Goal: Task Accomplishment & Management: Manage account settings

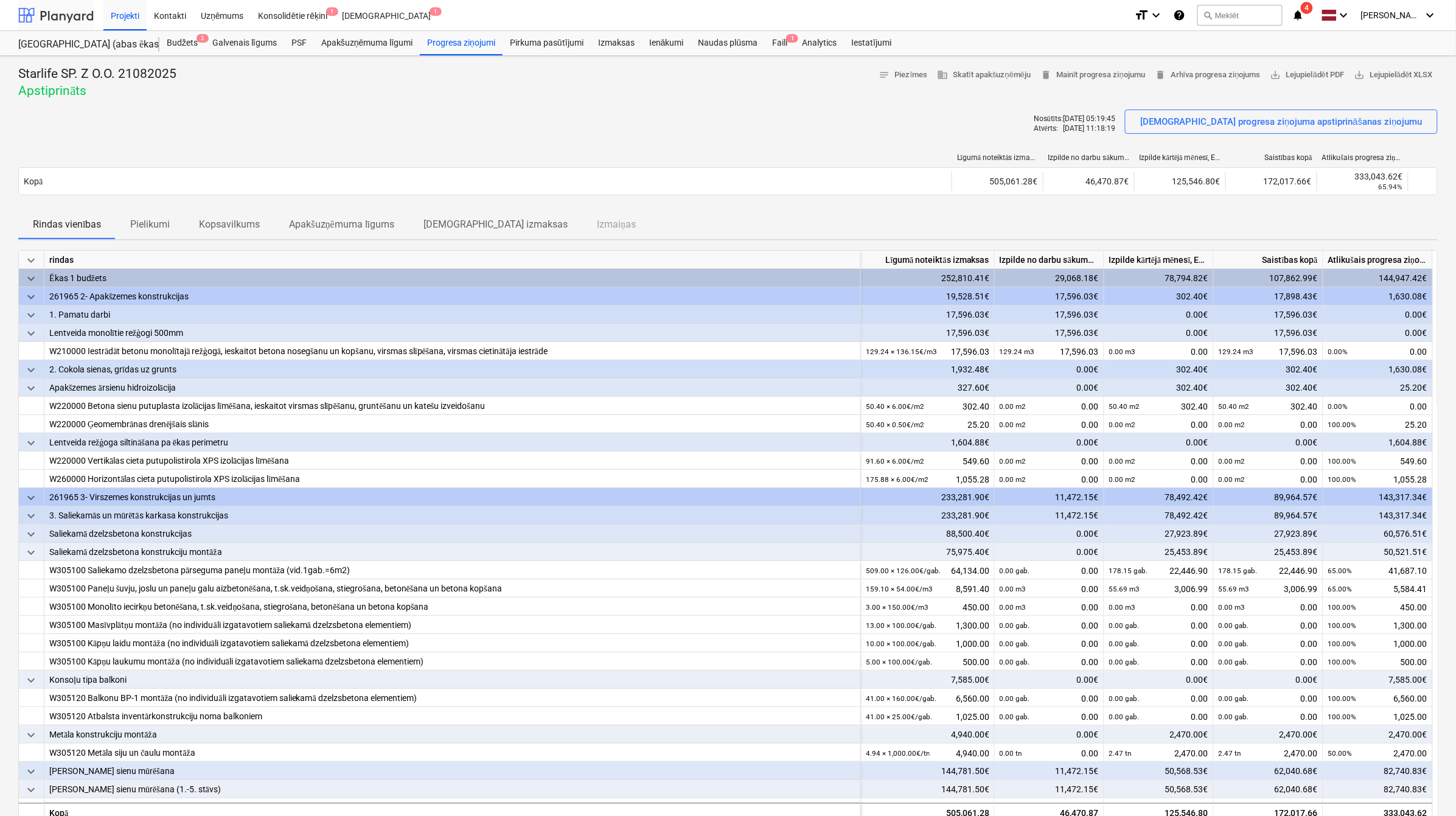
click at [78, 8] on div at bounding box center [56, 15] width 75 height 31
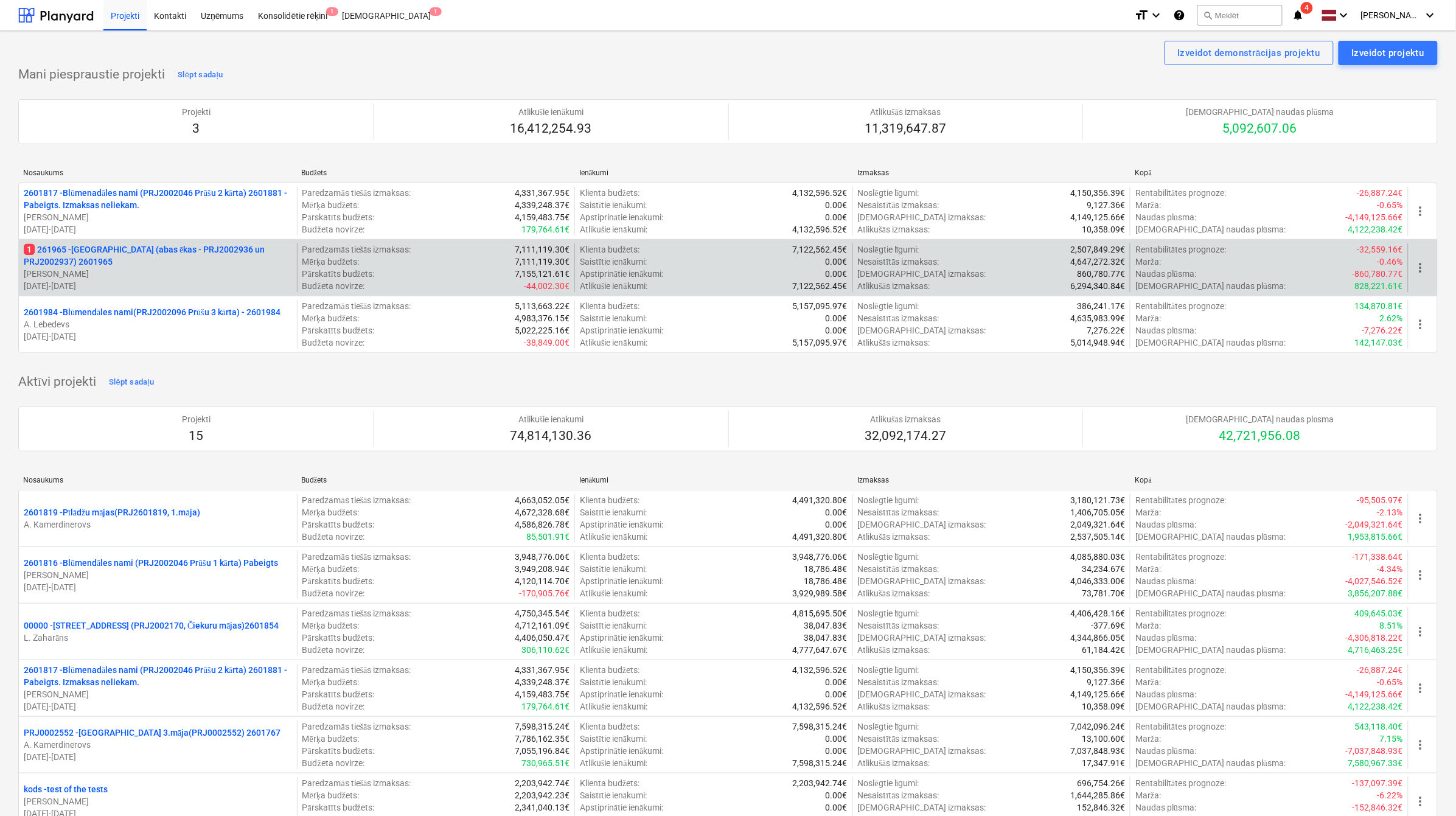
click at [211, 266] on p "1 261965 - [GEOGRAPHIC_DATA] (abas ēkas - PRJ2002936 un PRJ2002937) 2601965" at bounding box center [158, 256] width 268 height 24
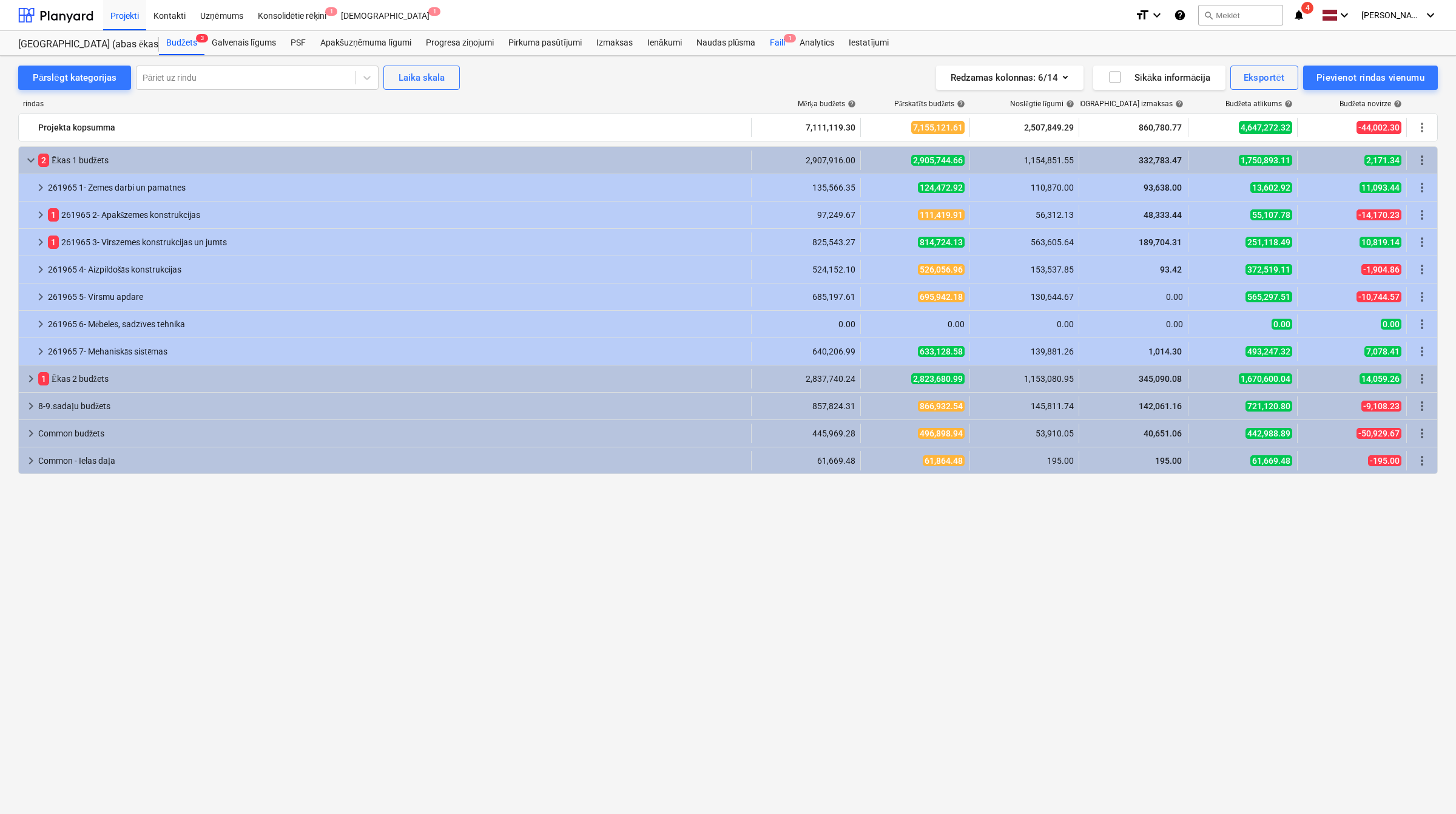
click at [778, 33] on div "Faili 1" at bounding box center [778, 43] width 30 height 24
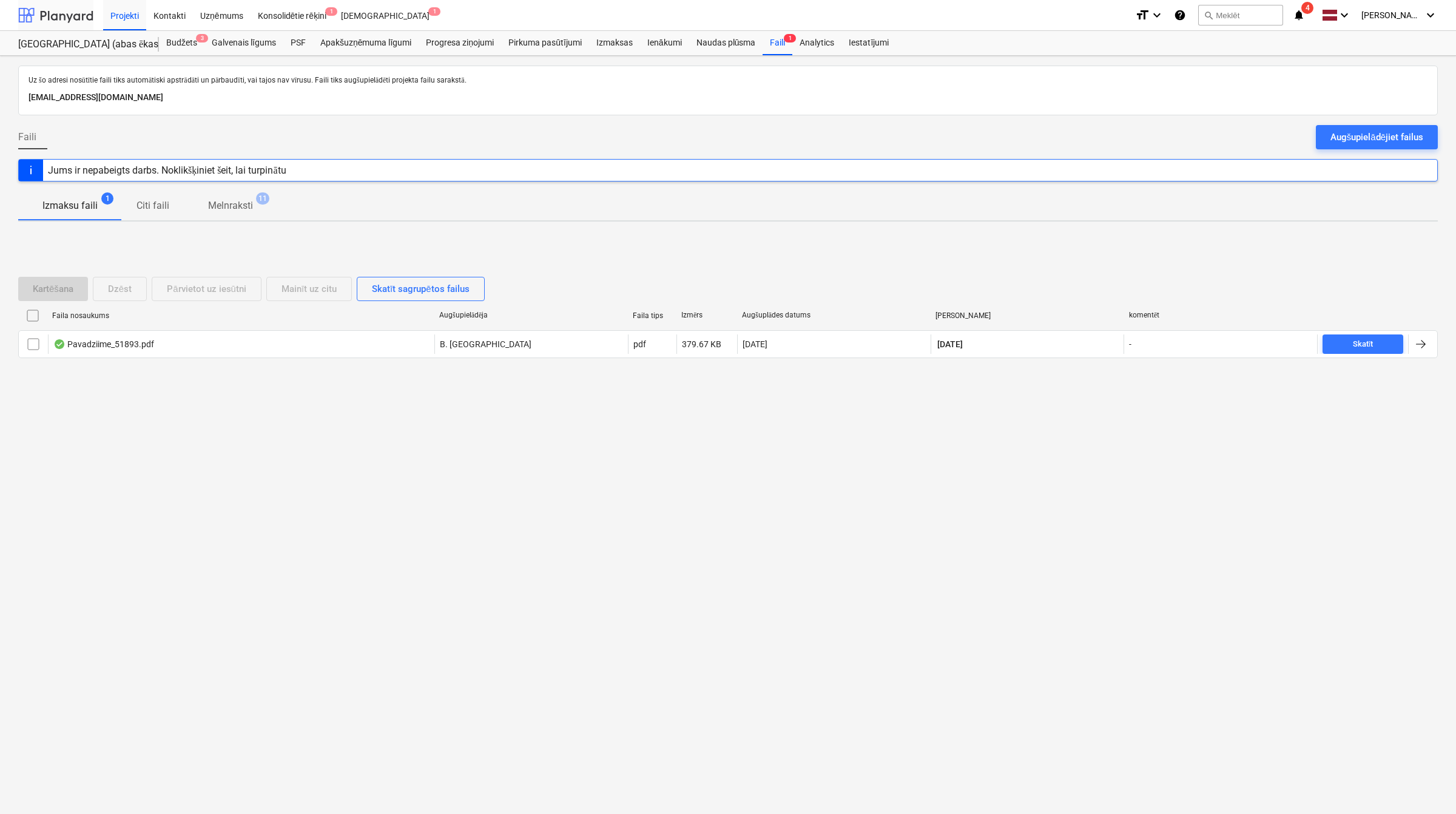
click at [59, 10] on div at bounding box center [56, 15] width 75 height 31
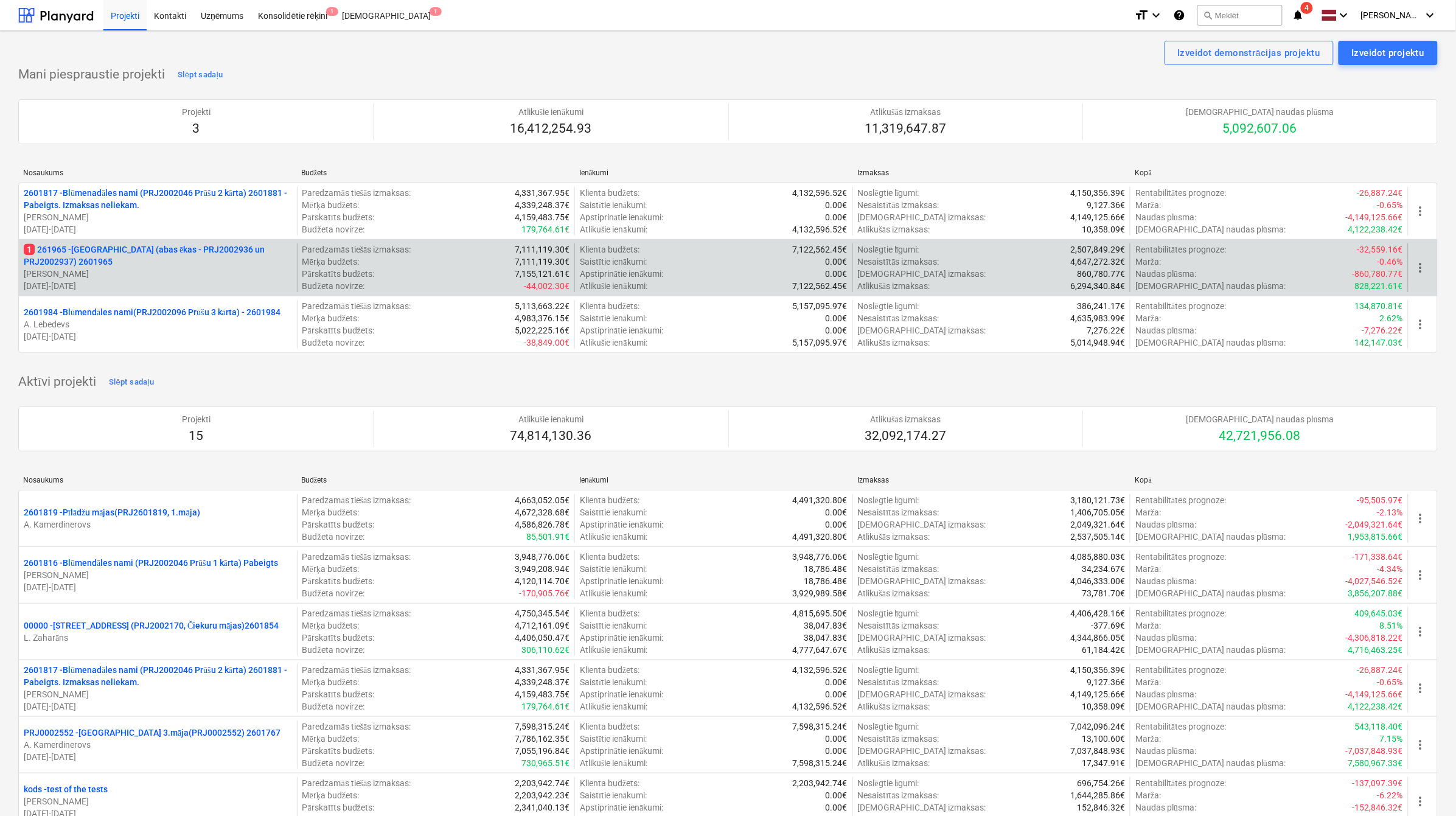
click at [175, 257] on p "1 261965 - [GEOGRAPHIC_DATA] (abas ēkas - PRJ2002936 un PRJ2002937) 2601965" at bounding box center [158, 256] width 268 height 24
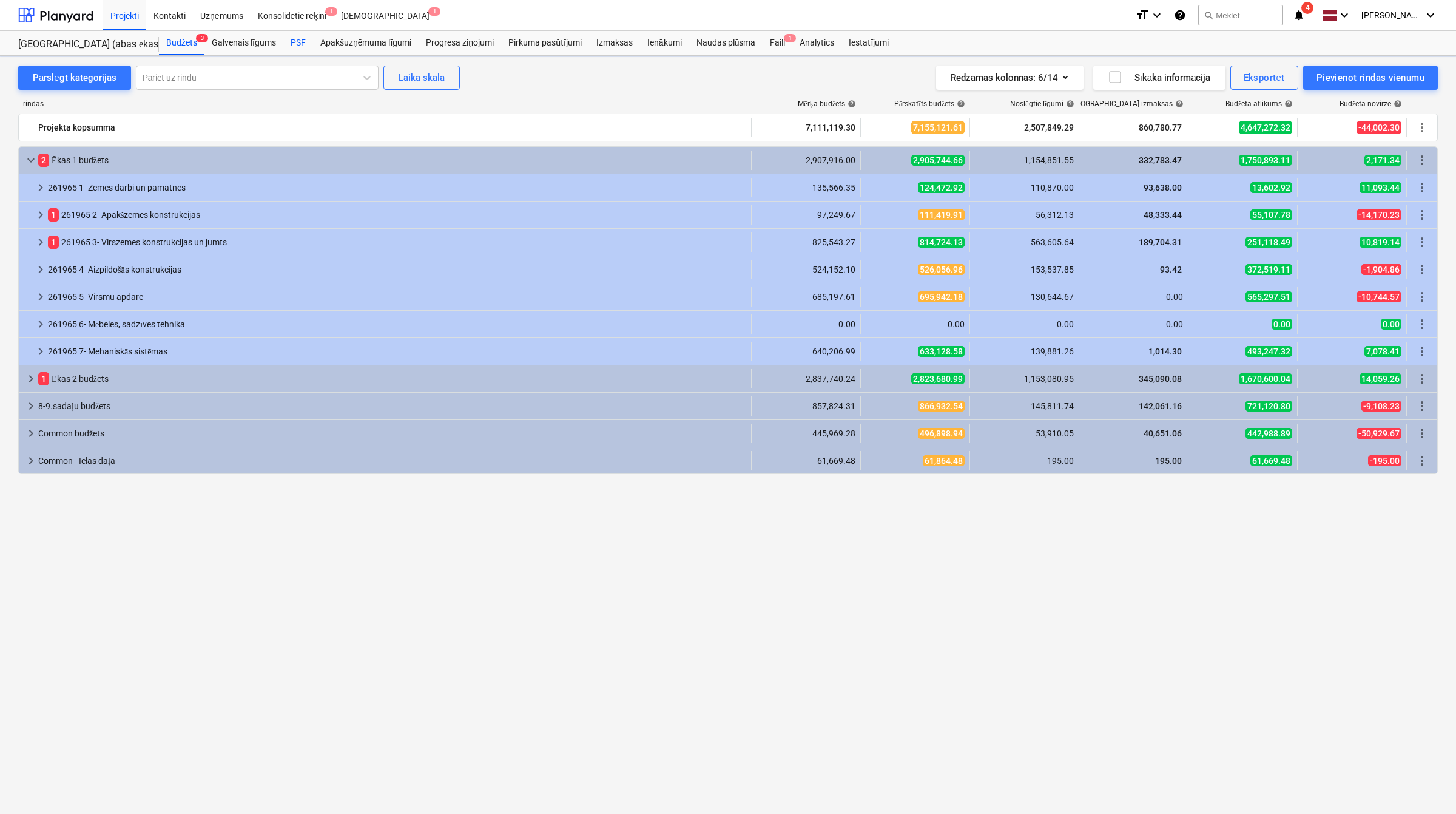
click at [299, 37] on div "PSF" at bounding box center [299, 43] width 30 height 24
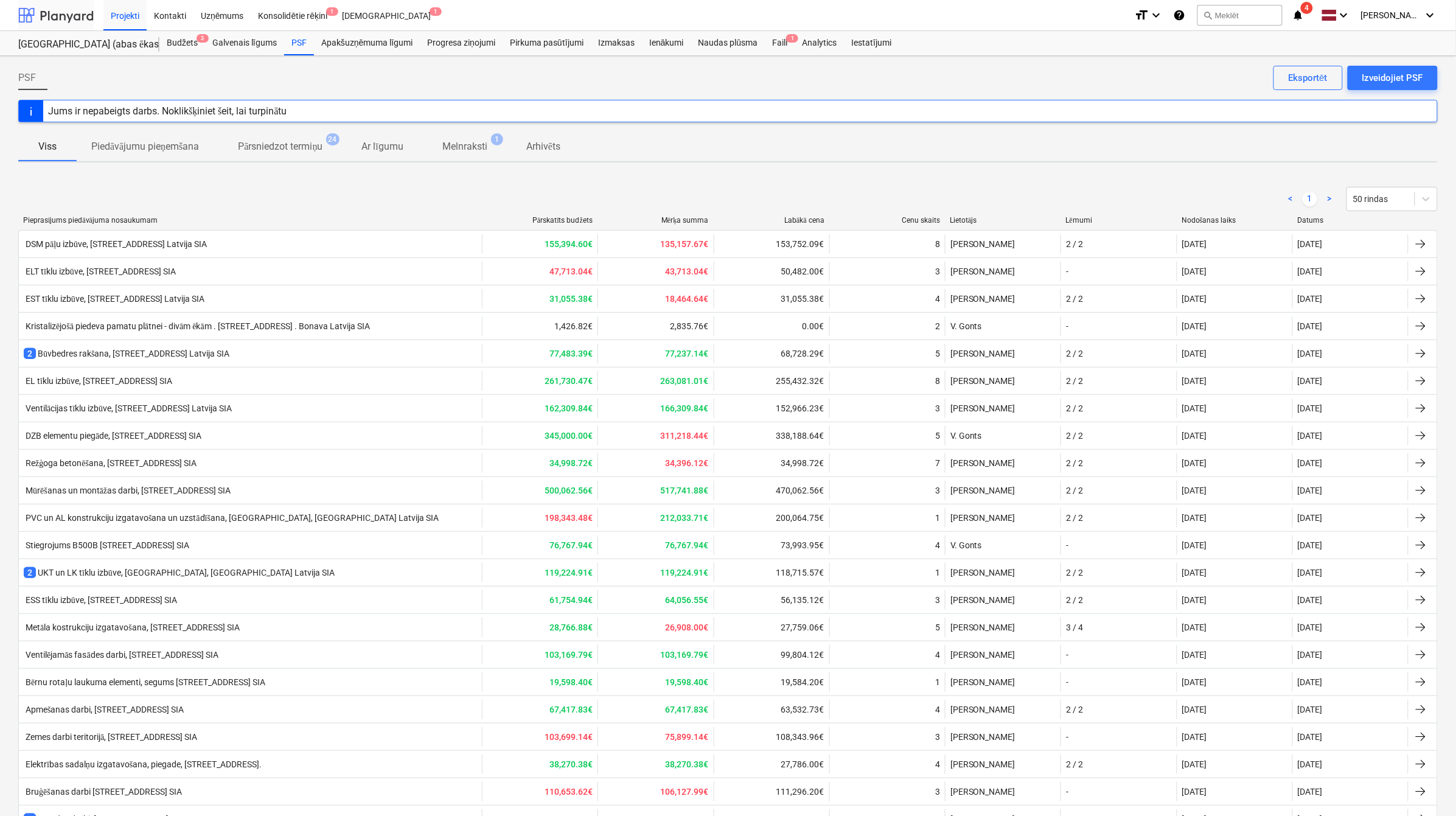
click at [65, 8] on div at bounding box center [56, 15] width 75 height 31
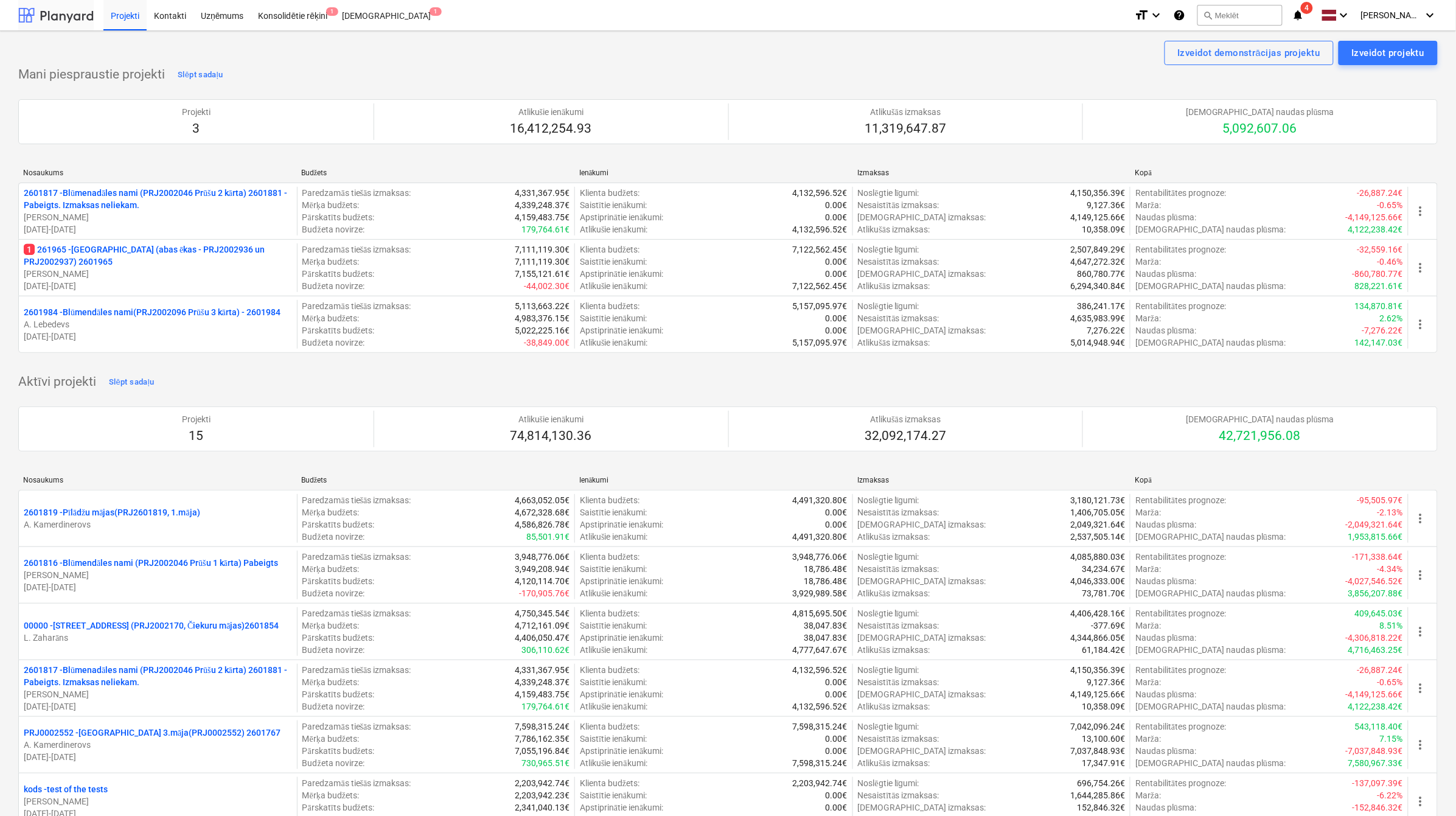
click at [56, 15] on div at bounding box center [56, 15] width 75 height 31
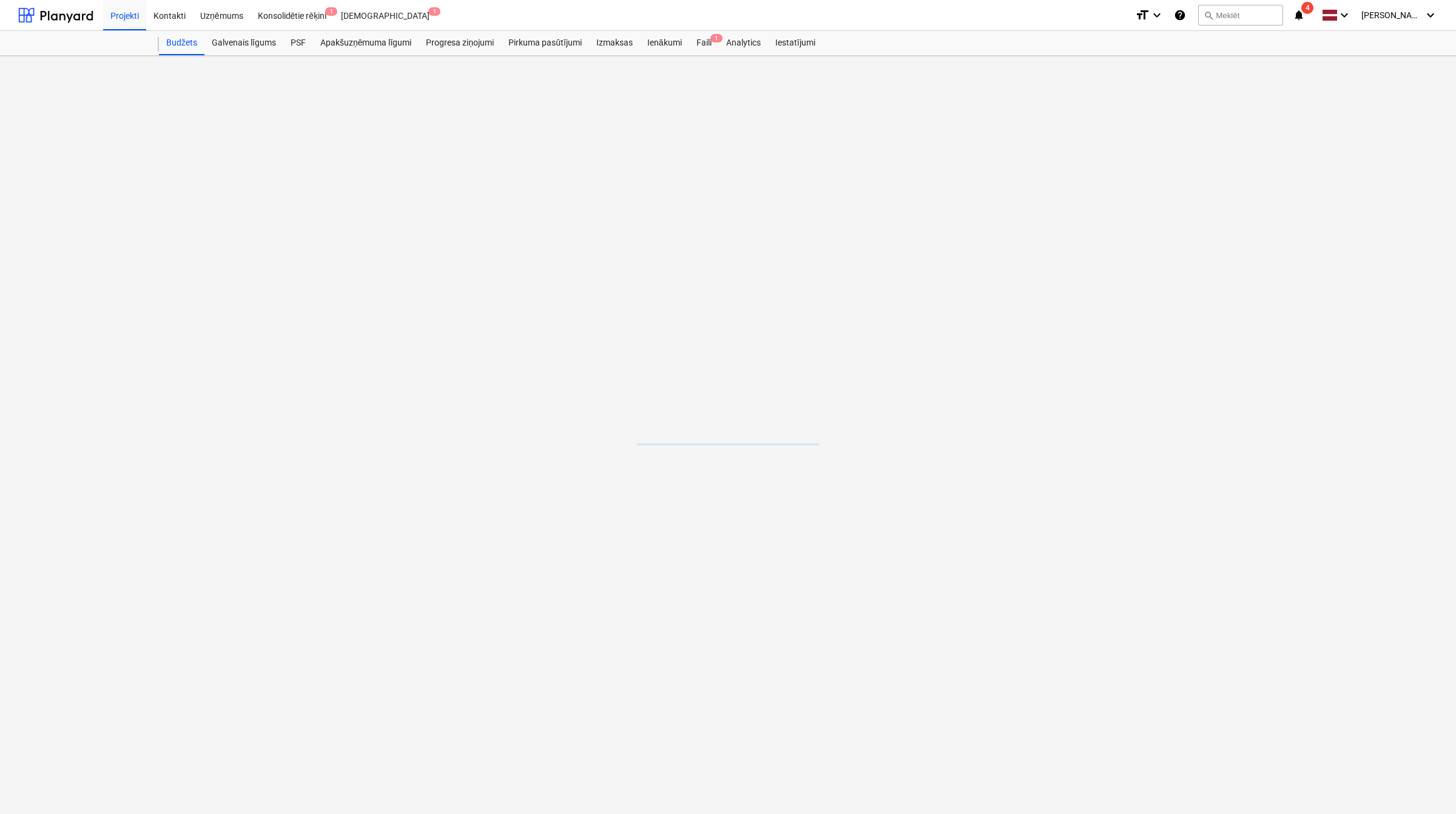
click at [135, 247] on main at bounding box center [728, 434] width 1456 height 758
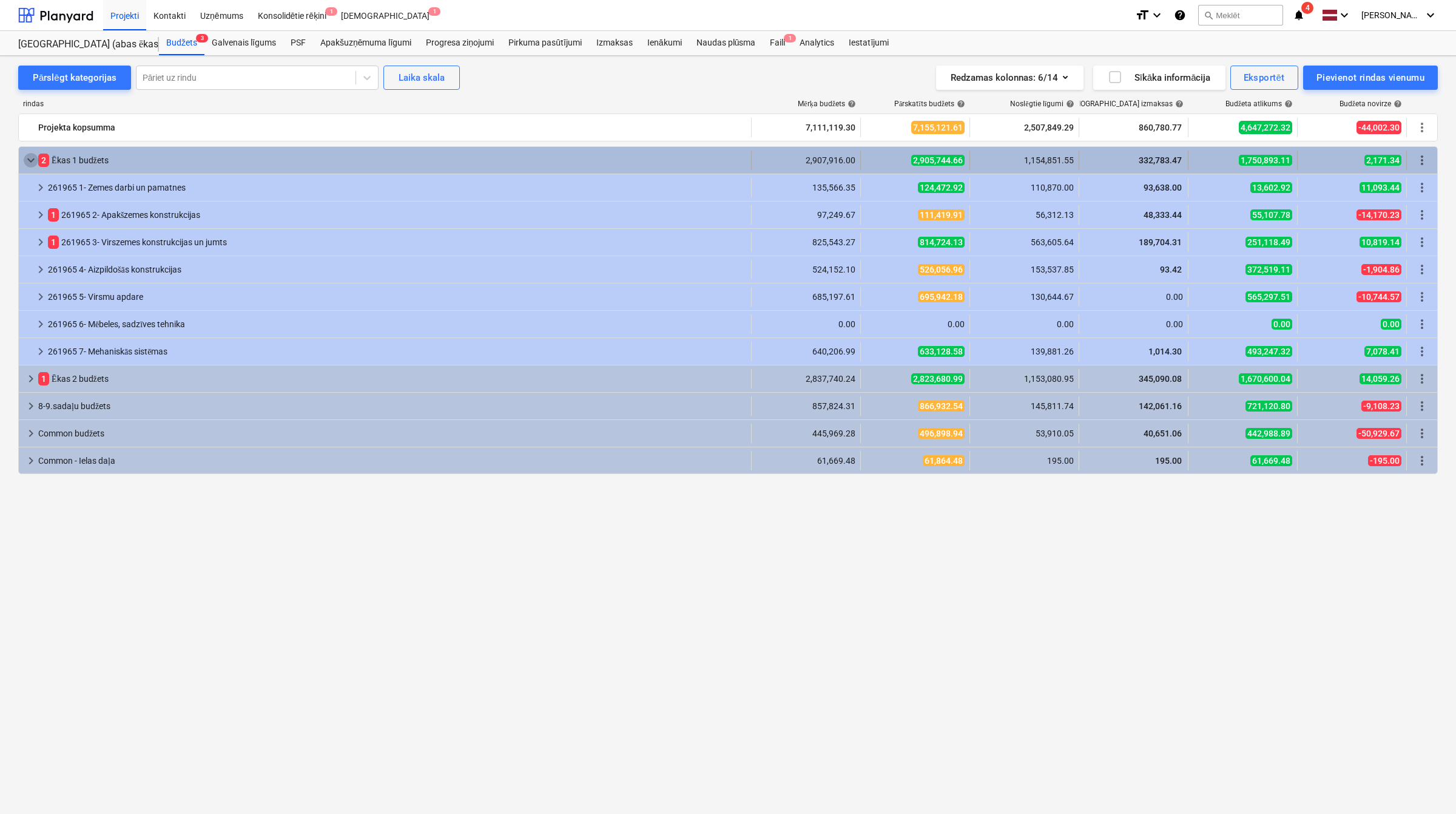
click at [28, 164] on span "keyboard_arrow_down" at bounding box center [31, 160] width 14 height 14
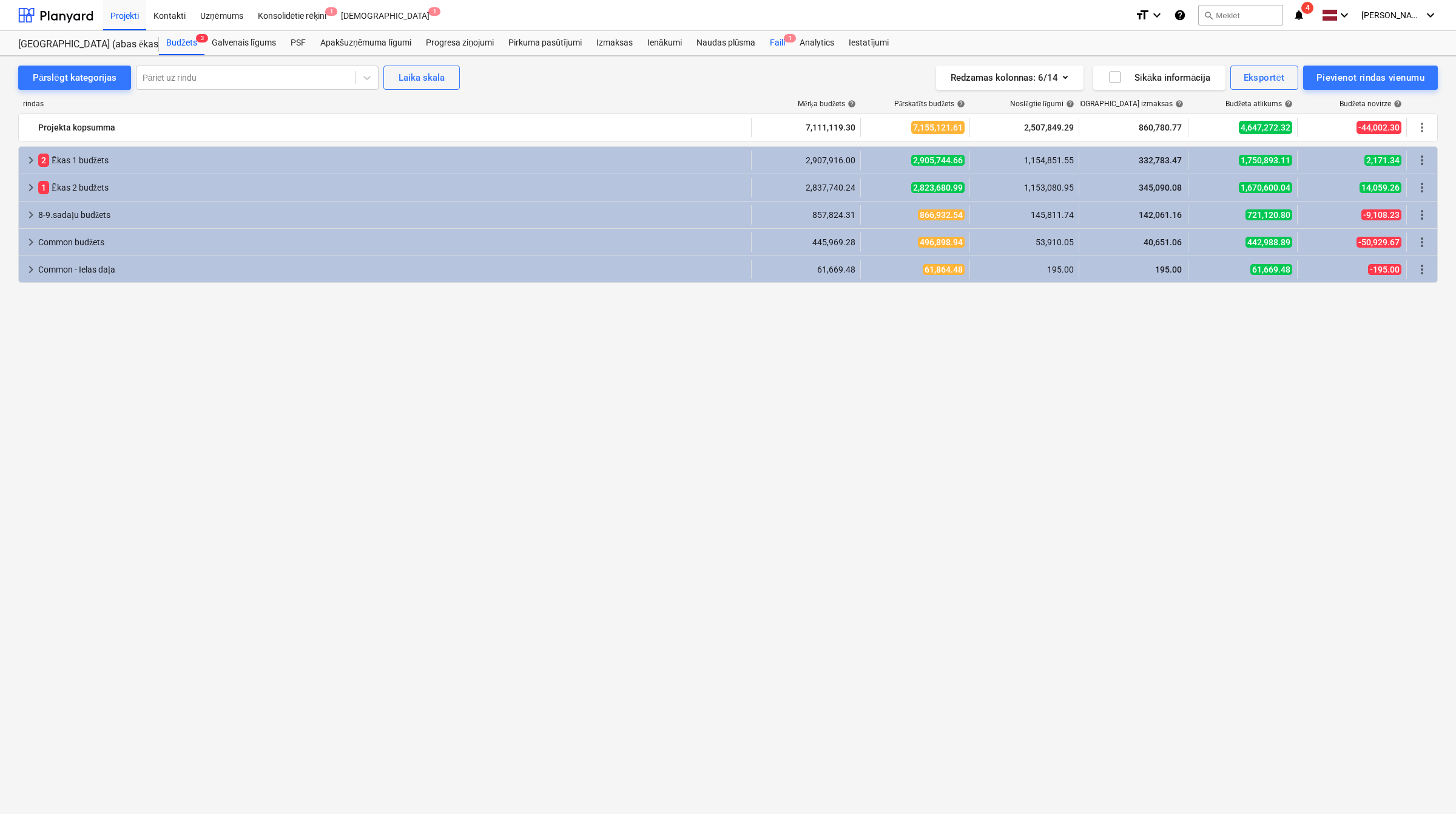
click at [778, 47] on div "Faili 1" at bounding box center [778, 43] width 30 height 24
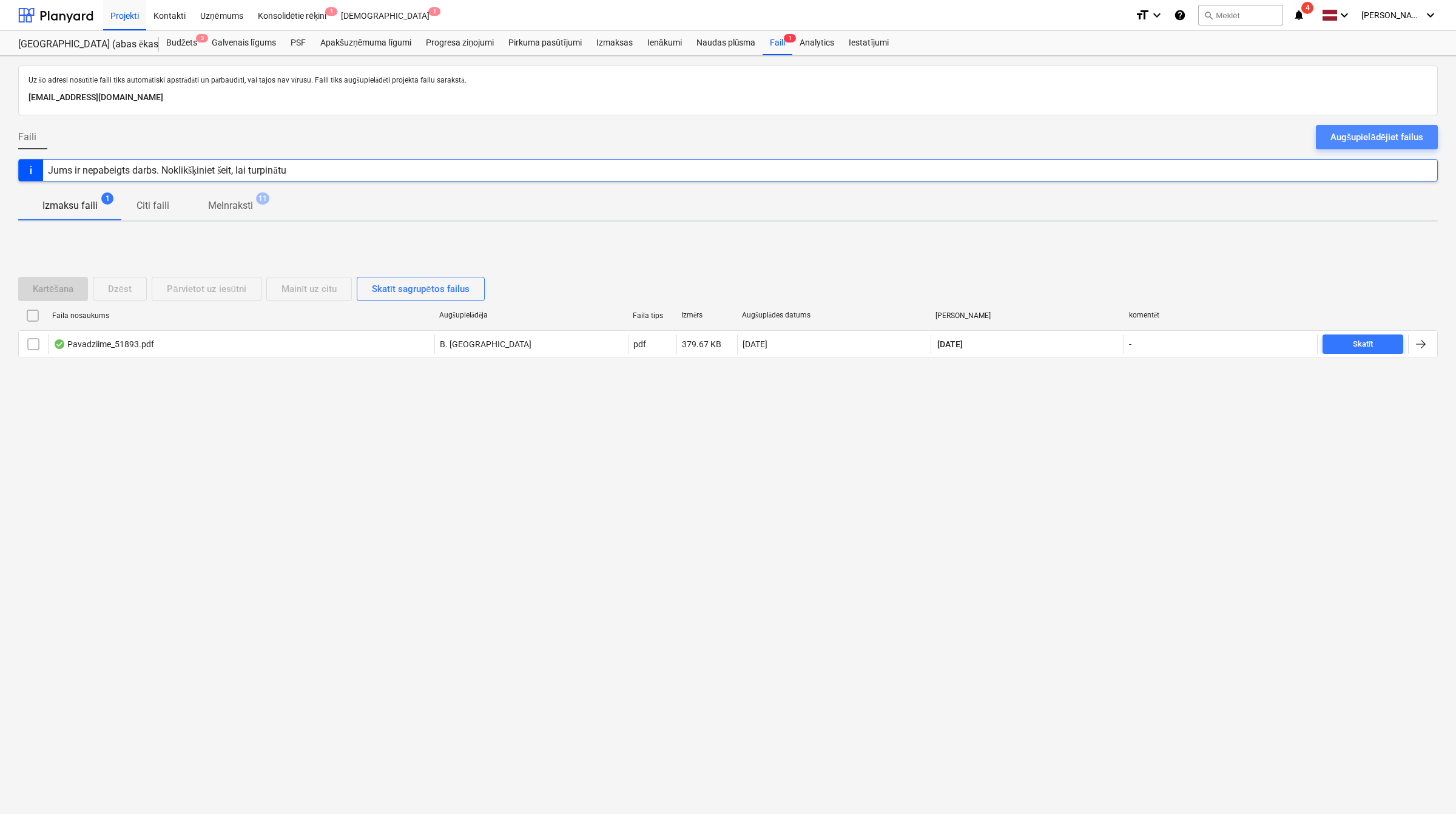
click at [1365, 135] on div "Augšupielādējiet failus" at bounding box center [1377, 137] width 93 height 16
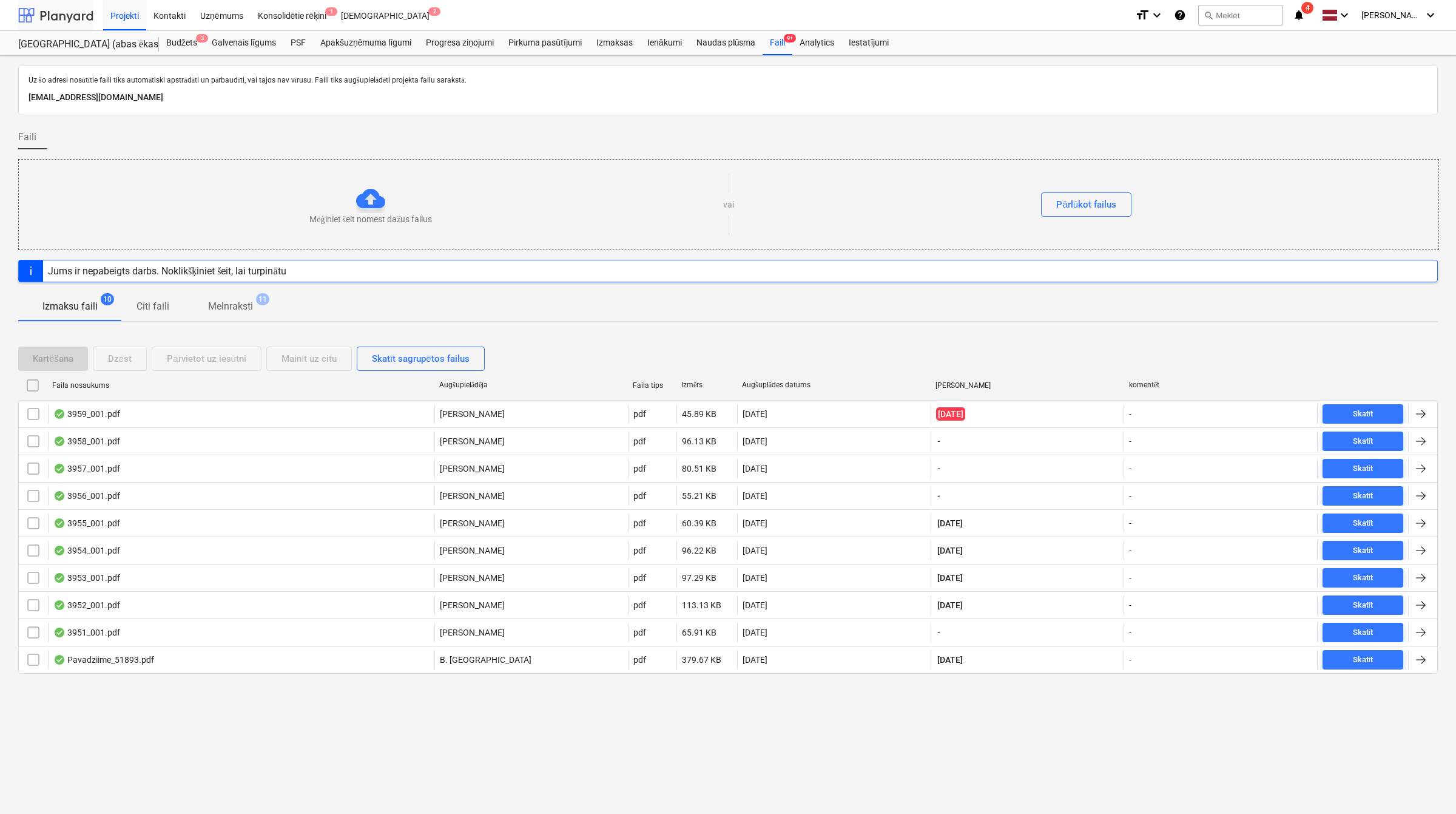
click at [61, 12] on div at bounding box center [56, 15] width 75 height 31
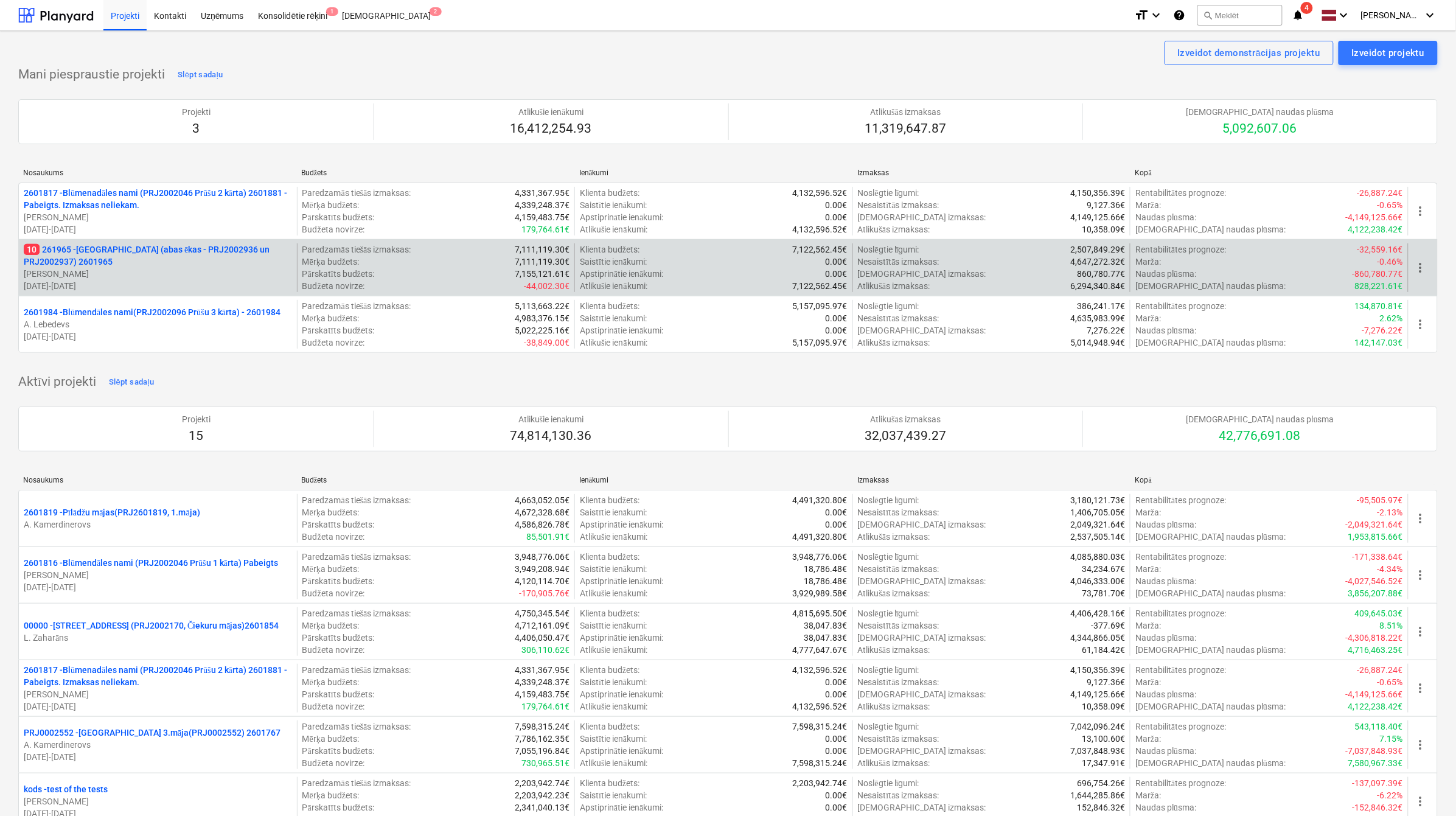
click at [117, 257] on p "10 261965 - [GEOGRAPHIC_DATA] (abas ēkas - PRJ2002936 un PRJ2002937) 2601965" at bounding box center [158, 256] width 268 height 24
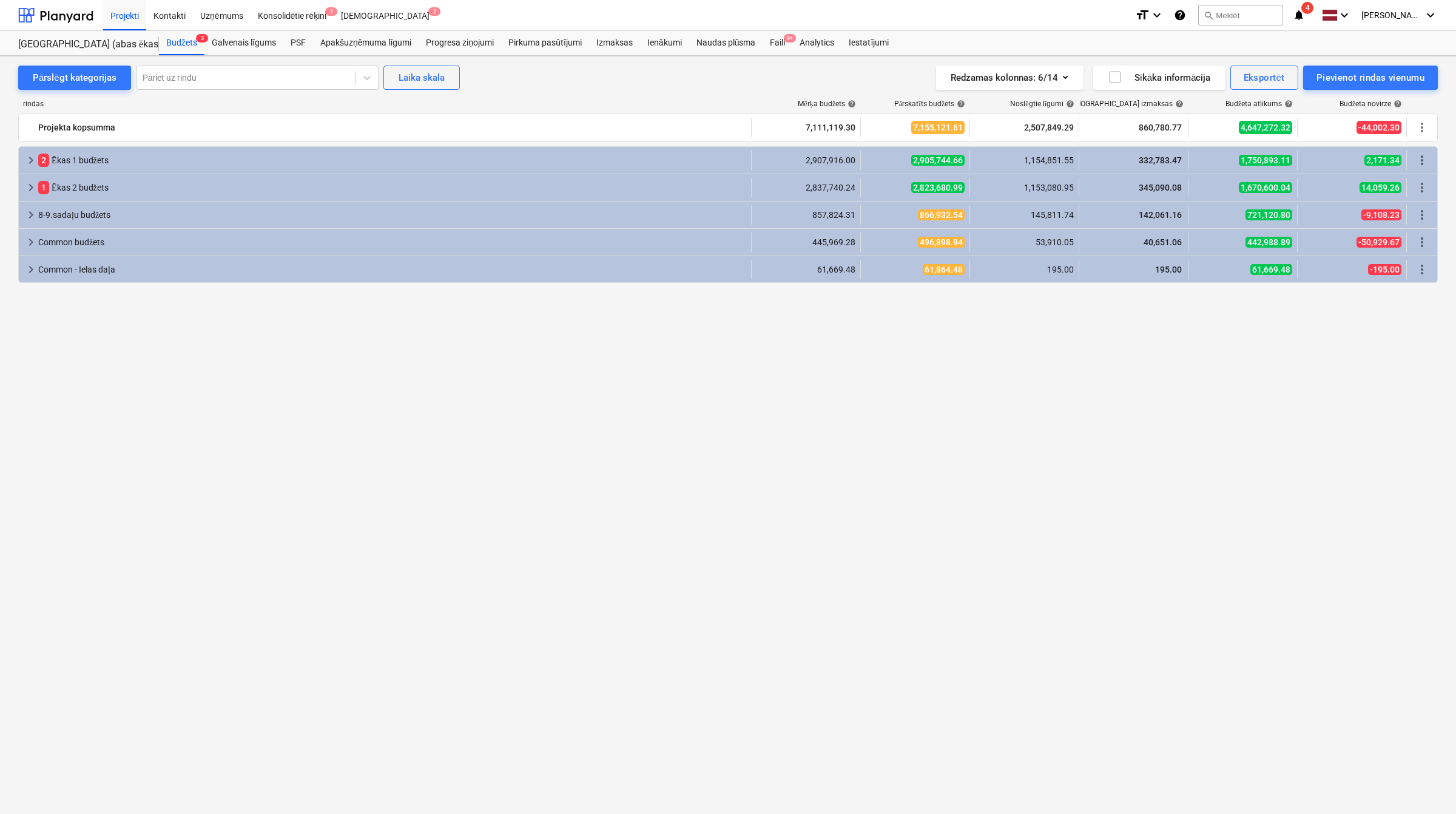
click at [1299, 11] on div "Faili augšupielādēti veiksmīgi" at bounding box center [1286, 12] width 328 height 26
click at [57, 3] on div at bounding box center [56, 15] width 75 height 31
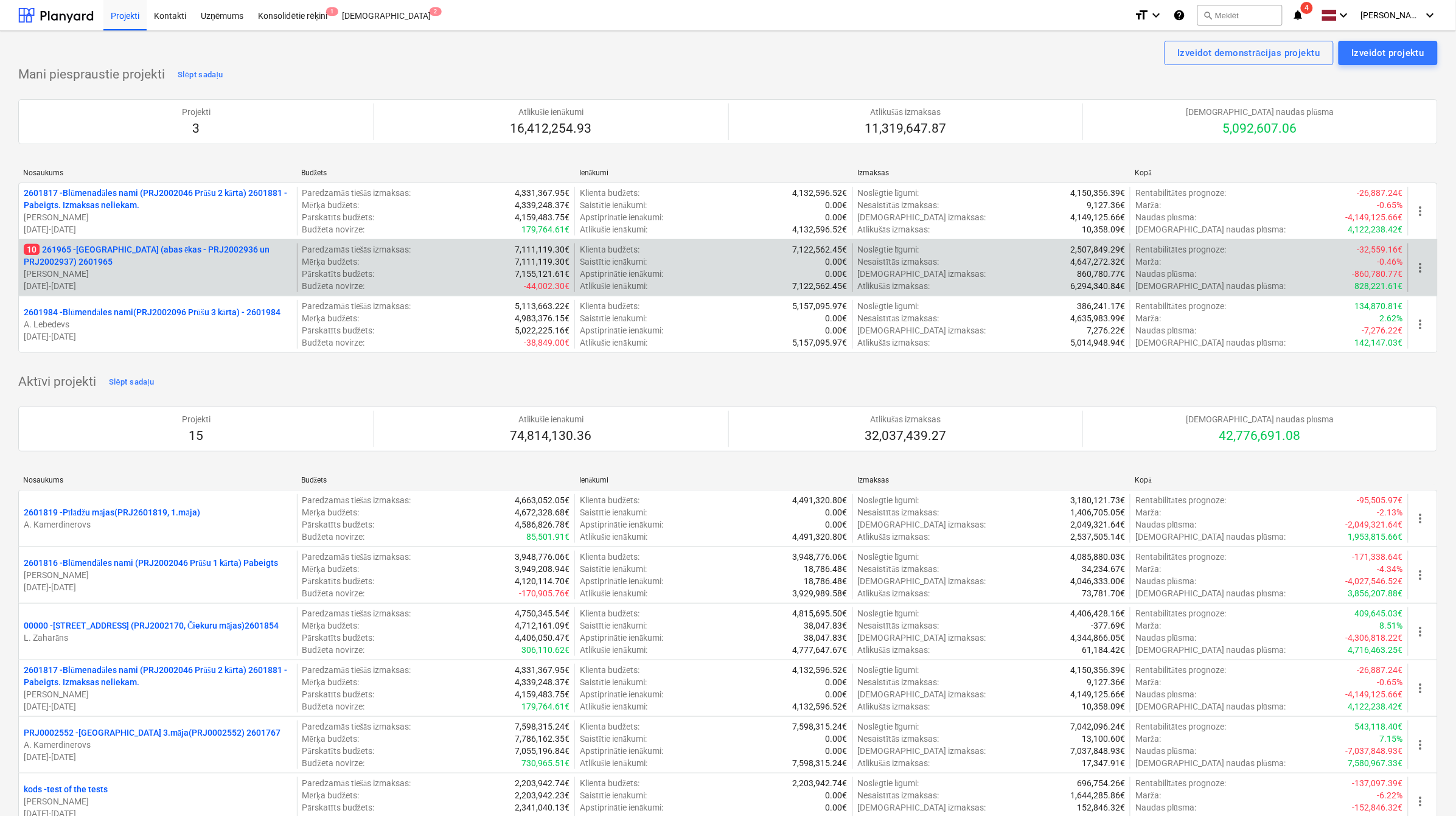
click at [164, 263] on p "10 261965 - [GEOGRAPHIC_DATA] (abas ēkas - PRJ2002936 un PRJ2002937) 2601965" at bounding box center [158, 256] width 268 height 24
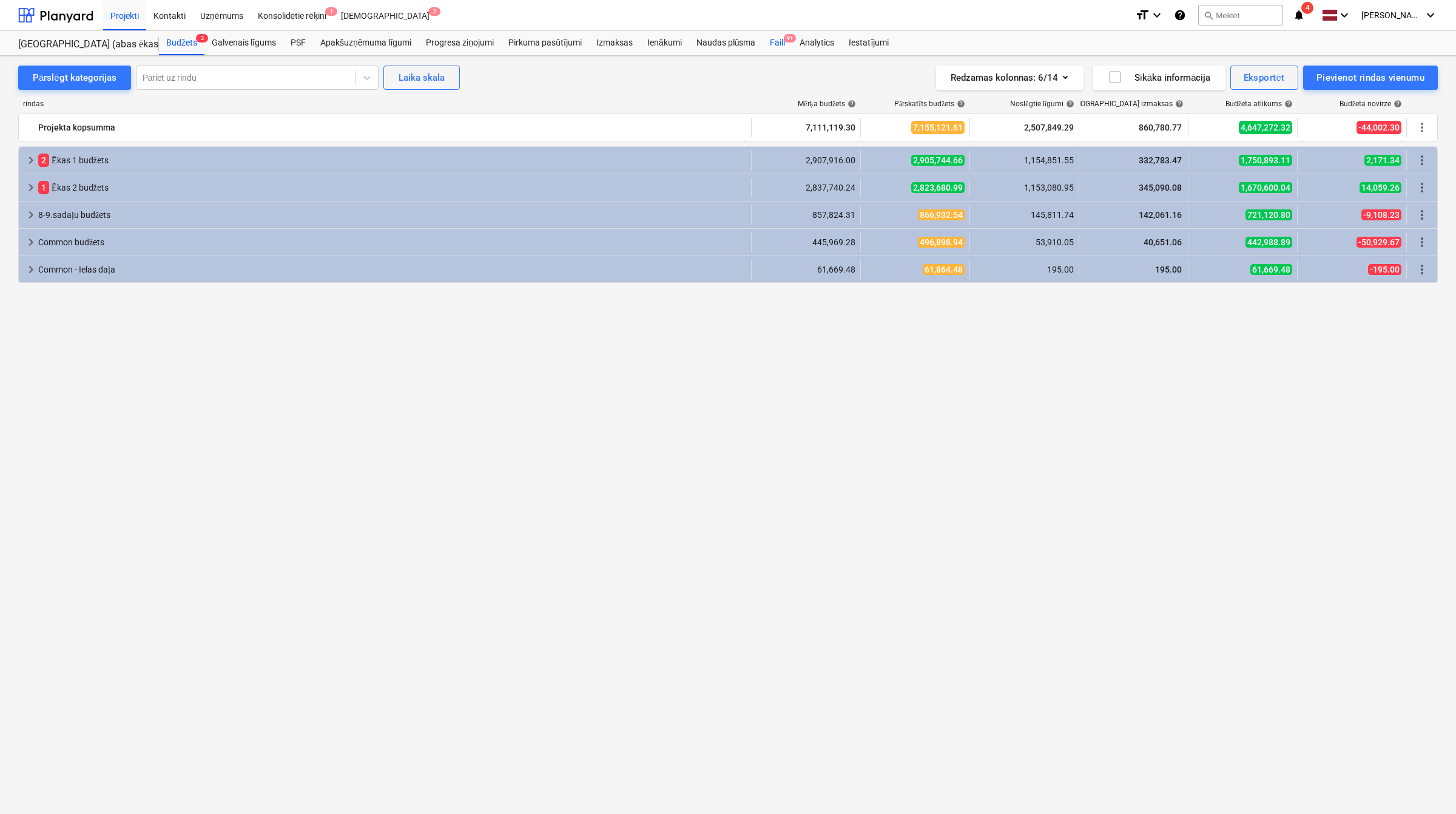
click at [774, 41] on div "Faili 9+" at bounding box center [778, 43] width 30 height 24
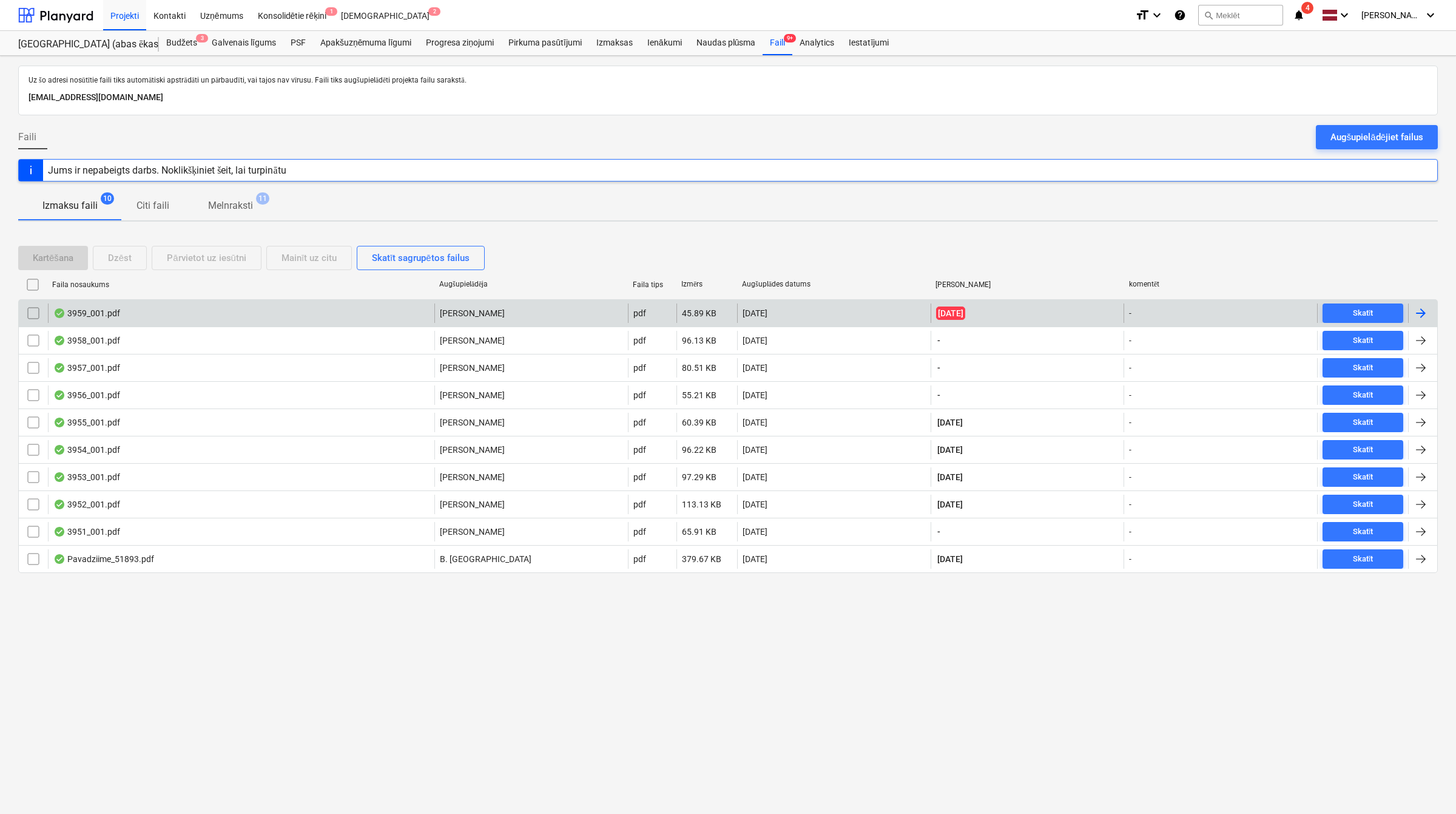
click at [1424, 311] on div at bounding box center [1420, 313] width 14 height 14
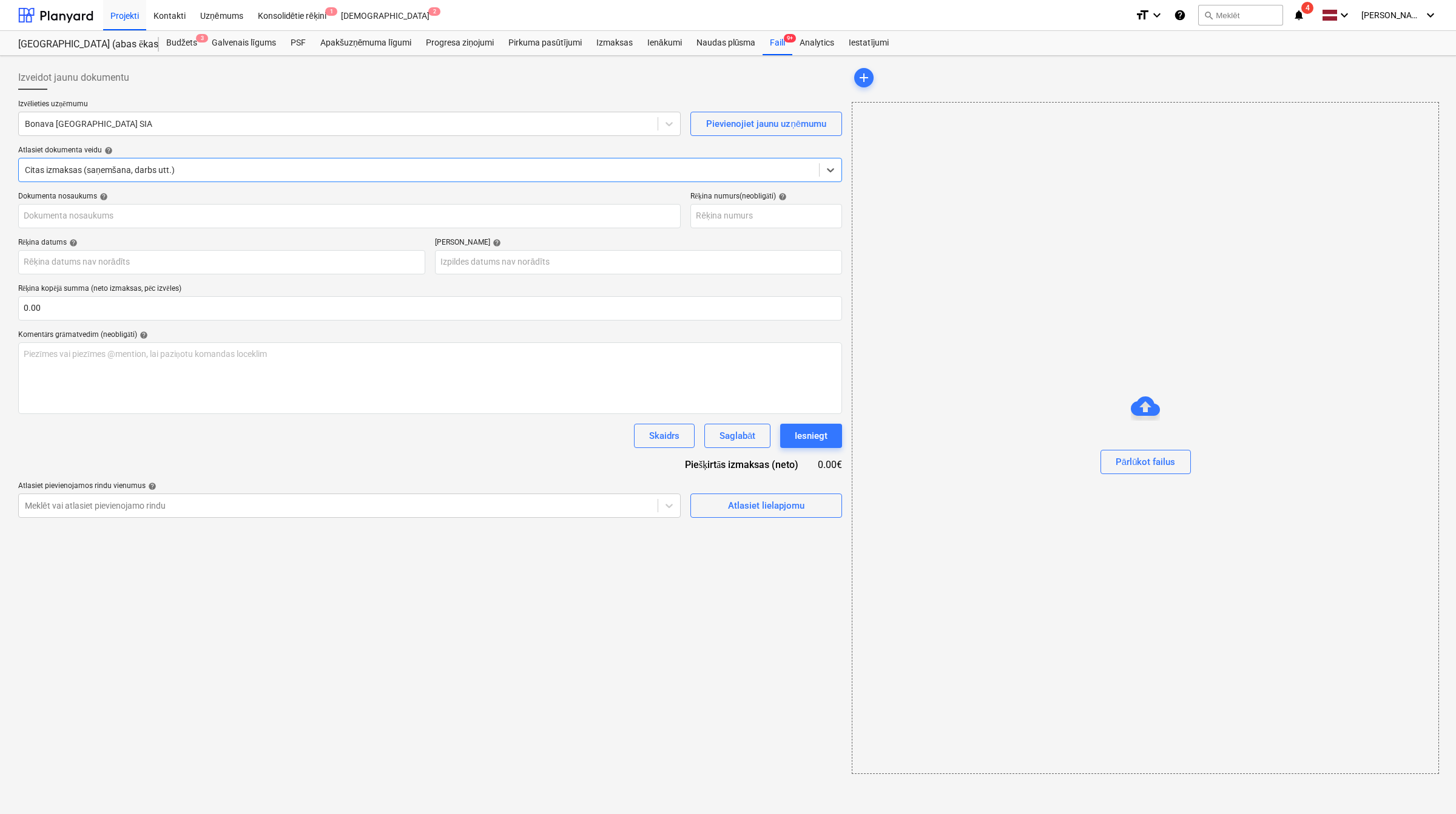
type input "250556"
type input "[DATE]"
click at [484, 129] on div at bounding box center [337, 123] width 625 height 12
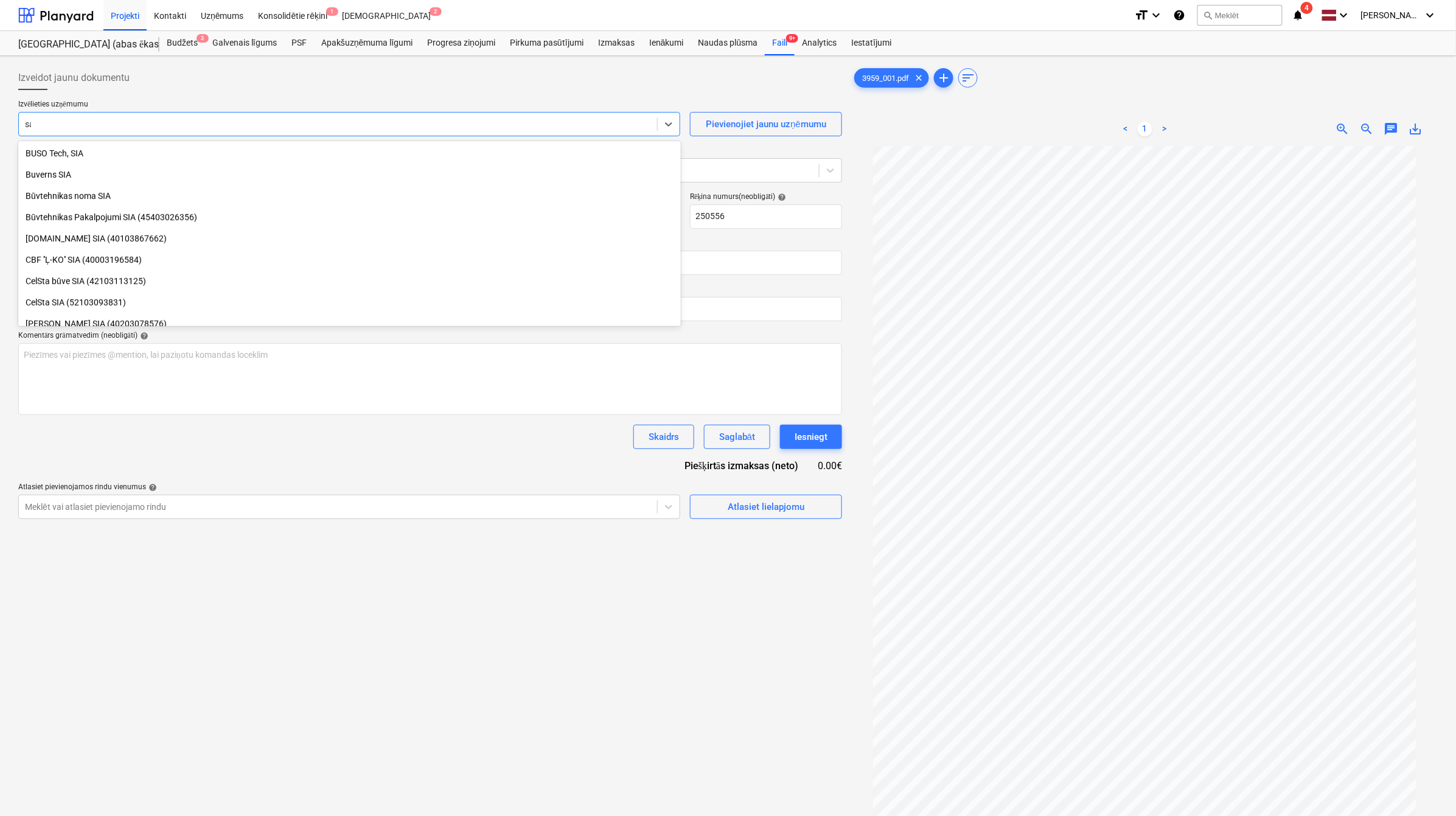
scroll to position [457, 0]
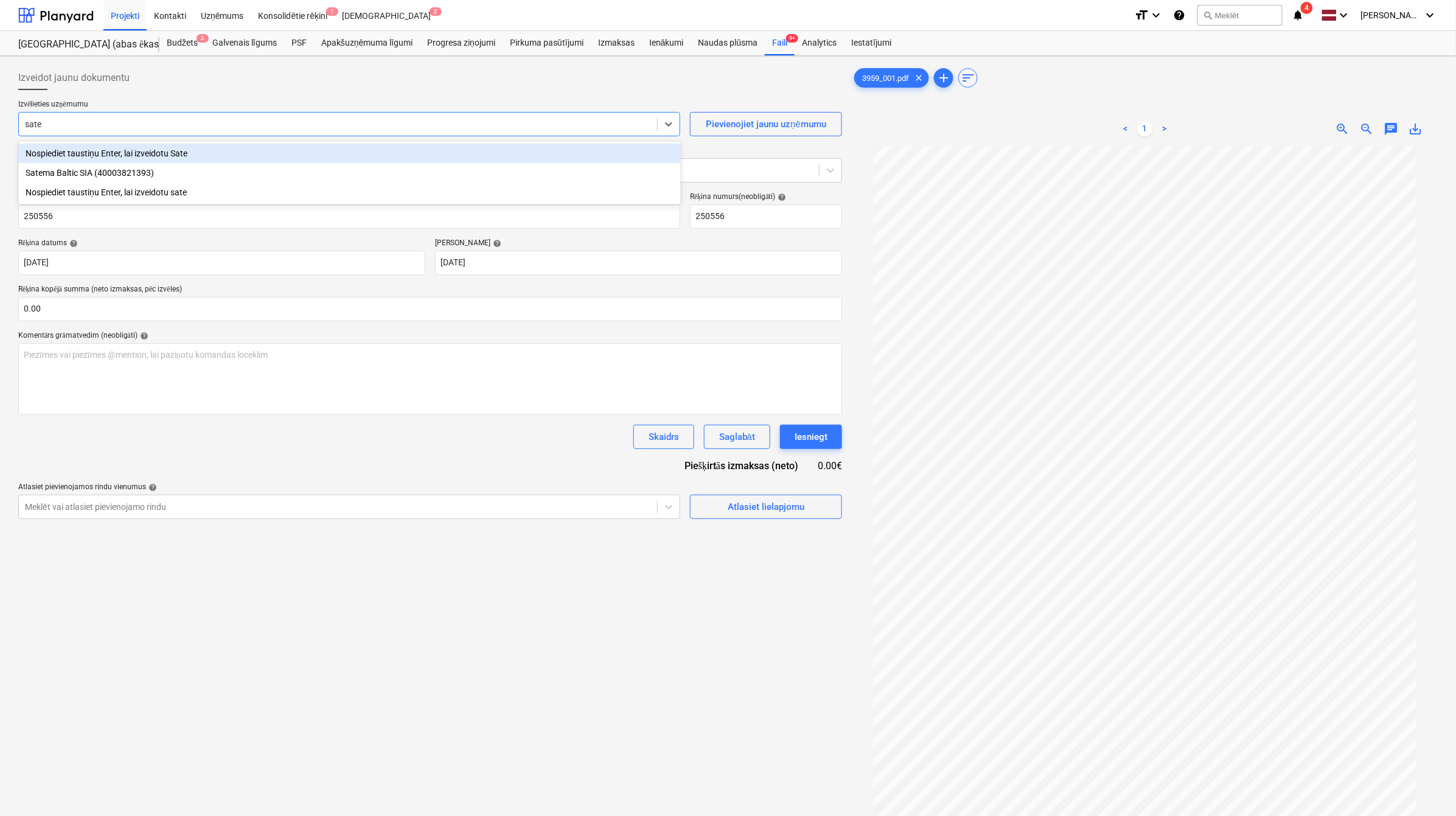
type input "satem"
click at [338, 151] on div "Satema Baltic SIA (40003821393)" at bounding box center [350, 153] width 663 height 19
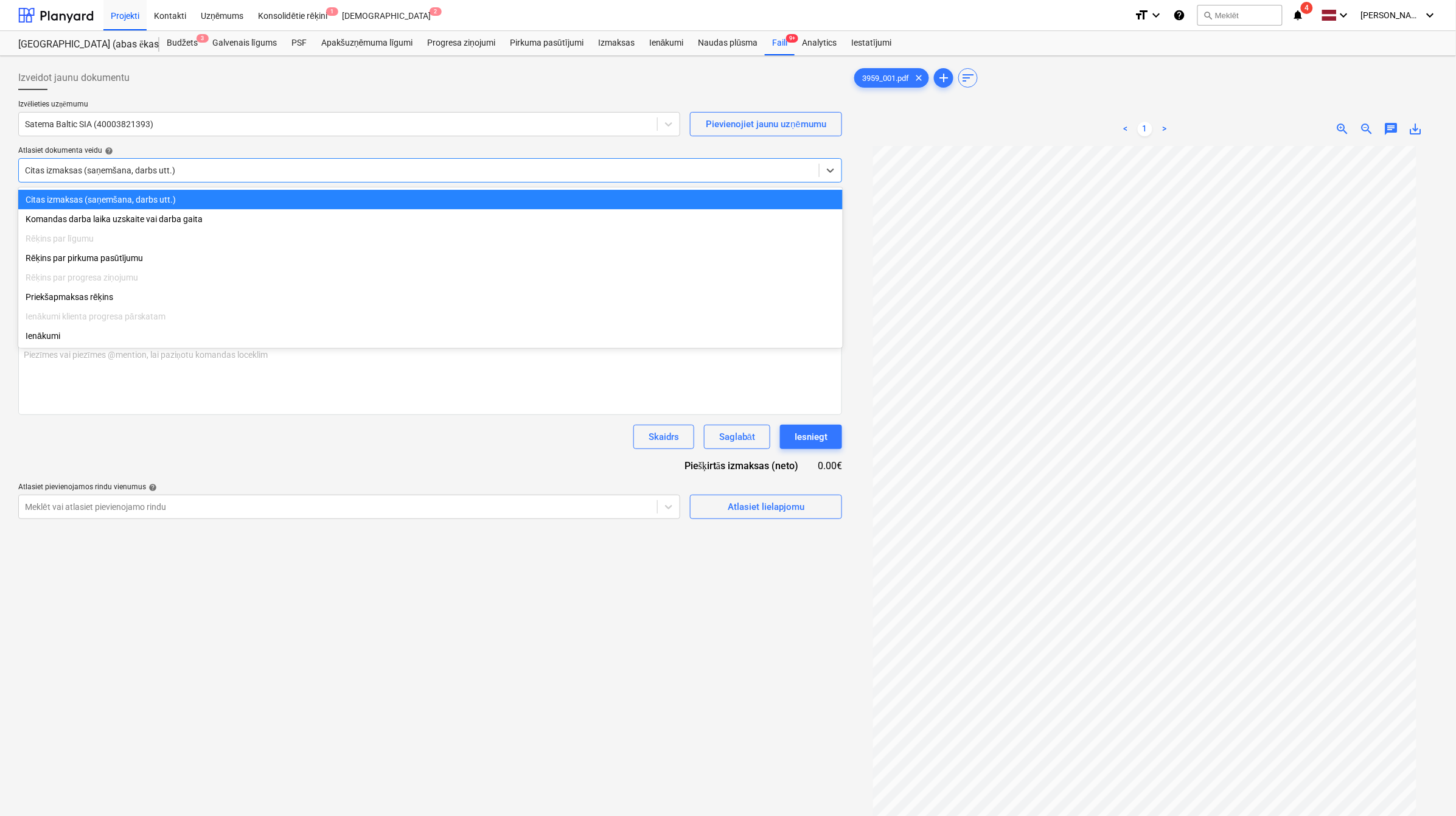
click at [356, 172] on div at bounding box center [419, 170] width 788 height 12
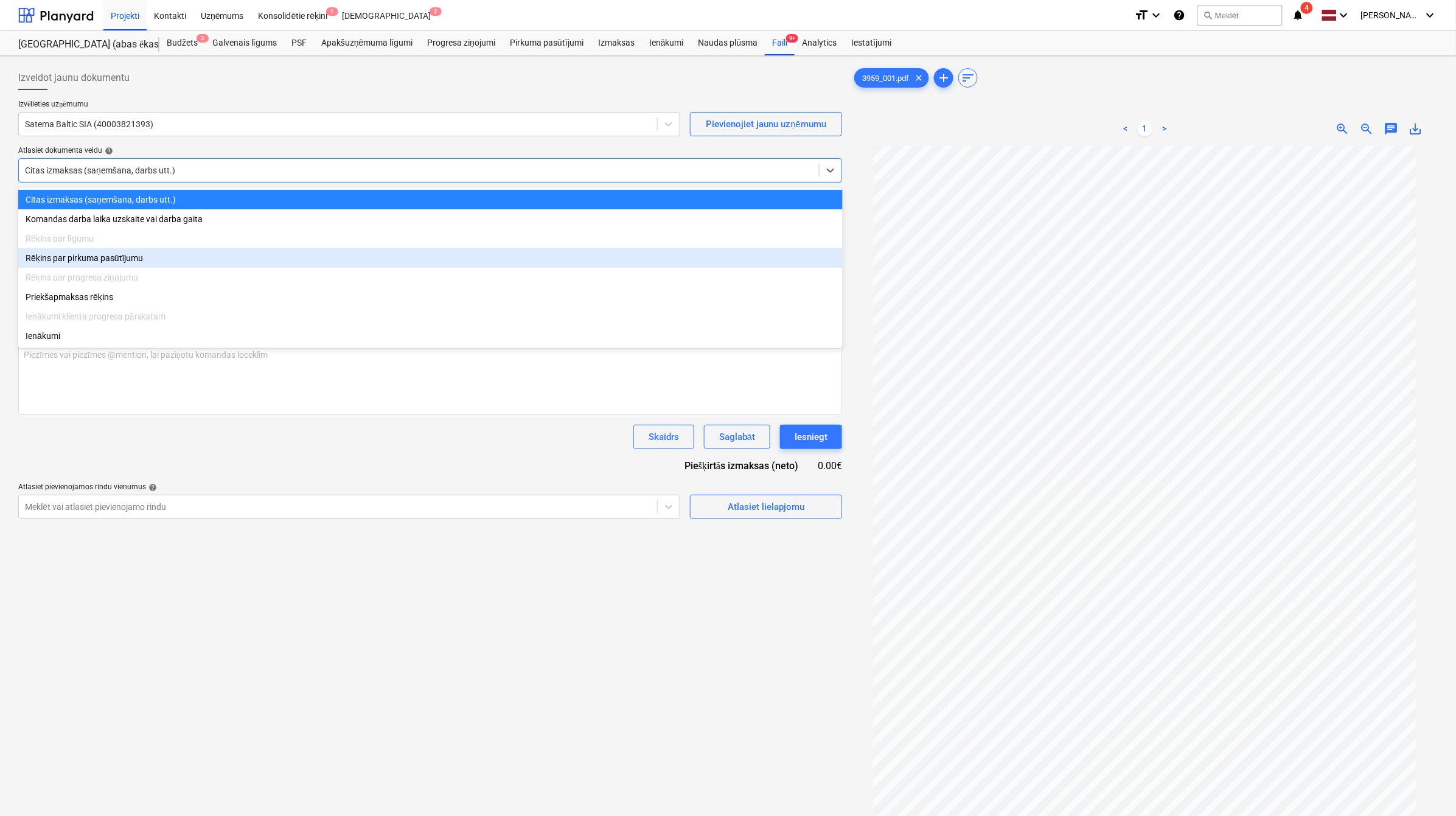
click at [351, 262] on div "Rēķins par pirkuma pasūtījumu" at bounding box center [430, 257] width 824 height 19
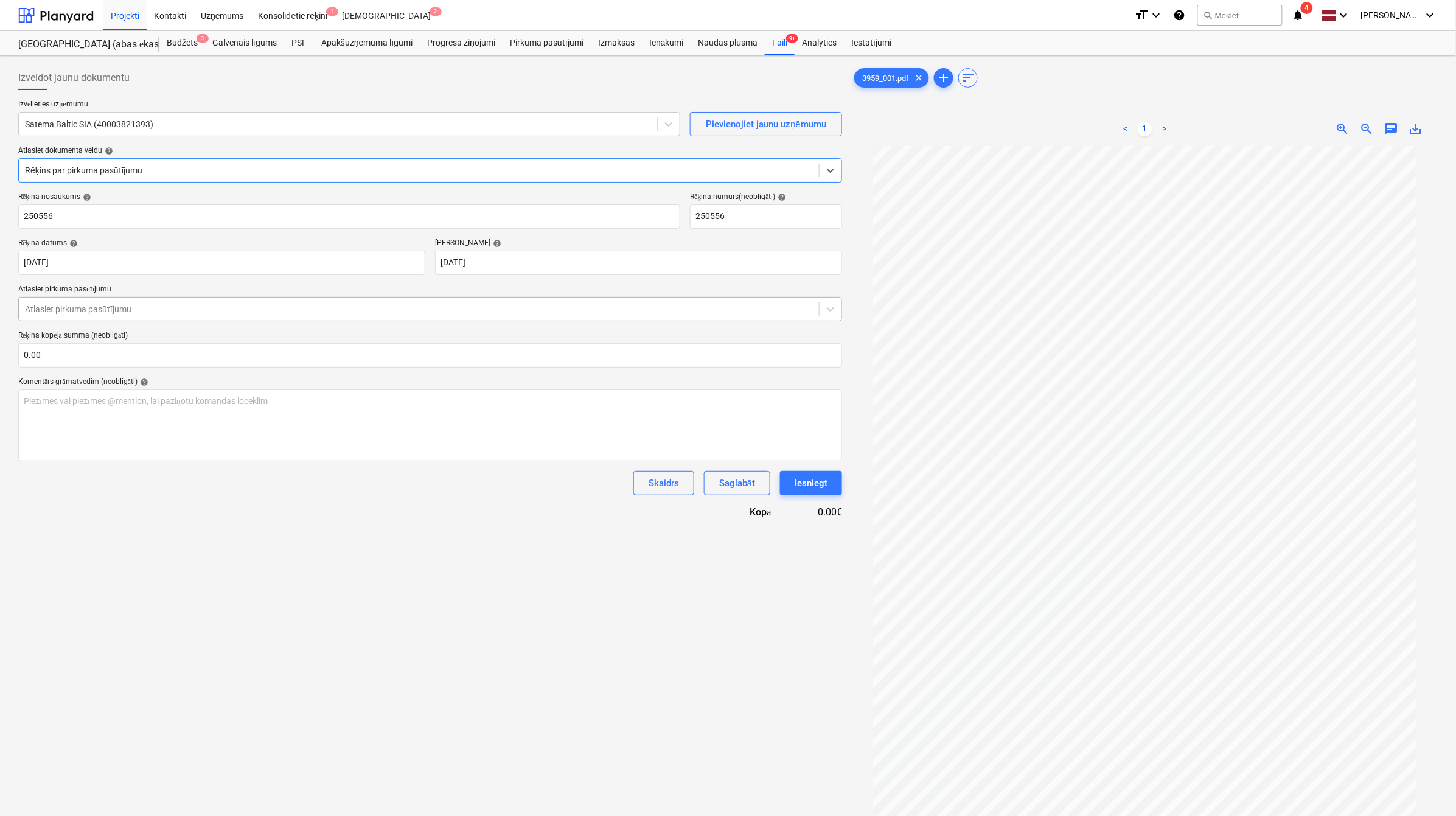
click at [360, 320] on div "Atlasiet pirkuma pasūtījumu" at bounding box center [430, 309] width 824 height 24
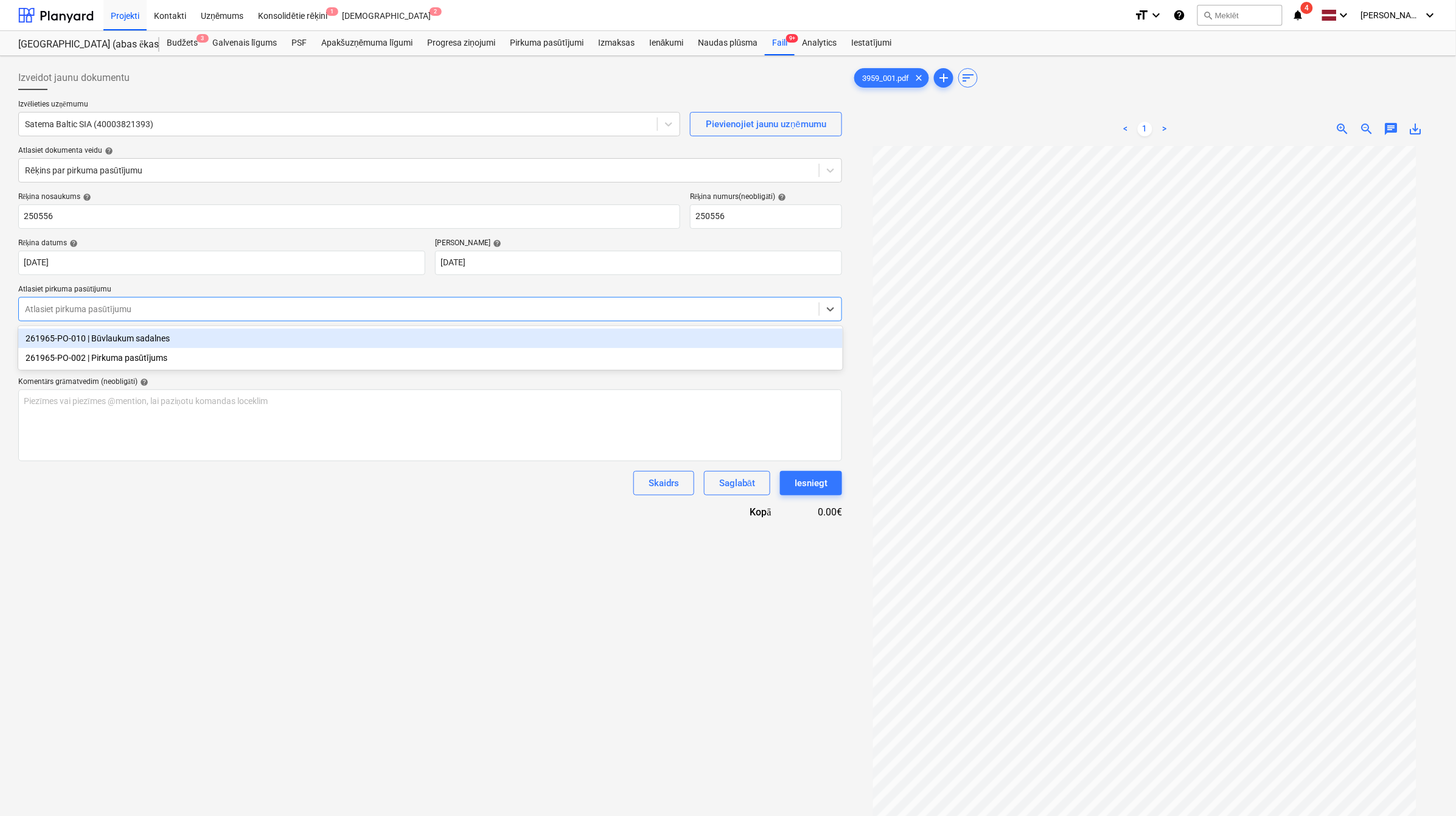
click at [355, 336] on div "261965-PO-010 | Būvlaukum sadalnes" at bounding box center [430, 338] width 824 height 19
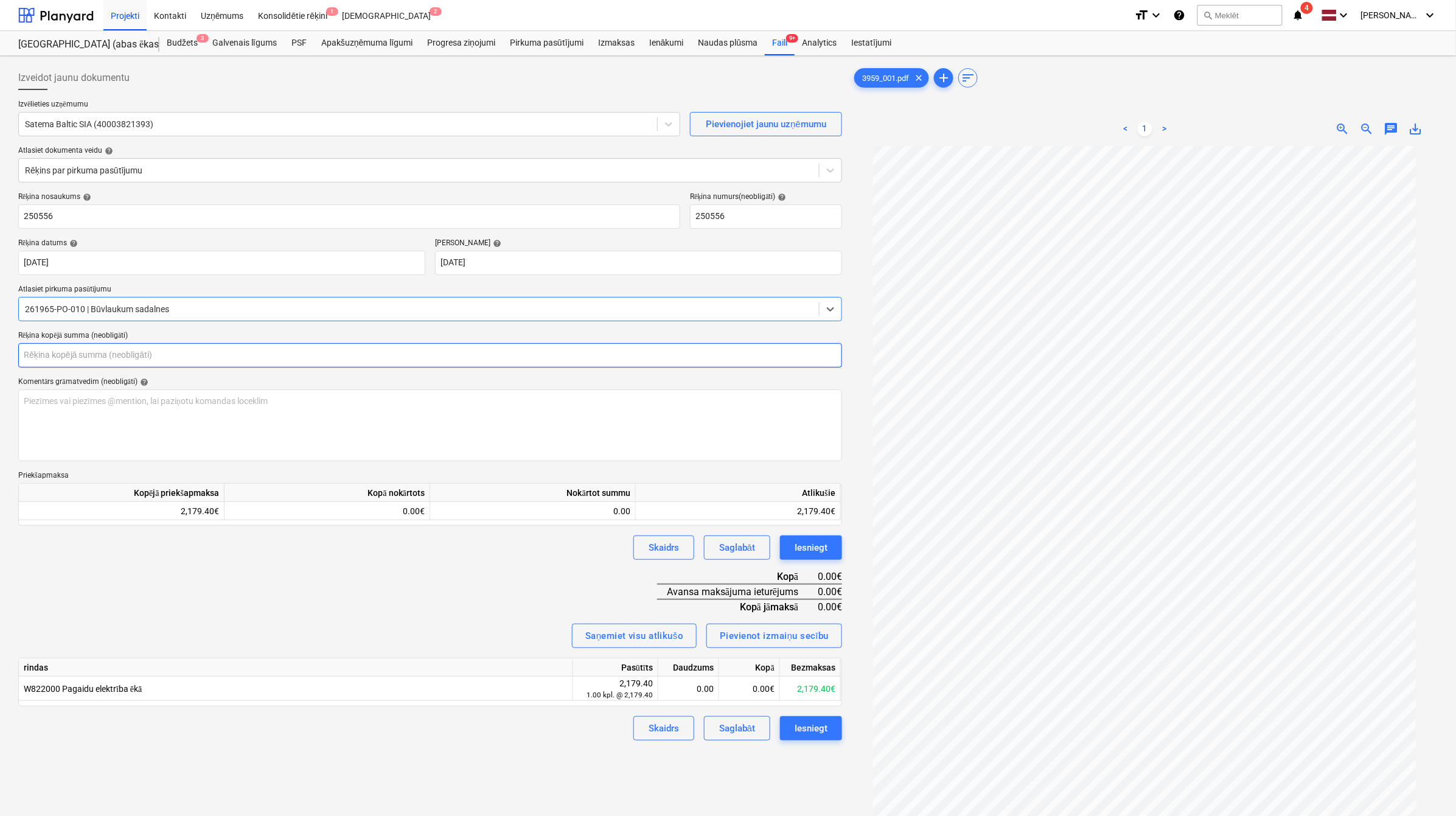
click at [369, 356] on input "text" at bounding box center [430, 355] width 824 height 24
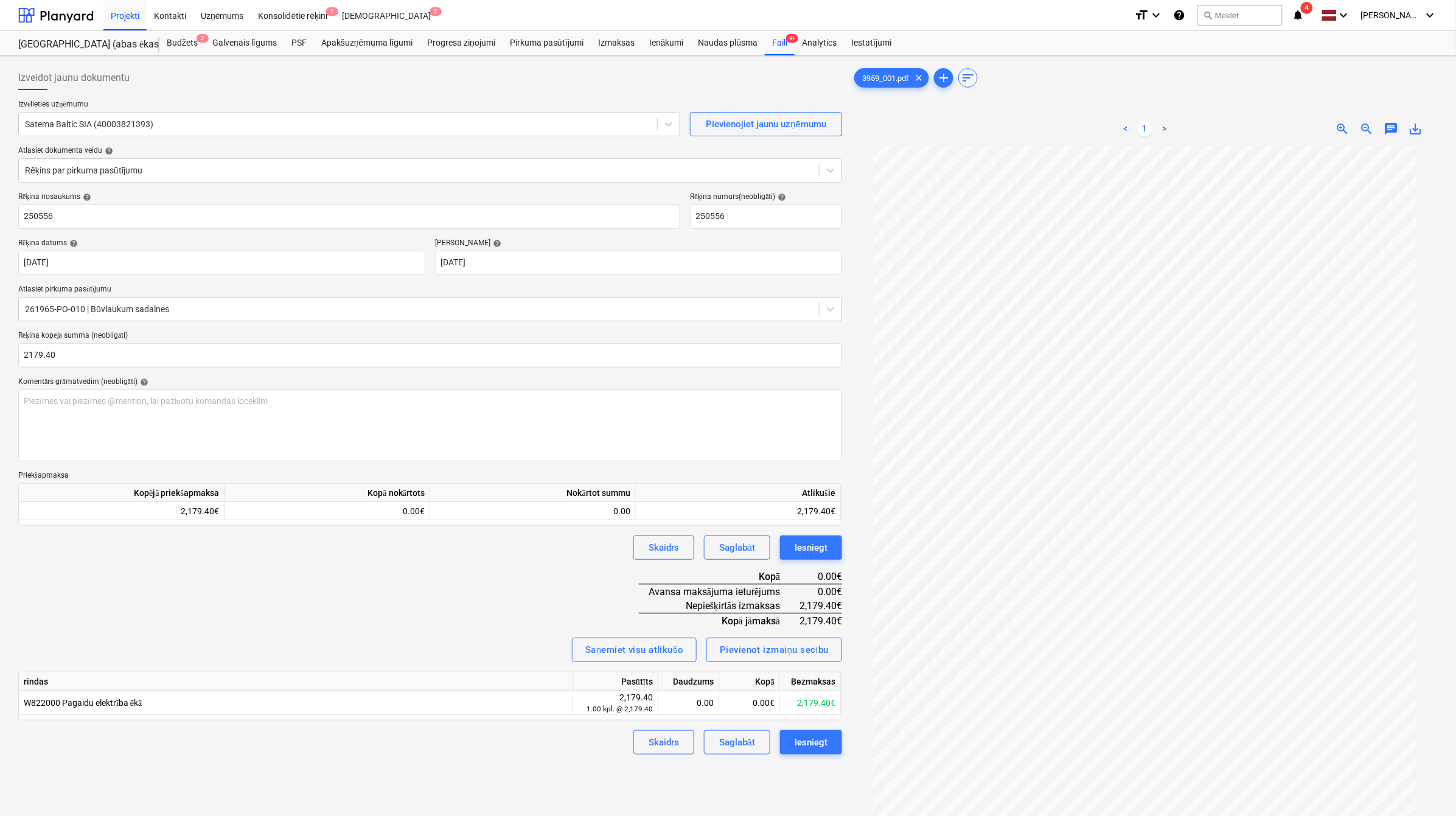
type input "2,179.40"
click at [373, 559] on div "Skaidrs Saglabāt Iesniegt" at bounding box center [430, 547] width 824 height 24
click at [396, 503] on div "0.00€" at bounding box center [327, 510] width 205 height 18
click at [412, 510] on div "0.00€" at bounding box center [327, 510] width 205 height 18
click at [479, 505] on div "0.00" at bounding box center [533, 510] width 195 height 18
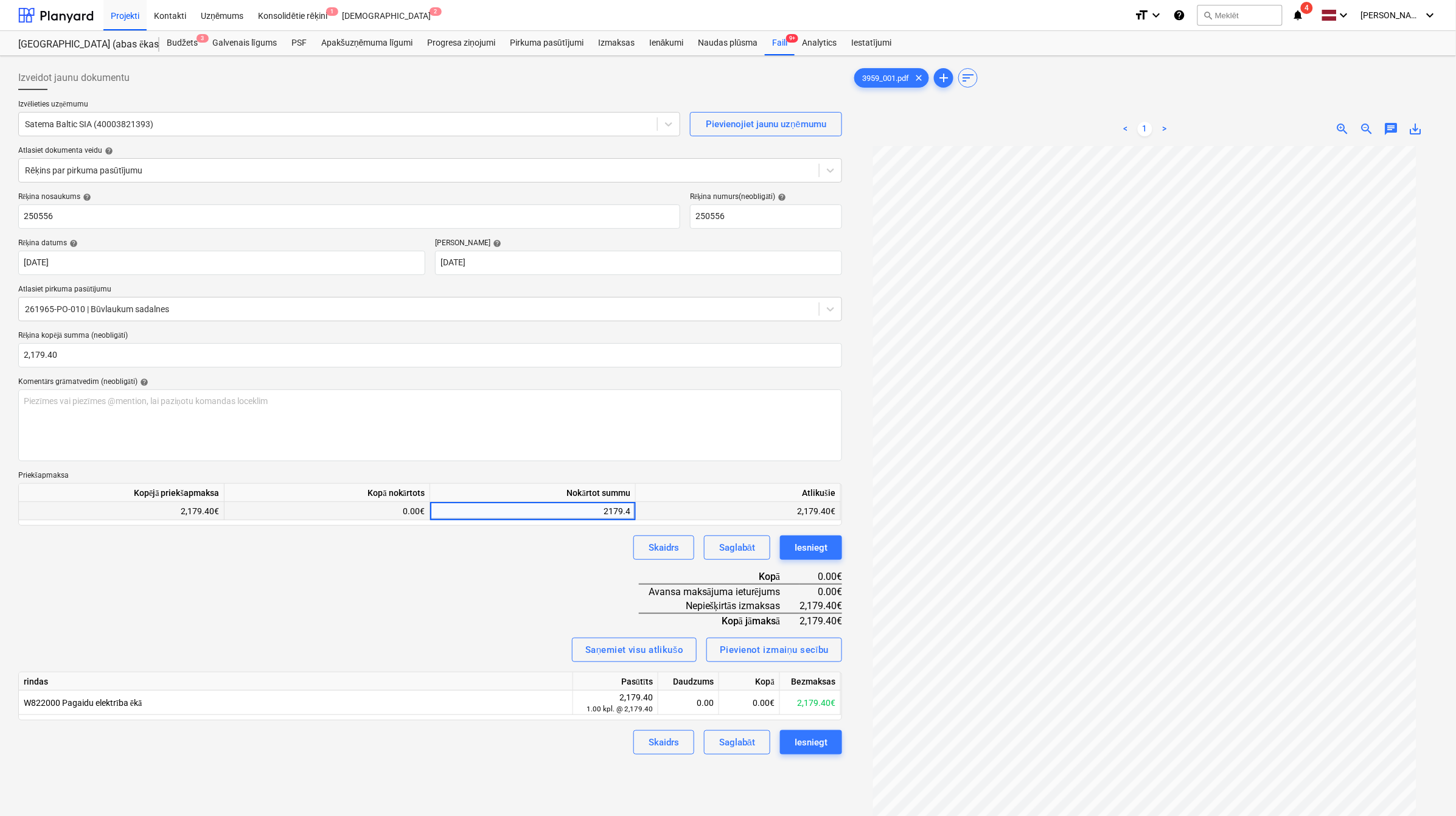
type input "2179.40"
click at [465, 579] on div "Rēķina nosaukums help 250556 Rēķina numurs (neobligāti) help 250556 Rēķina datu…" at bounding box center [430, 473] width 824 height 562
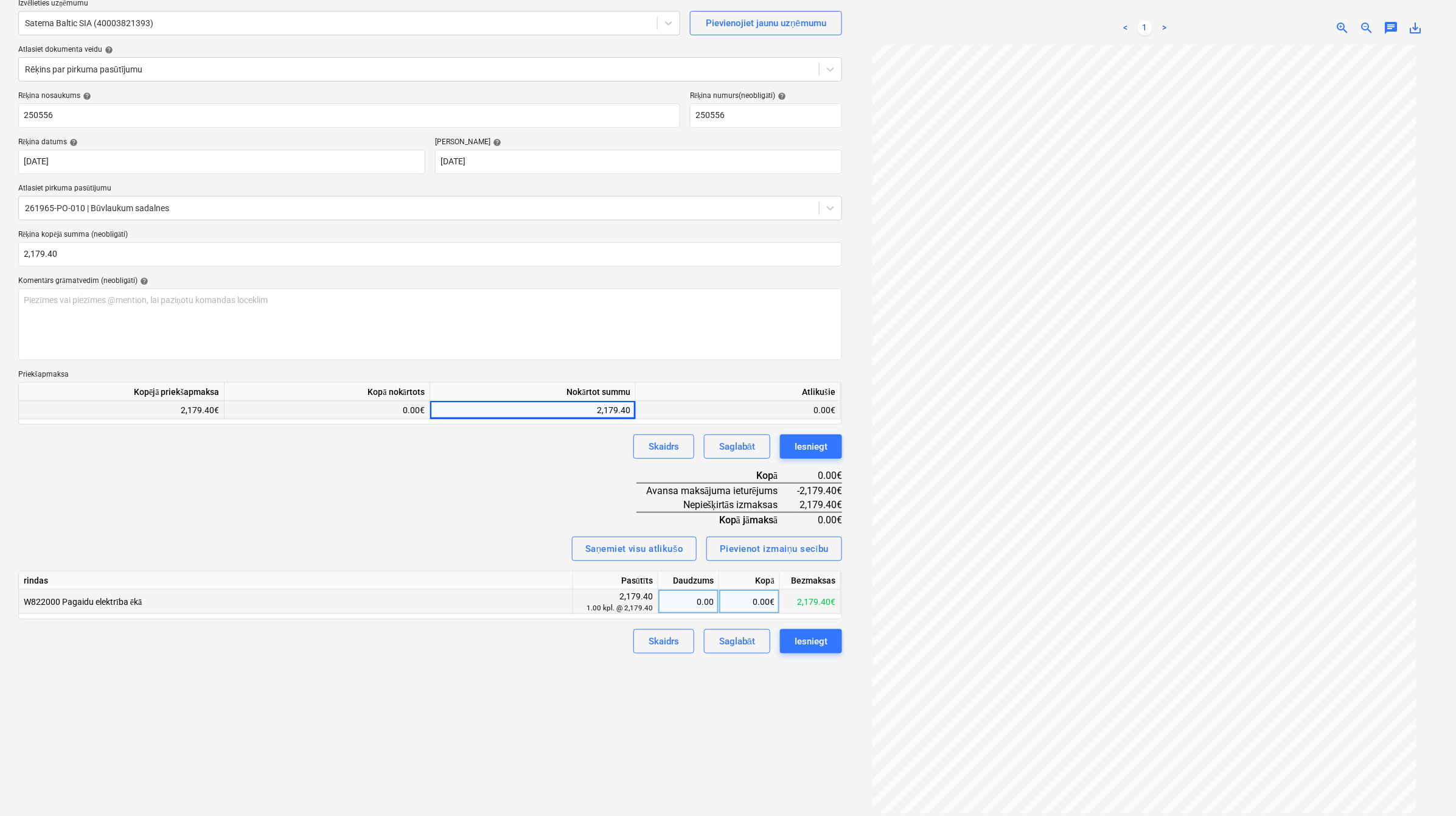
click at [708, 601] on div "0.00" at bounding box center [689, 601] width 51 height 24
type input "1"
click at [524, 505] on div "Rēķina nosaukums help 250556 Rēķina numurs (neobligāti) help 250556 Rēķina datu…" at bounding box center [430, 373] width 824 height 562
click at [810, 648] on button "Iesniegt" at bounding box center [811, 641] width 62 height 24
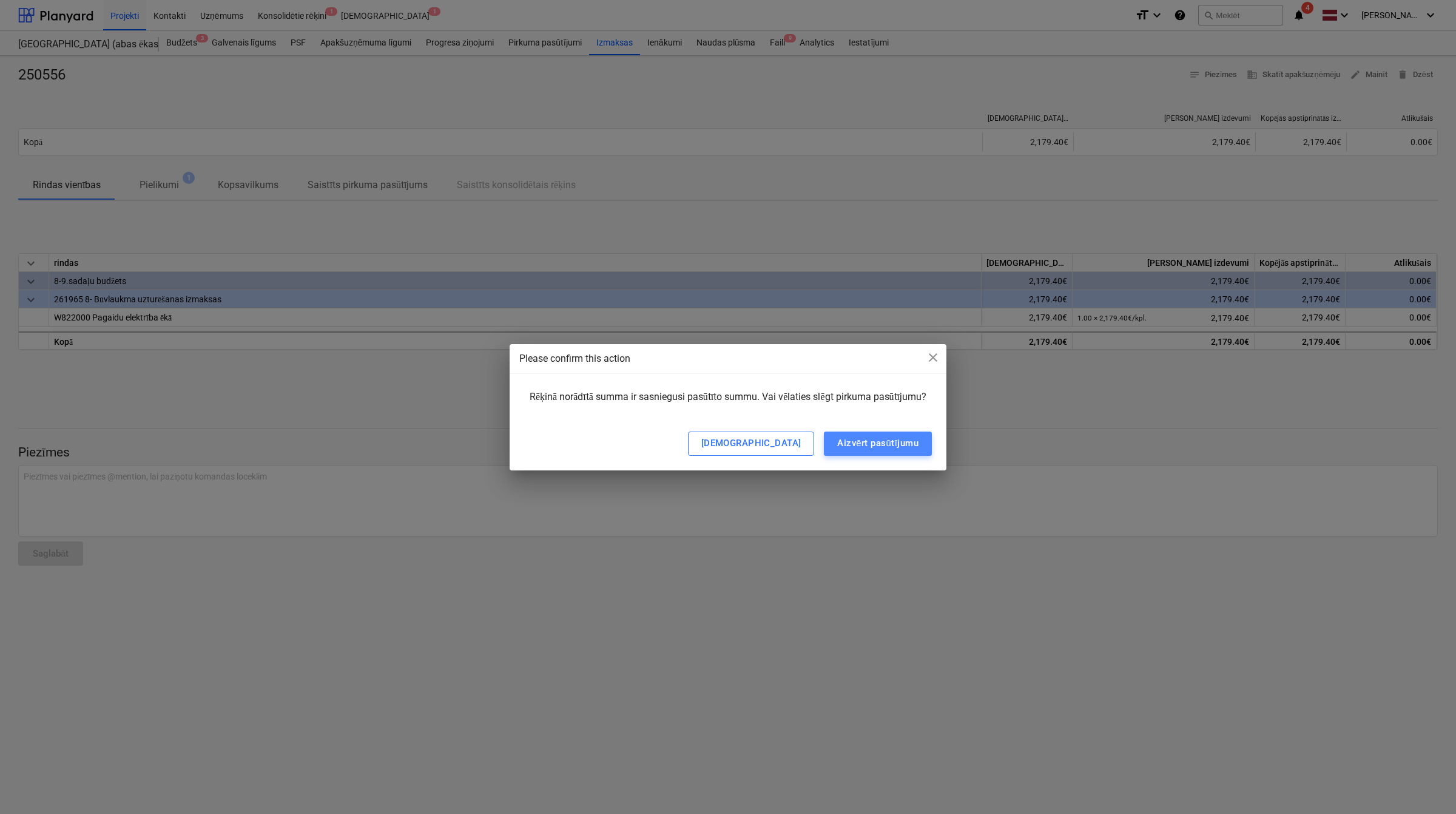
click at [889, 448] on div "Aizvērt pasūtījumu" at bounding box center [878, 442] width 81 height 16
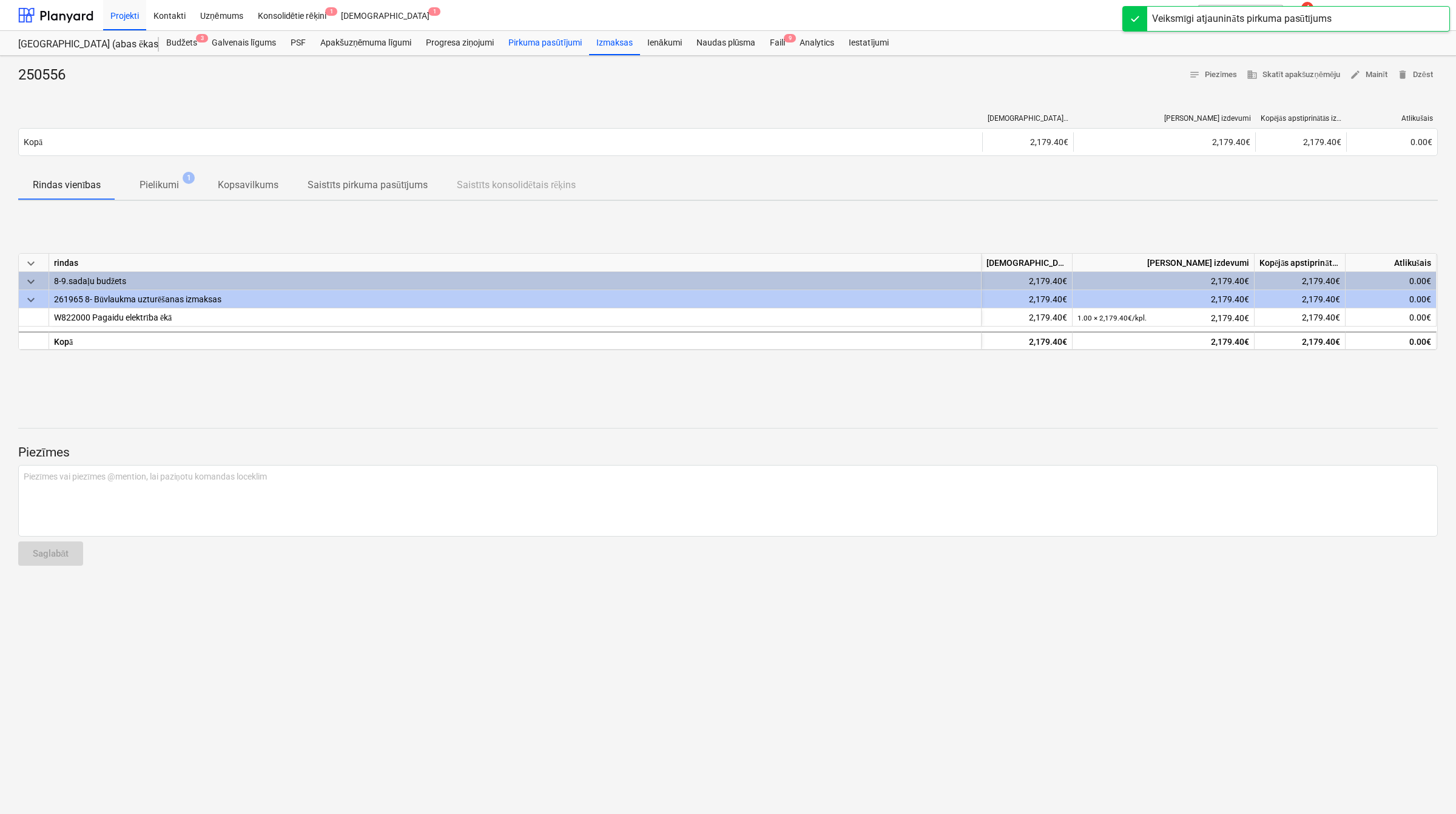
click at [562, 46] on div "Pirkuma pasūtījumi" at bounding box center [545, 43] width 88 height 24
click at [781, 41] on div "Faili 9" at bounding box center [778, 43] width 30 height 24
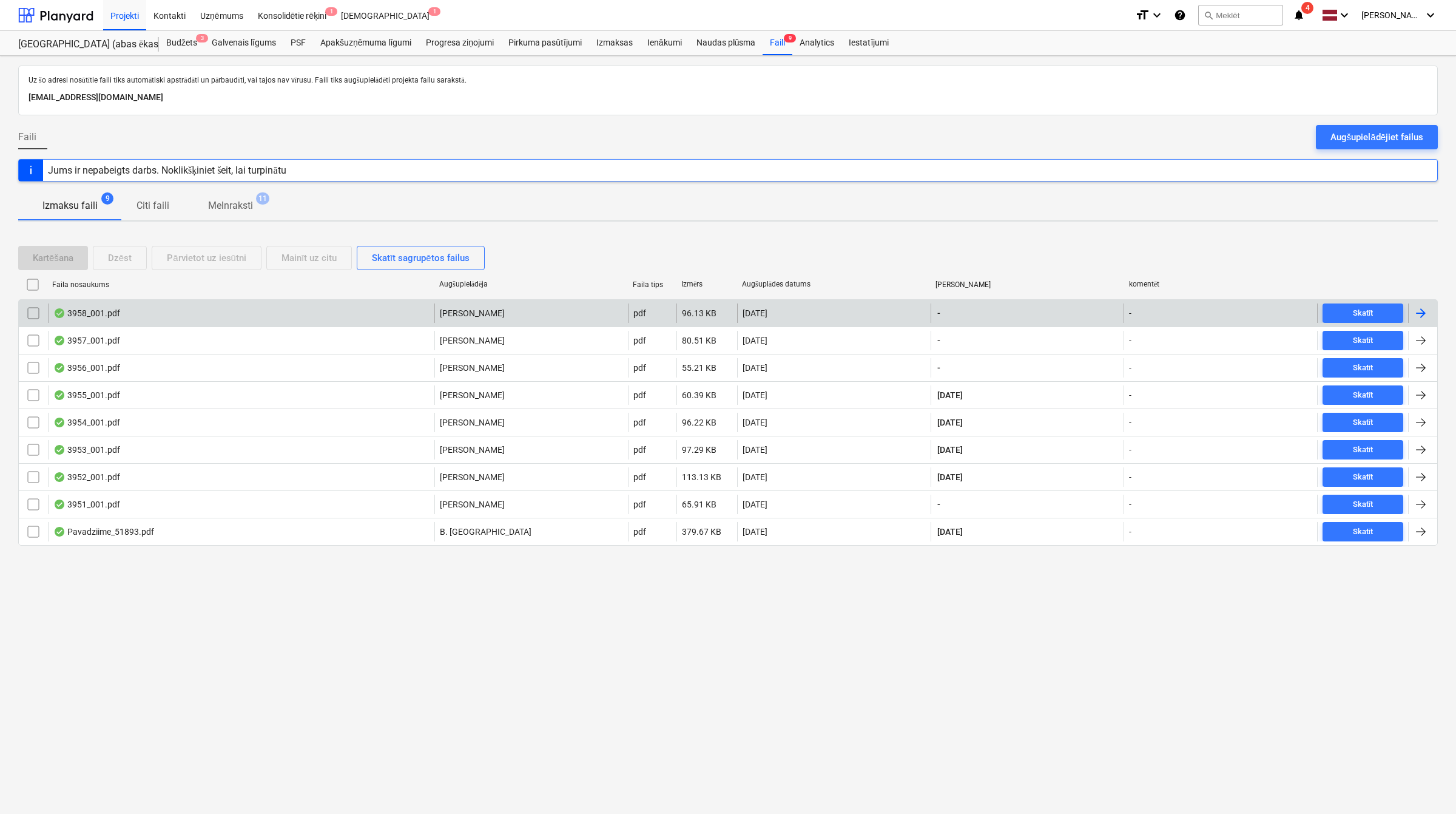
click at [1421, 310] on div at bounding box center [1420, 313] width 14 height 14
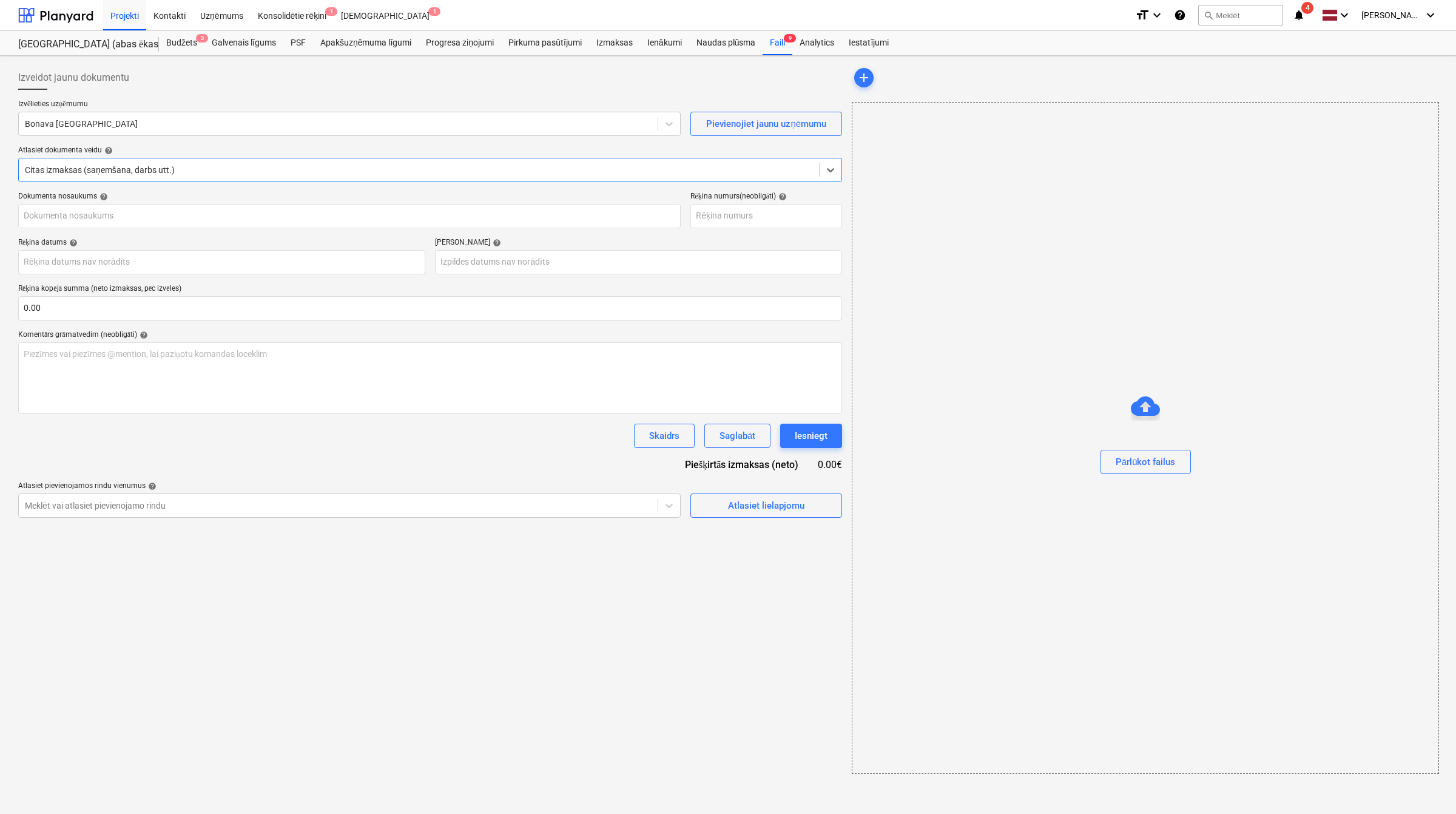
type input "0"
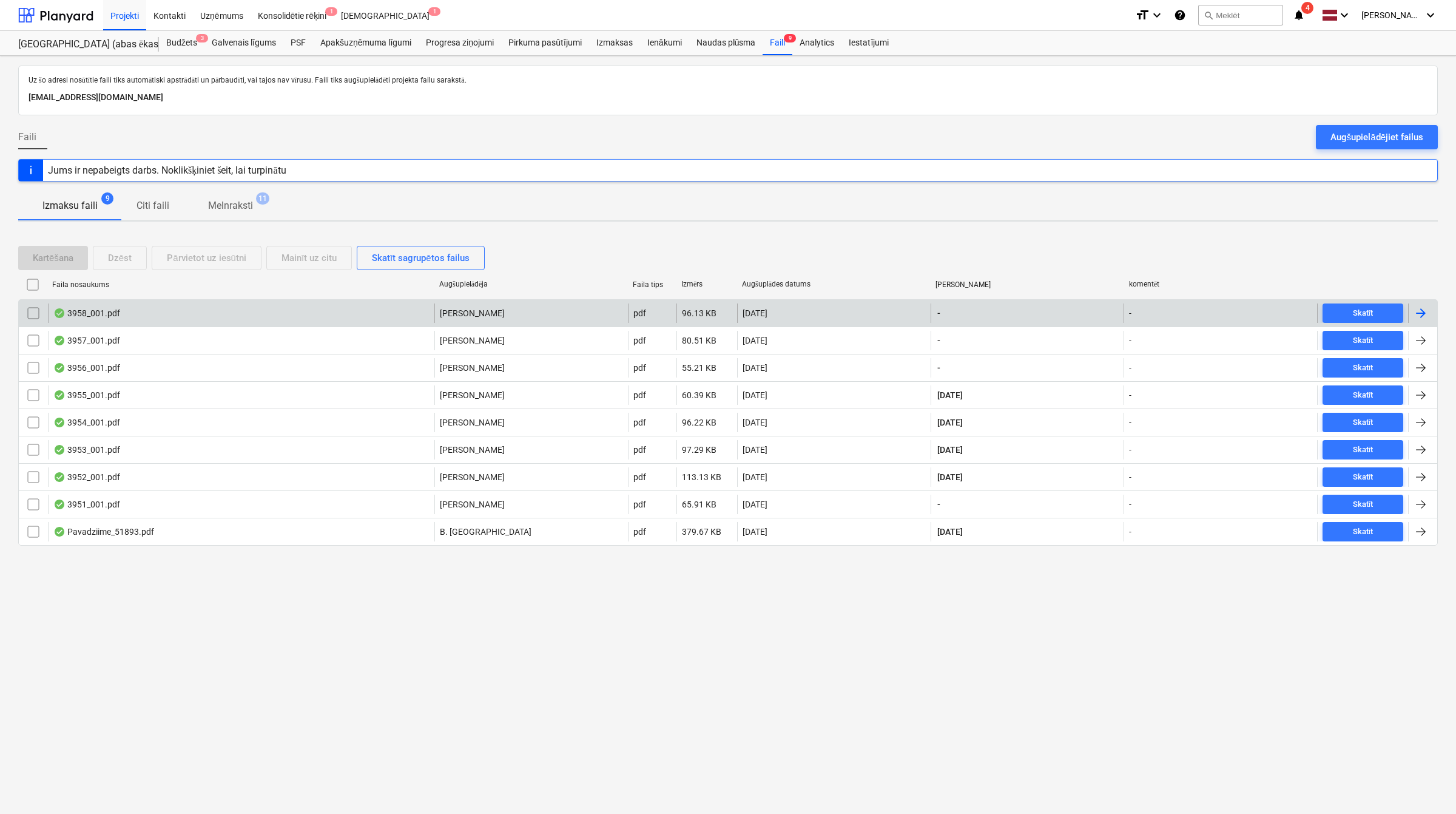
click at [1427, 313] on div at bounding box center [1420, 313] width 14 height 14
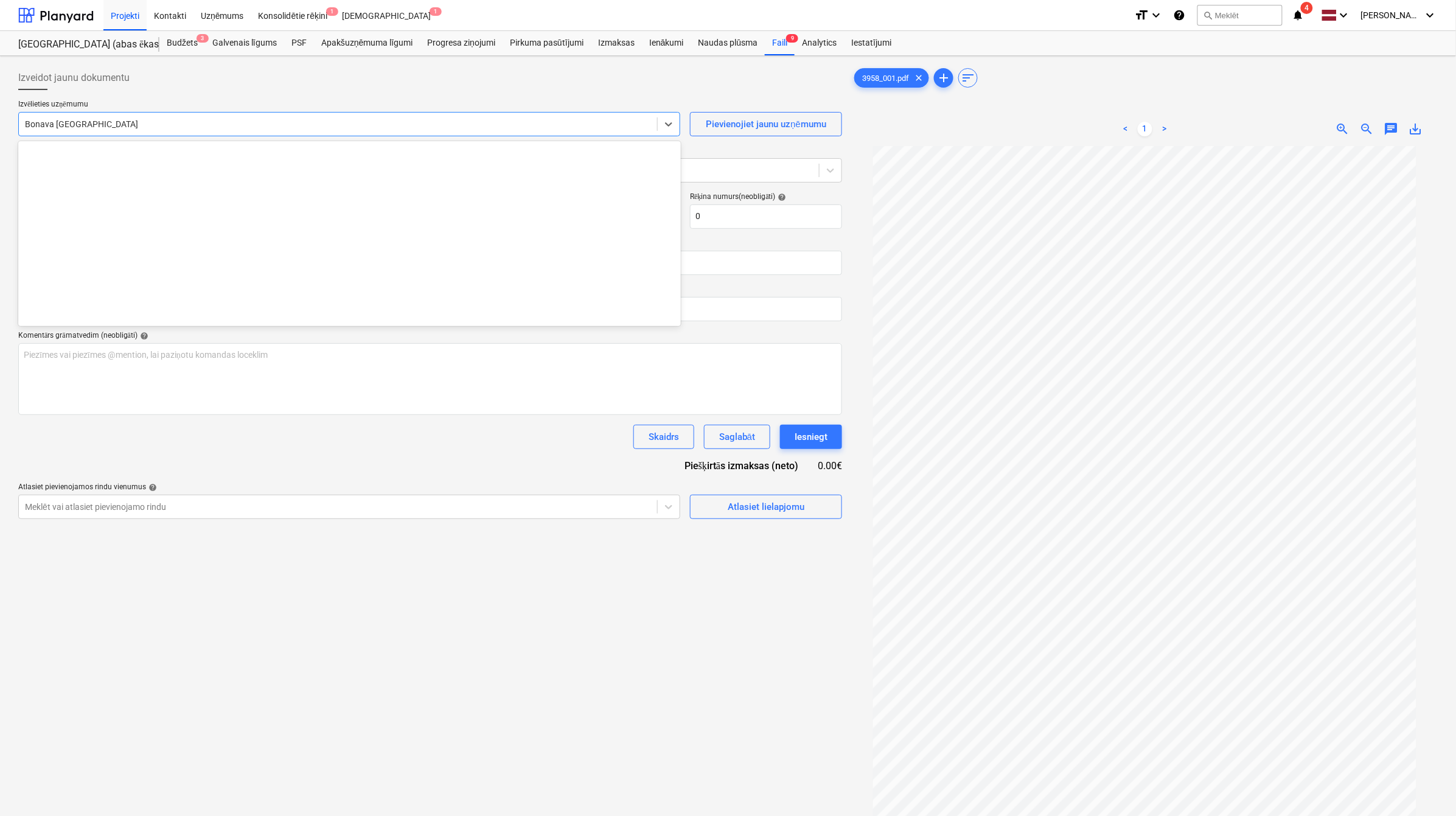
click at [351, 126] on div at bounding box center [338, 123] width 627 height 12
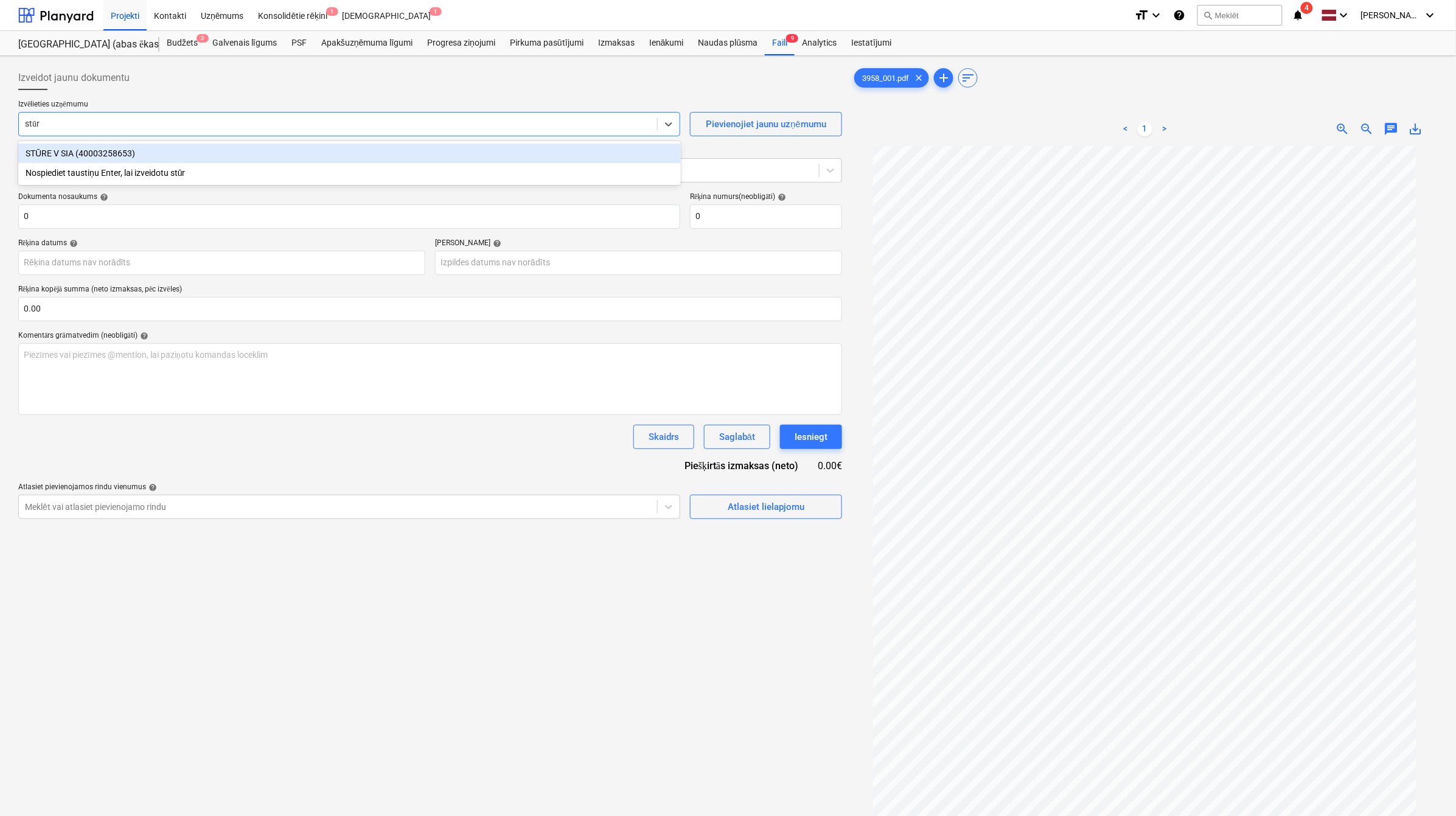
type input "stūre"
click at [228, 153] on div "STŪRE V SIA (40003258653)" at bounding box center [350, 153] width 663 height 19
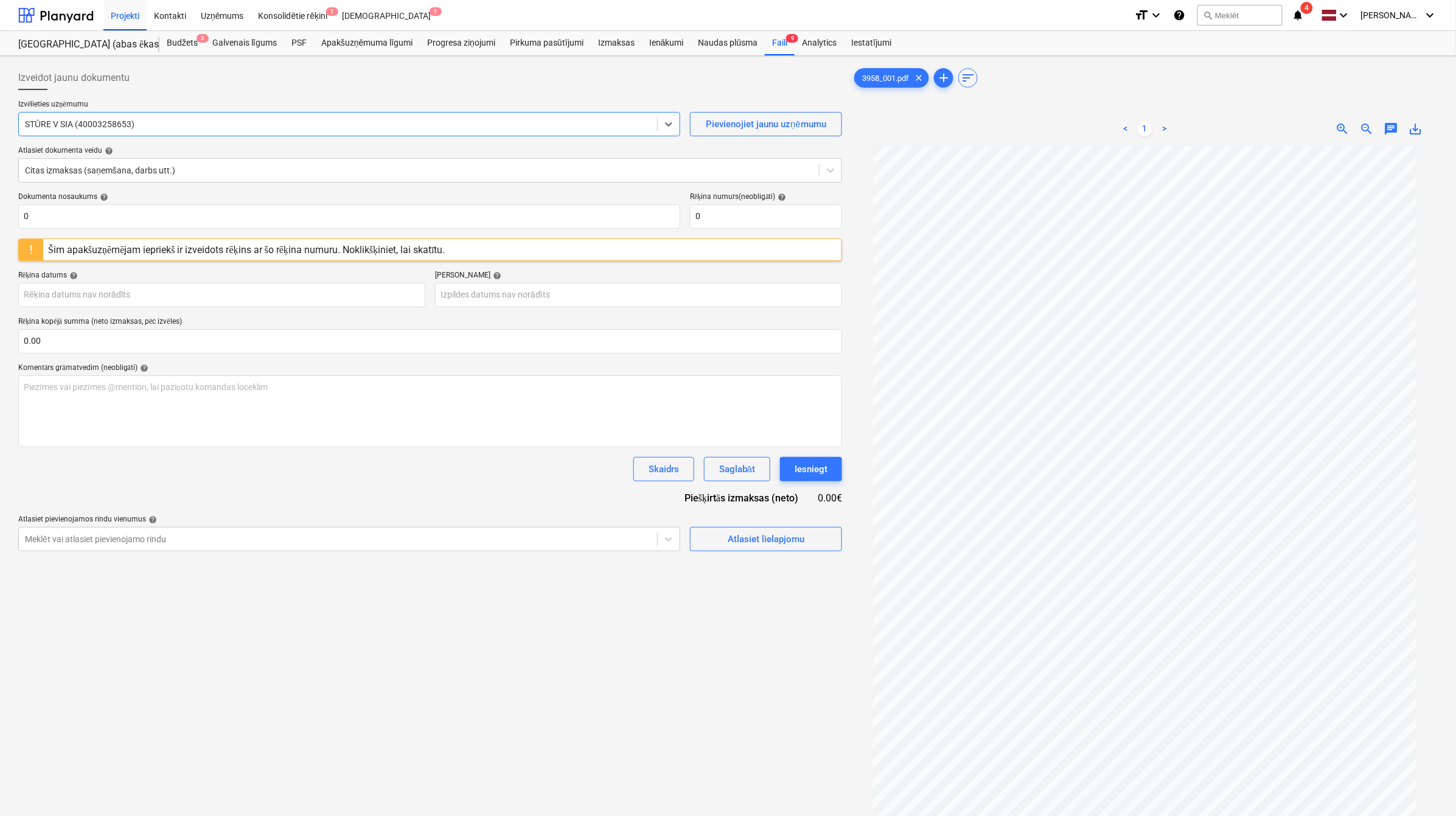
click at [259, 252] on div "Šim apakšuzņēmējam iepriekš ir izveidots rēķins ar šo rēķina numuru. Noklikšķin…" at bounding box center [247, 250] width 397 height 11
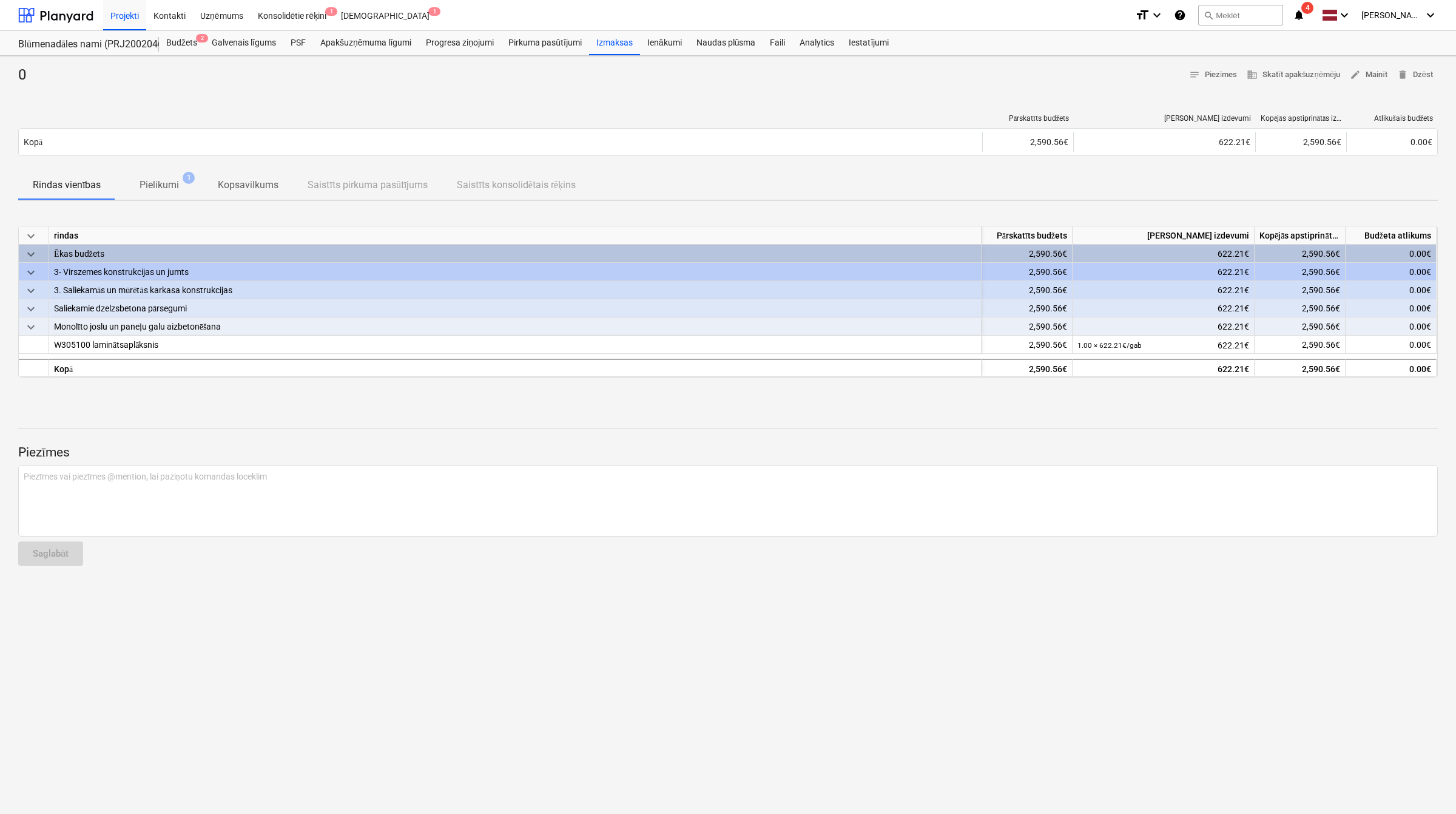
click at [171, 184] on p "Pielikumi" at bounding box center [159, 185] width 39 height 14
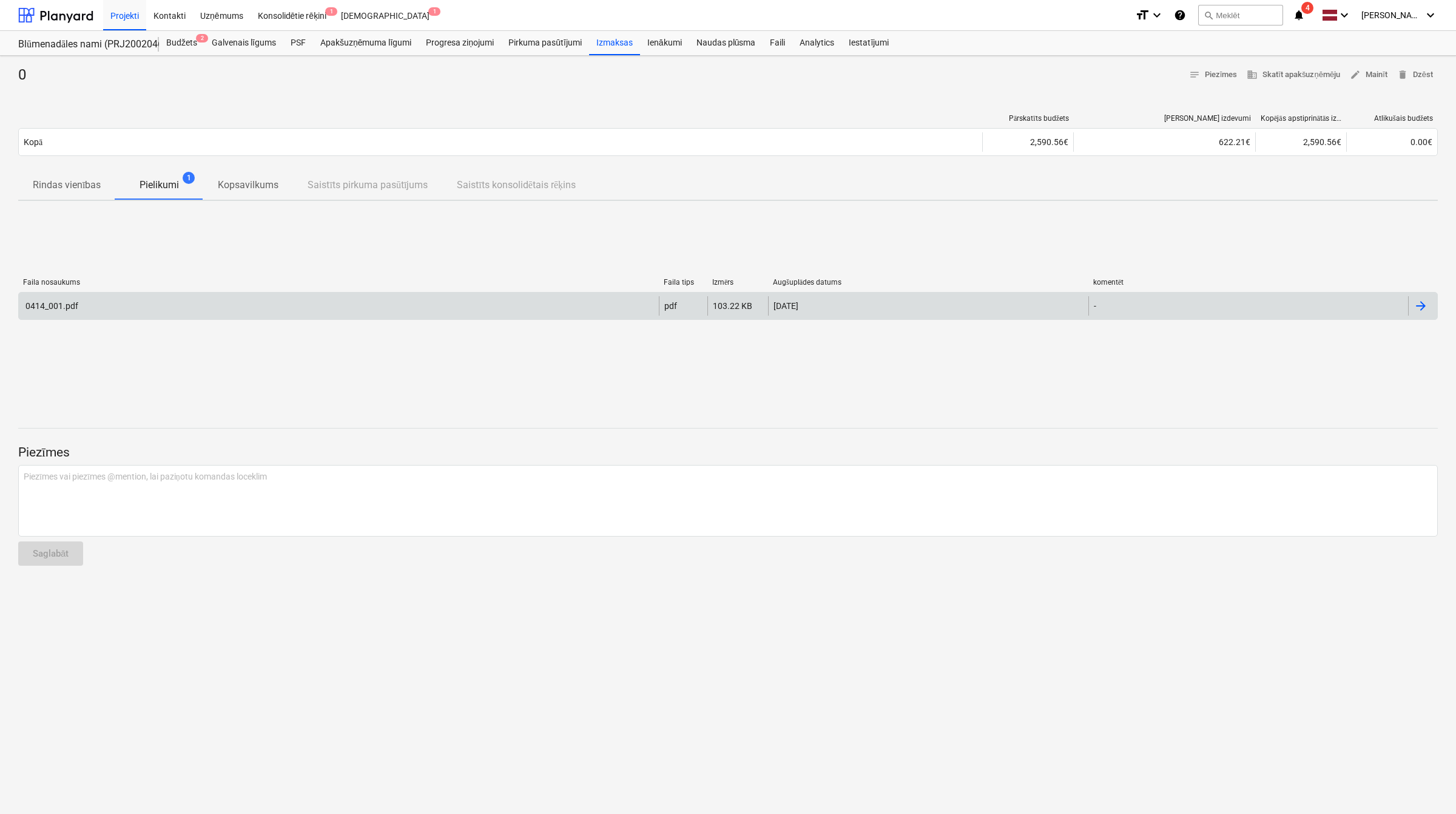
click at [137, 302] on div "0414_001.pdf" at bounding box center [339, 305] width 640 height 19
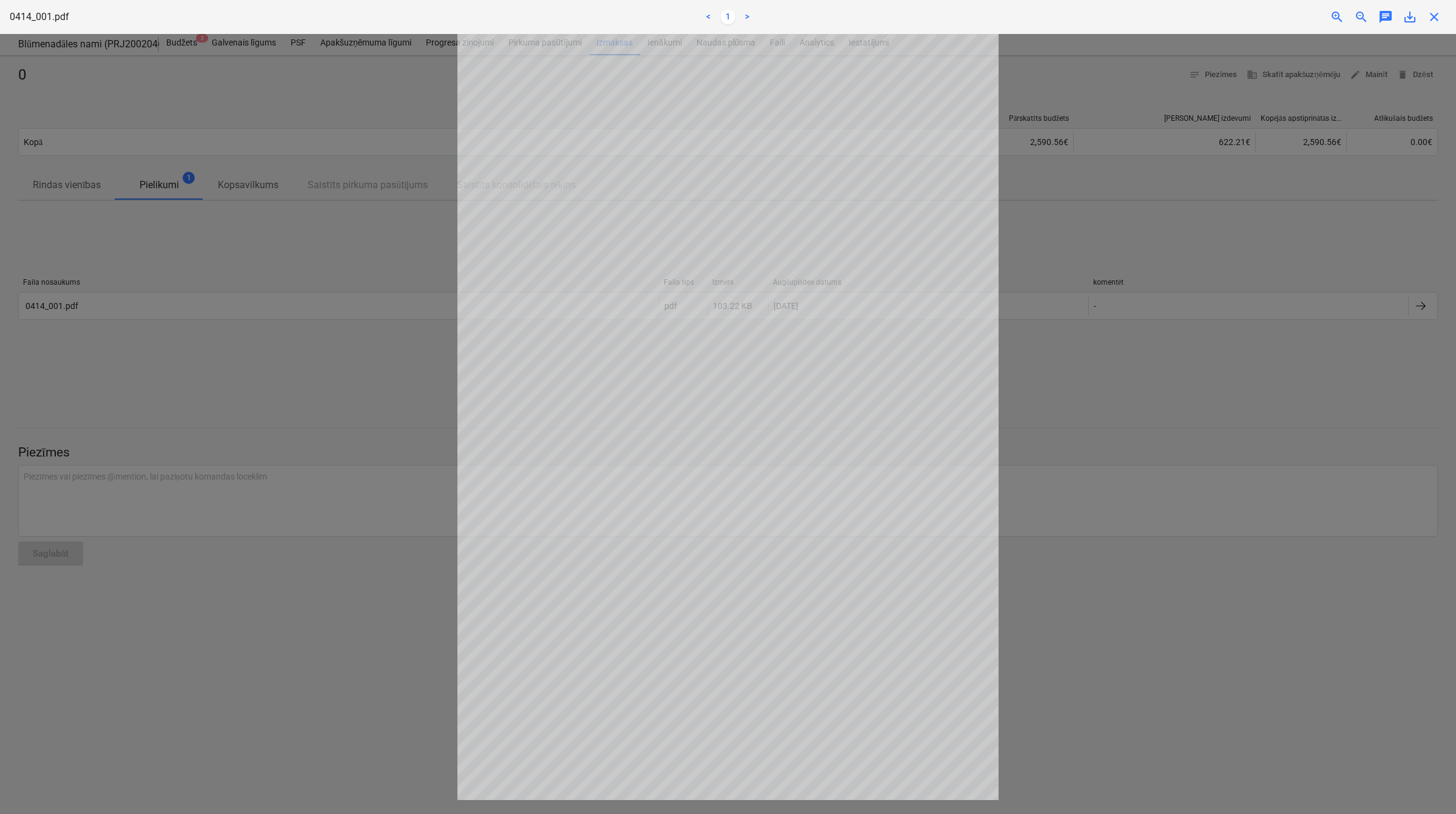
click at [1434, 17] on div "Faili augšupielādēti veiksmīgi" at bounding box center [1286, 12] width 328 height 26
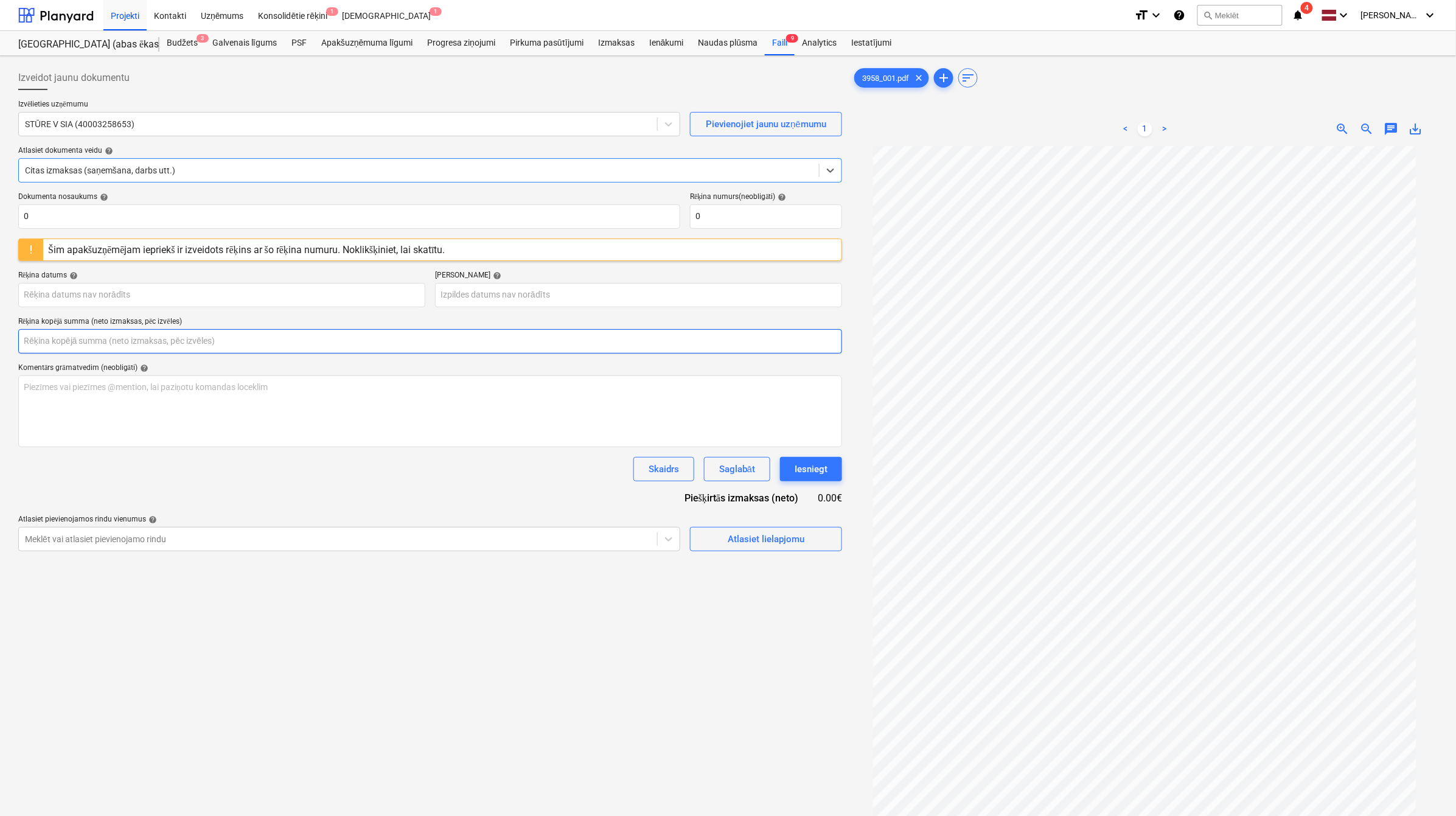
click at [348, 341] on input "text" at bounding box center [430, 341] width 824 height 24
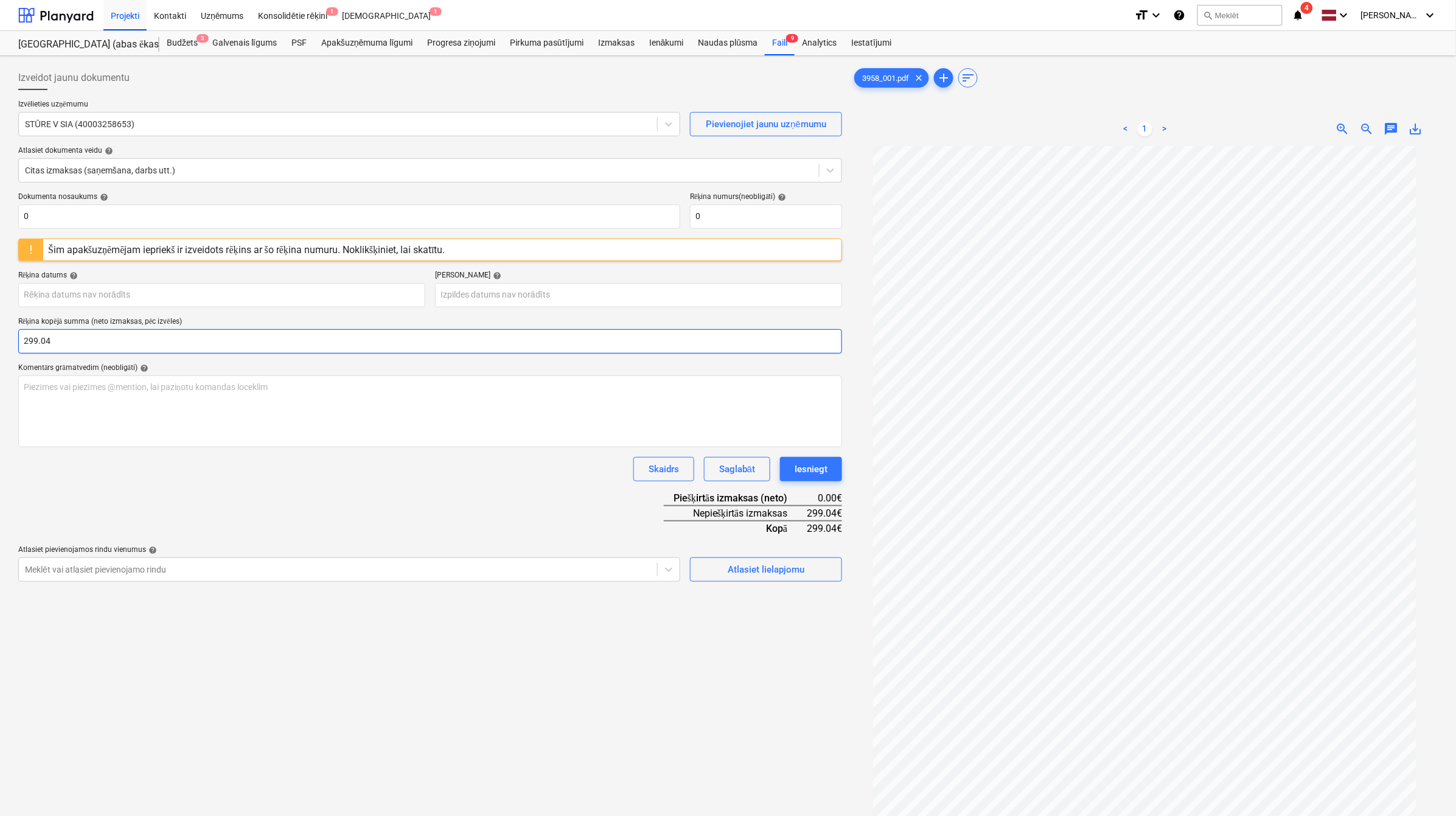
type input "299.04"
click at [293, 467] on div "Skaidrs Saglabāt Iesniegt" at bounding box center [430, 468] width 824 height 24
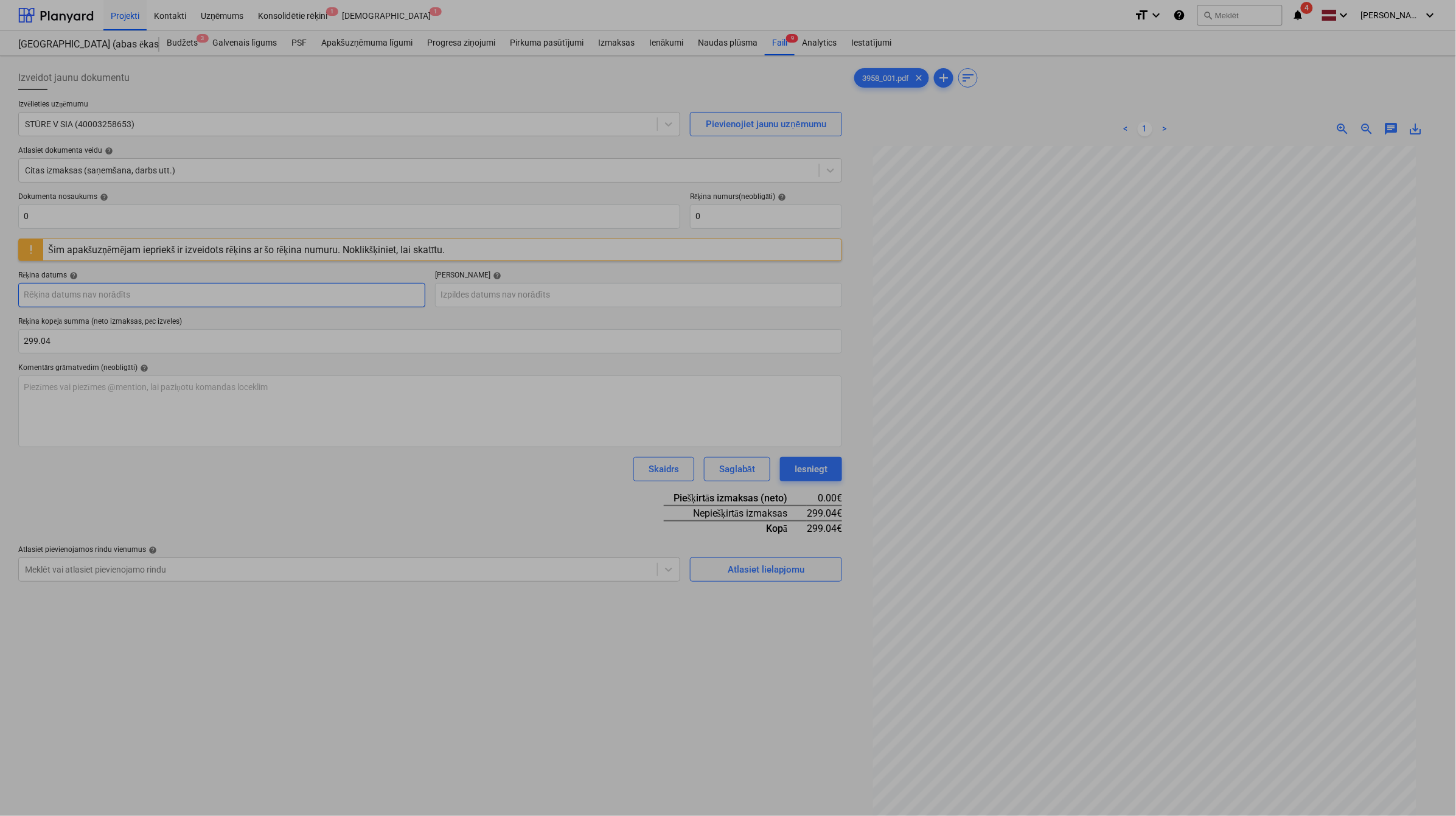
click at [314, 299] on body "Projekti Kontakti Uzņēmums Konsolidētie rēķini 1 Iesūtne 1 format_size keyboard…" at bounding box center [728, 408] width 1456 height 816
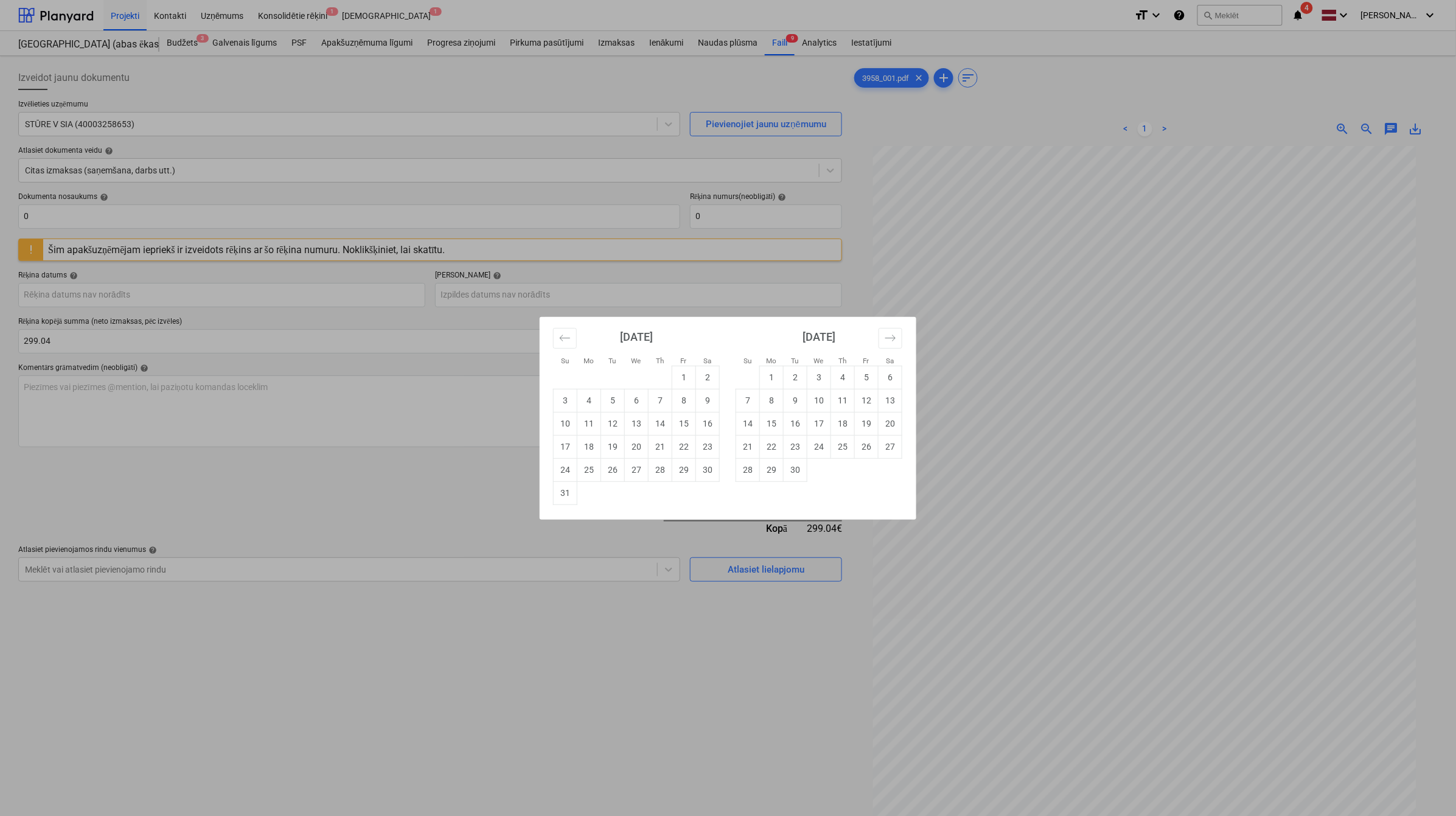
click at [656, 453] on td "21" at bounding box center [660, 447] width 24 height 23
type input "[DATE]"
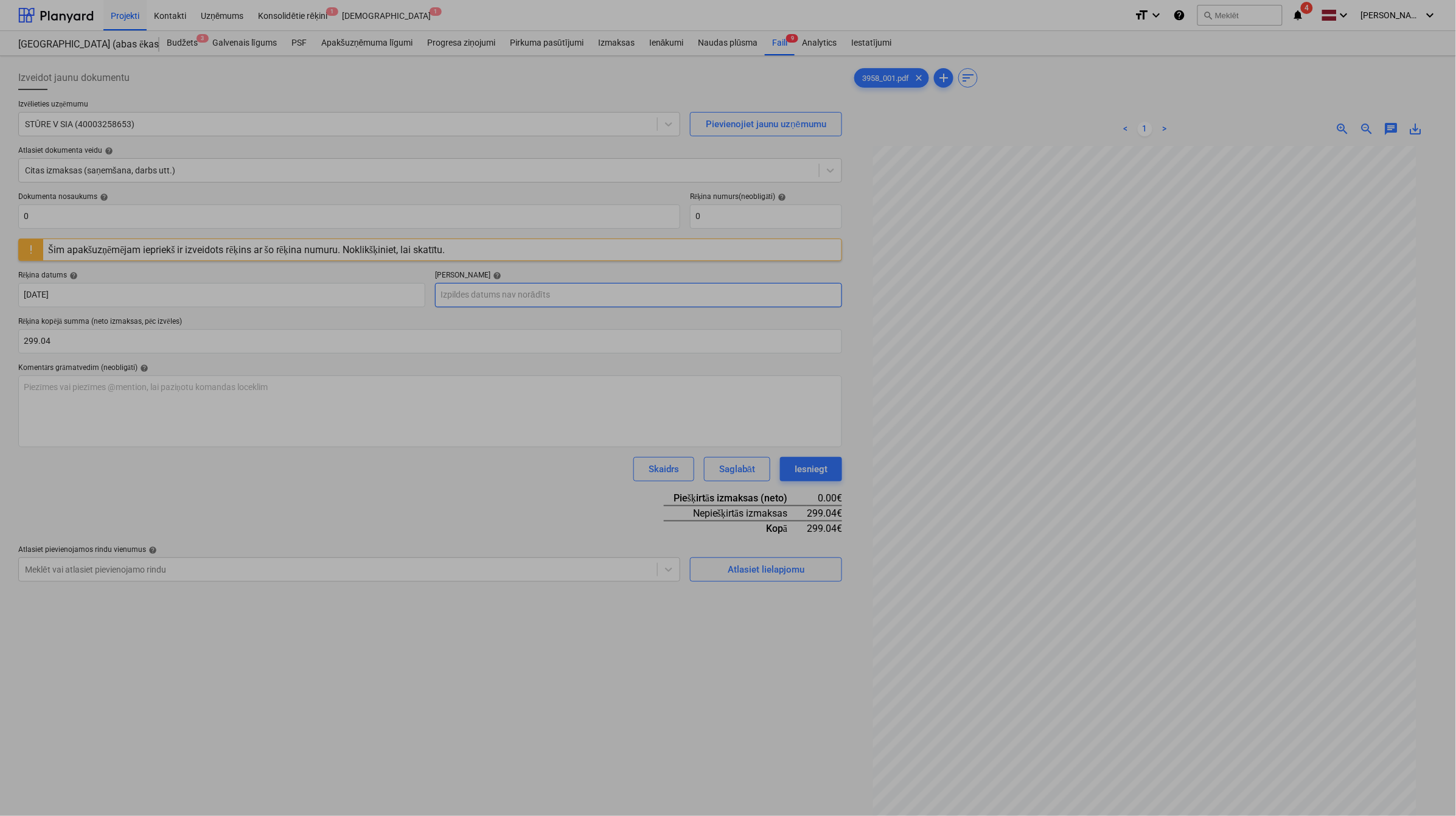
click at [615, 296] on body "Projekti Kontakti Uzņēmums Konsolidētie rēķini 1 Iesūtne 1 format_size keyboard…" at bounding box center [728, 408] width 1456 height 816
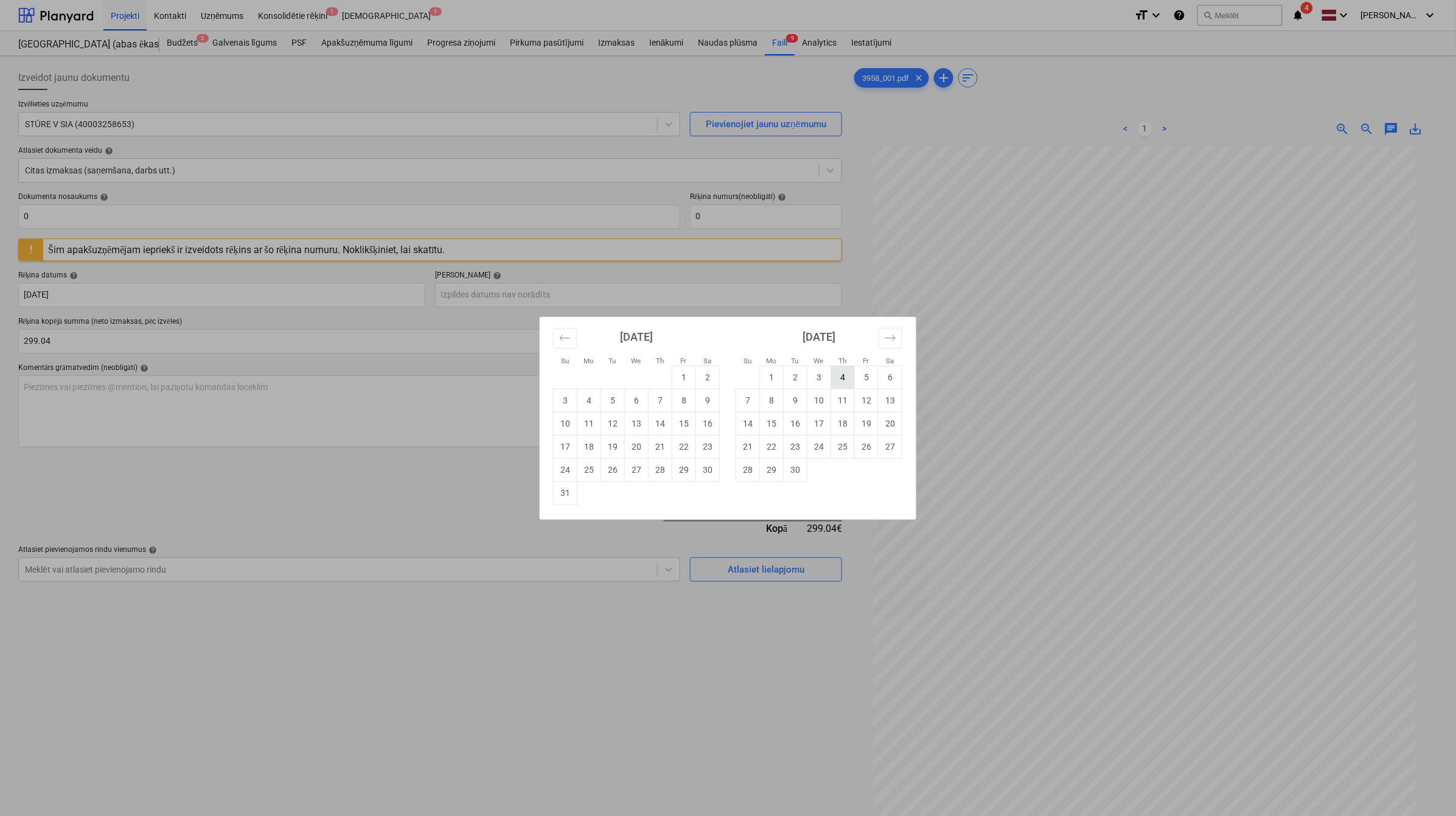
click at [849, 375] on td "4" at bounding box center [843, 377] width 24 height 23
type input "[DATE]"
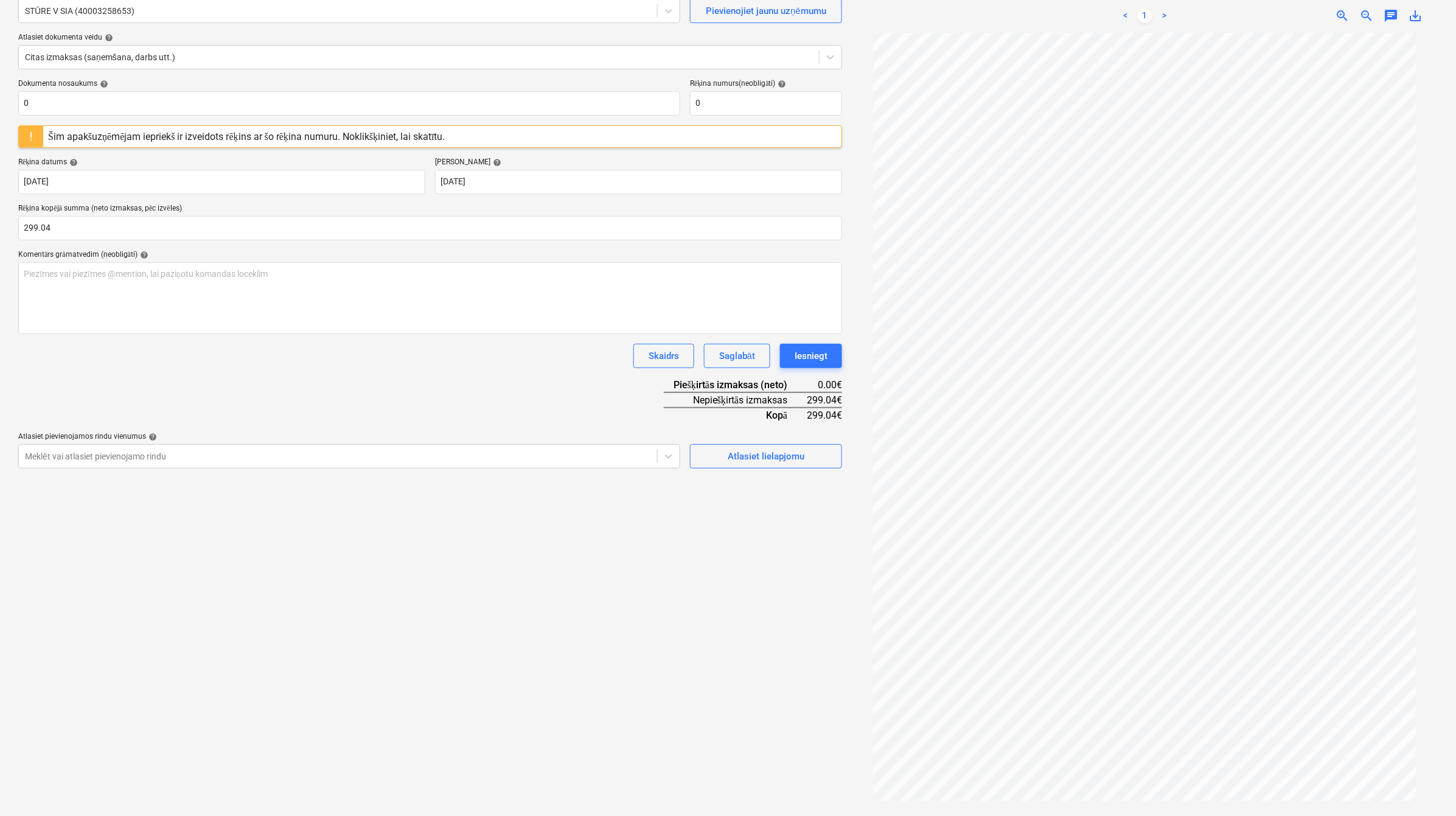
scroll to position [121, 0]
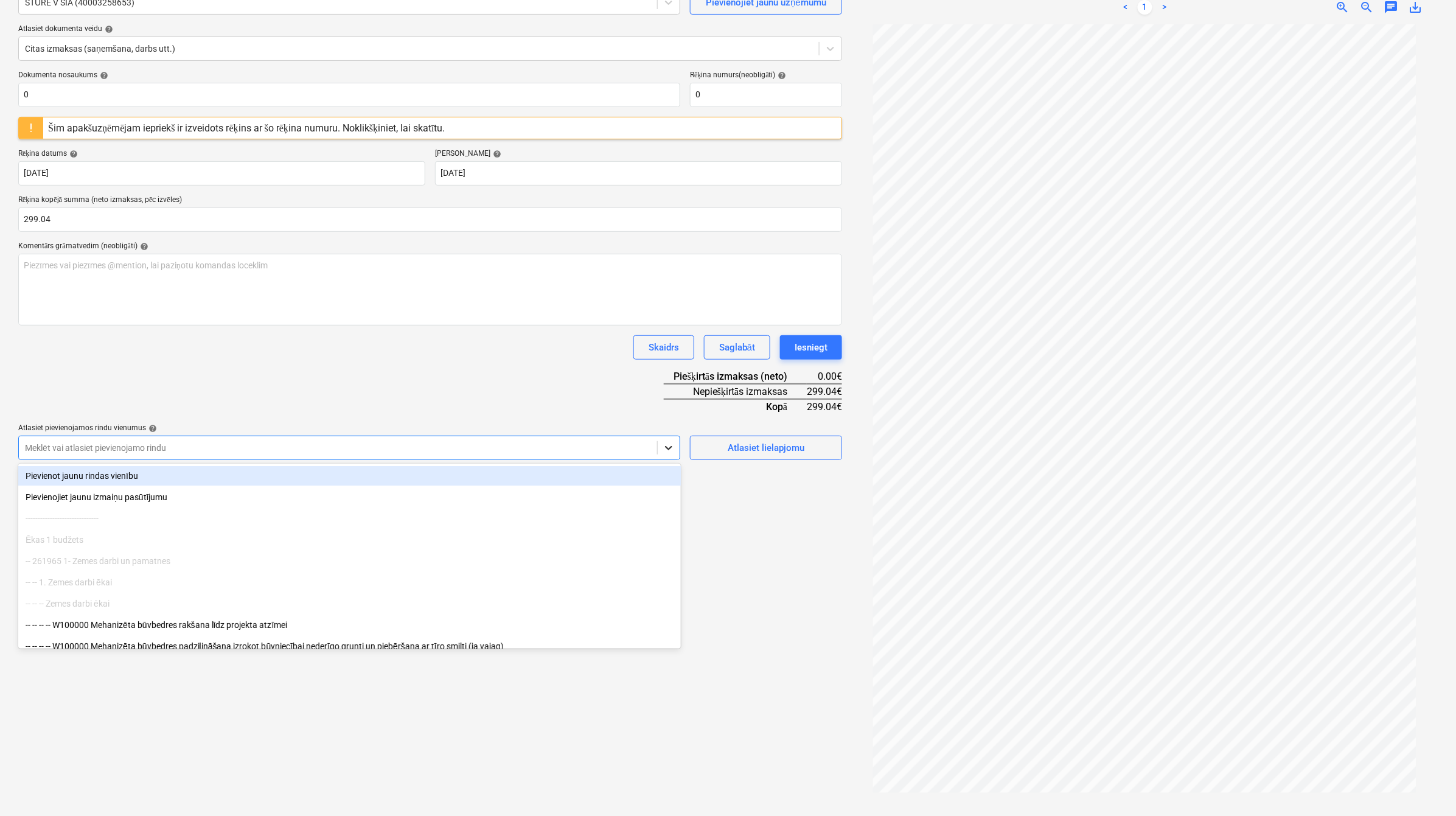
click at [665, 451] on icon at bounding box center [668, 447] width 12 height 12
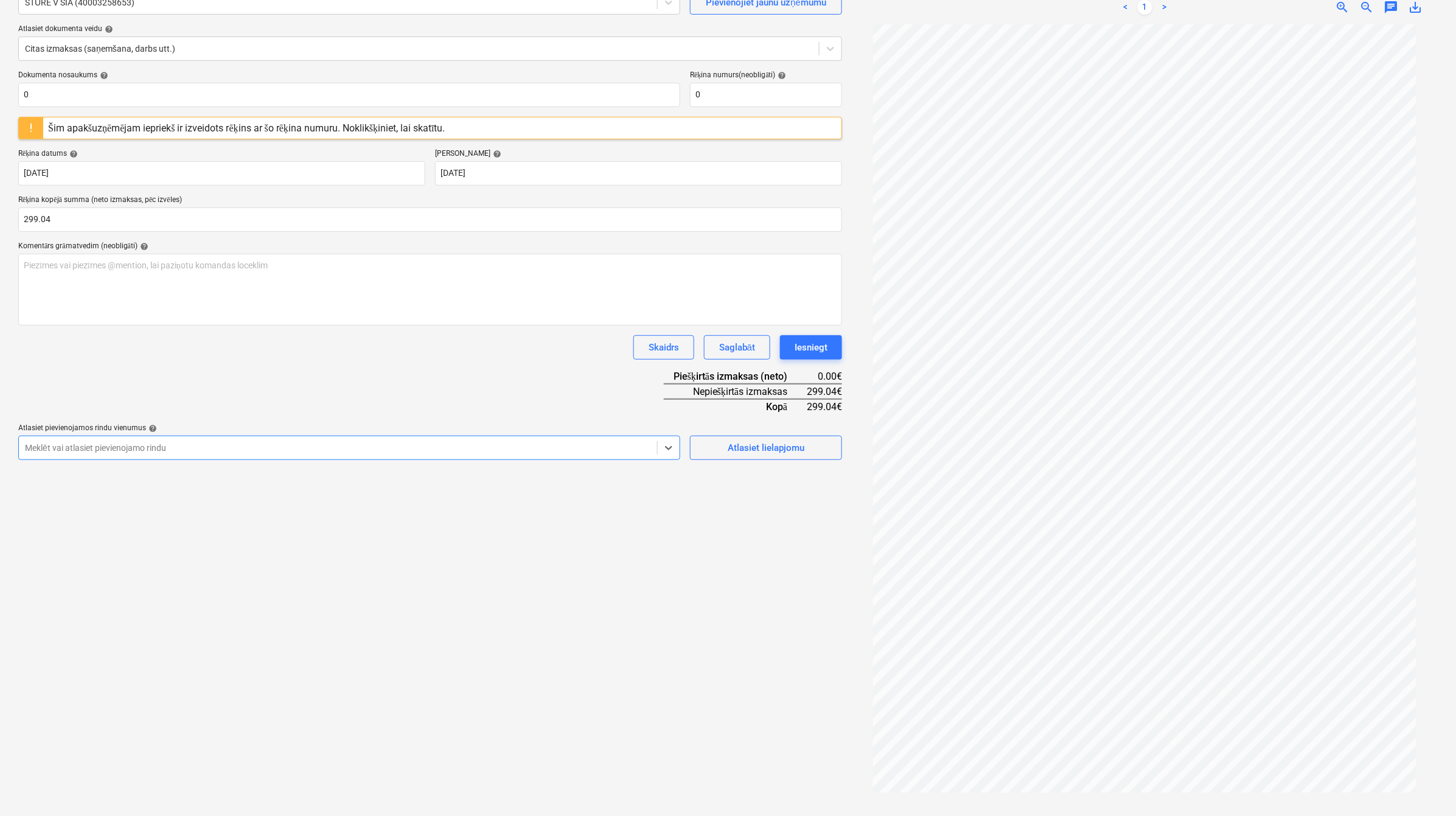
click at [377, 448] on div at bounding box center [338, 447] width 627 height 12
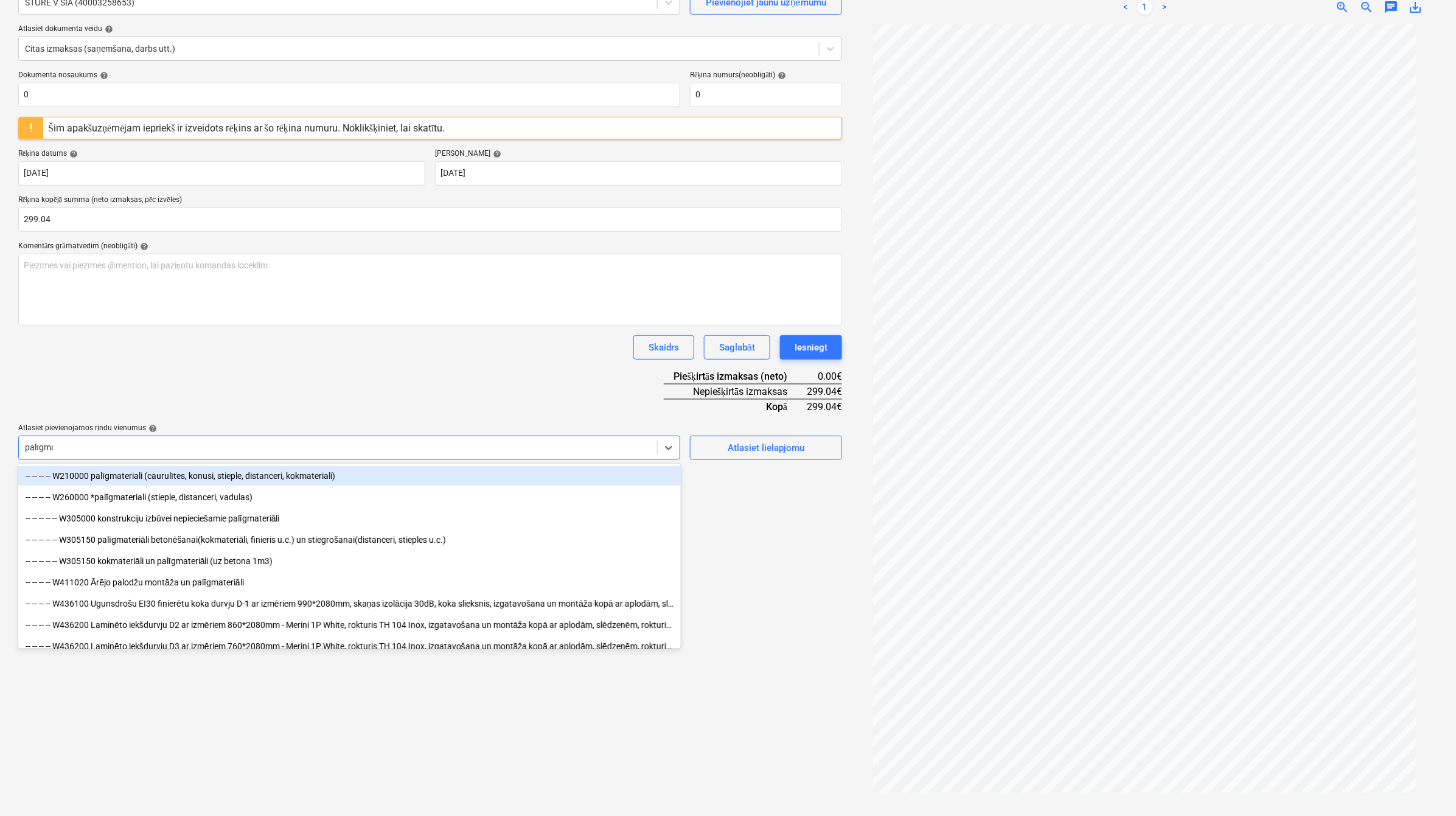
type input "palīgmat"
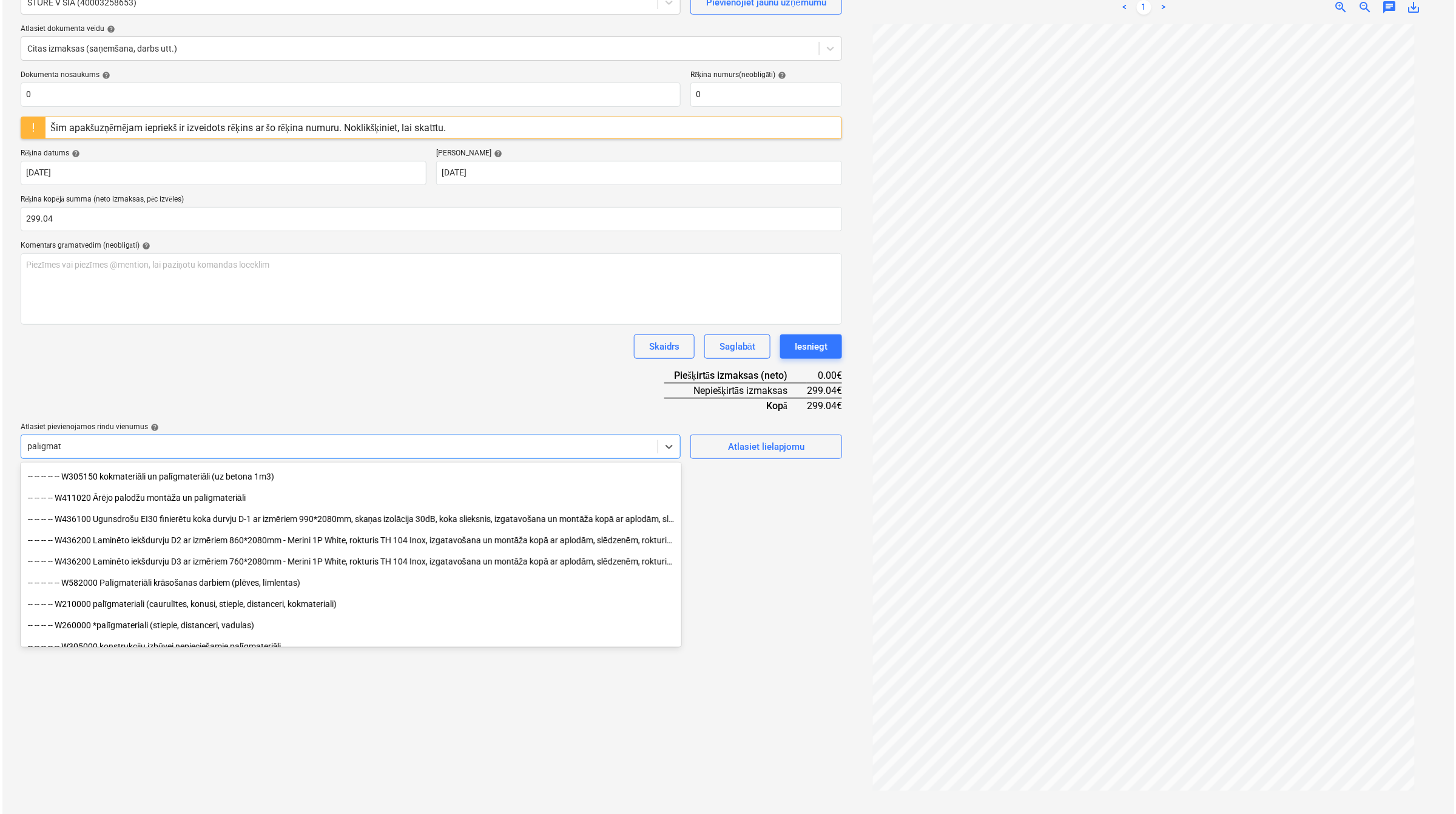
scroll to position [202, 0]
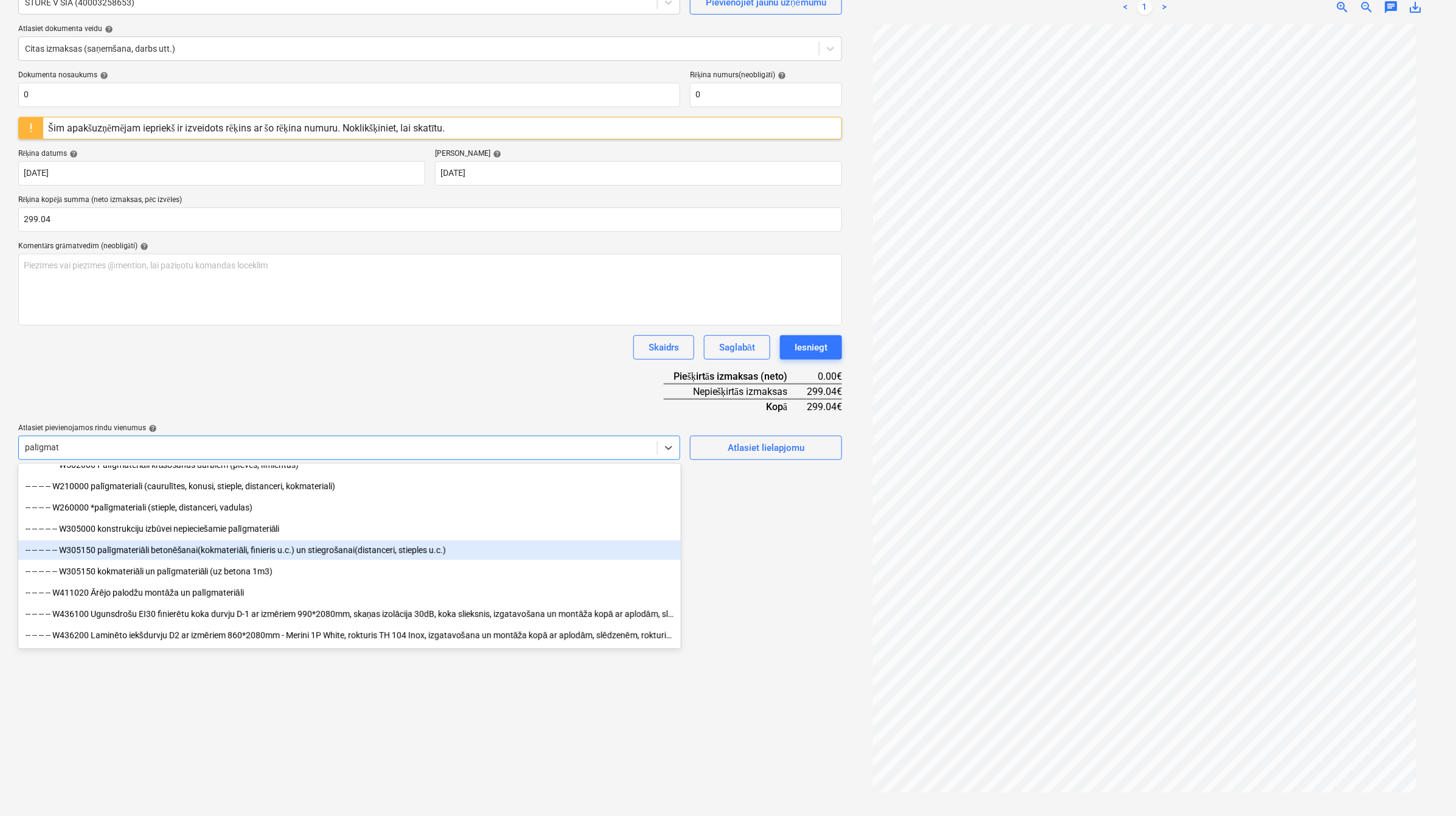
click at [338, 560] on div "-- -- -- -- -- W305150 palīgmateriāli betonēšanai(kokmateriāli, finieris u.c.) …" at bounding box center [350, 550] width 663 height 19
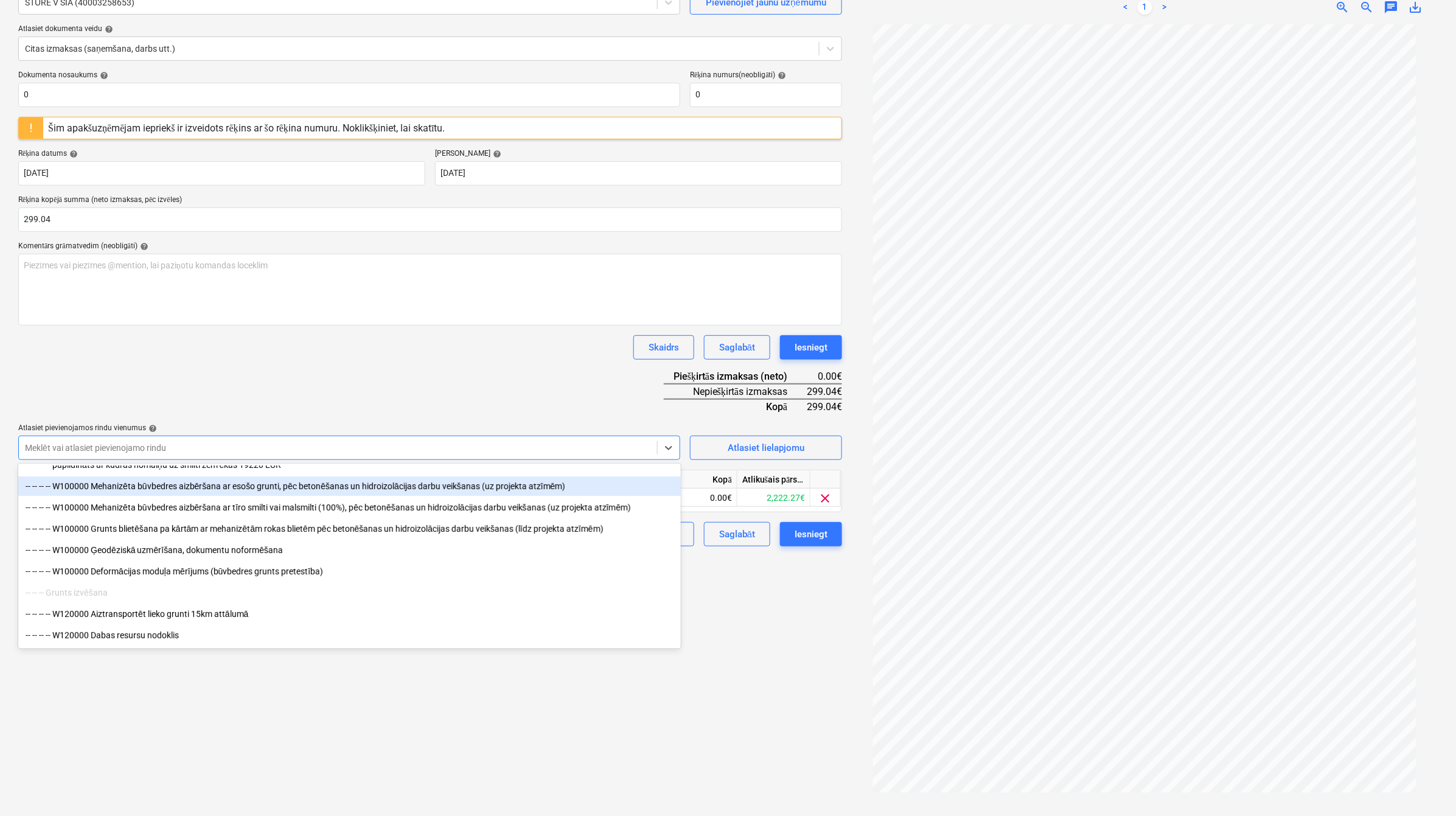
click at [357, 388] on div "Dokumenta nosaukums help 0 Rēķina numurs (neobligāti) help 0 Šim apakšuzņēmējam…" at bounding box center [430, 309] width 824 height 476
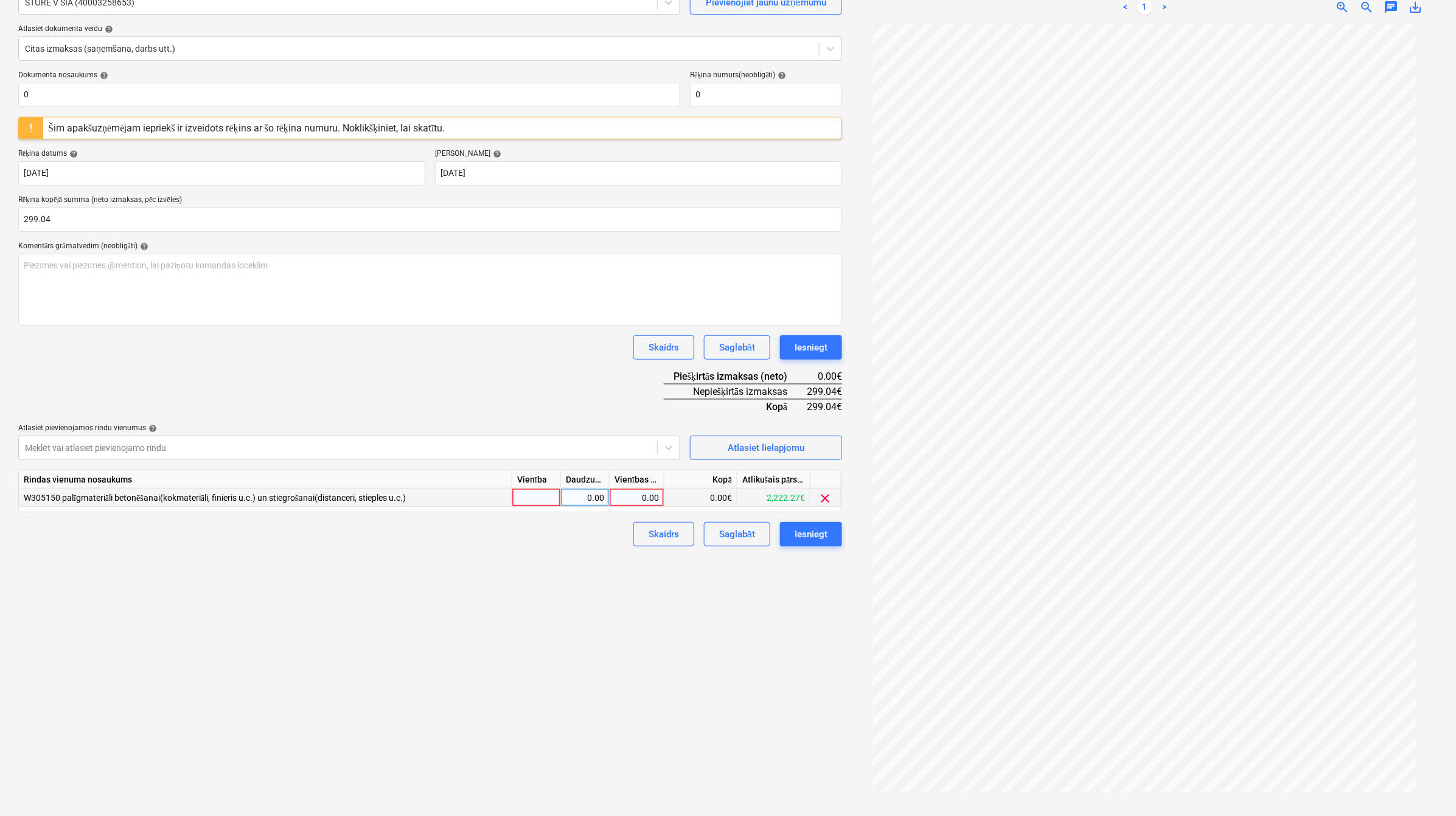
click at [638, 493] on div "0.00" at bounding box center [637, 497] width 44 height 18
type input "299.04"
click at [590, 578] on div "Izveidot jaunu dokumentu Izvēlieties uzņēmumu STŪRE V SIA (40003258653) Pievien…" at bounding box center [430, 375] width 834 height 872
click at [813, 539] on div "Iesniegt" at bounding box center [811, 534] width 33 height 16
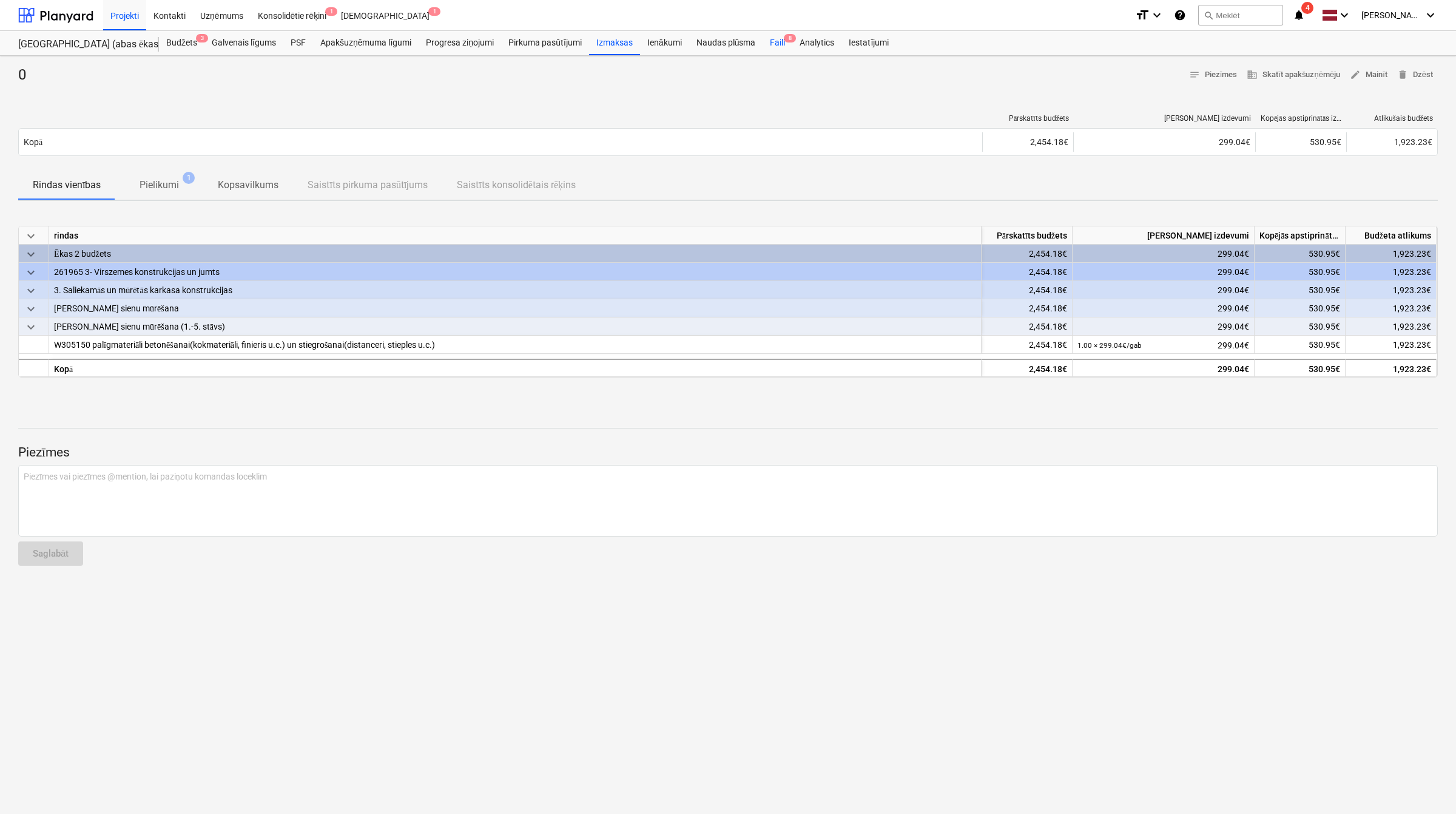
click at [775, 44] on div "Faili 8" at bounding box center [778, 43] width 30 height 24
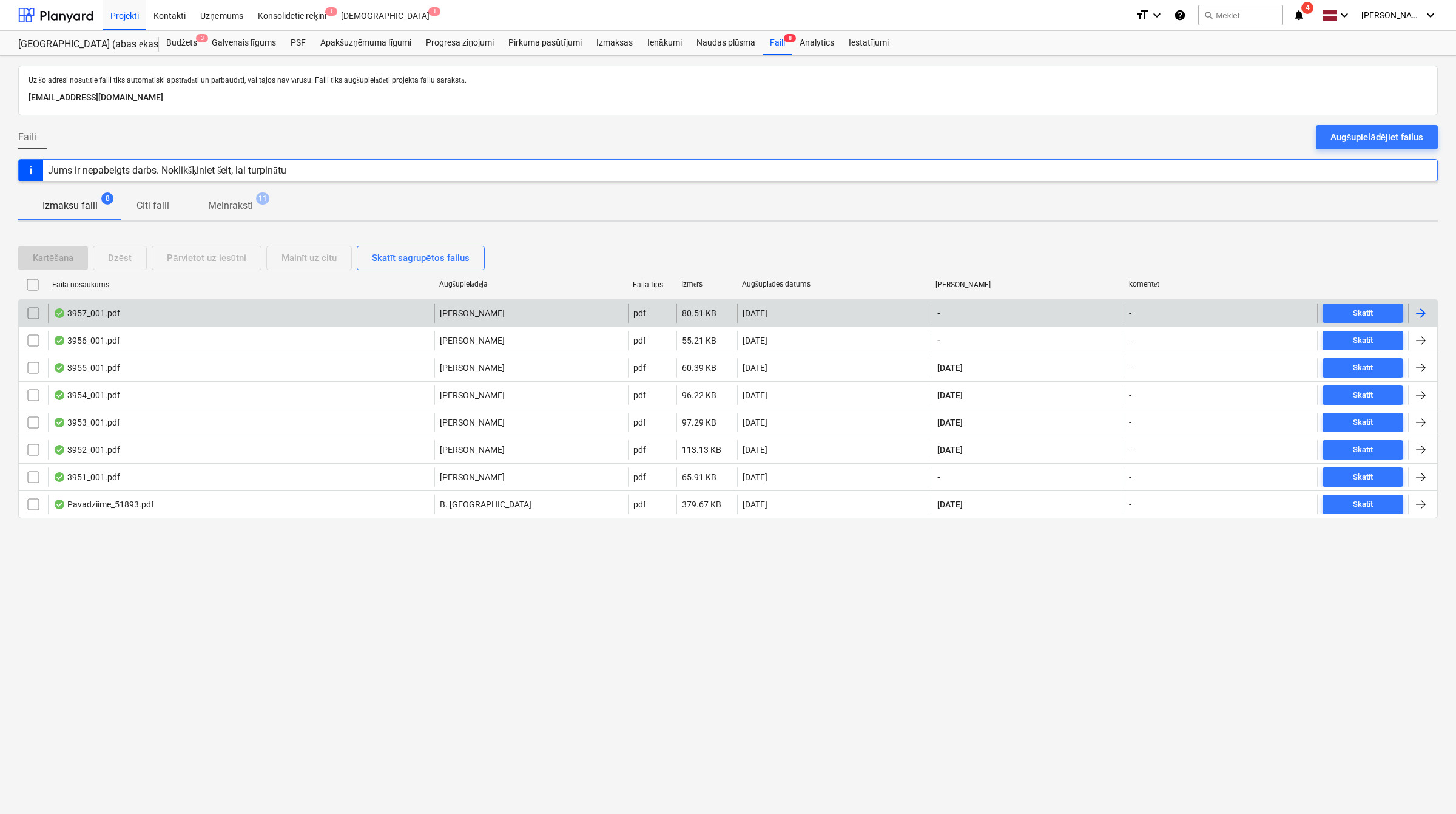
click at [1418, 310] on div at bounding box center [1420, 313] width 14 height 14
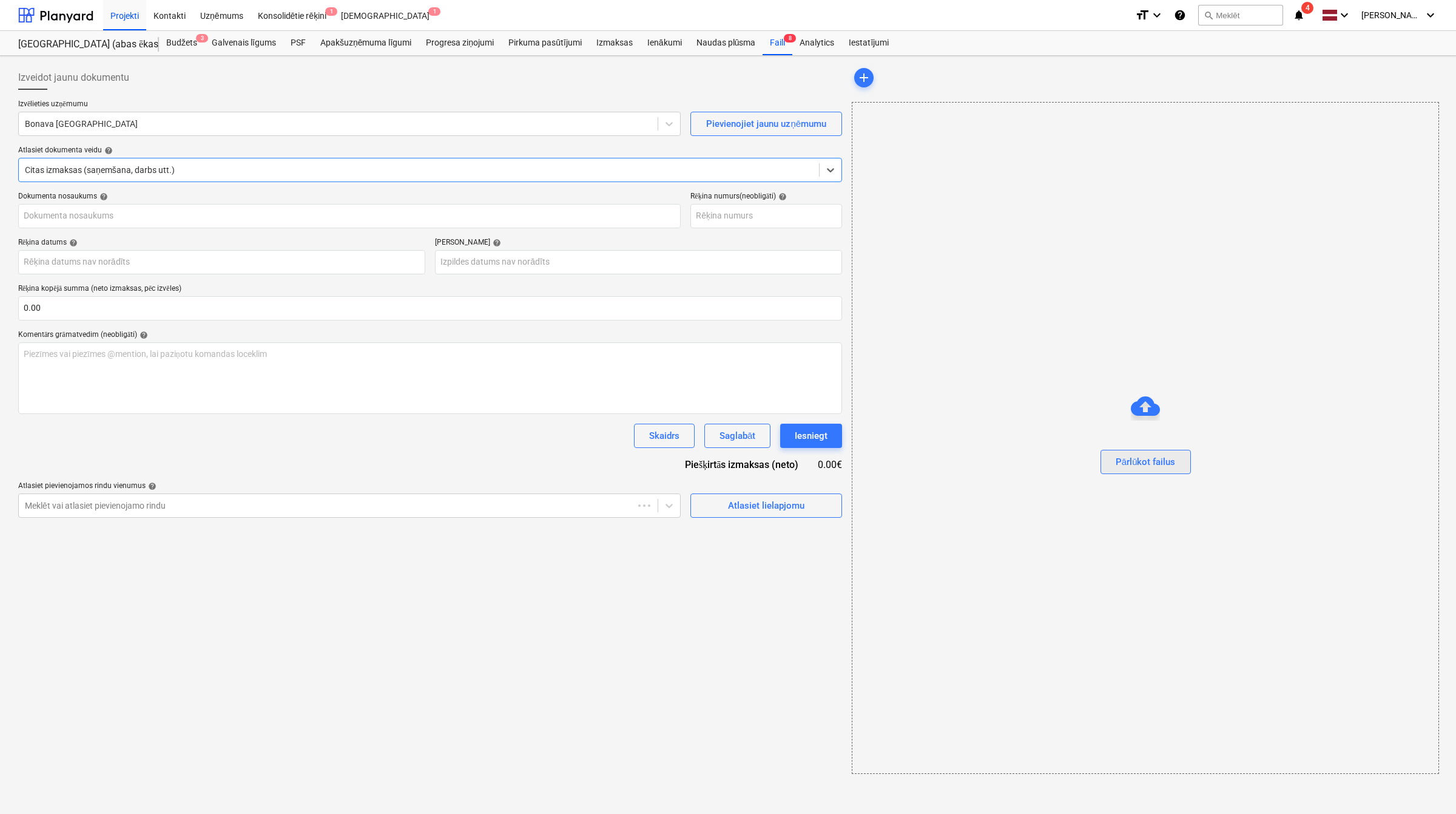
type input "00"
click at [104, 126] on div at bounding box center [337, 123] width 625 height 12
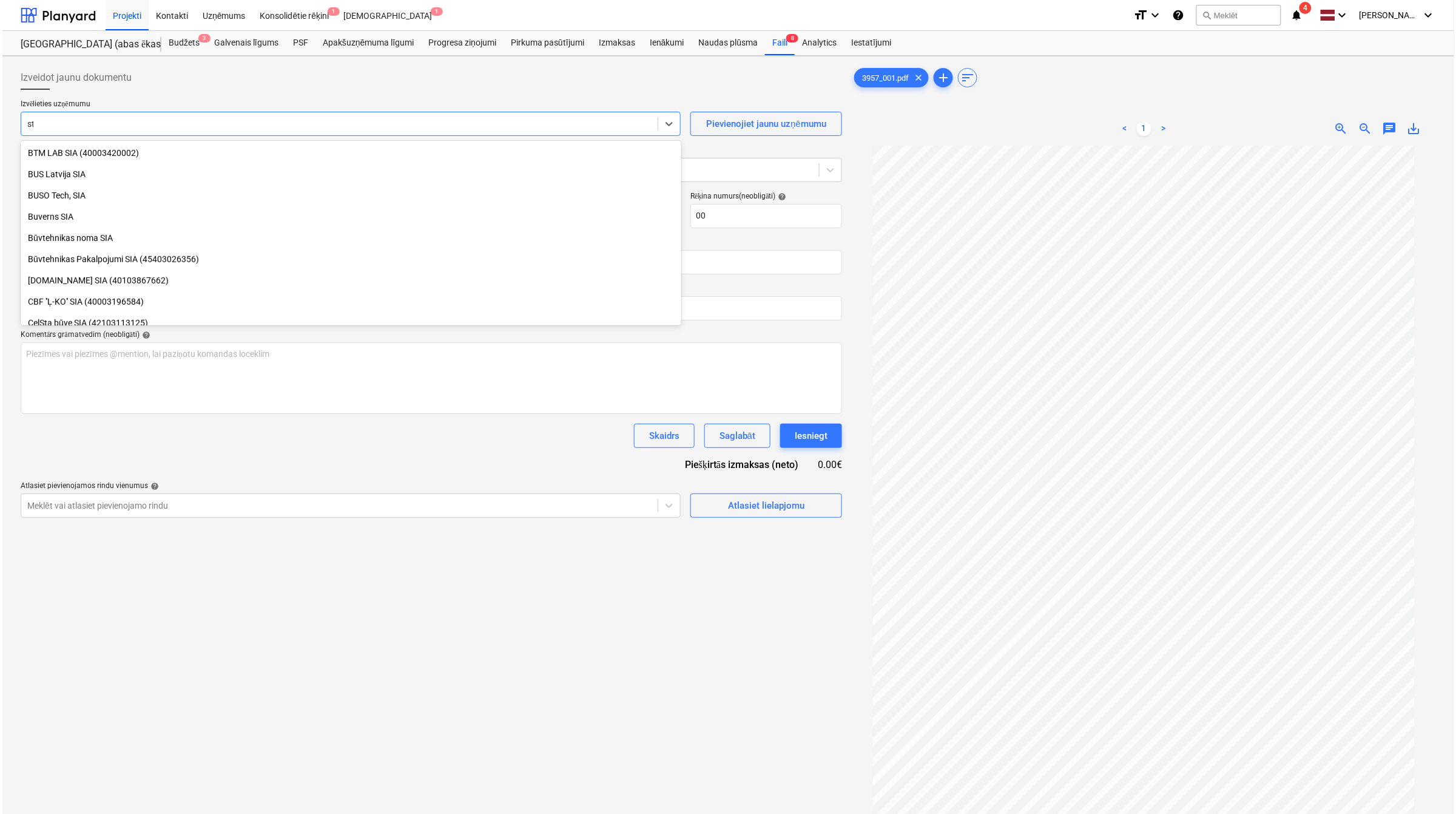
scroll to position [1517, 0]
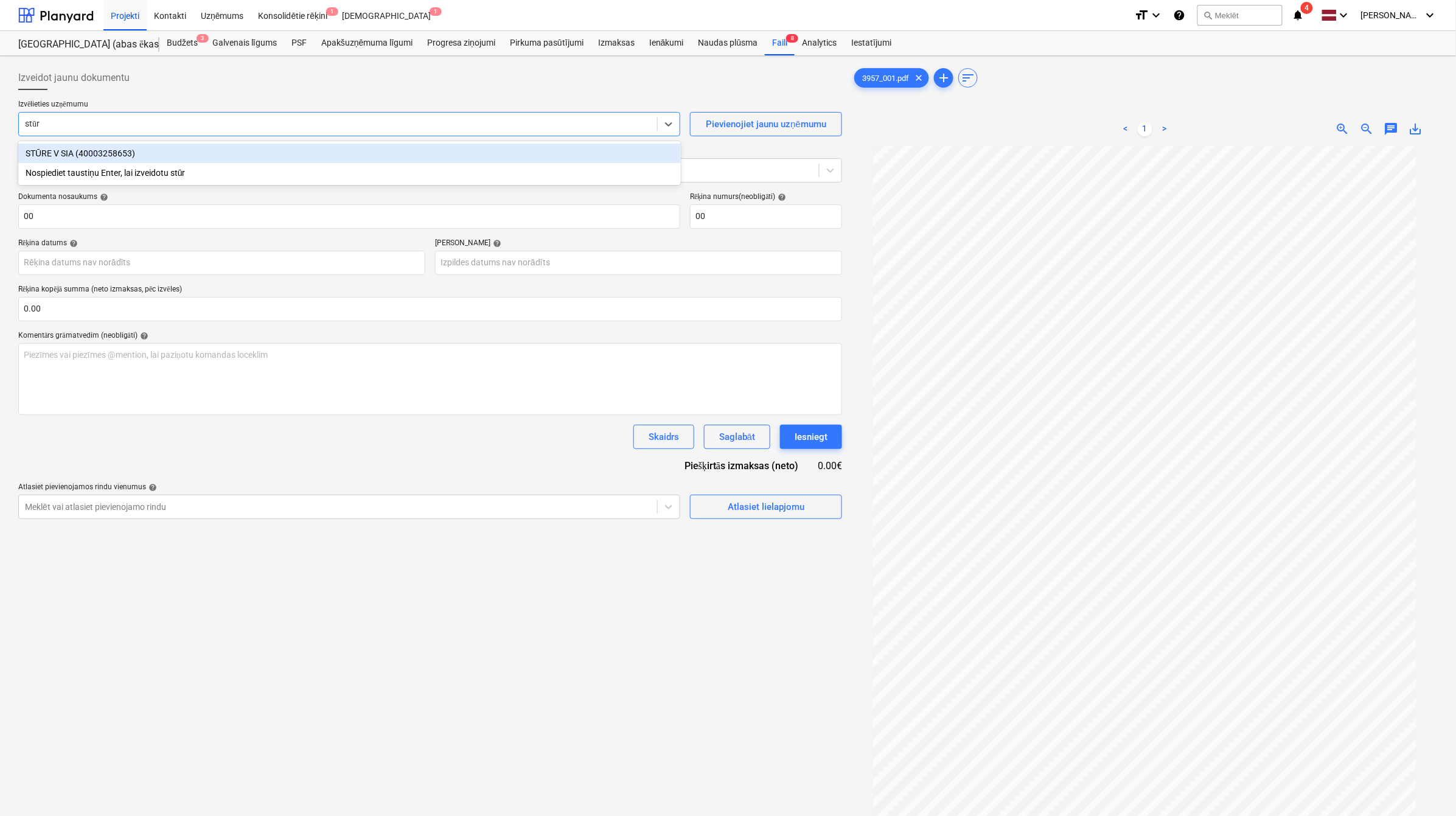
type input "stūre"
click at [105, 159] on div "STŪRE V SIA (40003258653)" at bounding box center [350, 153] width 663 height 19
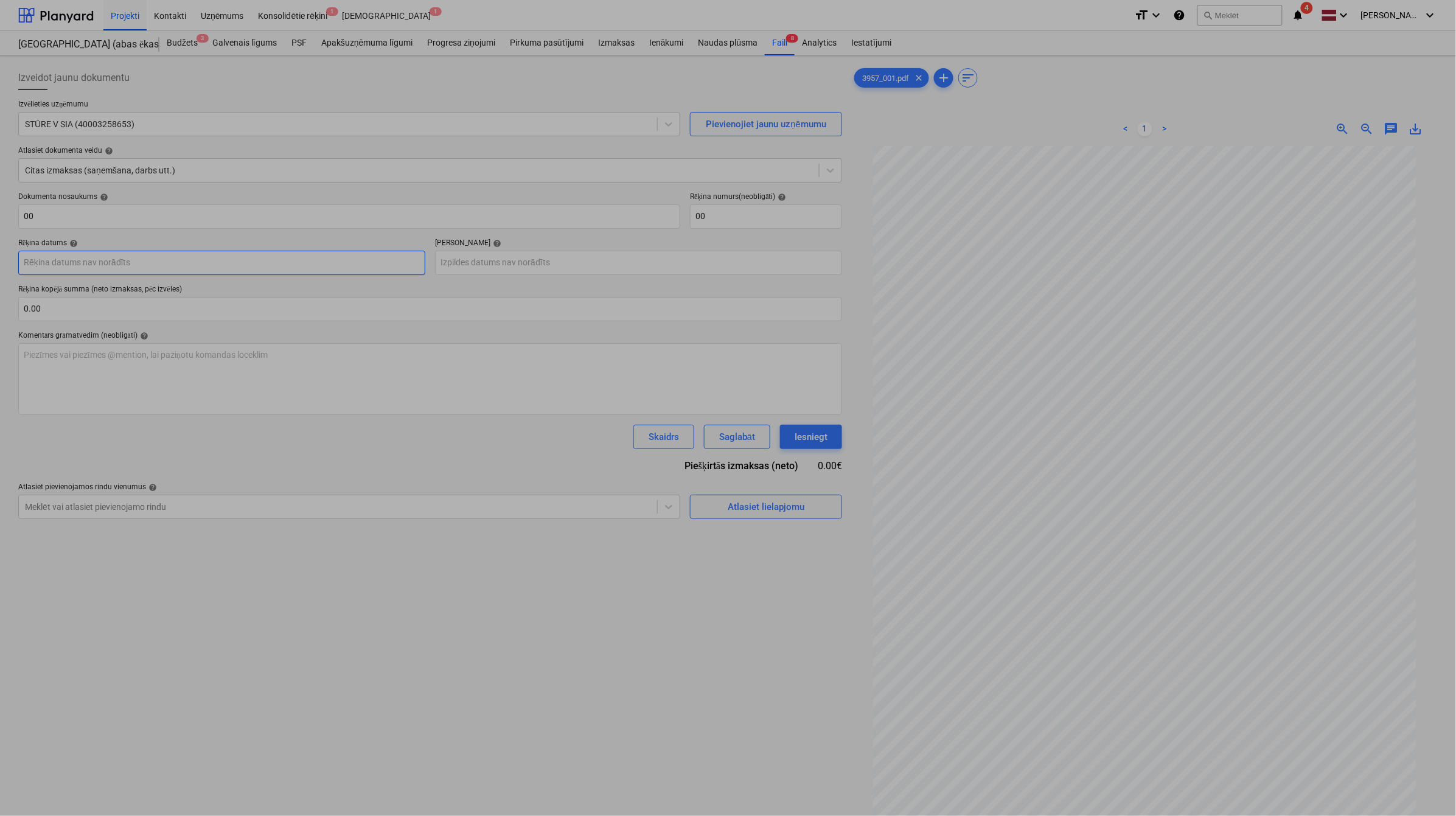
click at [128, 259] on body "Projekti Kontakti Uzņēmums Konsolidētie rēķini 1 Iesūtne 1 format_size keyboard…" at bounding box center [728, 408] width 1456 height 816
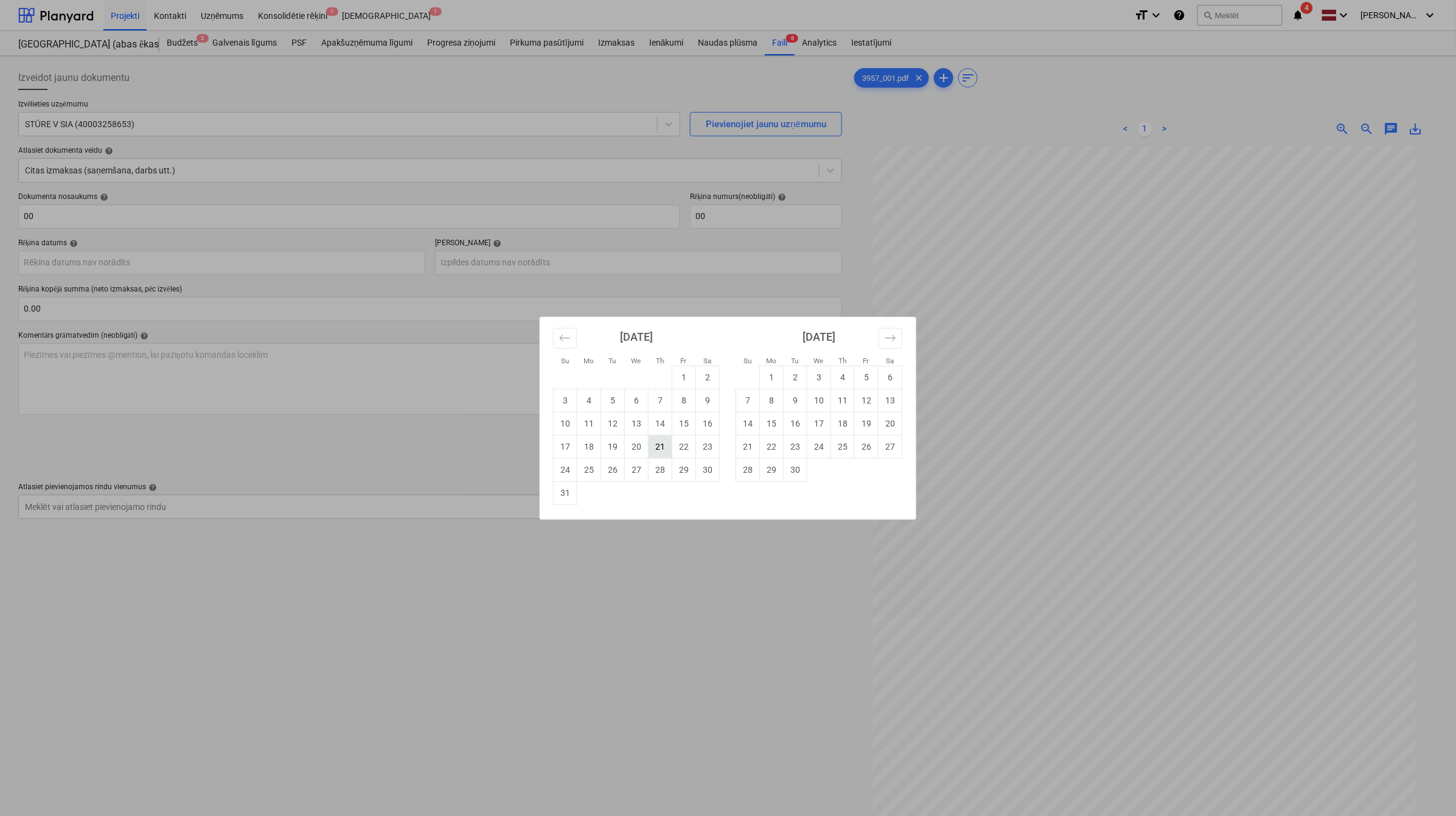
click at [667, 450] on td "21" at bounding box center [660, 447] width 24 height 23
type input "[DATE]"
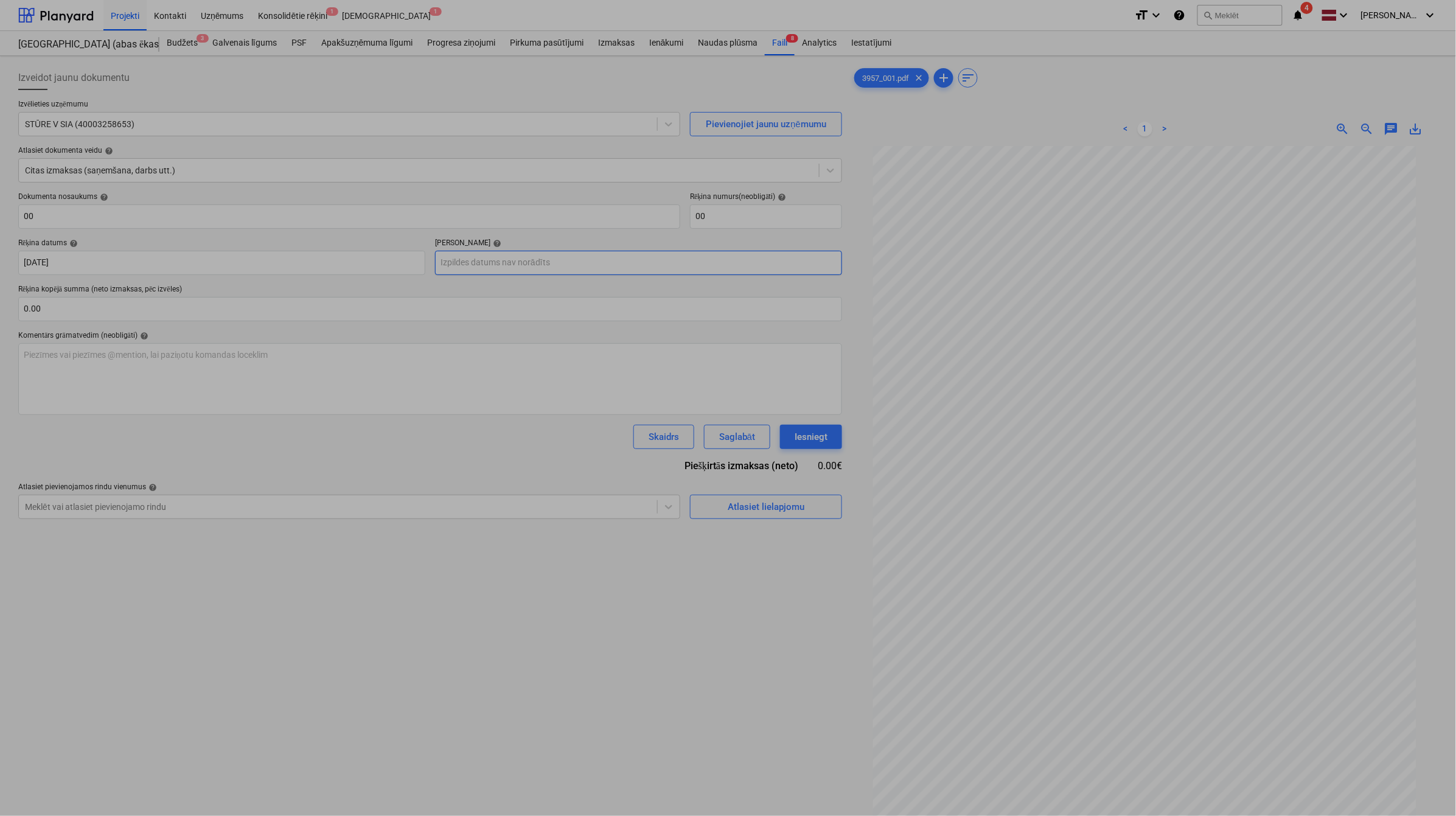
click at [607, 269] on body "Projekti Kontakti Uzņēmums Konsolidētie rēķini 1 Iesūtne 1 format_size keyboard…" at bounding box center [728, 408] width 1456 height 816
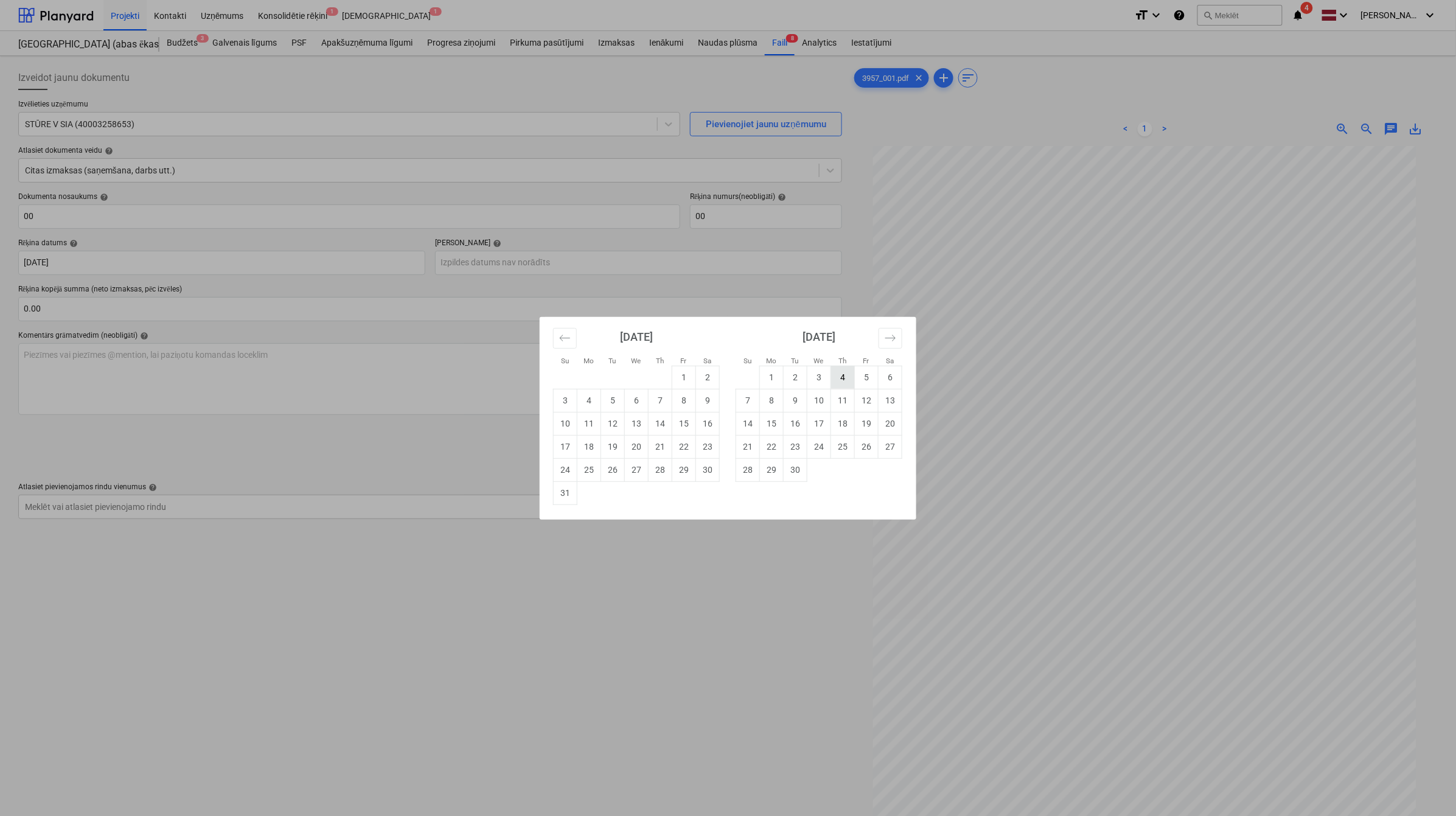
click at [844, 382] on td "4" at bounding box center [843, 377] width 24 height 23
type input "[DATE]"
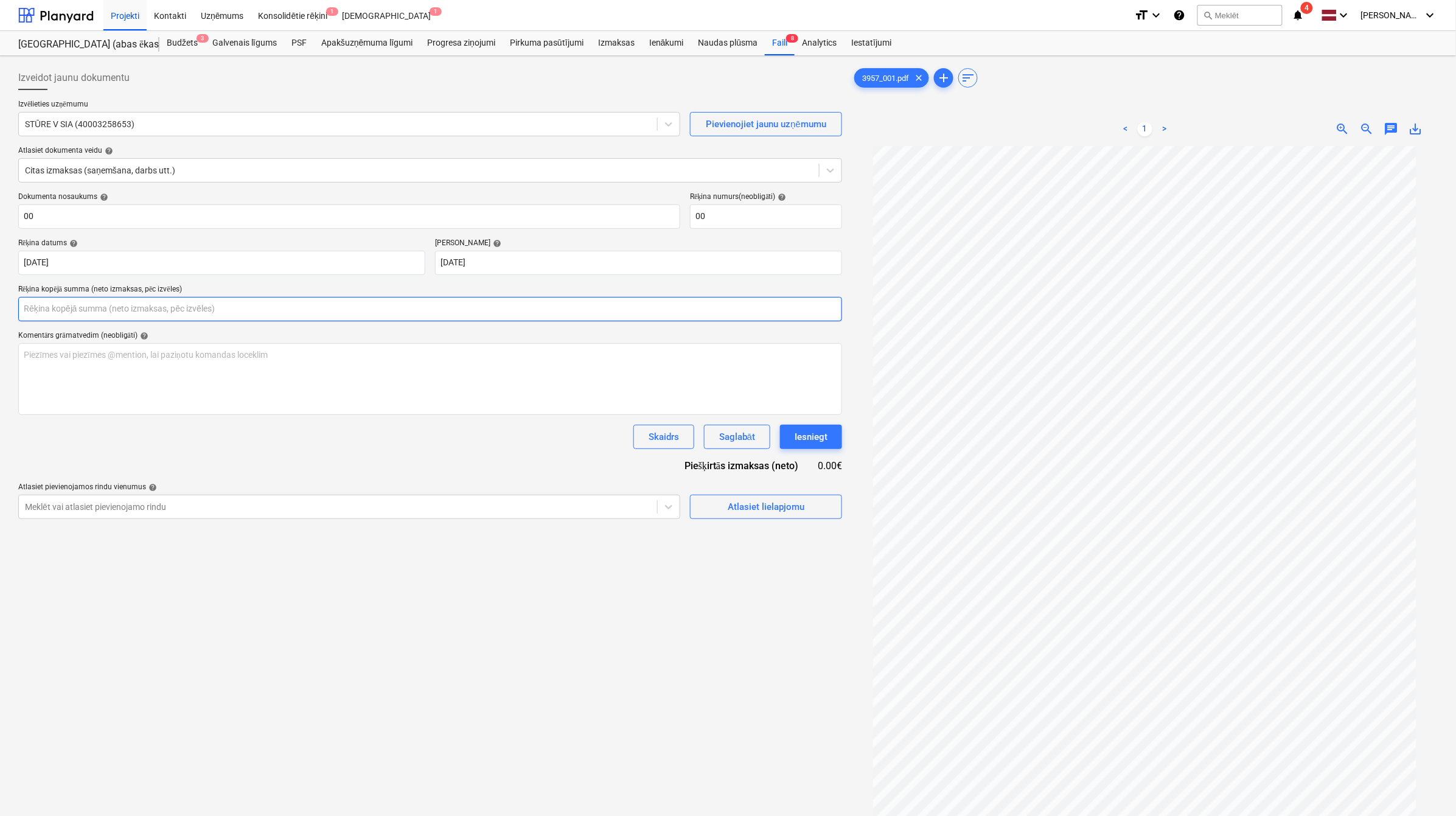
click at [393, 309] on input "text" at bounding box center [430, 309] width 824 height 24
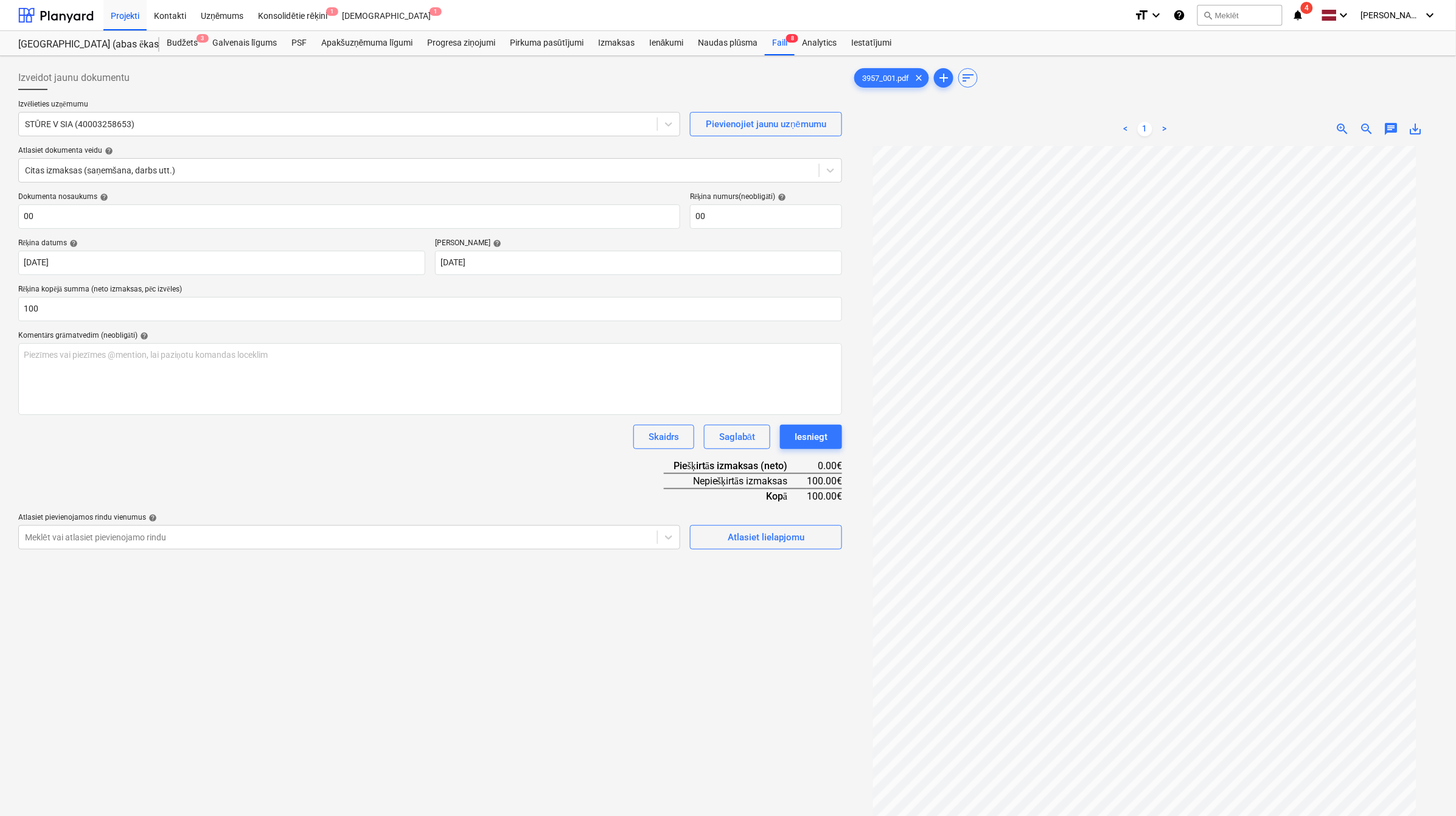
type input "100.00"
click at [412, 447] on div "Skaidrs Saglabāt Iesniegt" at bounding box center [430, 436] width 824 height 24
click at [757, 542] on div "Atlasiet lielapjomu" at bounding box center [766, 537] width 76 height 16
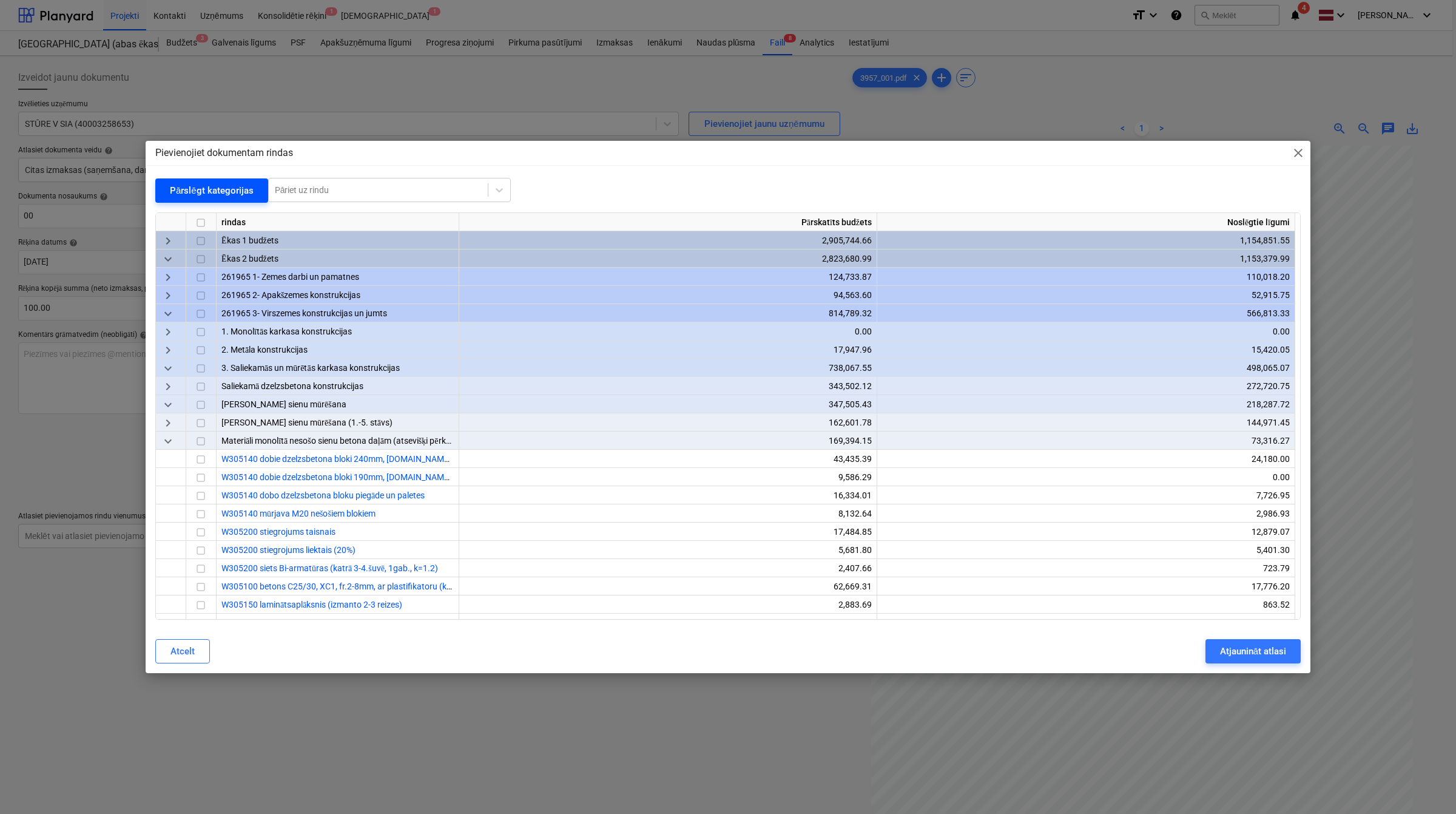
click at [222, 192] on div "Pārslēgt kategorijas" at bounding box center [212, 190] width 84 height 16
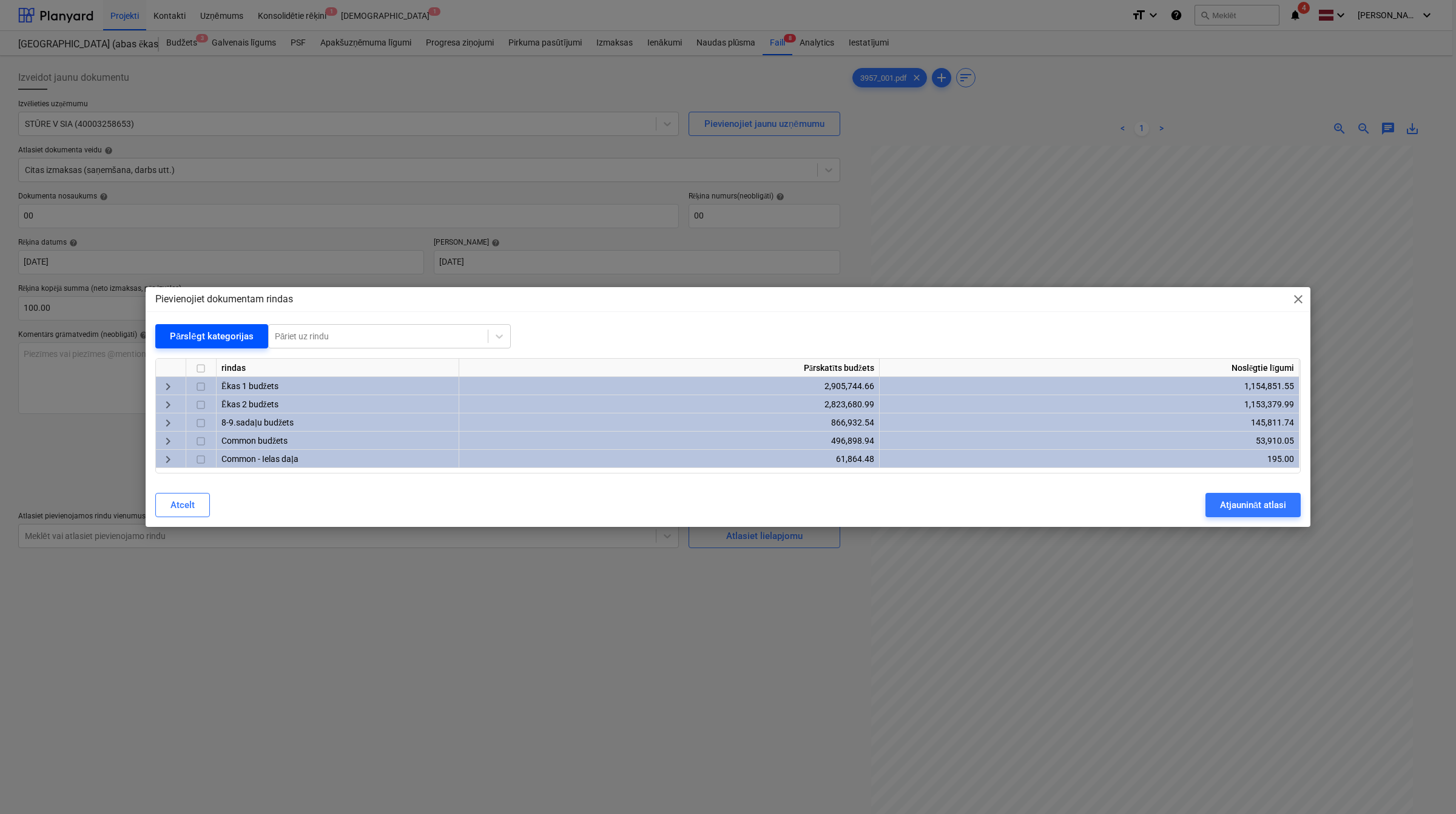
click at [220, 332] on div "Pārslēgt kategorijas" at bounding box center [212, 336] width 84 height 16
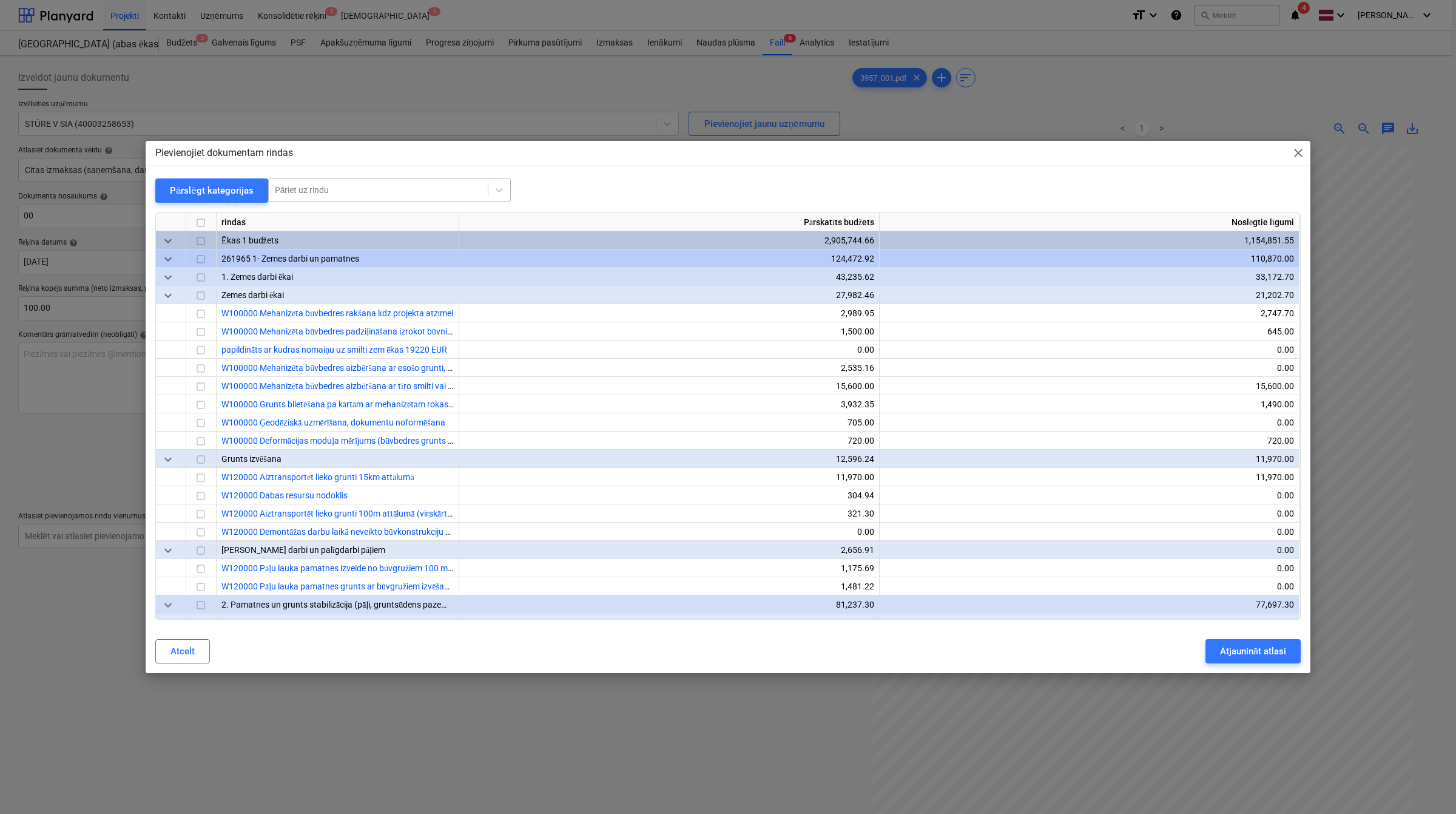
click at [322, 192] on div at bounding box center [378, 189] width 207 height 12
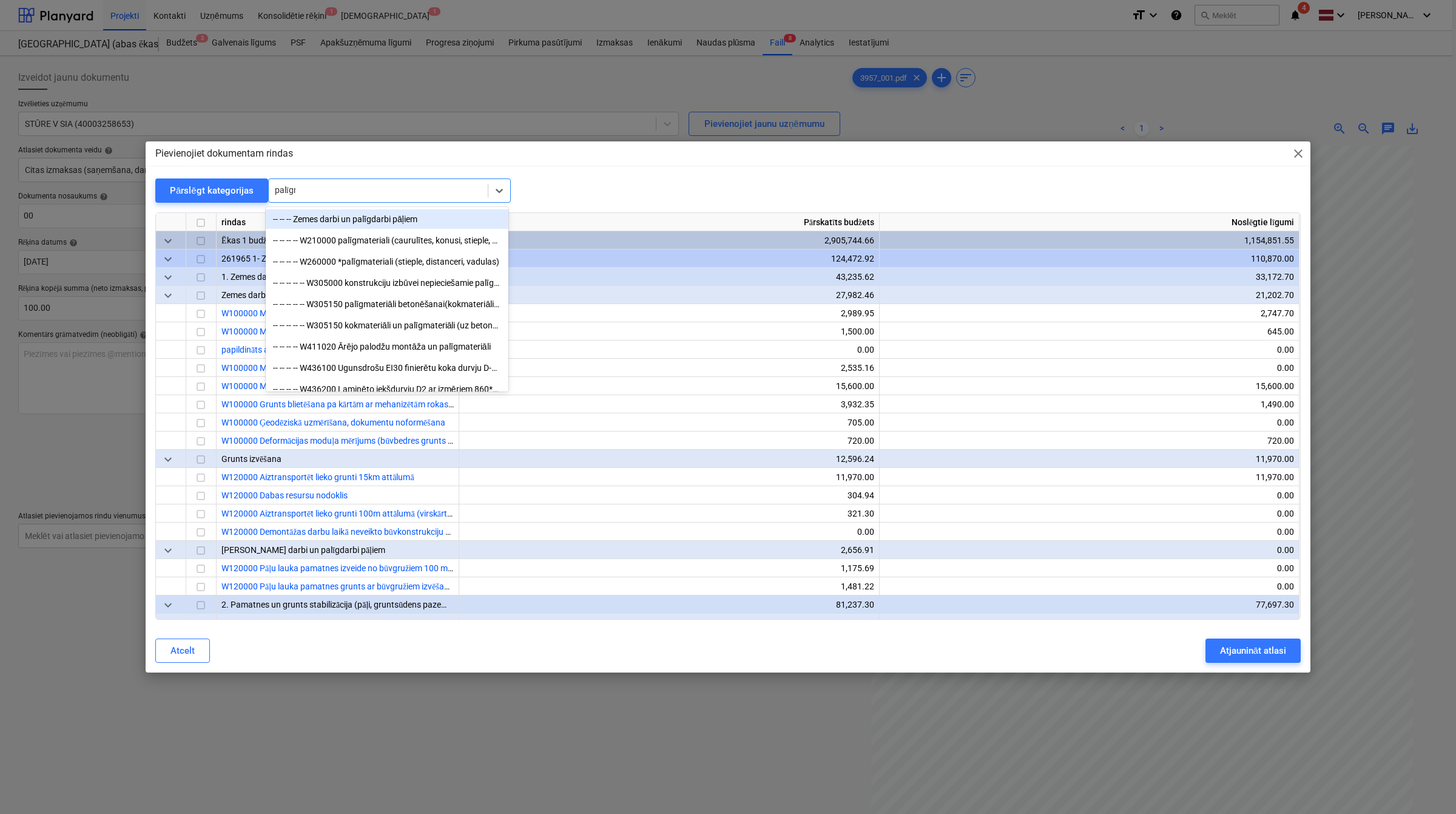
type input "palīgma"
click at [352, 289] on div "-- -- -- -- -- W305150 palīgmateriāli betonēšanai(kokmateriāli, finieris u.c.) …" at bounding box center [387, 282] width 243 height 19
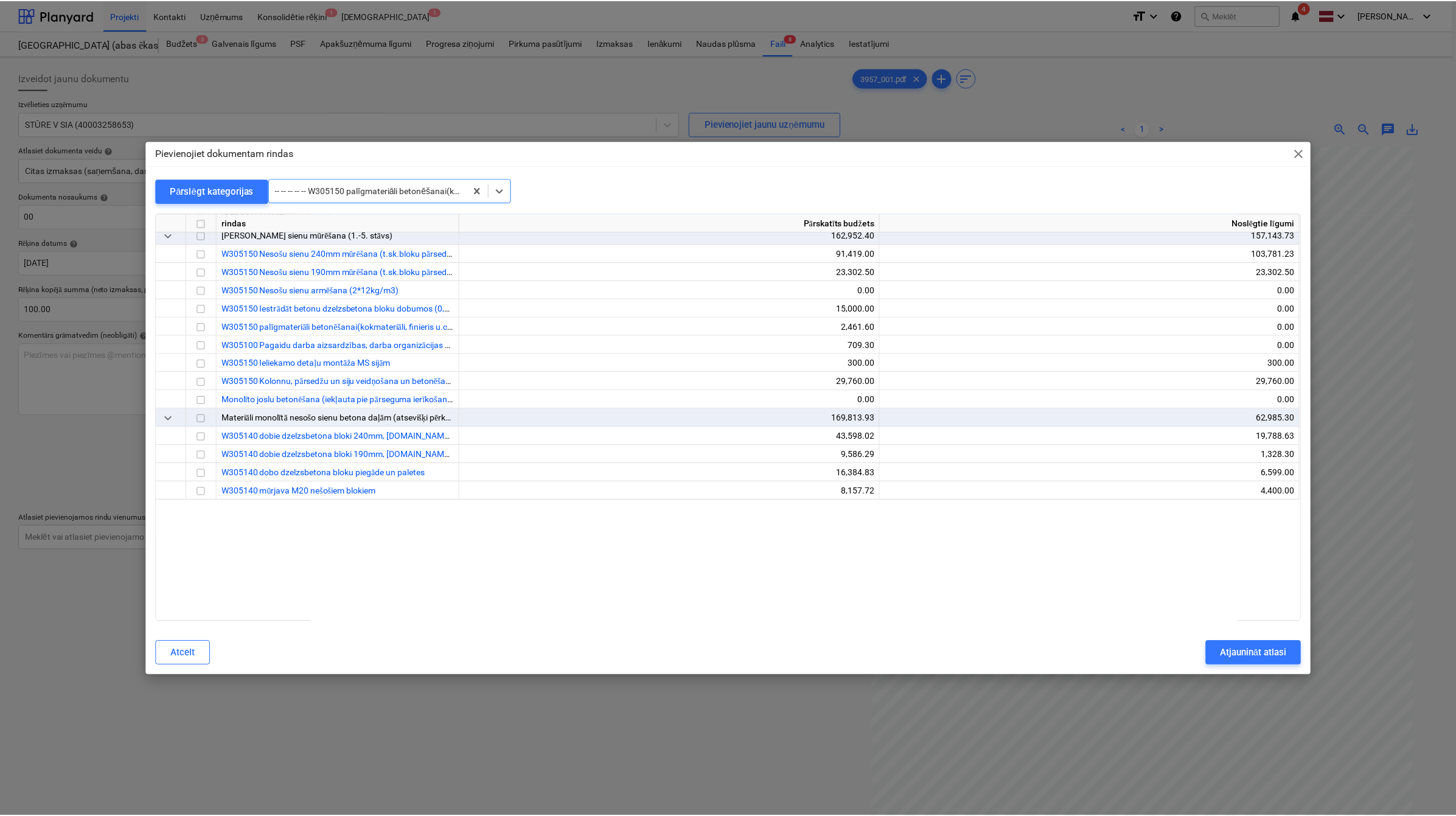
scroll to position [3176, 0]
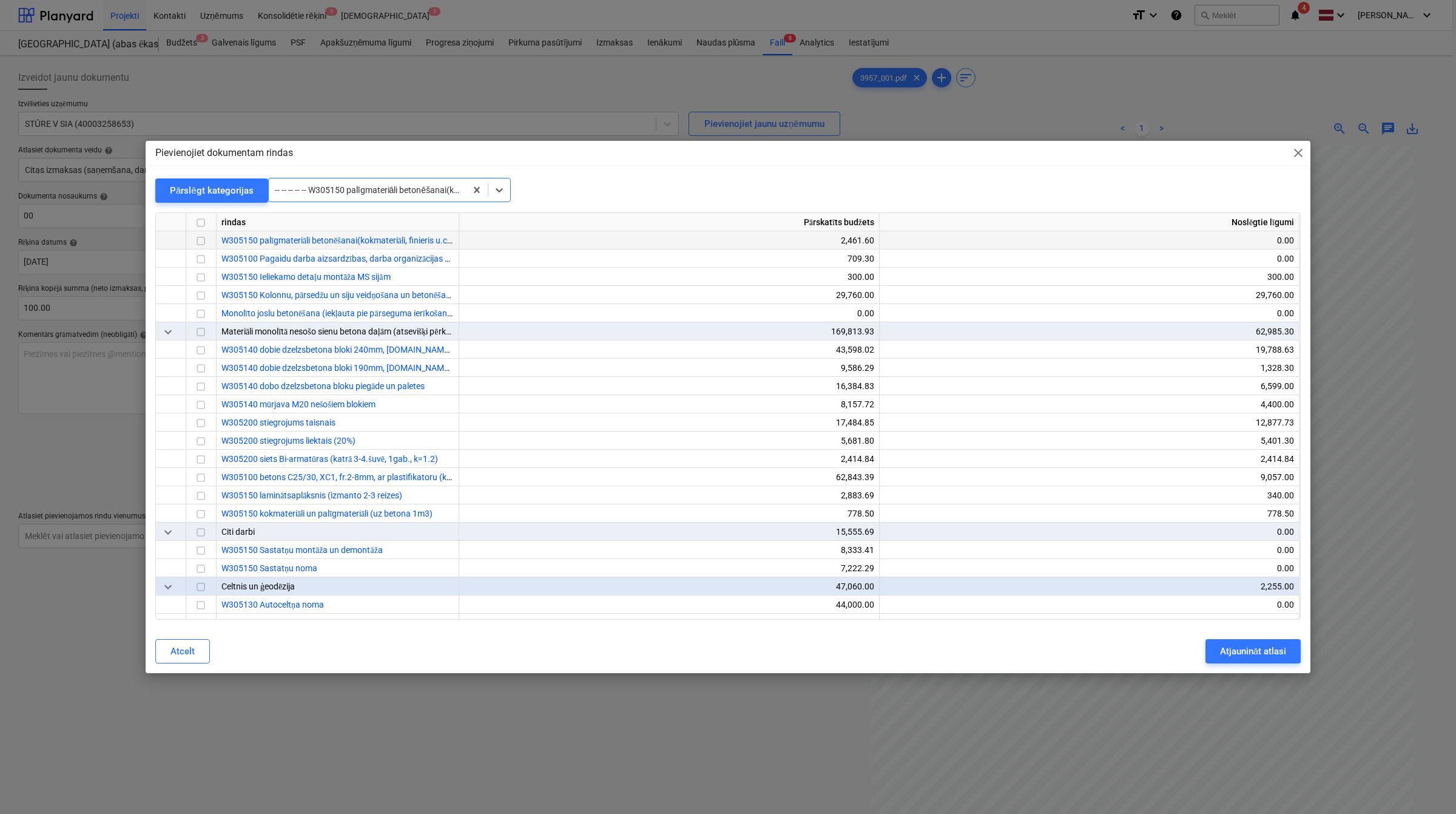
click at [201, 242] on input "checkbox" at bounding box center [201, 241] width 14 height 14
click at [1238, 653] on div "Atjaunināt atlasi" at bounding box center [1253, 651] width 66 height 16
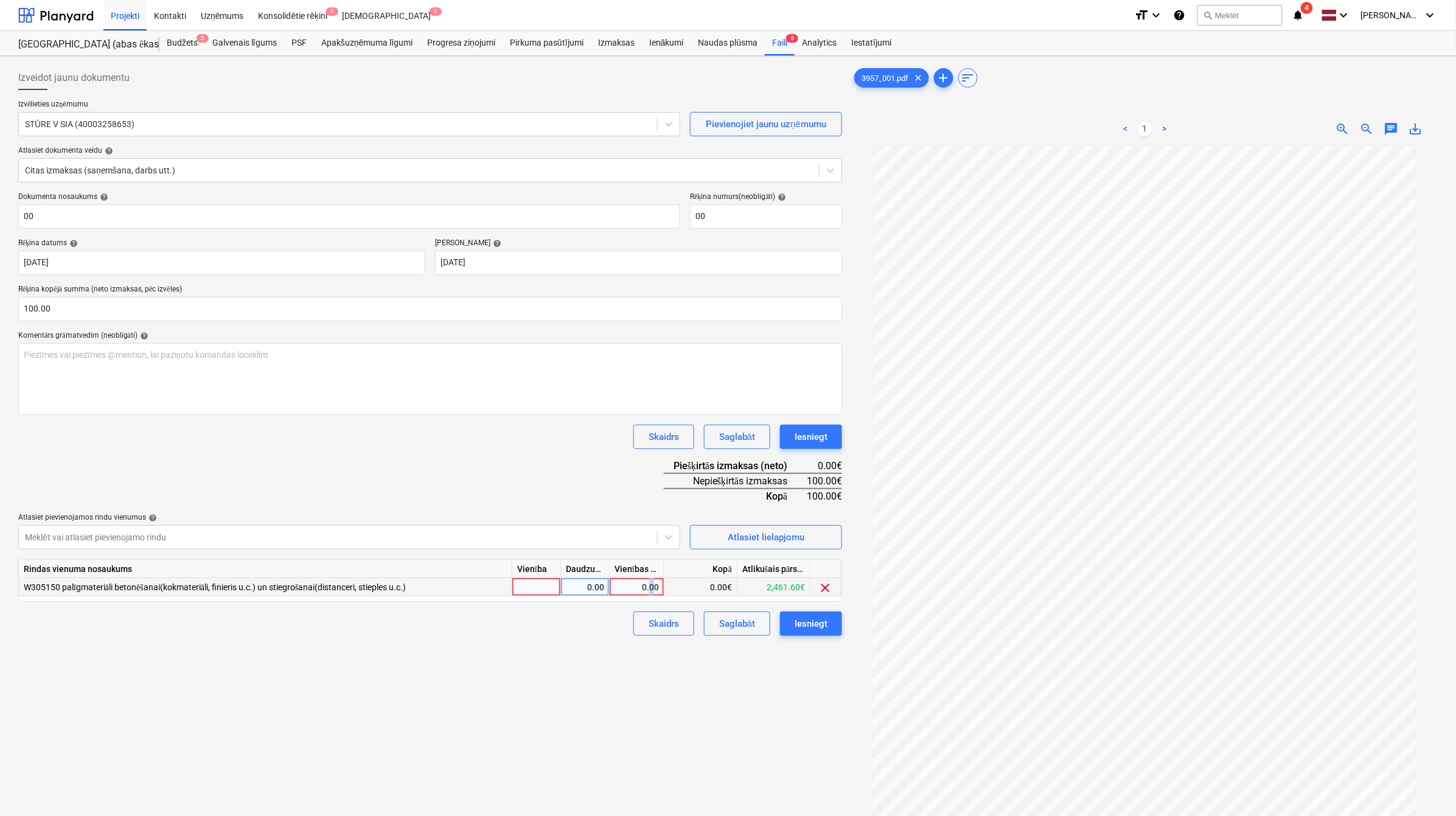
click at [653, 578] on div "0.00" at bounding box center [637, 587] width 44 height 18
type input "100"
click at [585, 473] on div "Dokumenta nosaukums help 00 Rēķina numurs (neobligāti) help 00 Rēķina datums he…" at bounding box center [430, 414] width 824 height 443
click at [803, 616] on div "Iesniegt" at bounding box center [811, 623] width 33 height 16
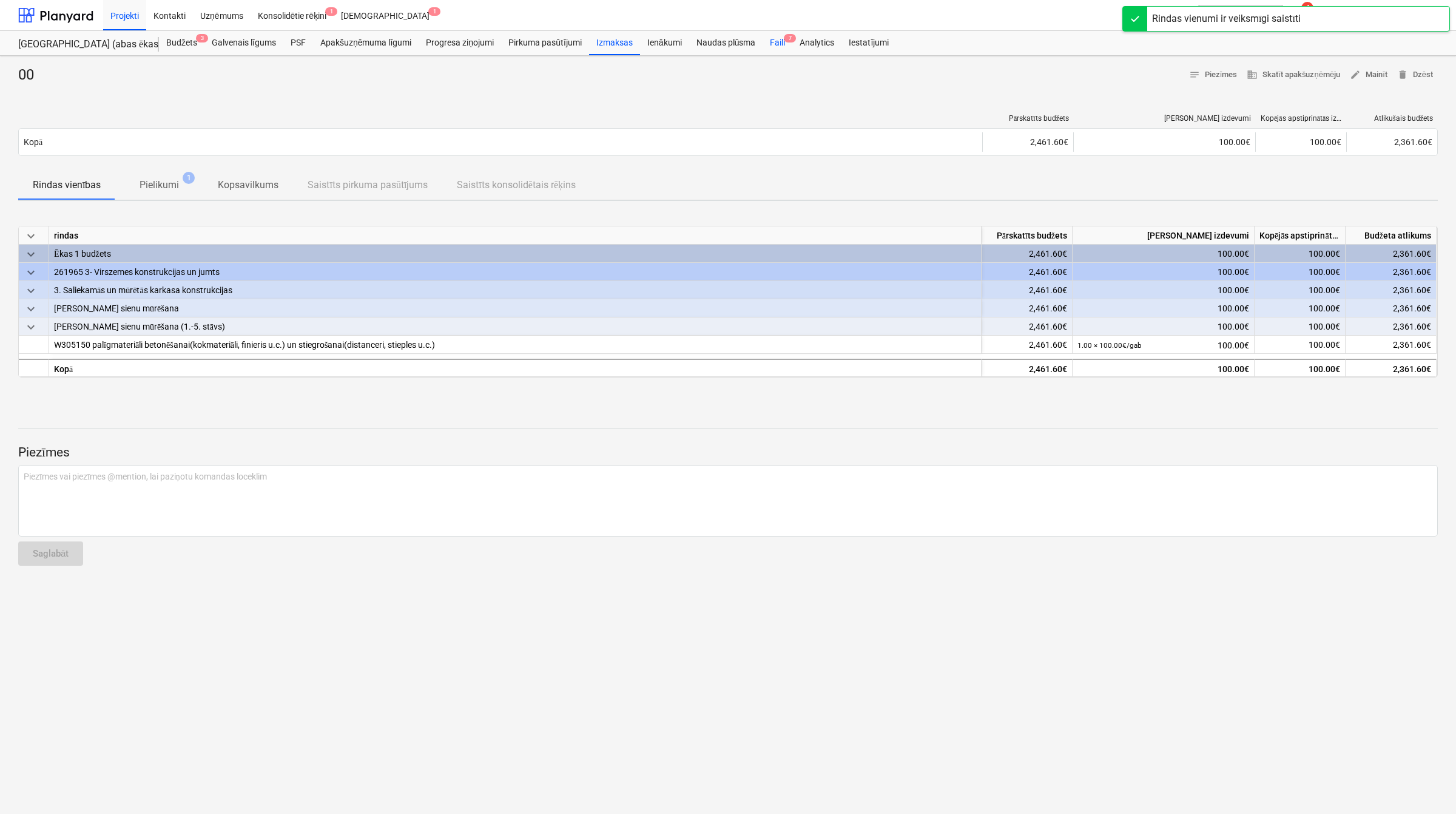
click at [783, 47] on div "Faili 7" at bounding box center [778, 43] width 30 height 24
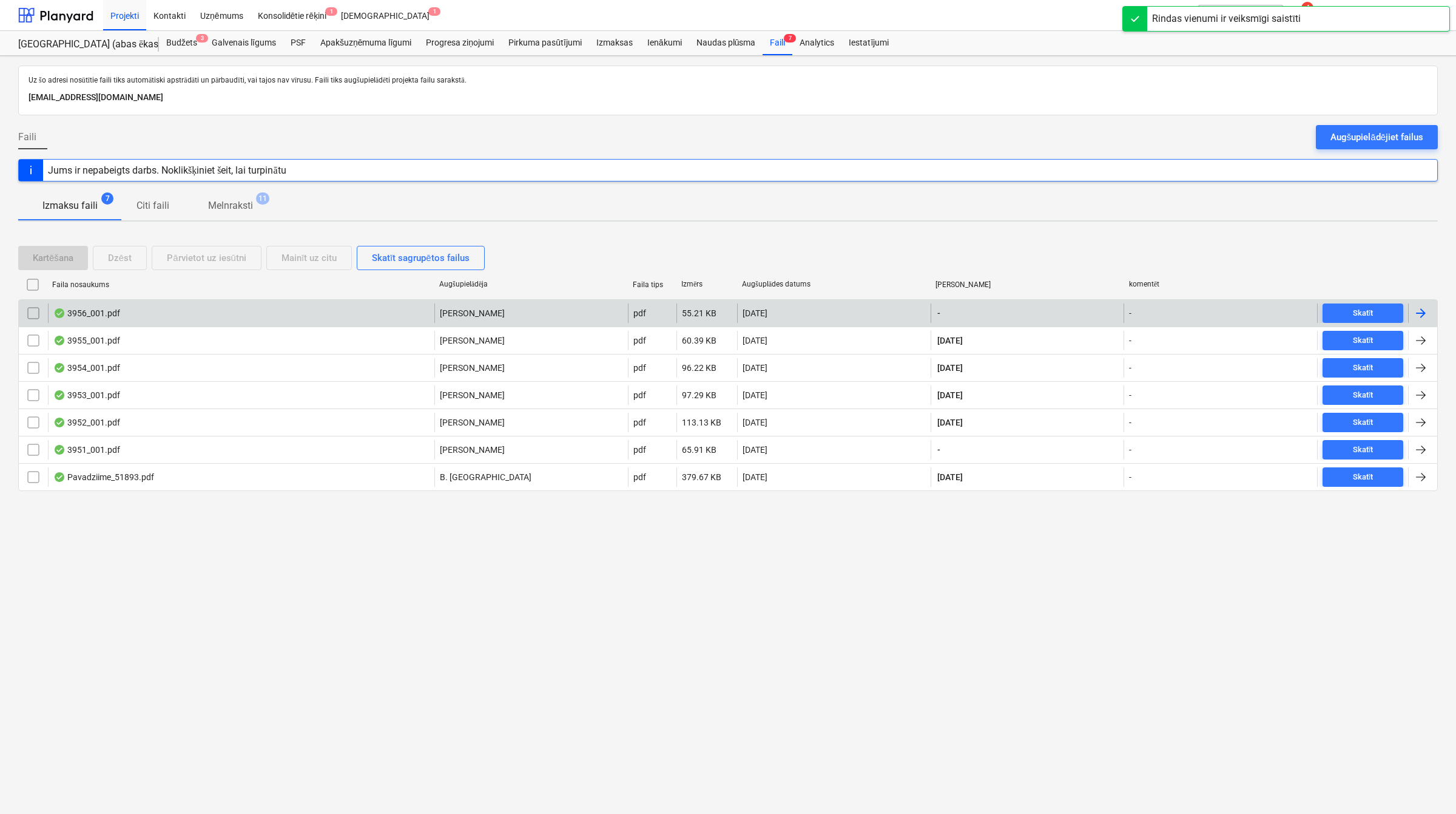
click at [1430, 317] on div at bounding box center [1423, 313] width 29 height 19
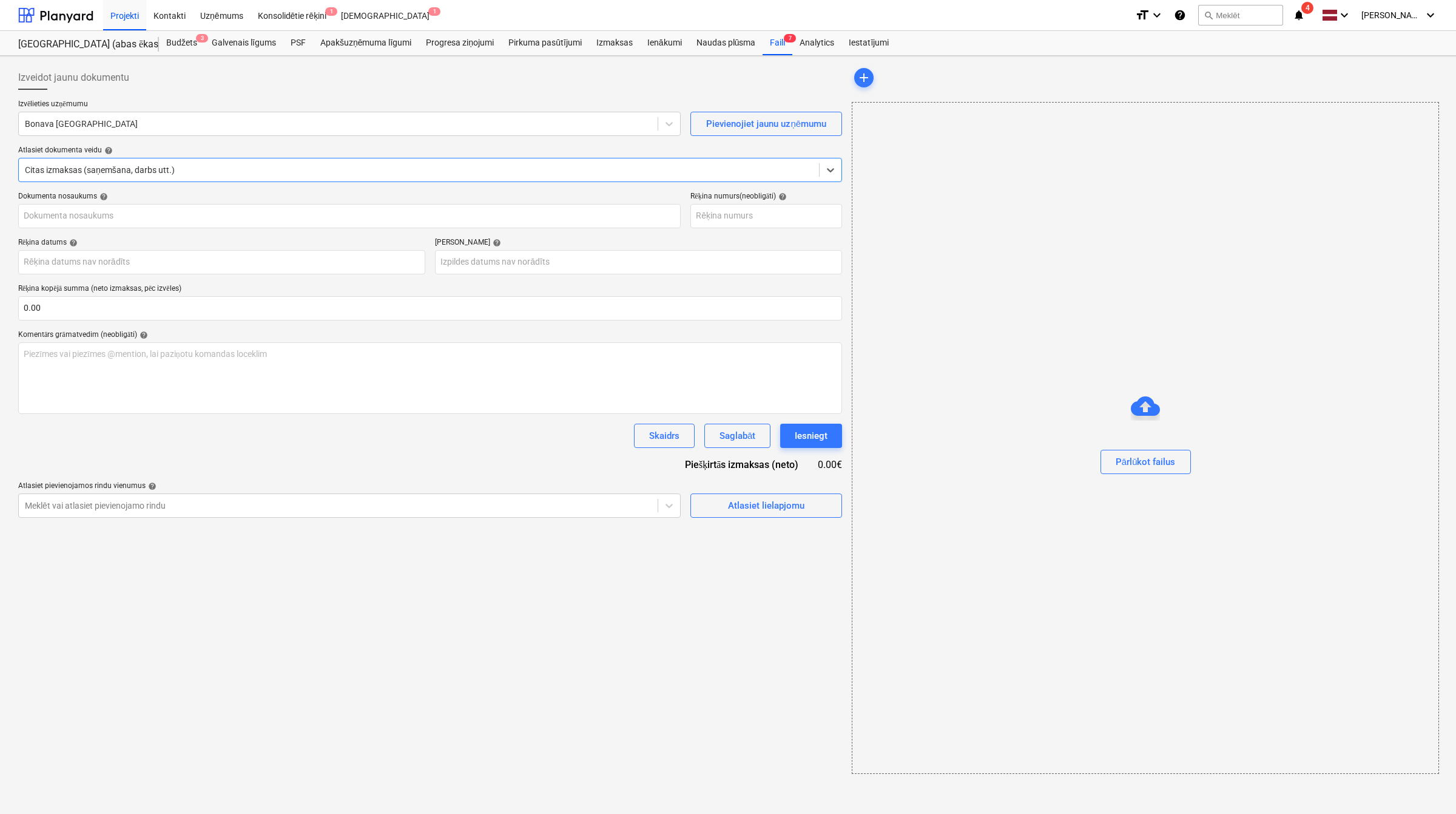
type input "2080807"
type input "[DATE]"
click at [192, 130] on div at bounding box center [337, 123] width 625 height 12
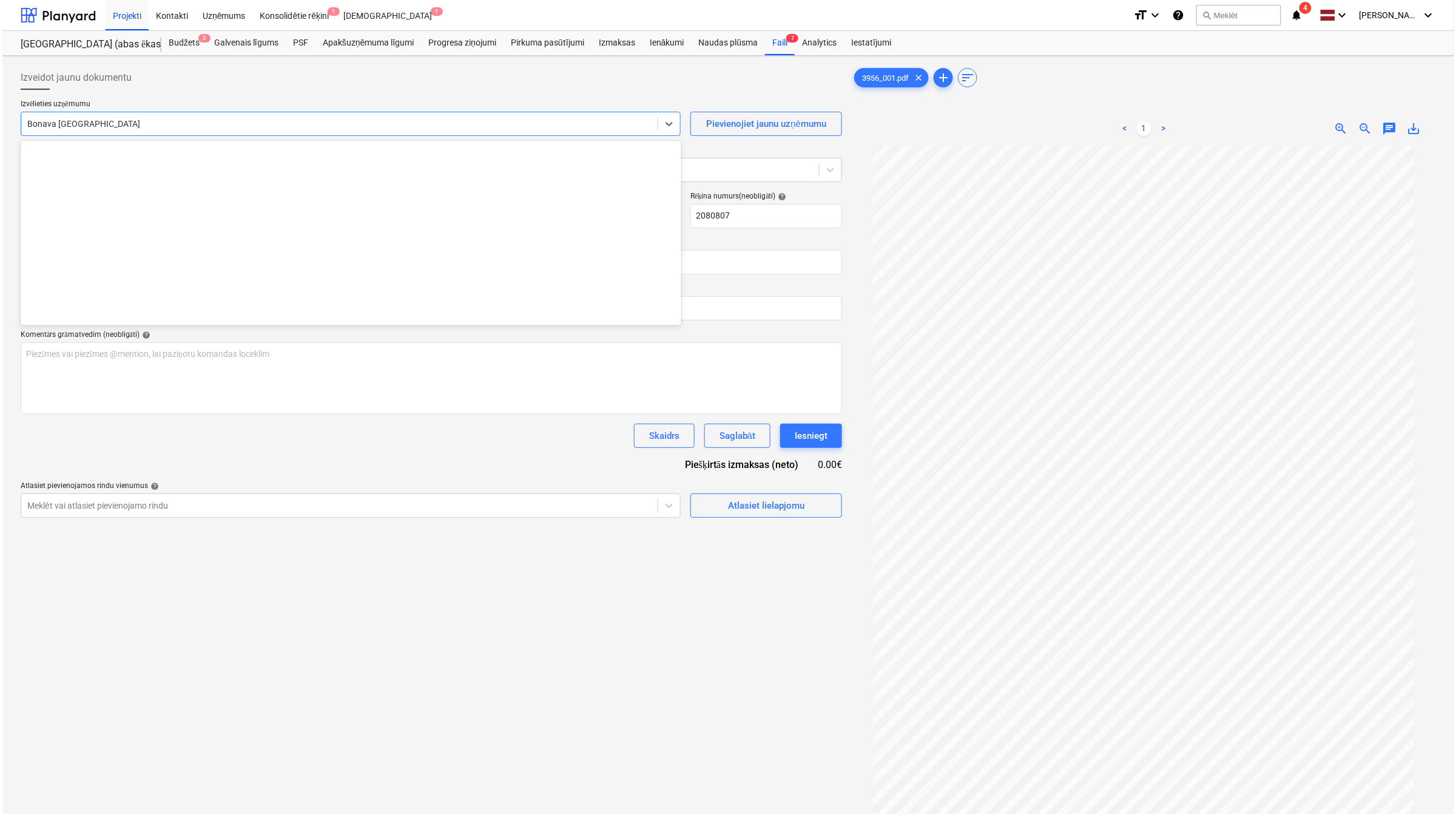
scroll to position [2188, 0]
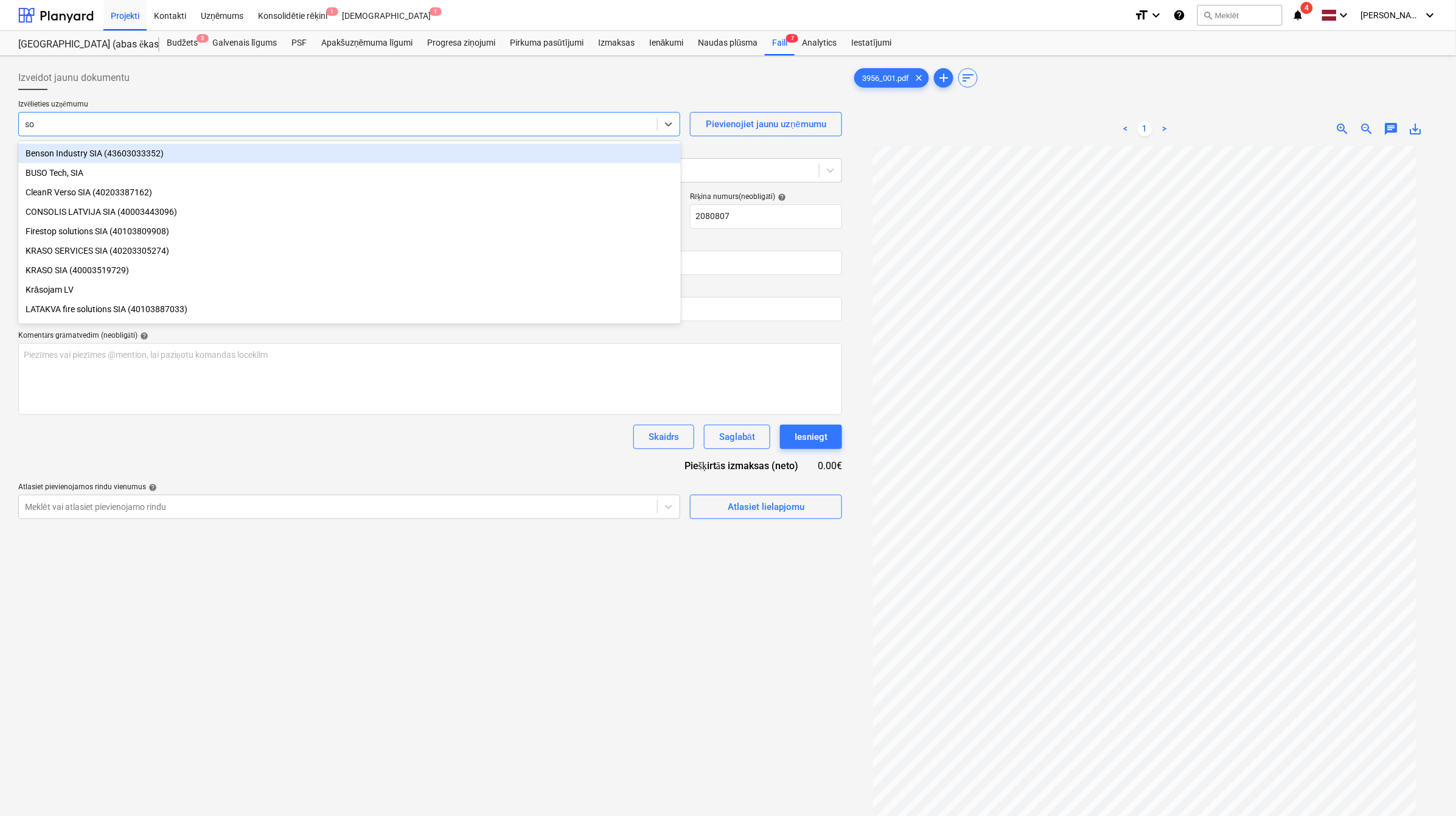
type input "sou"
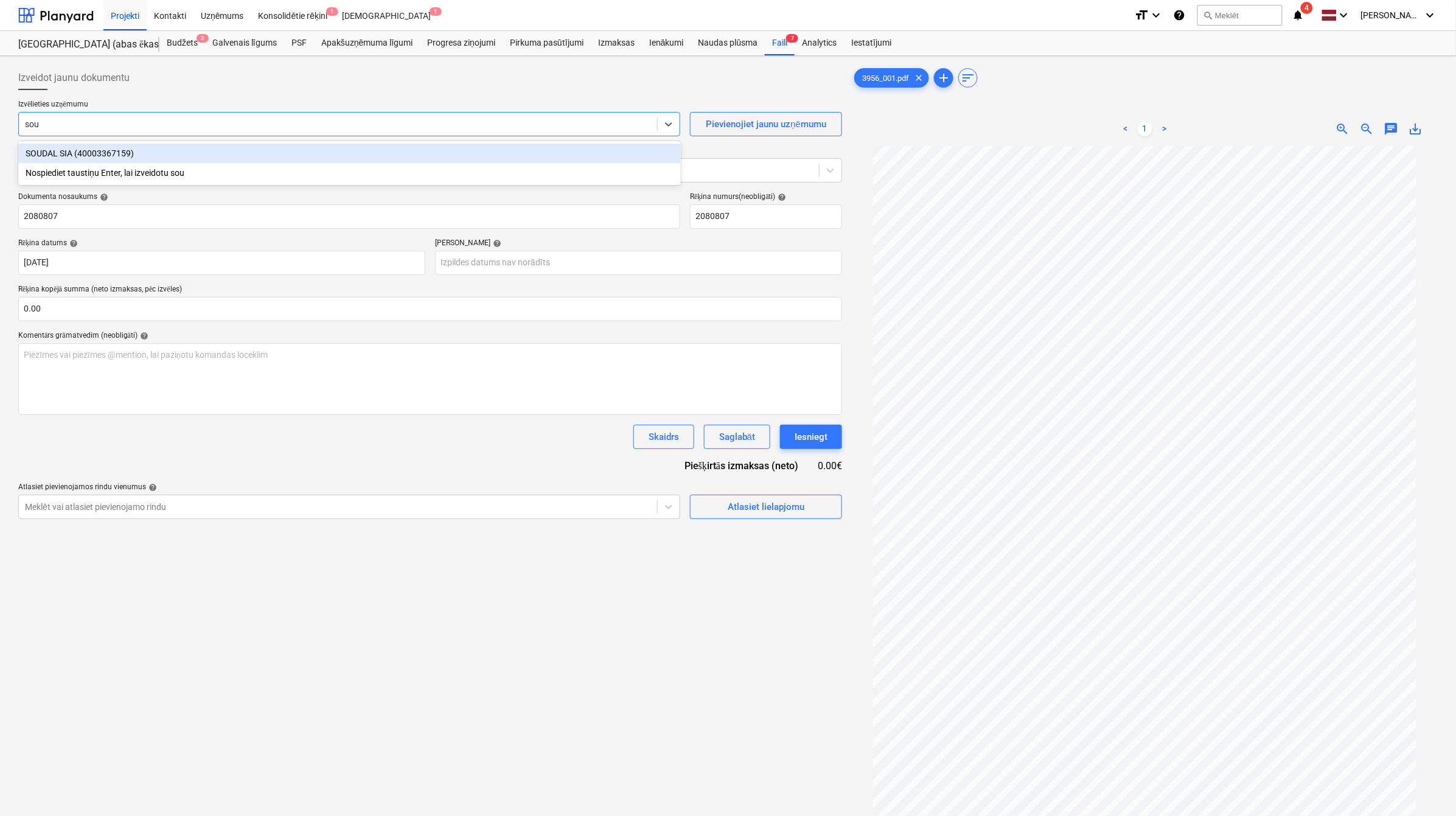
click at [199, 150] on div "SOUDAL SIA (40003367159)" at bounding box center [350, 153] width 663 height 19
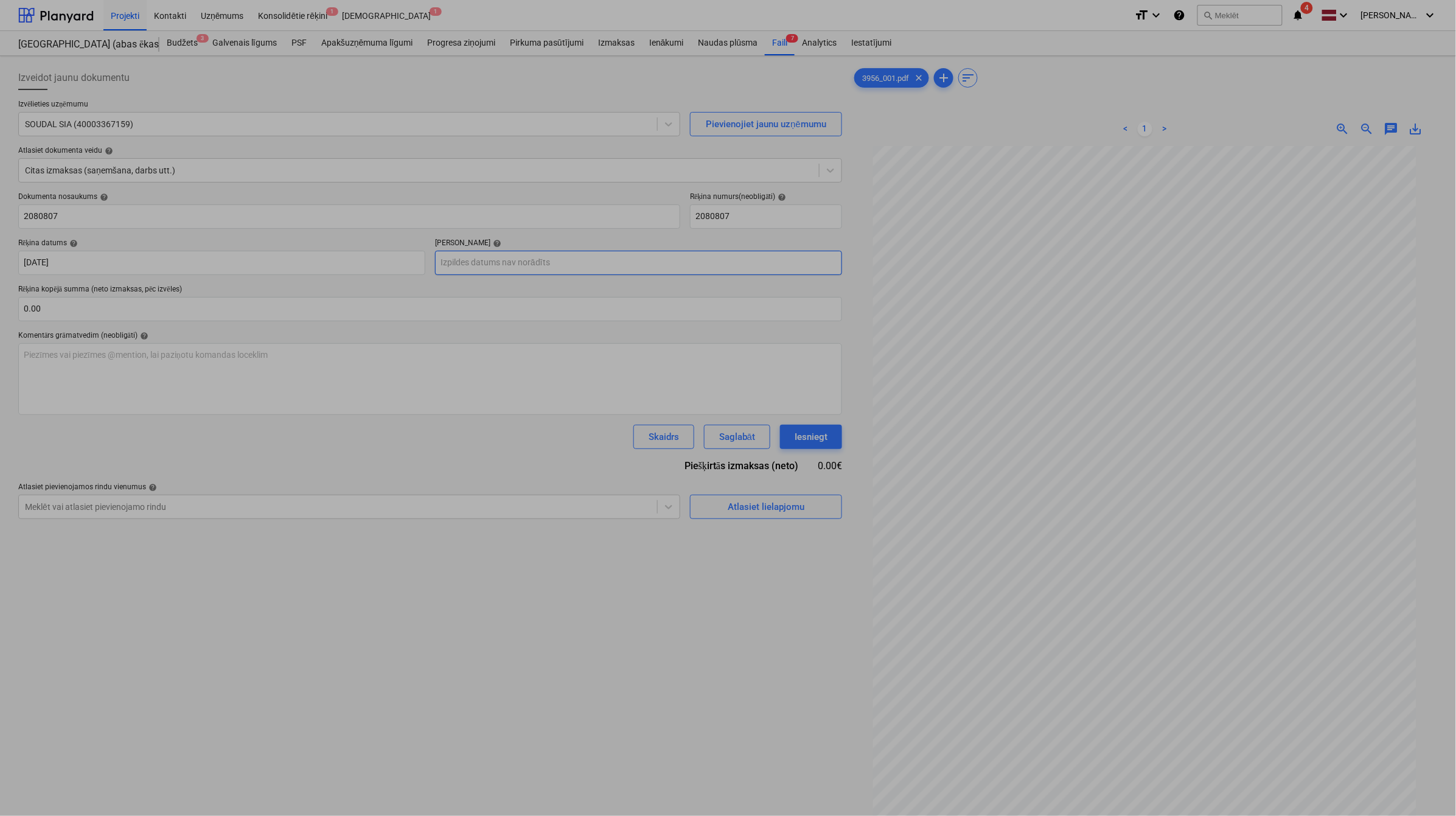
click at [489, 268] on body "Projekti Kontakti Uzņēmums Konsolidētie rēķini 1 Iesūtne 1 format_size keyboard…" at bounding box center [728, 408] width 1456 height 816
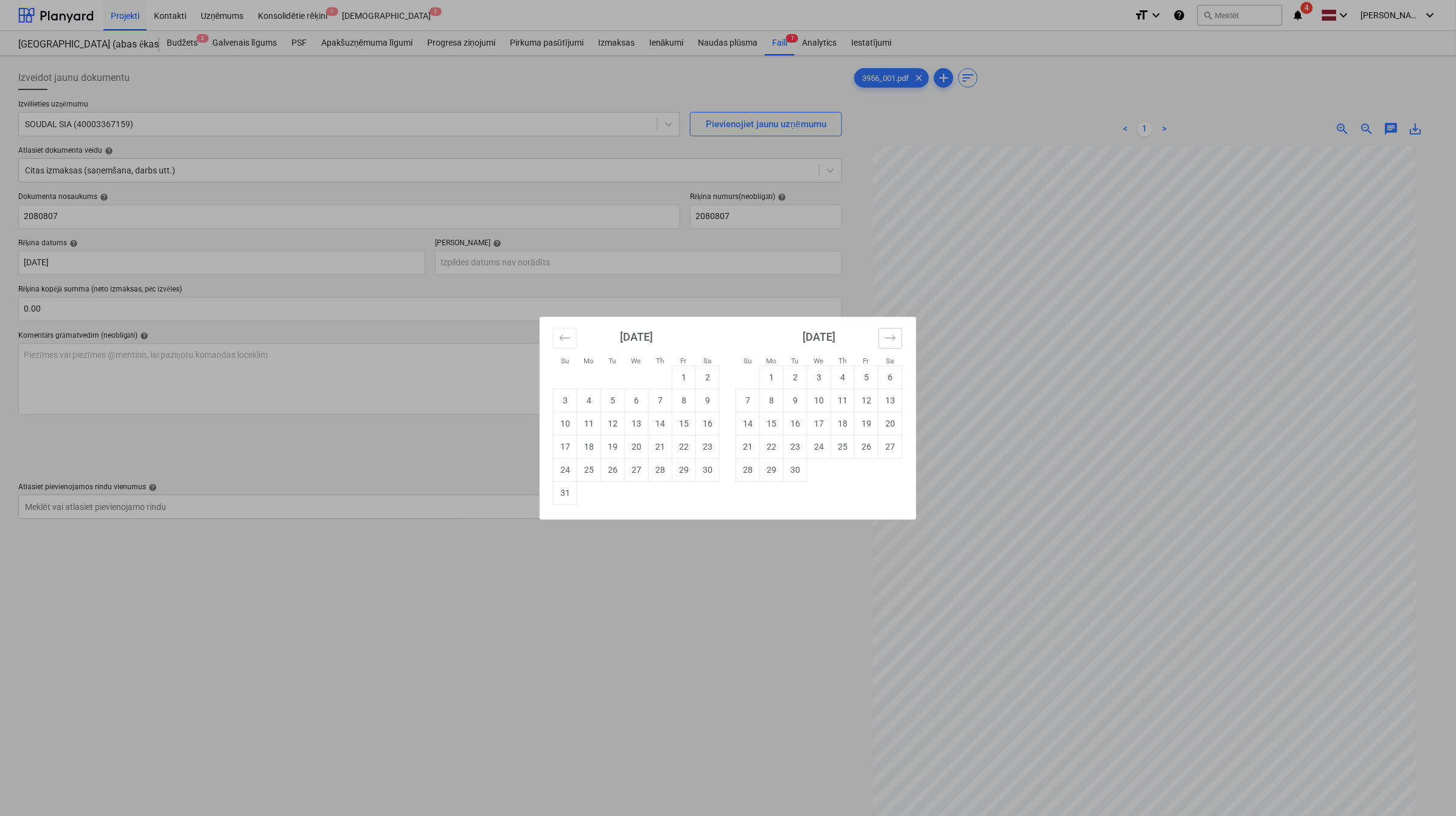
click at [882, 339] on button "Move forward to switch to the next month." at bounding box center [891, 338] width 24 height 21
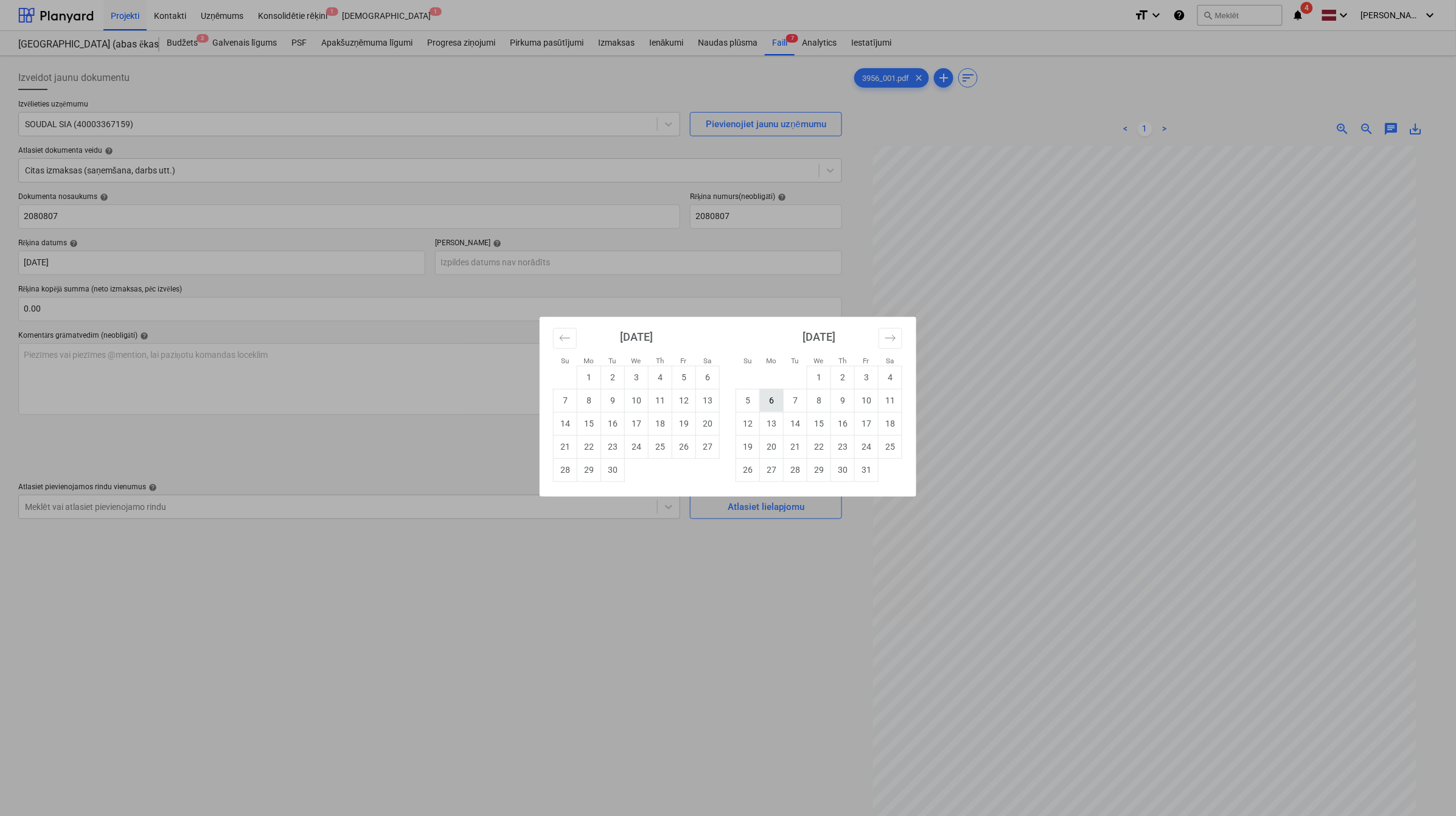
click at [765, 403] on td "6" at bounding box center [772, 400] width 24 height 23
type input "[DATE]"
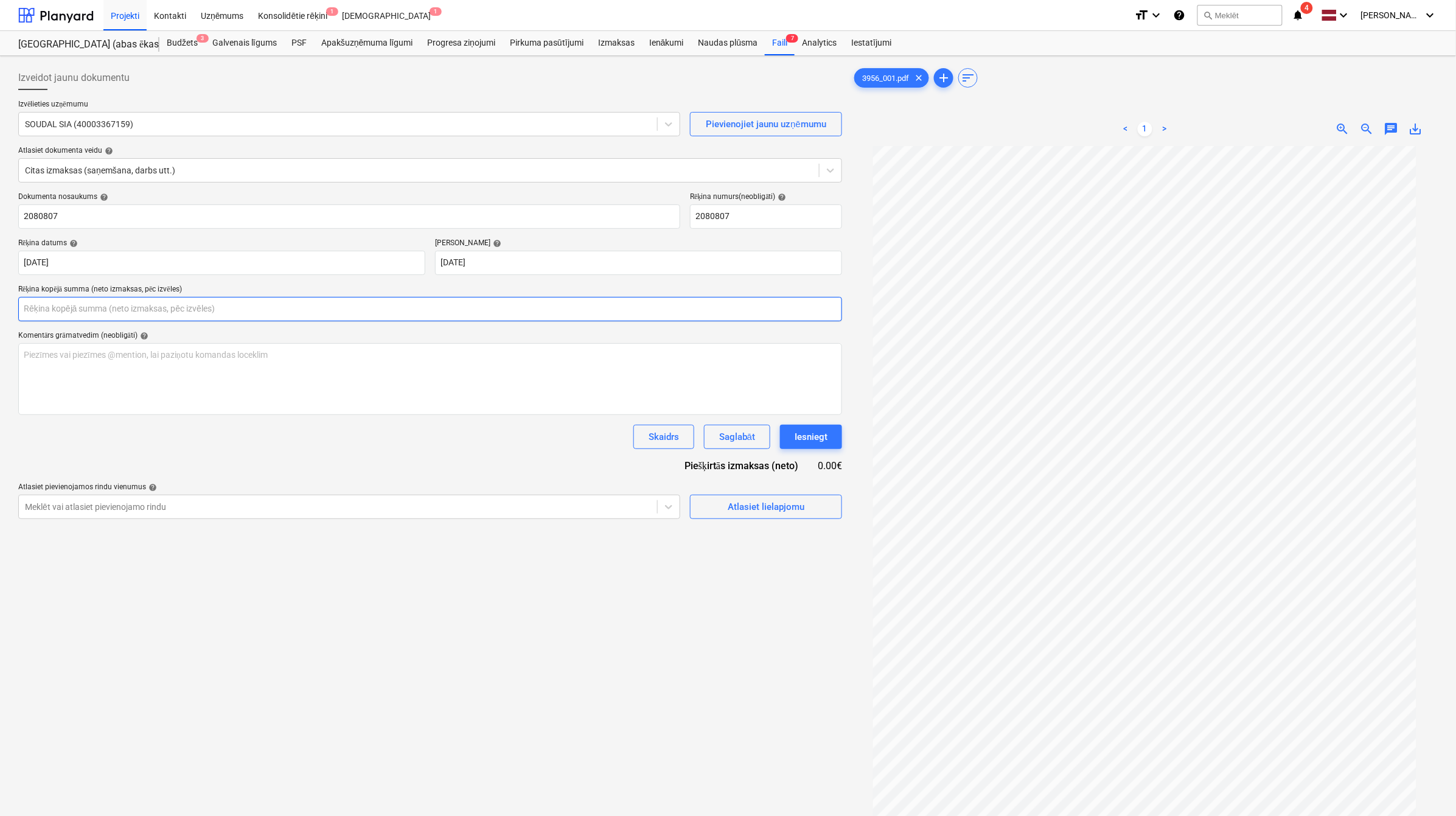
click at [231, 298] on input "text" at bounding box center [430, 309] width 824 height 24
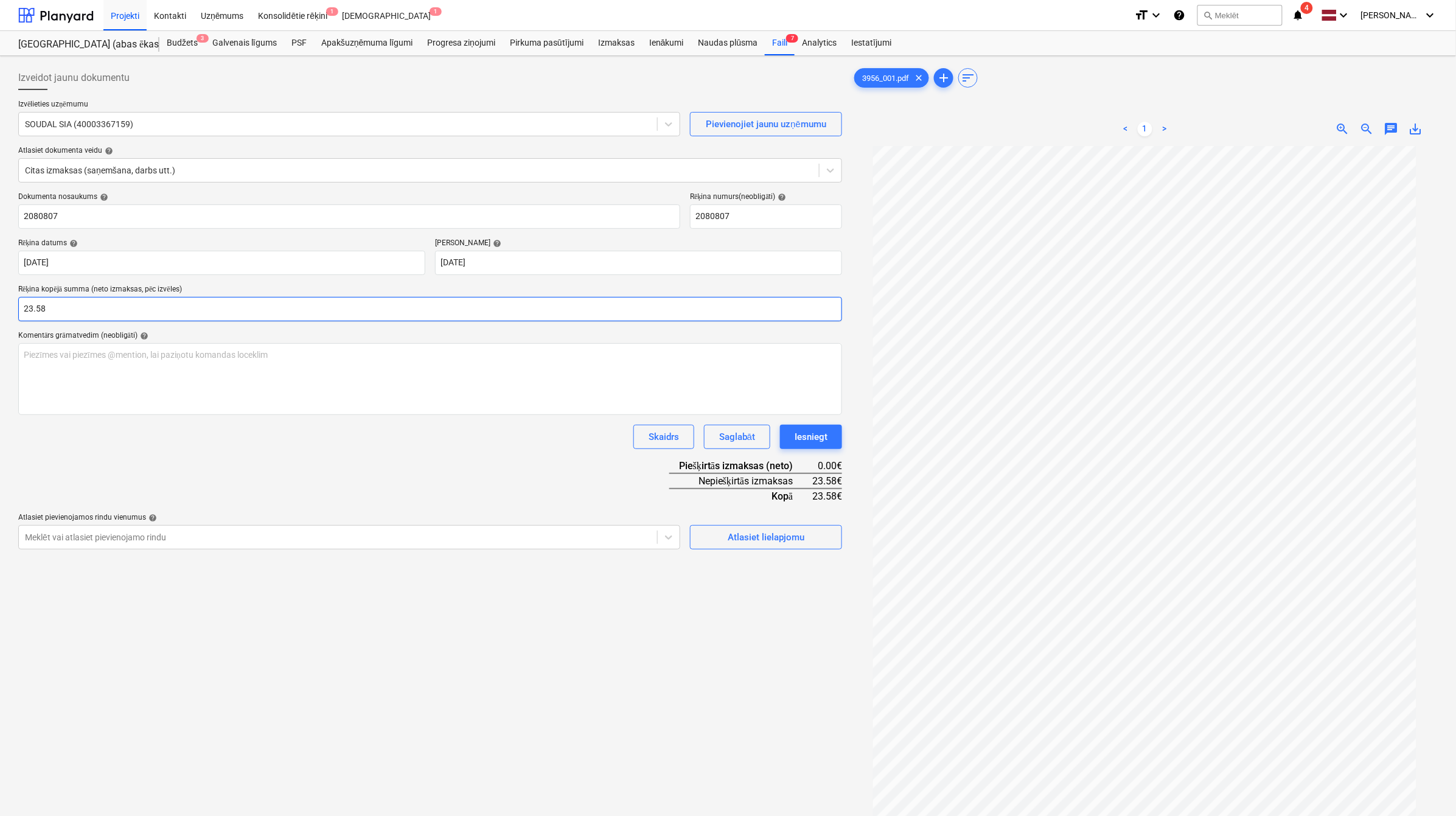
type input "23.58"
click at [325, 457] on div "Dokumenta nosaukums help 2080807 Rēķina numurs (neobligāti) help 2080807 Rēķina…" at bounding box center [430, 371] width 824 height 357
click at [741, 532] on div "Atlasiet lielapjomu" at bounding box center [766, 537] width 76 height 16
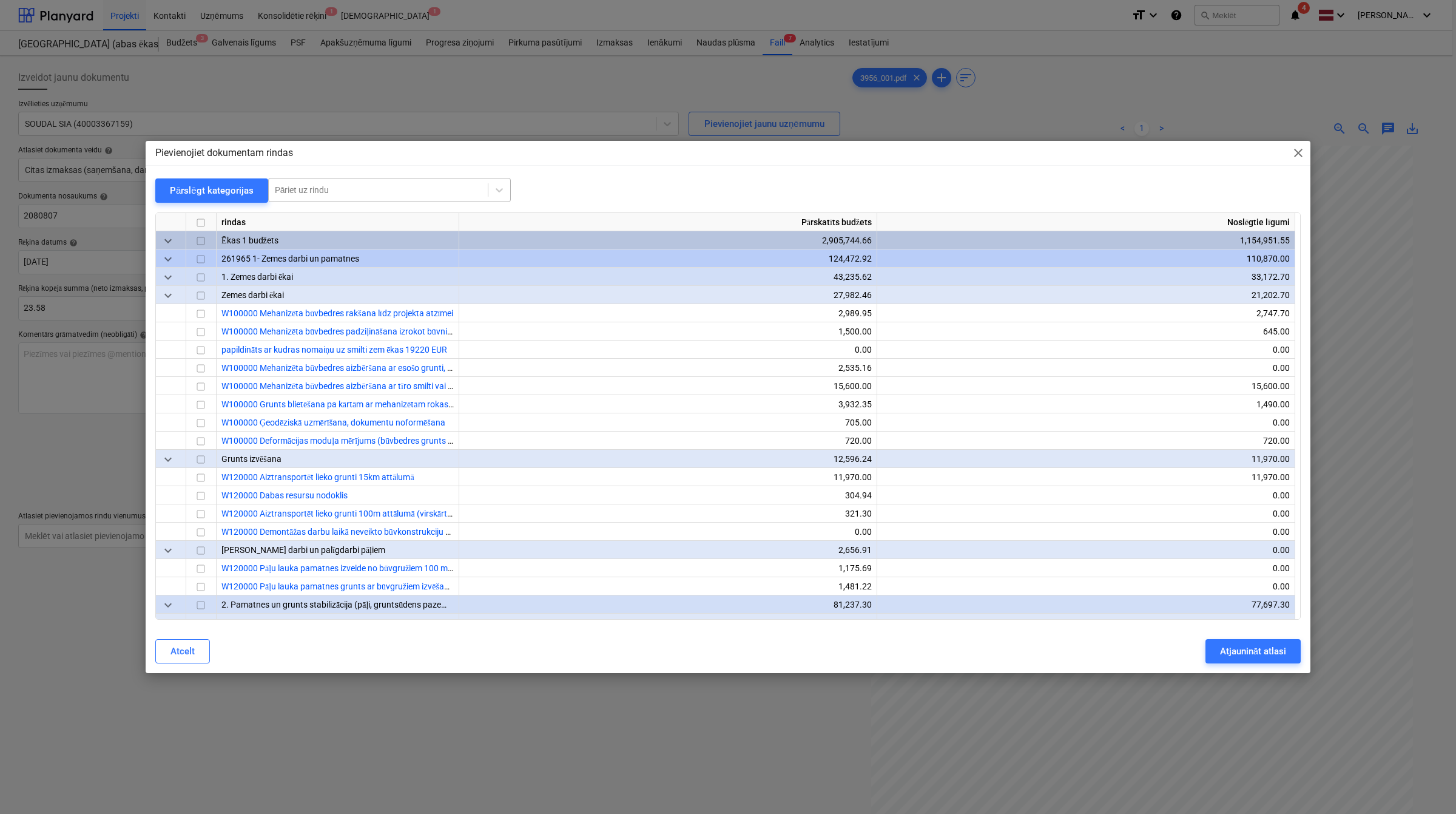
click at [342, 194] on div at bounding box center [378, 189] width 207 height 12
click at [210, 183] on div "Pārslēgt kategorijas" at bounding box center [212, 190] width 84 height 16
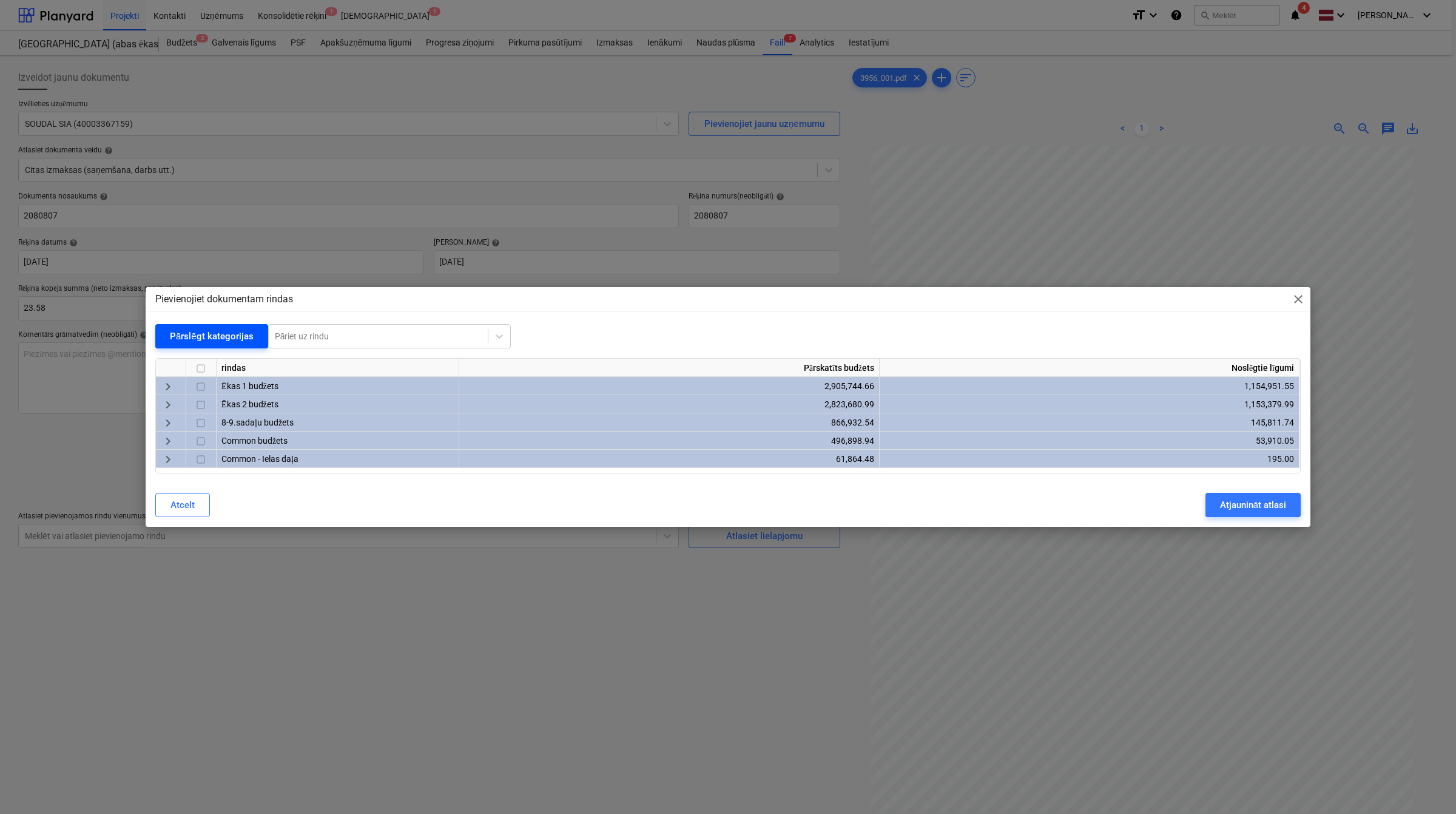
click at [220, 335] on div "Pārslēgt kategorijas" at bounding box center [212, 336] width 84 height 16
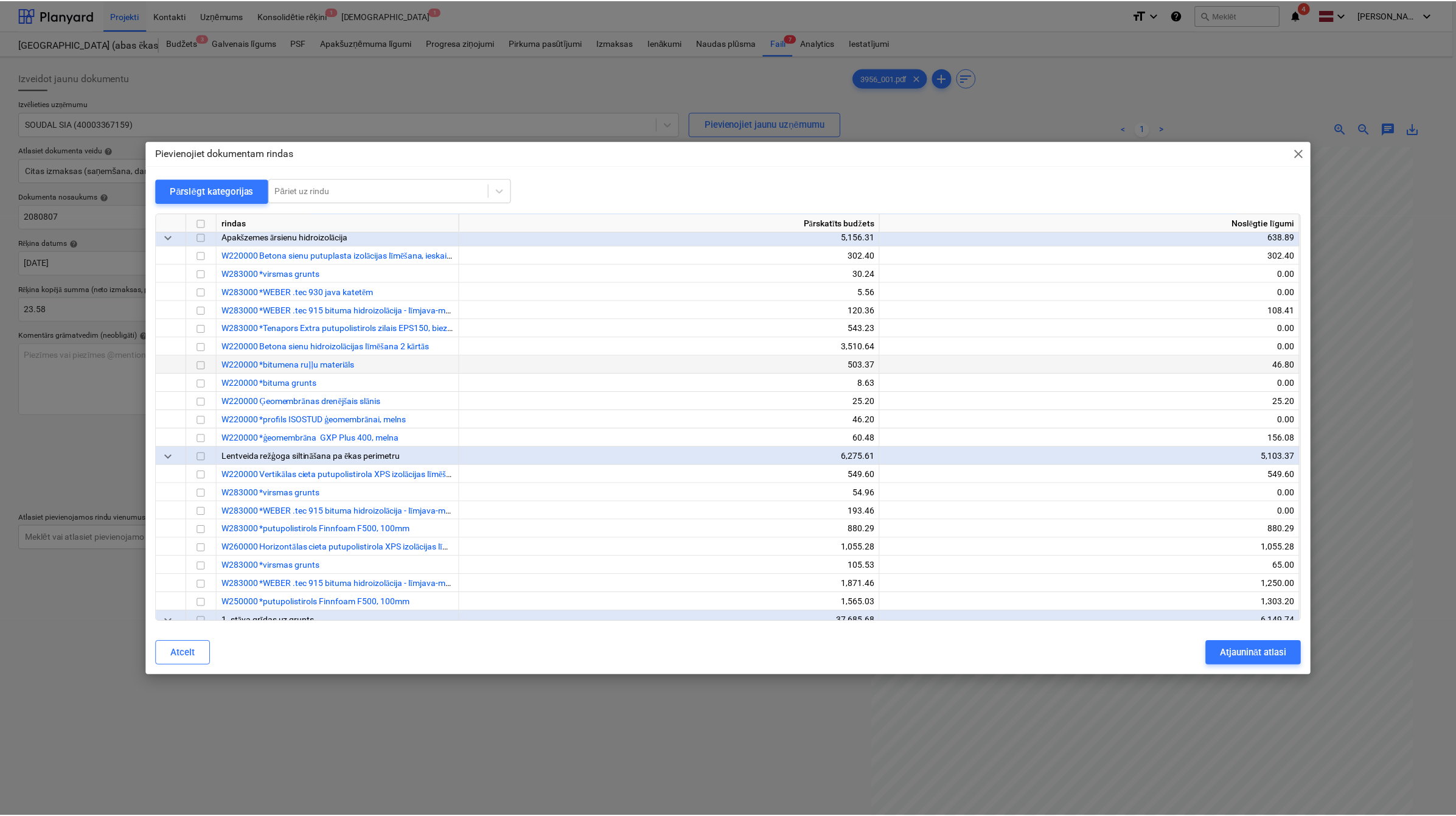
scroll to position [1013, 0]
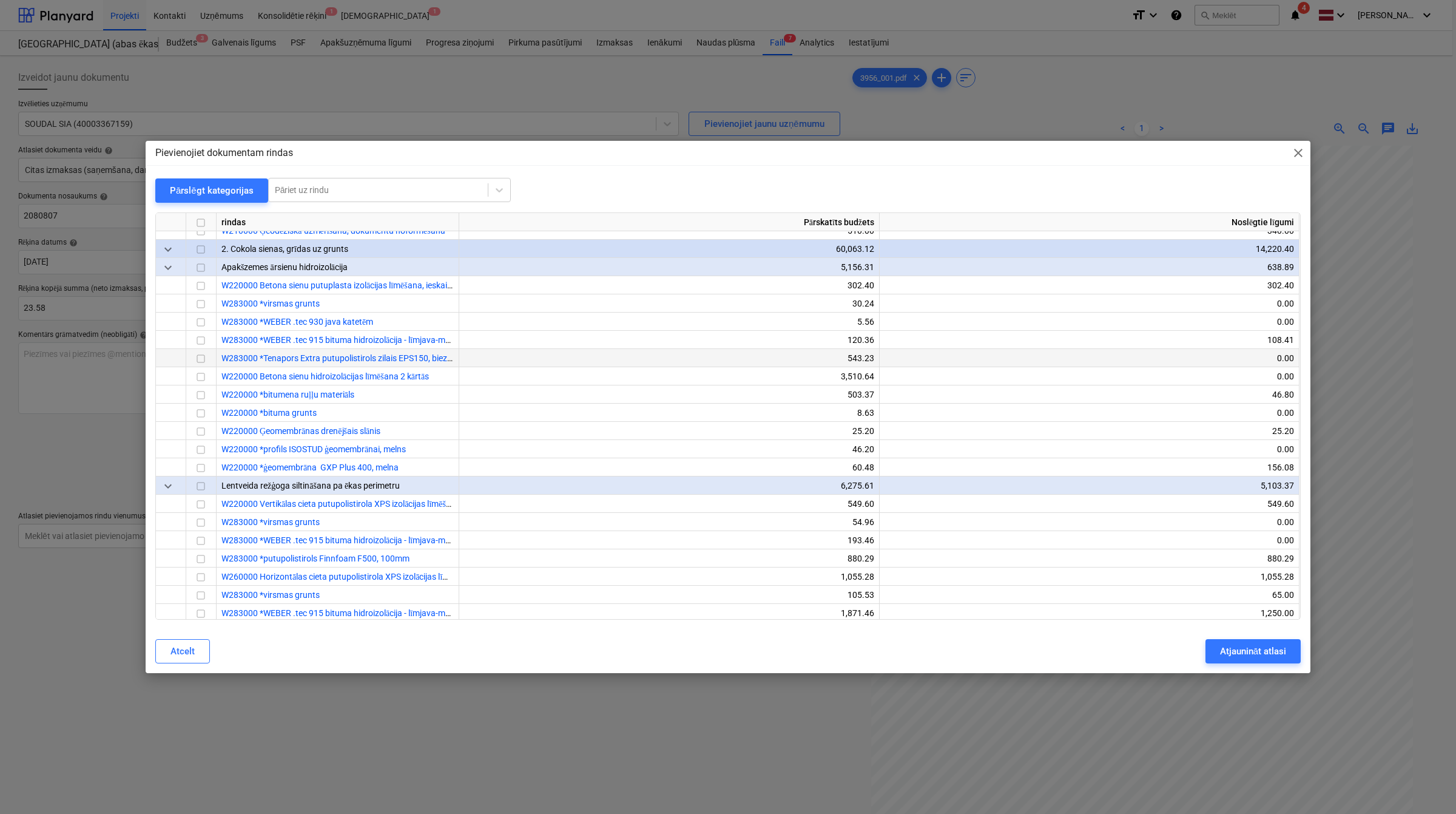
click at [204, 360] on input "checkbox" at bounding box center [201, 358] width 14 height 14
click at [1226, 651] on div "Atjaunināt atlasi" at bounding box center [1253, 651] width 66 height 16
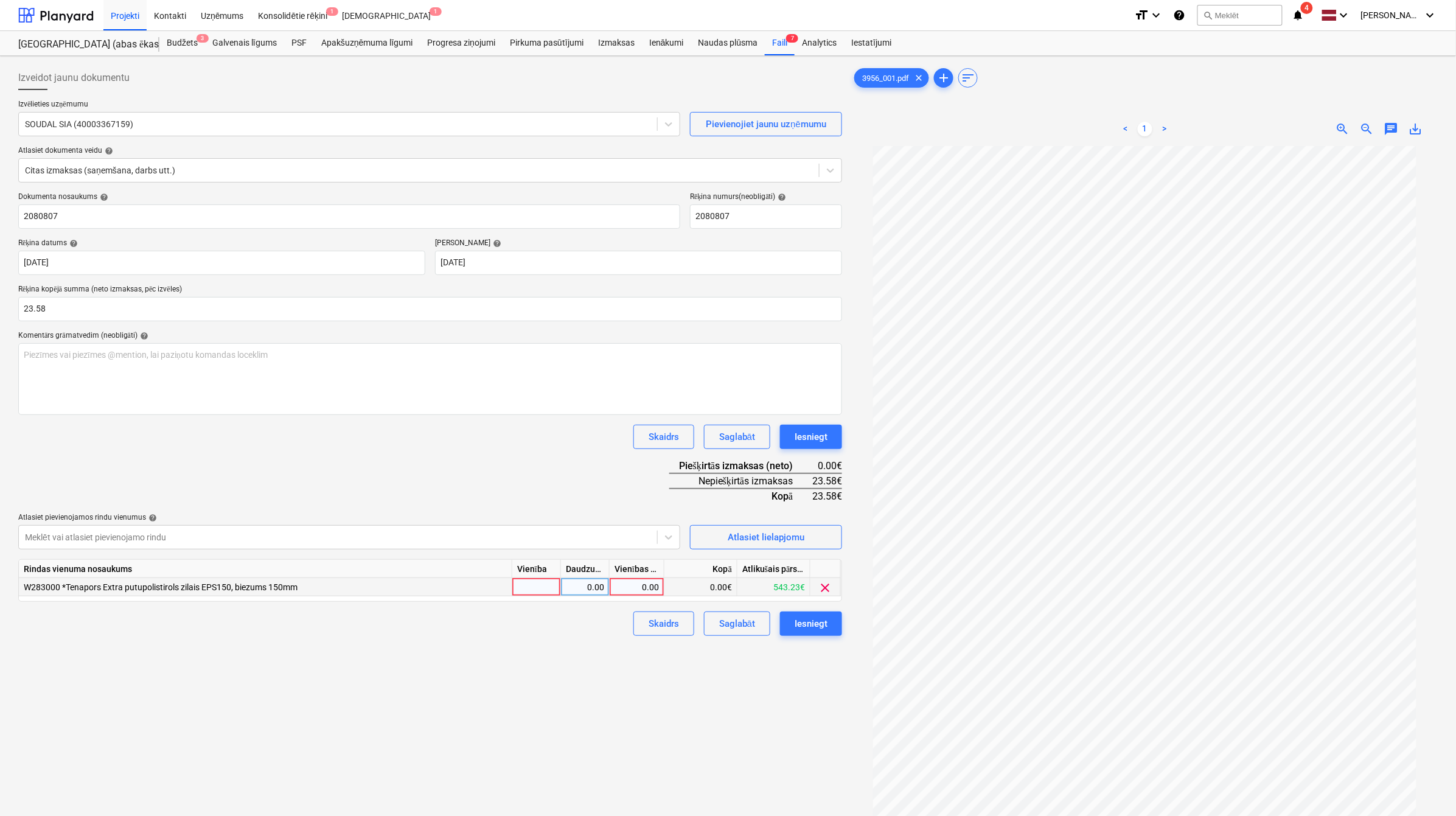
click at [655, 583] on div "0.00" at bounding box center [637, 587] width 44 height 18
type input "23.58"
click at [798, 622] on div "Iesniegt" at bounding box center [811, 623] width 33 height 16
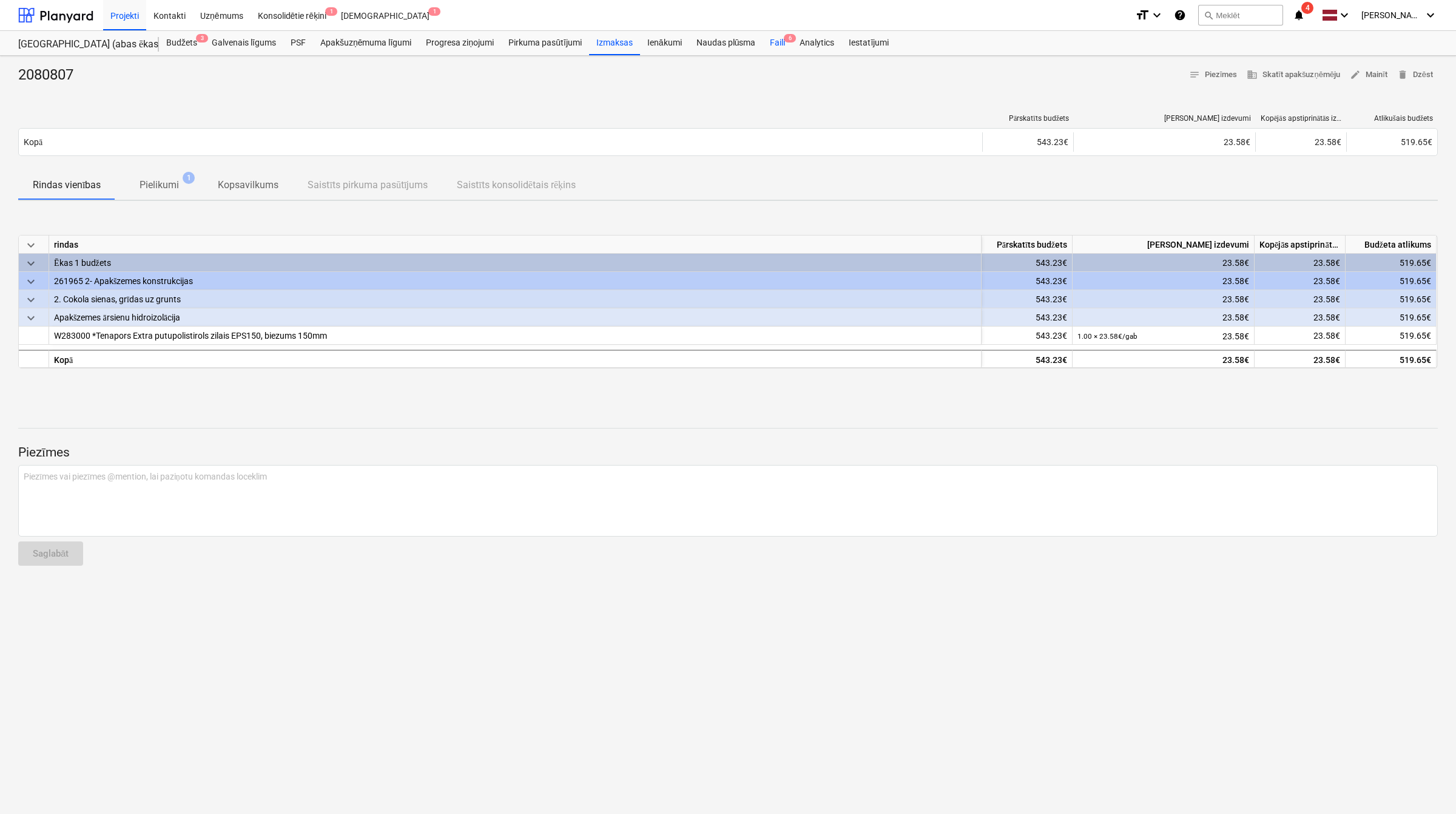
click at [775, 38] on div "Faili 6" at bounding box center [778, 43] width 30 height 24
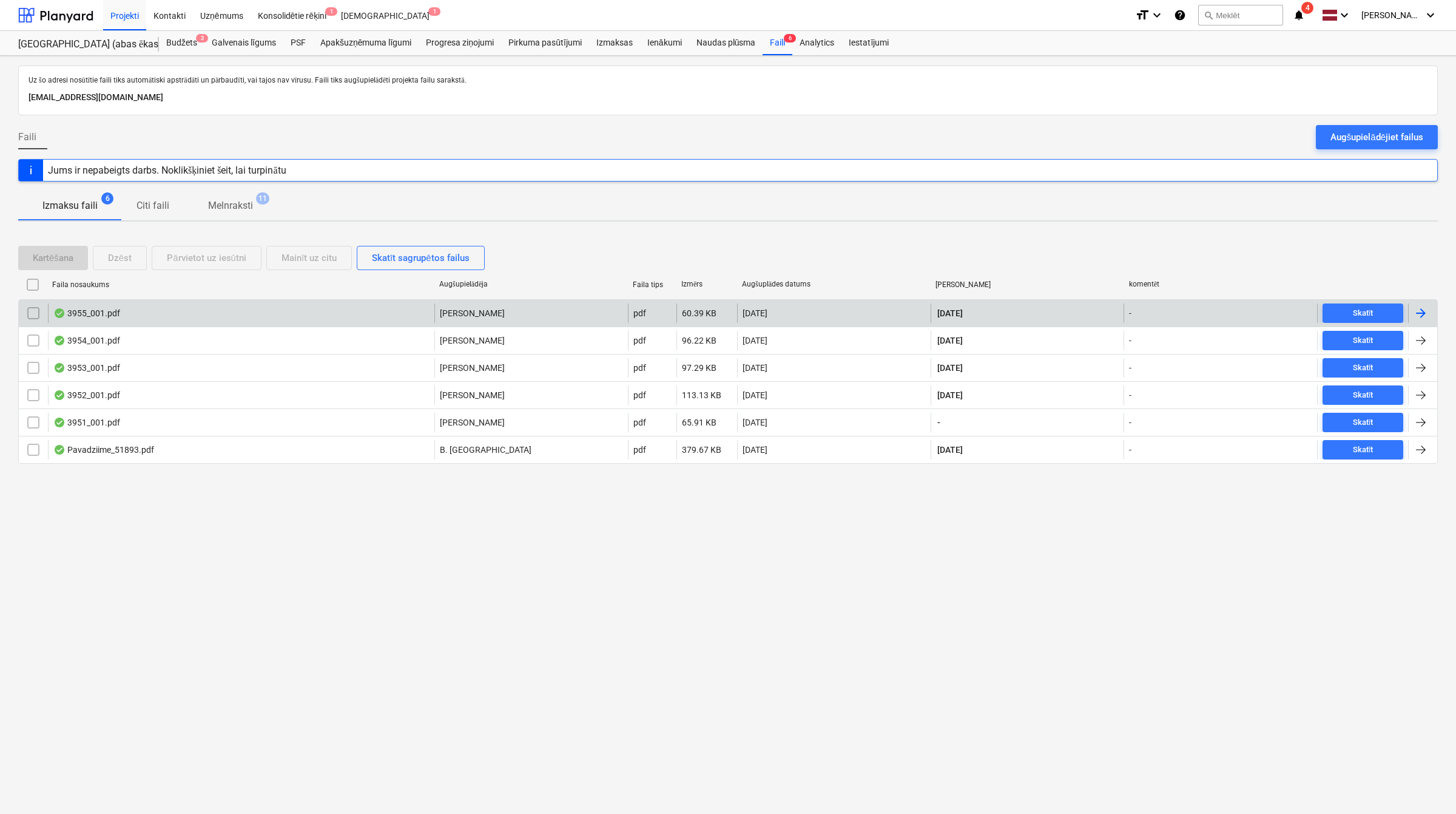
click at [1412, 308] on div at bounding box center [1423, 313] width 29 height 19
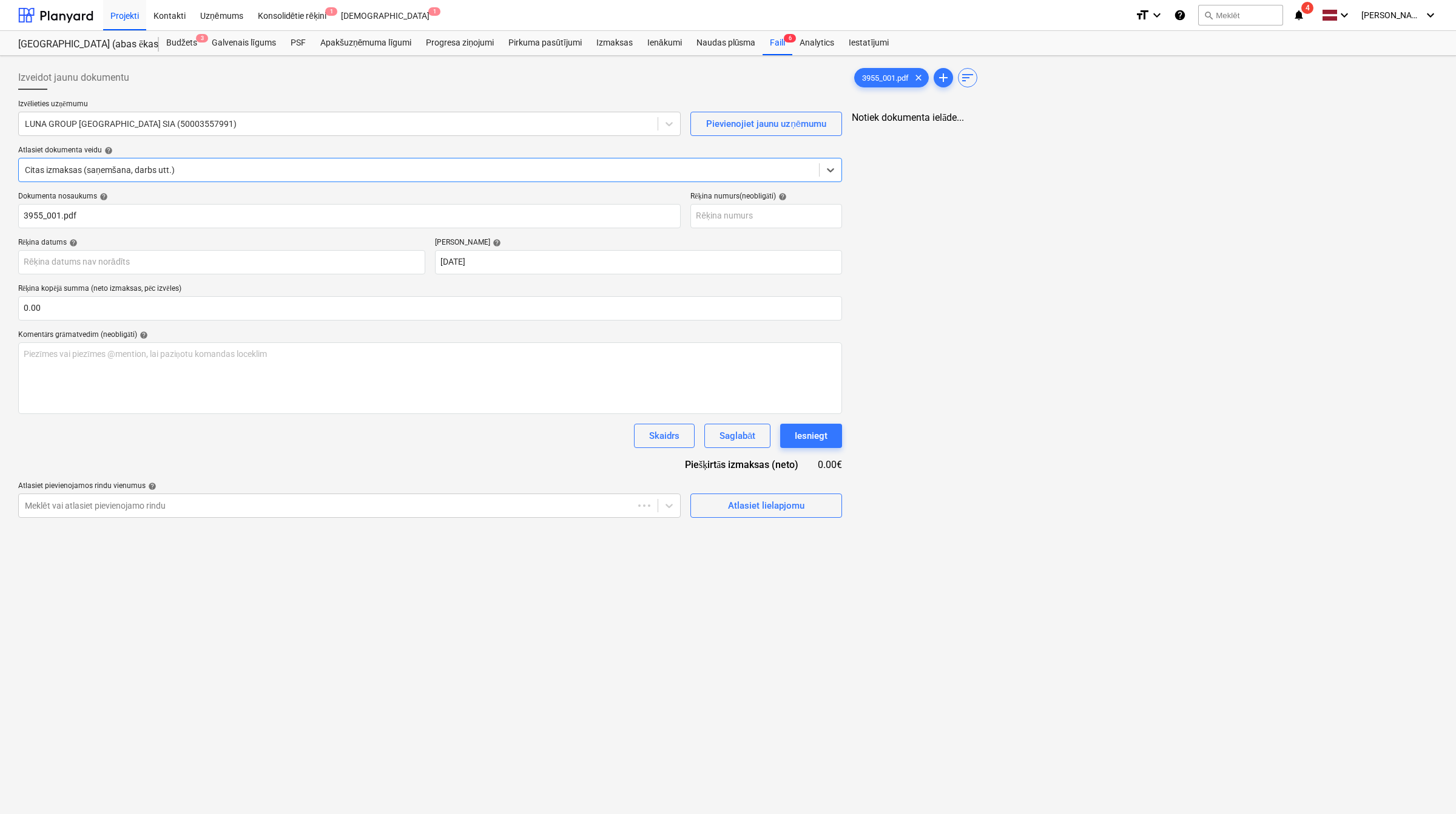
type input "3955_001.pdf"
type input "[DATE]"
click at [379, 259] on body "Projekti Kontakti Uzņēmums Konsolidētie rēķini 1 Iesūtne 1 format_size keyboard…" at bounding box center [726, 407] width 1452 height 814
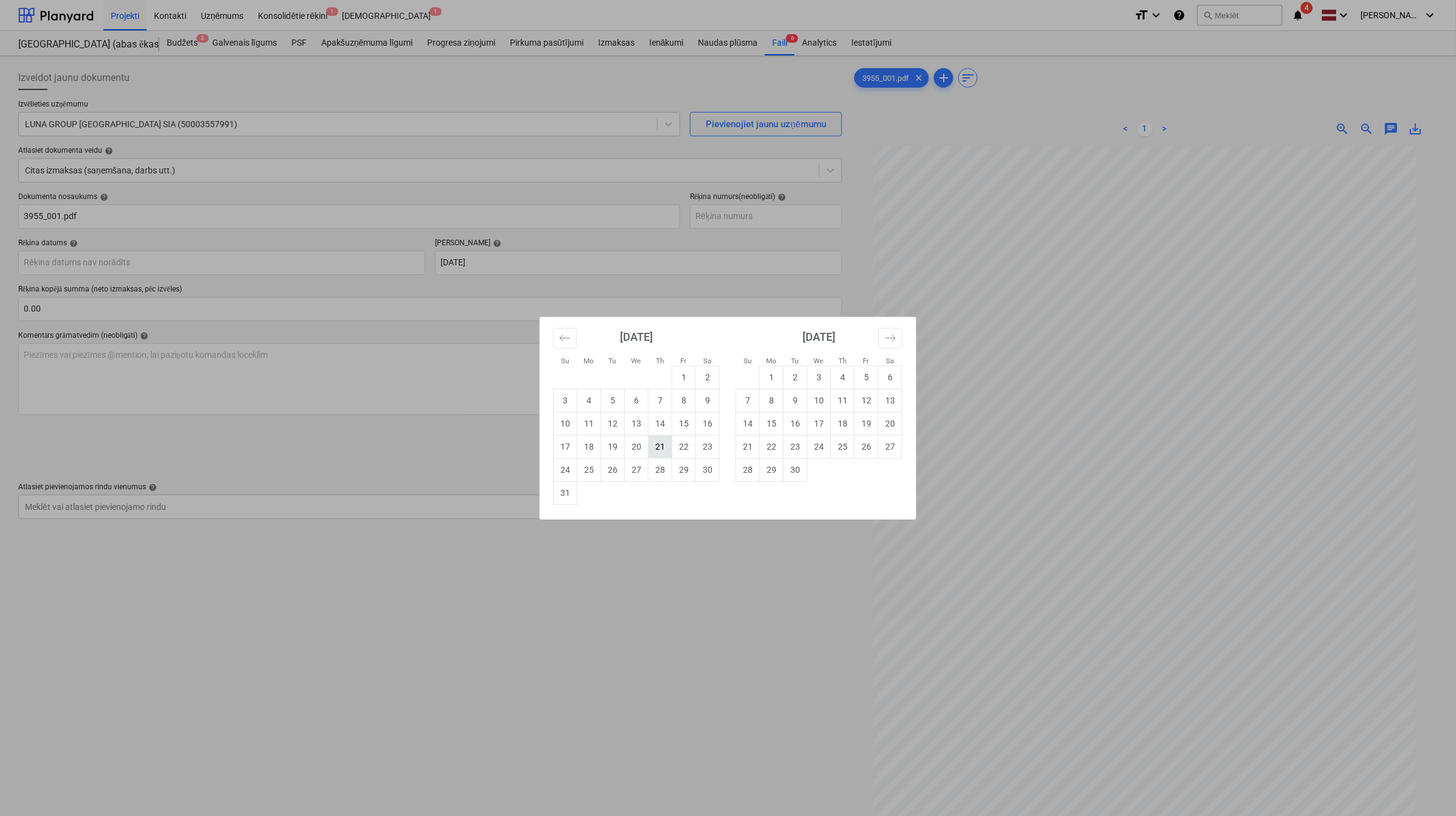
click at [660, 446] on td "21" at bounding box center [660, 447] width 24 height 23
type input "[DATE]"
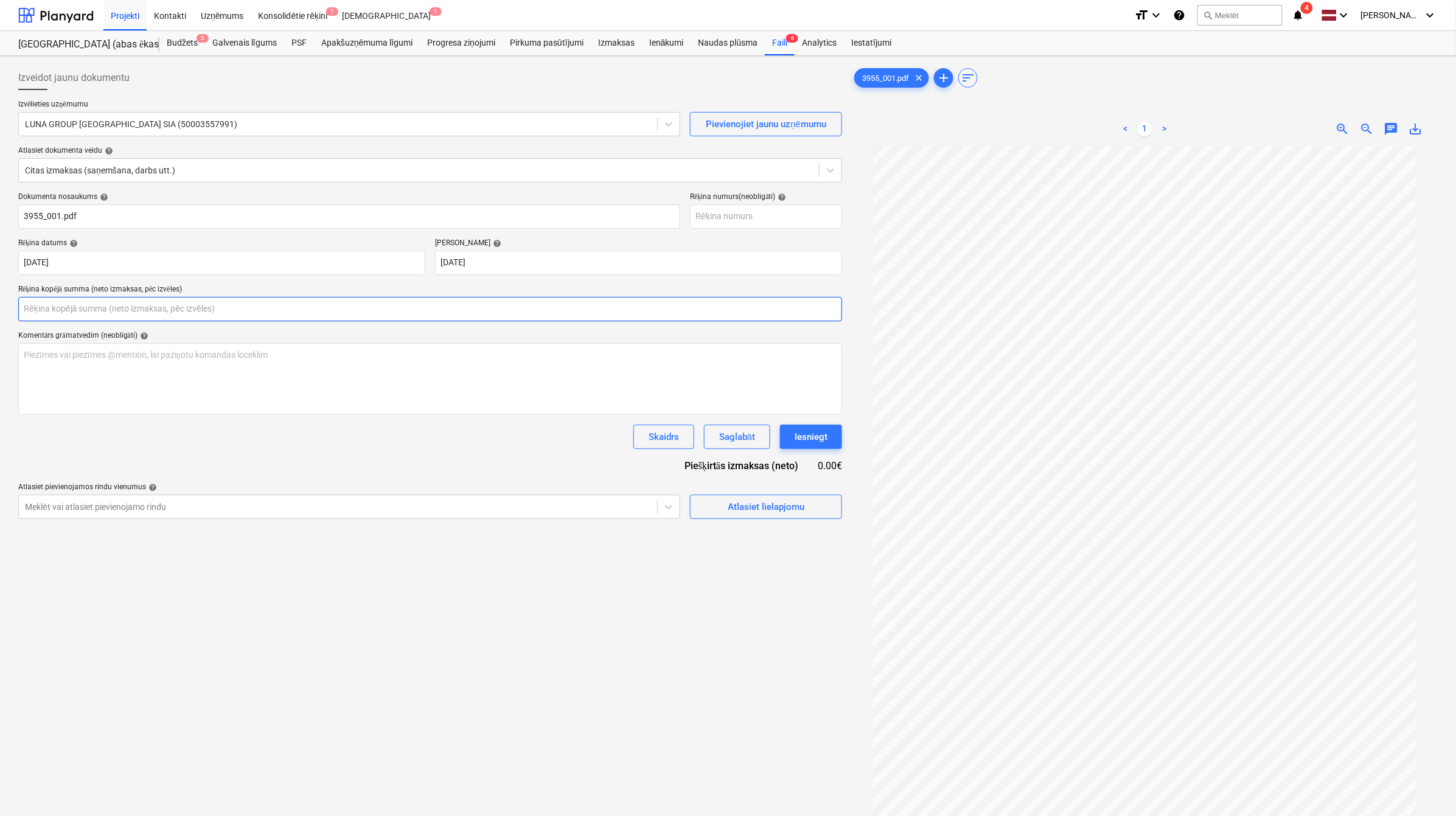
click at [394, 306] on input "text" at bounding box center [430, 309] width 824 height 24
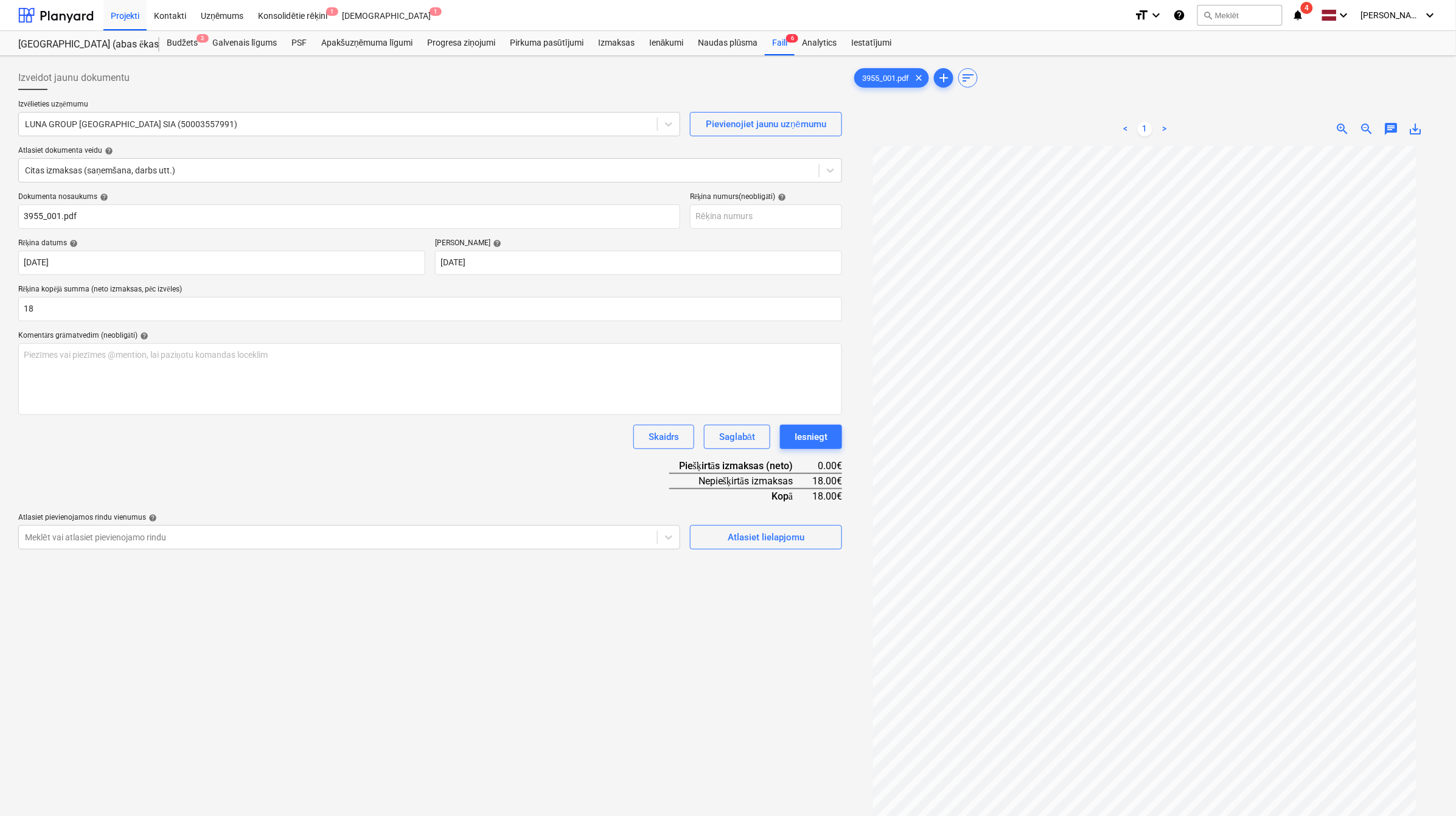
type input "18.00"
click at [475, 416] on div "Dokumenta nosaukums help 3955_001.pdf Rēķina numurs (neobligāti) help Rēķina da…" at bounding box center [430, 371] width 824 height 357
click at [754, 545] on button "Atlasiet lielapjomu" at bounding box center [766, 537] width 152 height 24
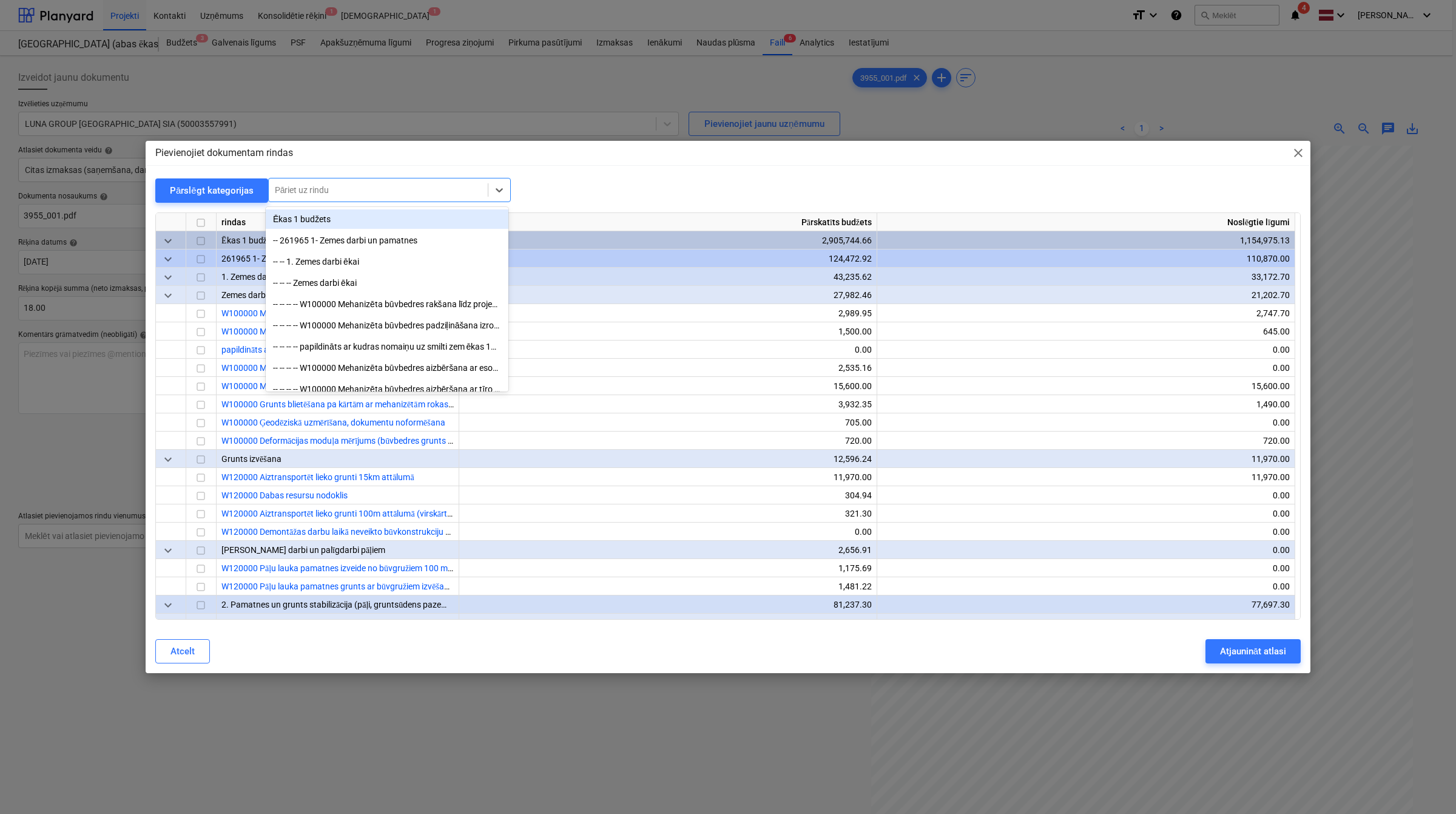
click at [435, 191] on div at bounding box center [378, 189] width 207 height 12
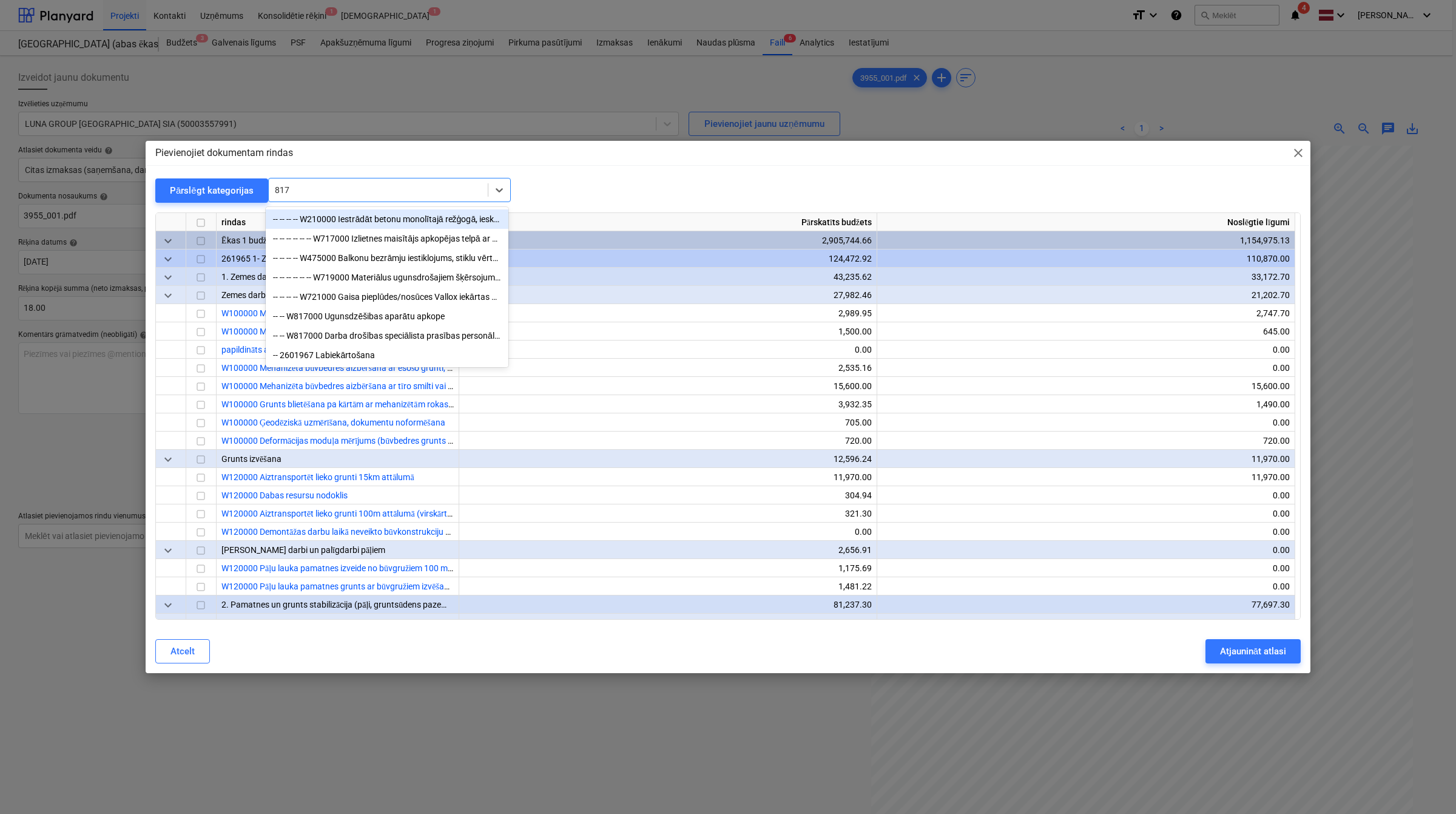
type input "8170"
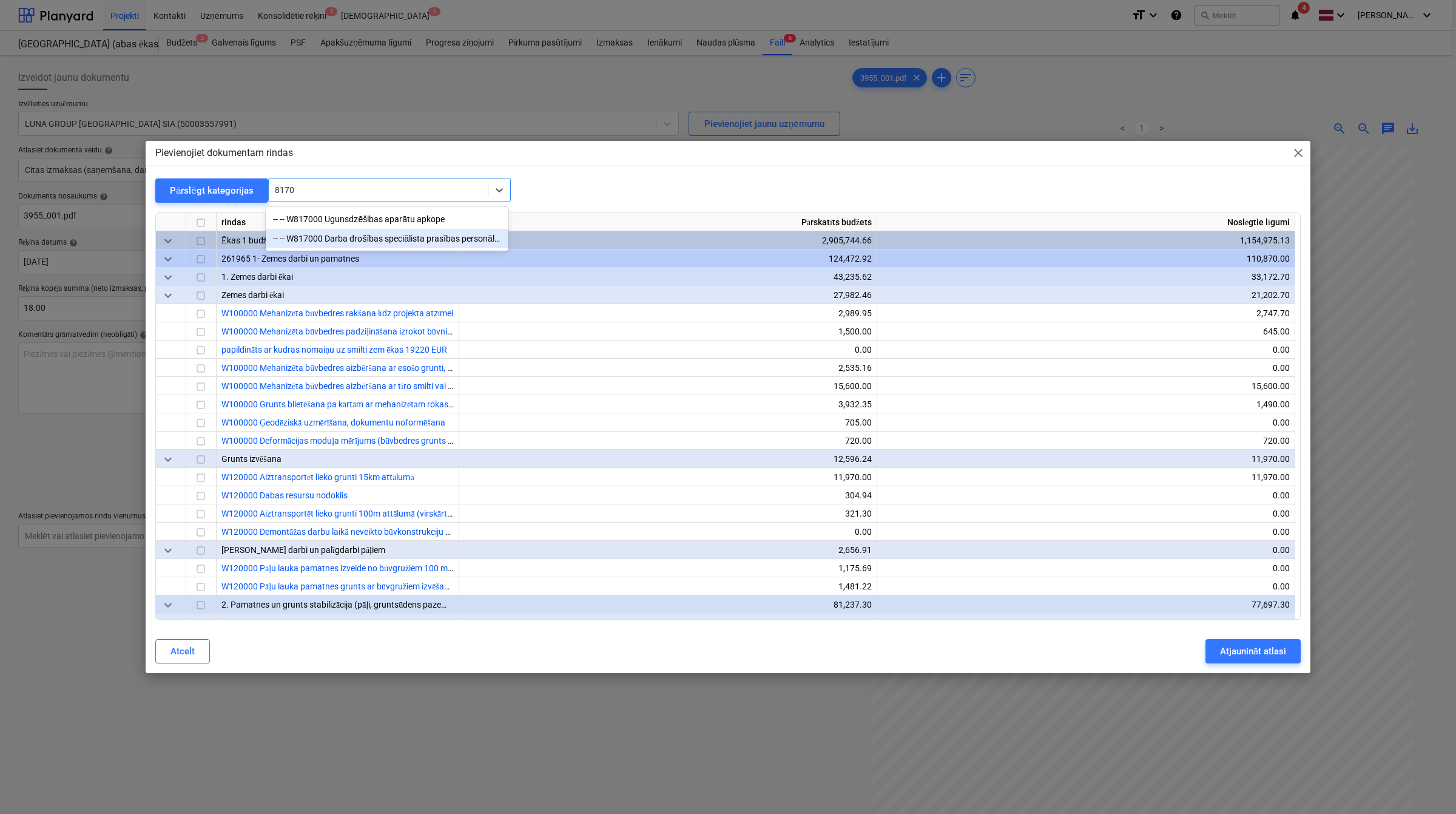
click at [404, 239] on div "-- -- W817000 Darba drošības speciālista prasības personālam, individuālas aizs…" at bounding box center [387, 238] width 243 height 19
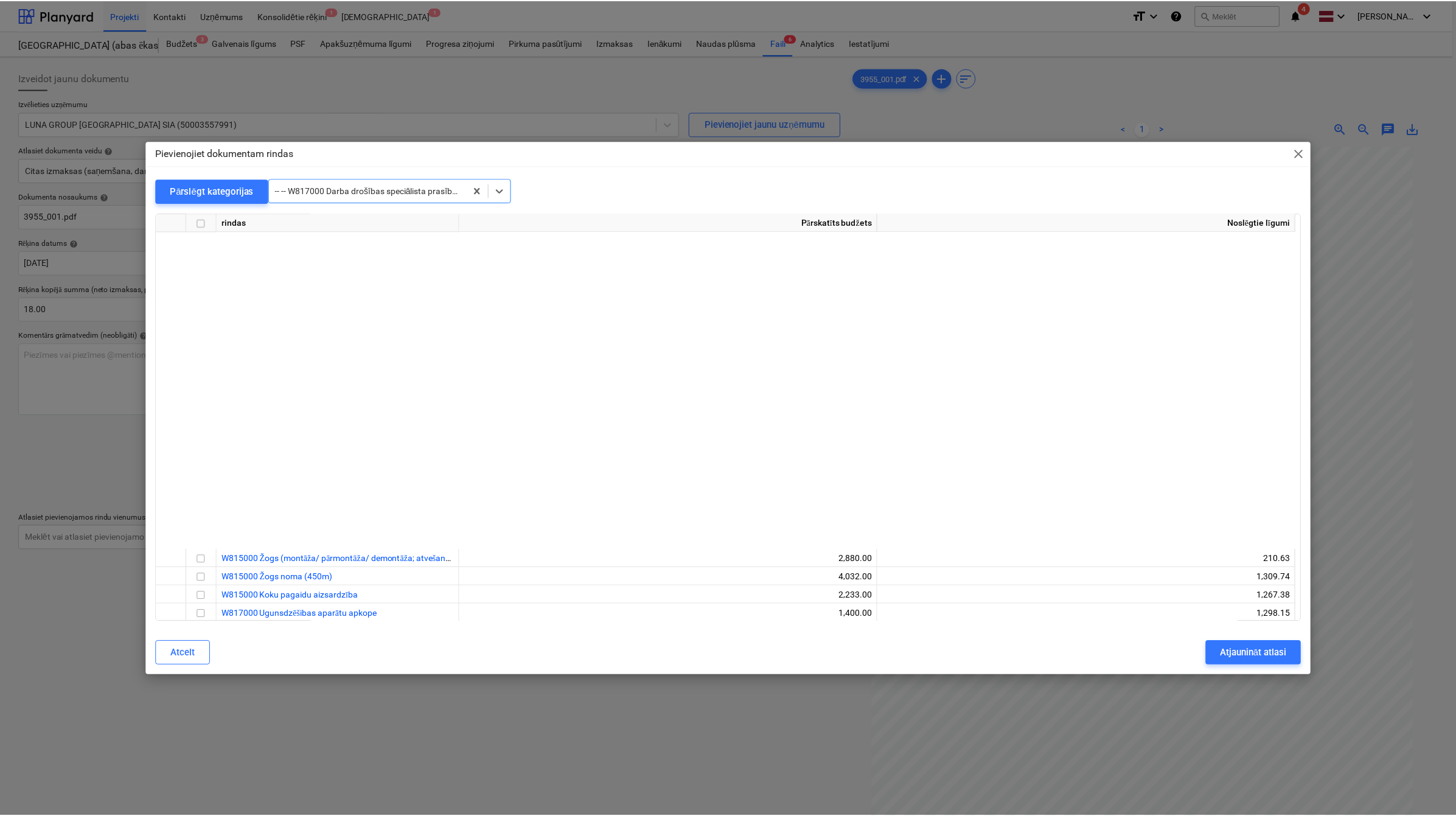
scroll to position [23231, 0]
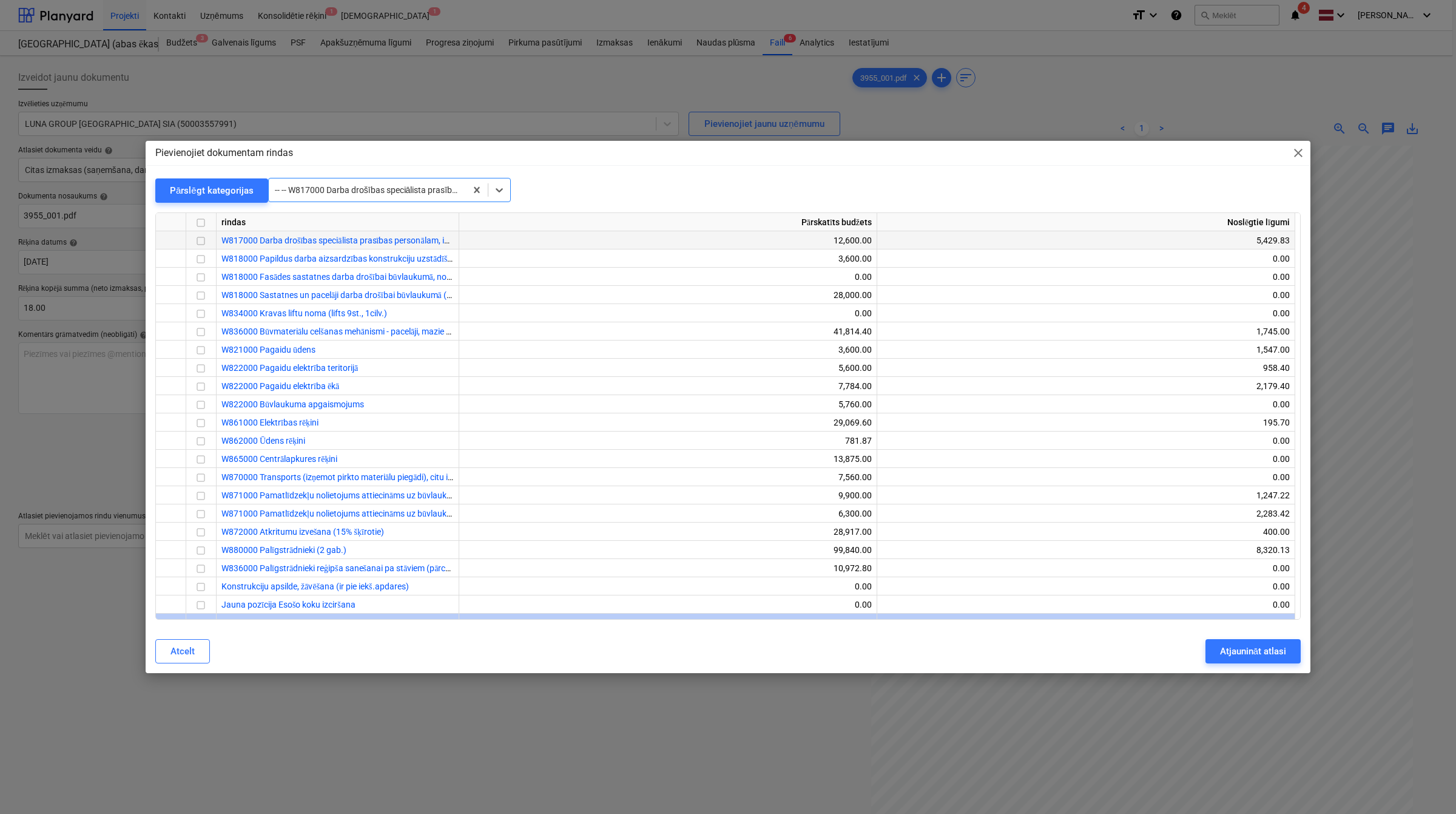
click at [201, 244] on input "checkbox" at bounding box center [201, 241] width 14 height 14
click at [1244, 647] on div "Atjaunināt atlasi" at bounding box center [1253, 651] width 66 height 16
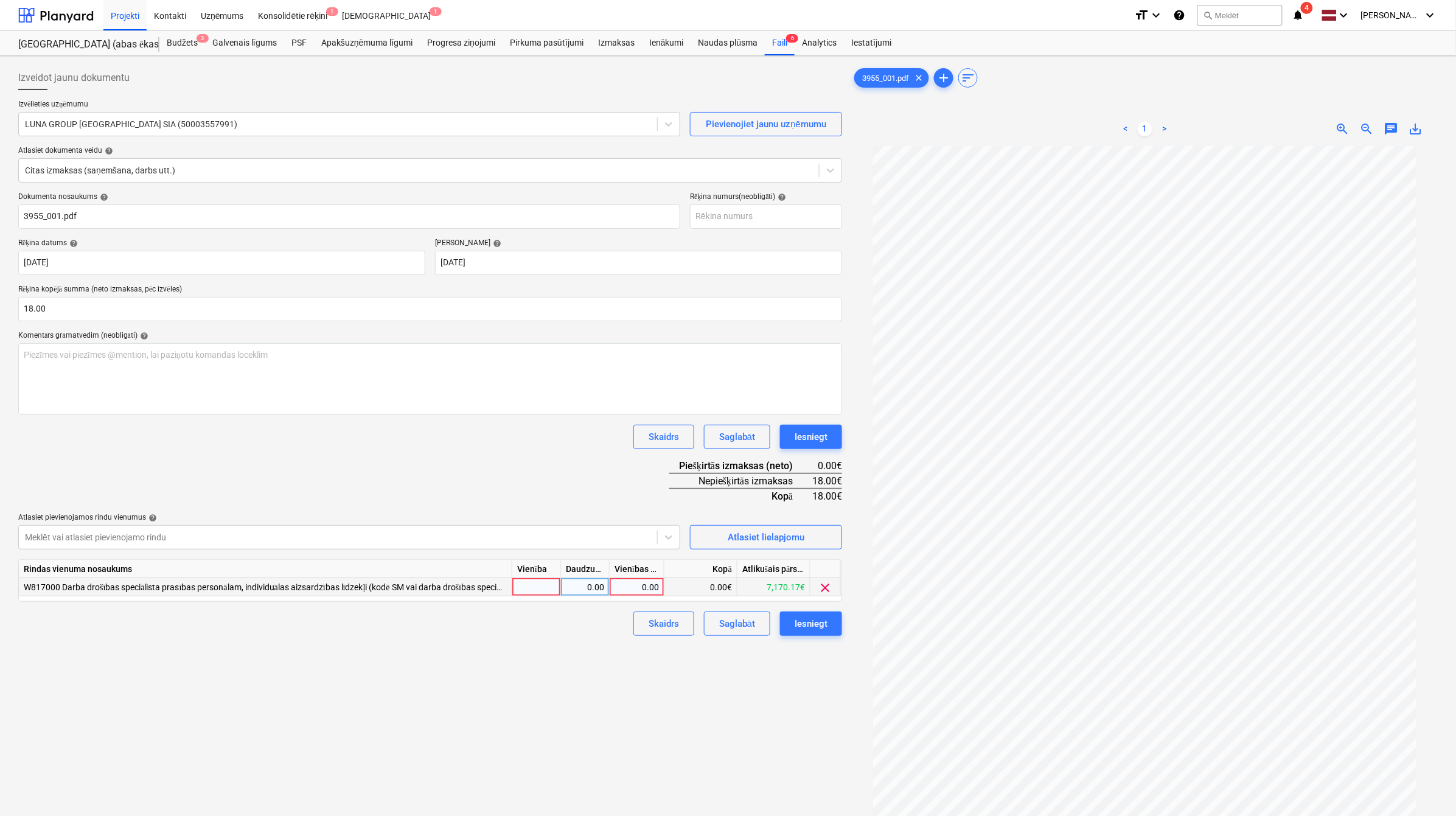
click at [656, 584] on div "0.00" at bounding box center [637, 587] width 44 height 18
type input "18"
click at [585, 668] on div "Izveidot jaunu dokumentu Izvēlieties uzņēmumu LUNA GROUP LATVIA SIA (5000355799…" at bounding box center [430, 497] width 834 height 872
click at [804, 624] on div "Iesniegt" at bounding box center [811, 623] width 33 height 16
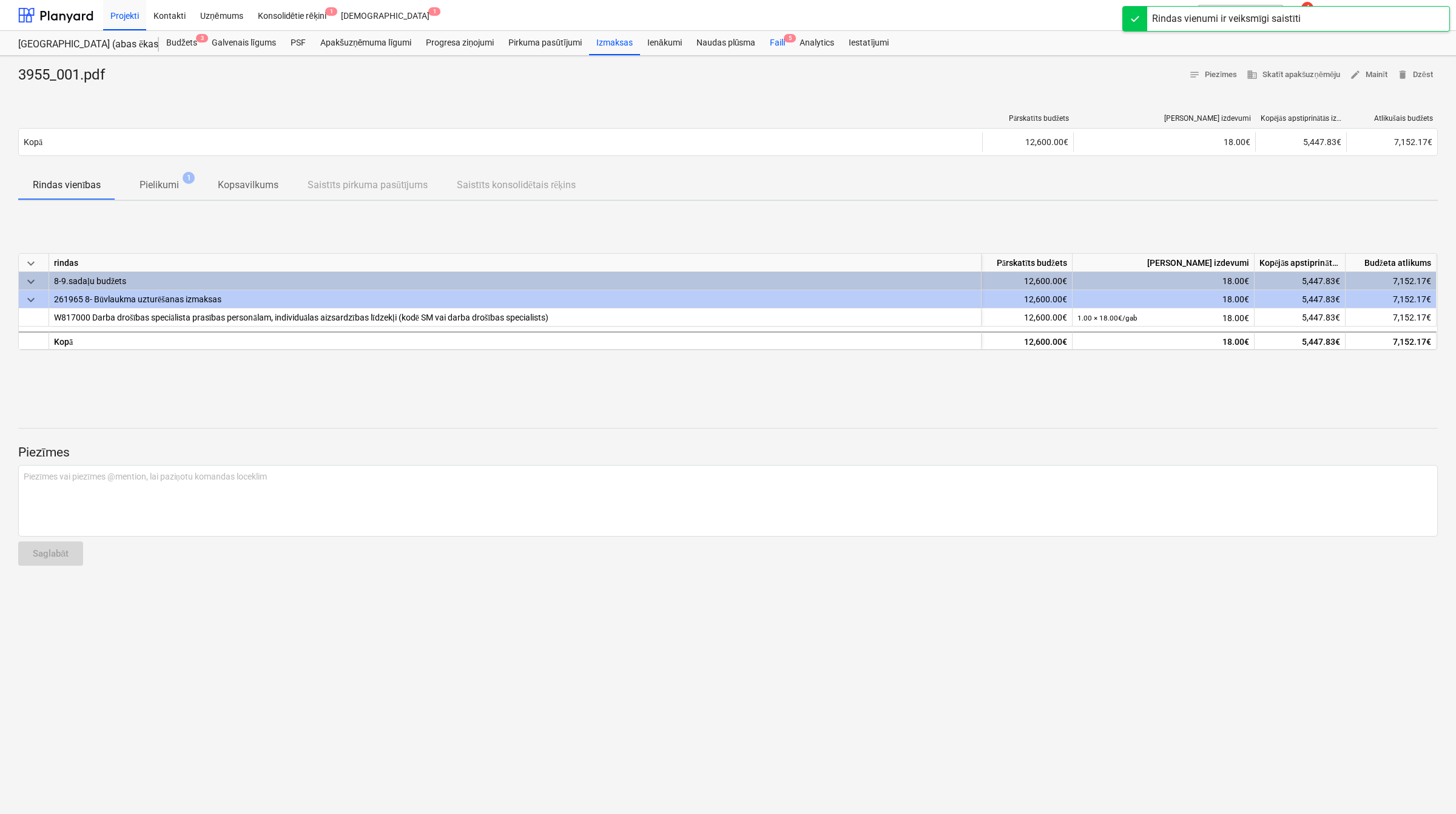
click at [773, 47] on div "Faili 5" at bounding box center [778, 43] width 30 height 24
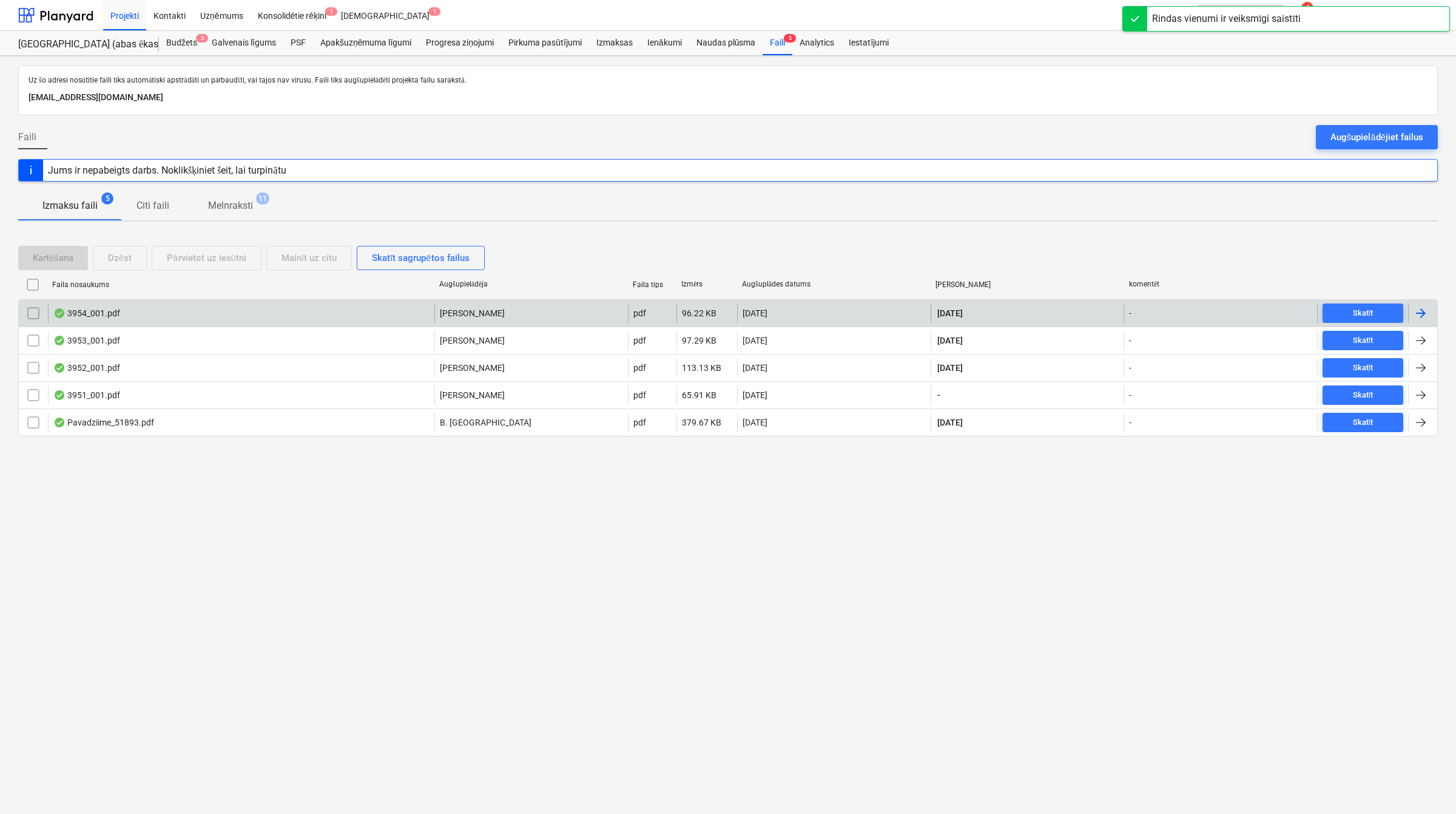
click at [1418, 320] on div at bounding box center [1420, 313] width 14 height 14
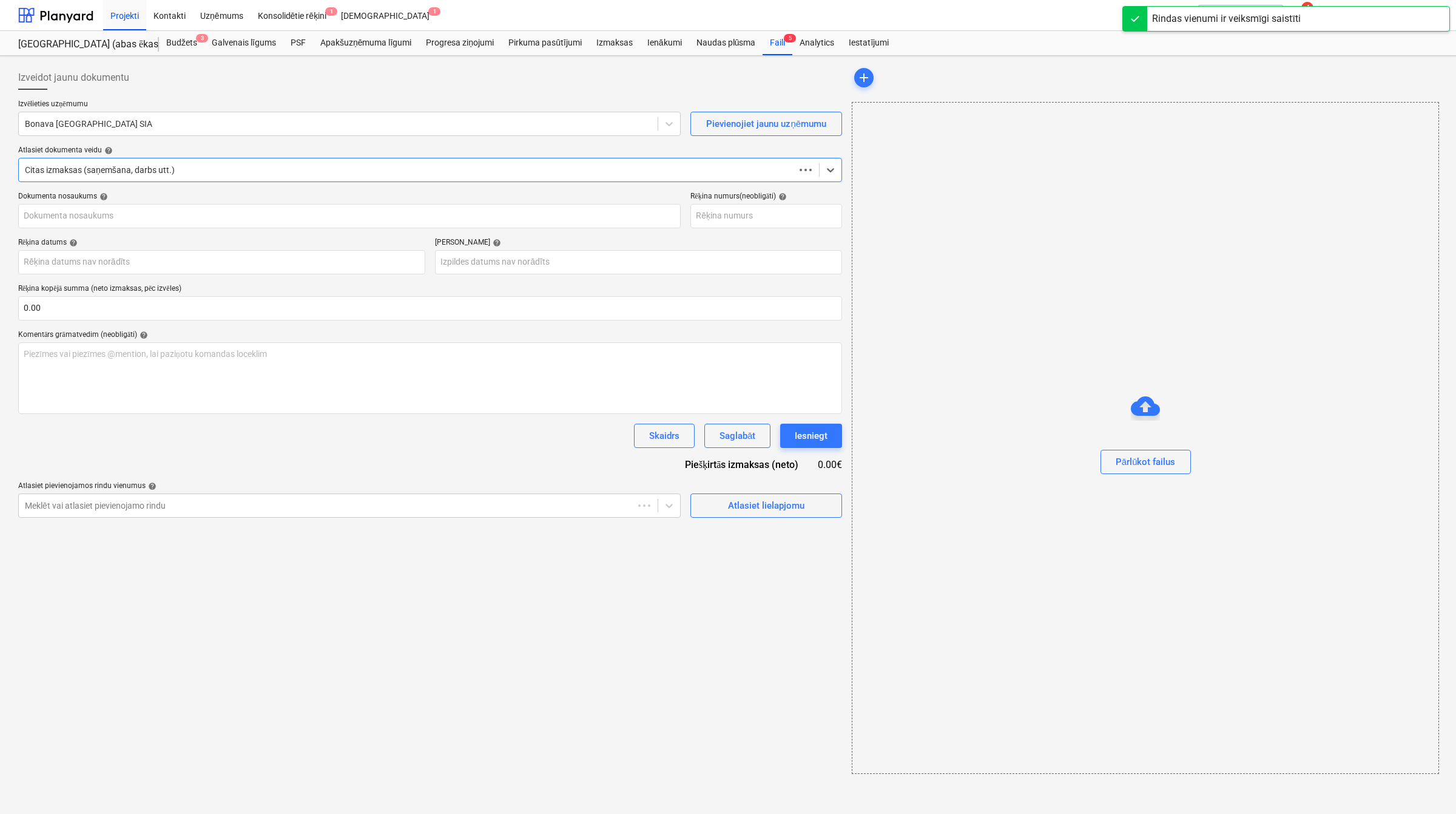
type input "3954_001.pdf"
type input "[DATE]"
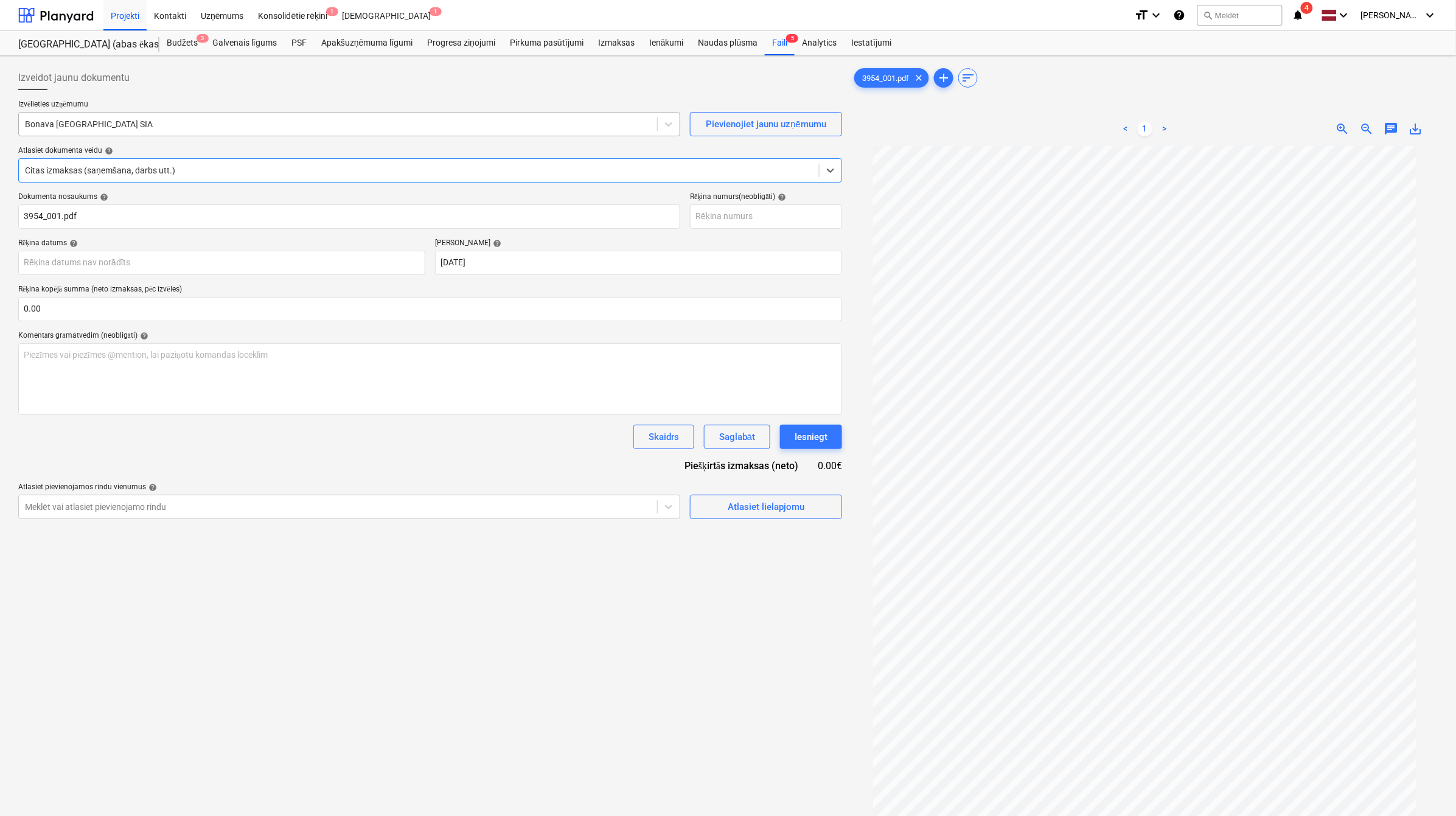
click at [204, 127] on div at bounding box center [338, 123] width 627 height 12
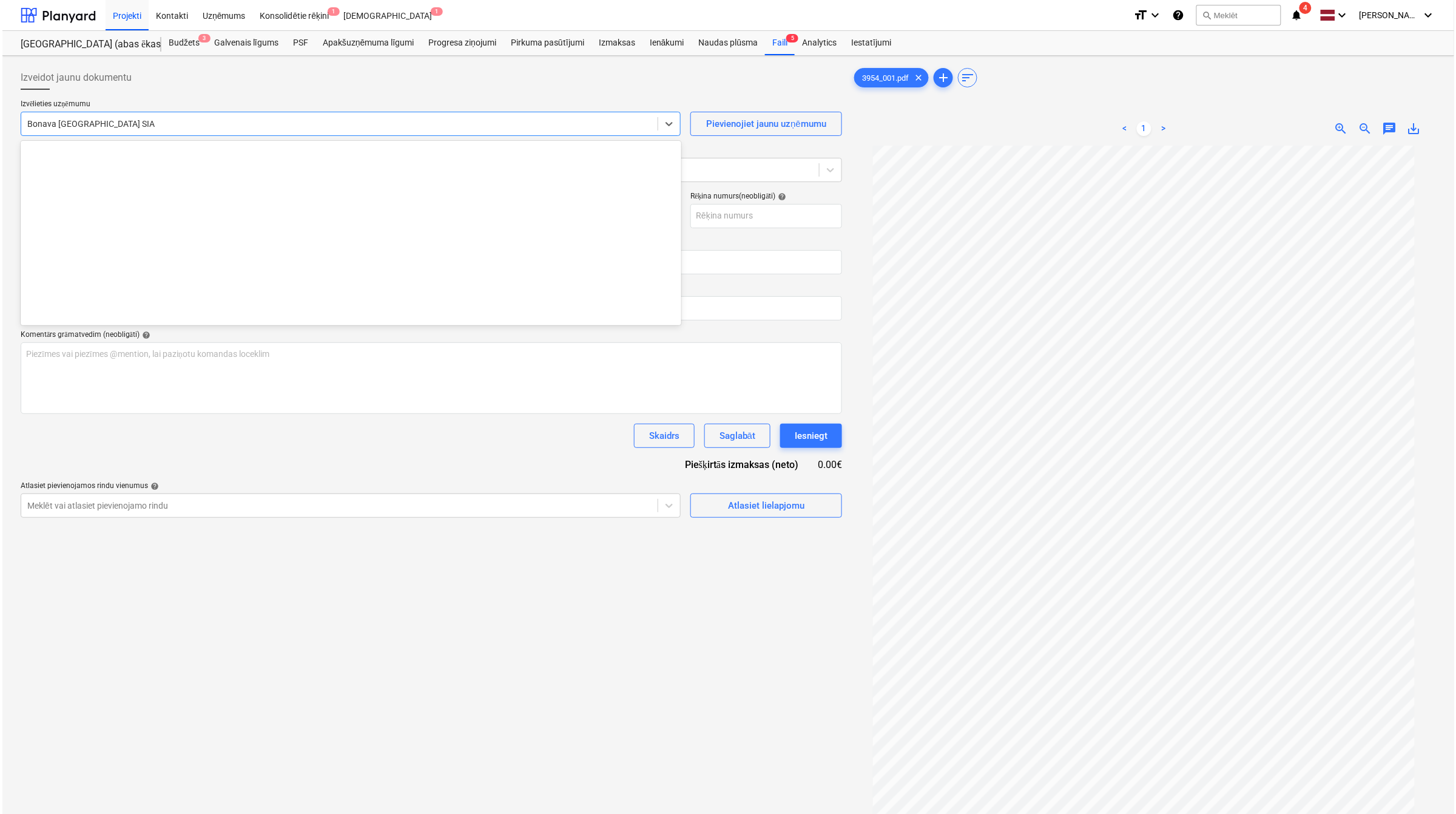
scroll to position [2230, 0]
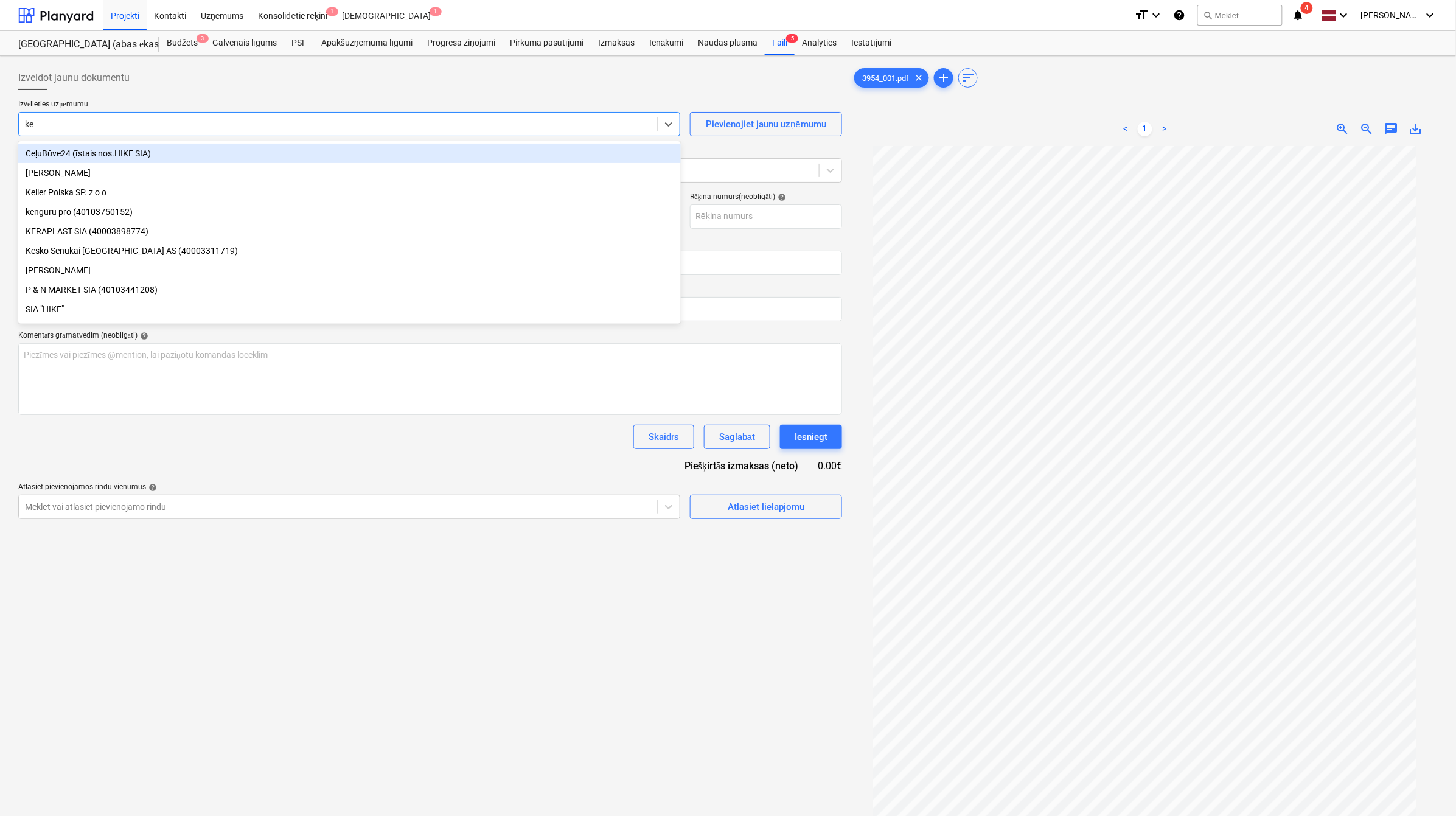
type input "kes"
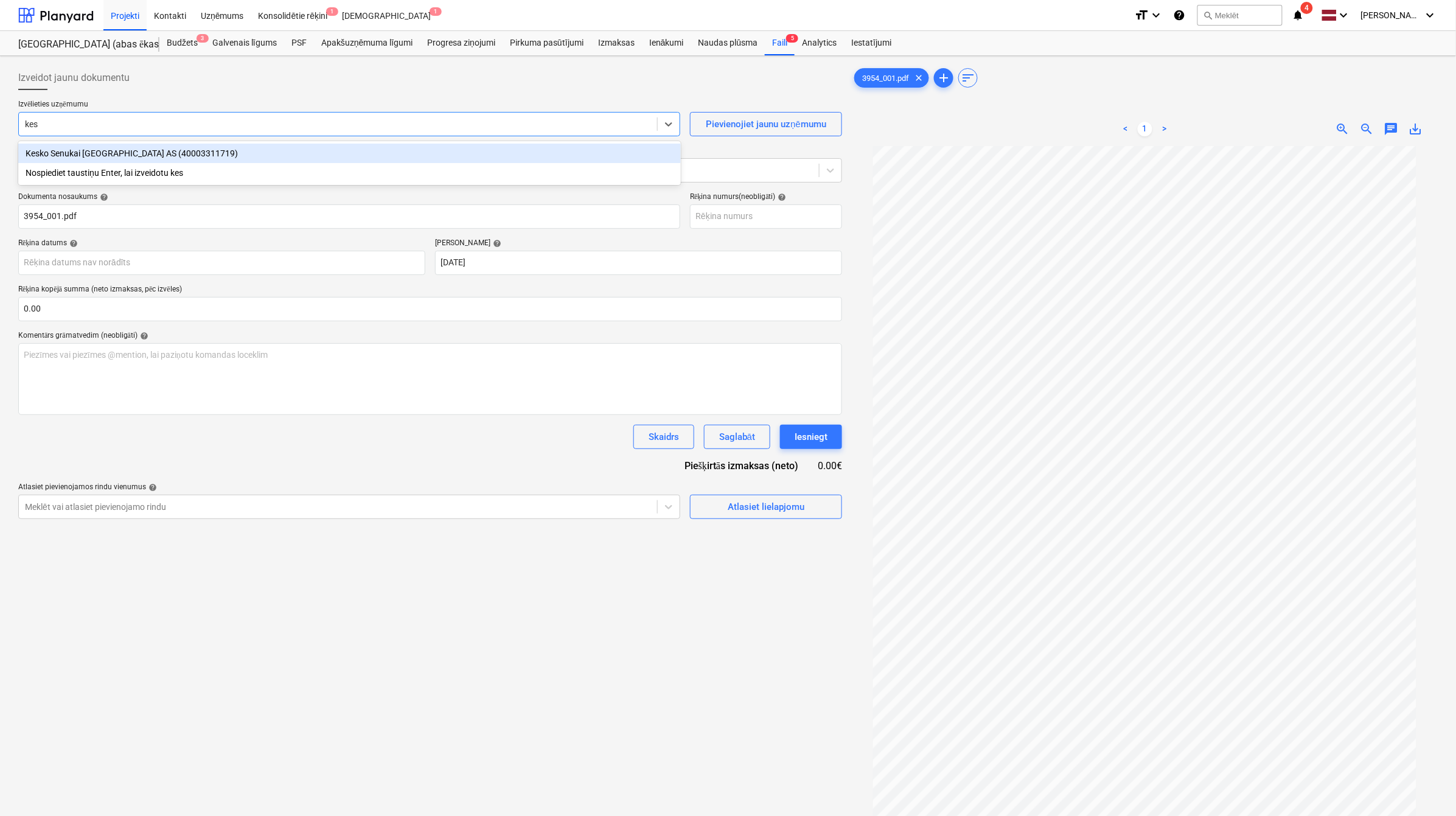
click at [193, 157] on div "Kesko Senukai [GEOGRAPHIC_DATA] AS (40003311719)" at bounding box center [350, 153] width 663 height 19
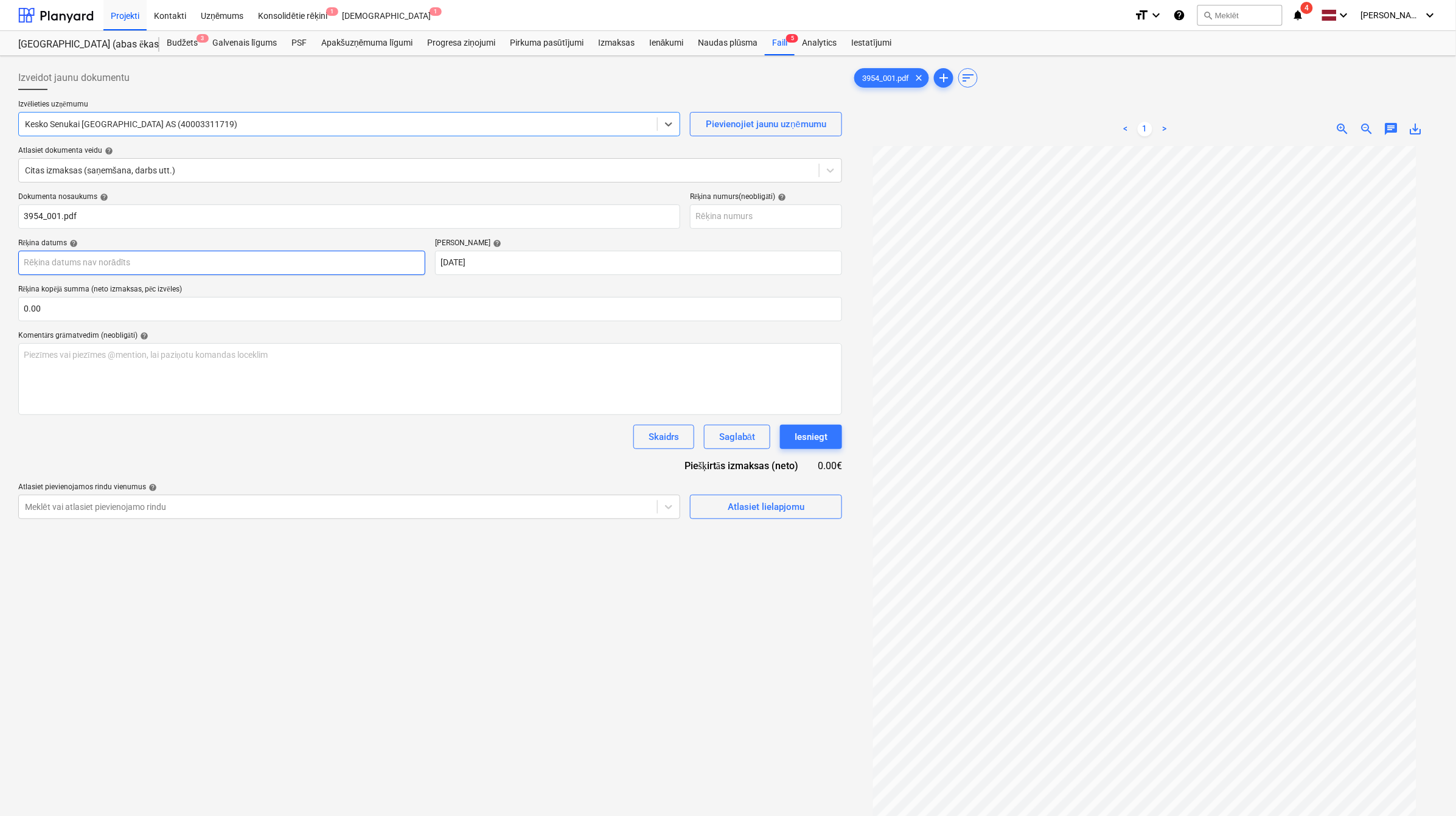
click at [216, 262] on body "Projekti Kontakti Uzņēmums Konsolidētie rēķini 1 Iesūtne 1 format_size keyboard…" at bounding box center [728, 408] width 1456 height 816
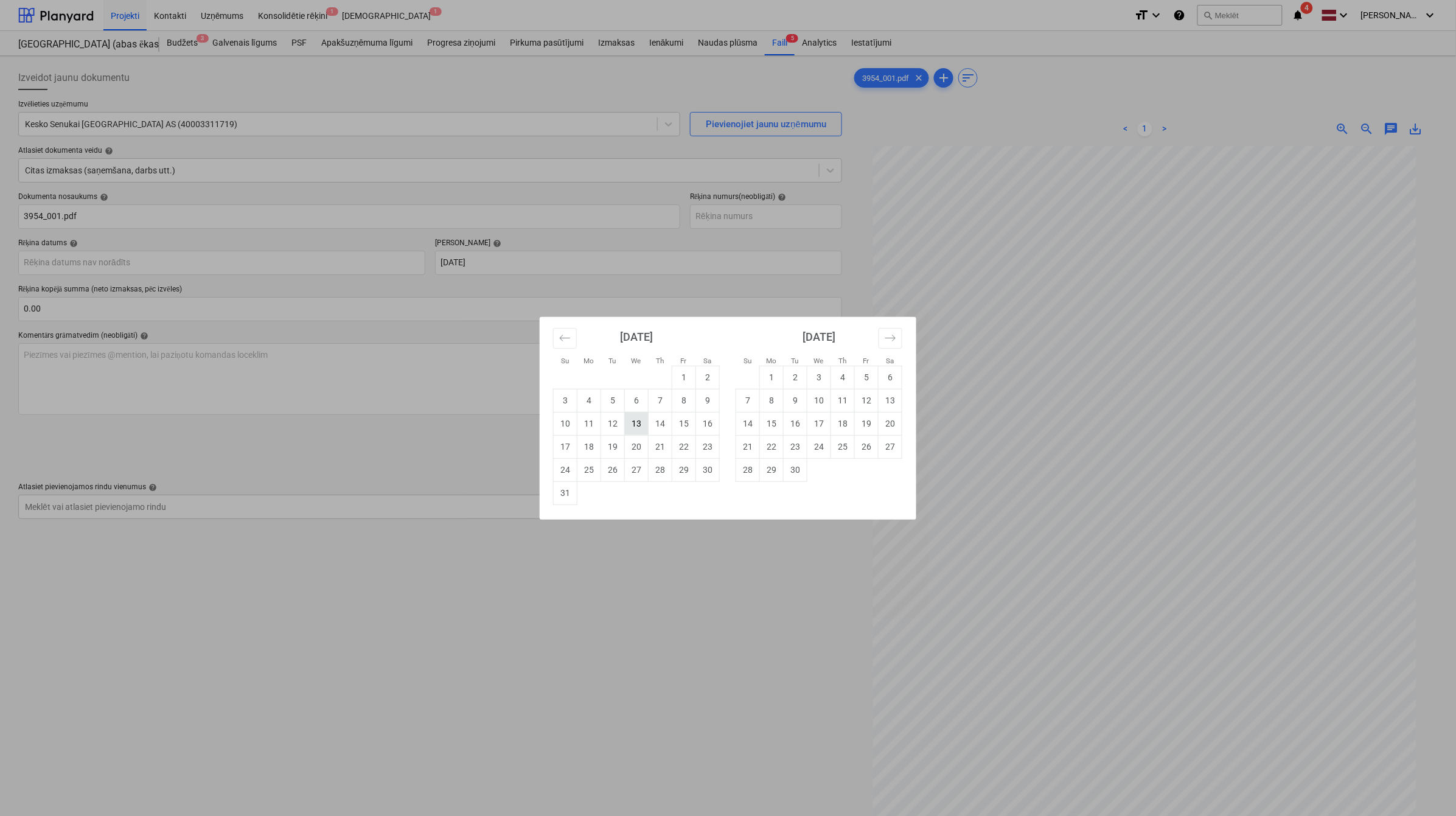
click at [631, 423] on td "13" at bounding box center [637, 423] width 24 height 23
type input "[DATE]"
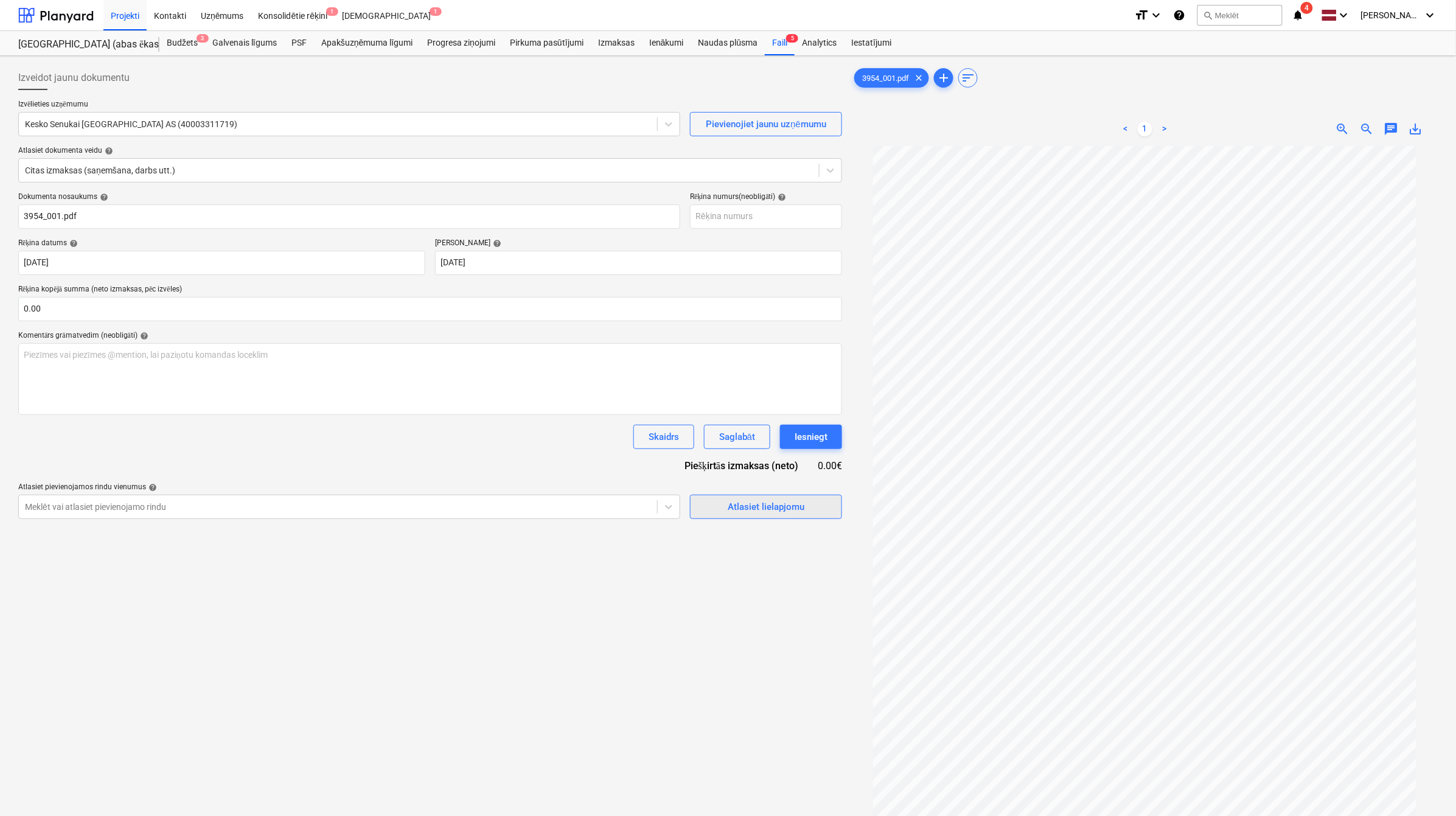
click at [771, 505] on div "Atlasiet lielapjomu" at bounding box center [766, 507] width 76 height 16
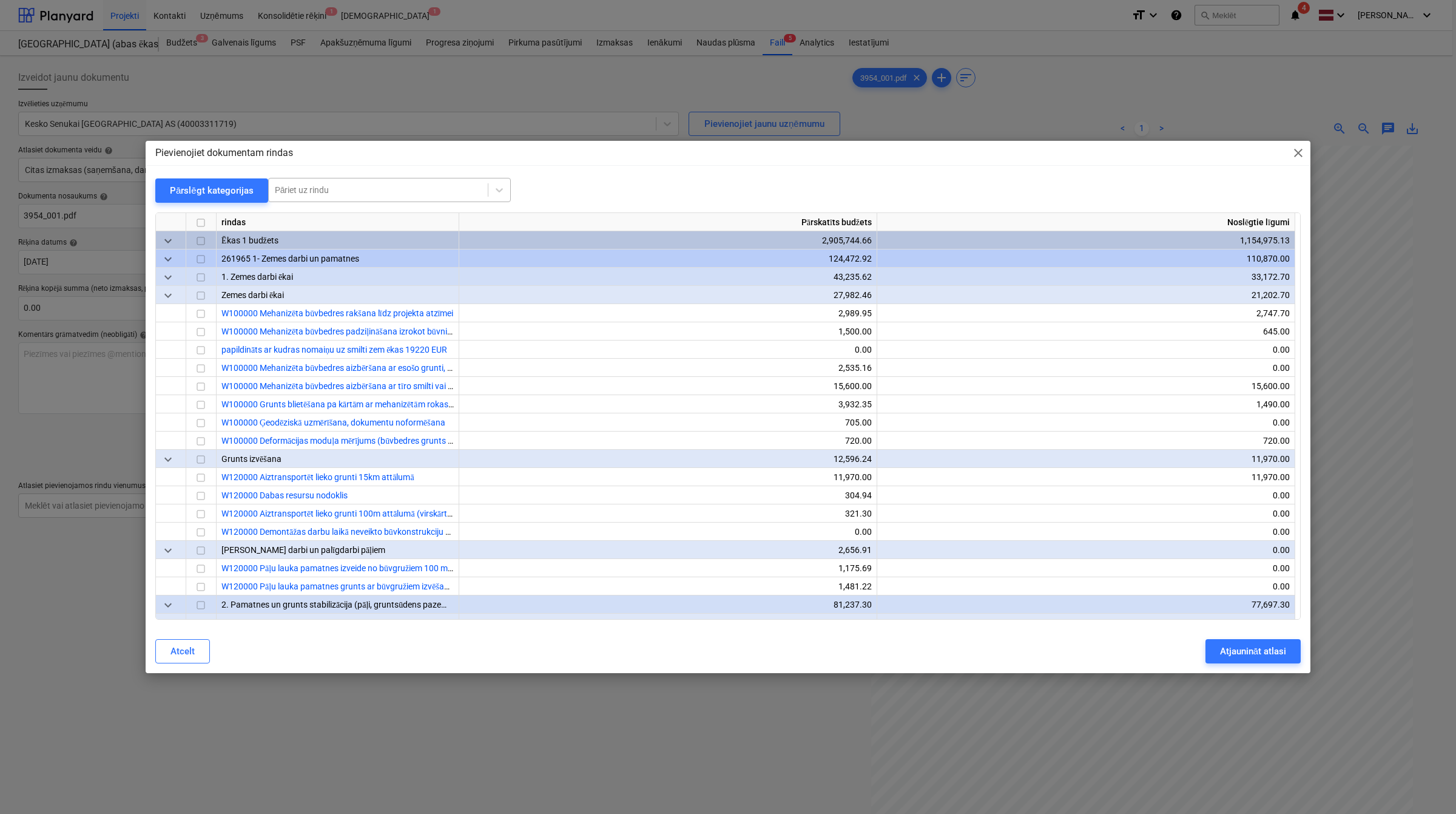
click at [310, 192] on div at bounding box center [378, 189] width 207 height 12
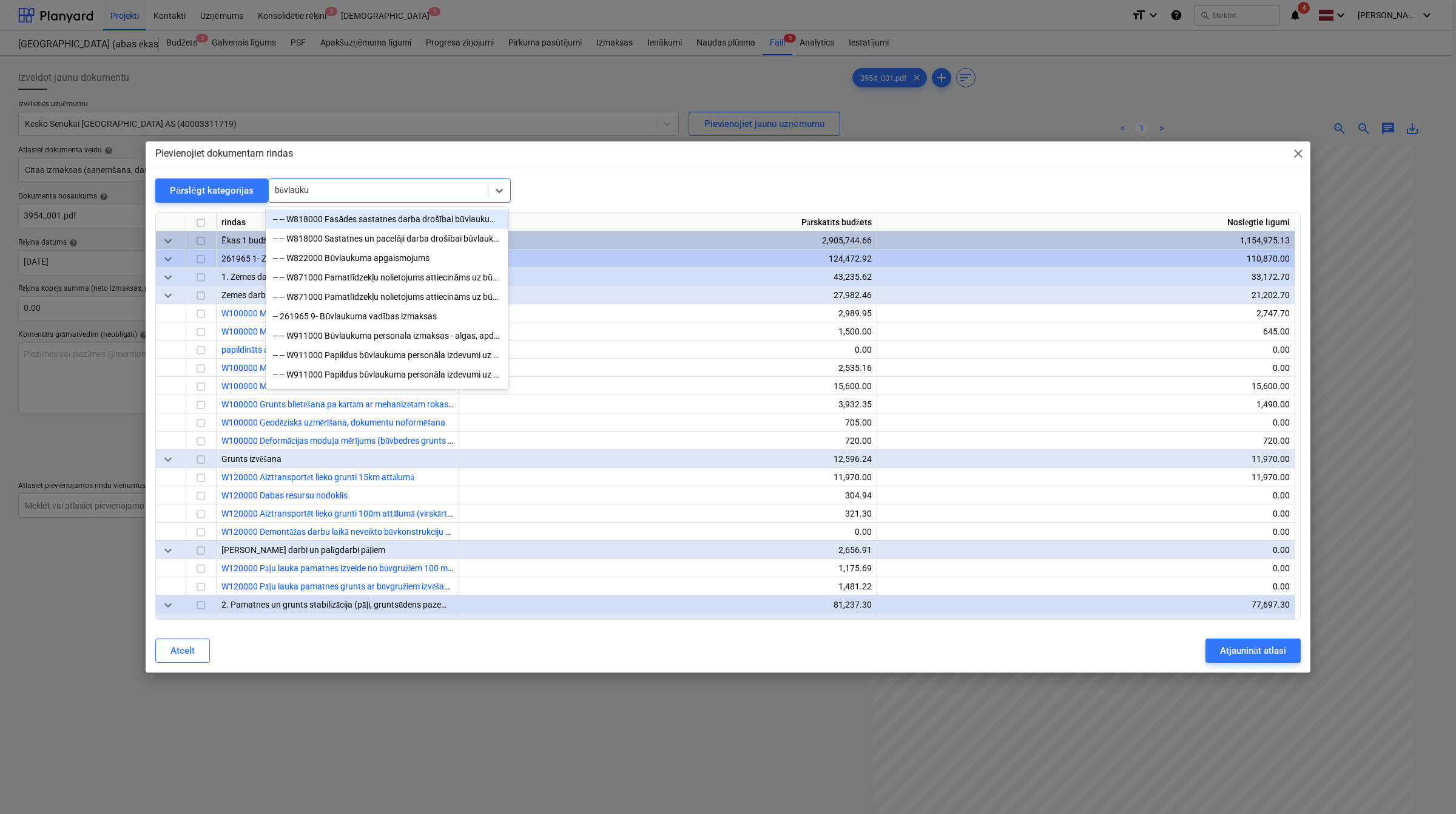
type input "būvlaukum"
click at [380, 226] on div "-- -- W818000 Fasādes sastatnes darba drošībai būvlaukumā, noma (kodē SM) piesk…" at bounding box center [387, 219] width 243 height 19
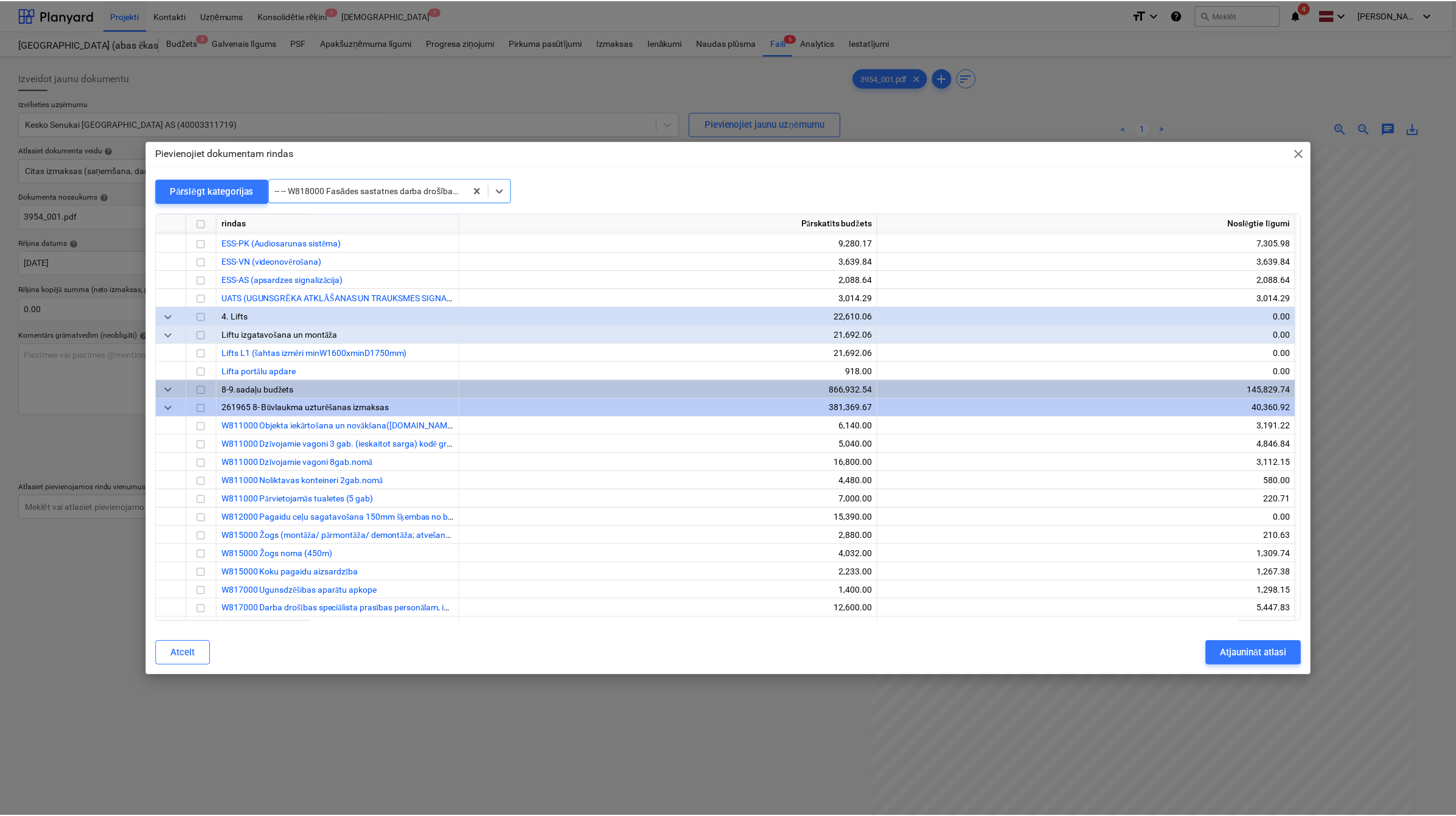
scroll to position [22862, 0]
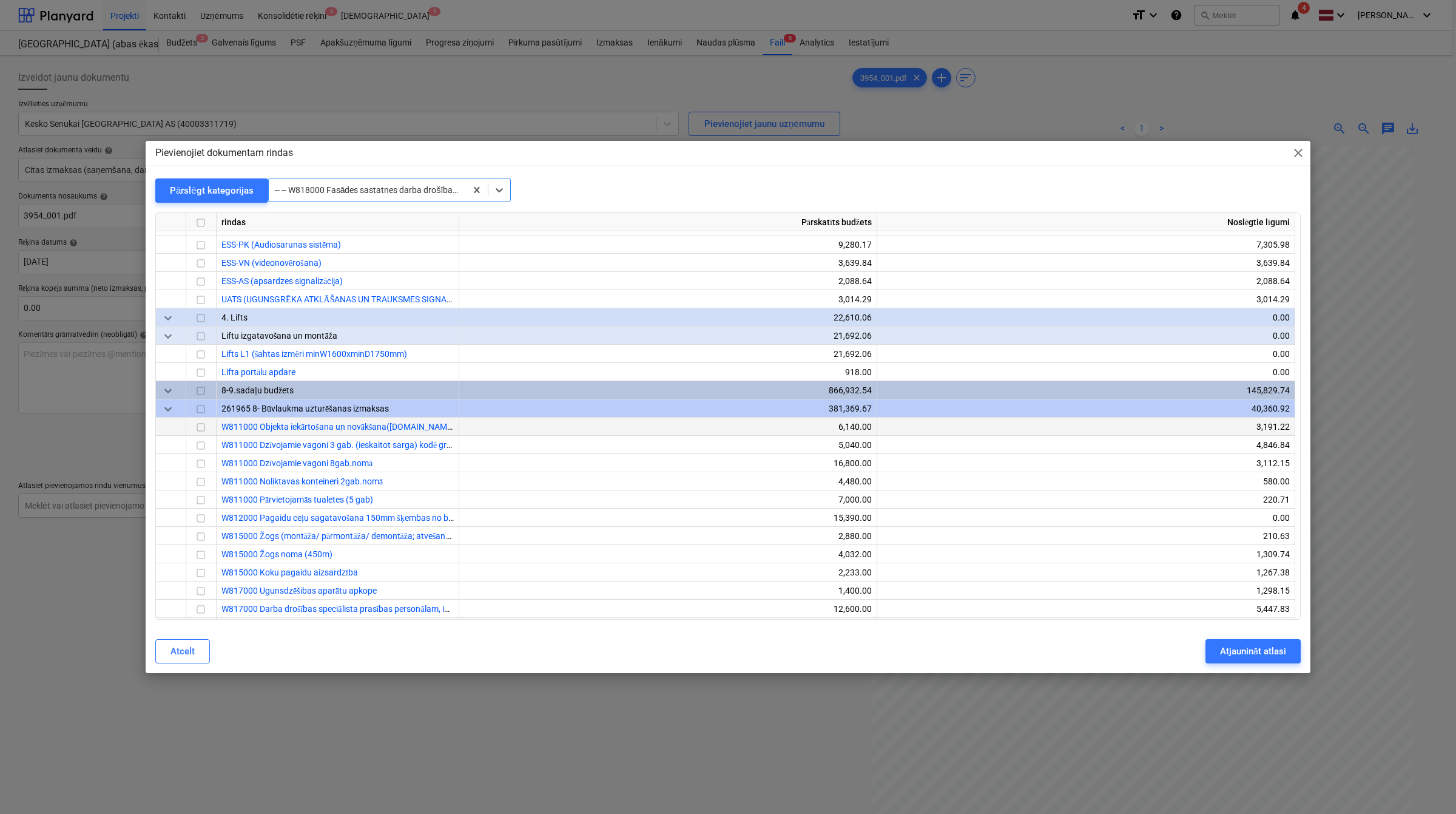
click at [201, 431] on input "checkbox" at bounding box center [201, 427] width 14 height 14
click at [1247, 645] on div "Atjaunināt atlasi" at bounding box center [1253, 651] width 66 height 16
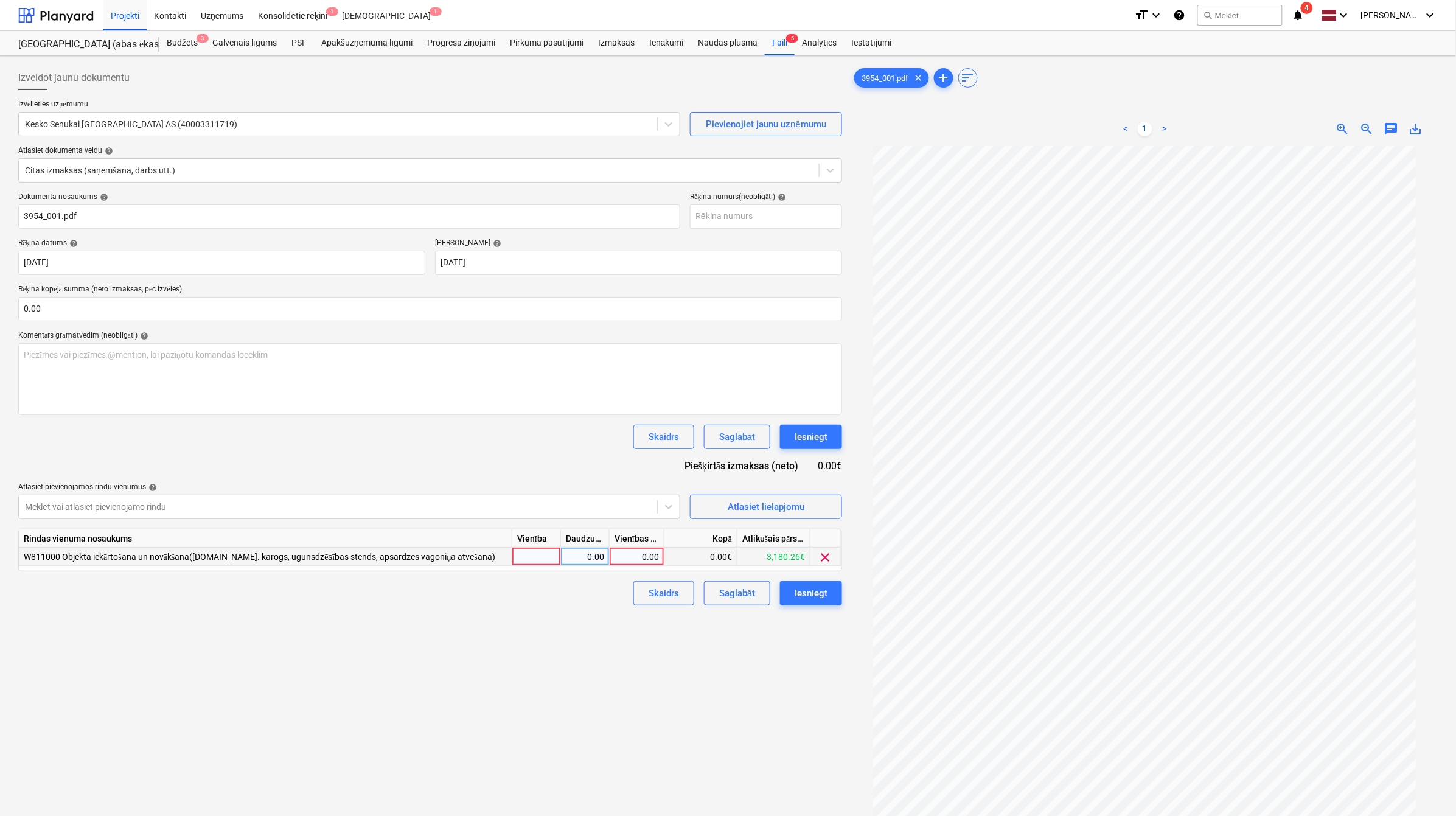
click at [651, 559] on div "0.00" at bounding box center [637, 556] width 44 height 18
type input "1"
type input "14.87"
click at [593, 624] on div "Izveidot jaunu dokumentu Izvēlieties uzņēmumu Kesko Senukai [GEOGRAPHIC_DATA] A…" at bounding box center [430, 497] width 834 height 872
click at [804, 592] on div "Iesniegt" at bounding box center [811, 592] width 33 height 16
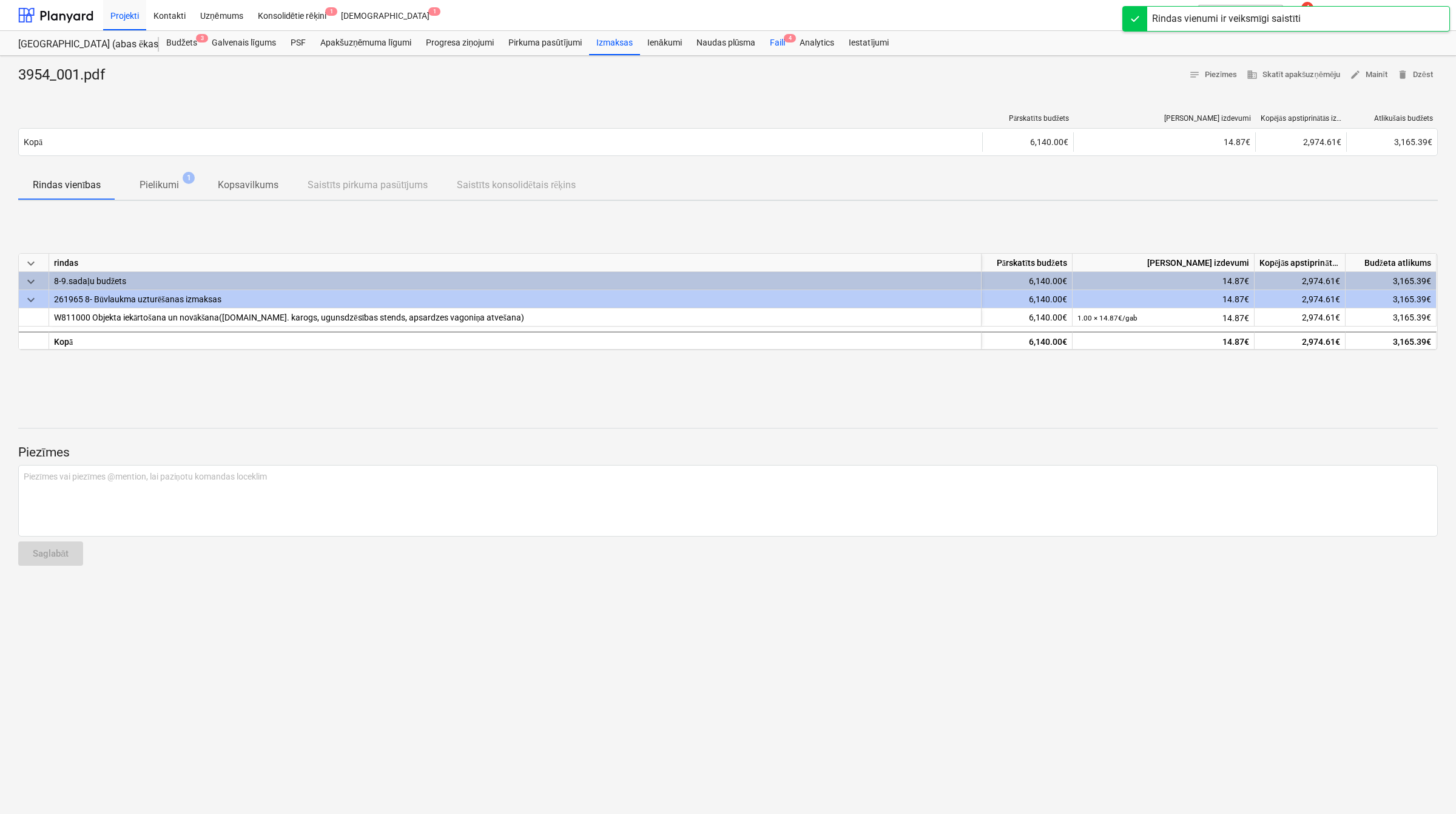
click at [778, 46] on div "Faili 4" at bounding box center [778, 43] width 30 height 24
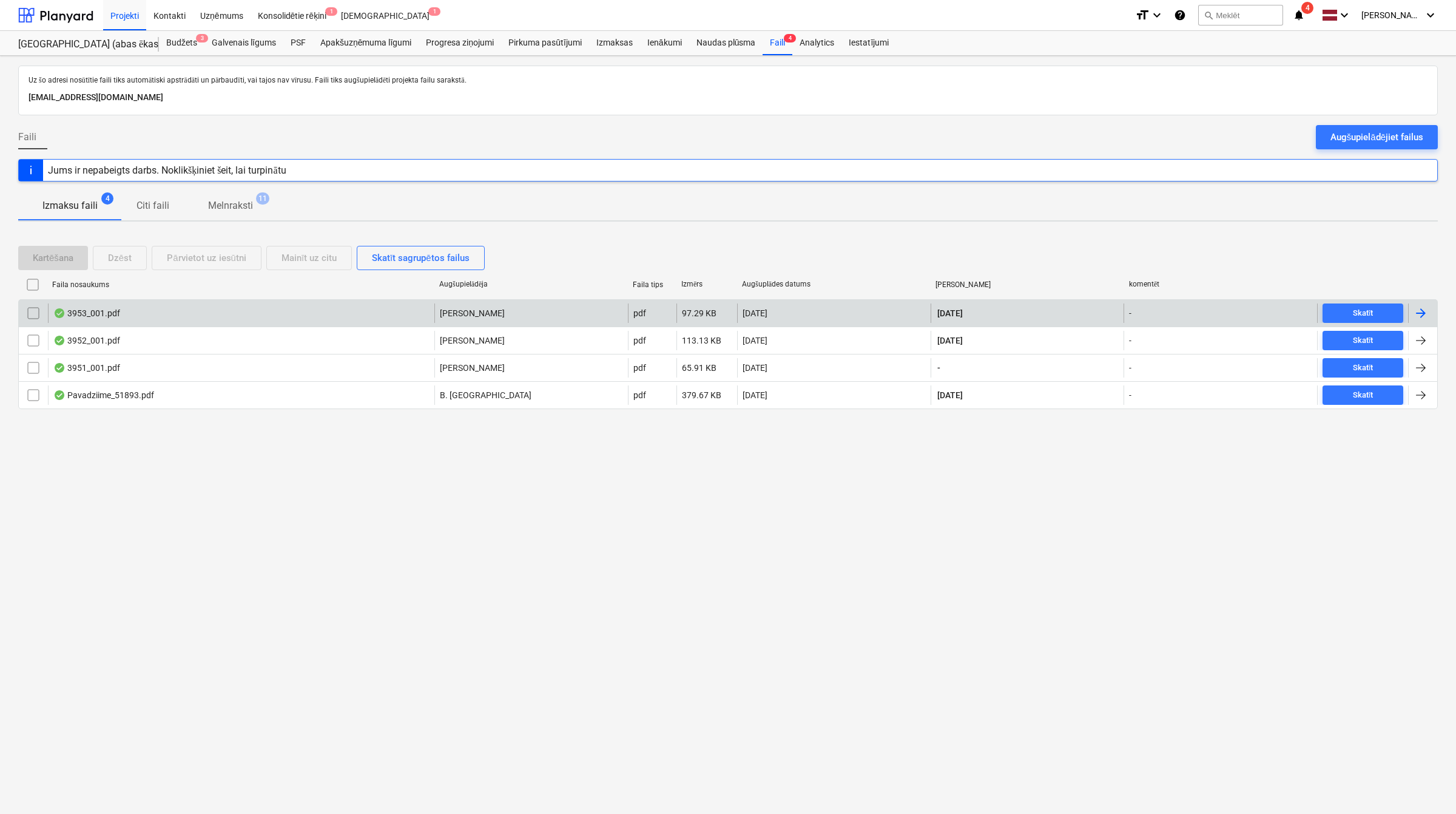
click at [1422, 322] on div at bounding box center [1423, 313] width 29 height 19
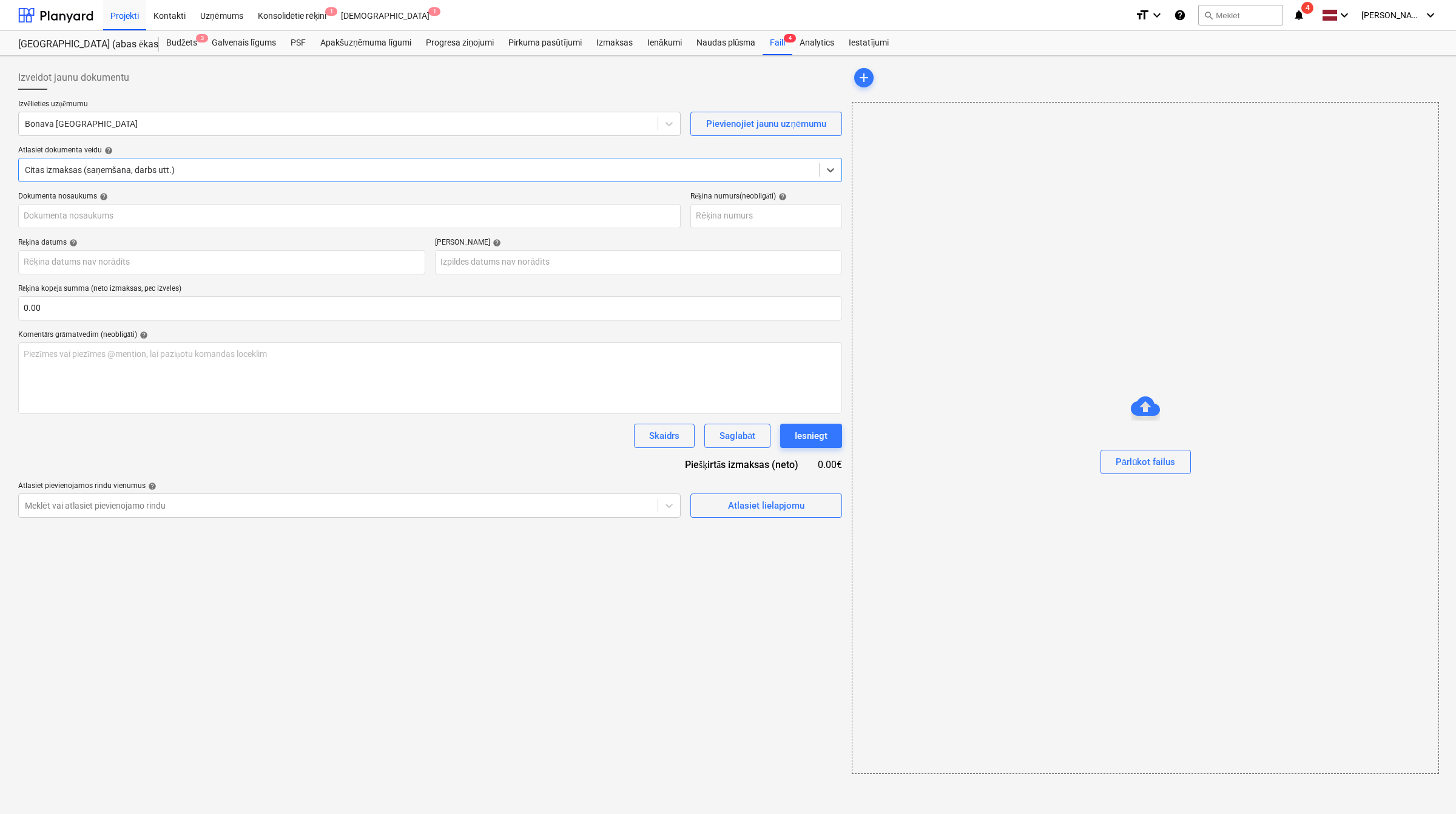
type input "40003941615"
type input "[DATE]"
click at [201, 123] on div at bounding box center [337, 123] width 625 height 12
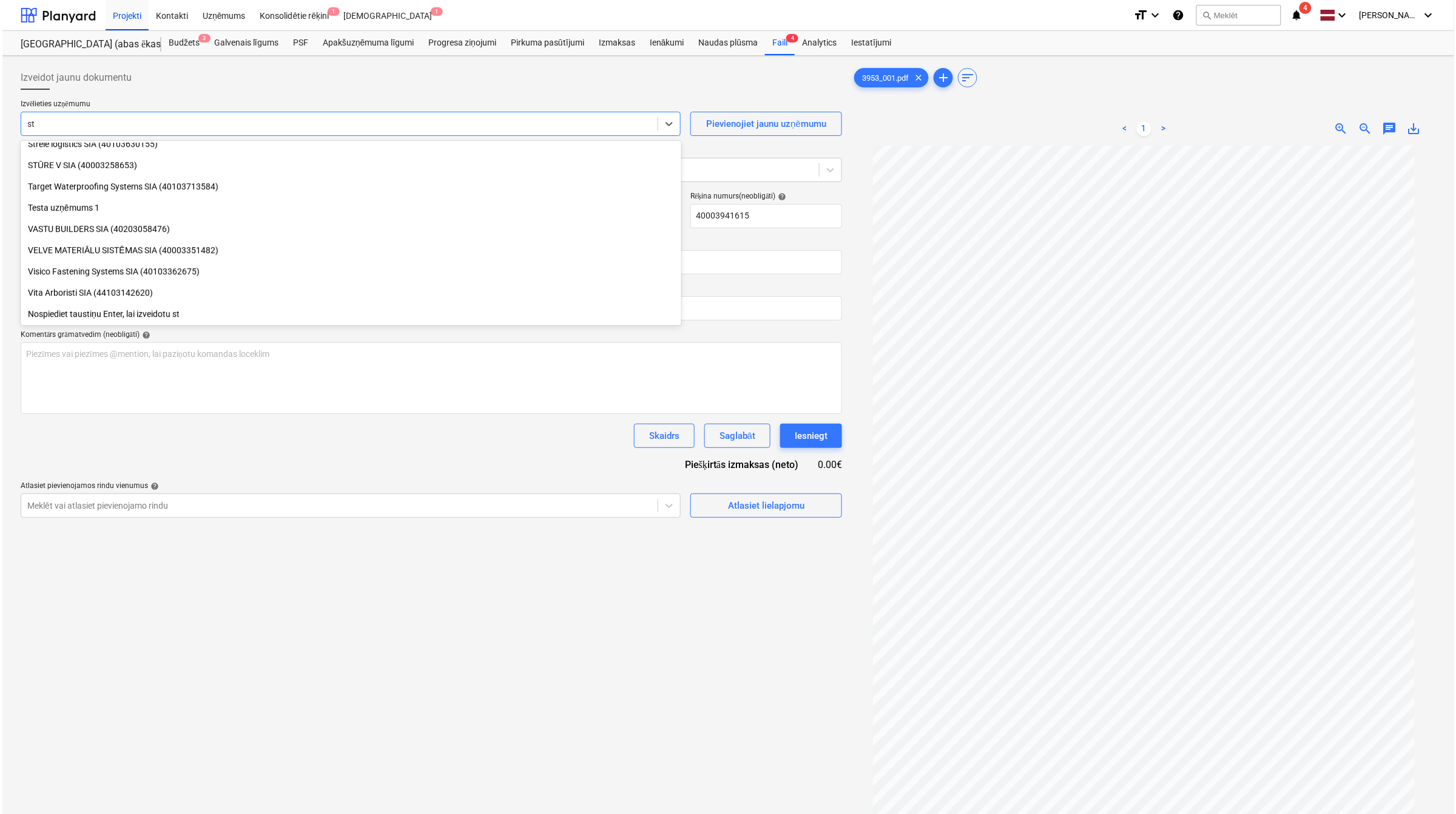
scroll to position [1517, 0]
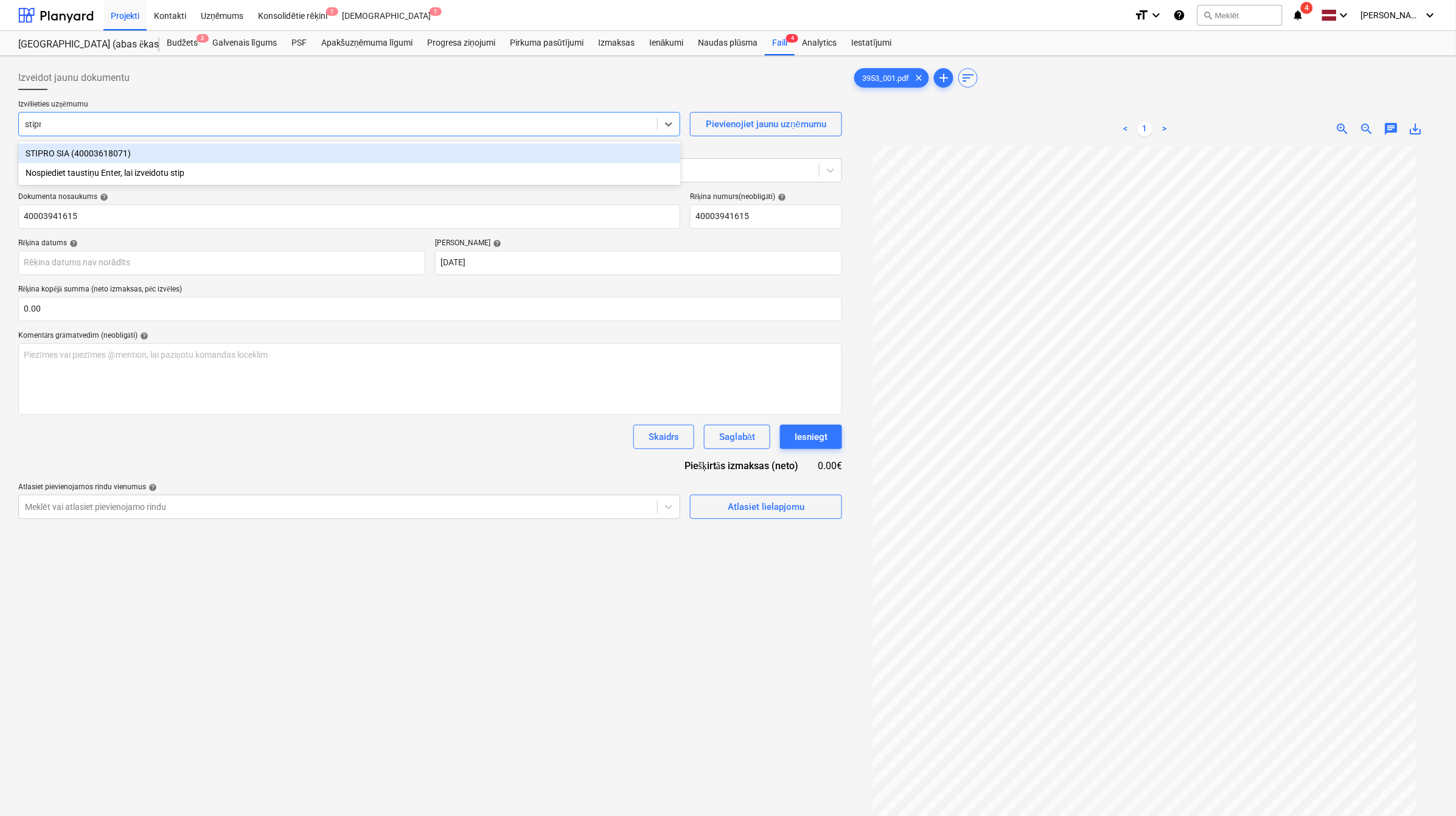
type input "stipro"
click at [198, 150] on div "STIPRO SIA (40003618071)" at bounding box center [350, 153] width 663 height 19
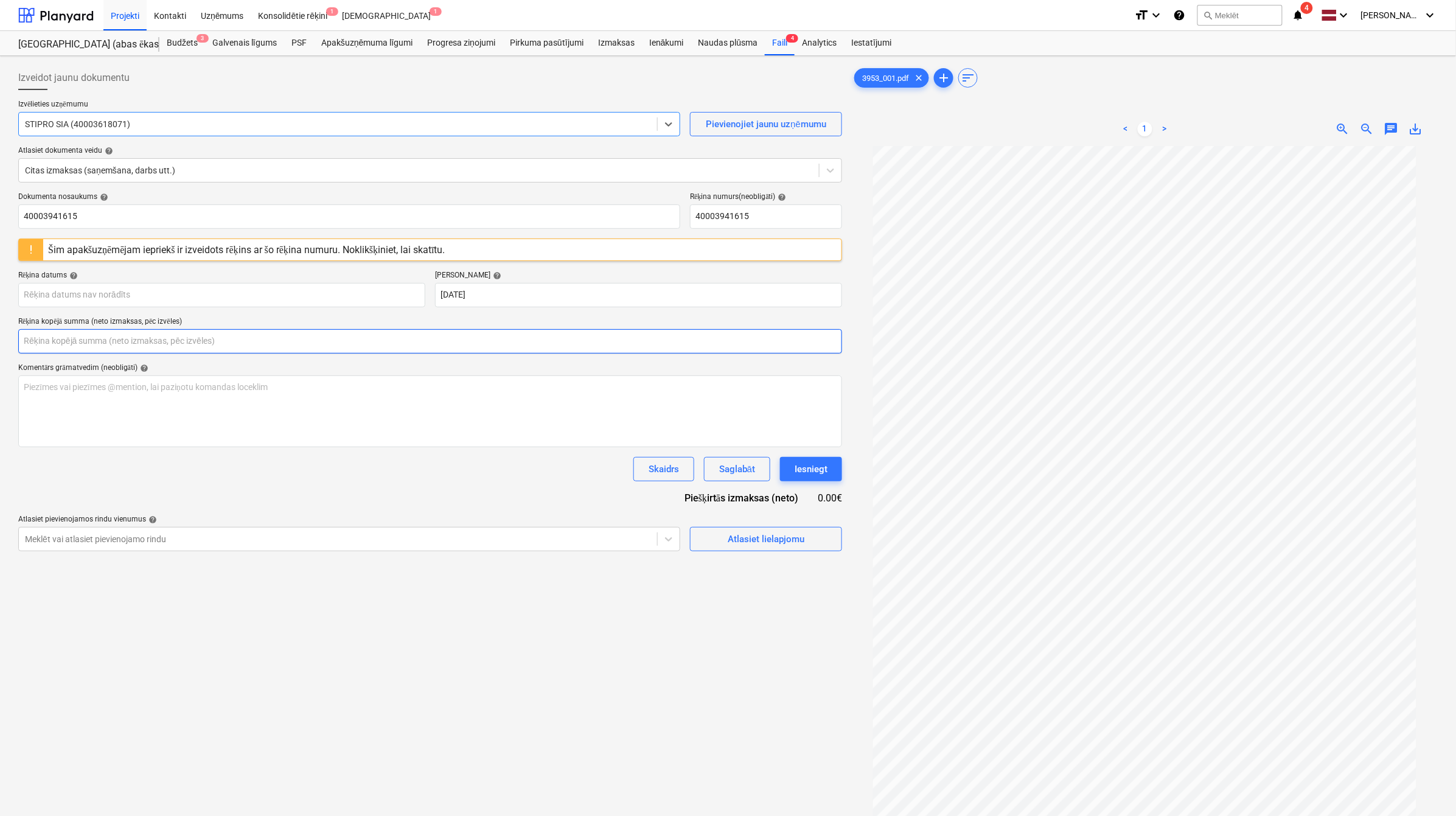
click at [259, 332] on input "text" at bounding box center [430, 341] width 824 height 24
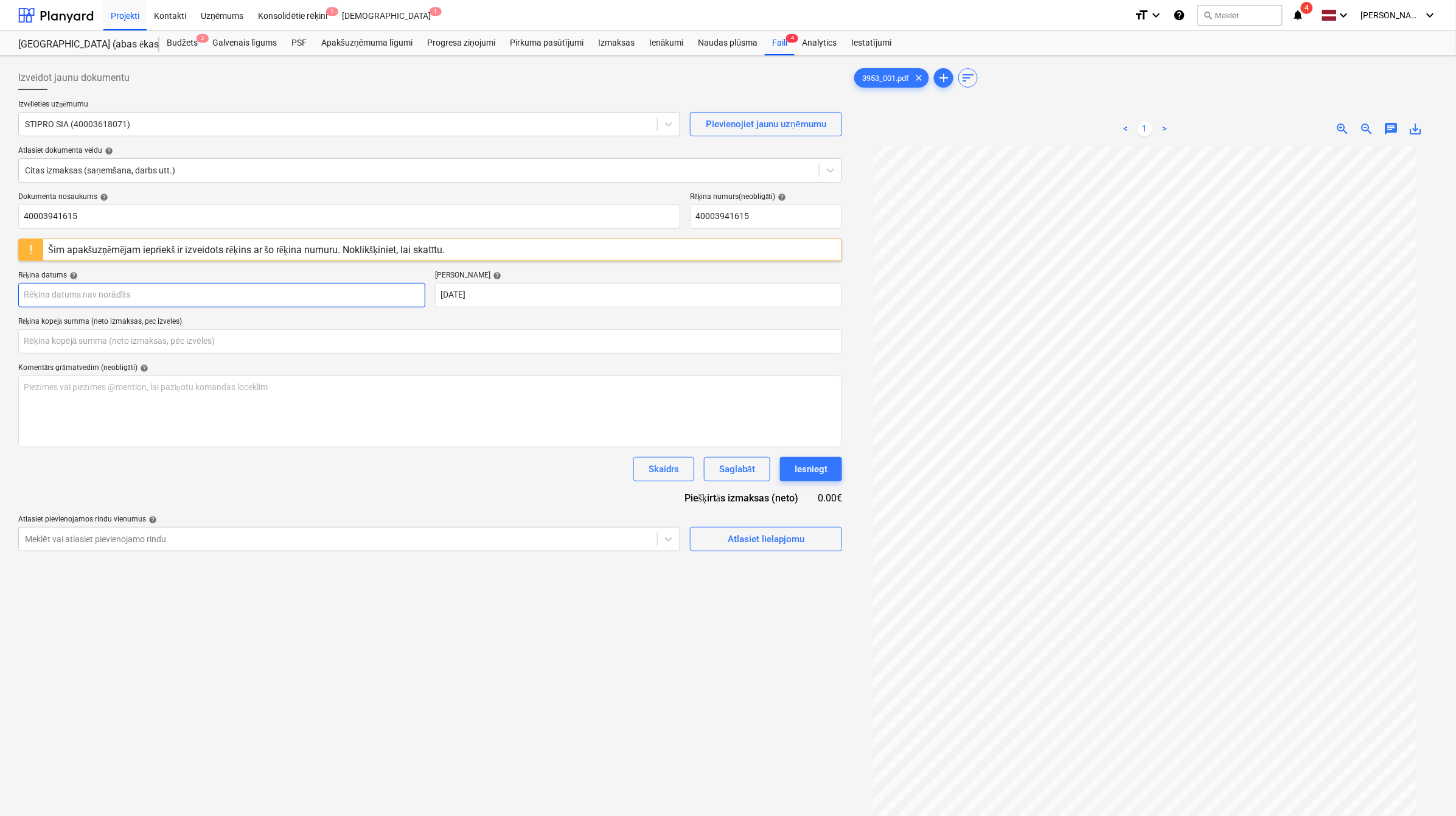
type input "0.00"
click at [259, 293] on body "Projekti Kontakti Uzņēmums Konsolidētie rēķini 1 Iesūtne 1 format_size keyboard…" at bounding box center [728, 408] width 1456 height 816
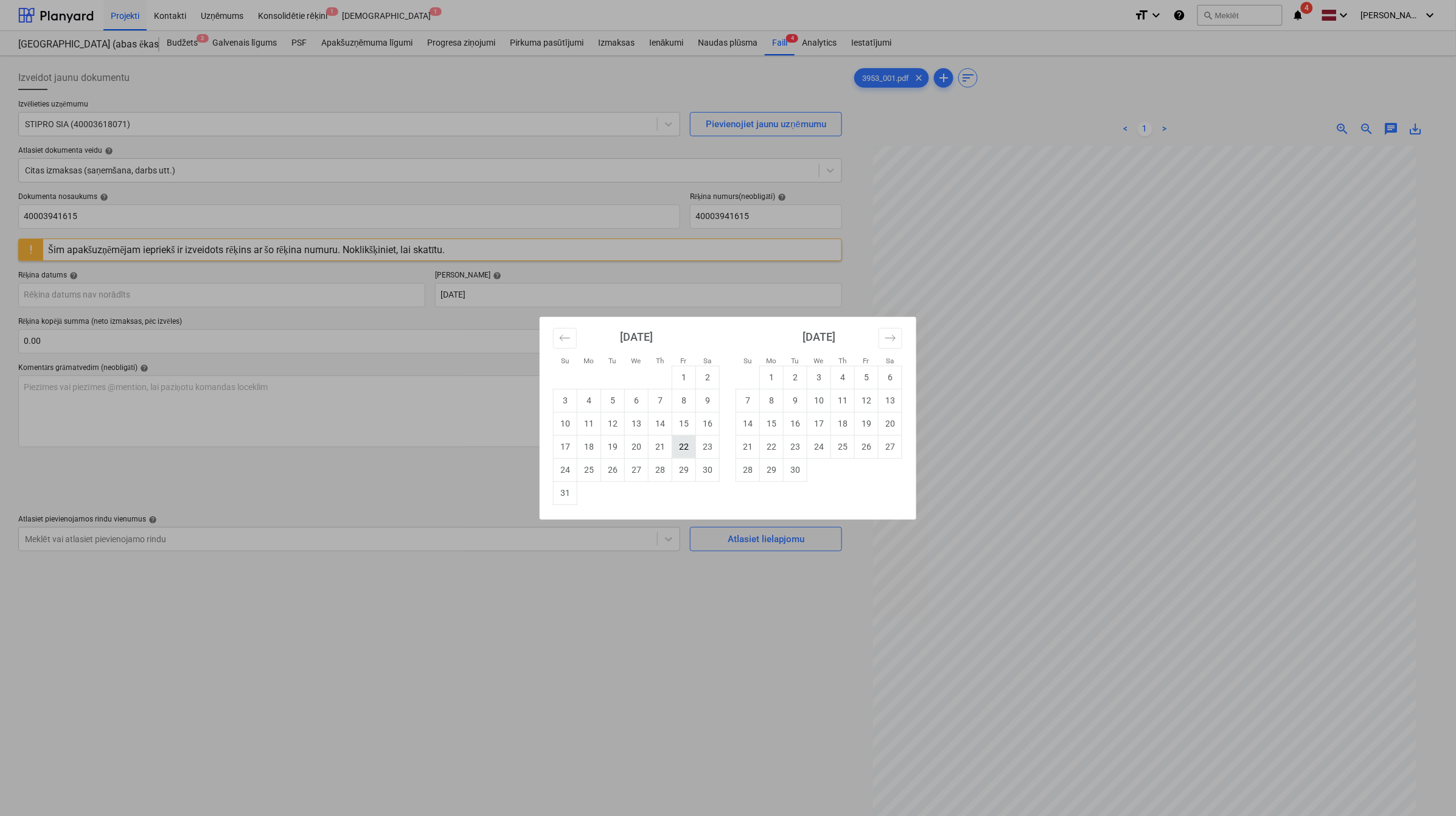
click at [680, 448] on td "22" at bounding box center [684, 447] width 24 height 23
type input "[DATE]"
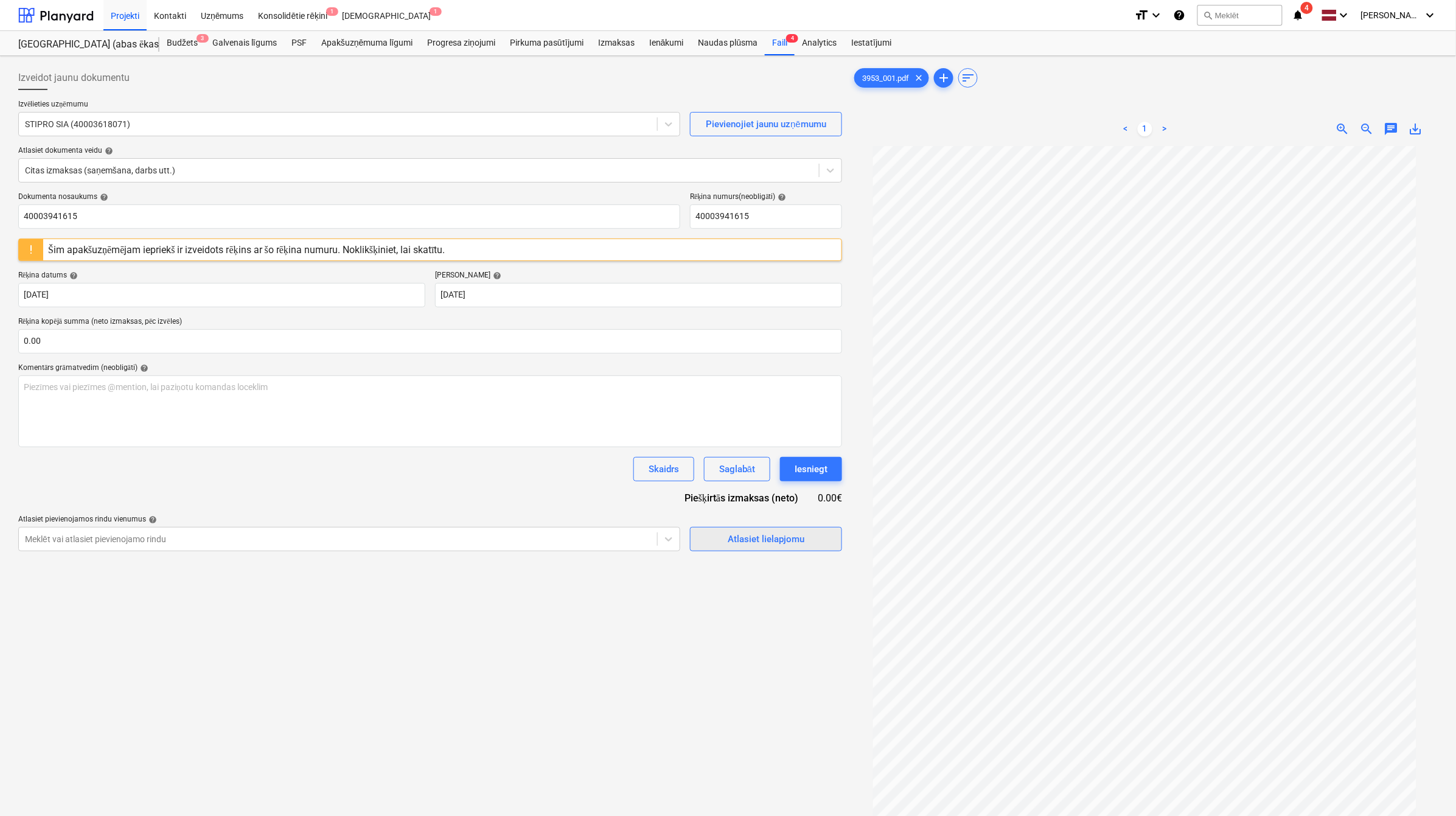
click at [811, 535] on span "Atlasiet lielapjomu" at bounding box center [766, 539] width 122 height 16
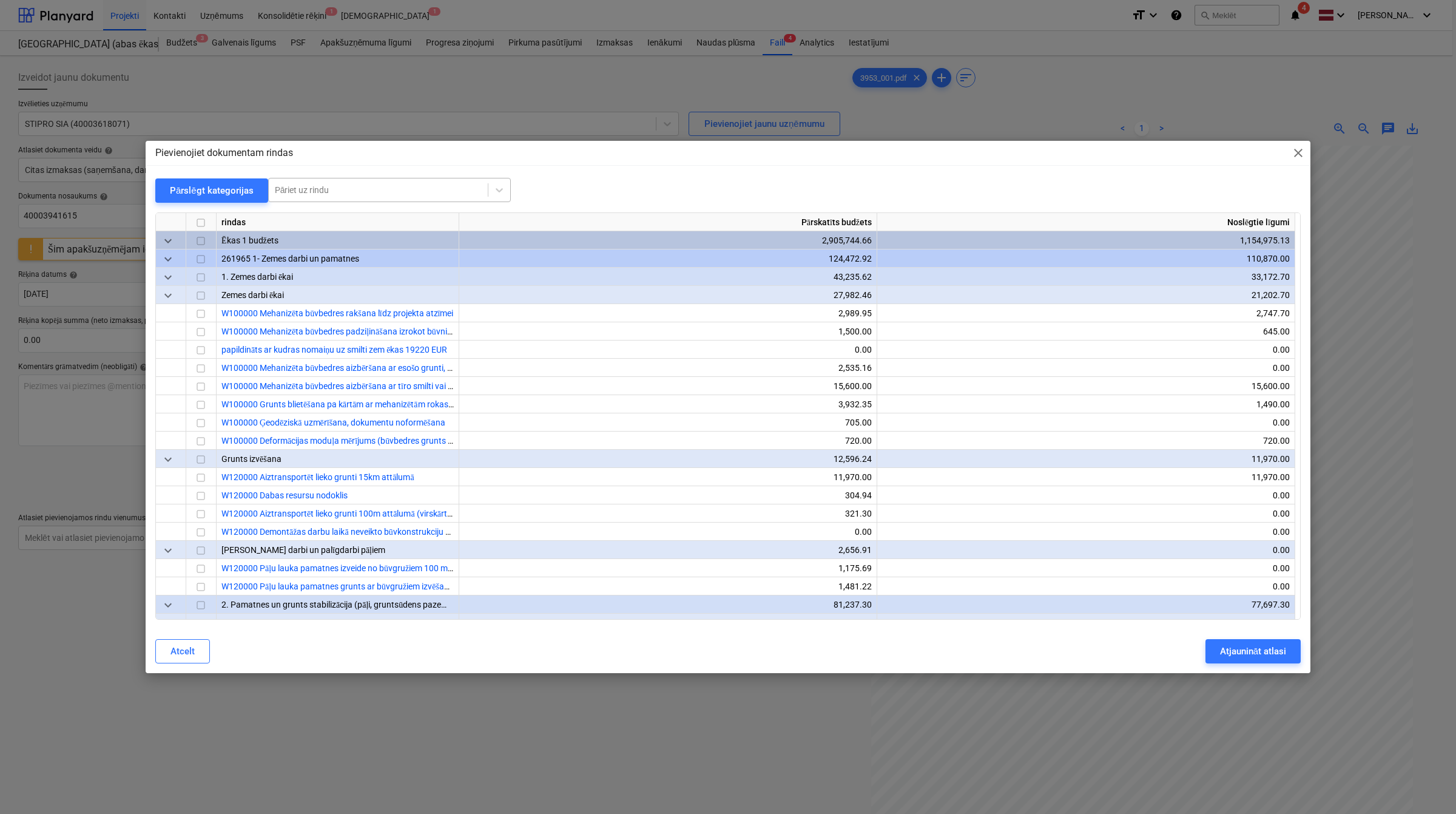
click at [425, 189] on div at bounding box center [378, 189] width 207 height 12
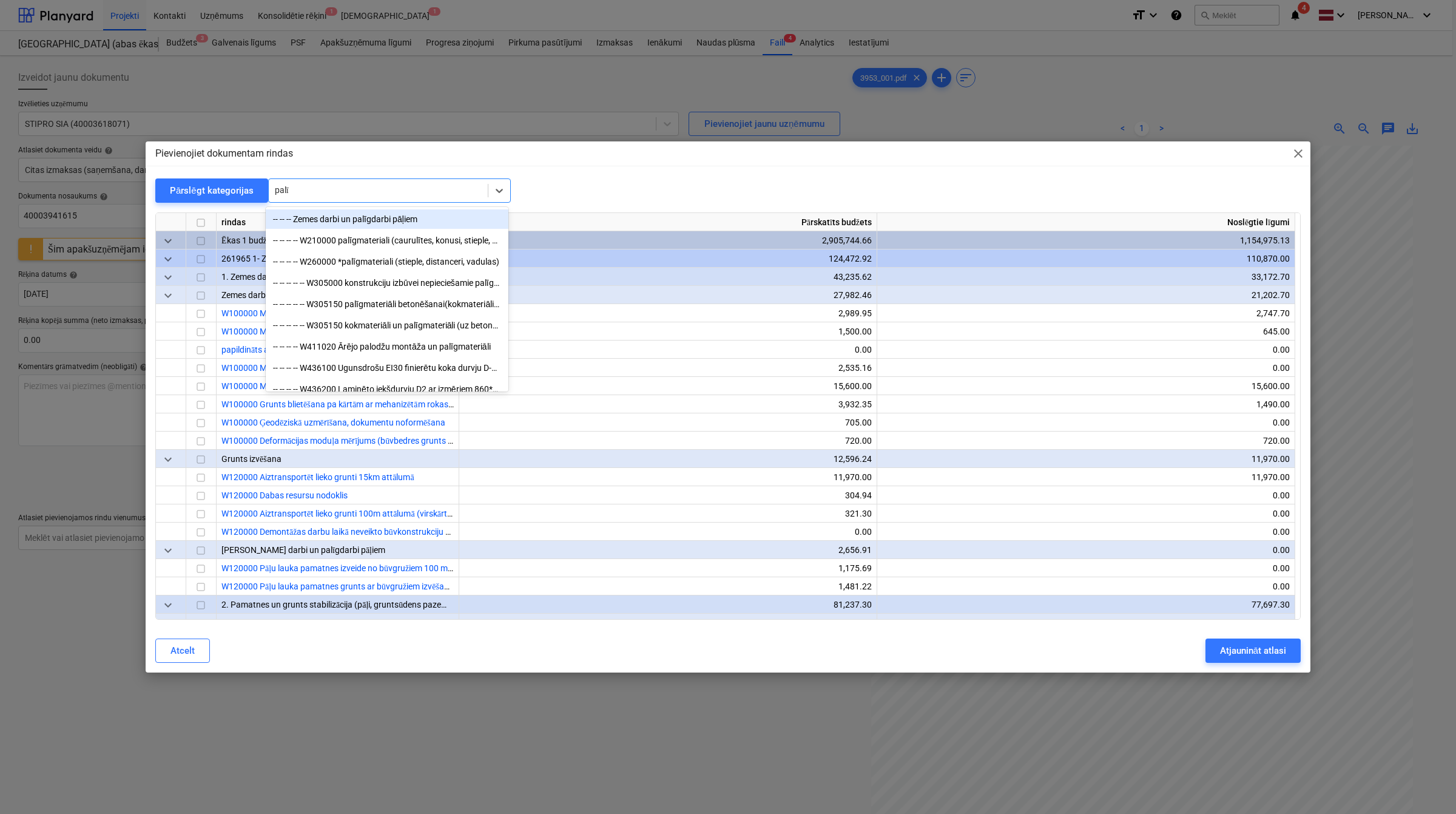
type input "palīg"
click at [416, 284] on div "-- -- -- -- -- W305000 konstrukciju izbūvei nepieciešamie palīgmateriāli" at bounding box center [387, 282] width 243 height 19
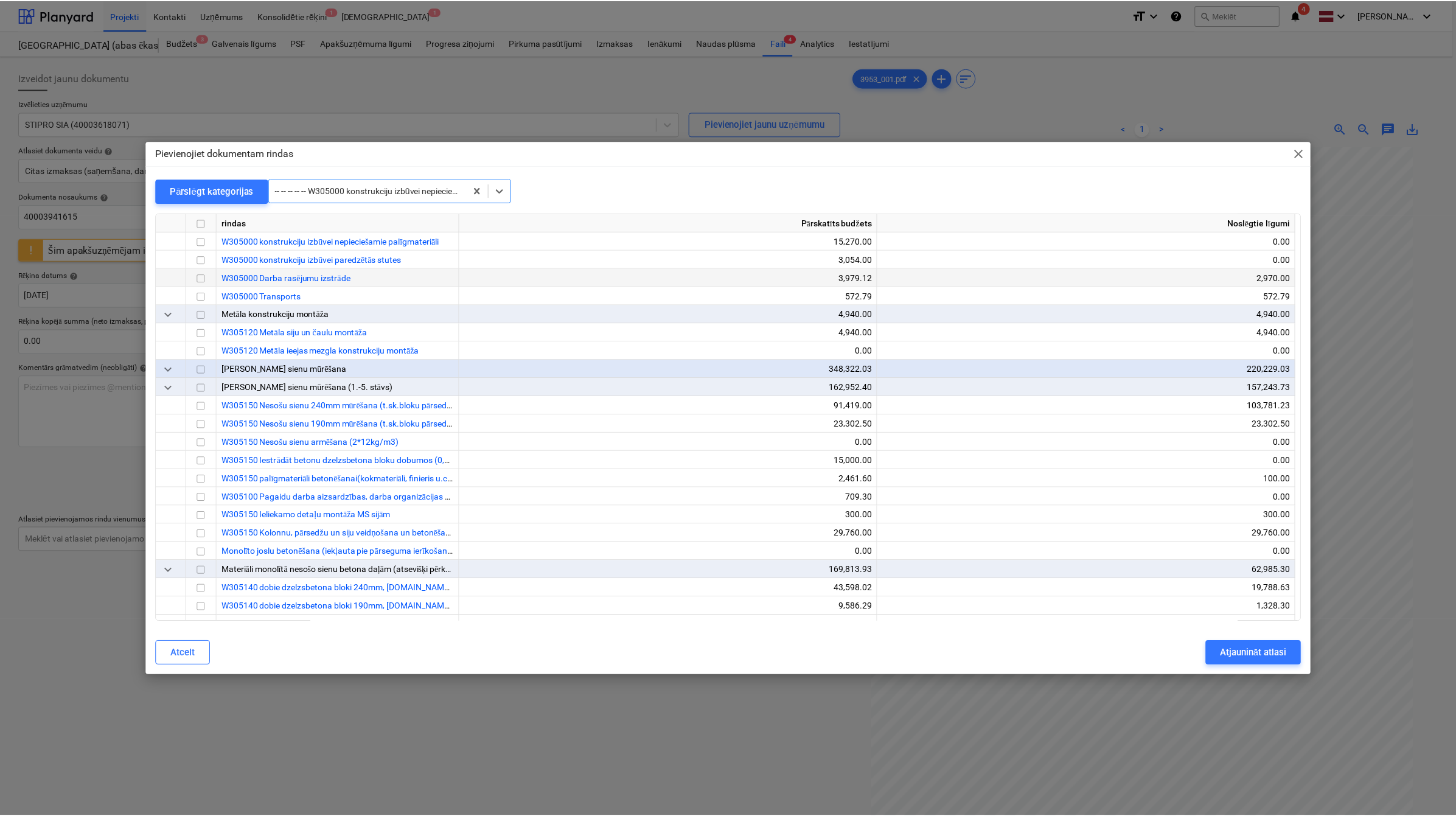
scroll to position [2836, 0]
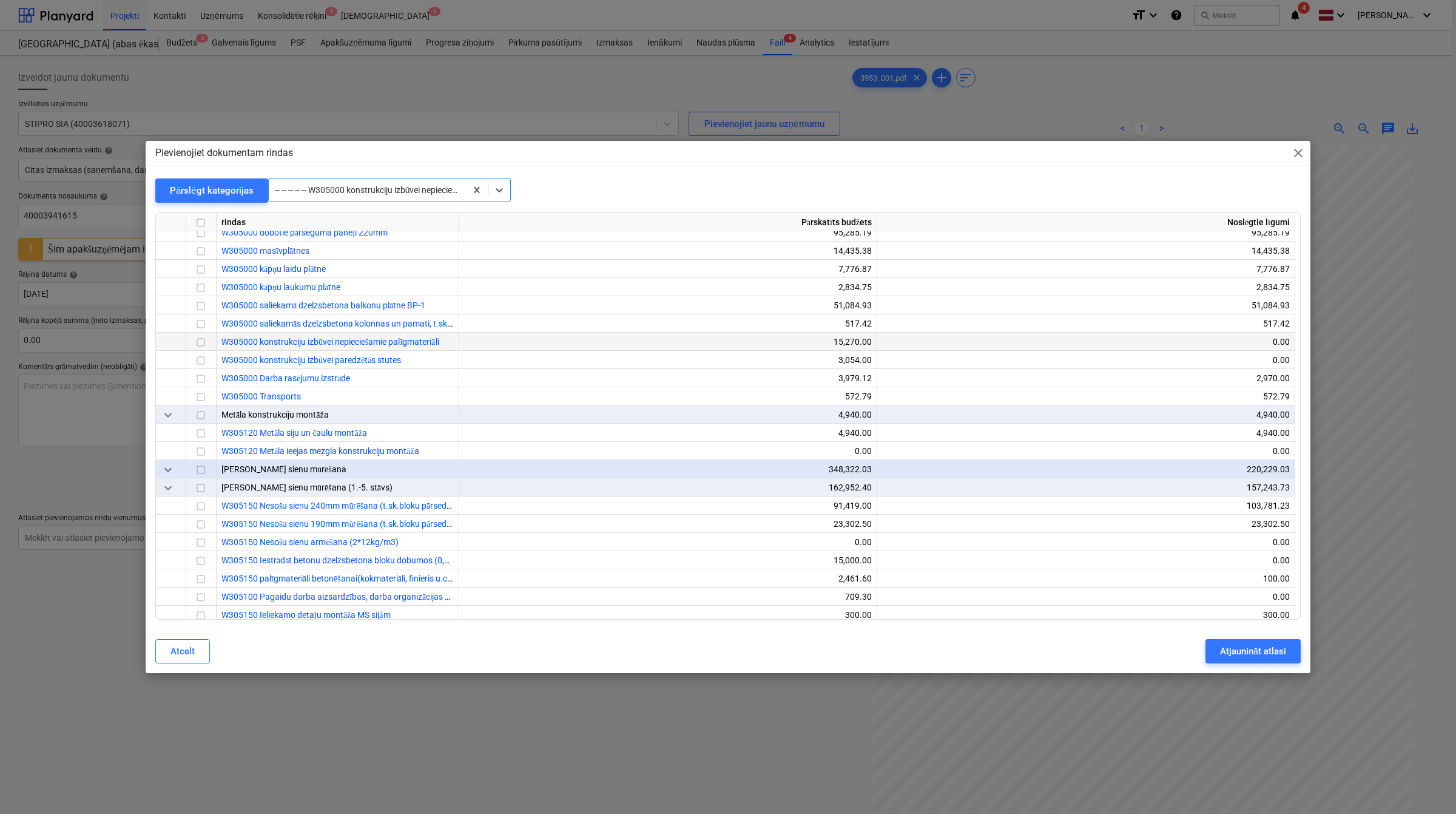
click at [199, 342] on input "checkbox" at bounding box center [201, 342] width 14 height 14
click at [1232, 648] on div "Atjaunināt atlasi" at bounding box center [1253, 651] width 66 height 16
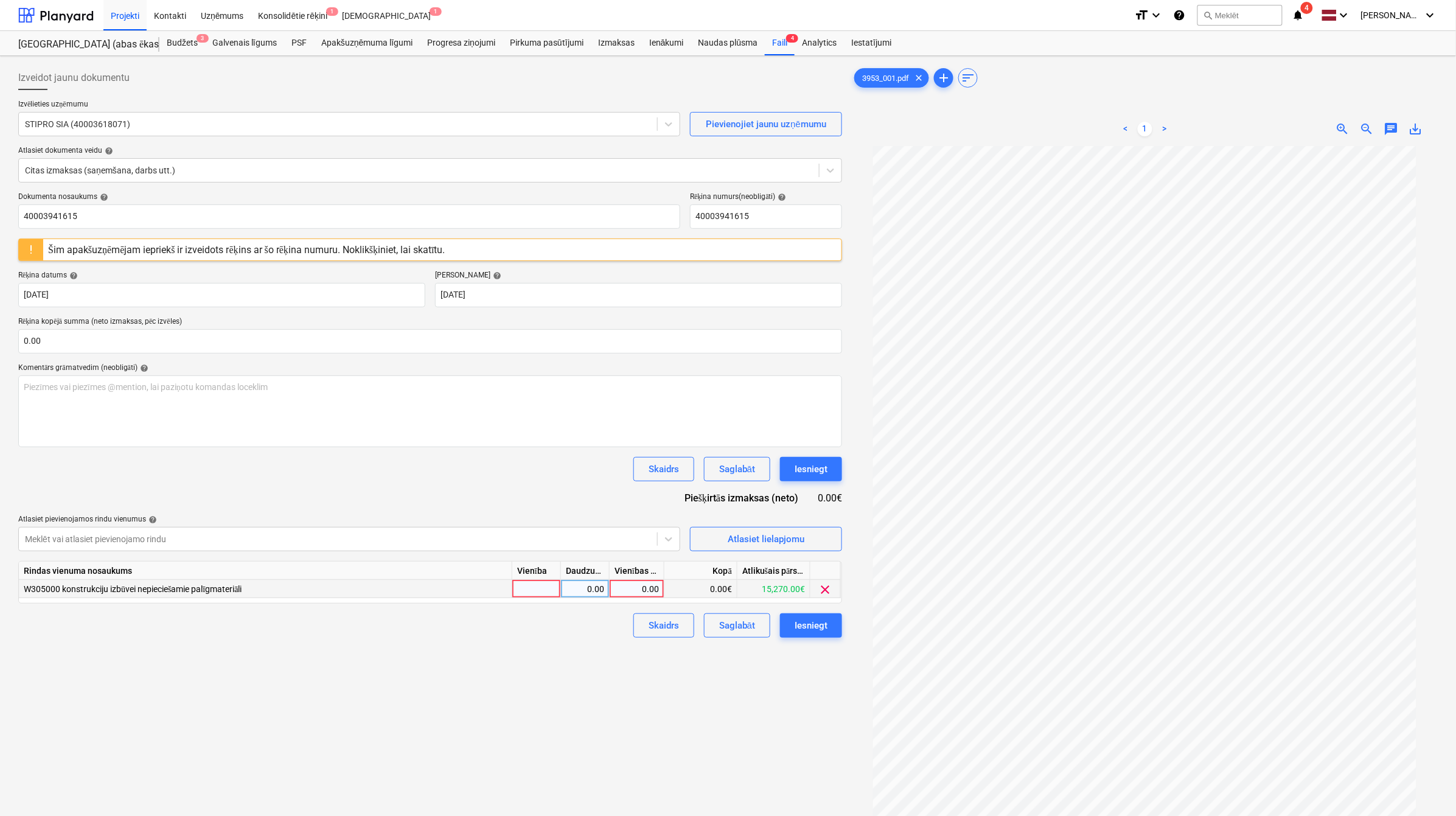
click at [655, 589] on div "0.00" at bounding box center [637, 589] width 44 height 18
type input "36.92"
click at [598, 653] on div "Izveidot jaunu dokumentu Izvēlieties uzņēmumu STIPRO SIA (40003618071) Pievieno…" at bounding box center [430, 497] width 834 height 872
click at [647, 592] on div "36.92" at bounding box center [637, 589] width 44 height 18
type input "30.51"
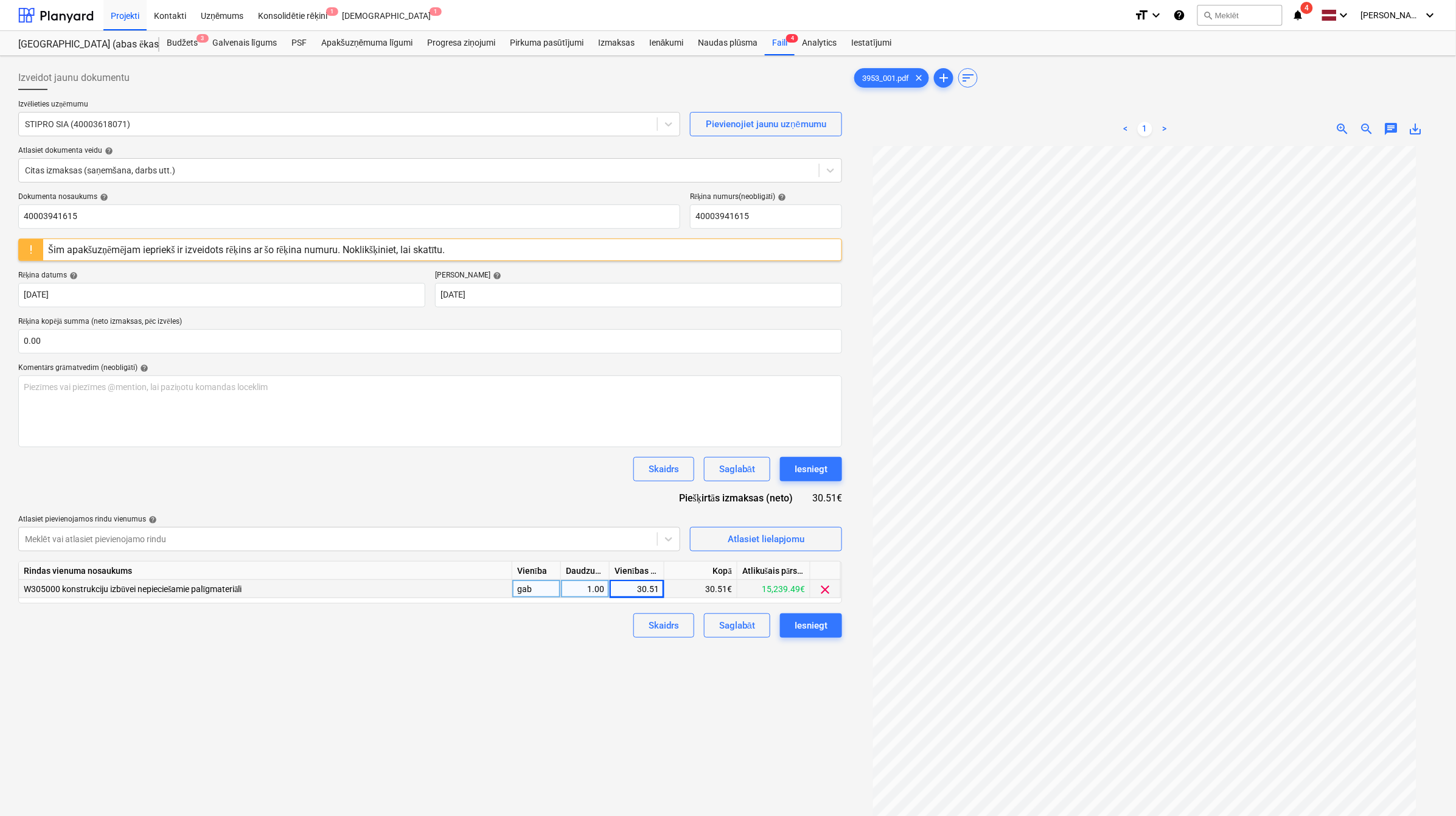
click at [583, 659] on div "Izveidot jaunu dokumentu Izvēlieties uzņēmumu STIPRO SIA (40003618071) Pievieno…" at bounding box center [430, 497] width 834 height 872
click at [819, 627] on div "Iesniegt" at bounding box center [811, 625] width 33 height 16
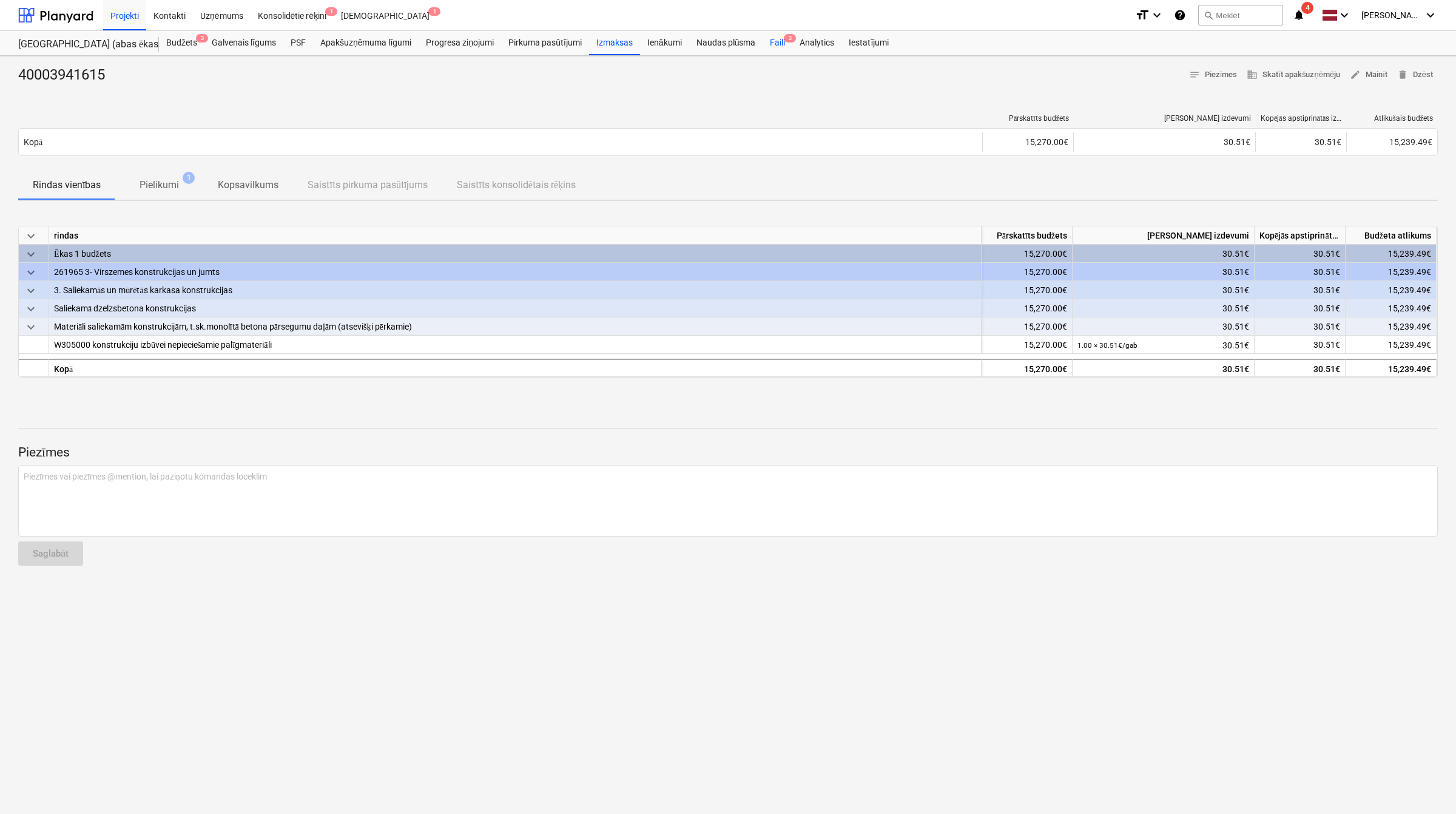
click at [786, 44] on div "Faili 3" at bounding box center [778, 43] width 30 height 24
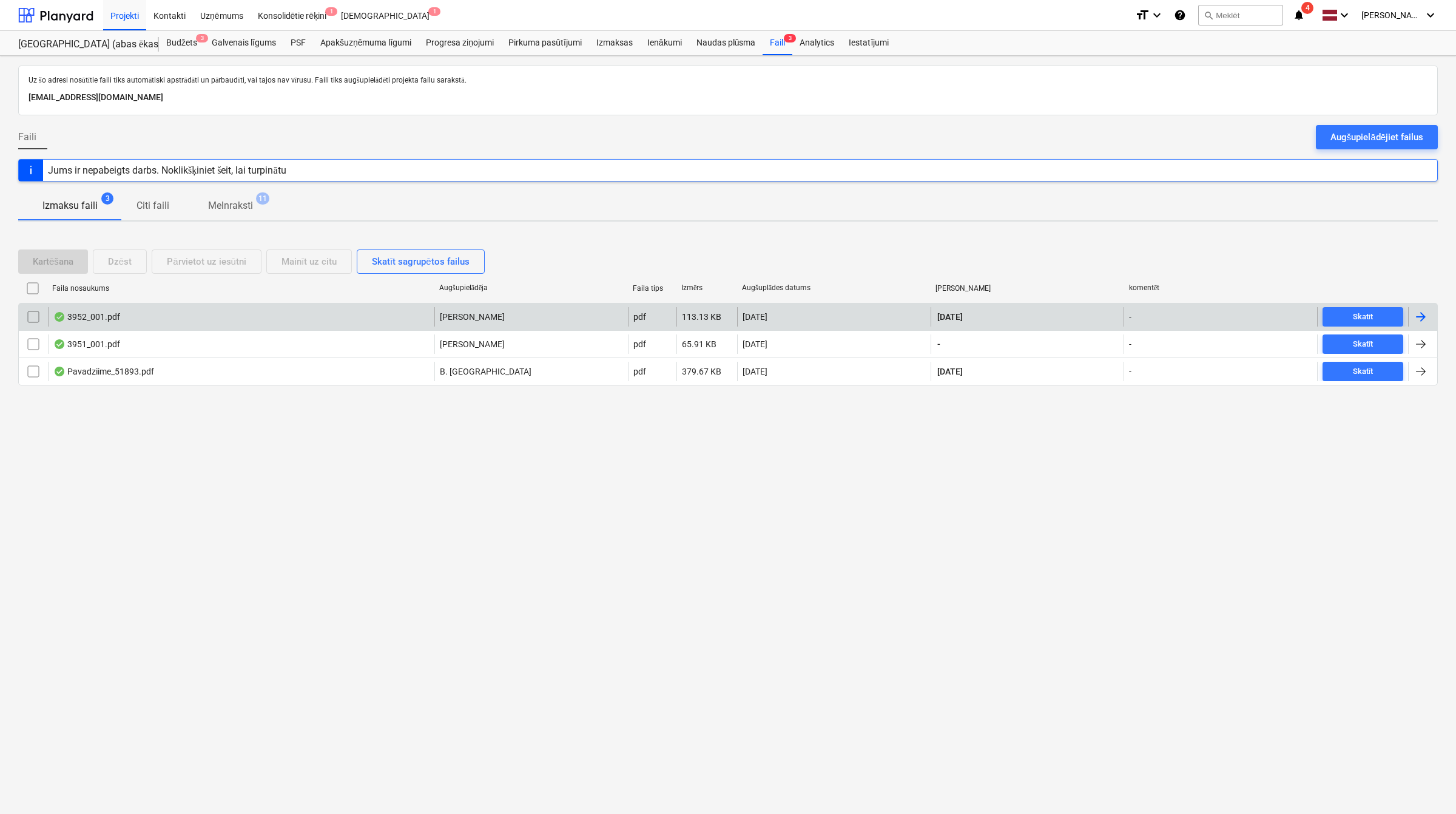
click at [1421, 313] on div at bounding box center [1420, 316] width 14 height 14
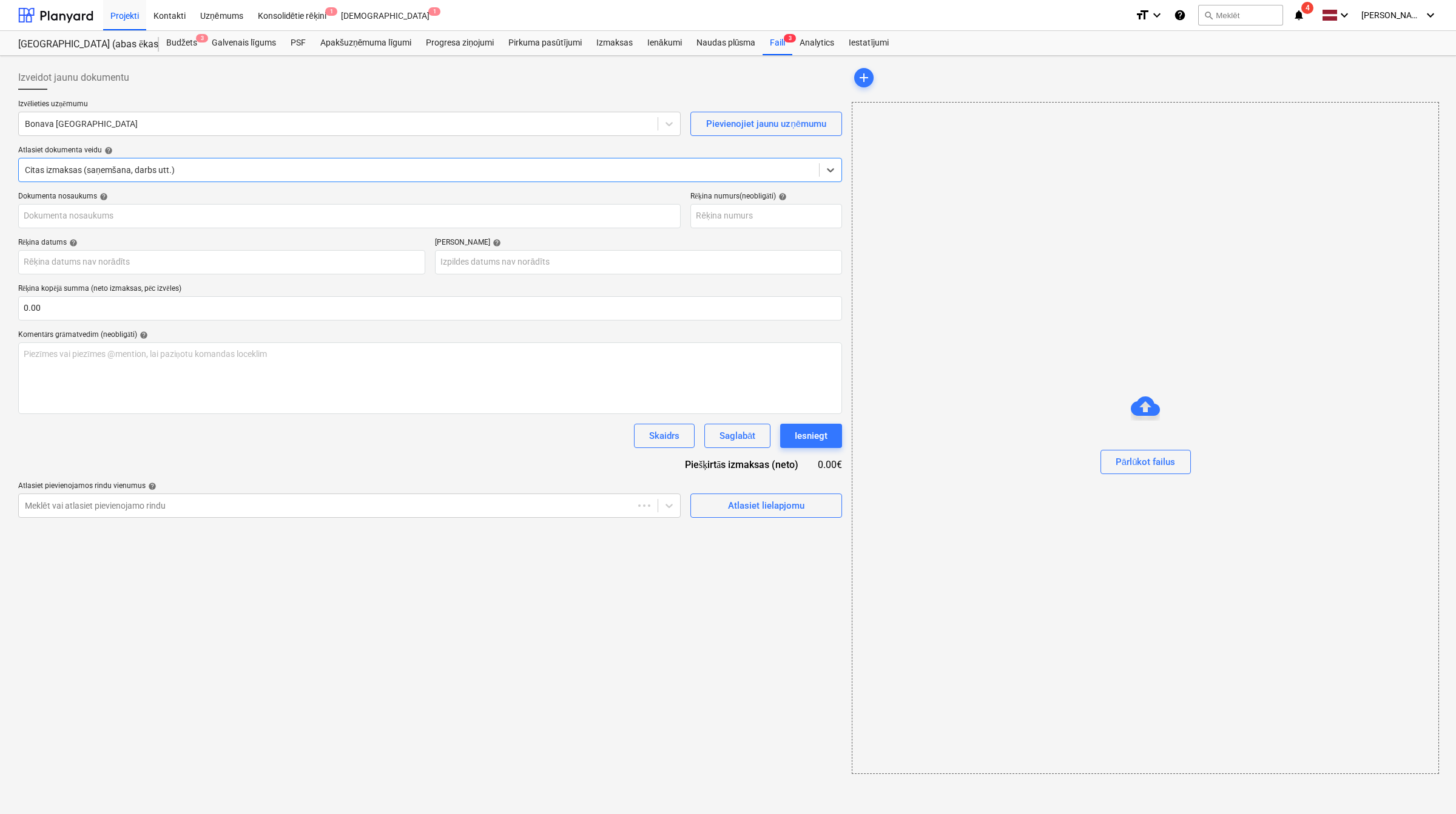
type input "40003941615"
type input "[DATE]"
click at [219, 122] on div at bounding box center [337, 123] width 625 height 12
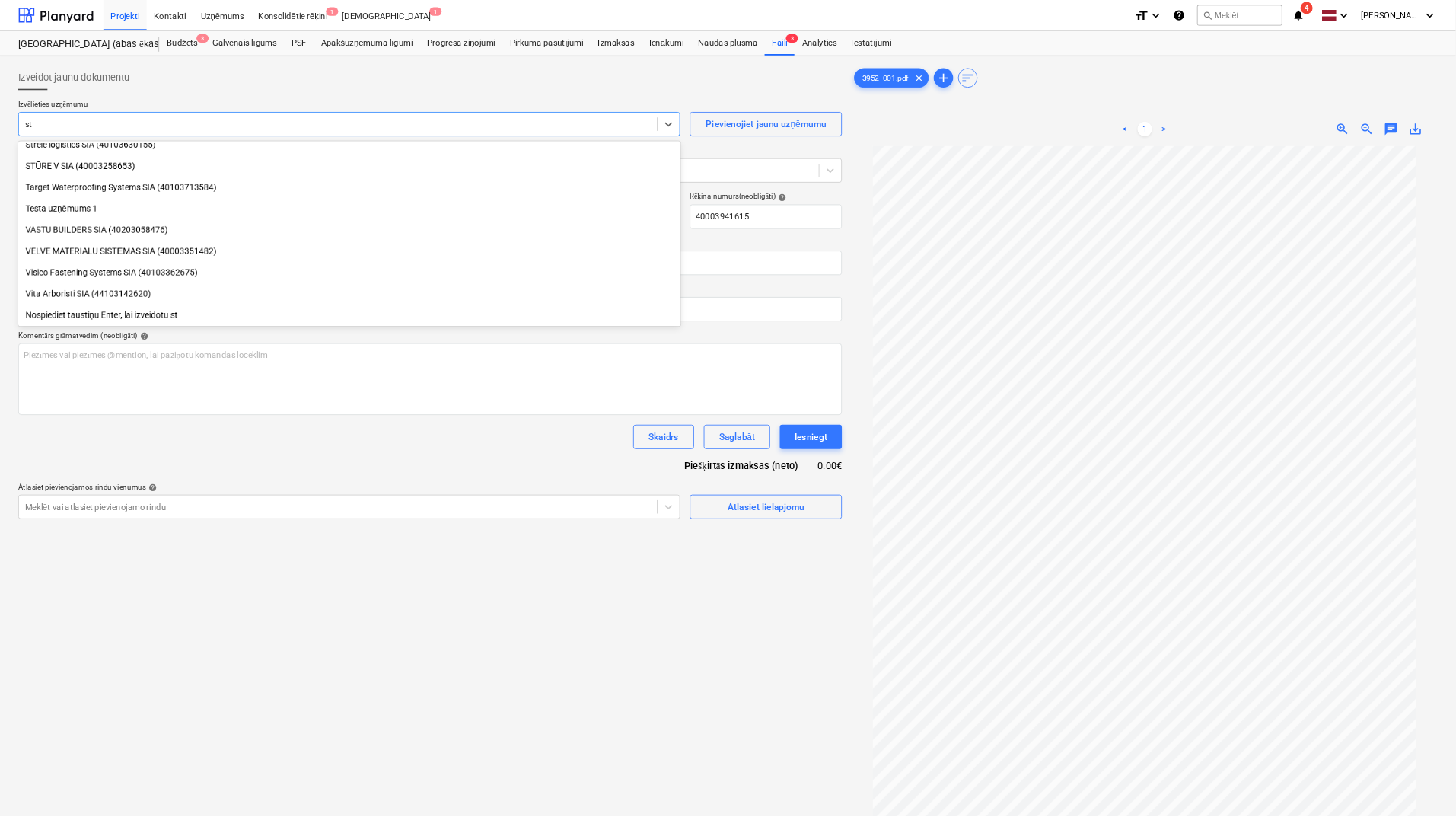
scroll to position [1904, 0]
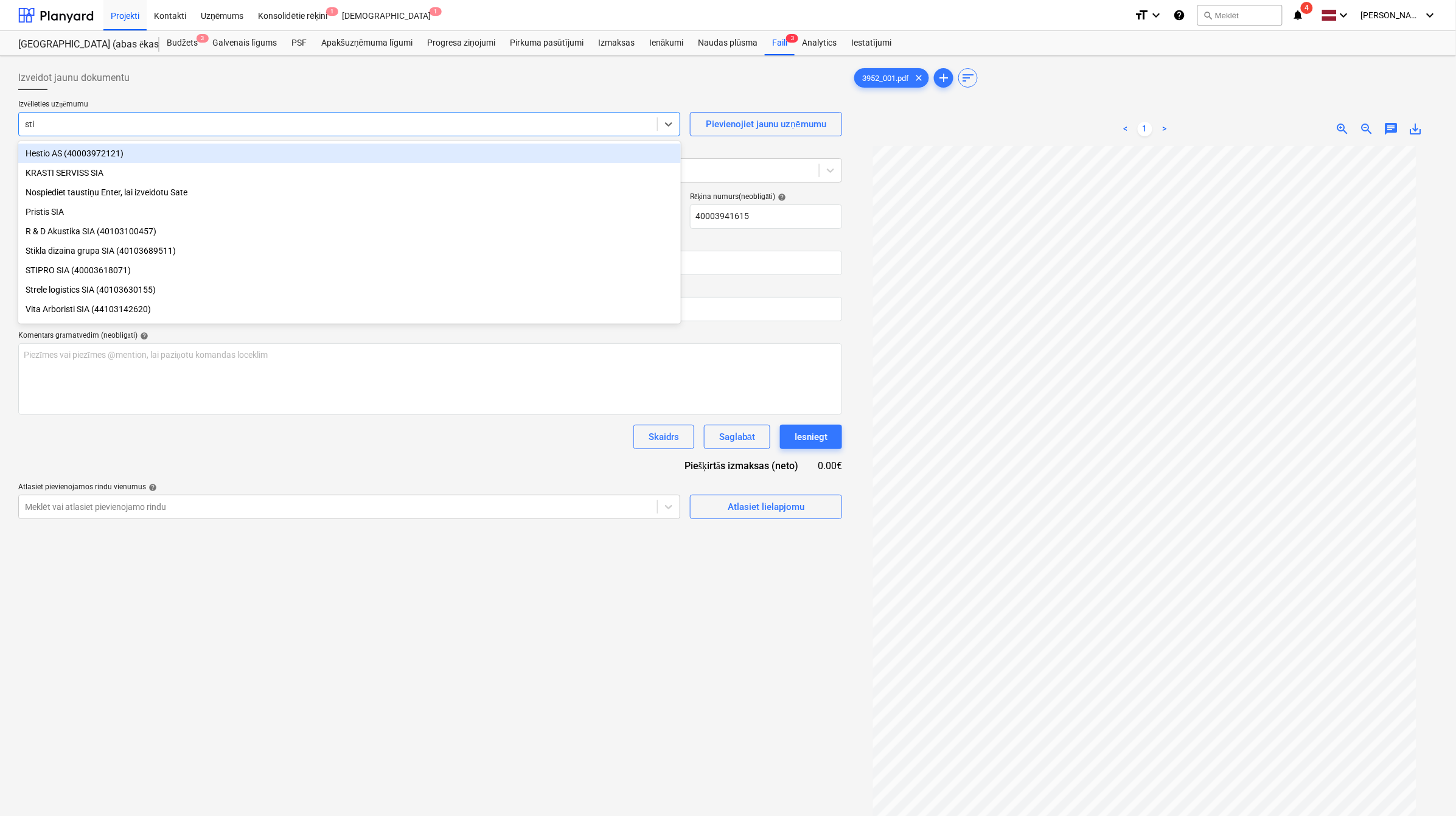
type input "stip"
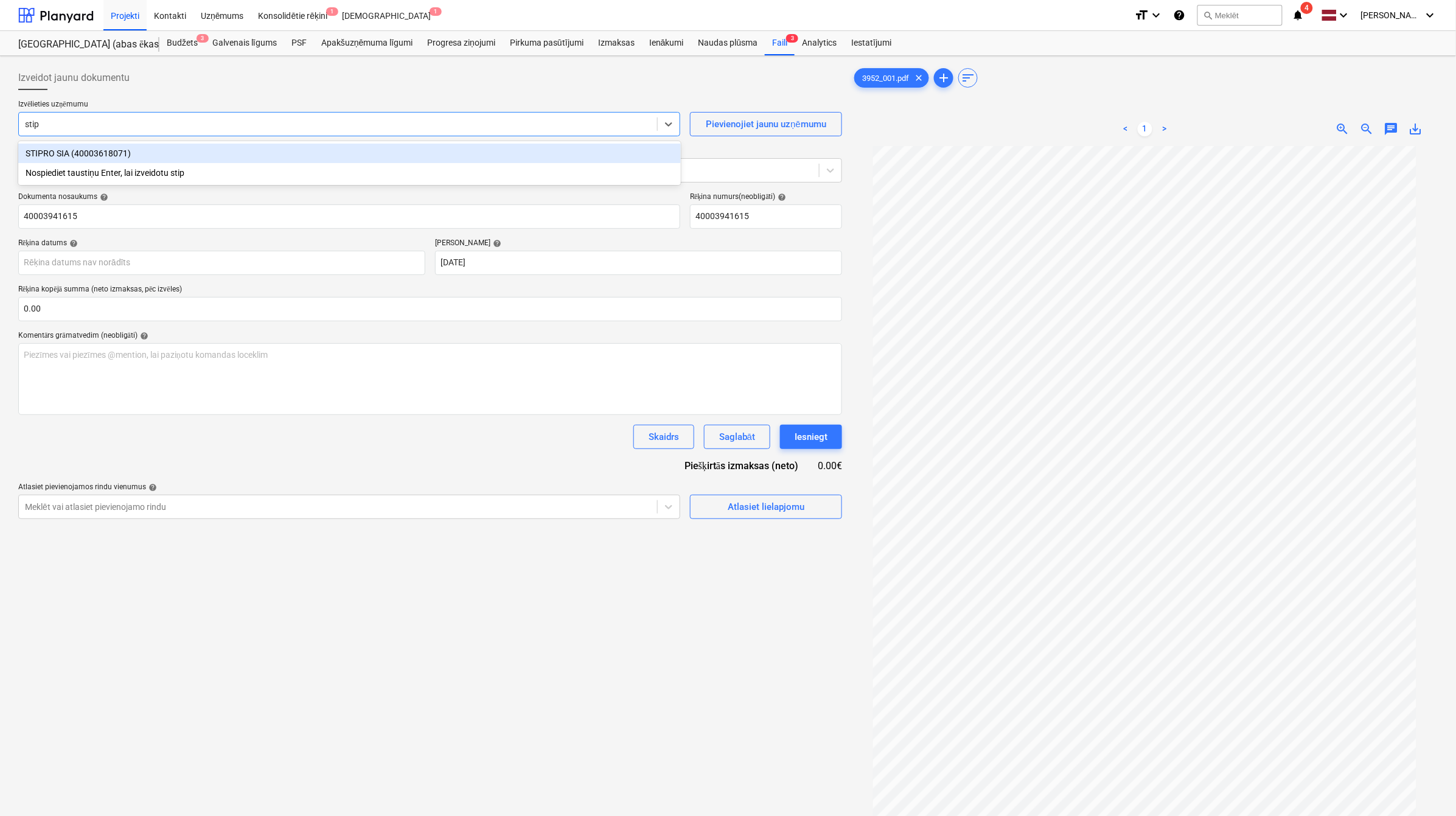
click at [220, 155] on div "STIPRO SIA (40003618071)" at bounding box center [350, 153] width 663 height 19
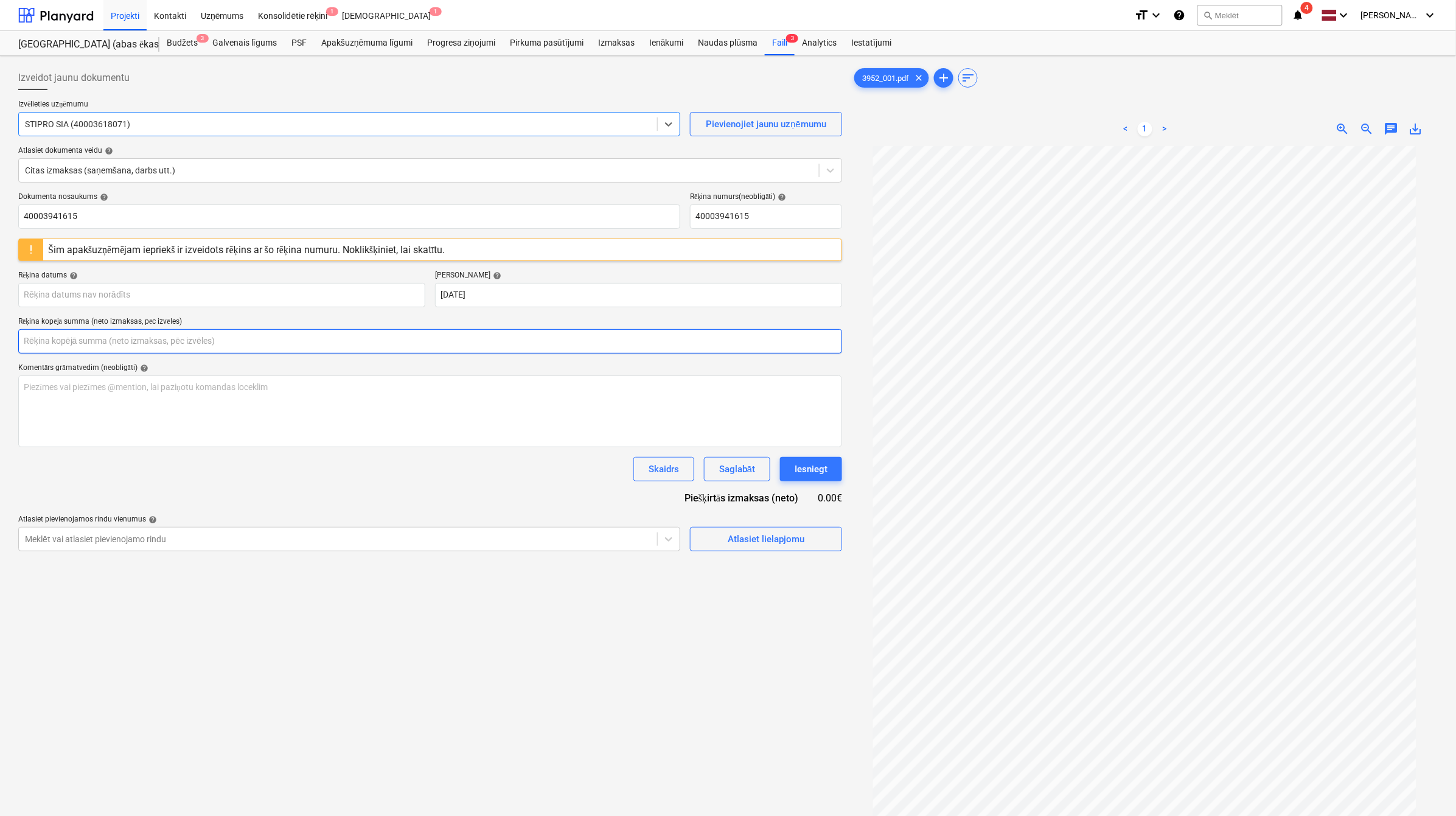
click at [256, 346] on input "text" at bounding box center [430, 341] width 824 height 24
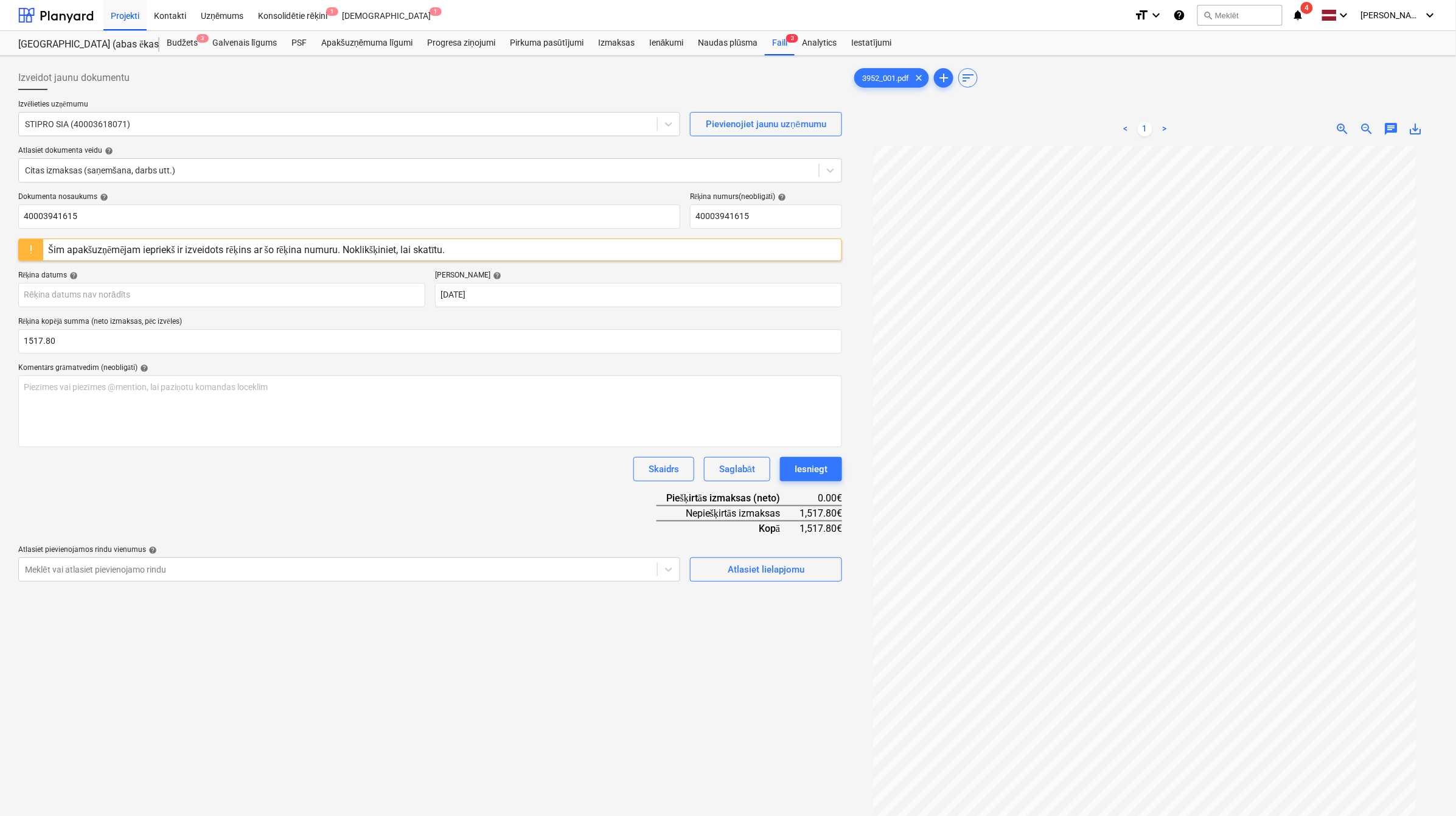
type input "1,517.80"
click at [501, 494] on div "Dokumenta nosaukums help 40003941615 Rēķina numurs (neobligāti) help 4000394161…" at bounding box center [430, 387] width 824 height 390
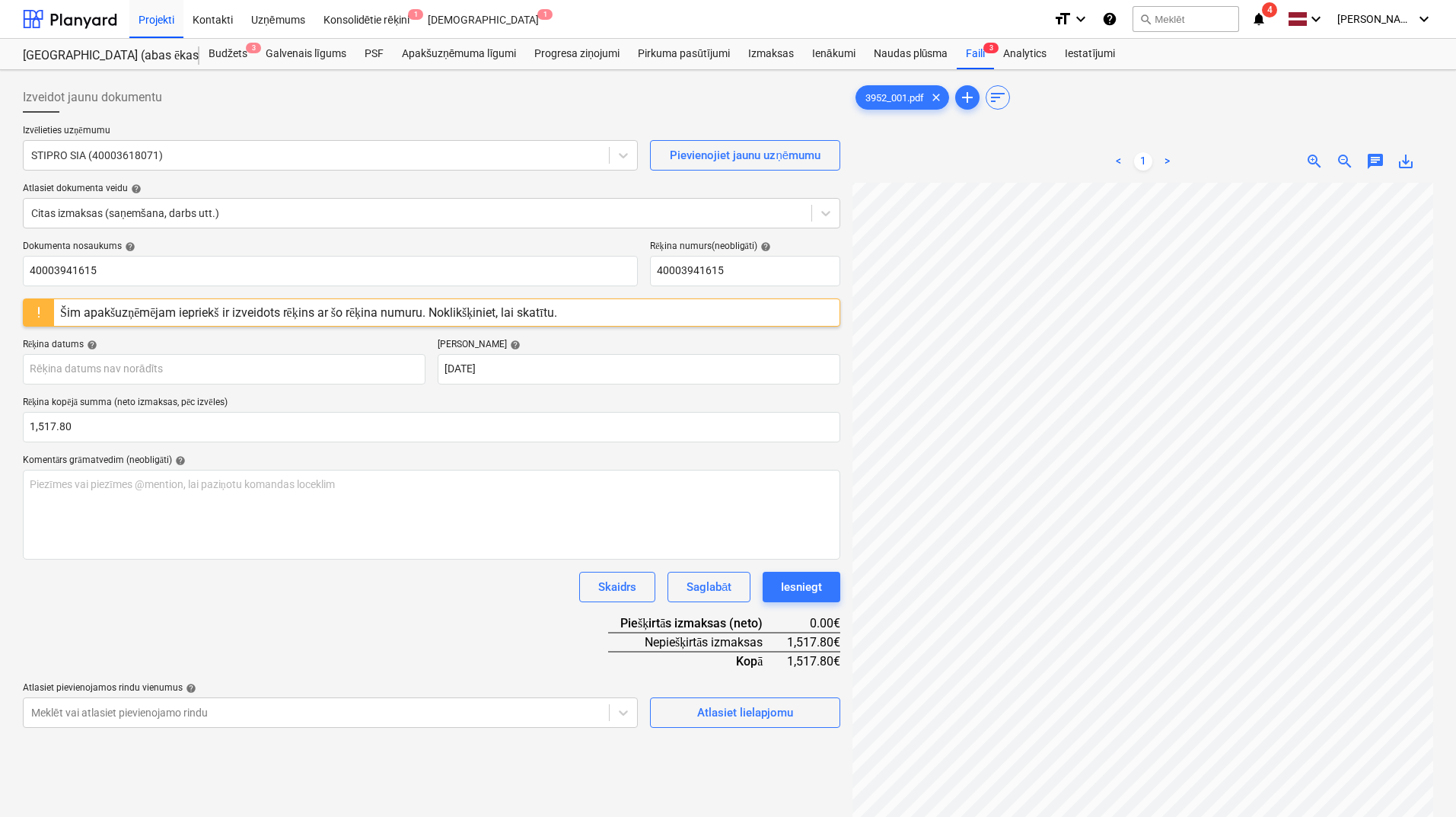
scroll to position [7, 71]
click at [230, 373] on body "Projekti Kontakti Uzņēmums Konsolidētie rēķini 1 Iesūtne 1 format_size keyboard…" at bounding box center [728, 408] width 1456 height 817
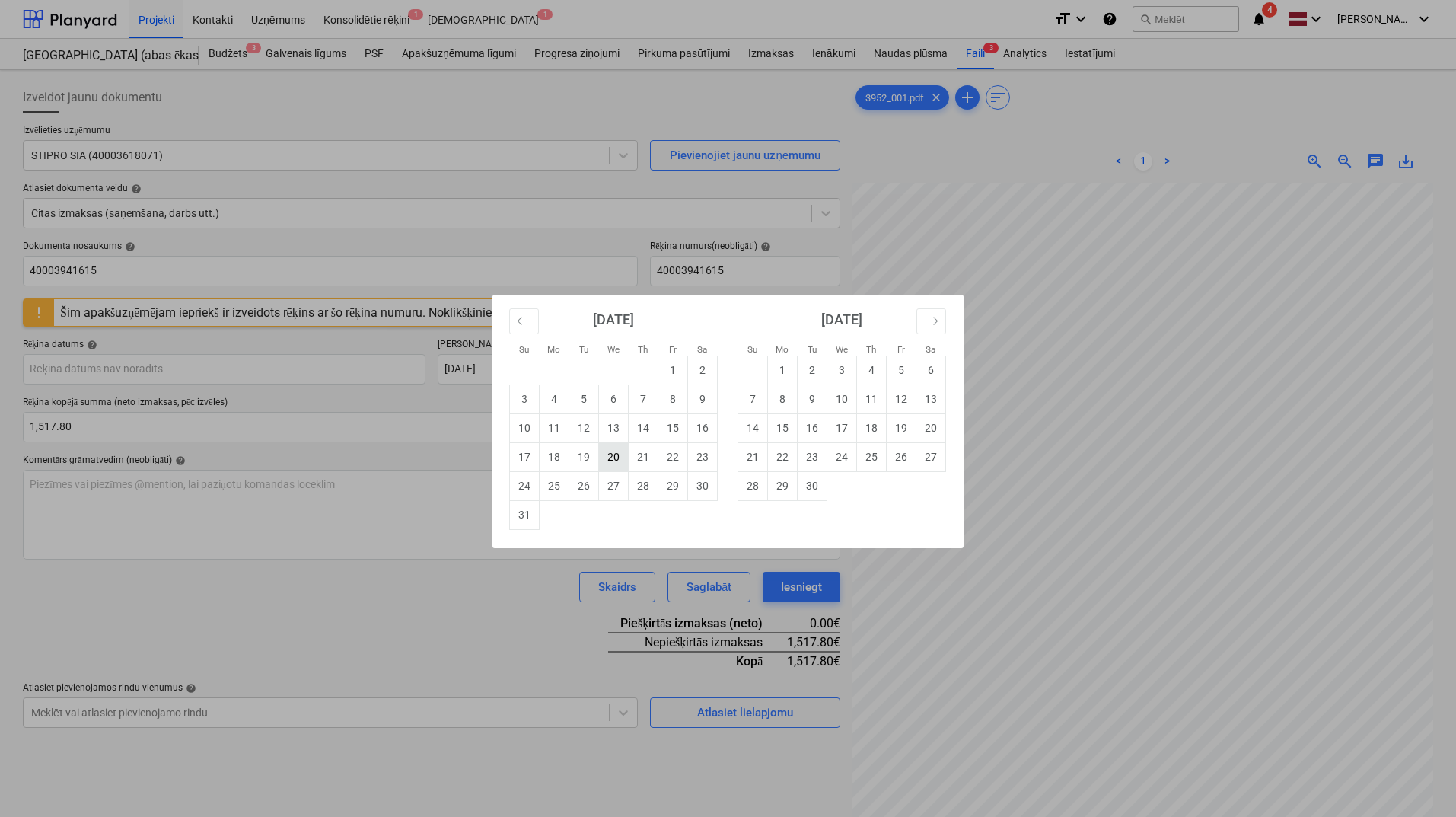
click at [614, 459] on td "20" at bounding box center [614, 456] width 30 height 29
type input "[DATE]"
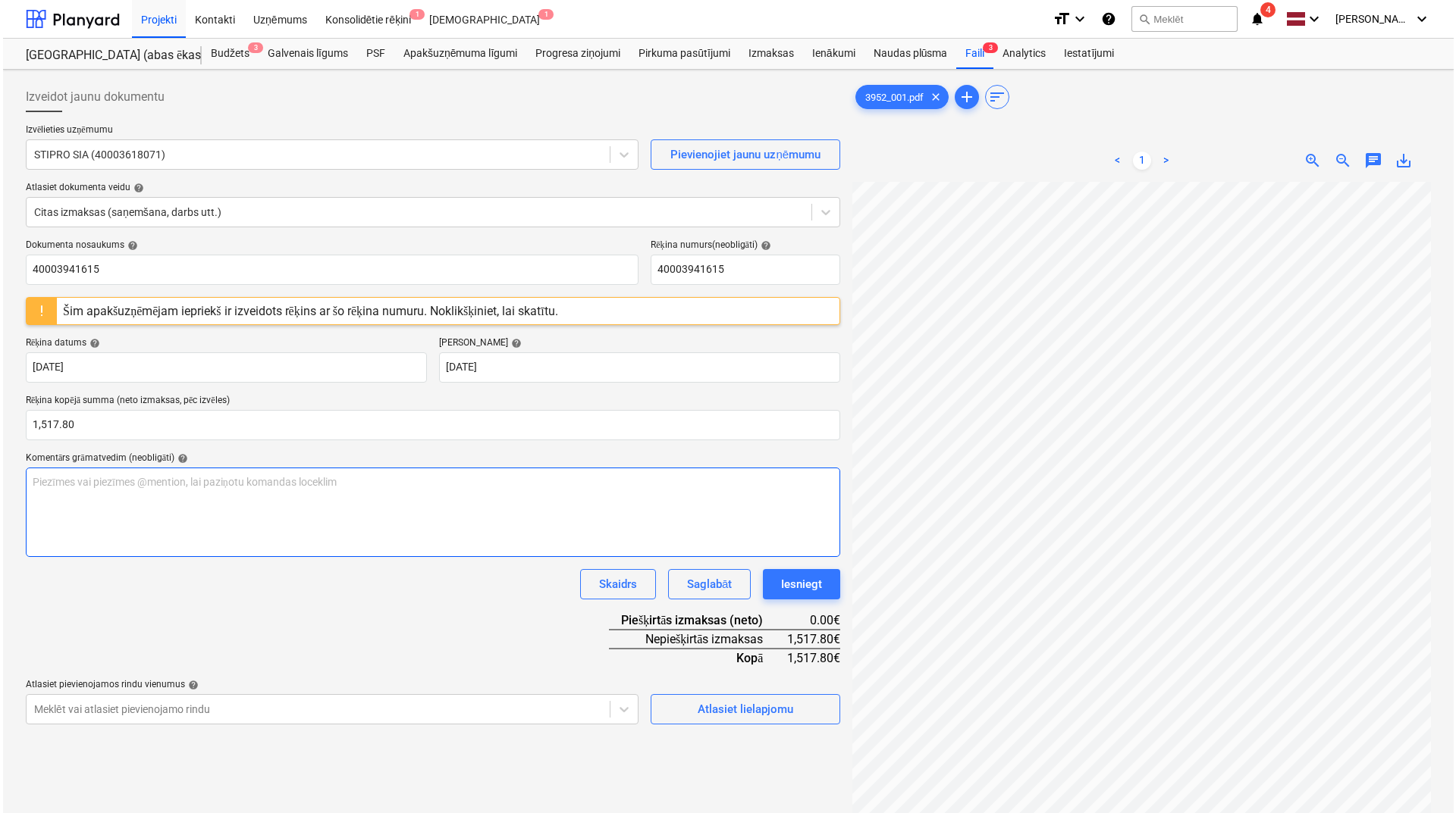
scroll to position [49, 107]
click at [726, 704] on div "Atlasiet lielapjomu" at bounding box center [742, 709] width 95 height 20
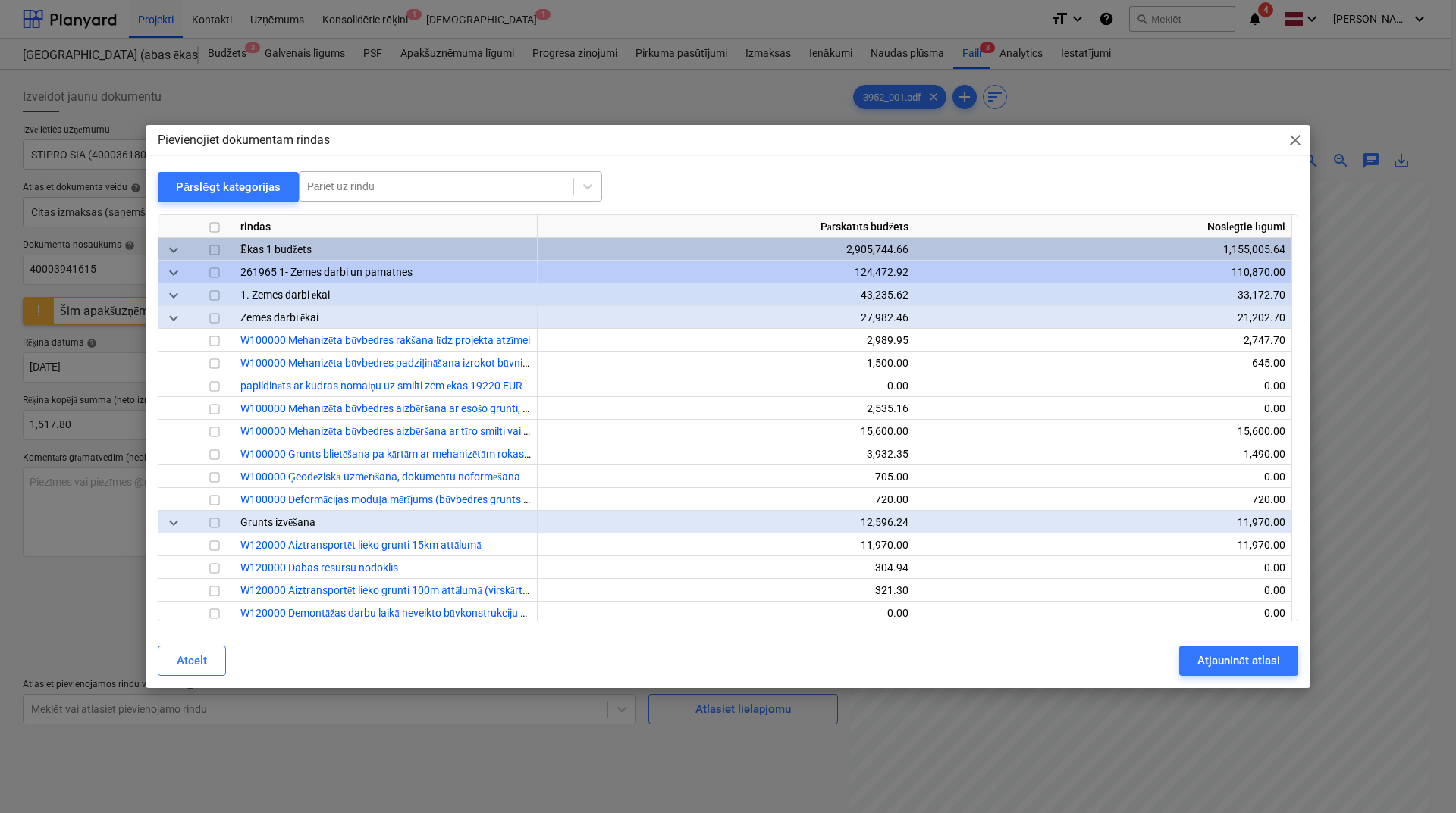
click at [344, 191] on div at bounding box center [436, 186] width 258 height 15
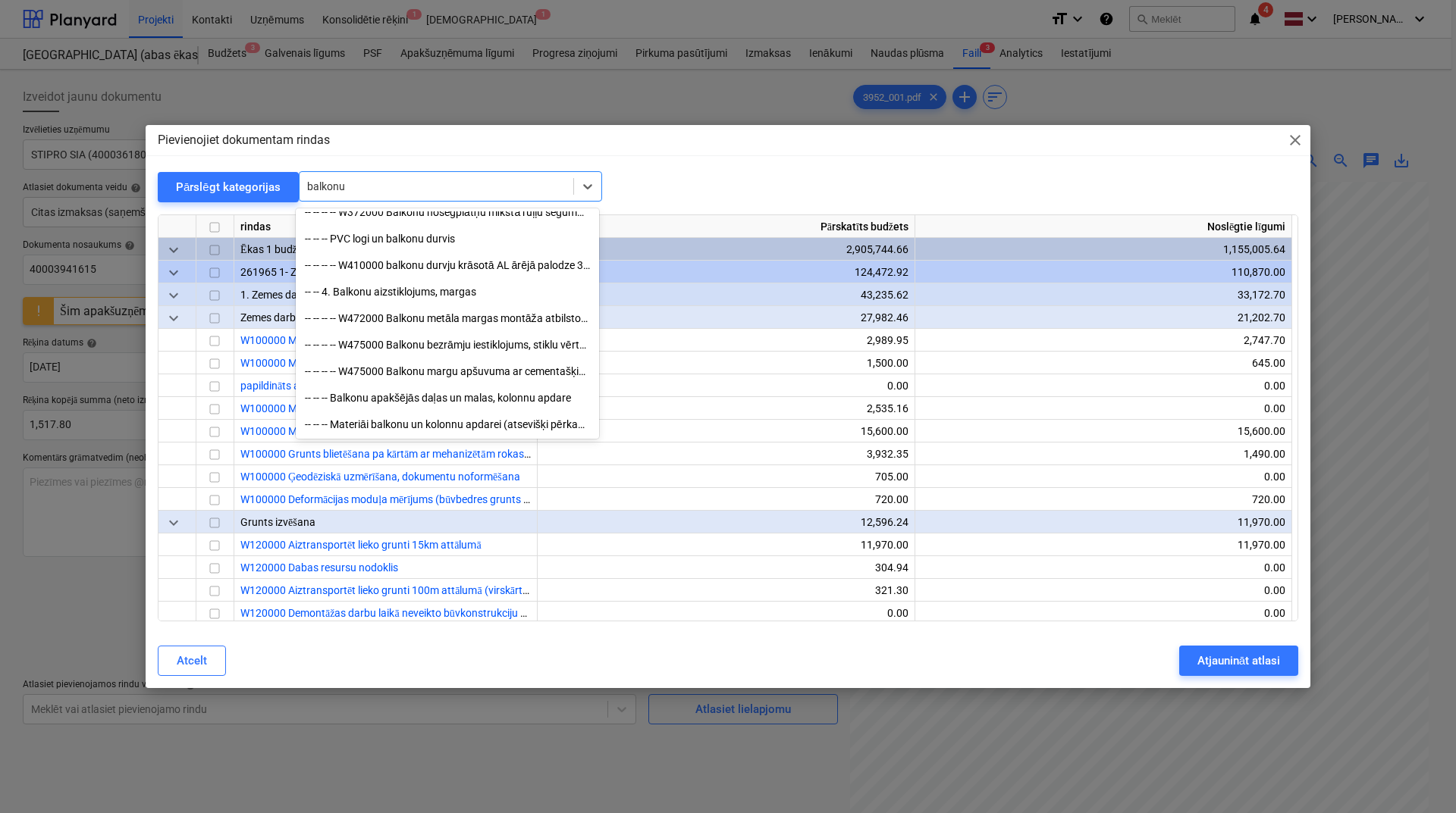
scroll to position [410, 0]
type input "b"
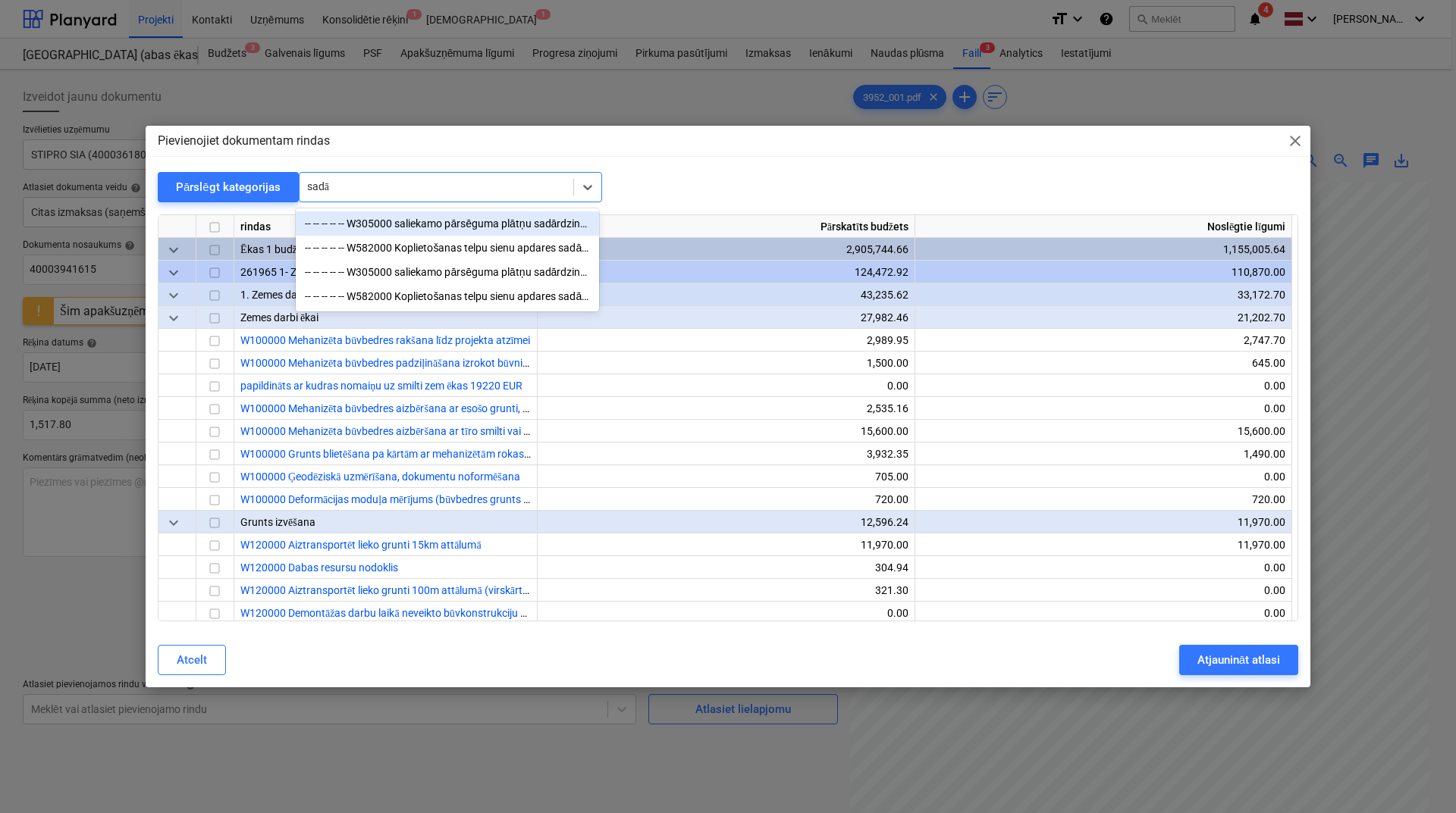
type input "sadār"
click at [447, 231] on div "-- -- -- -- -- W305000 saliekamo pārsēguma plātņu sadārdzinājums un enkuri" at bounding box center [447, 223] width 304 height 24
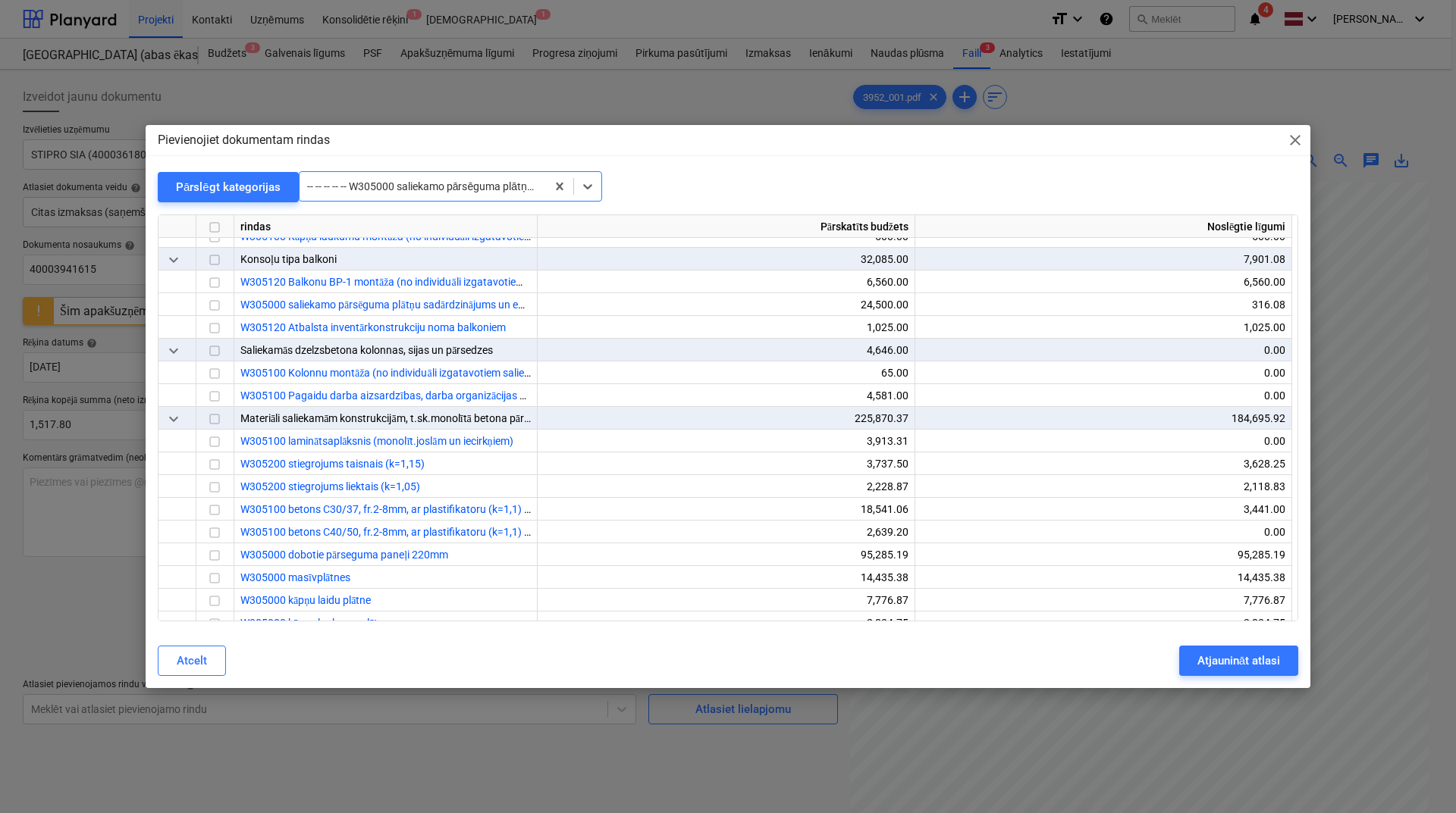
scroll to position [3274, 0]
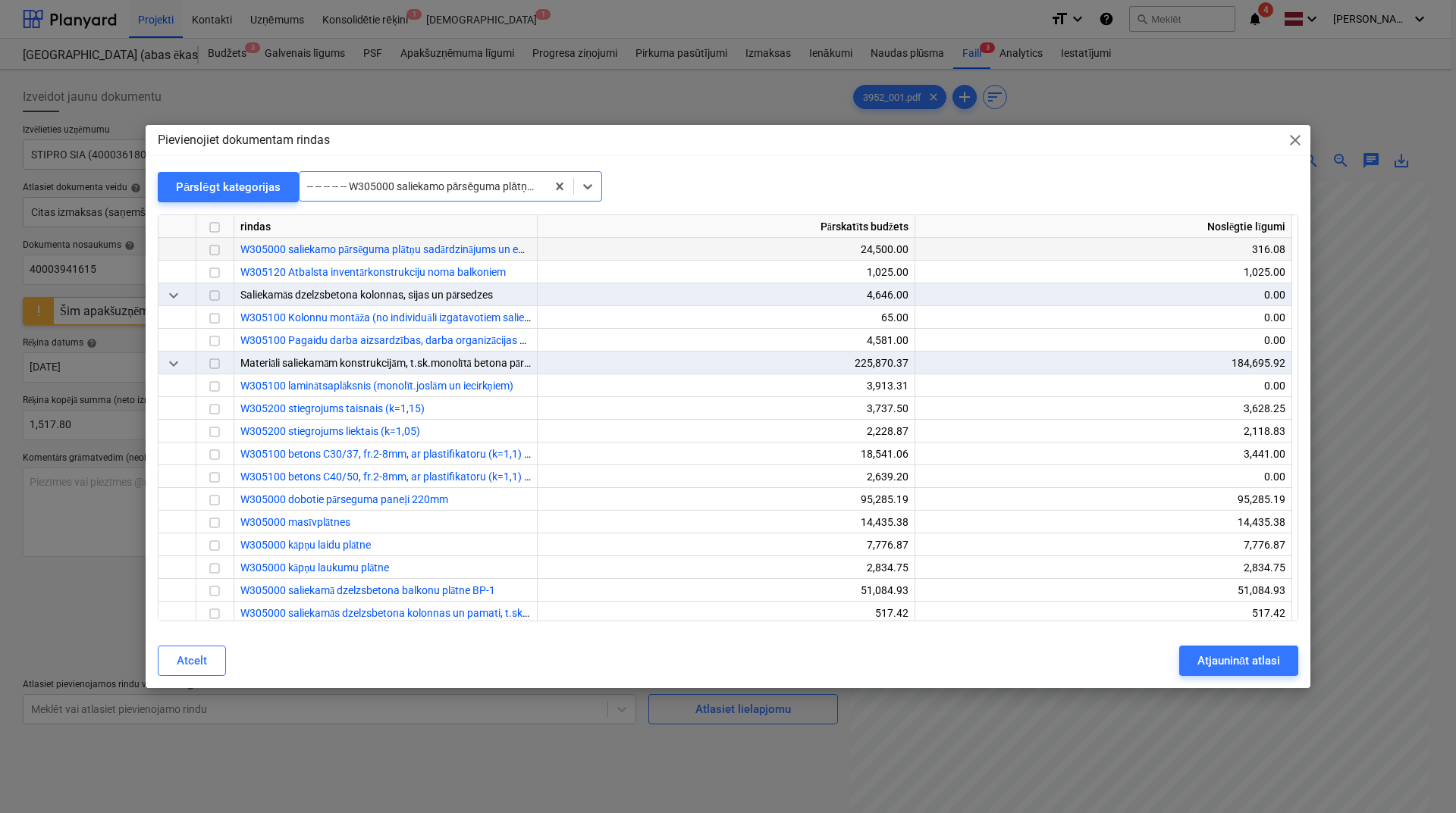
click at [215, 250] on input "checkbox" at bounding box center [214, 250] width 18 height 18
click at [491, 193] on div at bounding box center [422, 186] width 231 height 15
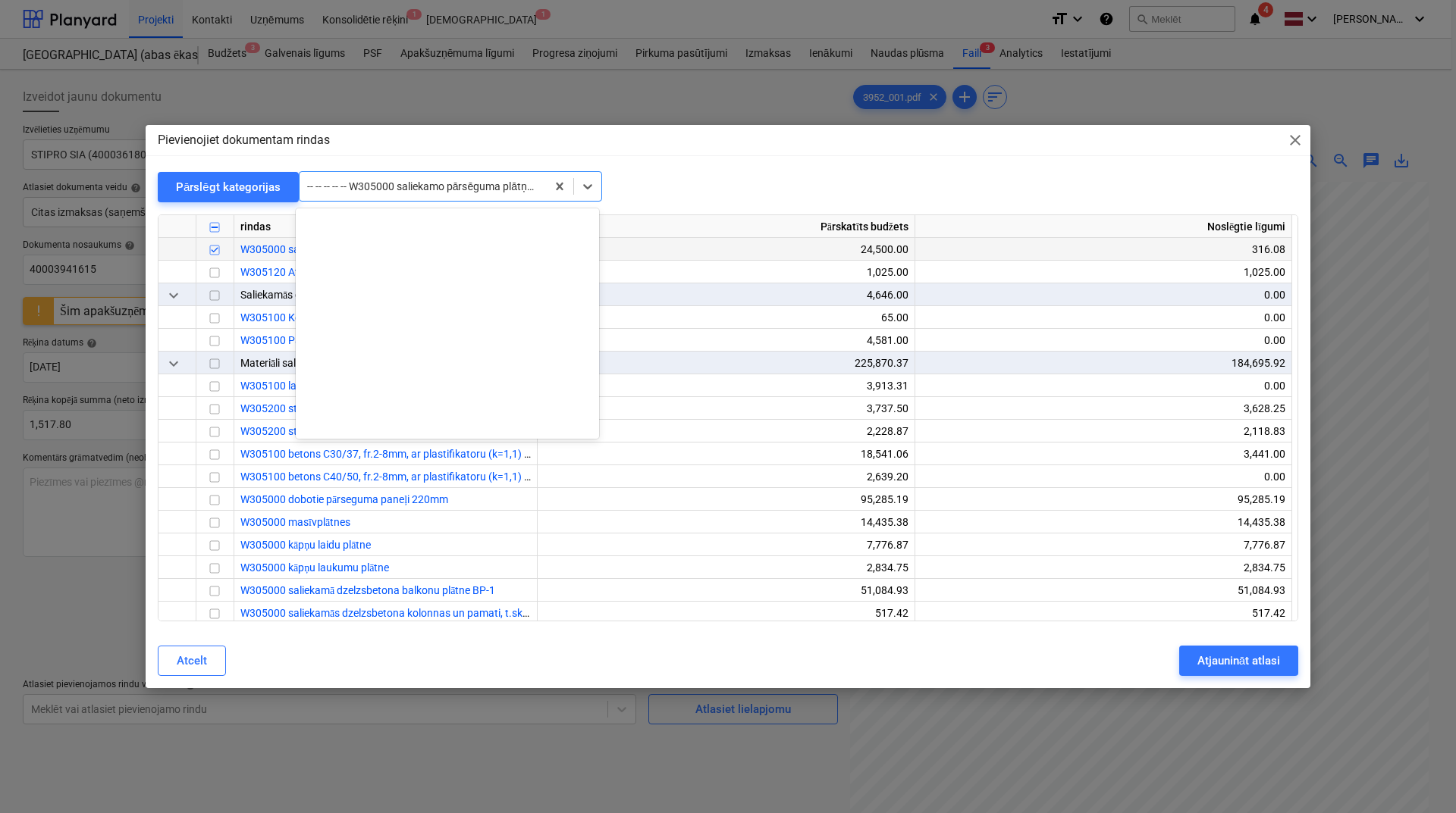
scroll to position [3820, 0]
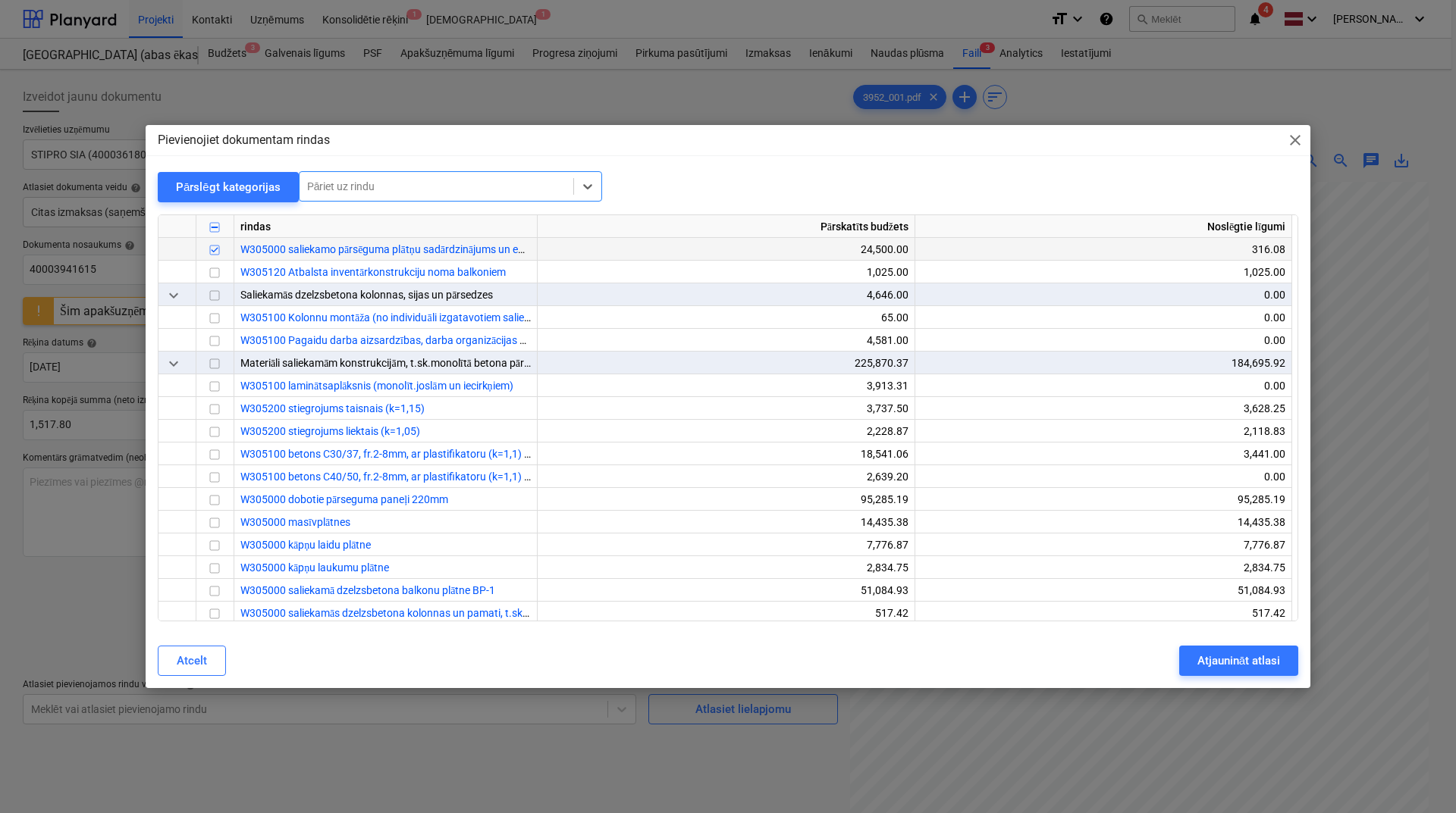
click at [448, 190] on div at bounding box center [436, 186] width 258 height 15
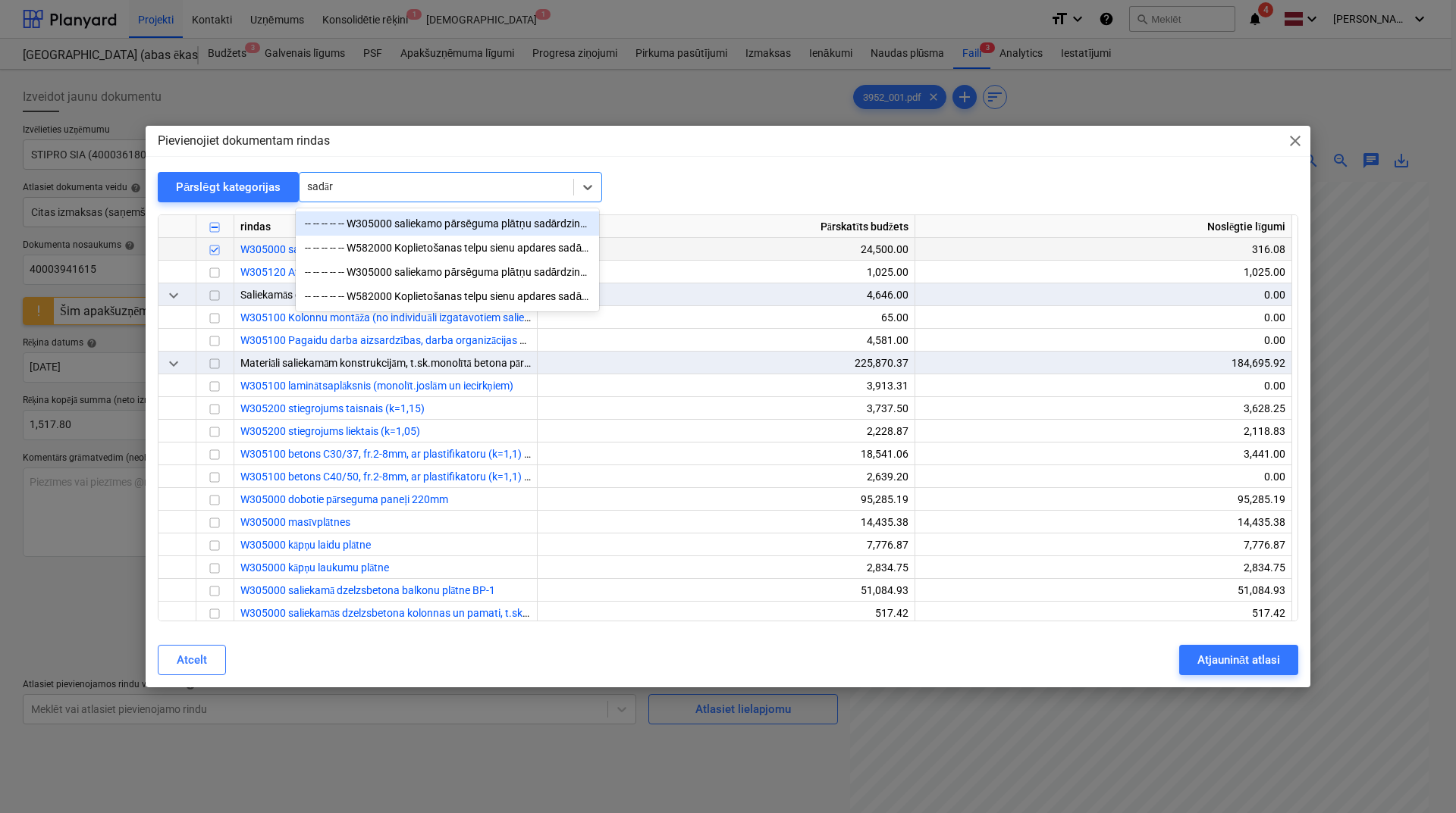
type input "sadārd"
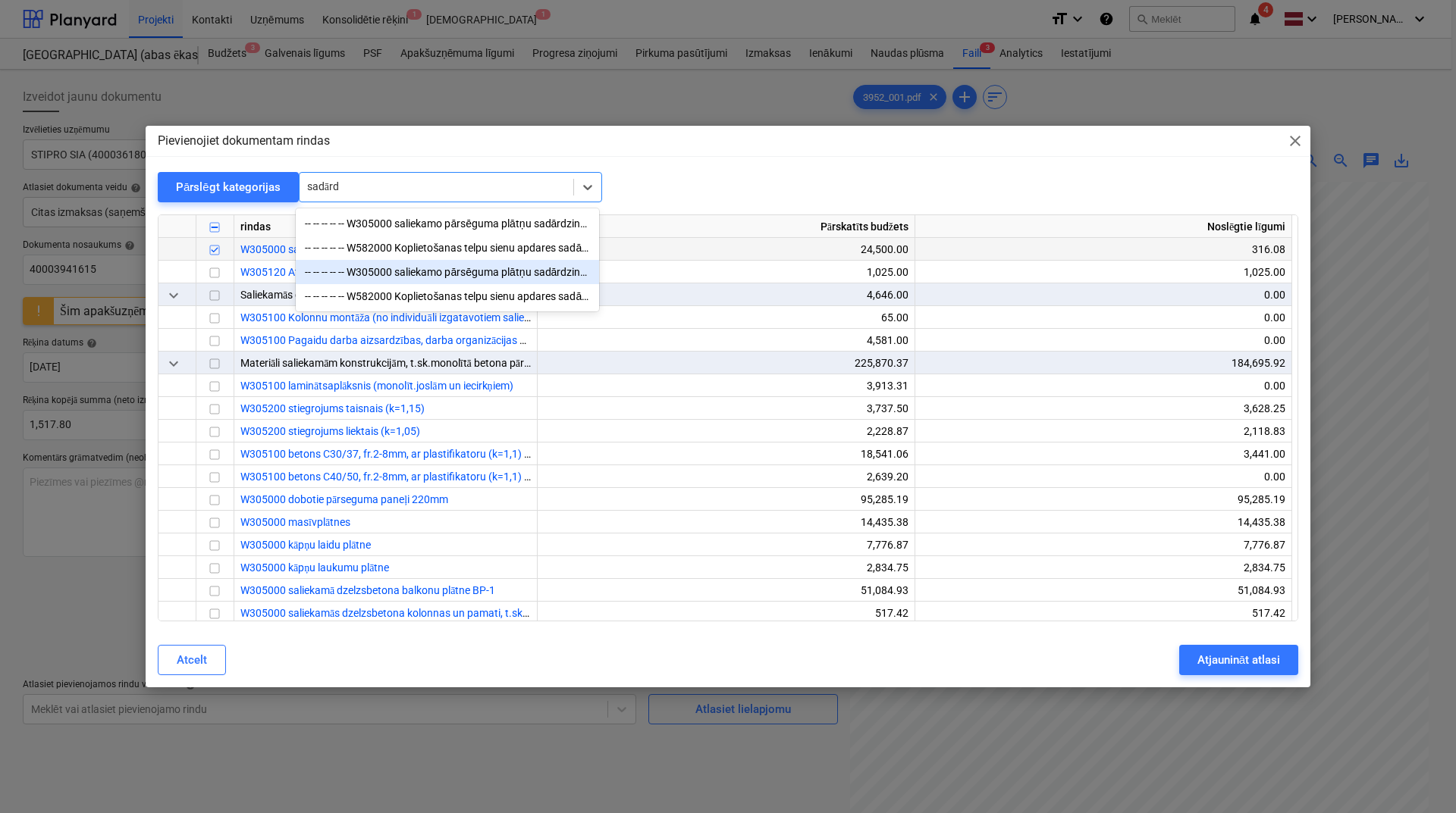
click at [441, 276] on div "-- -- -- -- -- W305000 saliekamo pārsēguma plātņu sadārdzinājums un enkuri" at bounding box center [447, 272] width 304 height 24
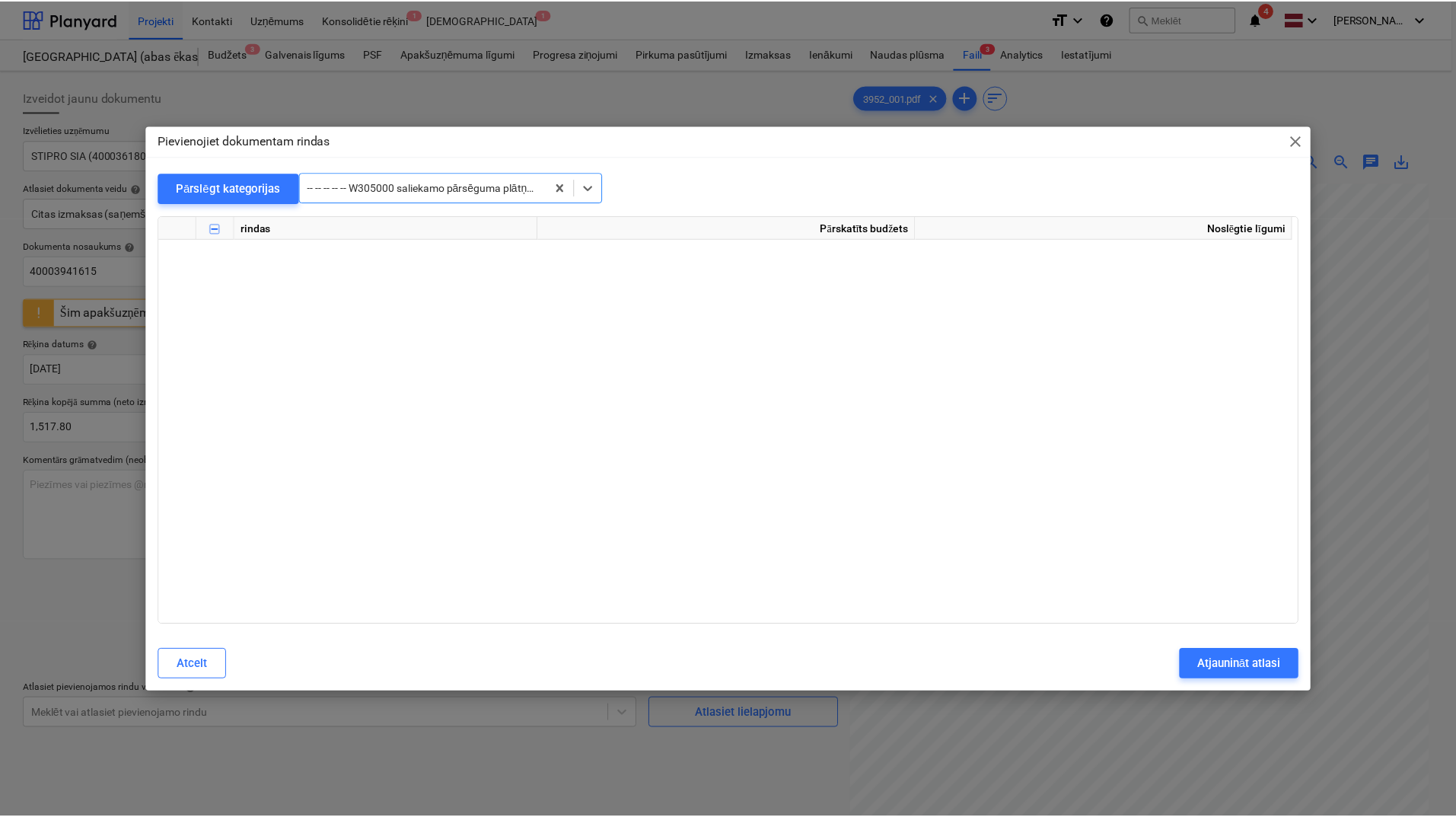
scroll to position [17730, 0]
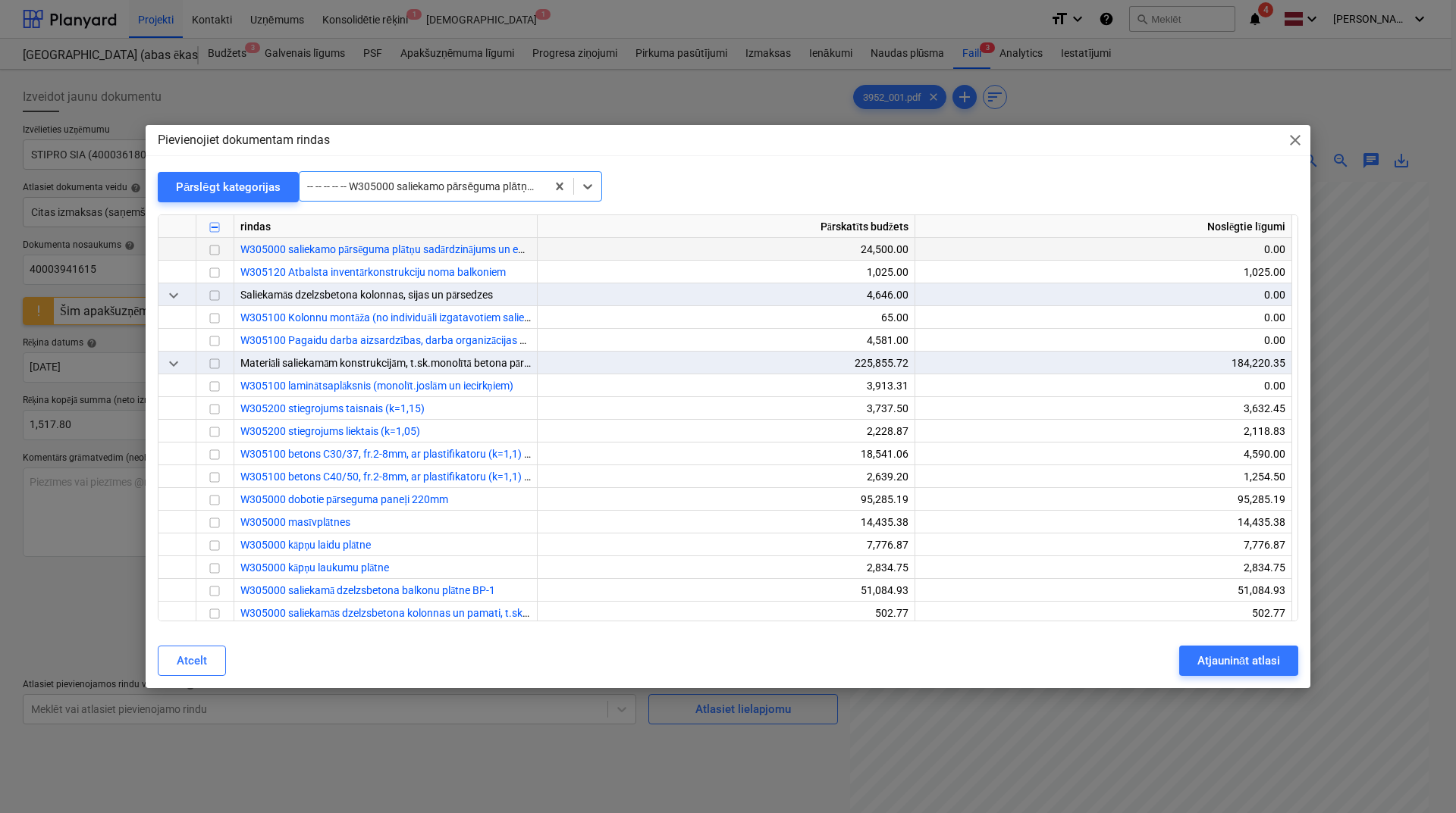
click at [215, 250] on input "checkbox" at bounding box center [214, 250] width 18 height 18
click at [1237, 662] on div "Atjaunināt atlasi" at bounding box center [1239, 660] width 83 height 20
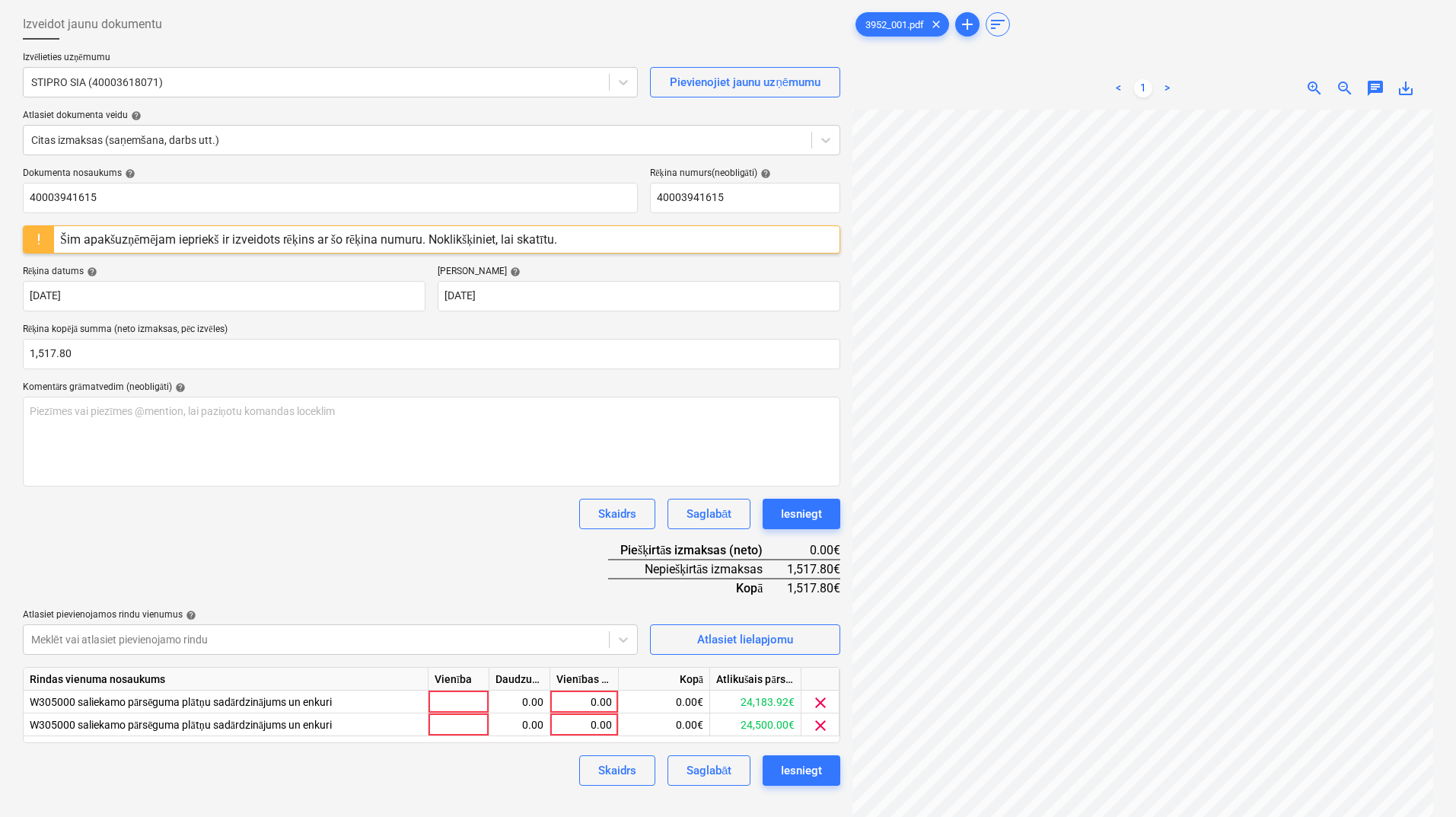
scroll to position [152, 0]
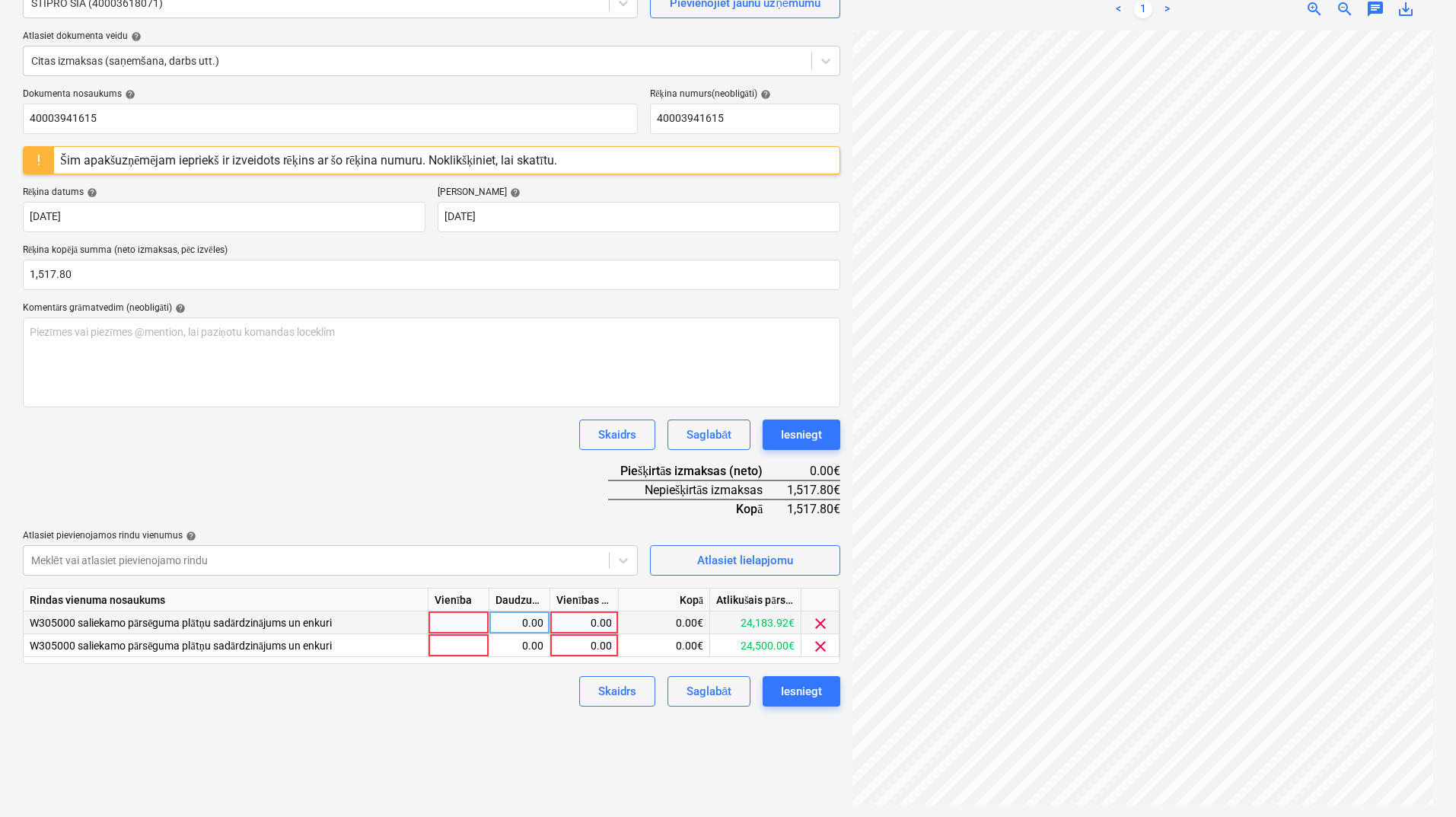
click at [592, 626] on div "0.00" at bounding box center [584, 623] width 56 height 23
type input "750"
click at [592, 647] on div "0.00" at bounding box center [584, 645] width 56 height 23
type input "767.80"
click at [499, 469] on div "Dokumenta nosaukums help 40003941615 Rēķina numurs (neobligāti) help 4000394161…" at bounding box center [431, 398] width 817 height 619
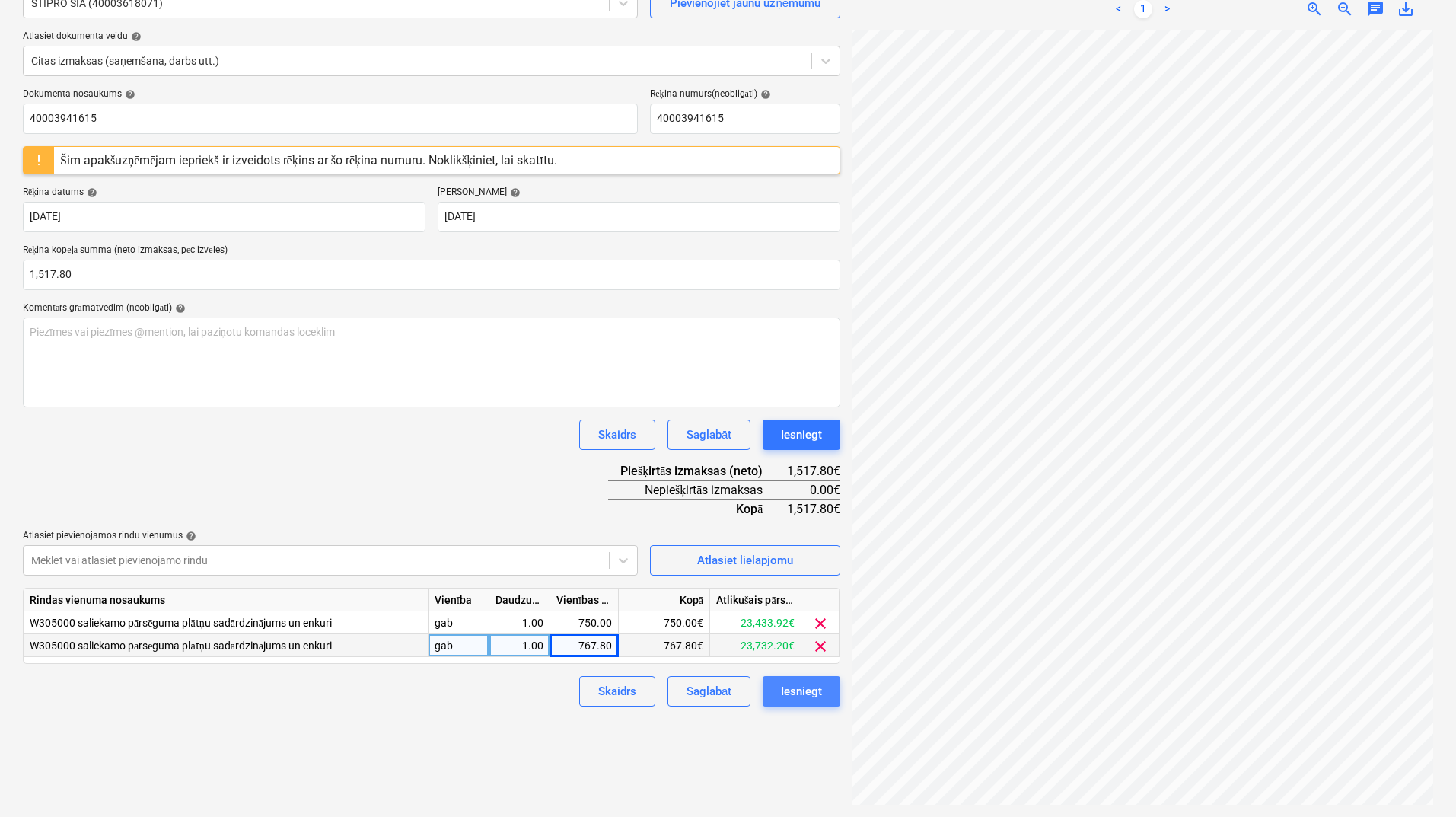
click at [812, 704] on button "Iesniegt" at bounding box center [801, 692] width 78 height 31
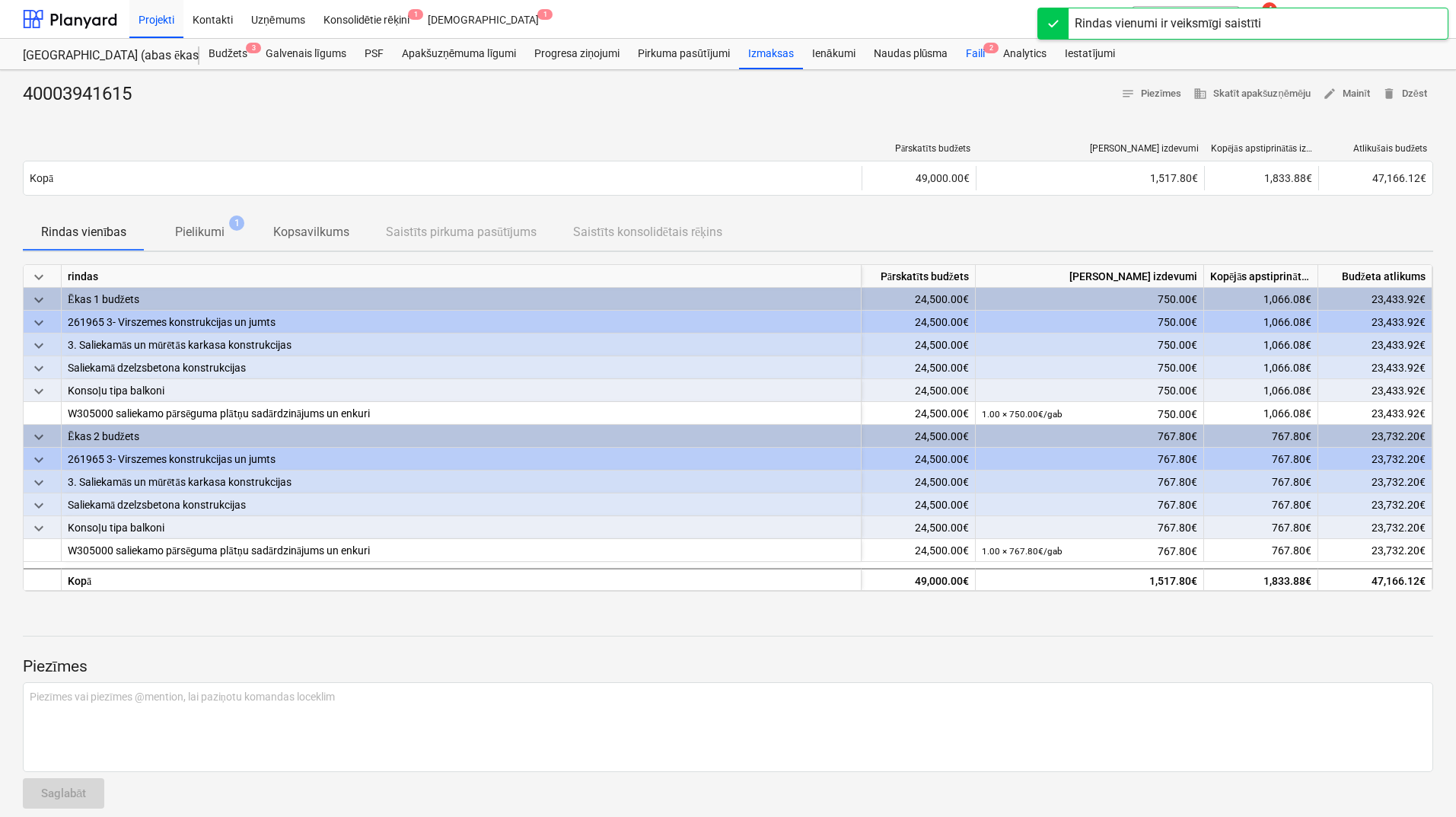
click at [979, 49] on div "Faili 2" at bounding box center [976, 54] width 38 height 31
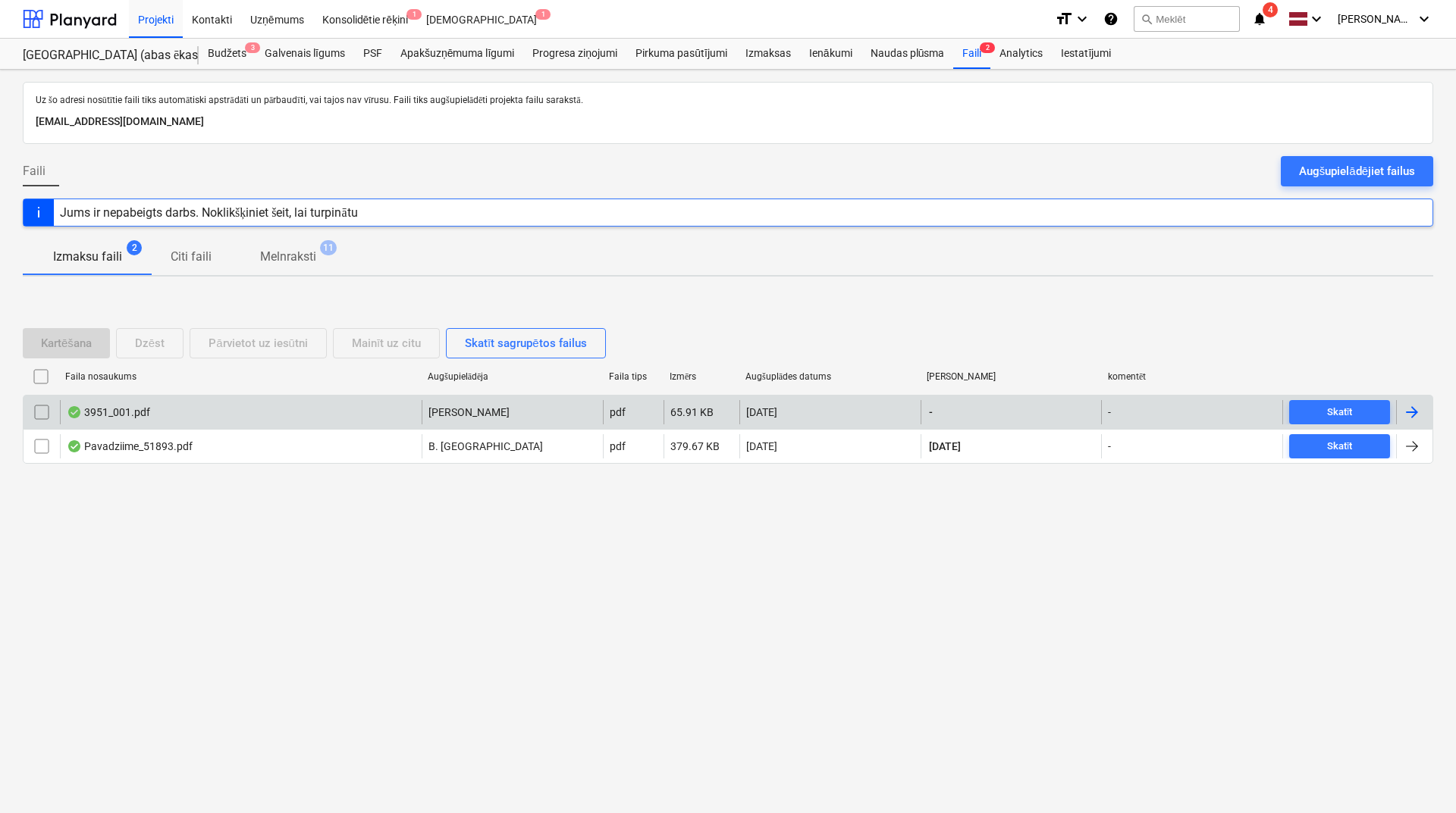
click at [1412, 410] on div at bounding box center [1412, 412] width 18 height 18
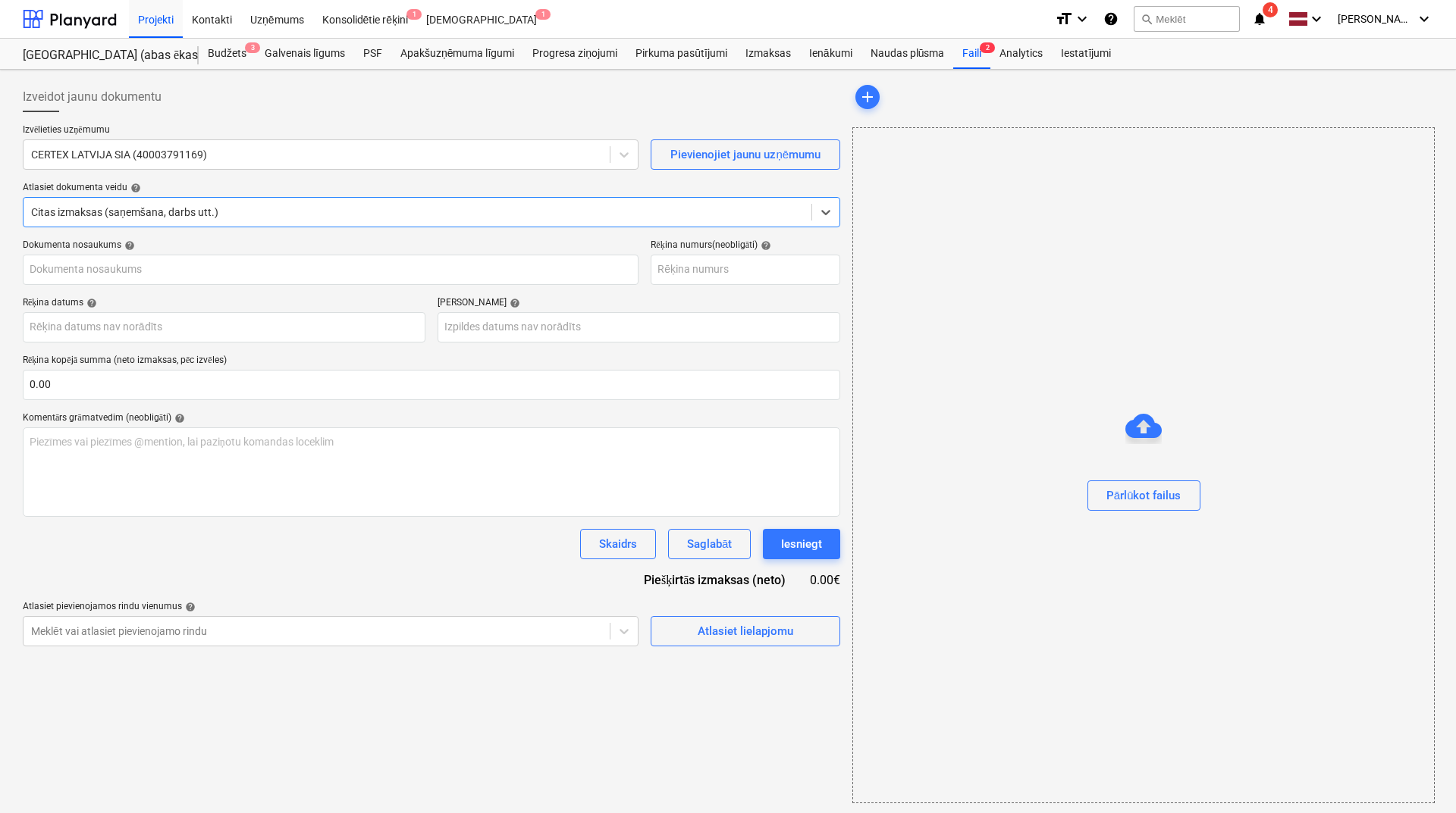
type input "000586490"
type input "[DATE]"
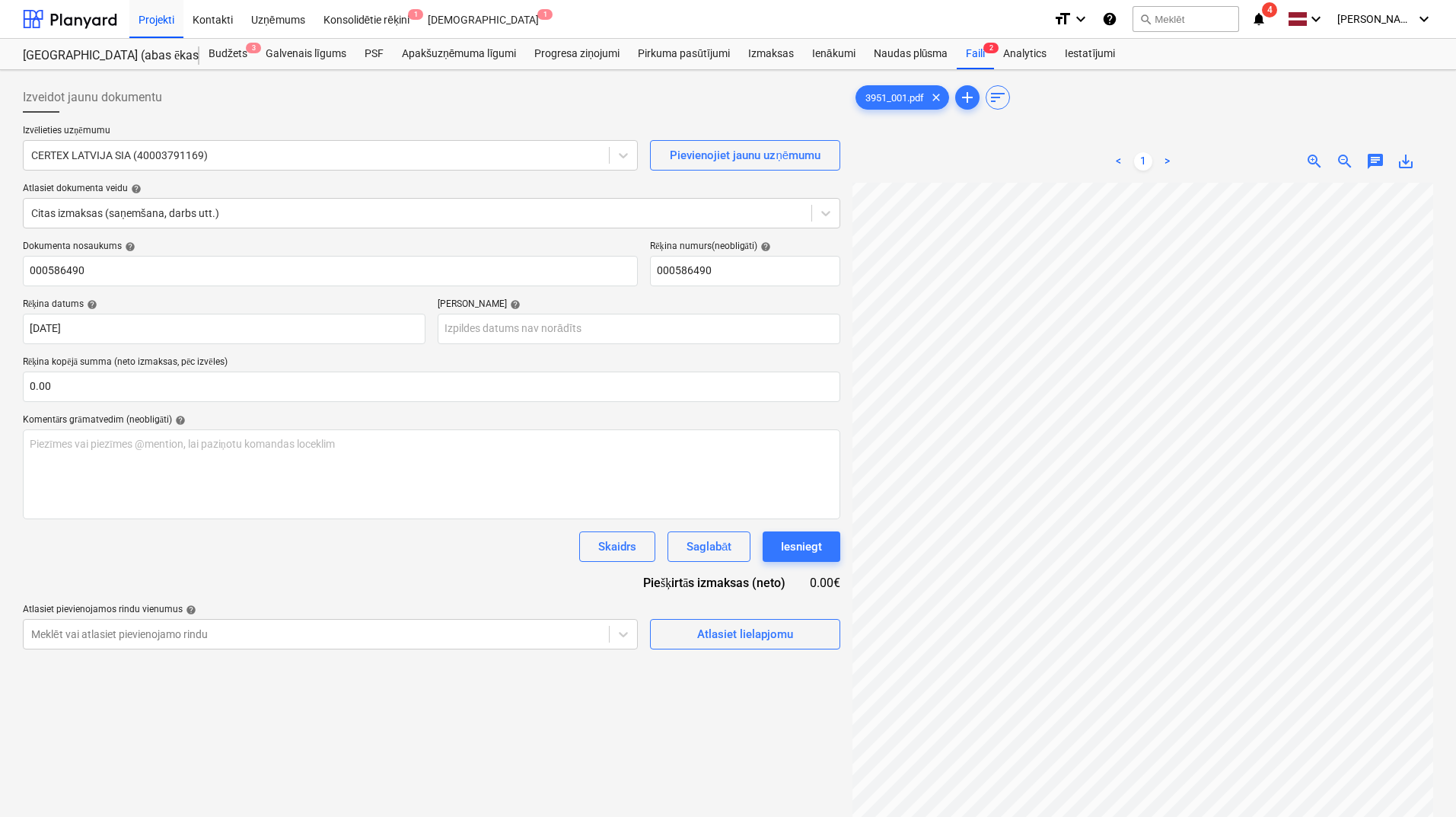
scroll to position [91, 99]
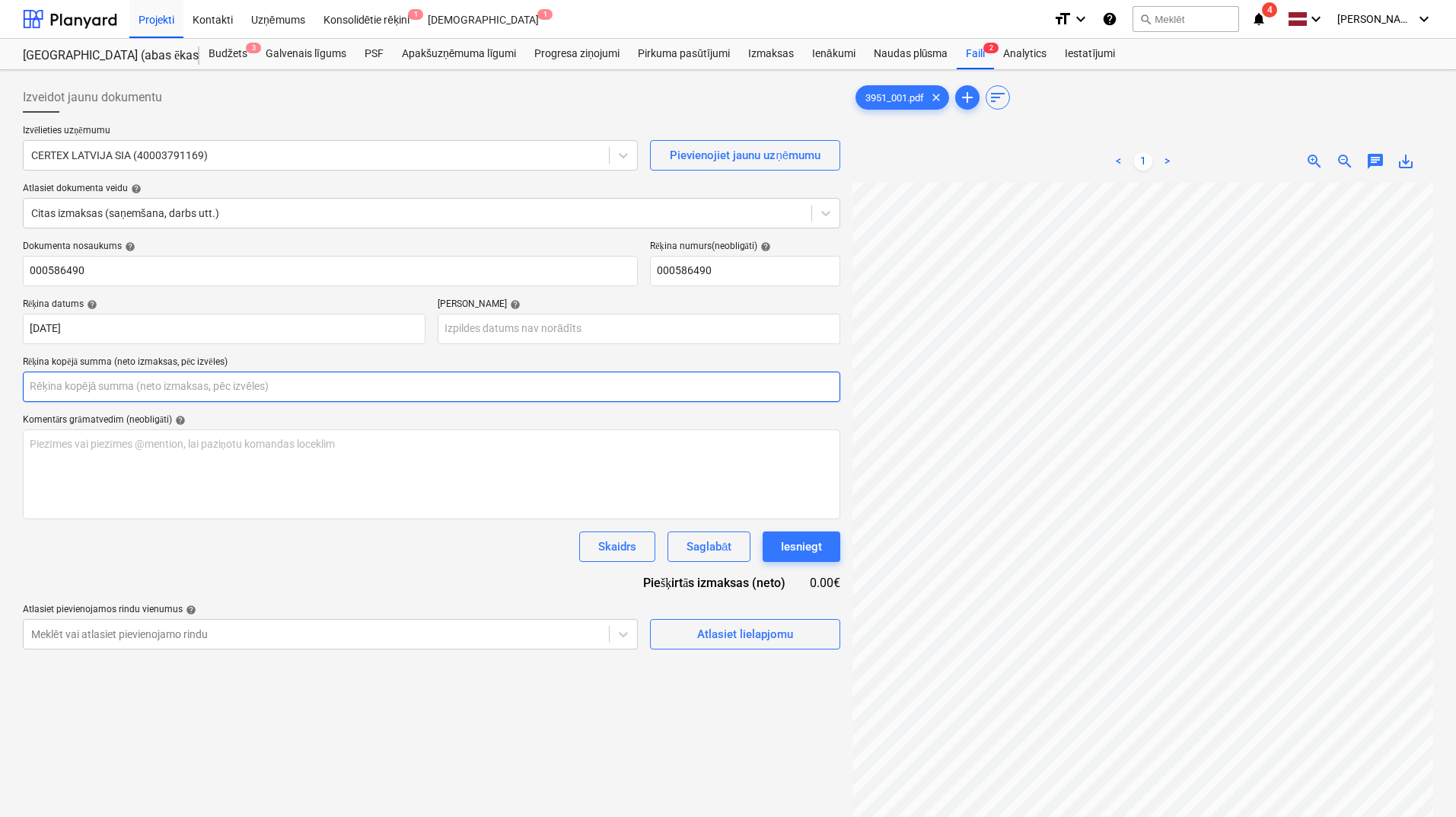
click at [172, 392] on input "text" at bounding box center [431, 387] width 817 height 31
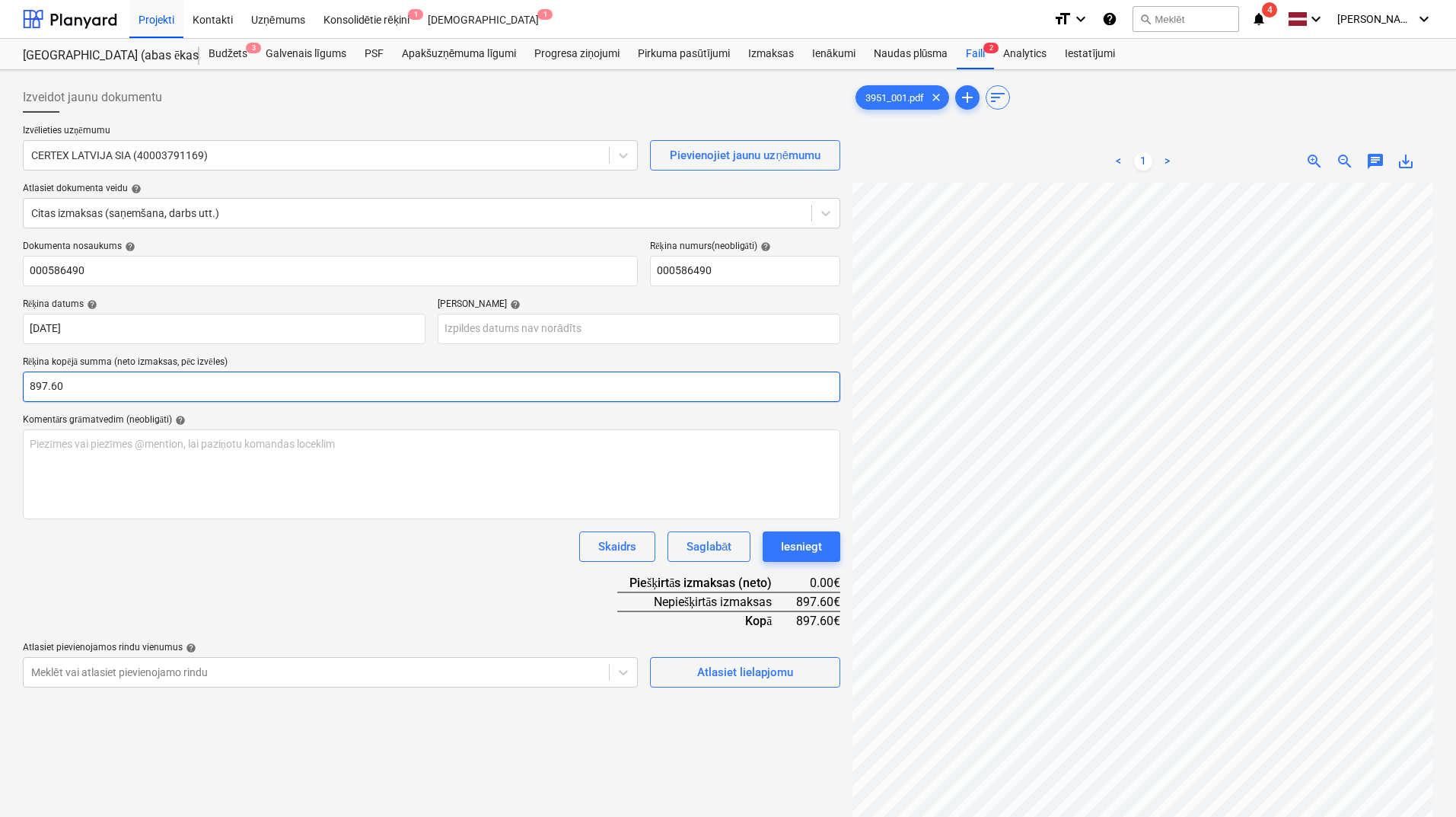
type input "897.60"
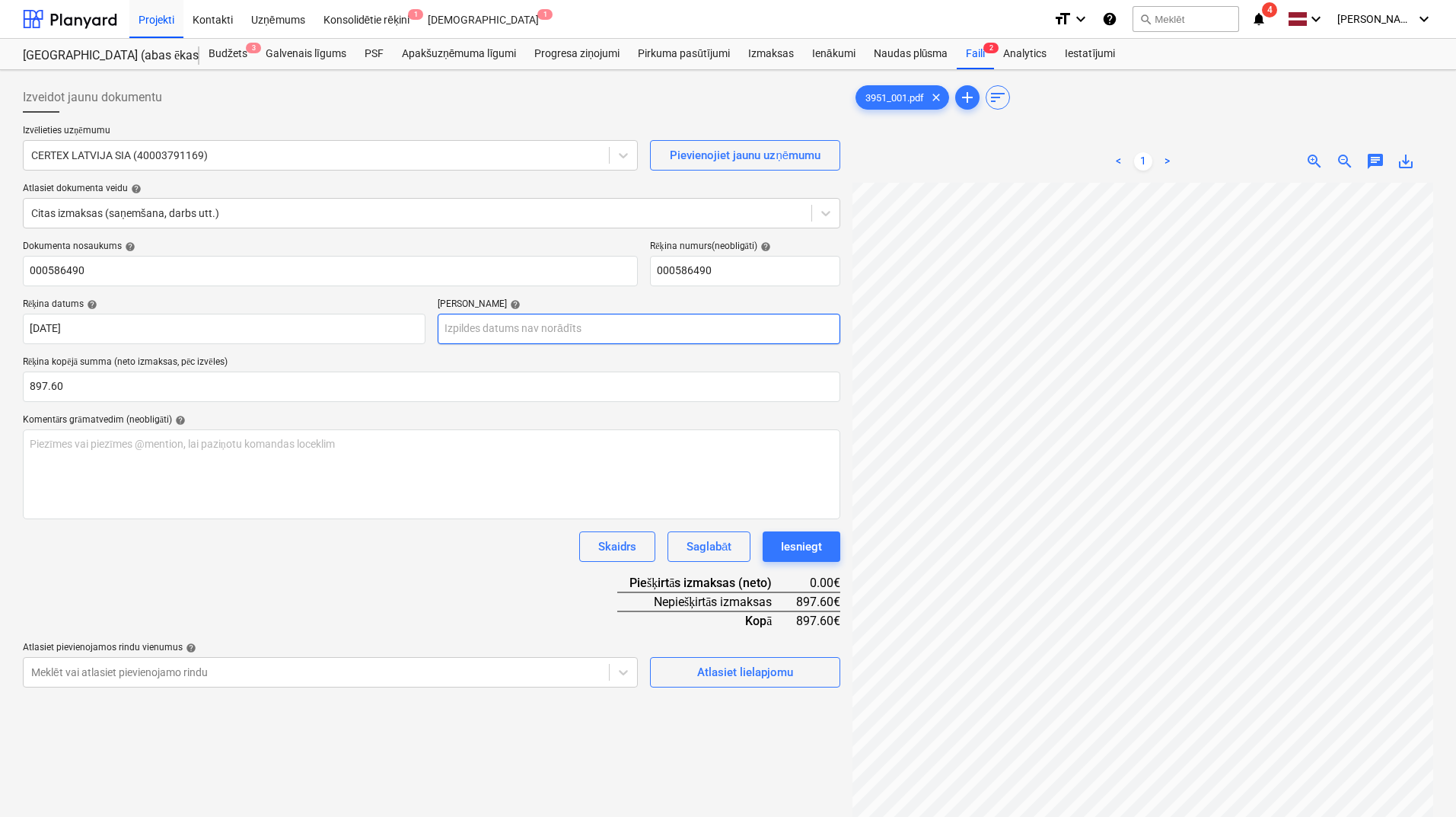
click at [570, 329] on body "Projekti Kontakti Uzņēmums Konsolidētie rēķini 1 Iesūtne 1 format_size keyboard…" at bounding box center [728, 408] width 1456 height 817
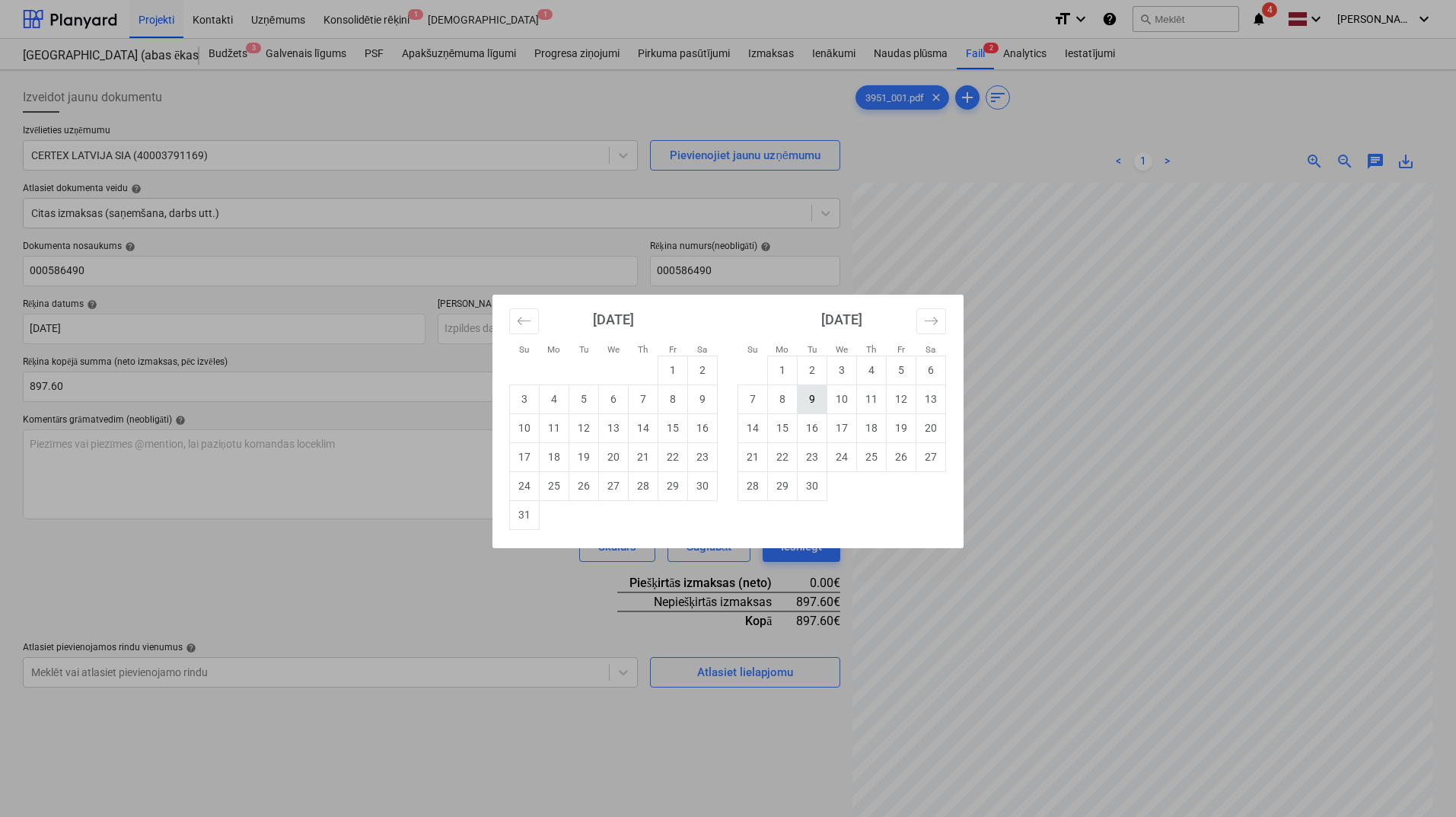
click at [820, 402] on td "9" at bounding box center [813, 399] width 30 height 29
type input "[DATE]"
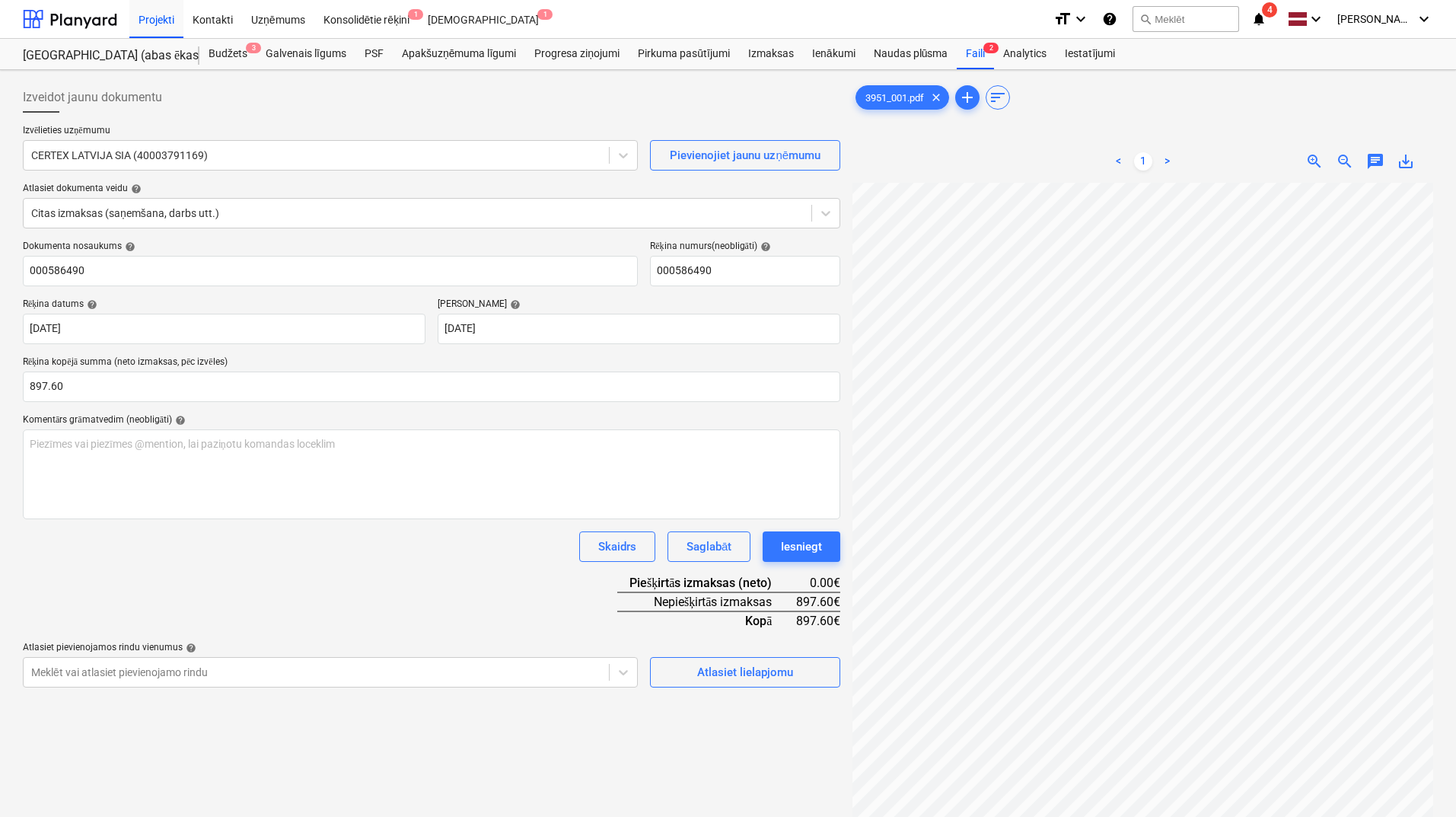
click at [513, 598] on div "Dokumenta nosaukums help 000586490 Rēķina numurs (neobligāti) help 000586490 Rē…" at bounding box center [431, 464] width 817 height 447
click at [735, 678] on div "Atlasiet lielapjomu" at bounding box center [745, 672] width 96 height 20
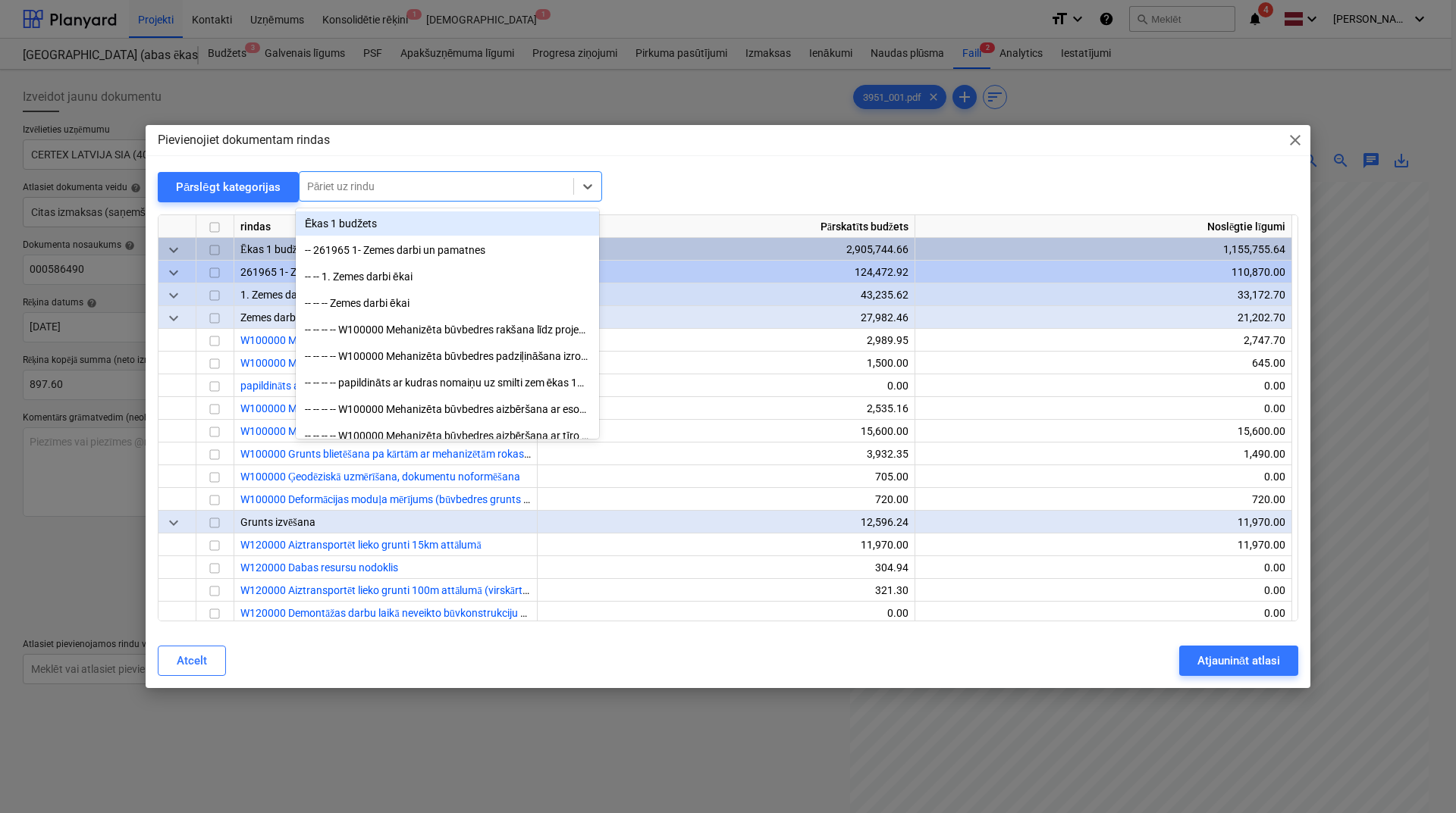
click at [455, 185] on div at bounding box center [436, 186] width 258 height 15
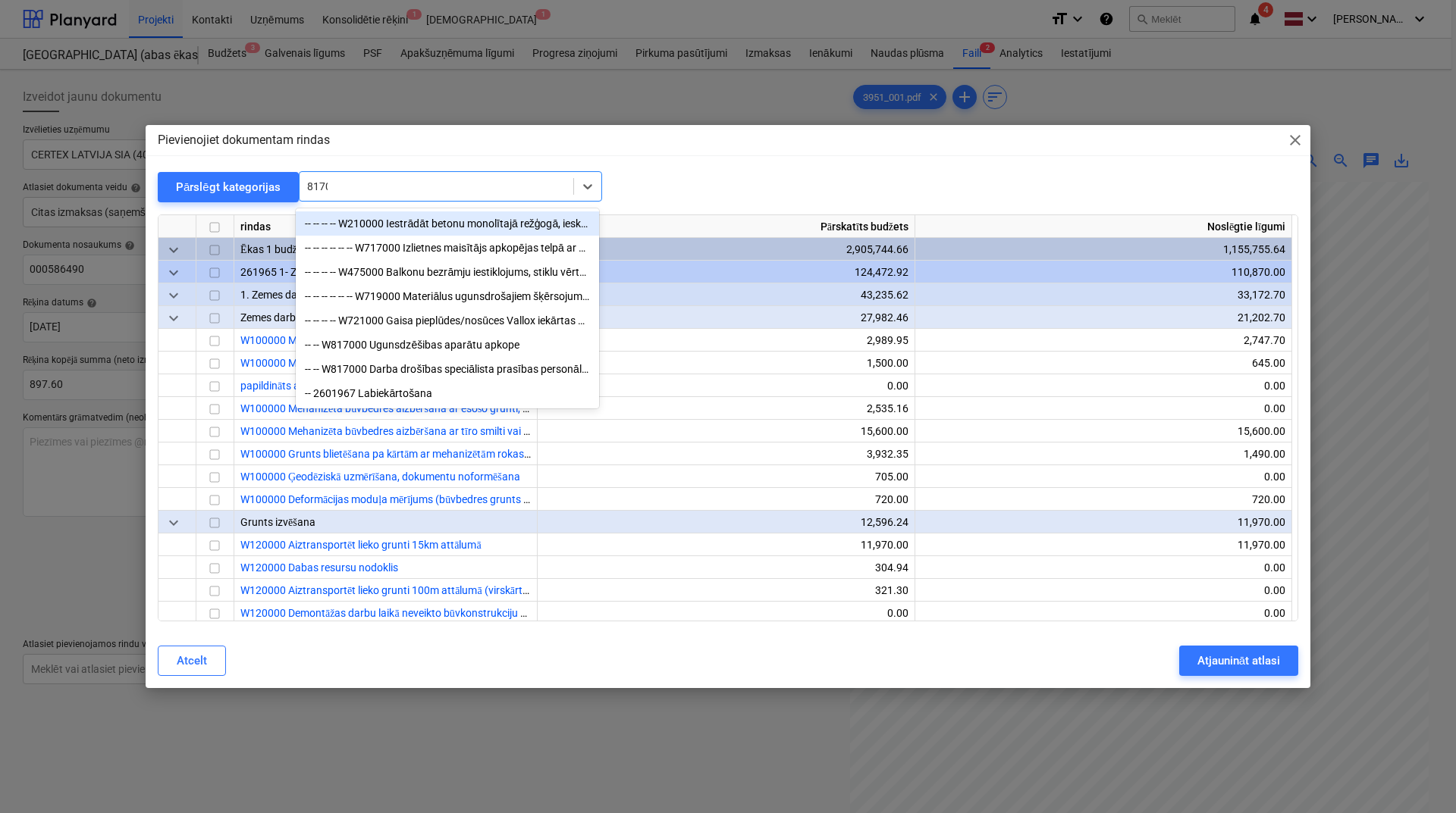
type input "81700"
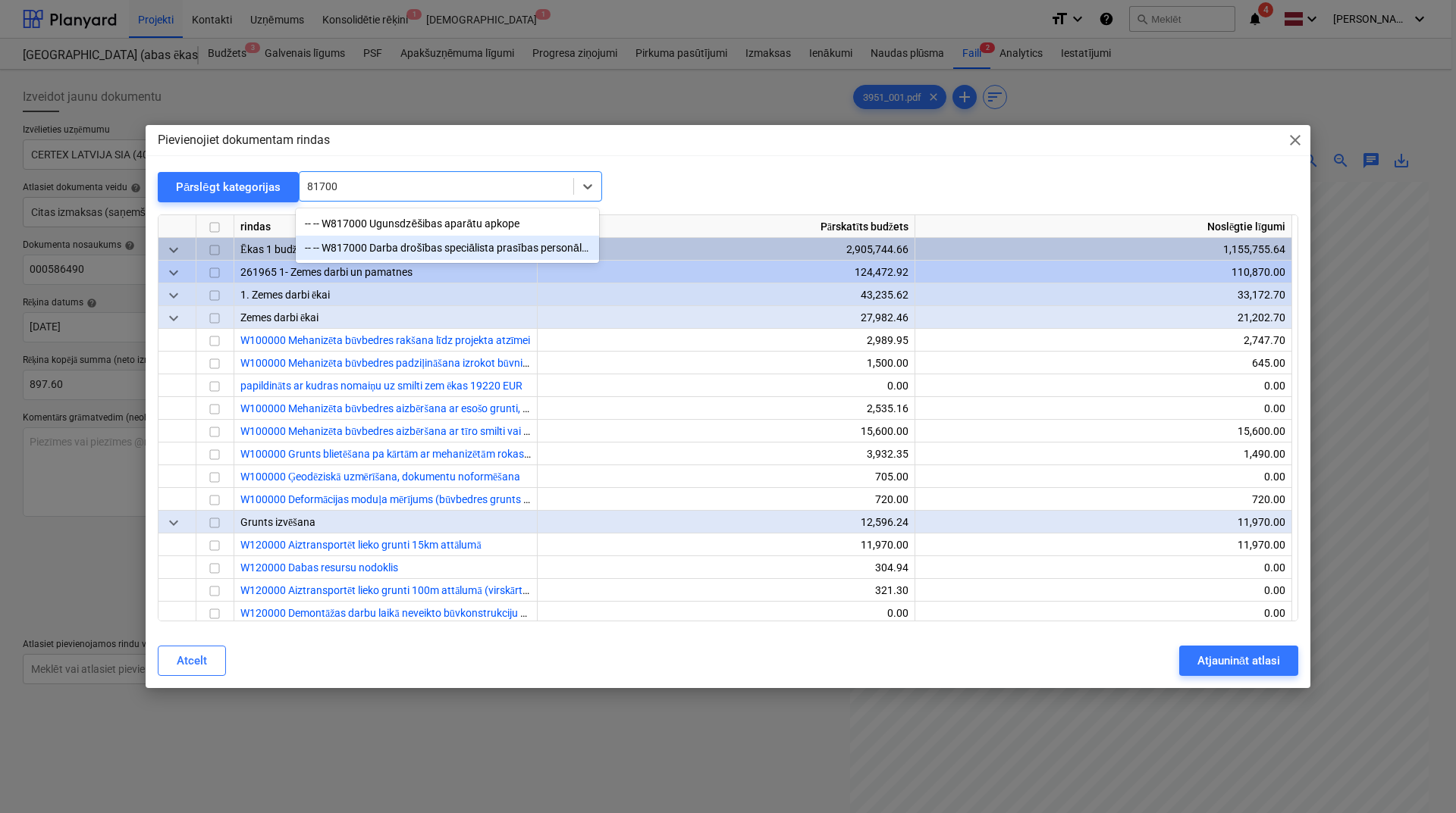
click at [425, 254] on div "-- -- W817000 Darba drošības speciālista prasības personālam, individuālas aizs…" at bounding box center [447, 247] width 304 height 24
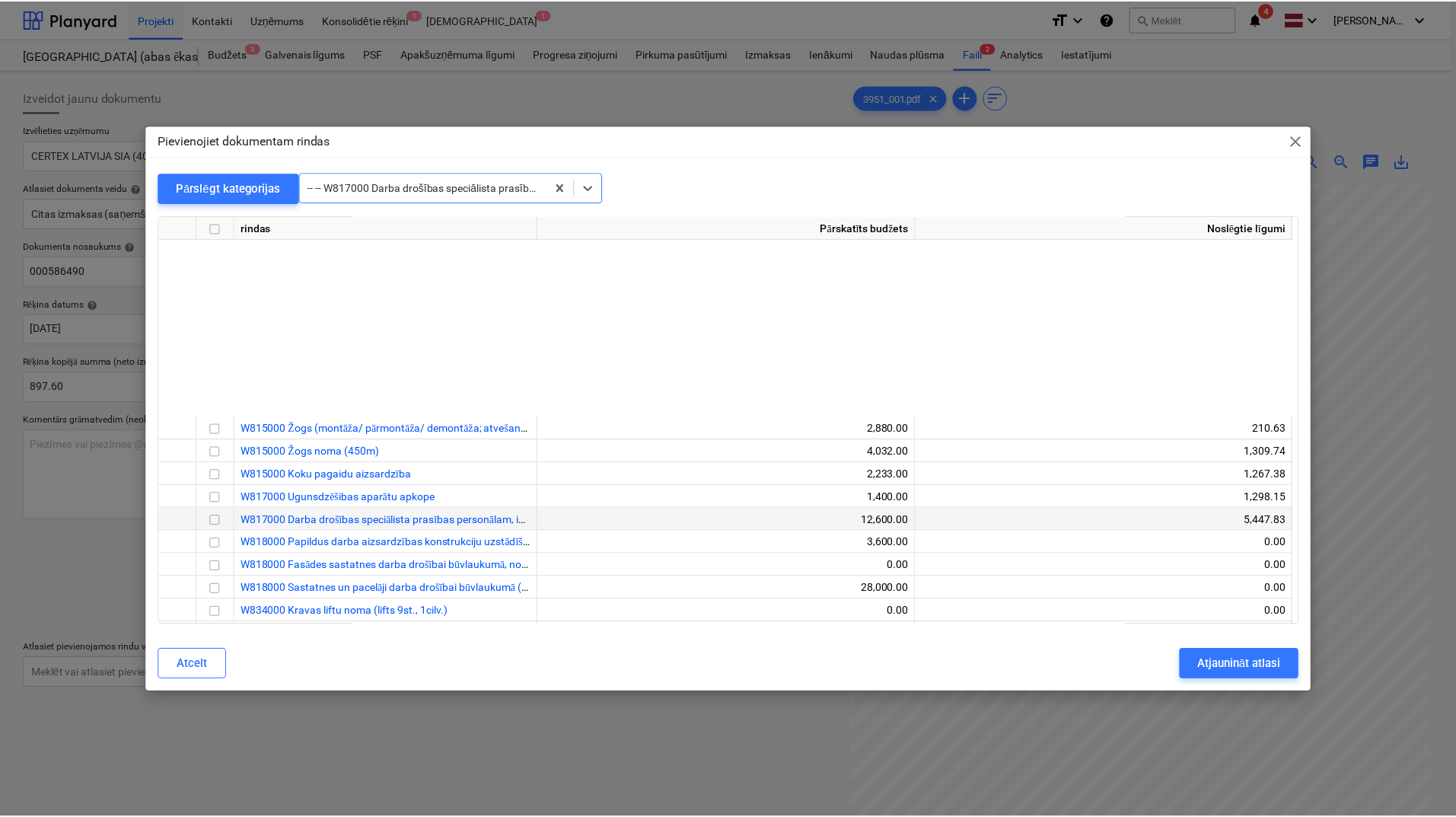
scroll to position [29086, 0]
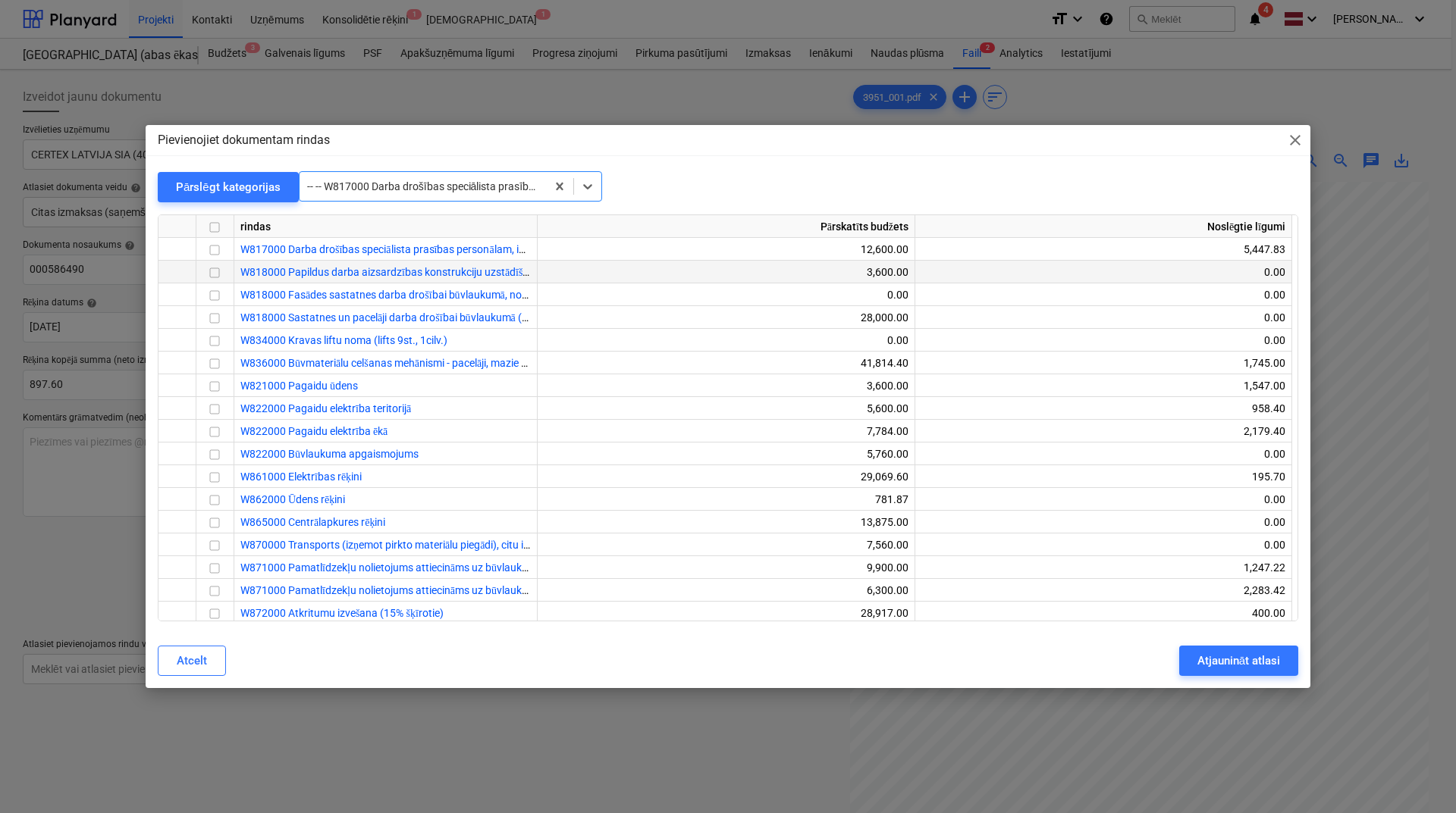
drag, startPoint x: 214, startPoint y: 251, endPoint x: 288, endPoint y: 261, distance: 74.7
click at [215, 251] on input "checkbox" at bounding box center [214, 250] width 18 height 18
click at [1230, 660] on div "Atjaunināt atlasi" at bounding box center [1239, 660] width 83 height 20
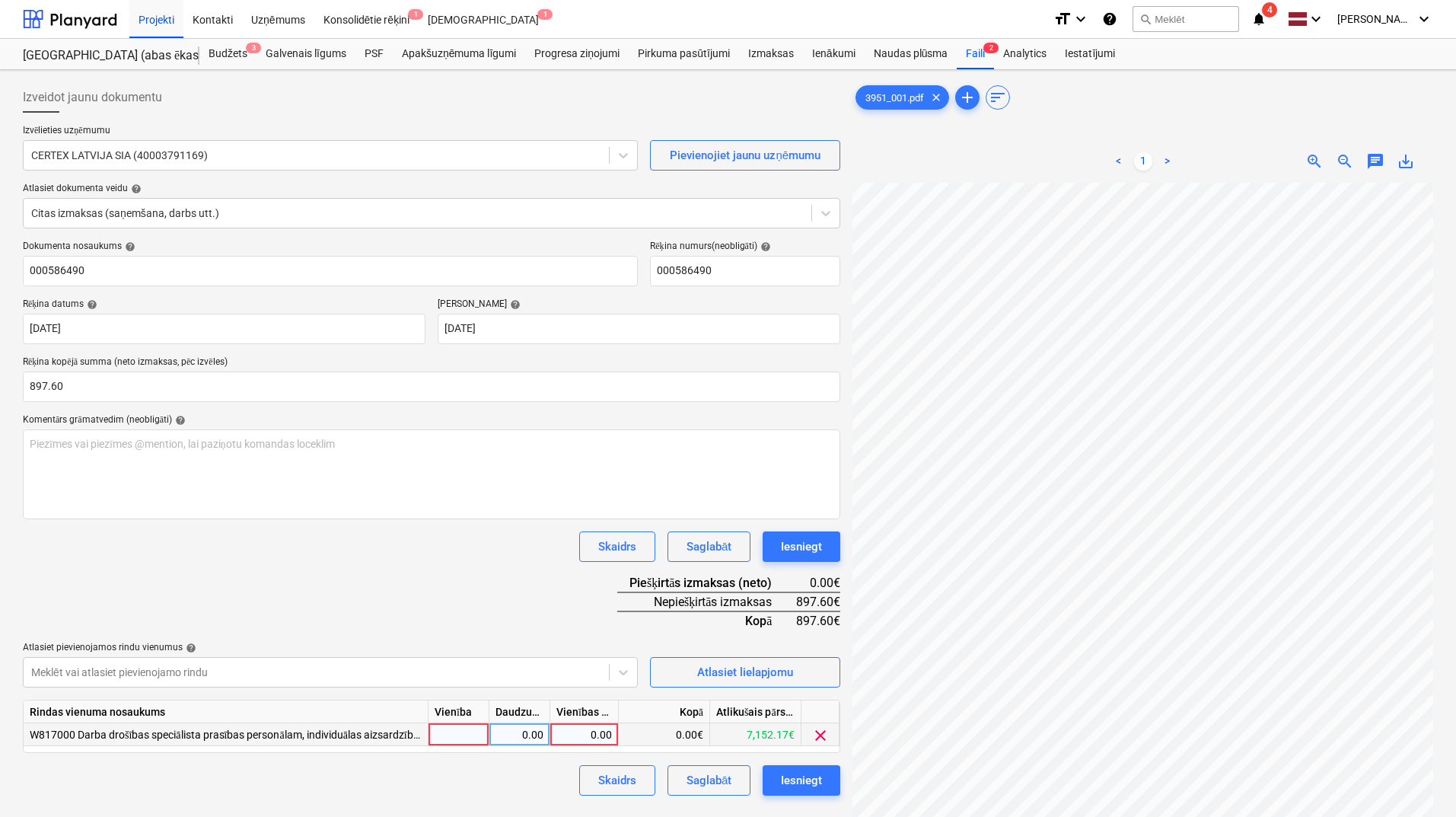
click at [593, 738] on div "0.00" at bounding box center [584, 735] width 56 height 23
type input "897.60"
click at [552, 601] on div "Dokumenta nosaukums help 000586490 Rēķina numurs (neobligāti) help 000586490 Rē…" at bounding box center [431, 518] width 817 height 555
click at [816, 784] on div "Iesniegt" at bounding box center [802, 780] width 41 height 20
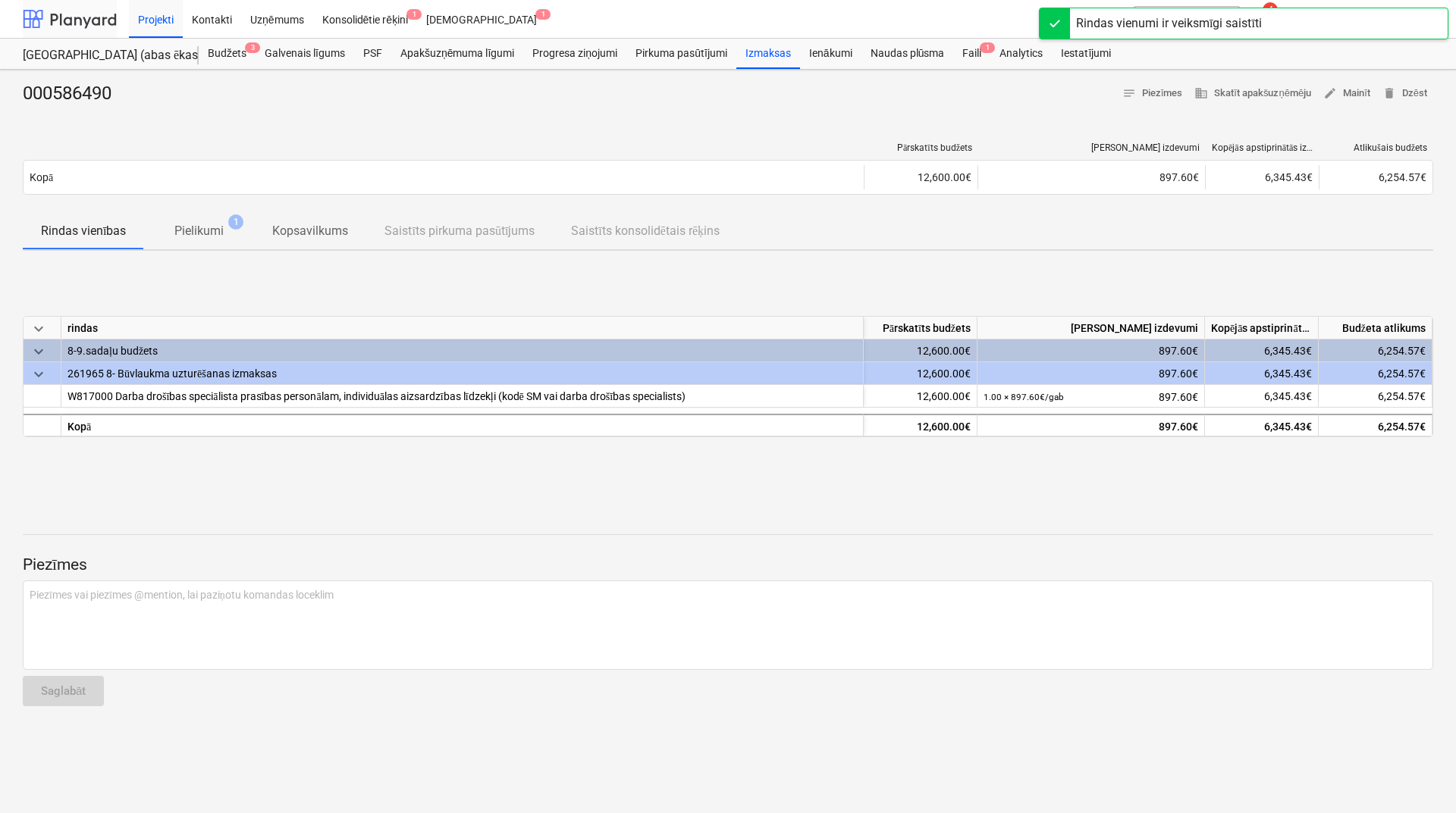
click at [89, 24] on div at bounding box center [69, 19] width 94 height 38
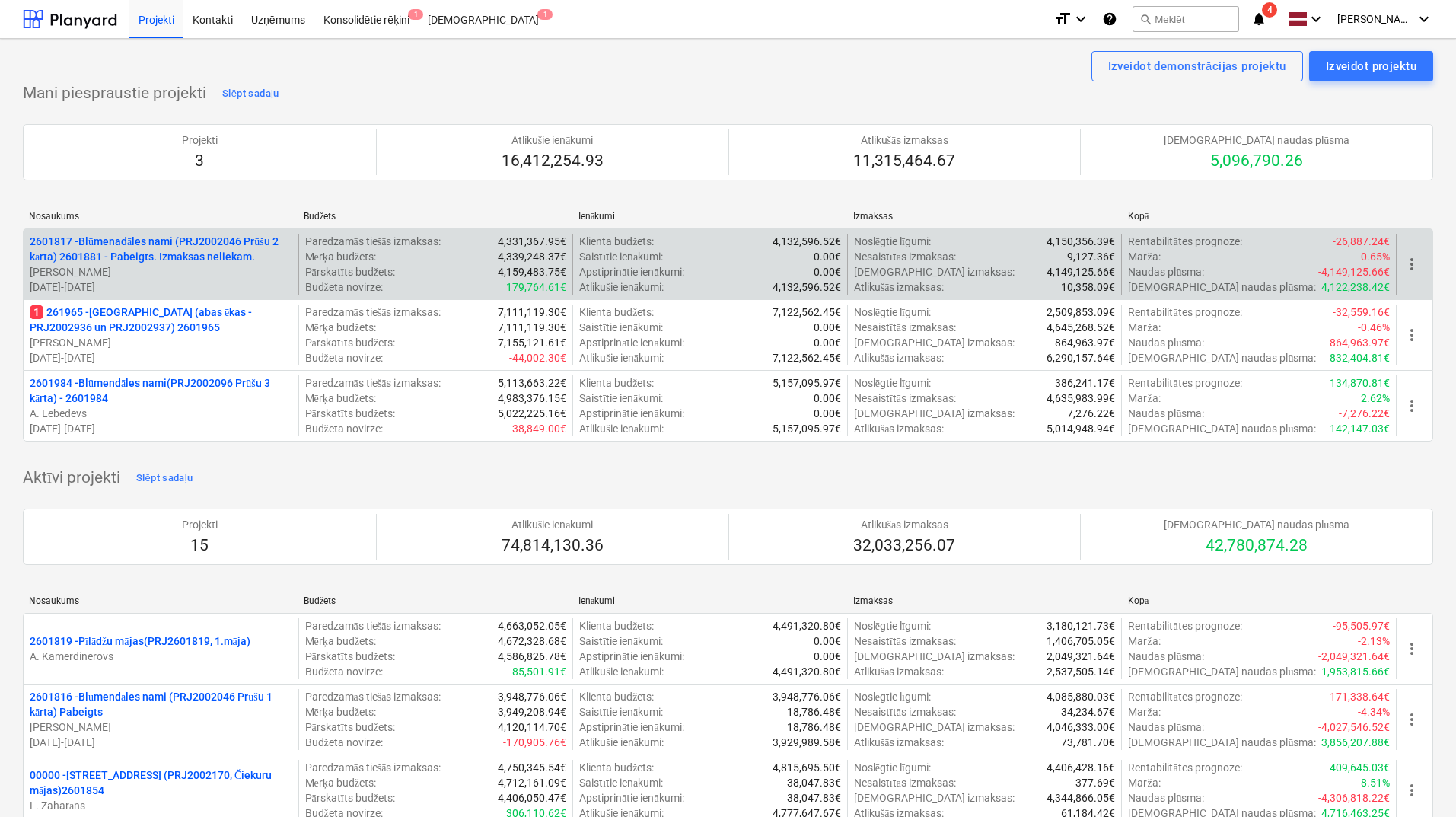
click at [201, 296] on div "2601817 - Blūmenadāles nami (PRJ2002046 Prūšu 2 kārta) 2601881 - Pabeigts. Izma…" at bounding box center [728, 263] width 1411 height 71
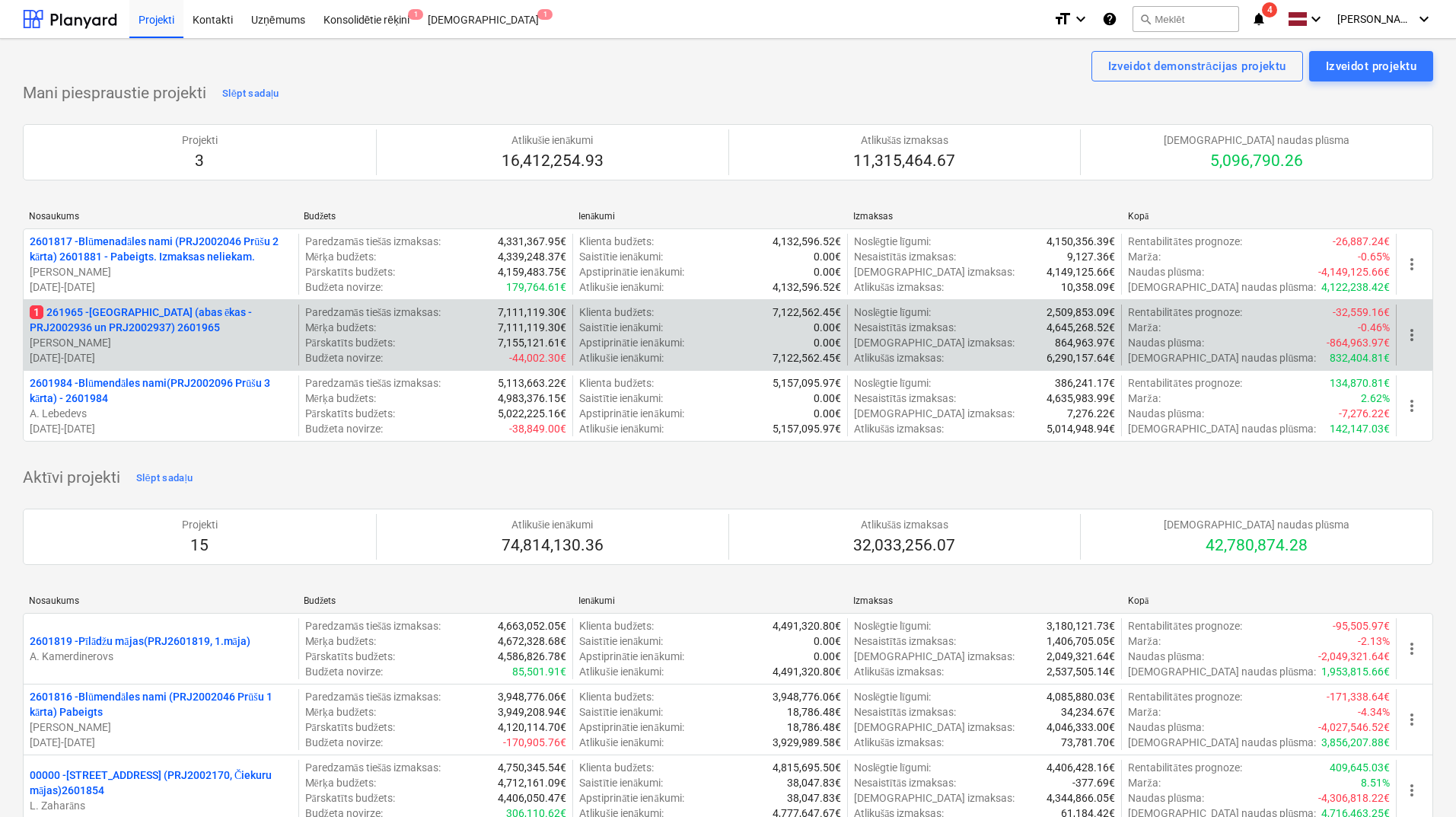
click at [187, 336] on p "[PERSON_NAME]" at bounding box center [161, 342] width 263 height 15
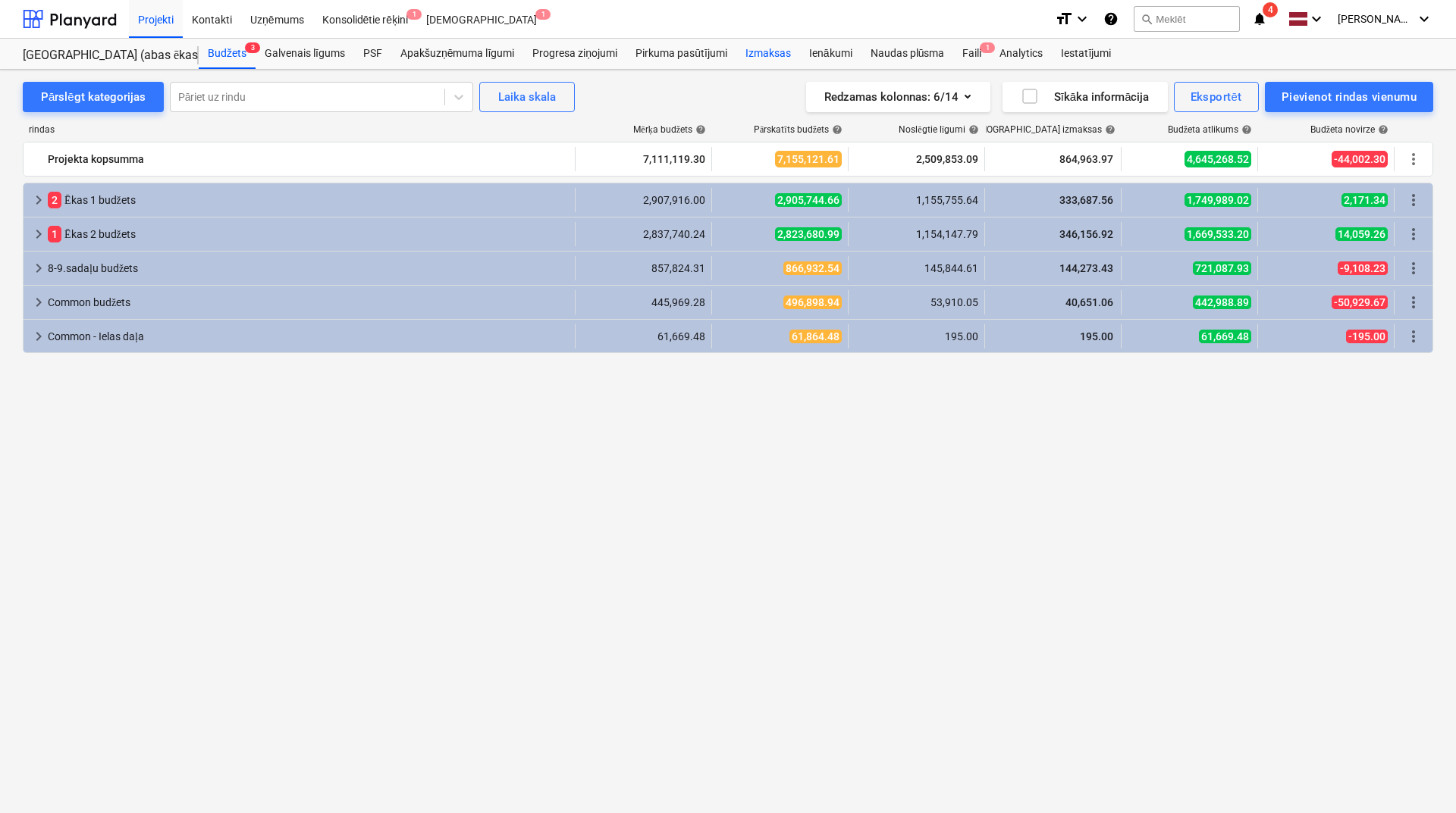
click at [789, 51] on div "Izmaksas" at bounding box center [768, 54] width 64 height 30
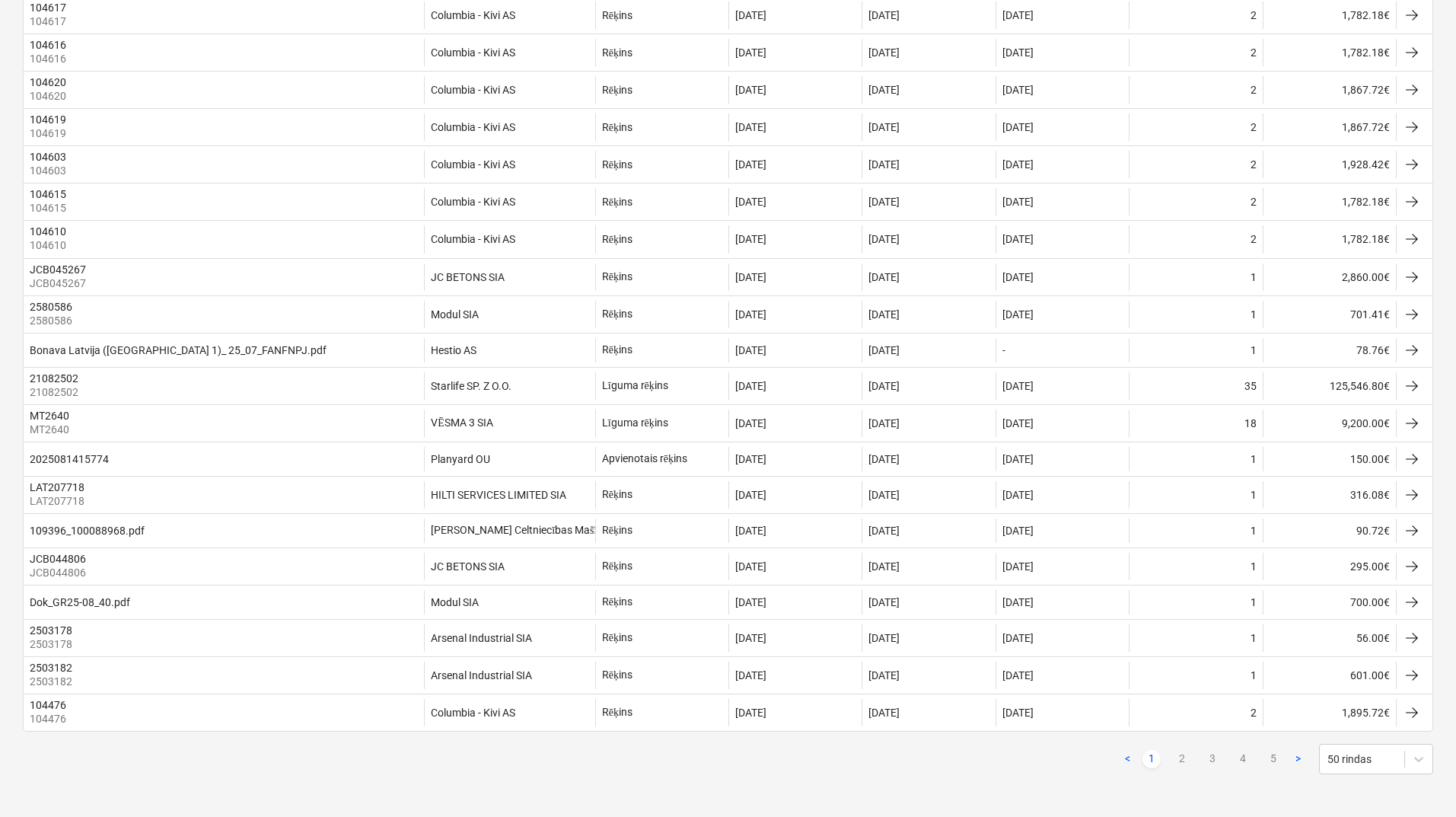
scroll to position [1426, 0]
click at [1178, 761] on link "2" at bounding box center [1182, 759] width 18 height 18
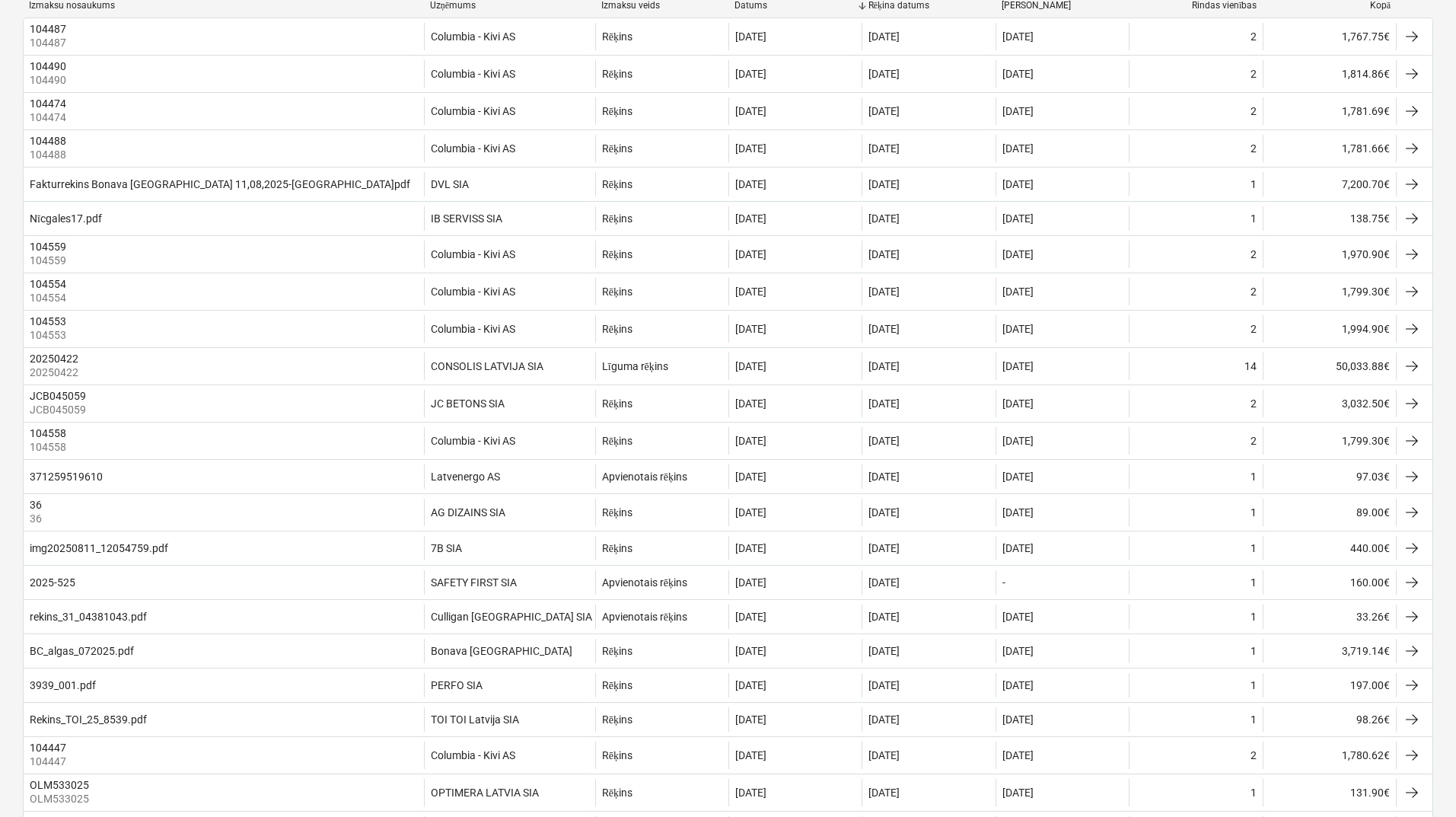
scroll to position [169, 0]
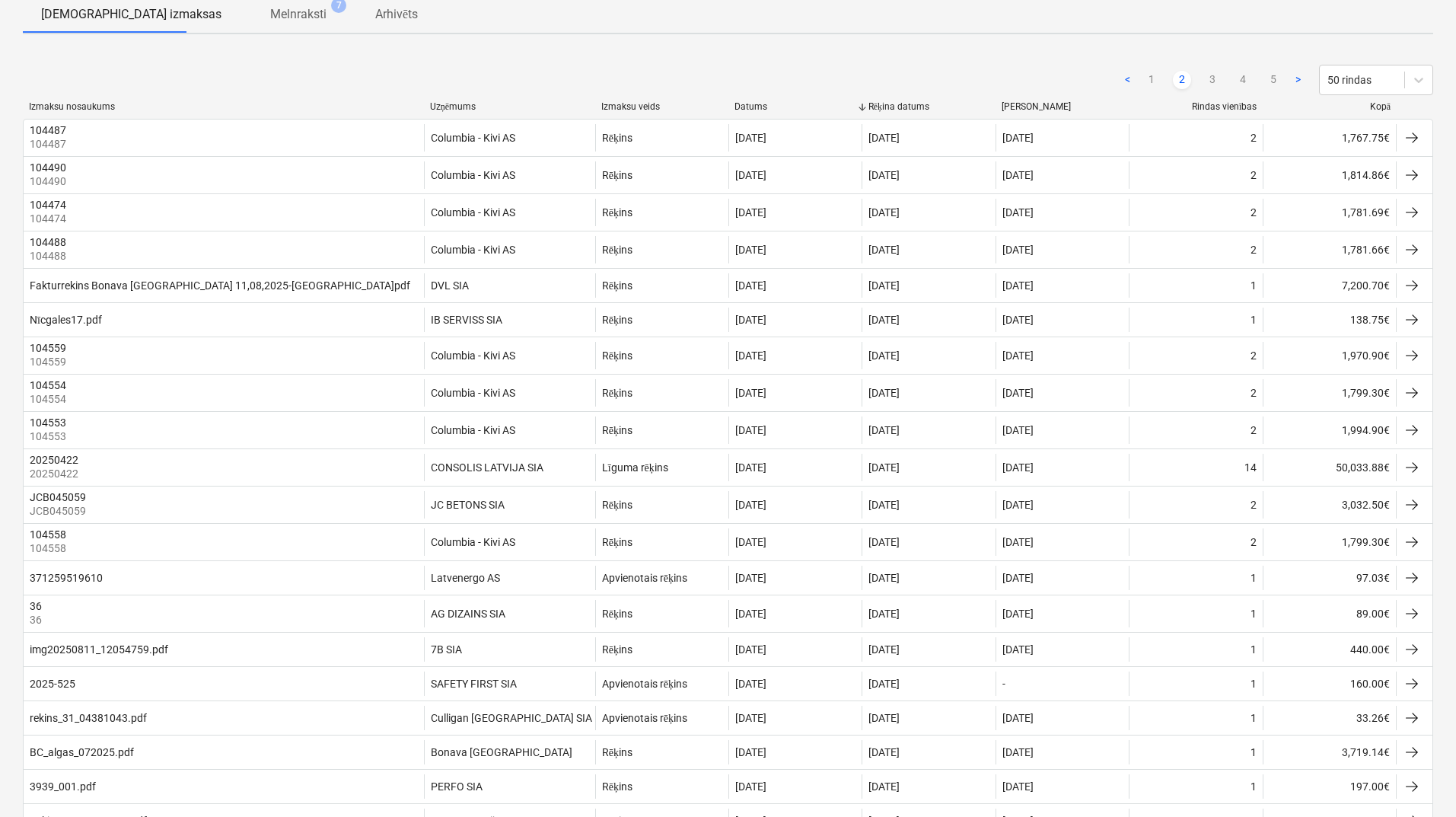
click at [455, 96] on div "< 1 2 3 4 5 > 50 rindas" at bounding box center [728, 80] width 1411 height 42
click at [455, 101] on div "Uzņēmums" at bounding box center [509, 107] width 159 height 12
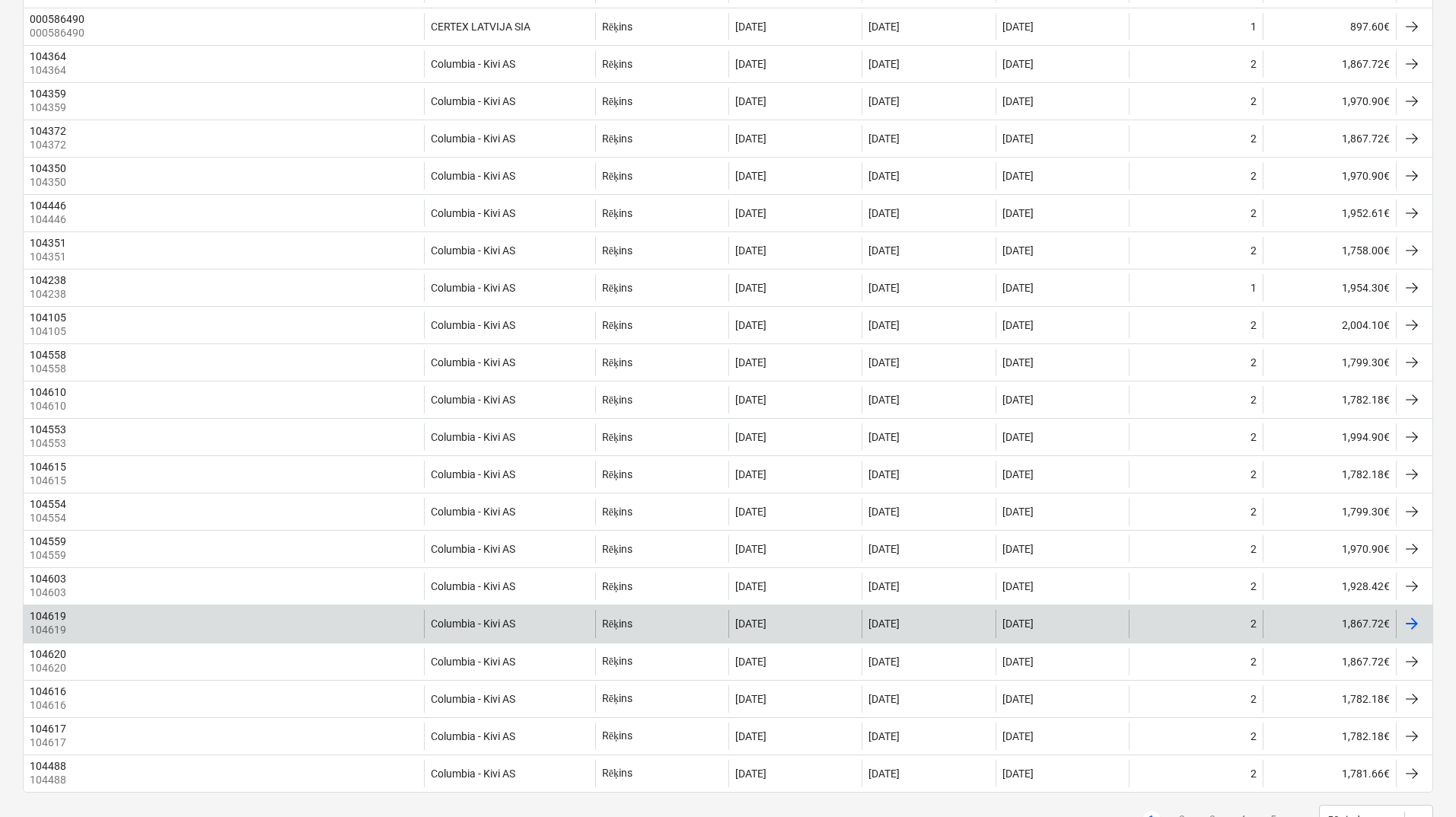
scroll to position [1407, 0]
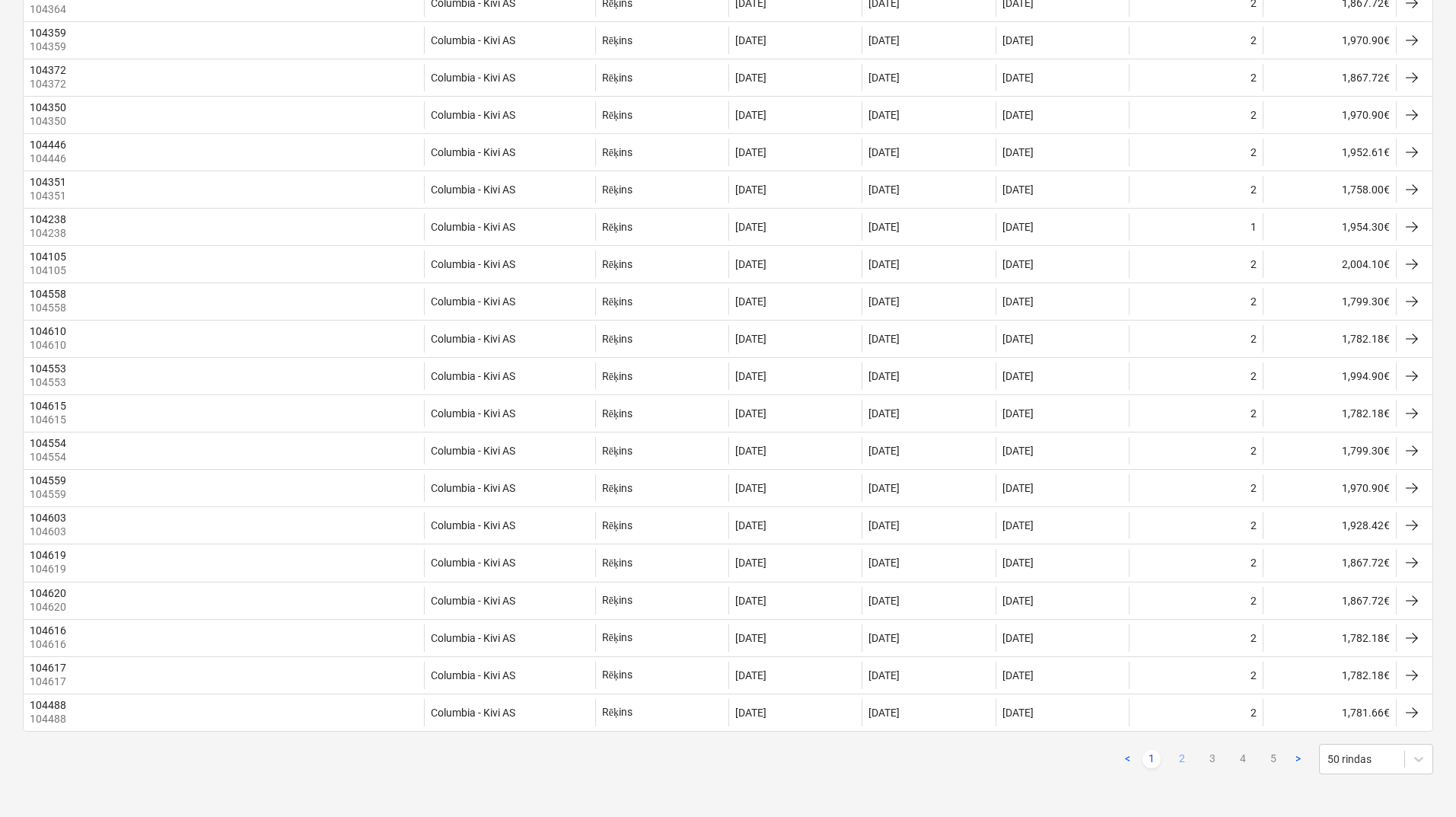
click at [1179, 764] on link "2" at bounding box center [1182, 759] width 18 height 18
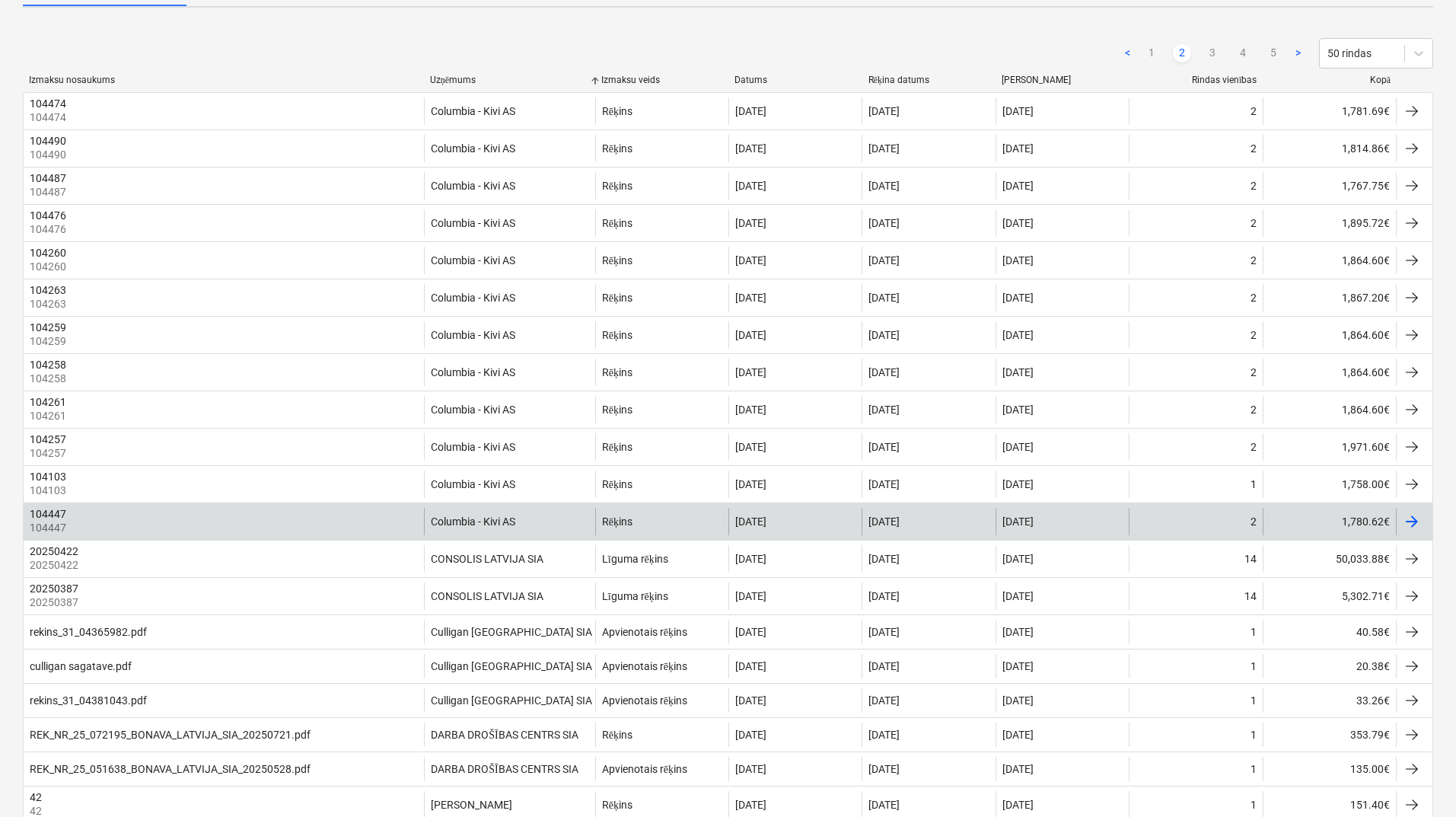
scroll to position [0, 0]
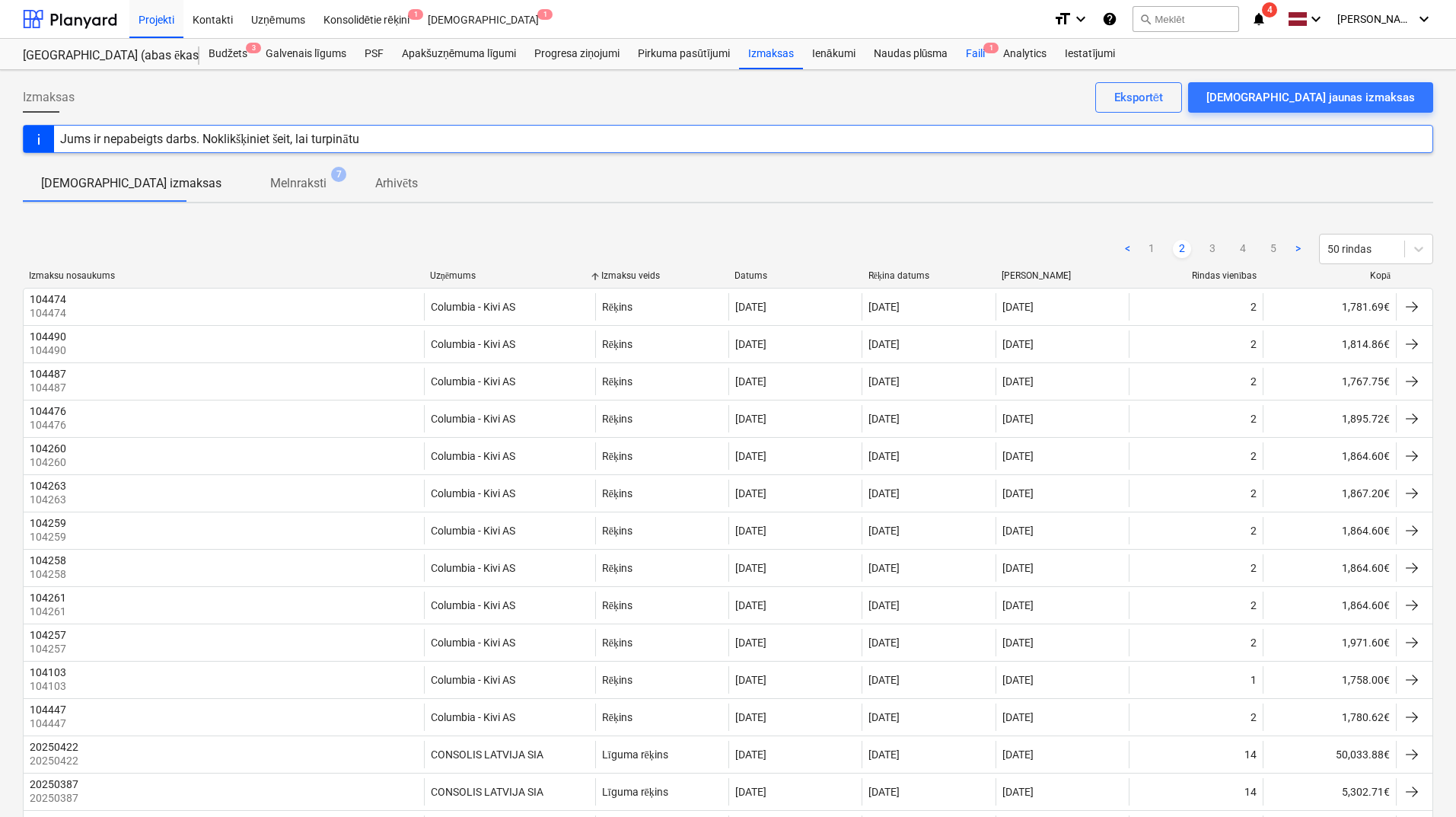
click at [975, 61] on div "Faili 1" at bounding box center [976, 54] width 38 height 31
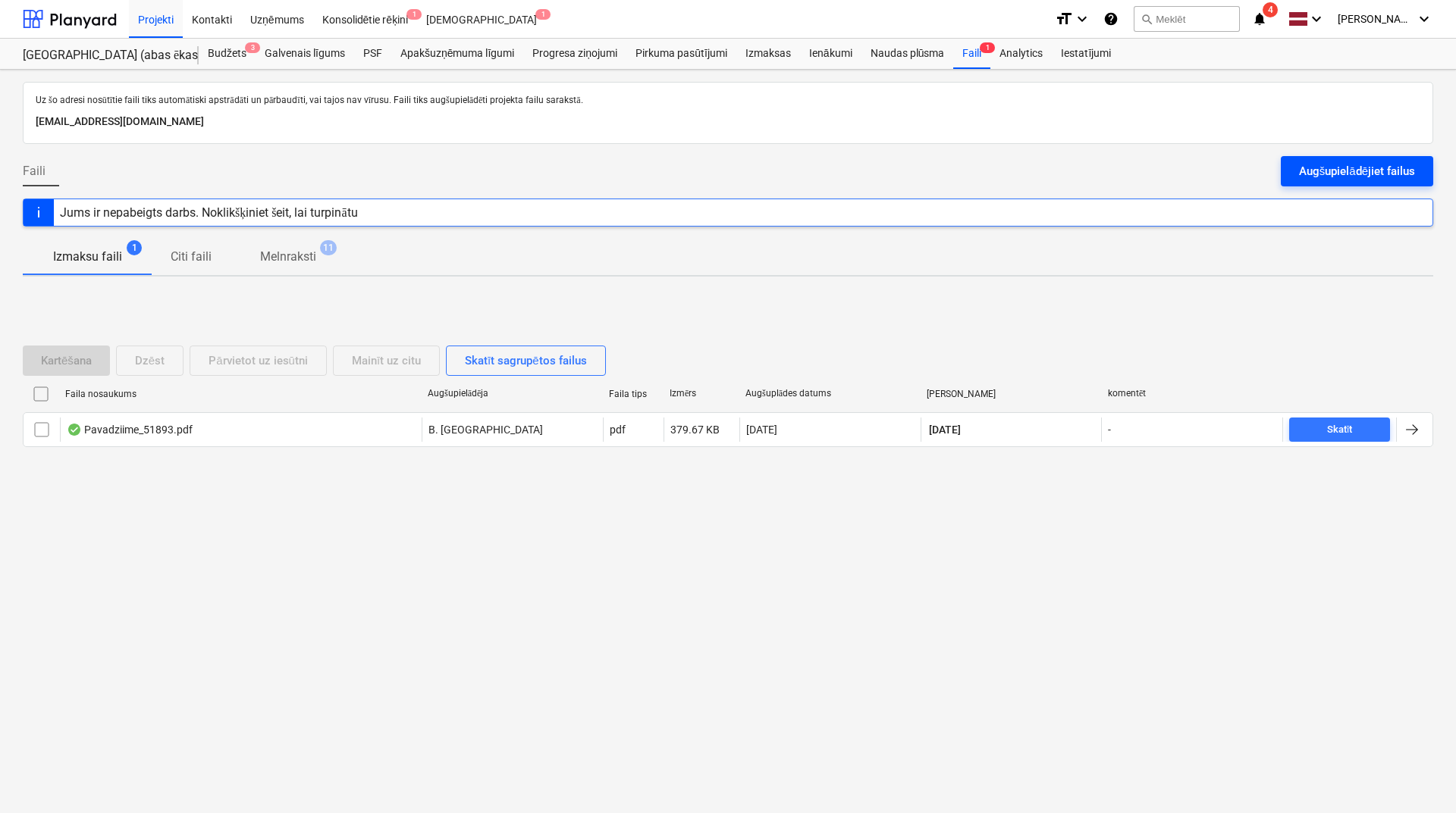
click at [1341, 165] on div "Augšupielādējiet failus" at bounding box center [1357, 171] width 116 height 20
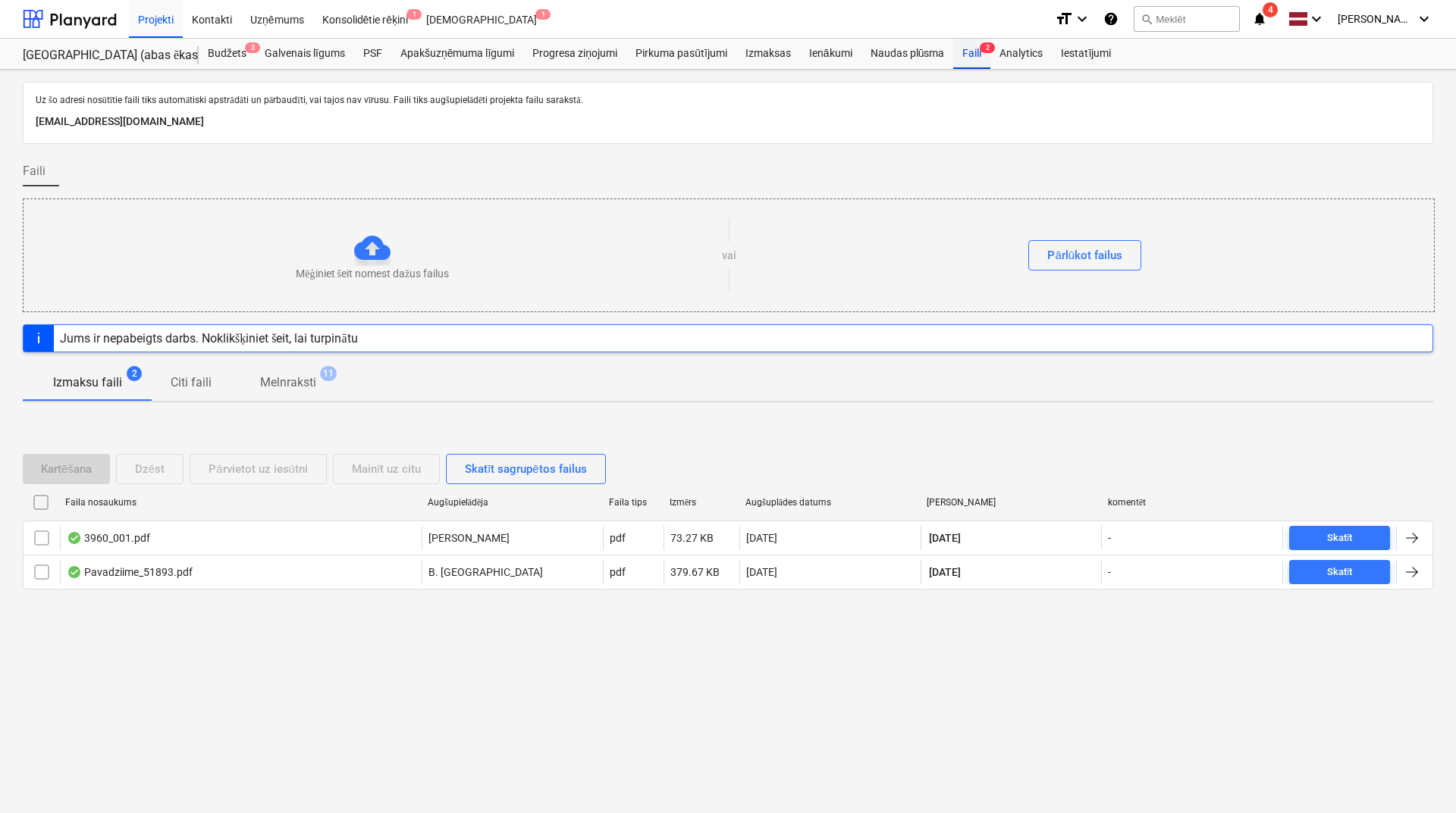
click at [974, 47] on div "Faili 2" at bounding box center [972, 54] width 37 height 30
click at [693, 63] on div "Pirkuma pasūtījumi" at bounding box center [681, 54] width 110 height 30
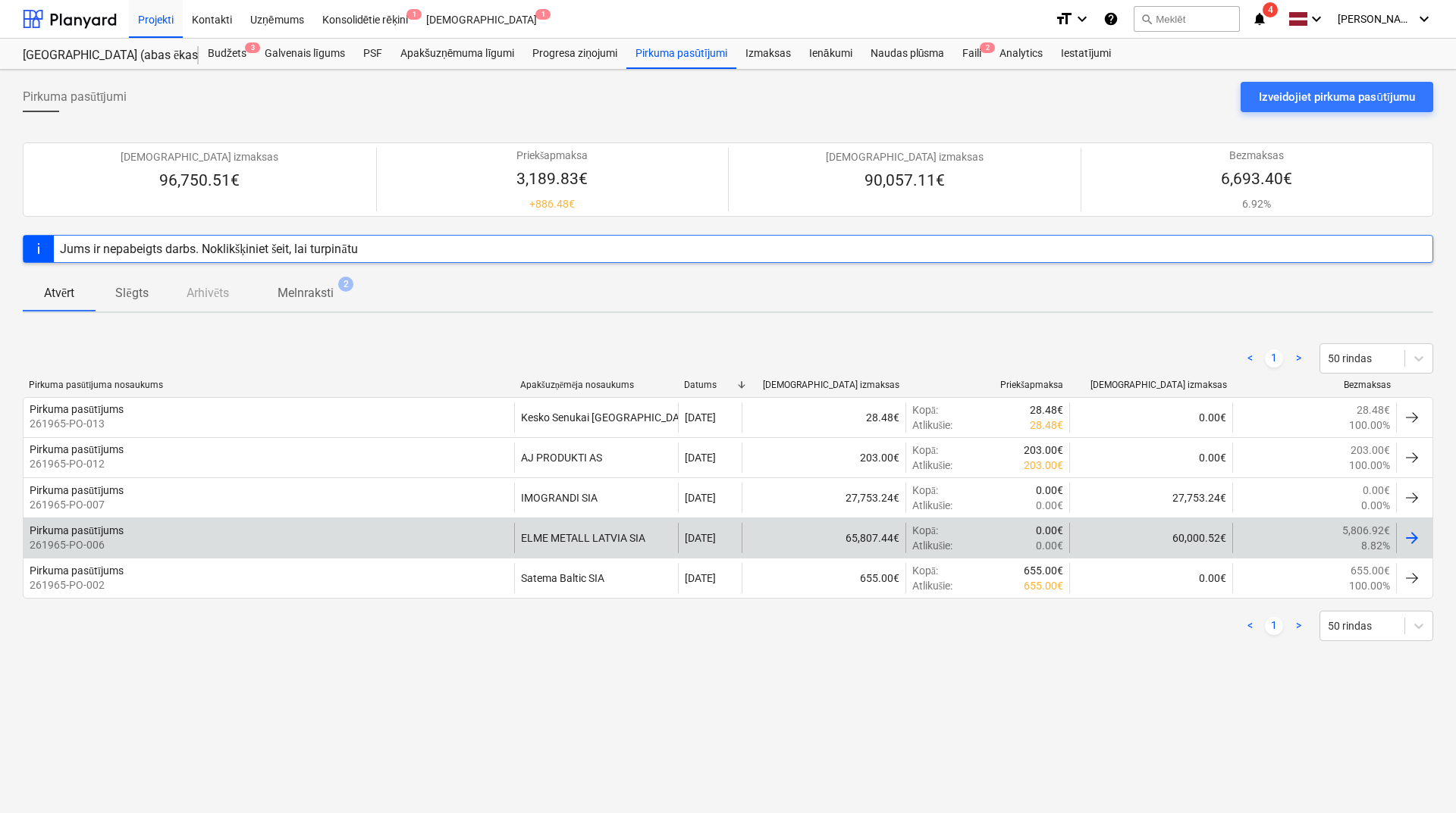
click at [1412, 540] on div at bounding box center [1412, 538] width 18 height 18
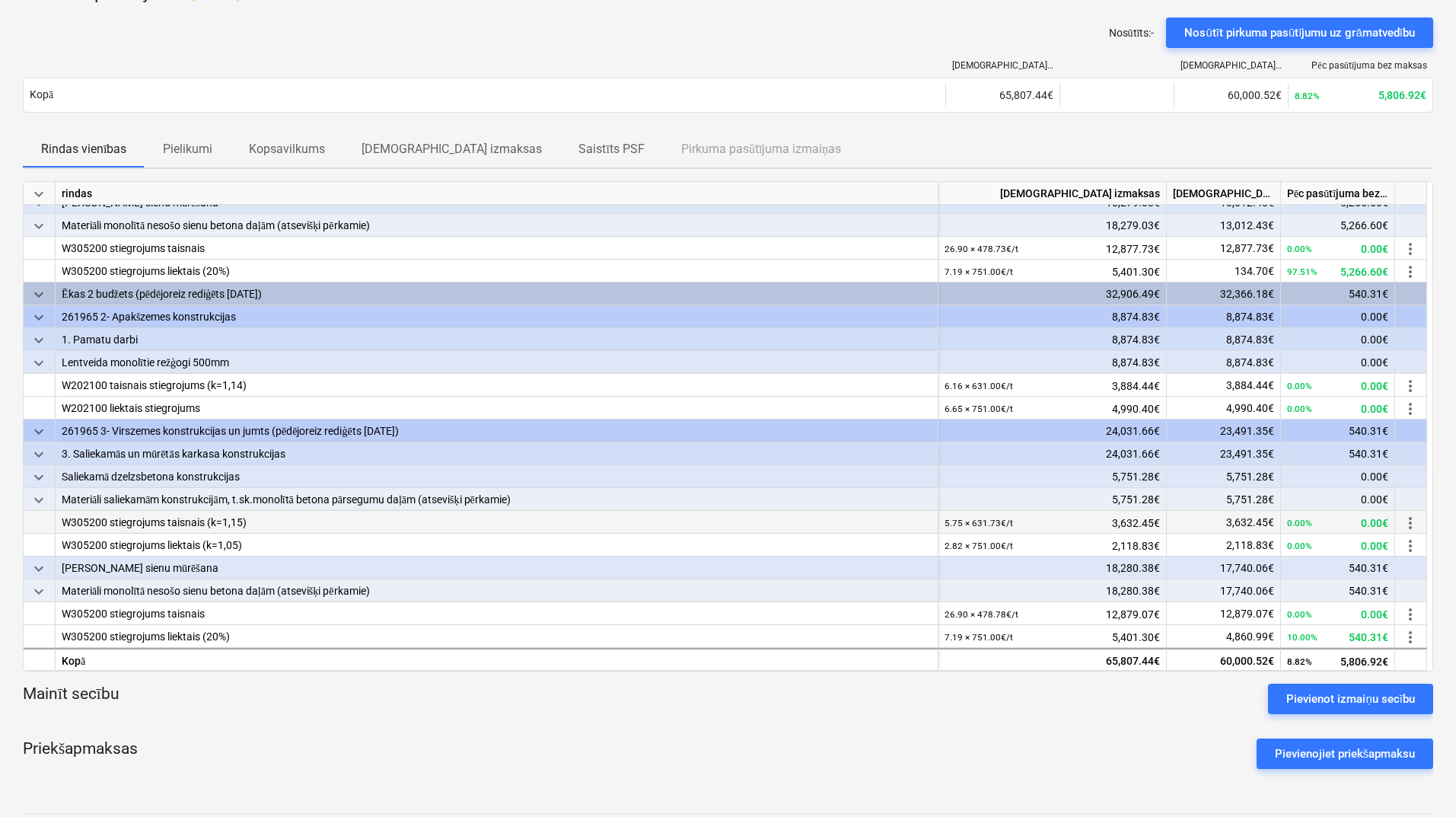
scroll to position [203, 0]
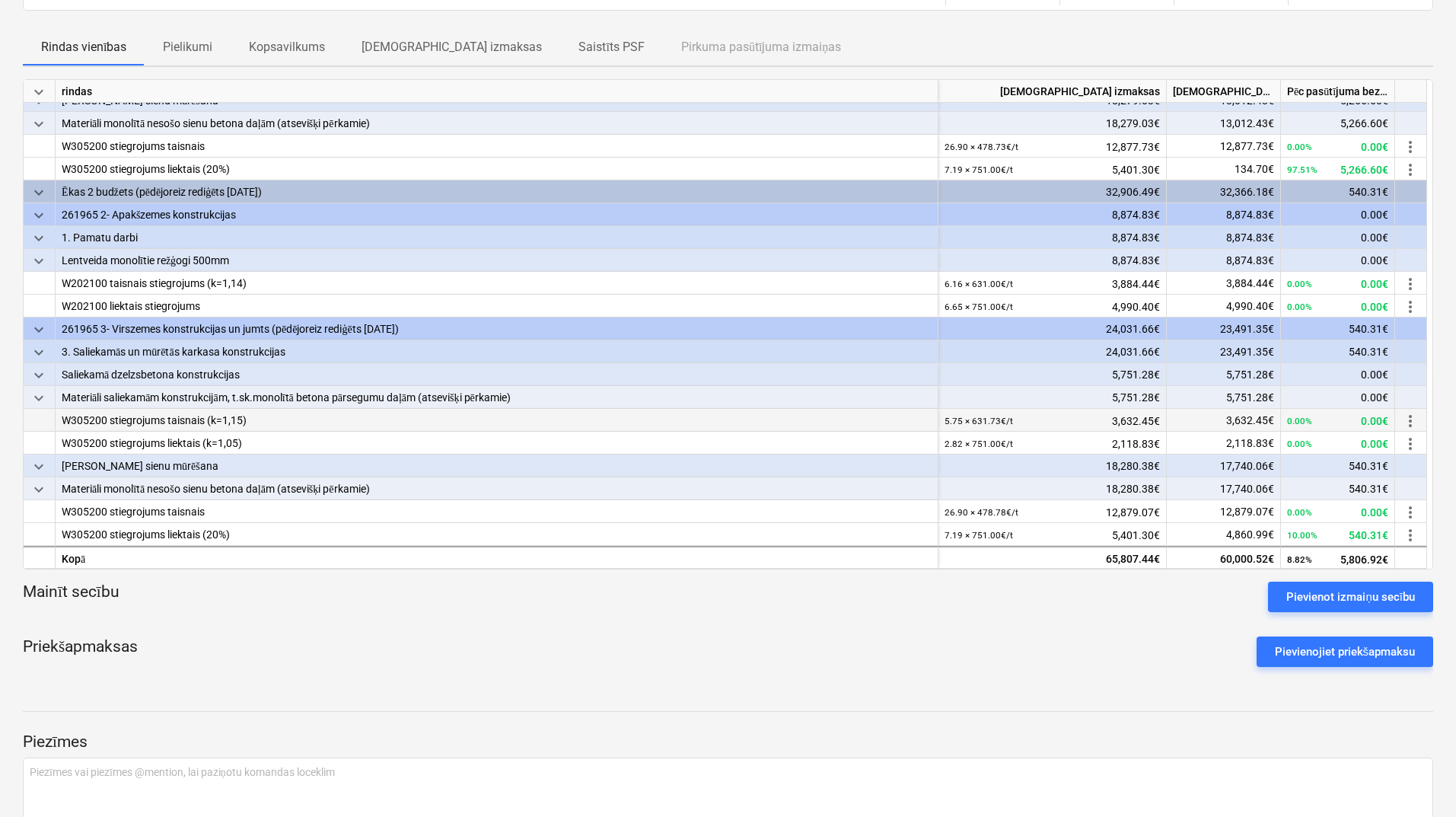
click at [1414, 529] on span "more_vert" at bounding box center [1410, 535] width 18 height 18
click at [1414, 529] on li "Rediģēt" at bounding box center [1417, 534] width 66 height 35
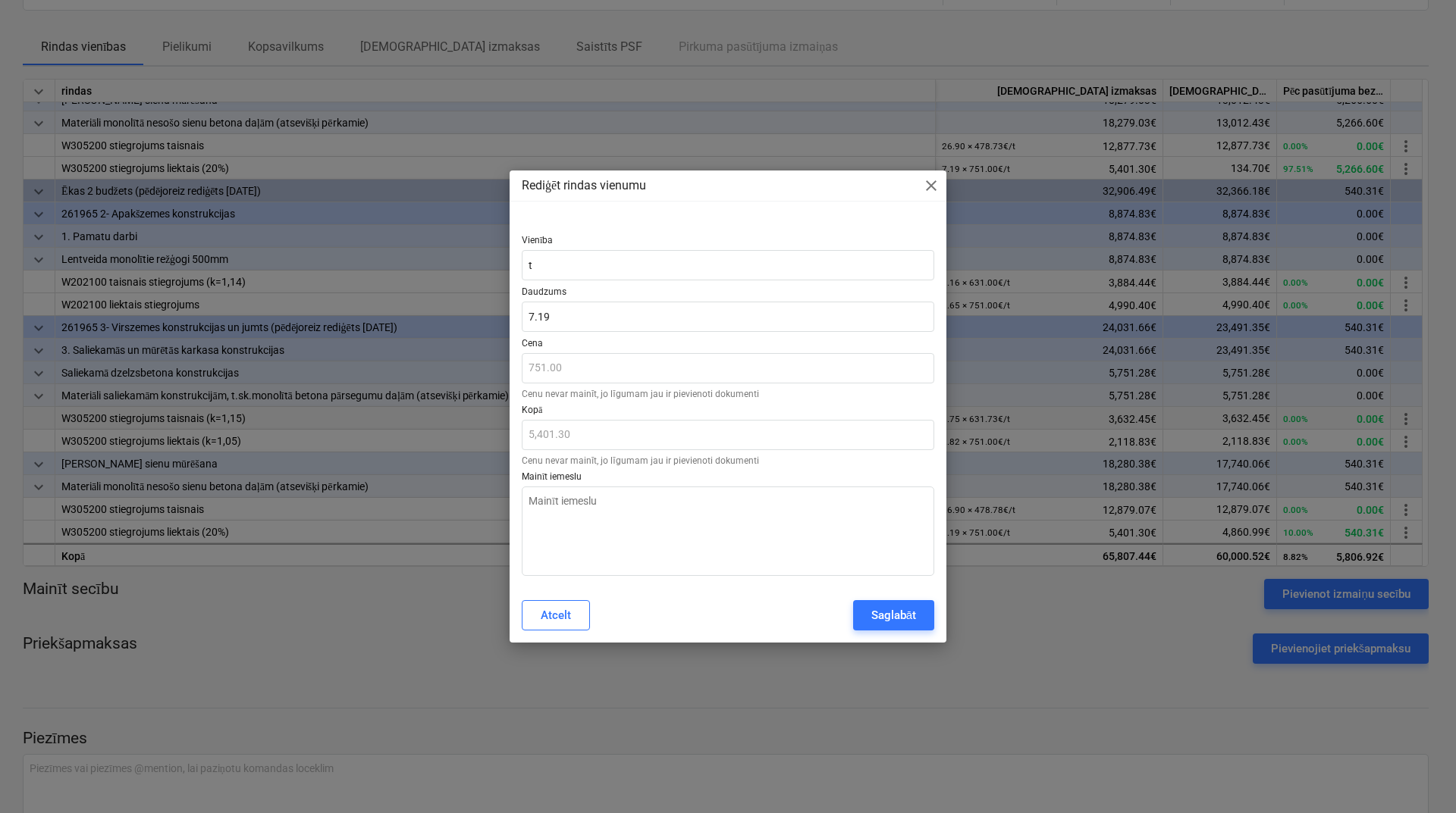
click at [934, 187] on span "close" at bounding box center [931, 185] width 18 height 18
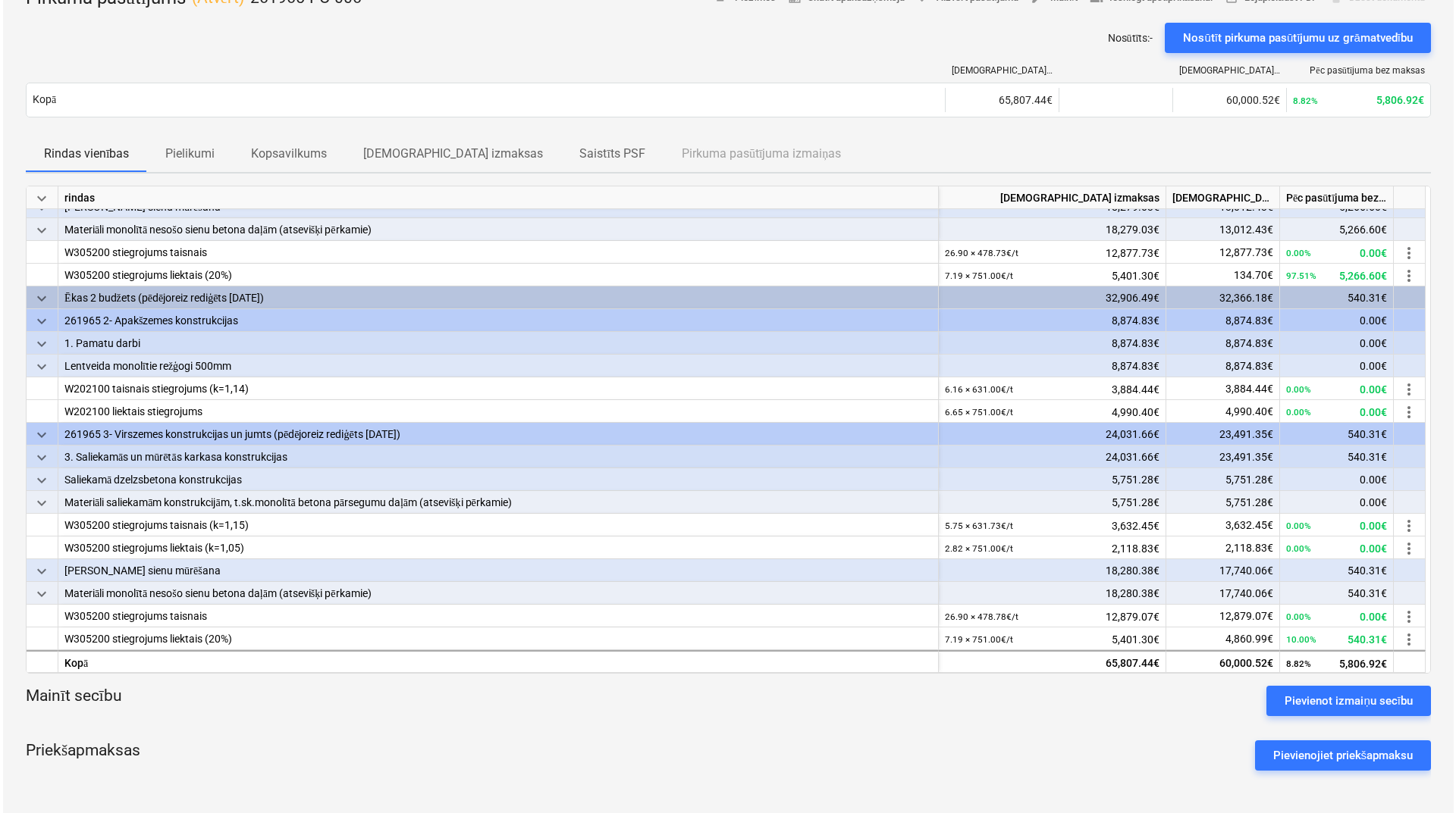
scroll to position [293, 0]
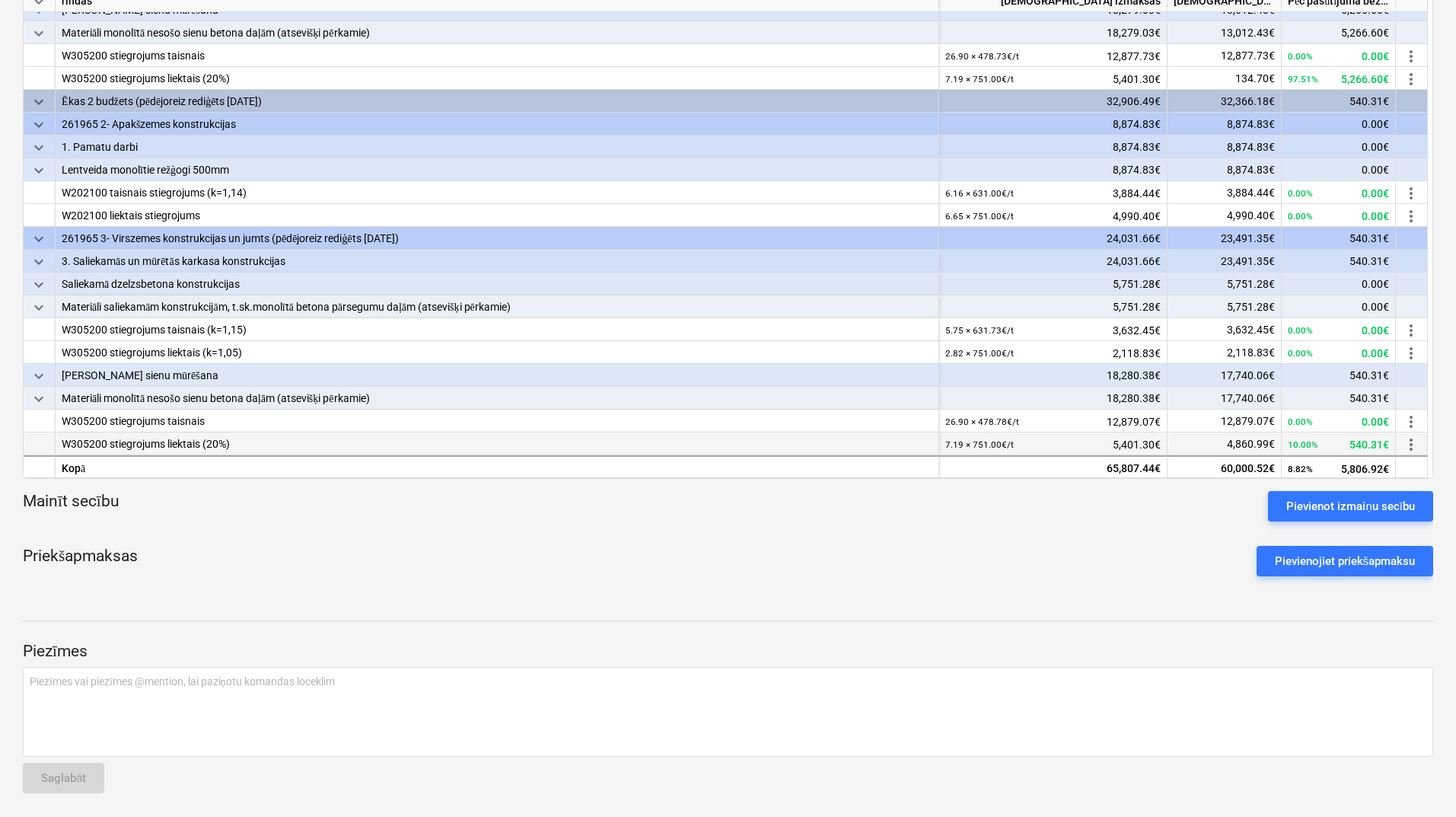
click at [1411, 438] on span "more_vert" at bounding box center [1411, 445] width 18 height 18
click at [1411, 438] on li "Rediģēt" at bounding box center [1417, 443] width 66 height 35
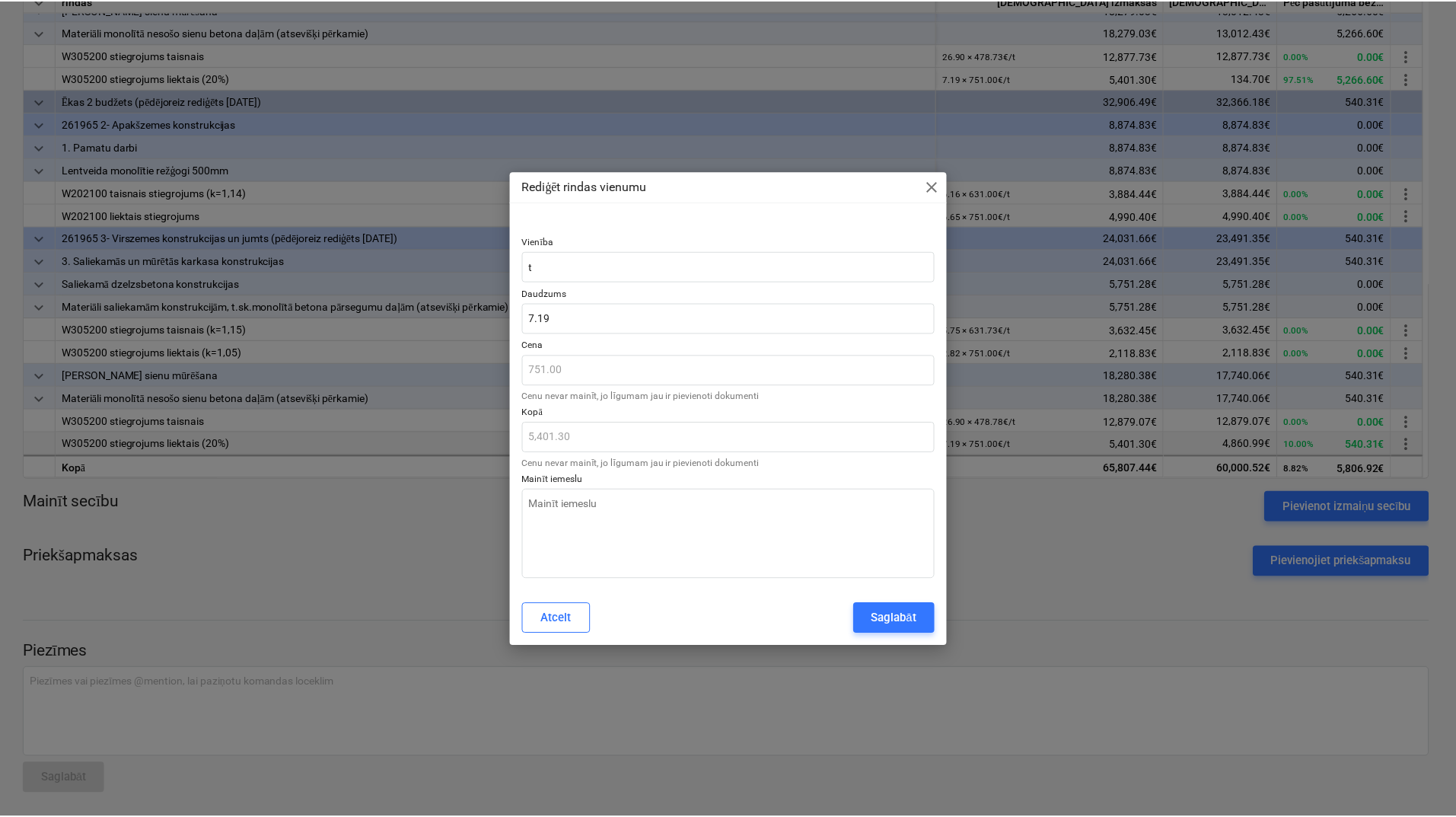
scroll to position [289, 0]
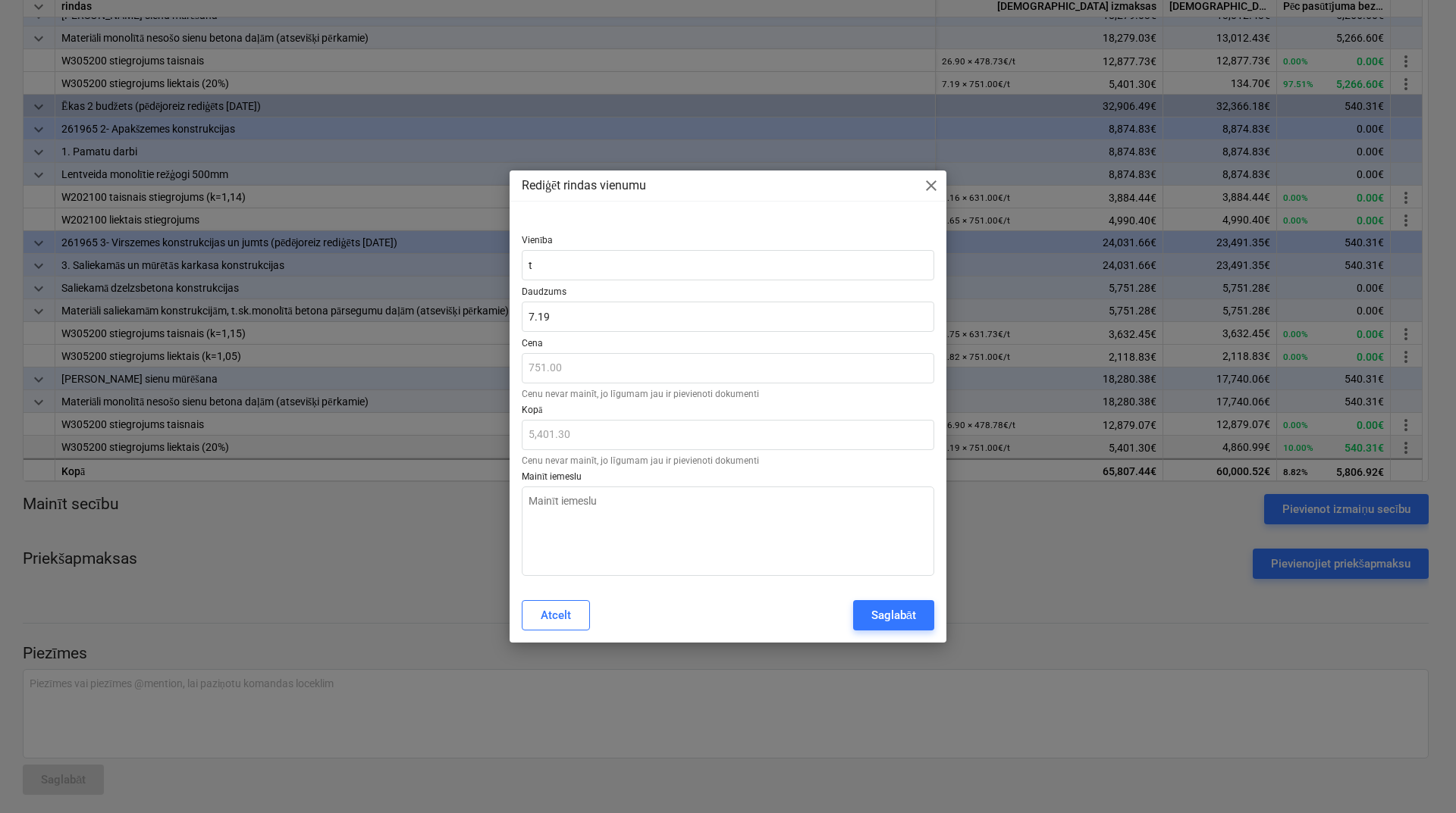
type textarea "x"
type input "7.1921"
drag, startPoint x: 535, startPoint y: 314, endPoint x: 519, endPoint y: 403, distance: 90.4
click at [518, 320] on div "Vienība t Daudzums 7.1921 Cena 751.00 Cenu nevar mainīt, jo līgumam jau ir piev…" at bounding box center [728, 403] width 437 height 371
type textarea "x"
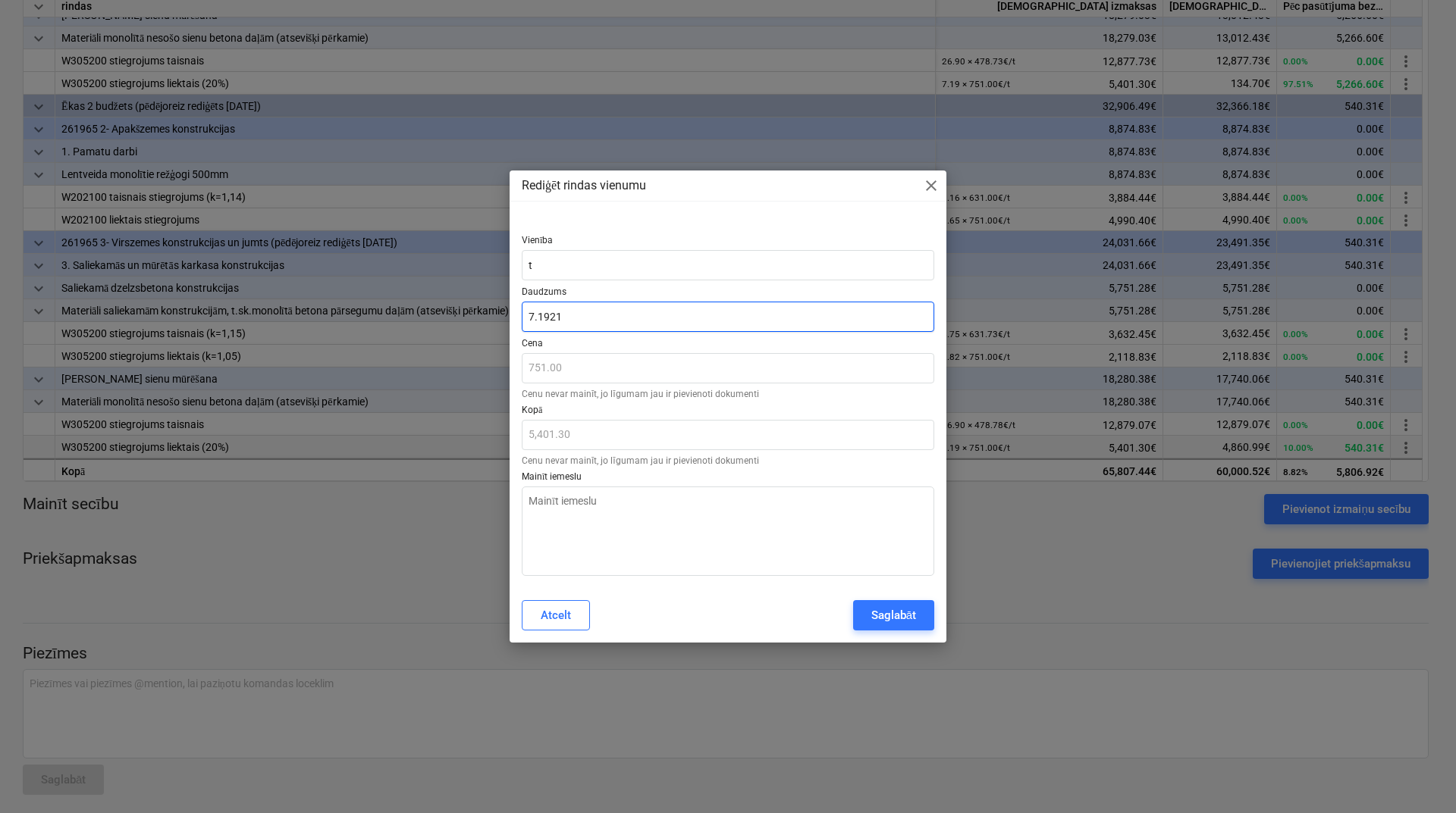
type input "1.1921"
type input "895.27"
type textarea "x"
type input "13.1921"
type input "9,907.27"
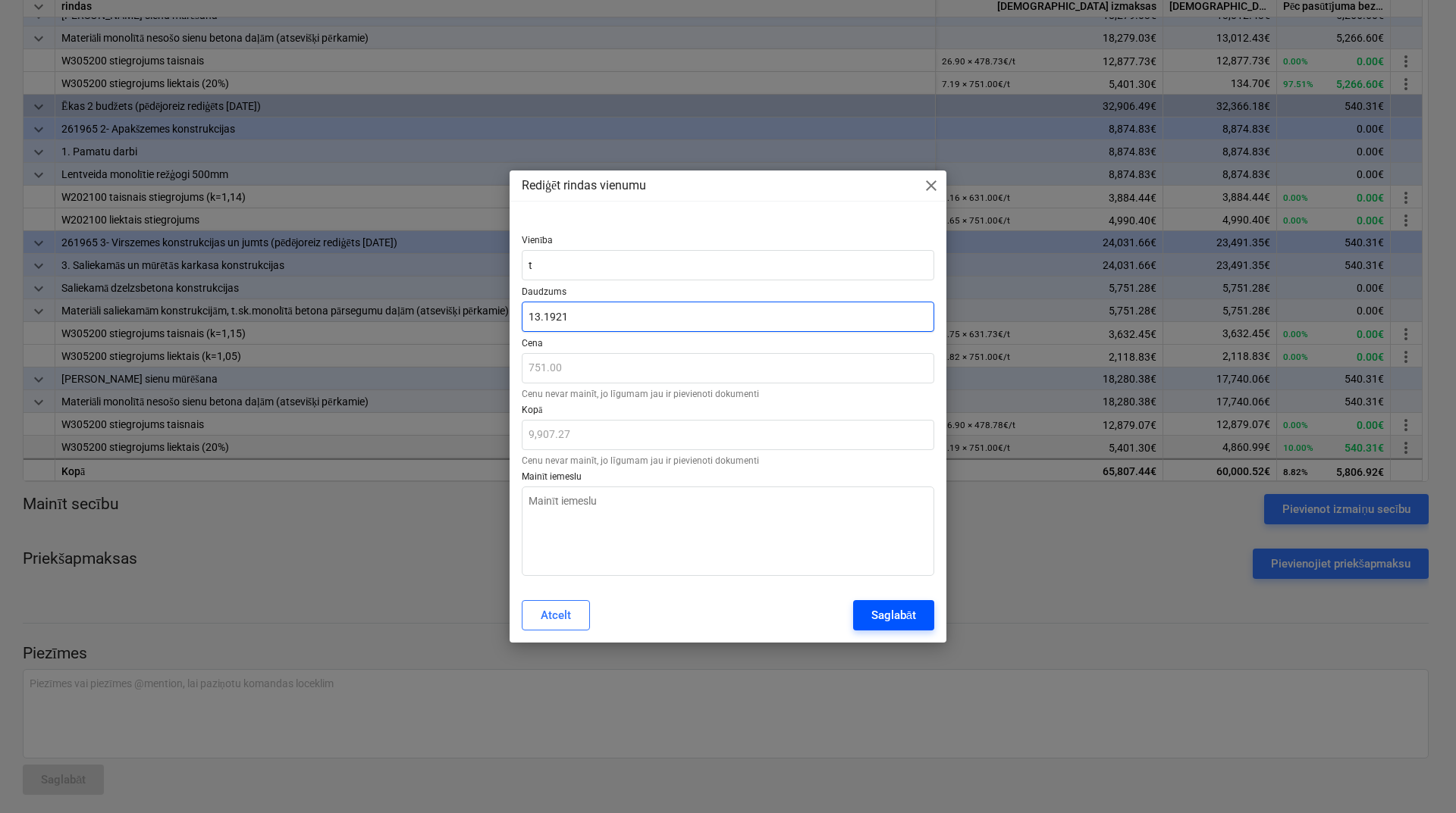
type input "13.1921"
type textarea "x"
type input "13.19"
click at [882, 610] on div "Saglabāt" at bounding box center [893, 615] width 44 height 20
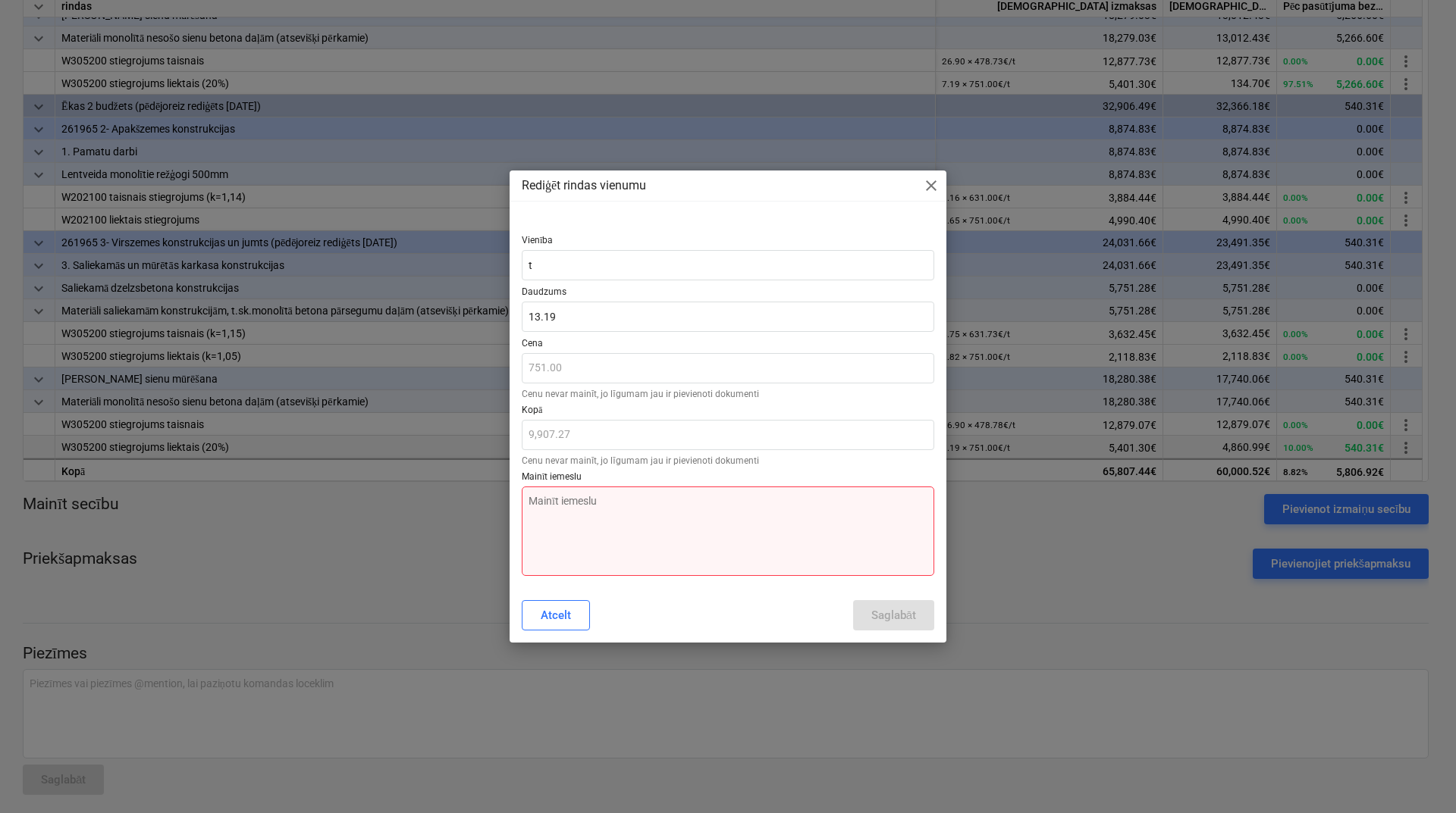
click at [732, 524] on textarea at bounding box center [728, 531] width 412 height 90
type textarea "x"
type textarea "P"
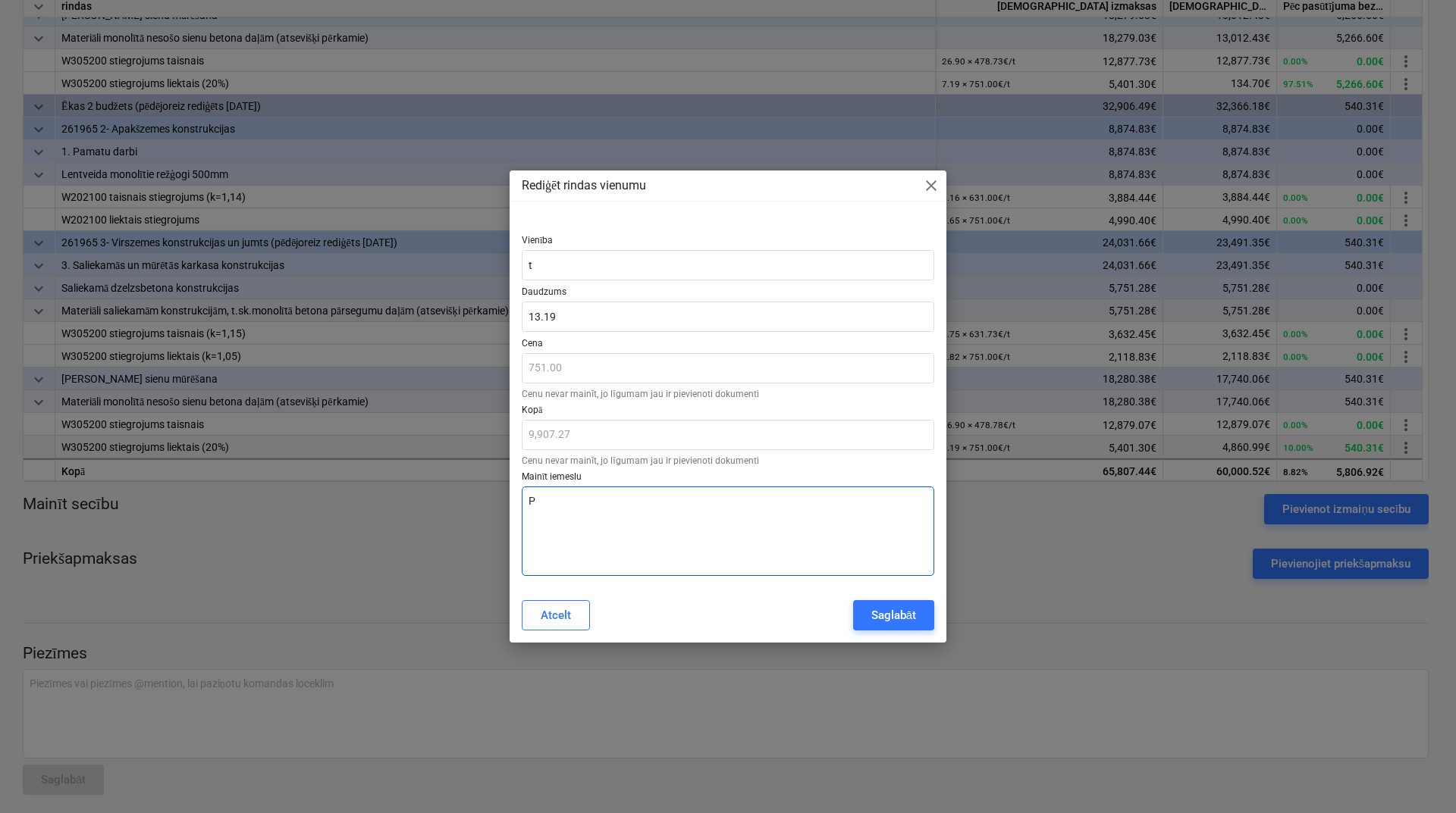
type textarea "x"
type textarea "Pa"
type textarea "x"
type textarea "Pal"
type textarea "x"
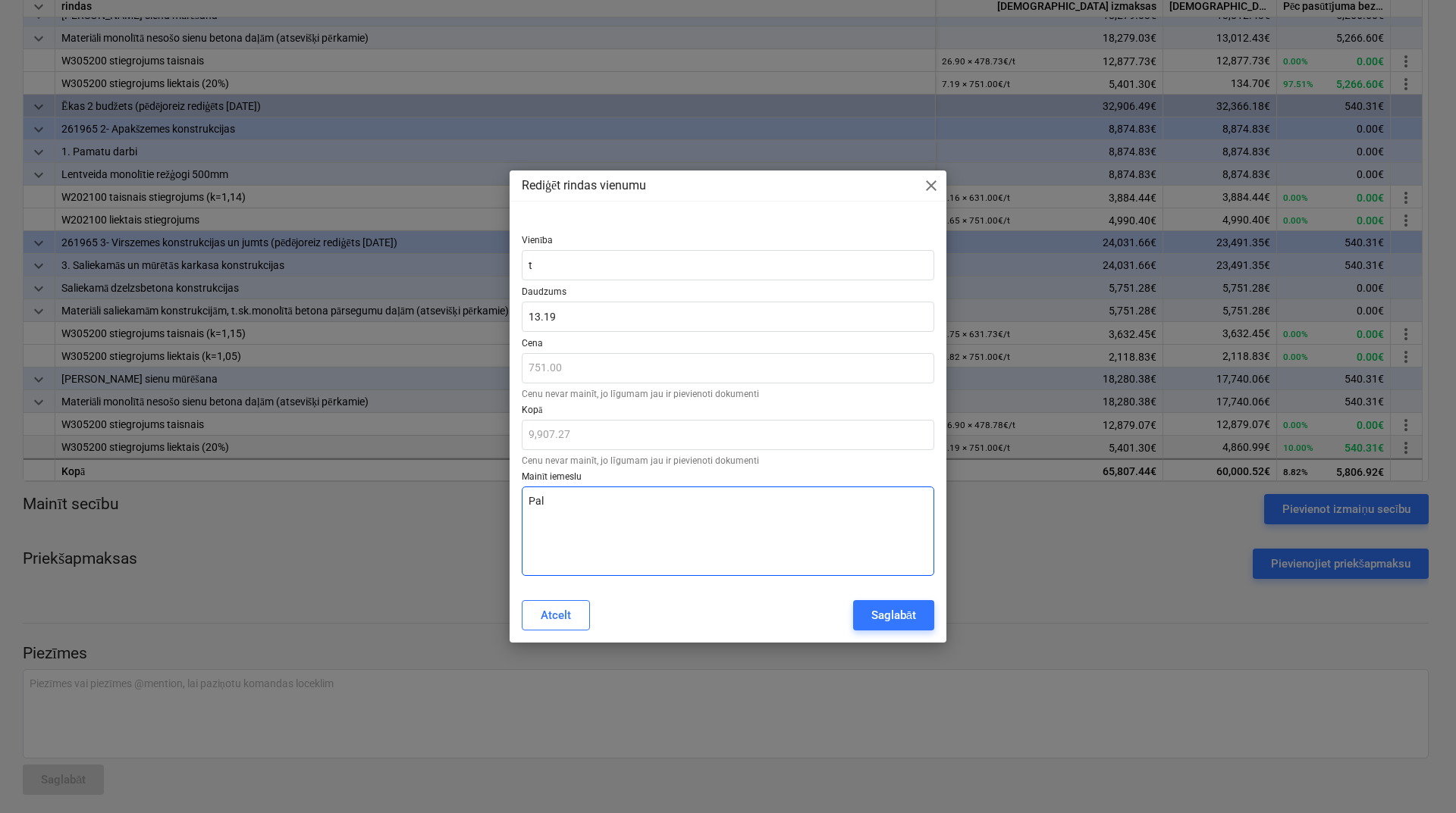
type textarea "Pali"
type textarea "x"
type textarea "Palie"
type textarea "x"
type textarea "Paliel"
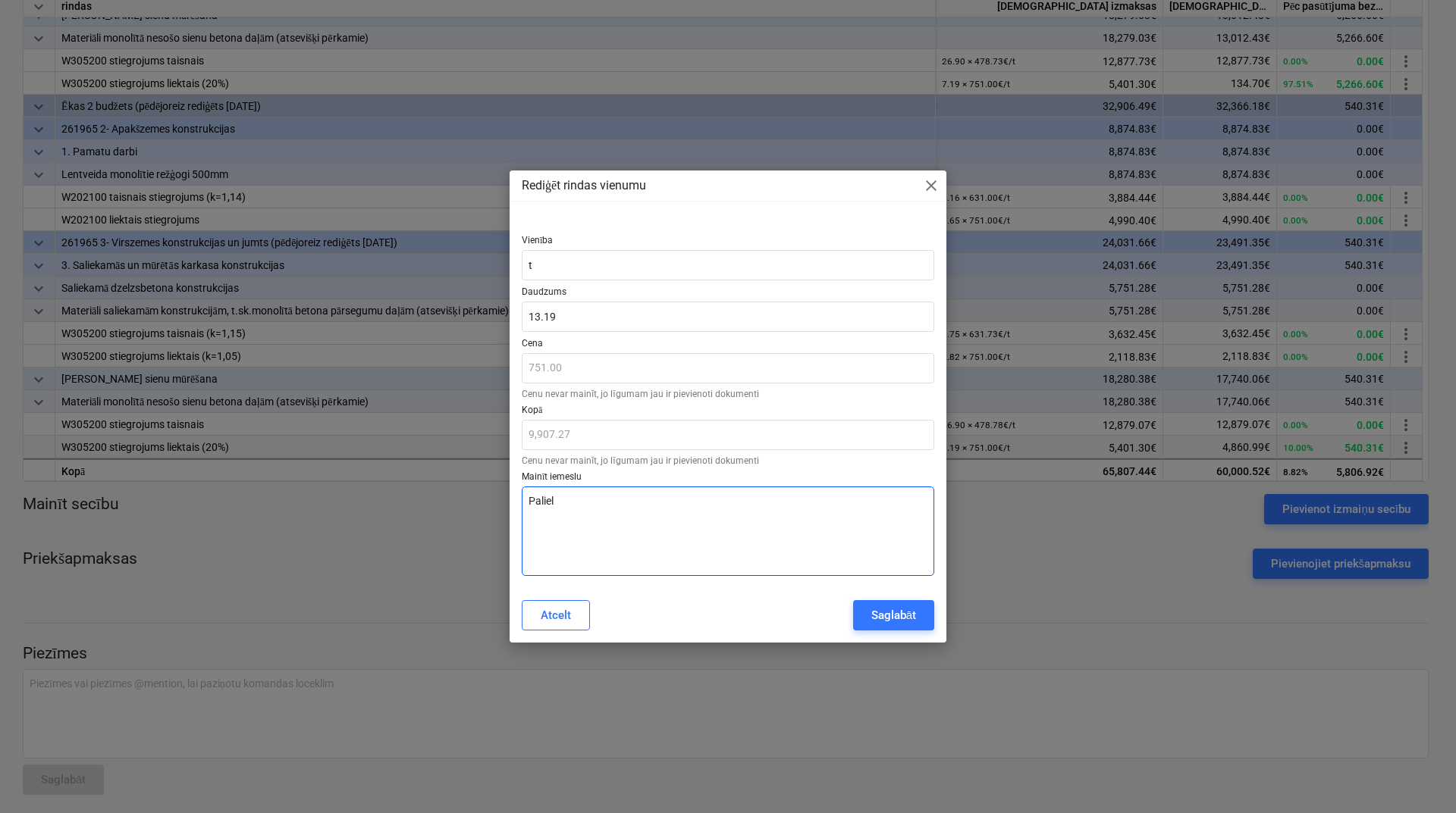
type textarea "x"
type textarea "Palieli"
type textarea "x"
type textarea "Palielin"
type textarea "x"
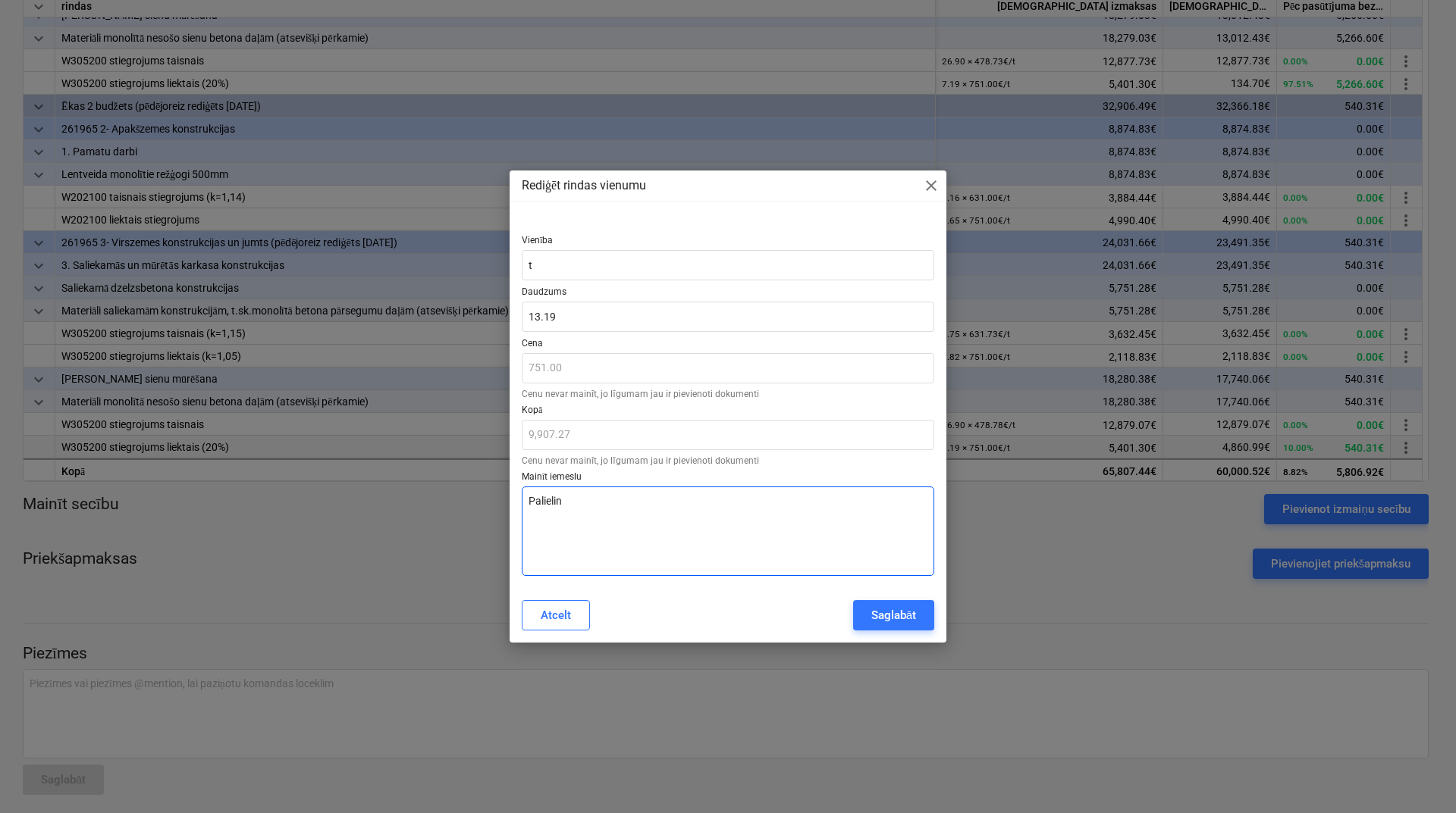
type textarea "Palielinā"
type textarea "x"
type textarea "Palielinās"
type textarea "x"
type textarea "Palielinās"
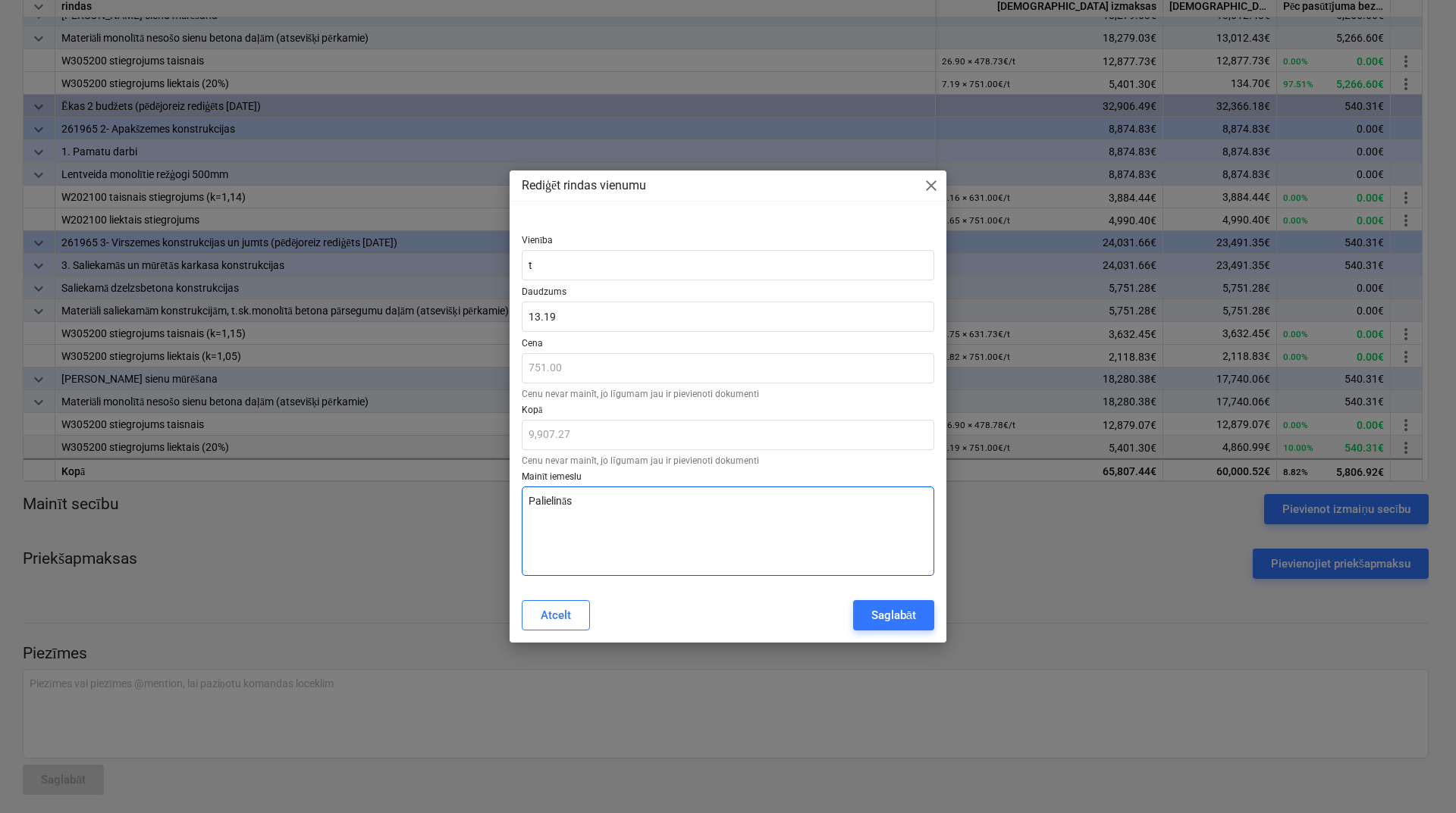
type textarea "x"
type textarea "Palielinās p"
type textarea "x"
type textarea "Palielinās pa"
type textarea "x"
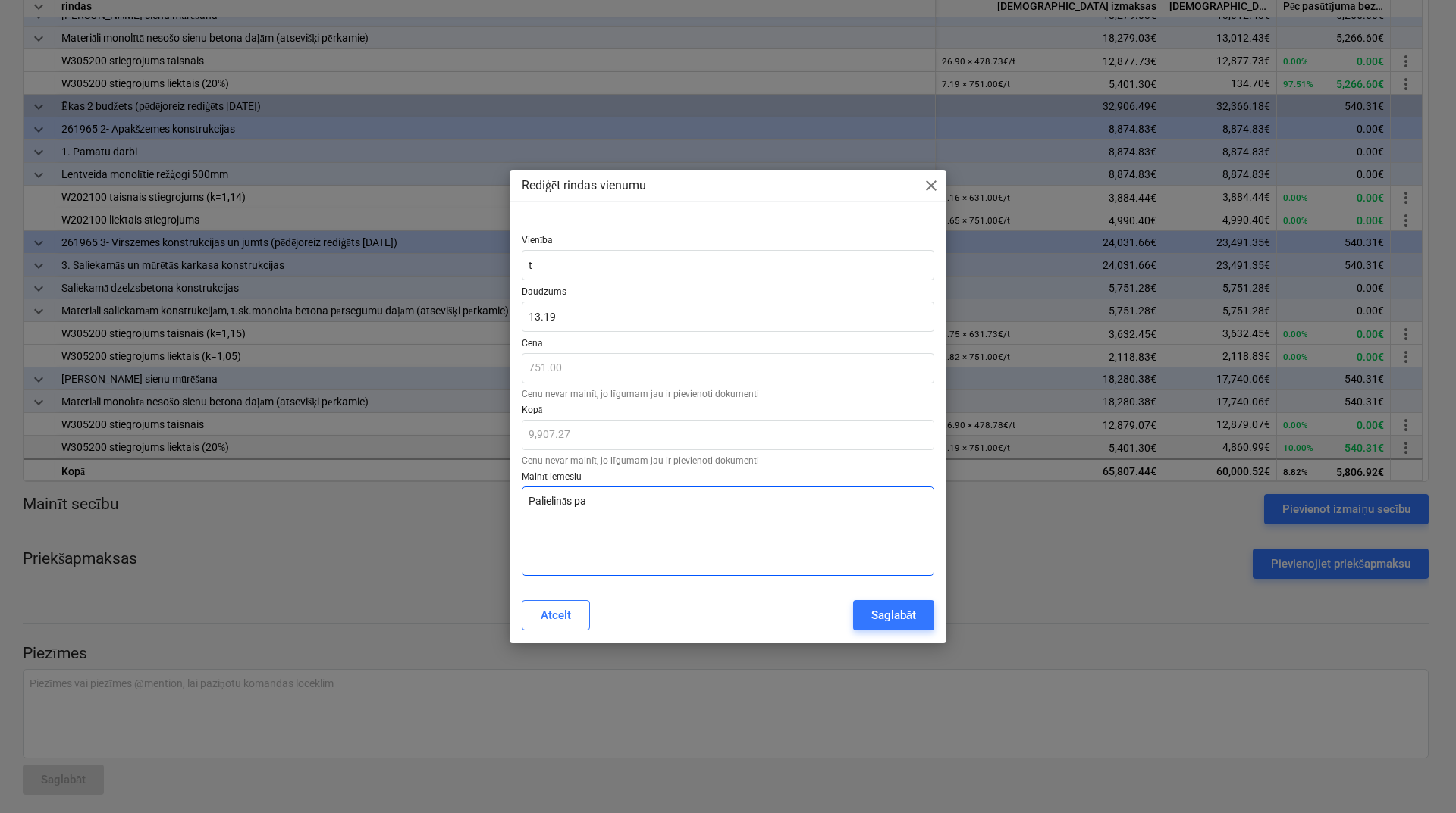
type textarea "Palielinās pas"
type textarea "x"
type textarea "Palielinās pasā"
type textarea "x"
type textarea "Palielinās pas"
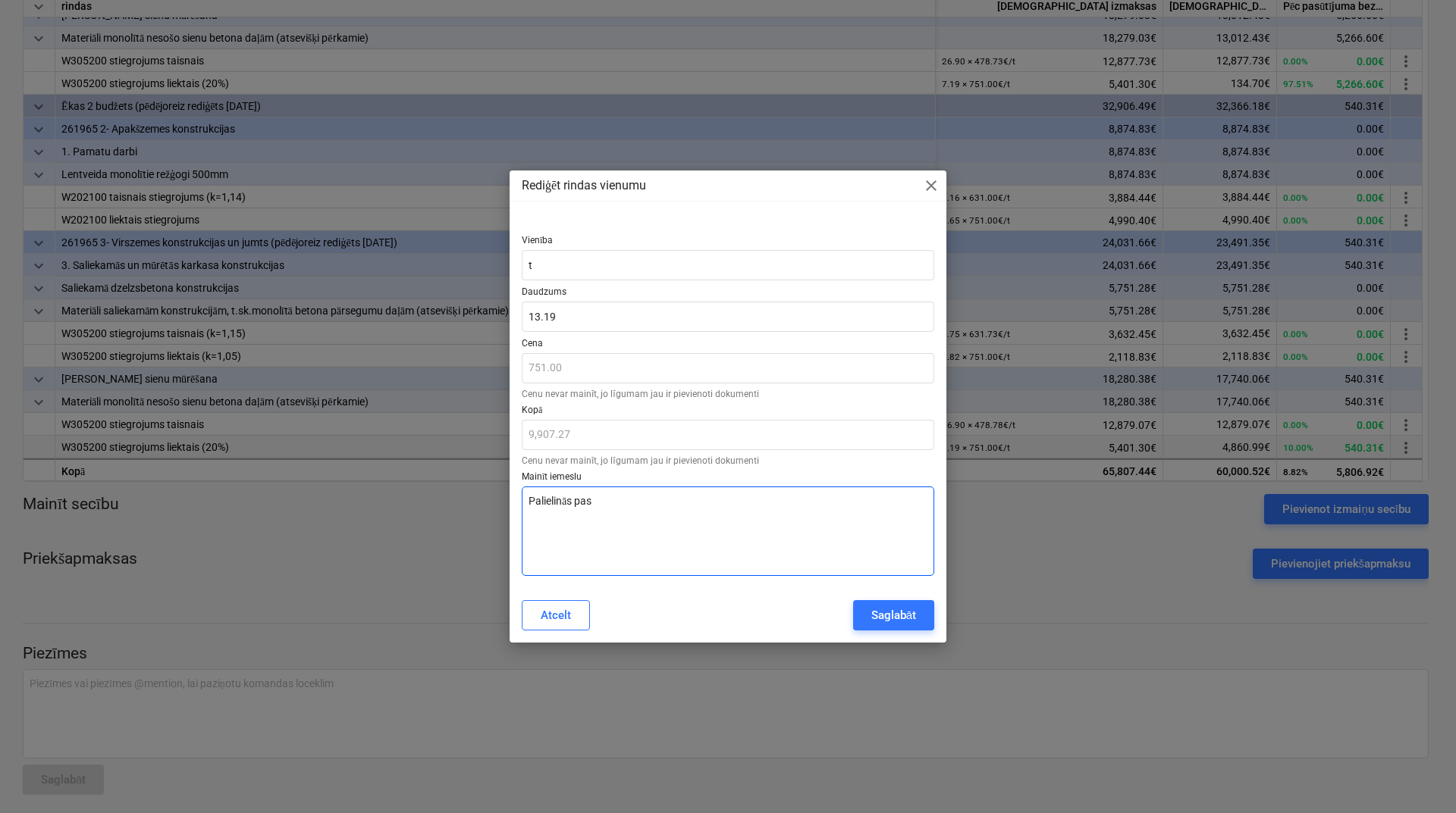
type textarea "x"
type textarea "Palielinās pasū"
type textarea "x"
type textarea "[DEMOGRAPHIC_DATA] pasūt"
type textarea "x"
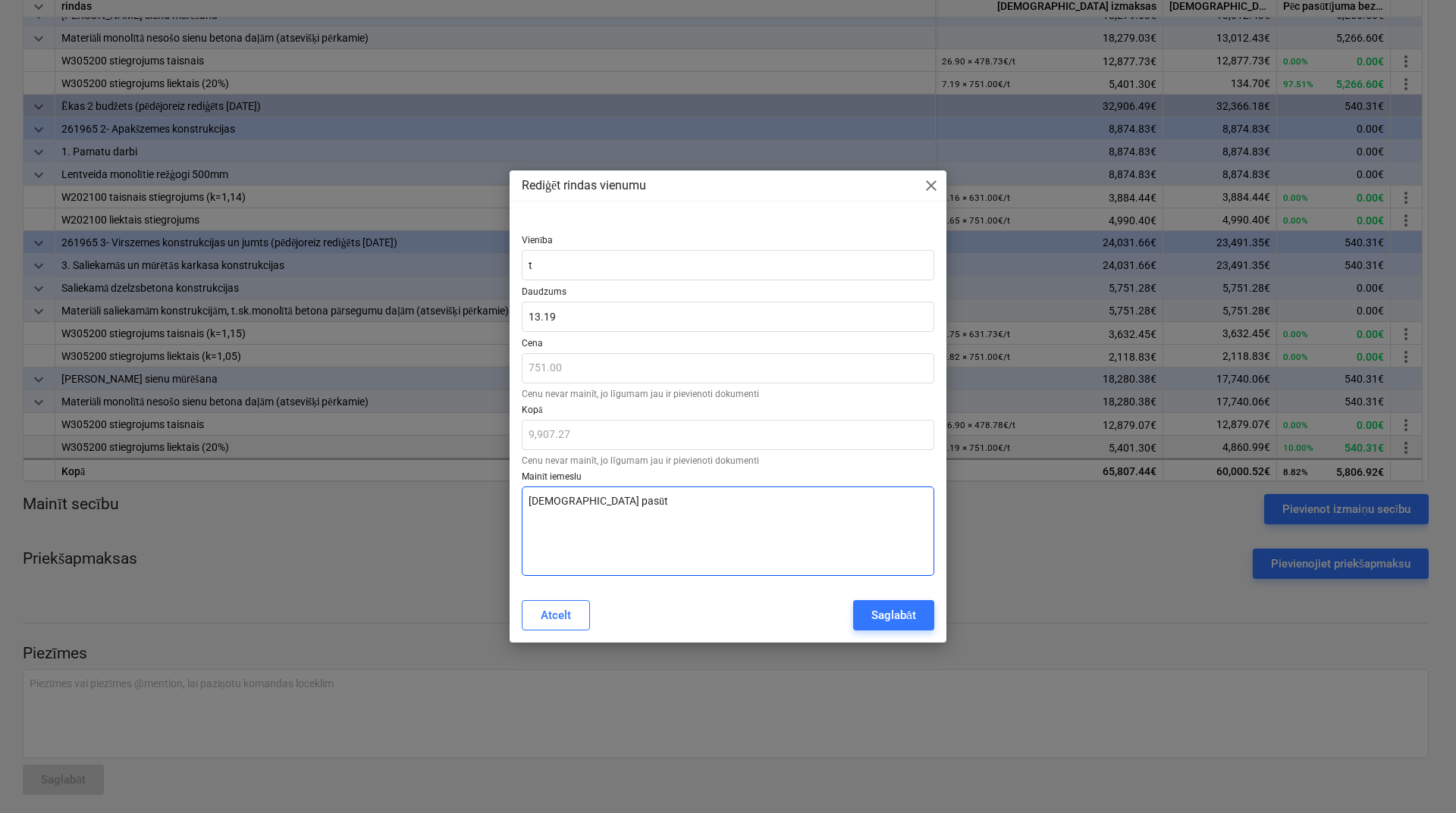
type textarea "[DEMOGRAPHIC_DATA] [DEMOGRAPHIC_DATA]"
type textarea "x"
type textarea "[DEMOGRAPHIC_DATA] [DEMOGRAPHIC_DATA]"
type textarea "x"
type textarea "[DEMOGRAPHIC_DATA] [DEMOGRAPHIC_DATA]"
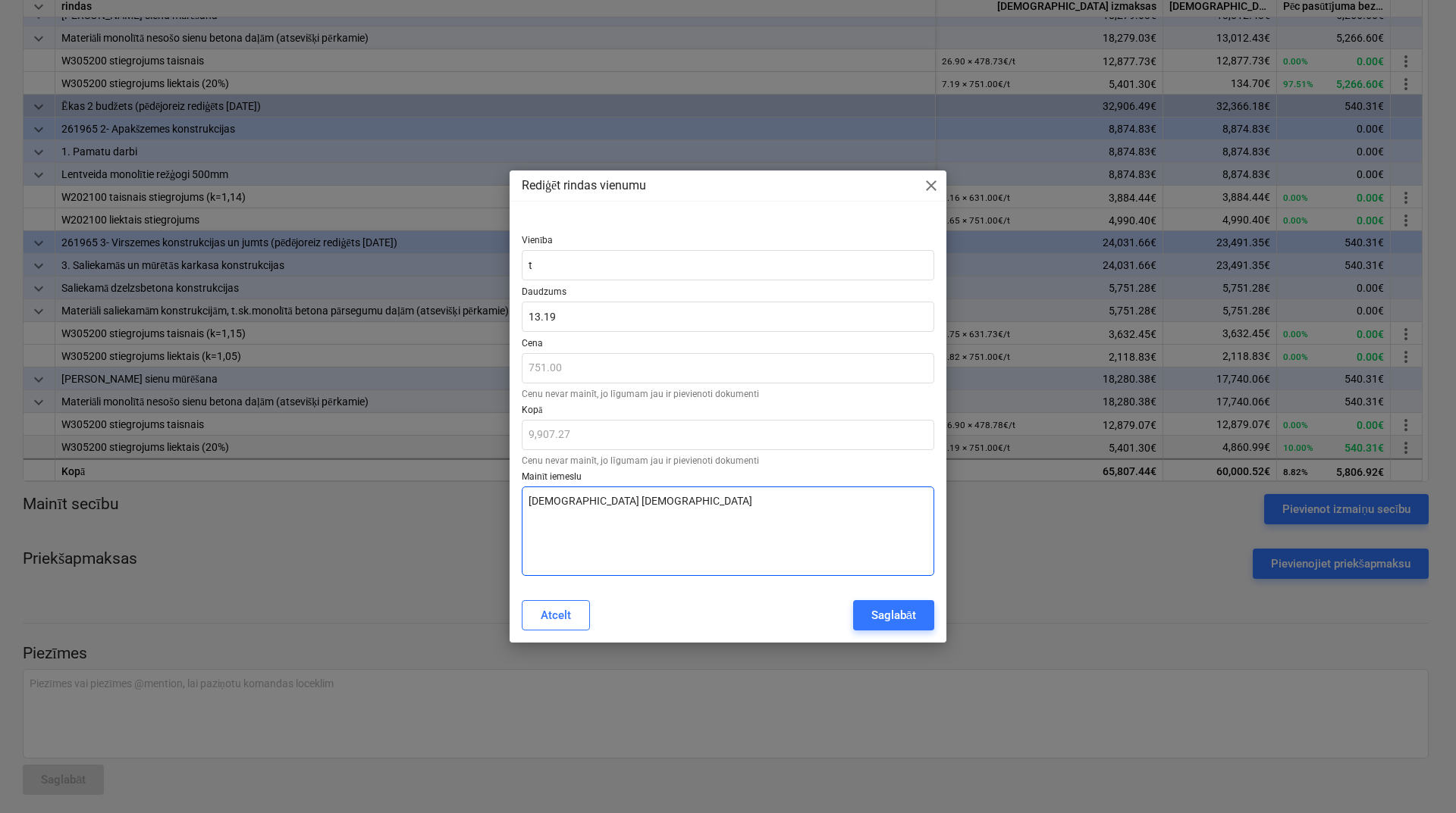
type textarea "x"
type textarea "[DEMOGRAPHIC_DATA] [DEMOGRAPHIC_DATA]"
type textarea "x"
type textarea "[DEMOGRAPHIC_DATA] [DEMOGRAPHIC_DATA]"
type textarea "x"
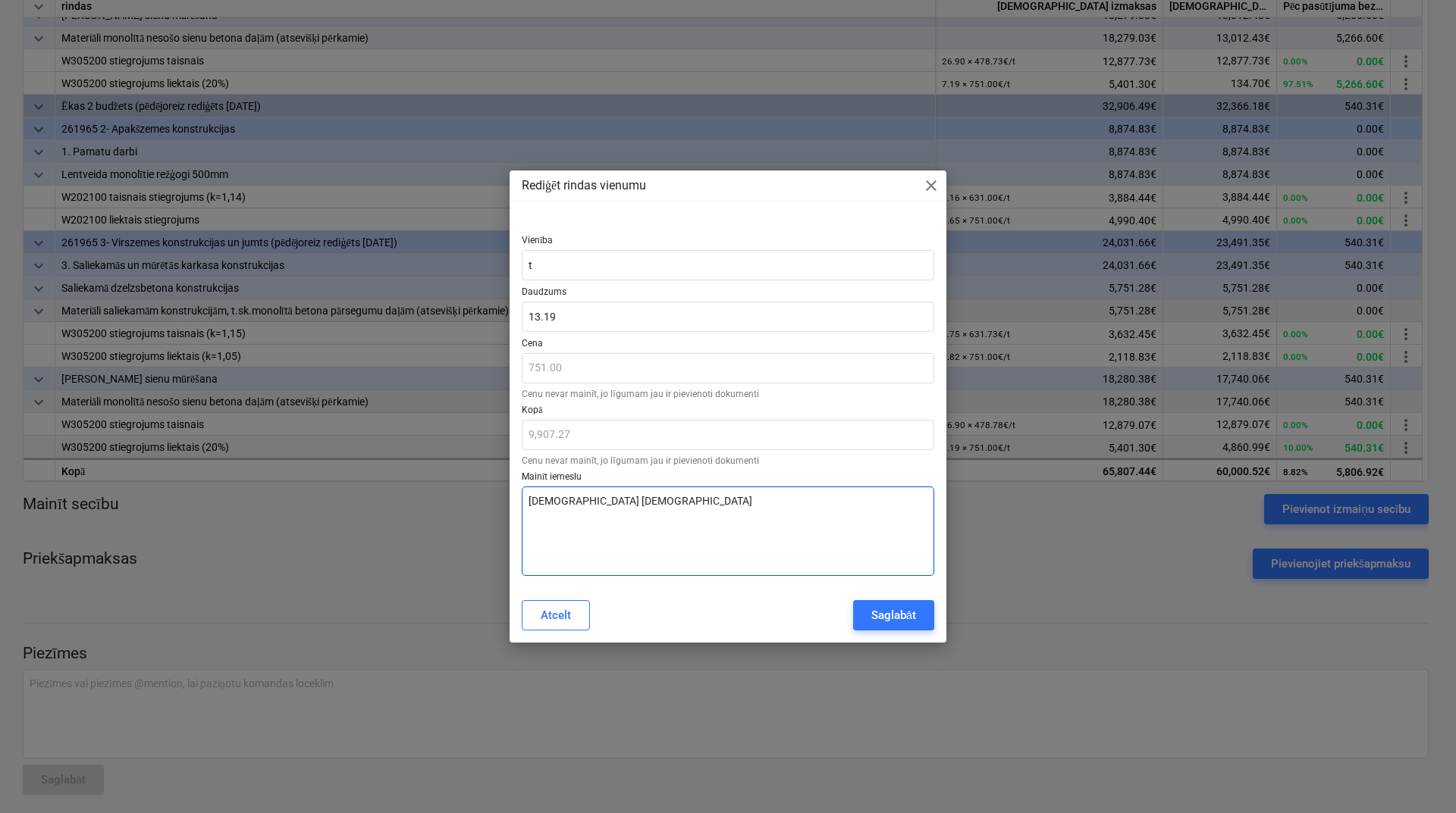
type textarea "[DEMOGRAPHIC_DATA] [DEMOGRAPHIC_DATA]"
type textarea "x"
type textarea "[DEMOGRAPHIC_DATA] [DEMOGRAPHIC_DATA] a"
type textarea "x"
type textarea "[DEMOGRAPHIC_DATA] [DEMOGRAPHIC_DATA] ap"
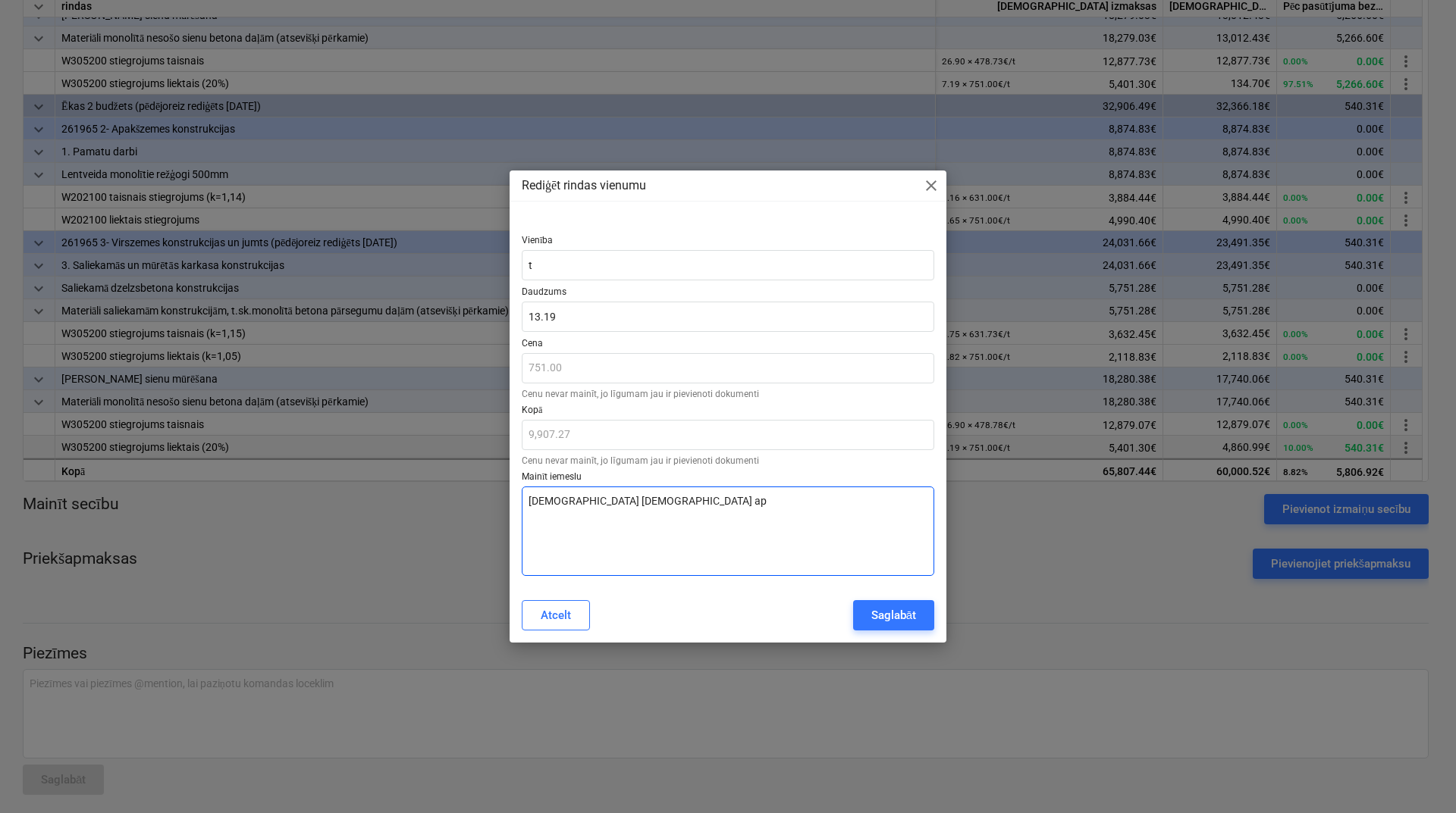
type textarea "x"
type textarea "[DEMOGRAPHIC_DATA] [DEMOGRAPHIC_DATA]"
type textarea "x"
type textarea "[DEMOGRAPHIC_DATA] [DEMOGRAPHIC_DATA] apjo"
type textarea "x"
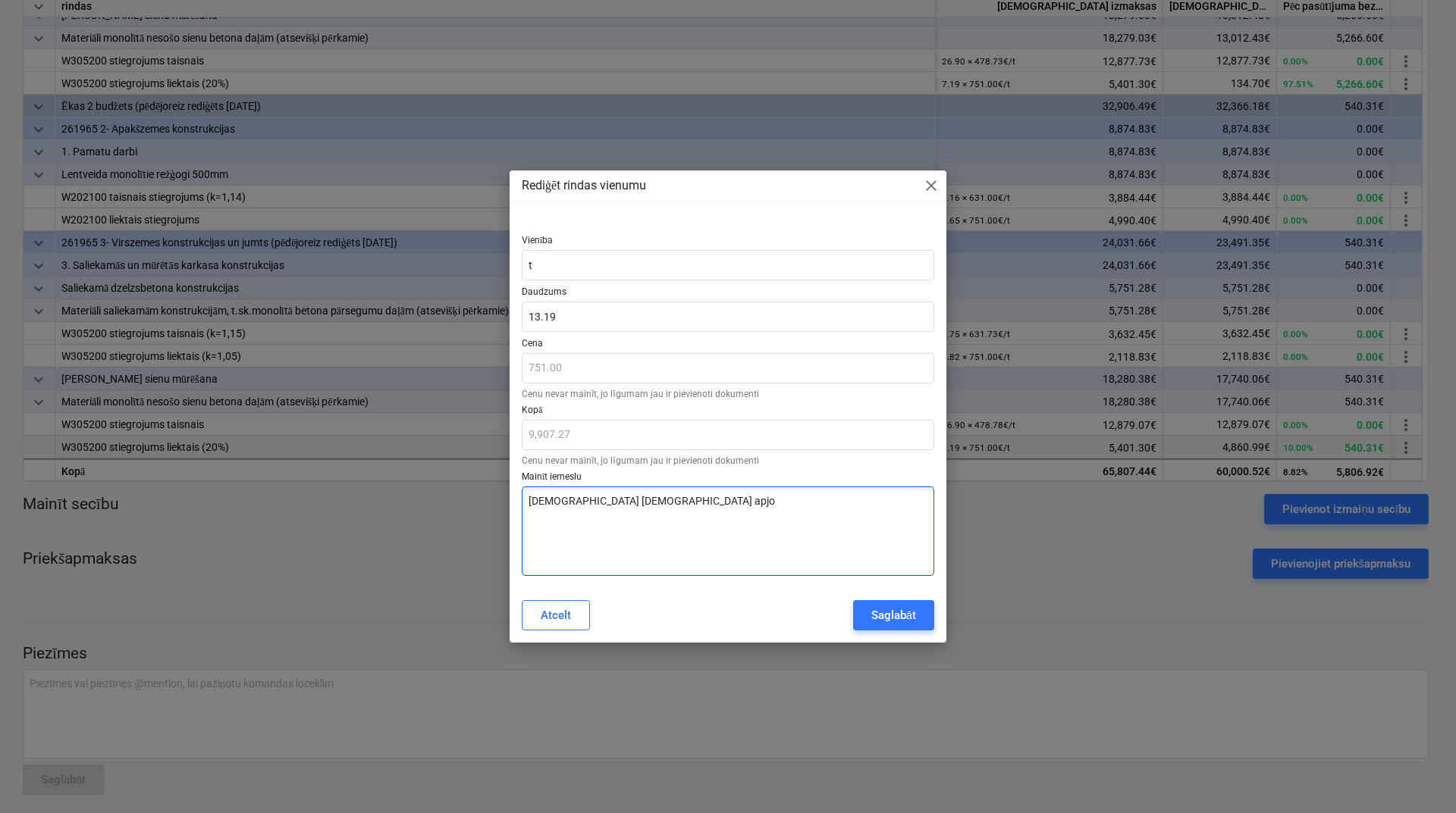
type textarea "[DEMOGRAPHIC_DATA] [DEMOGRAPHIC_DATA] apjom"
type textarea "x"
type textarea "[DEMOGRAPHIC_DATA] [DEMOGRAPHIC_DATA] apjoms"
type textarea "x"
type textarea "[DEMOGRAPHIC_DATA] [DEMOGRAPHIC_DATA] apjoms."
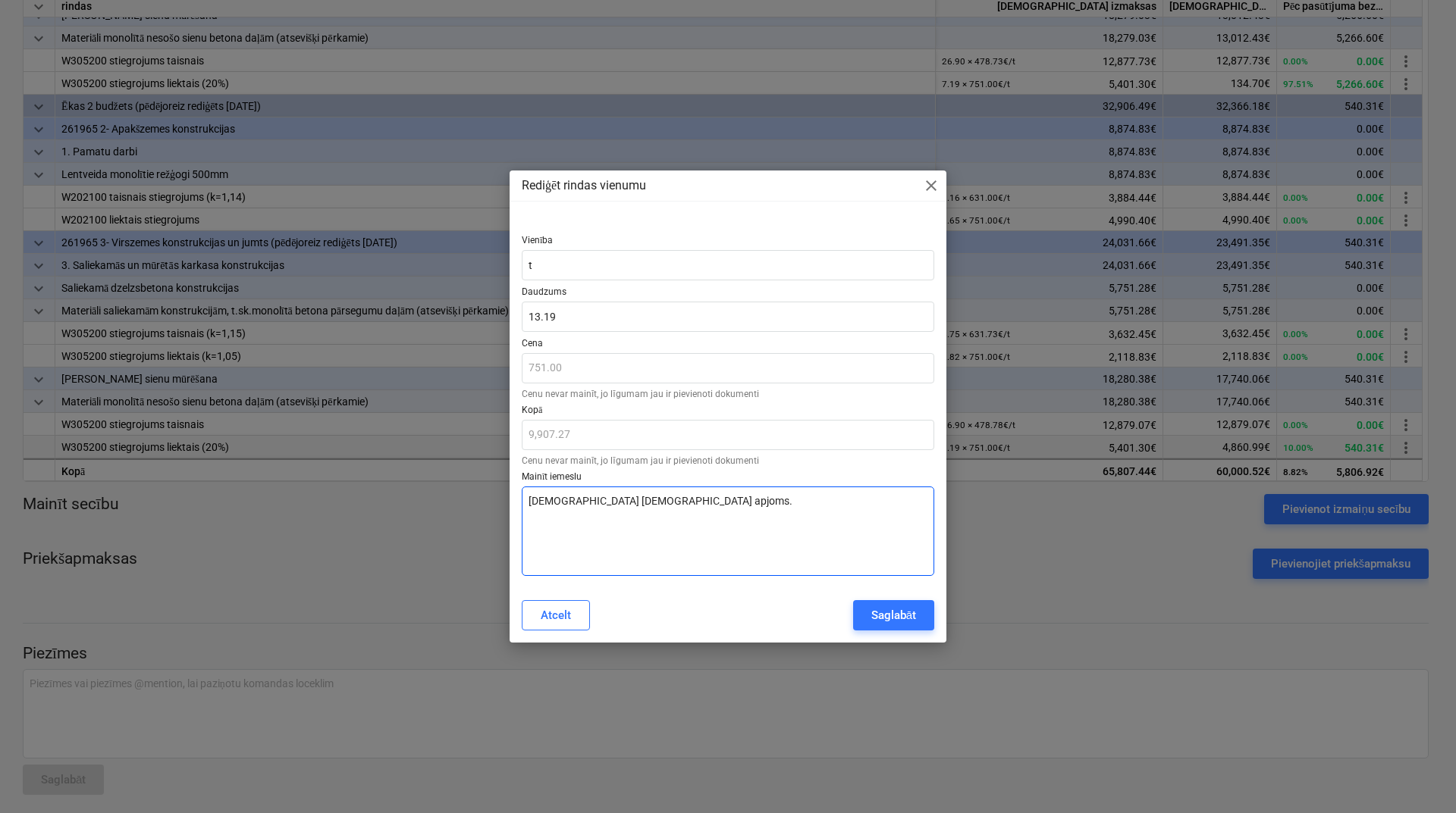
type textarea "x"
drag, startPoint x: 597, startPoint y: 504, endPoint x: 518, endPoint y: 506, distance: 79.0
click at [518, 506] on div "Vienība t Daudzums 13.19 Cena 751.00 Cenu nevar mainīt, jo līgumam jau ir pievi…" at bounding box center [728, 403] width 437 height 371
type textarea "[DEMOGRAPHIC_DATA] [DEMOGRAPHIC_DATA] apjoms."
click at [903, 611] on div "Saglabāt" at bounding box center [893, 615] width 44 height 20
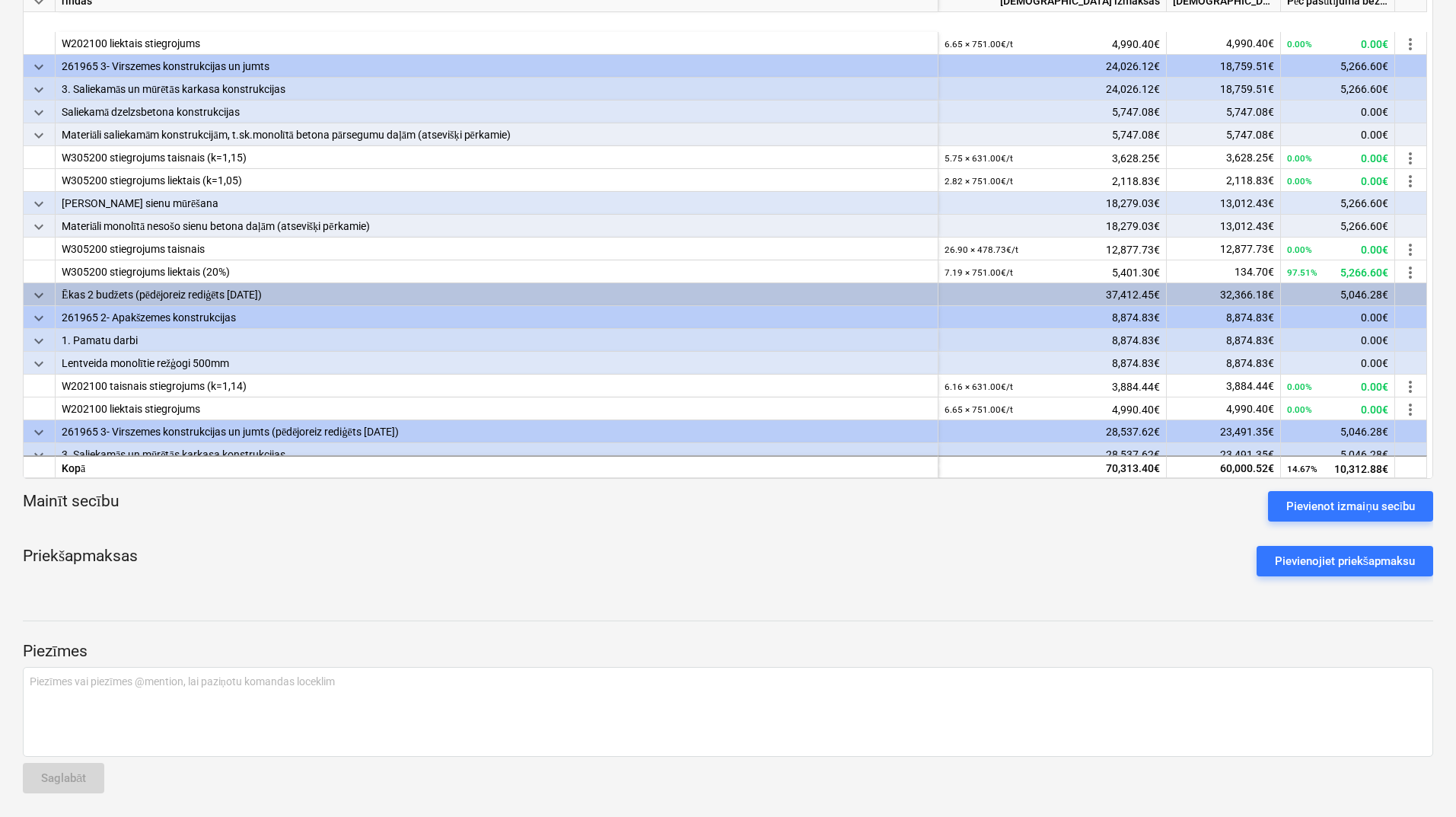
scroll to position [85, 0]
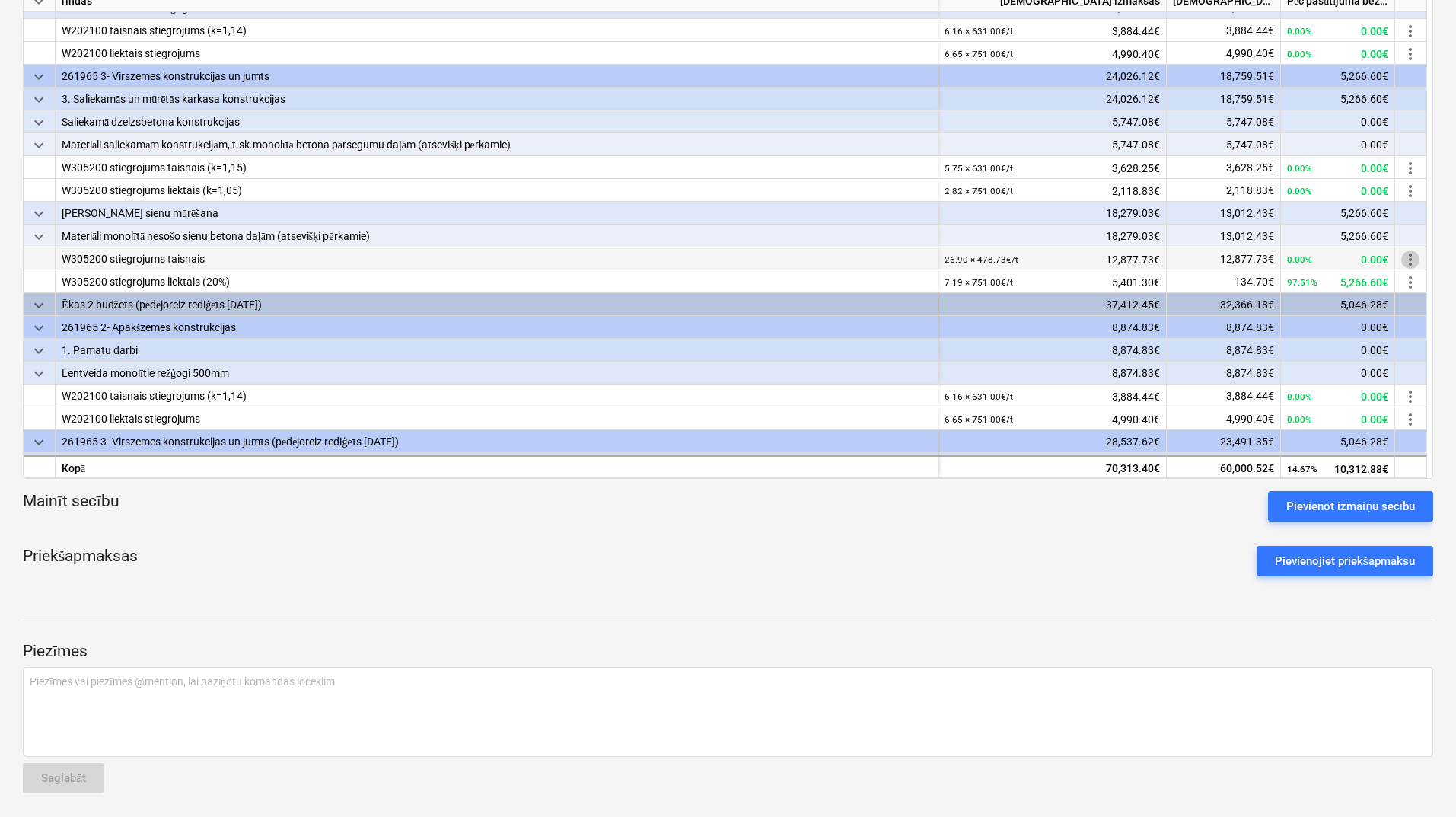
click at [1412, 260] on span "more_vert" at bounding box center [1410, 260] width 18 height 18
click at [1412, 260] on li "Rediģēt" at bounding box center [1417, 258] width 66 height 35
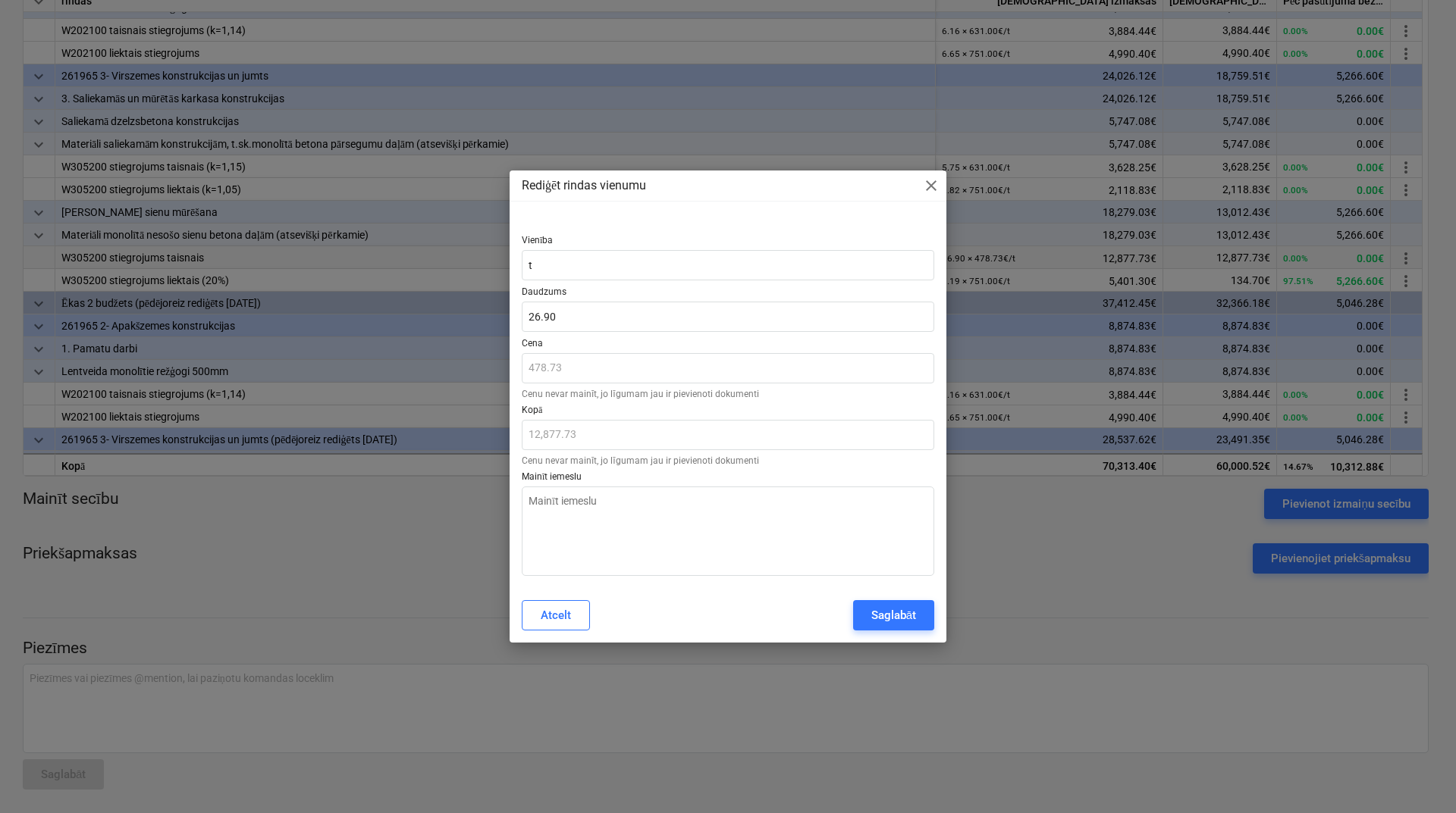
type textarea "x"
type input "26.8998"
drag, startPoint x: 541, startPoint y: 316, endPoint x: 517, endPoint y: 329, distance: 27.3
click at [517, 329] on div "Vienība t Daudzums 26.8998 Cena 478.73 Cenu nevar mainīt, jo līgumam jau ir pie…" at bounding box center [728, 403] width 437 height 371
type textarea "x"
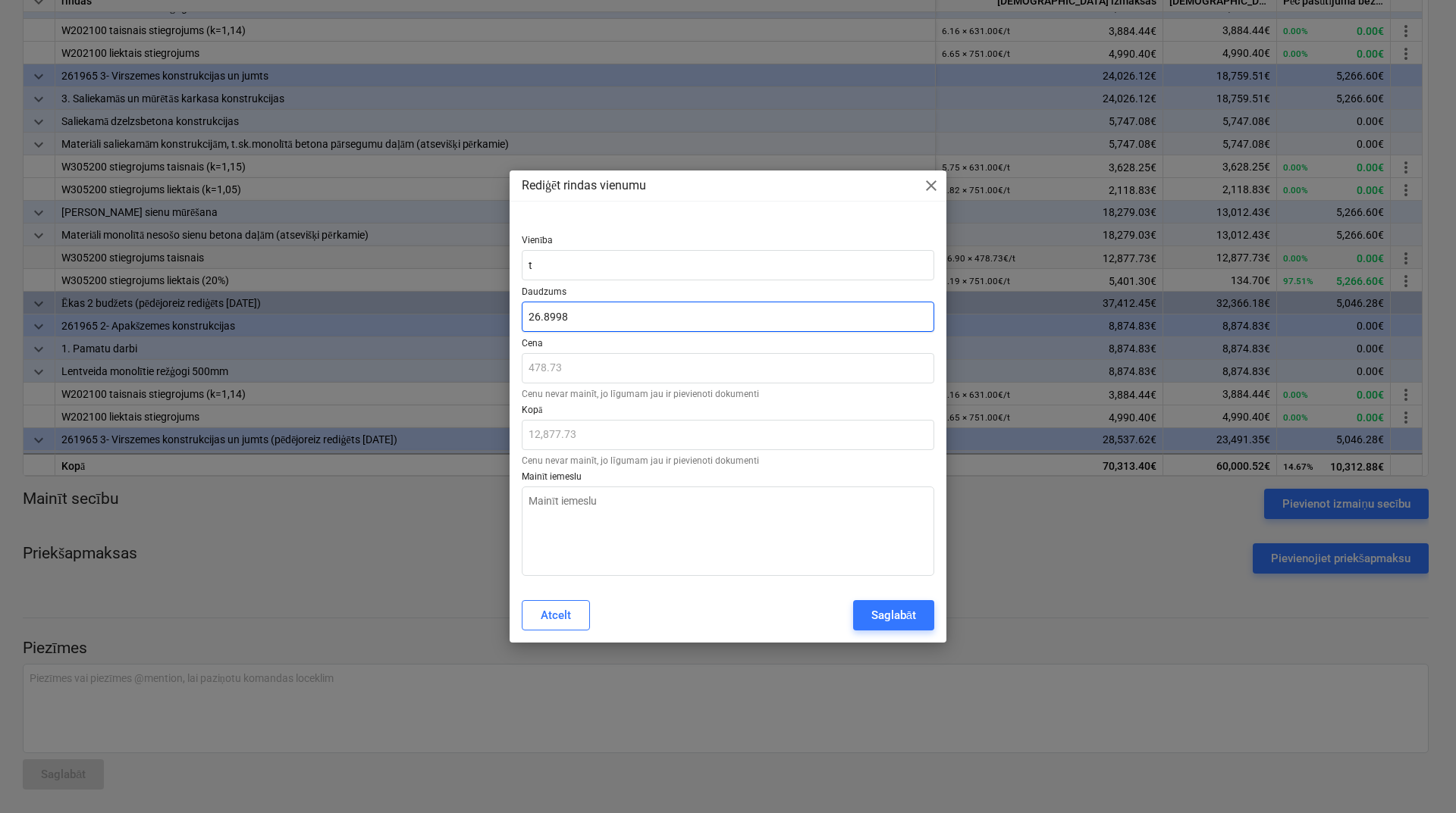
type input "3.8998"
type input "1,866.95"
type textarea "x"
type input "32.8998"
type input "15,750.12"
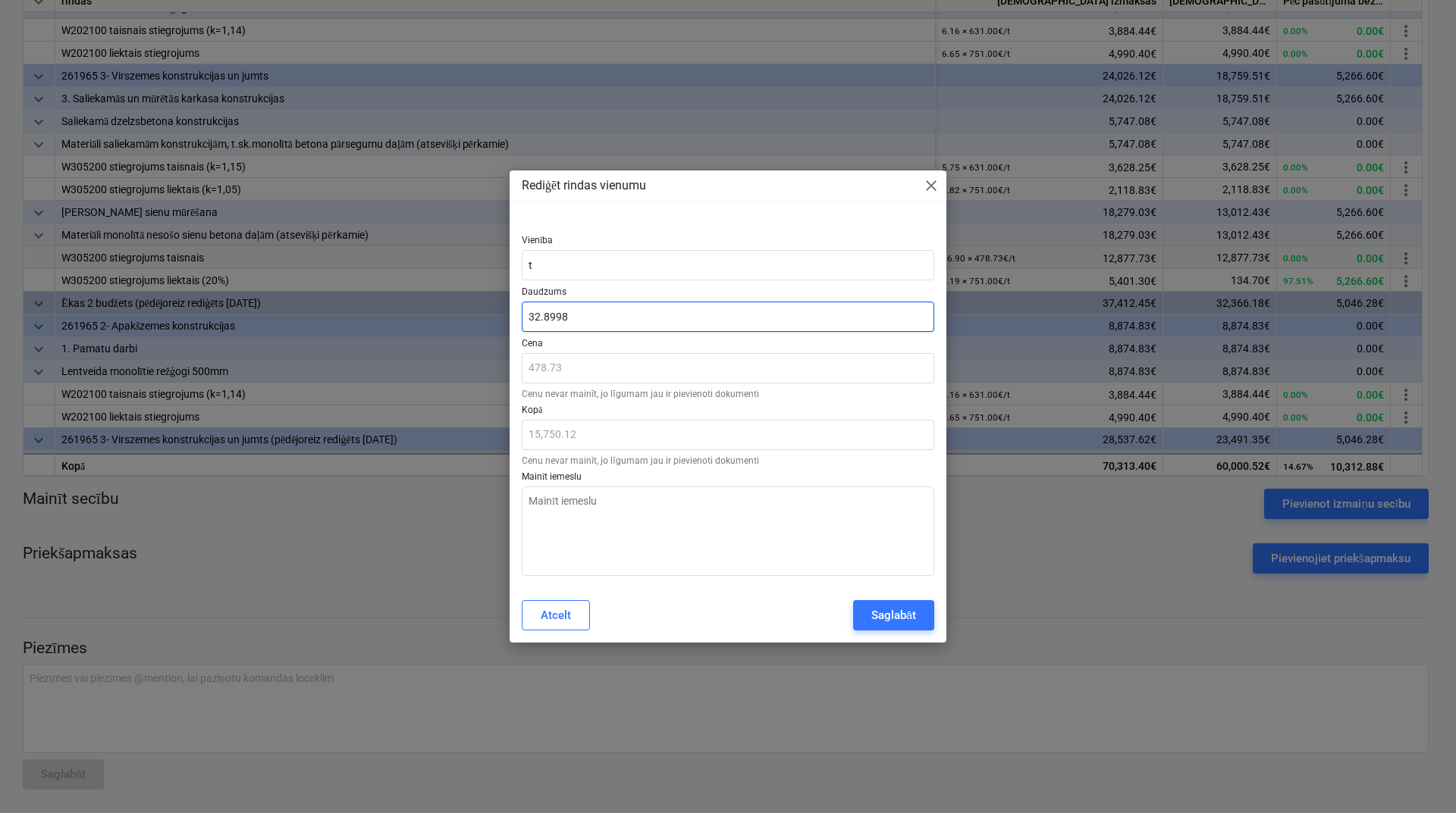
type input "32.8998"
type textarea "x"
type input "32.90"
click at [797, 471] on p "Mainīt iemeslu" at bounding box center [728, 478] width 412 height 15
click at [751, 539] on textarea at bounding box center [728, 531] width 412 height 90
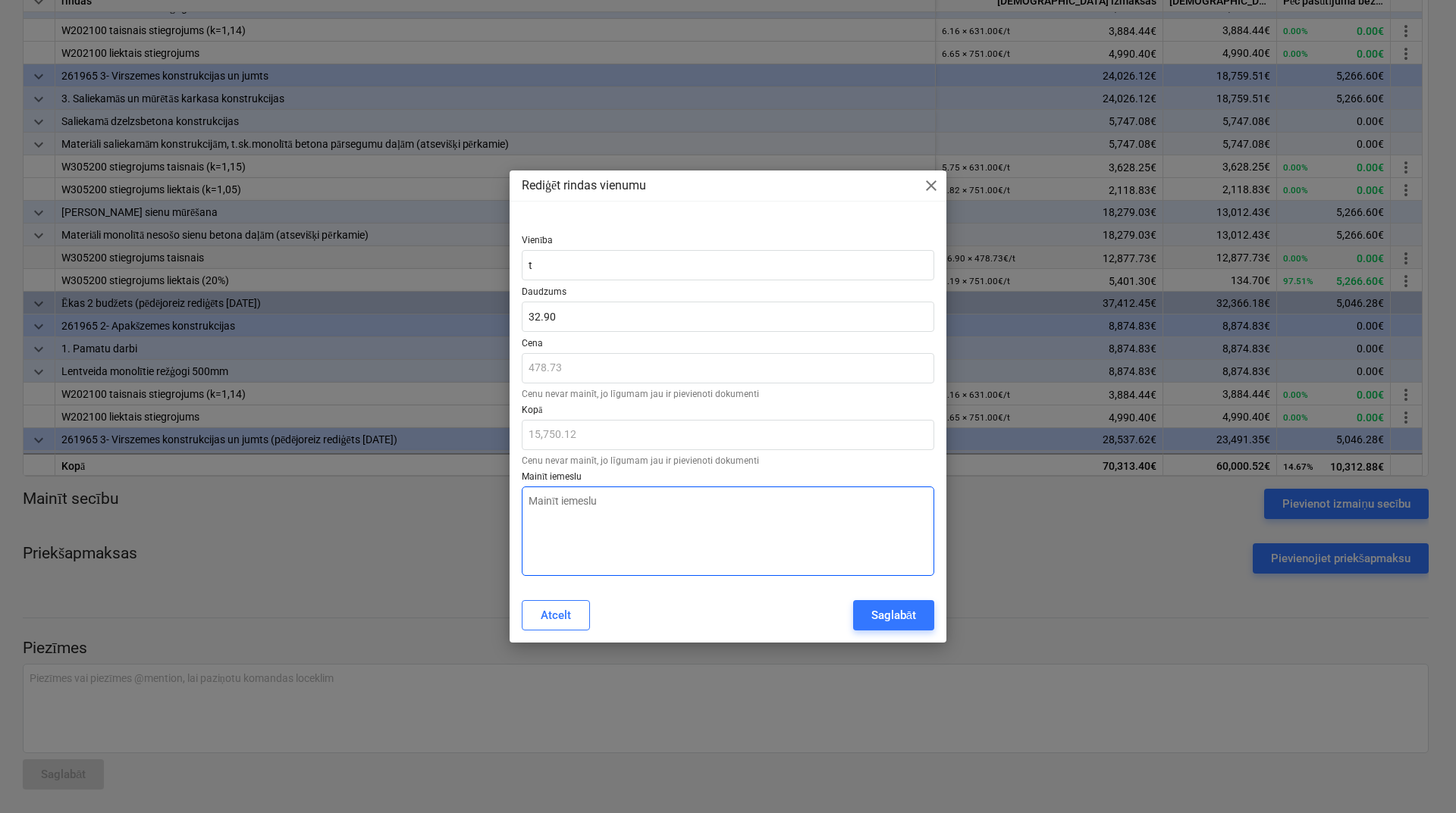
paste textarea "[DEMOGRAPHIC_DATA] [DEMOGRAPHIC_DATA] apjoms"
type textarea "x"
type textarea "[DEMOGRAPHIC_DATA] [DEMOGRAPHIC_DATA] apjoms"
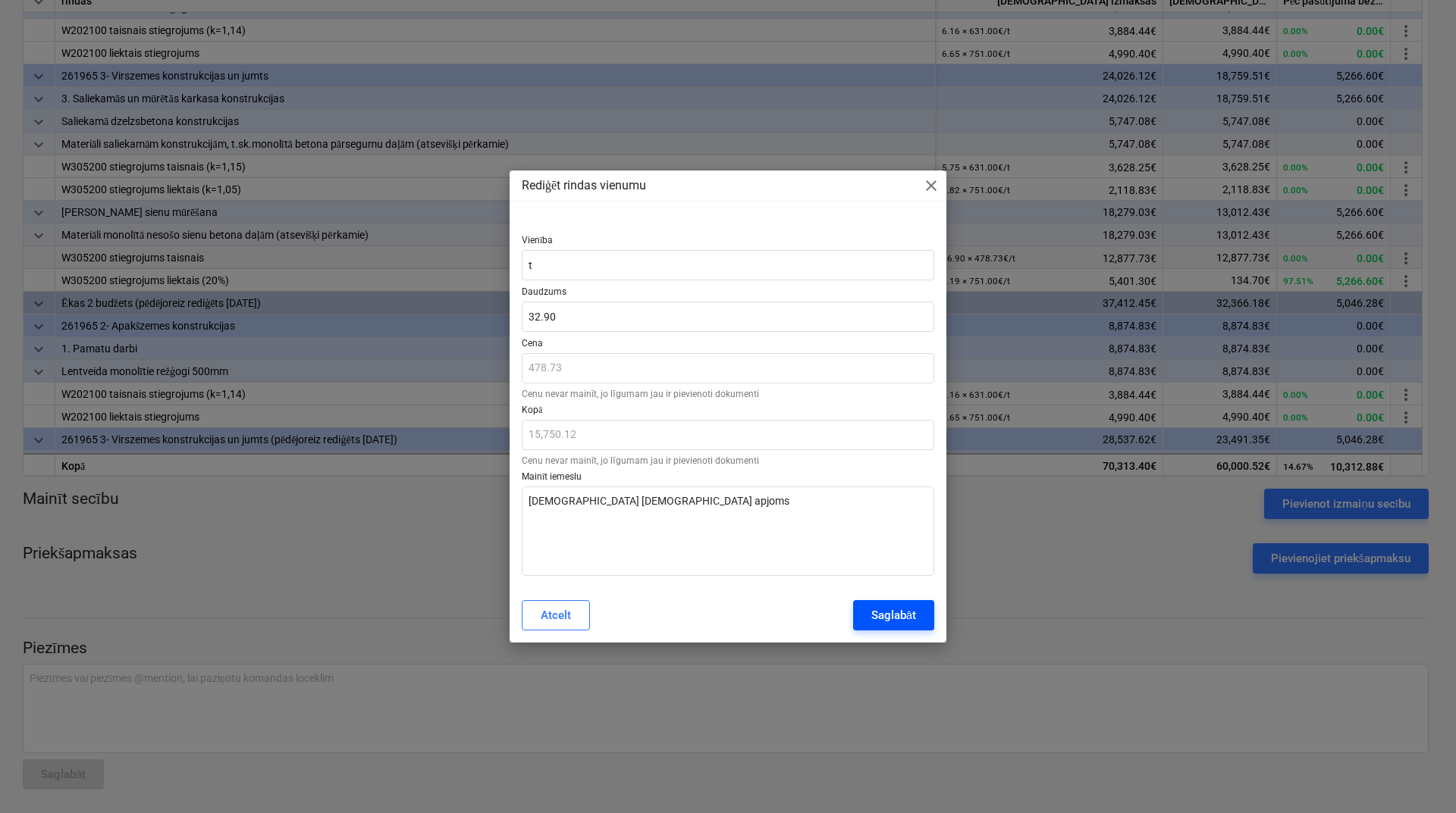
click at [878, 614] on div "Saglabāt" at bounding box center [893, 615] width 44 height 20
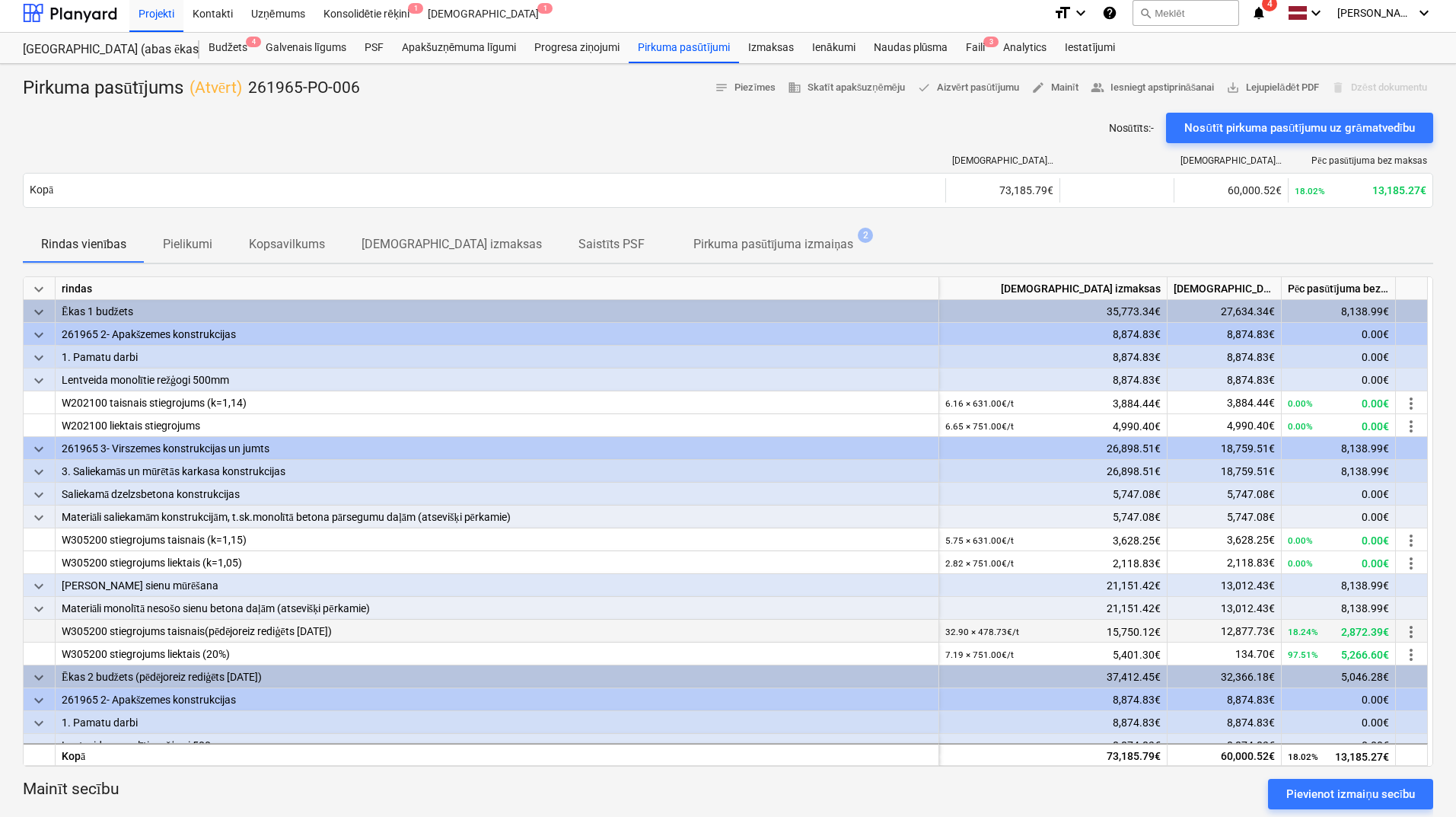
scroll to position [0, 0]
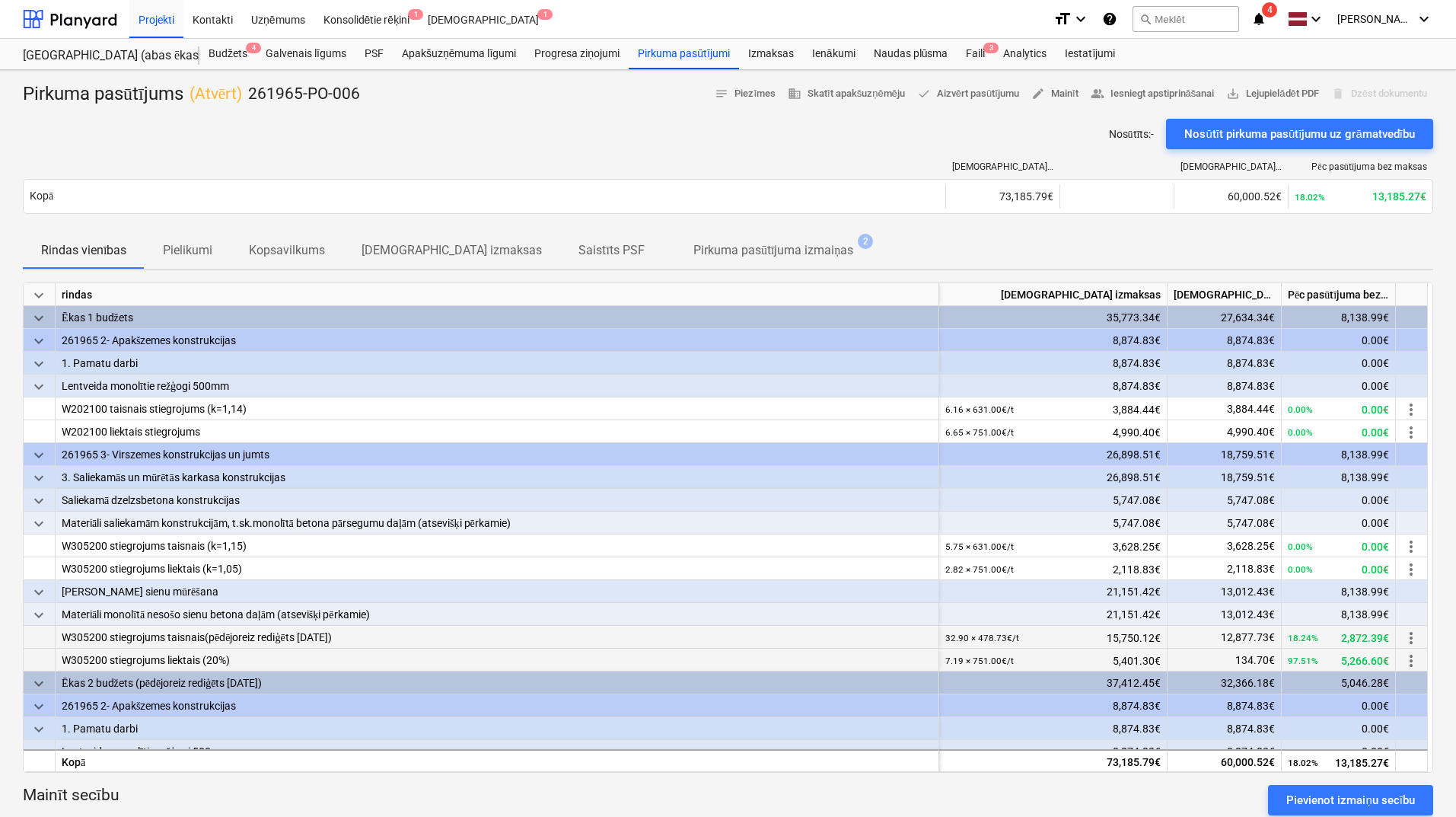
click at [1411, 658] on span "more_vert" at bounding box center [1411, 660] width 18 height 18
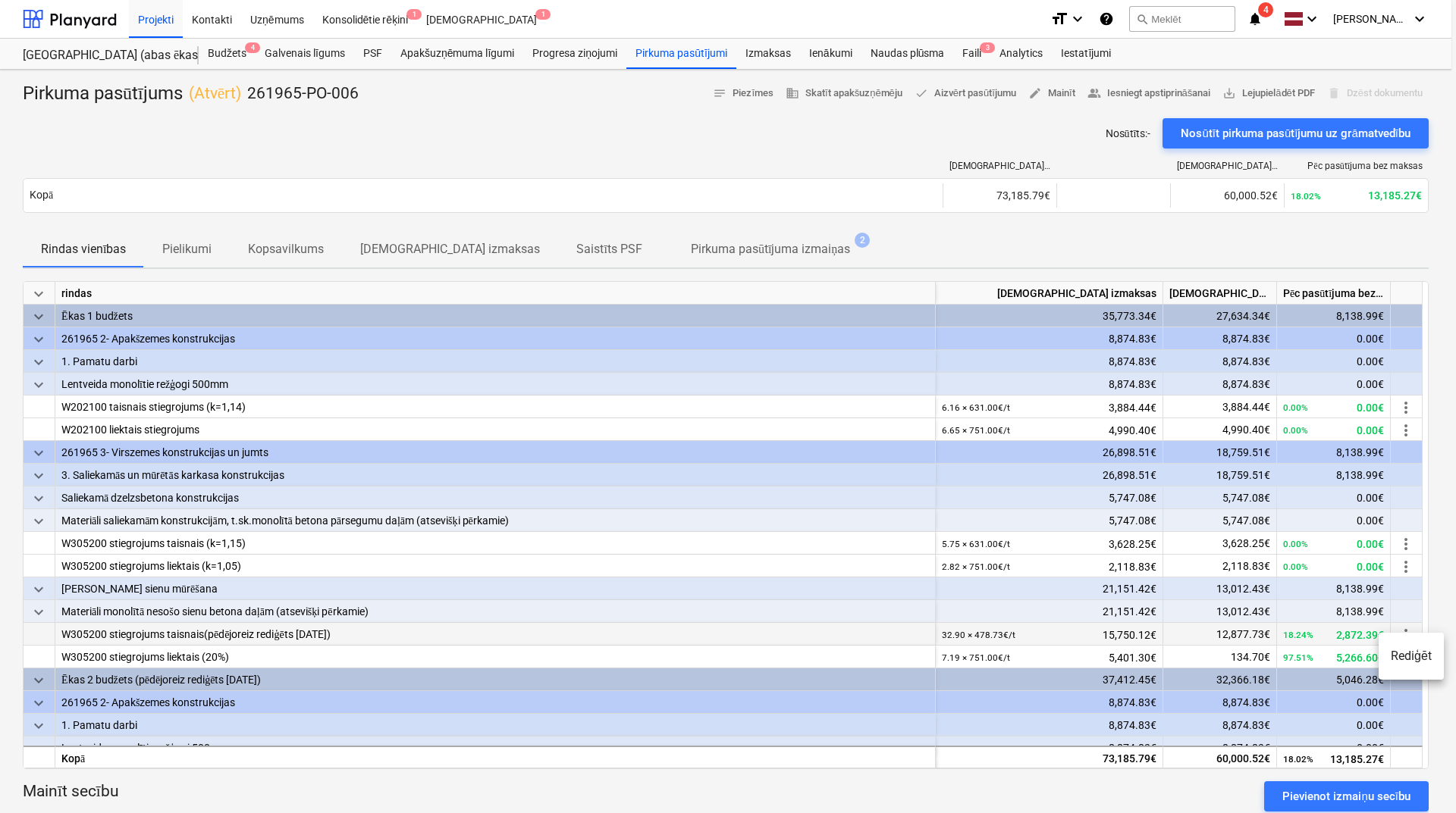
click at [1405, 655] on li "Rediģēt" at bounding box center [1412, 656] width 66 height 35
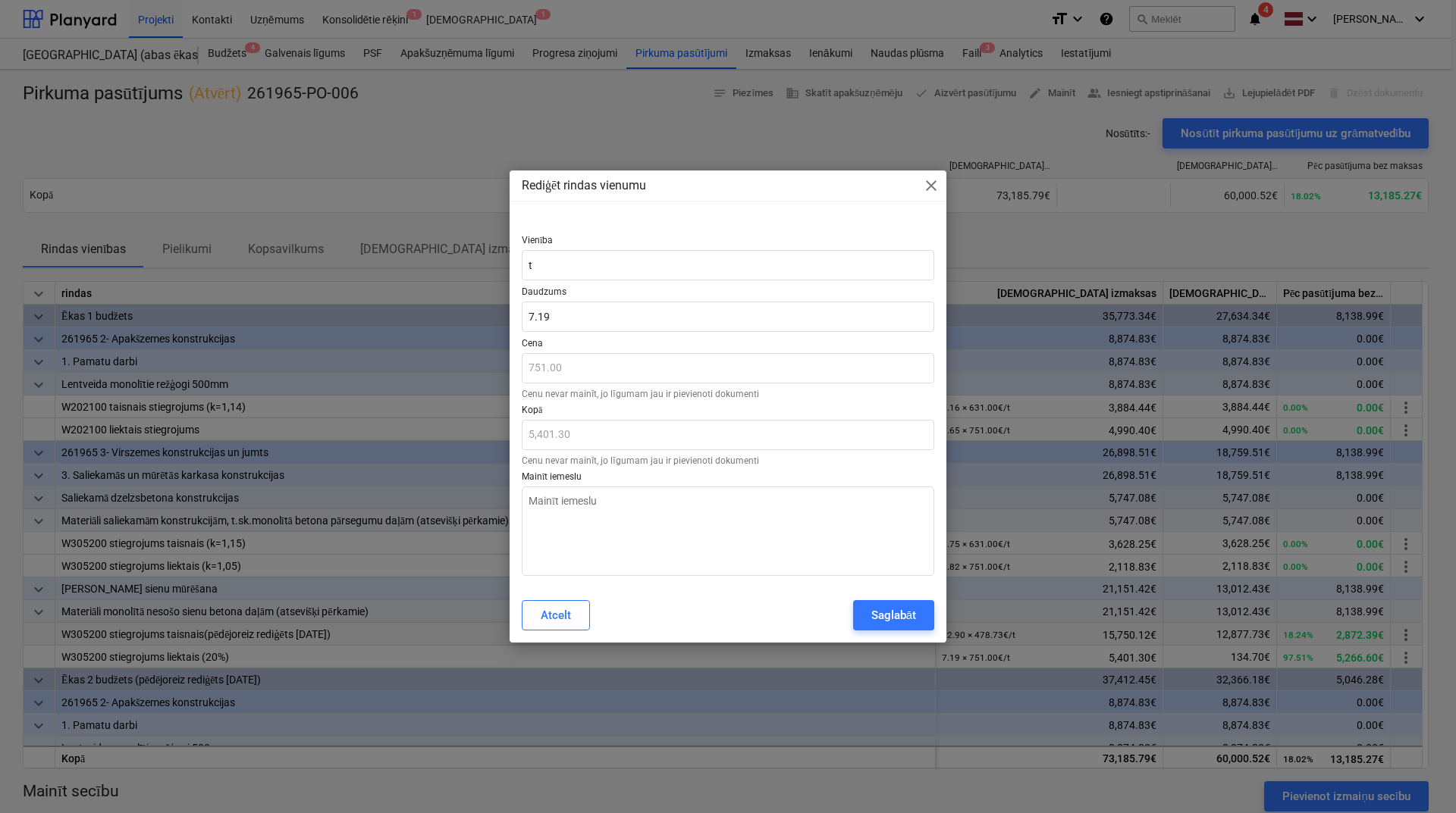
type textarea "x"
type input "7.1921"
drag, startPoint x: 531, startPoint y: 323, endPoint x: 520, endPoint y: 331, distance: 13.6
click at [520, 331] on div "Vienība t Daudzums 7.1921 Cena 751.00 Cenu nevar mainīt, jo līgumam jau ir piev…" at bounding box center [728, 403] width 437 height 371
drag, startPoint x: 533, startPoint y: 313, endPoint x: 526, endPoint y: 317, distance: 8.1
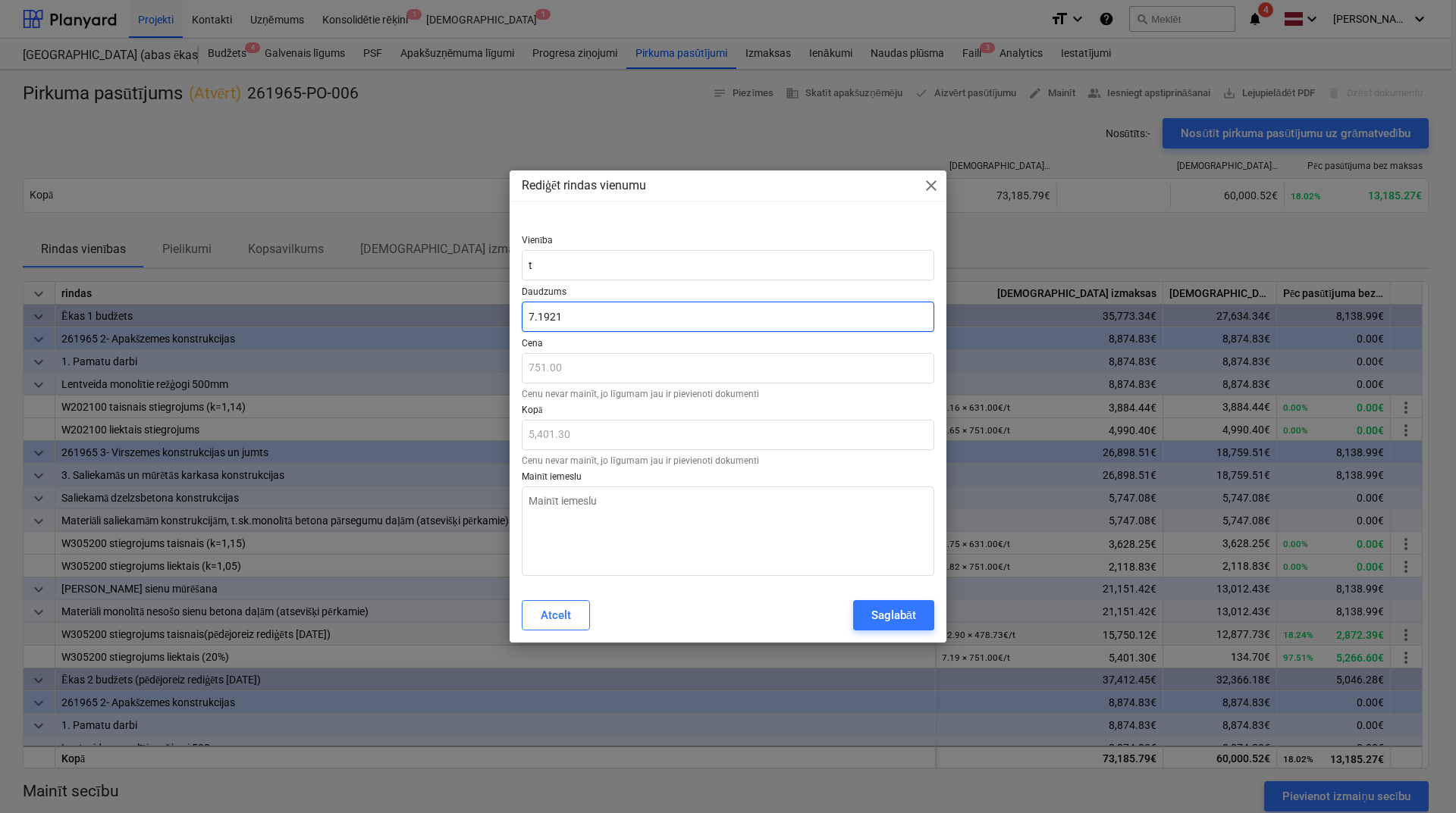
click at [526, 317] on input "7.1921" at bounding box center [728, 317] width 412 height 30
type textarea "x"
type input "1.1921"
type input "895.27"
type textarea "x"
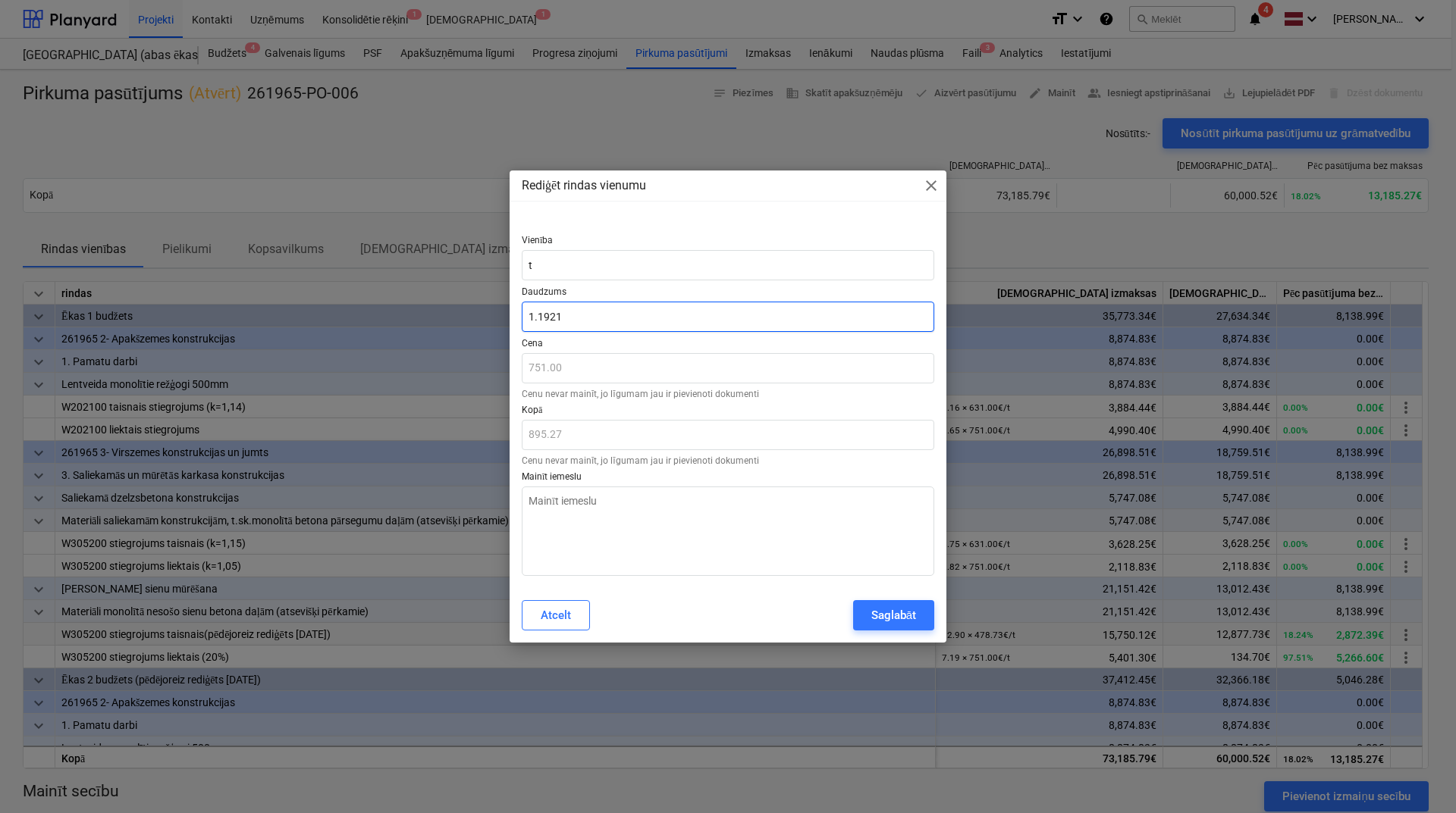
type input "12.1921"
type input "9,156.27"
type input "12.1921"
type textarea "x"
type input "12.19"
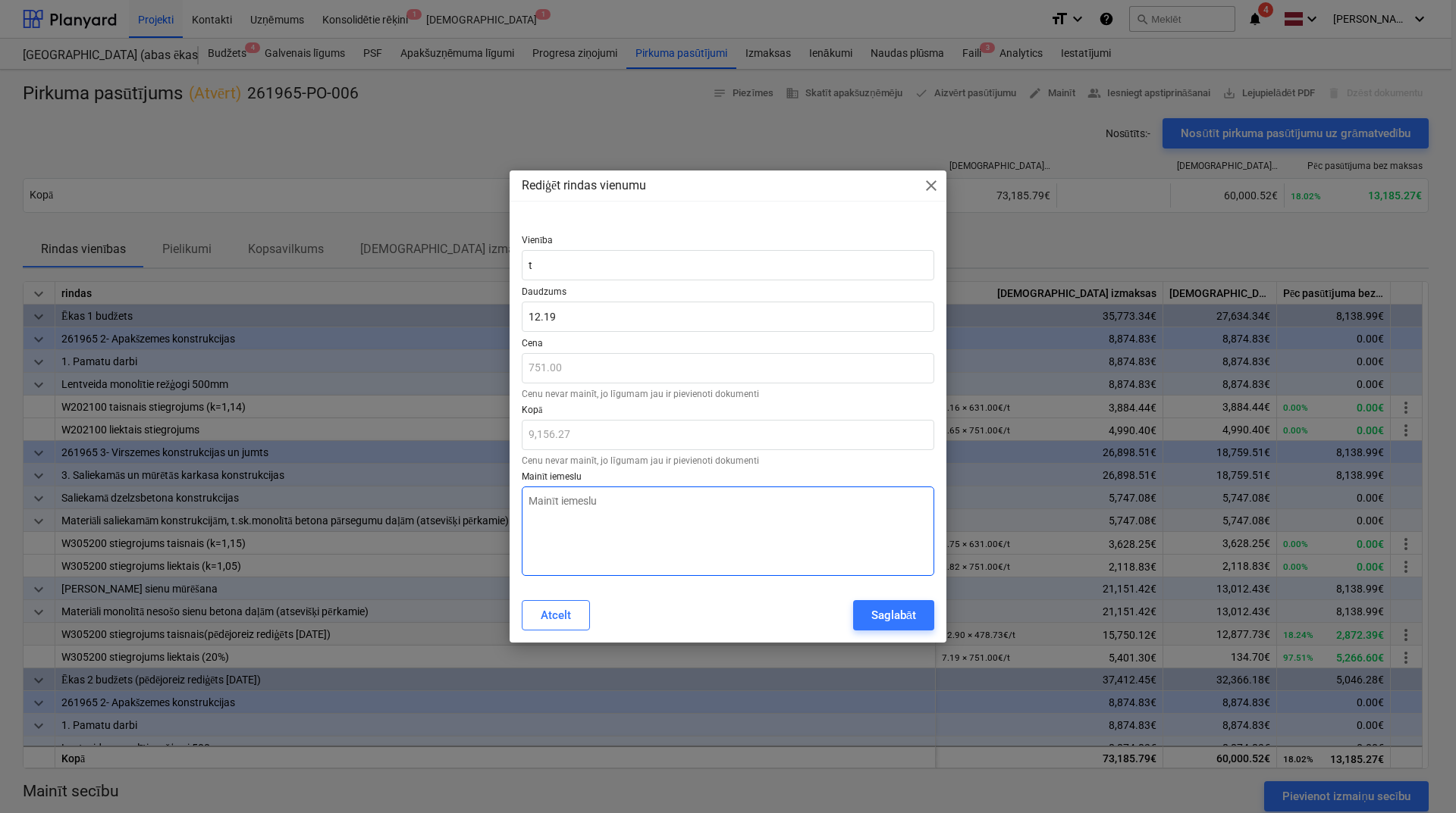
click at [675, 520] on textarea at bounding box center [728, 531] width 412 height 90
paste textarea "[DEMOGRAPHIC_DATA] [DEMOGRAPHIC_DATA] apjoms"
type textarea "x"
type textarea "[DEMOGRAPHIC_DATA] [DEMOGRAPHIC_DATA] apjoms"
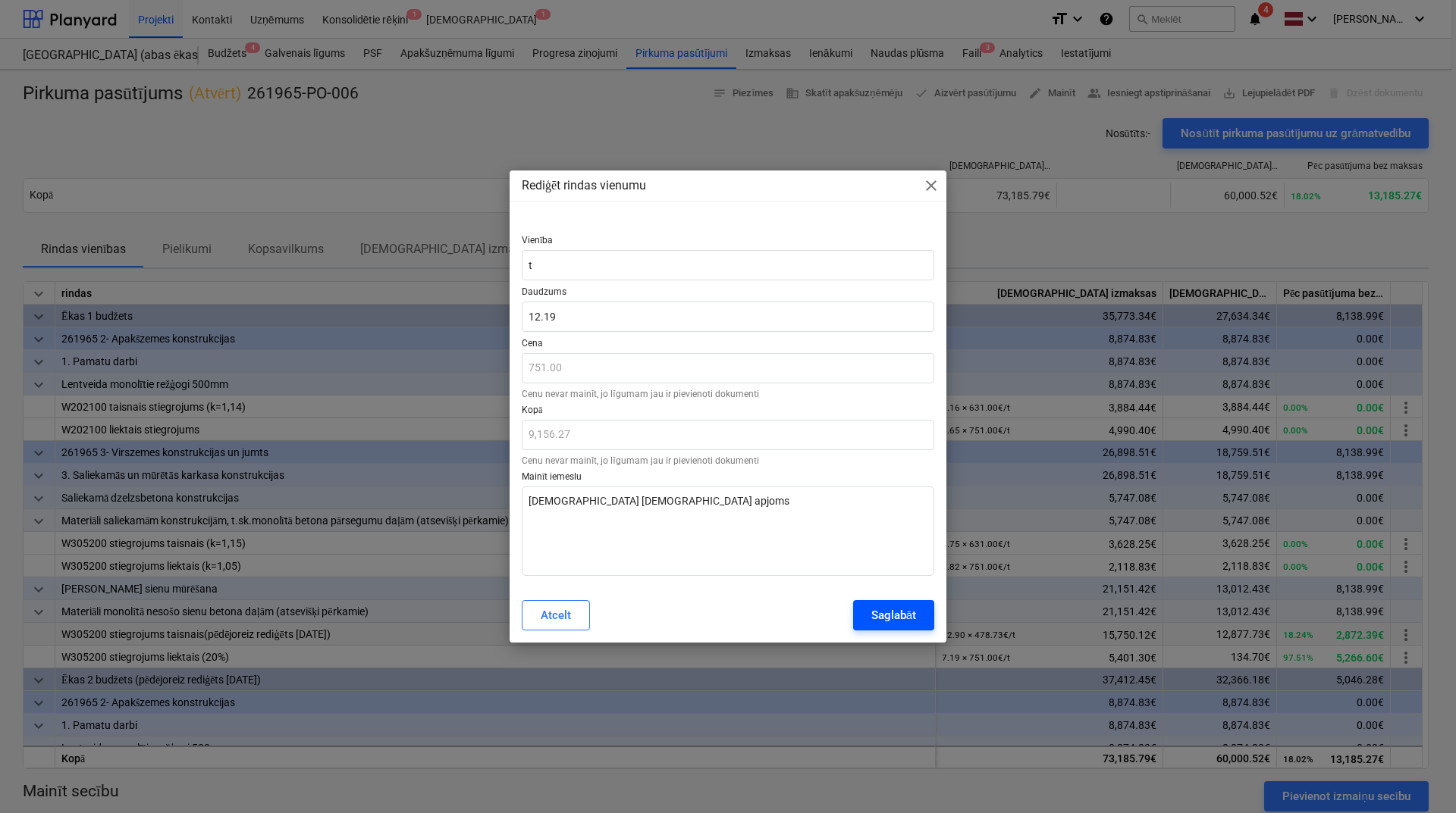
click at [874, 615] on div "Saglabāt" at bounding box center [893, 615] width 44 height 20
type textarea "x"
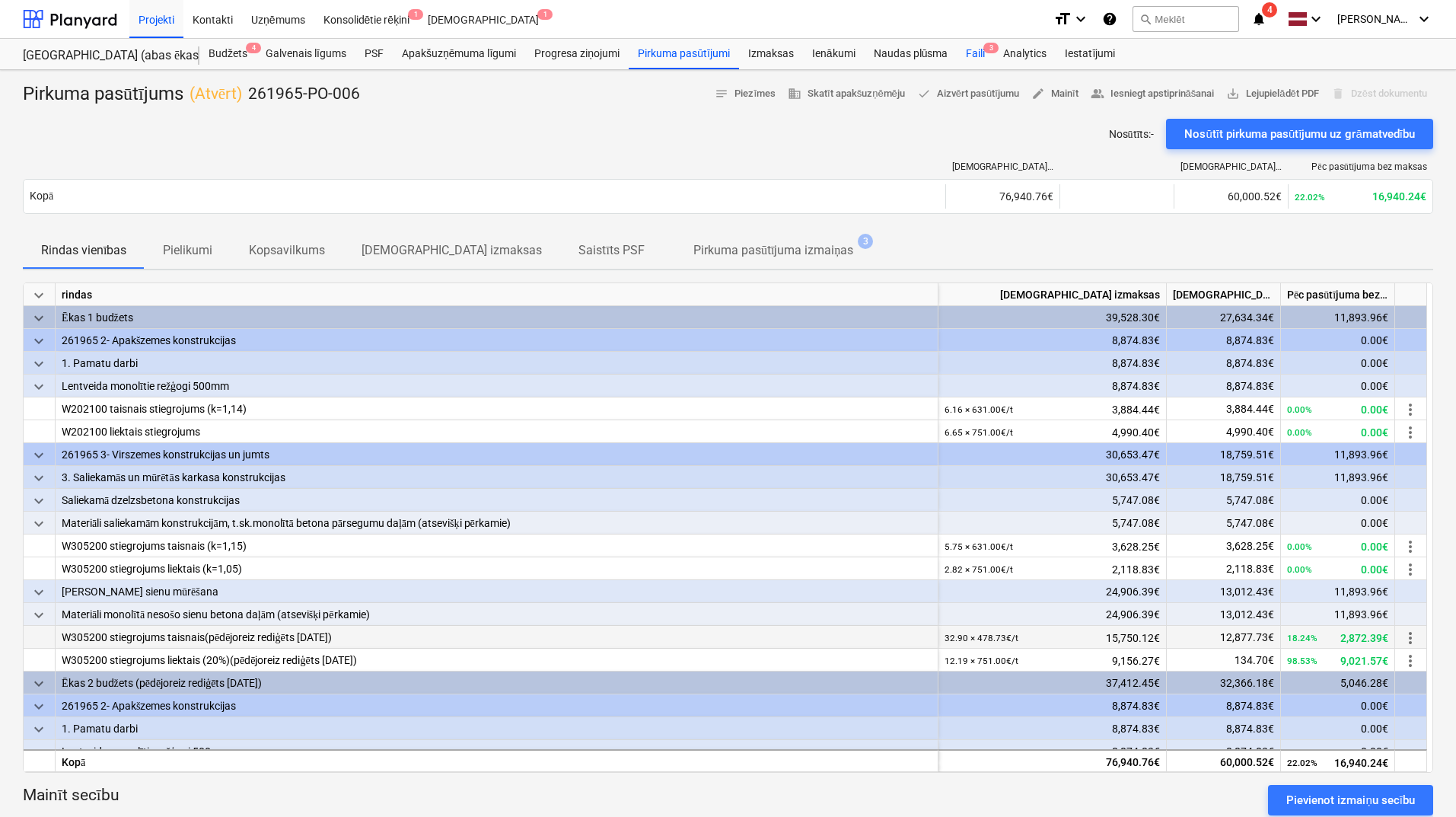
click at [980, 53] on div "Faili 3" at bounding box center [976, 54] width 38 height 31
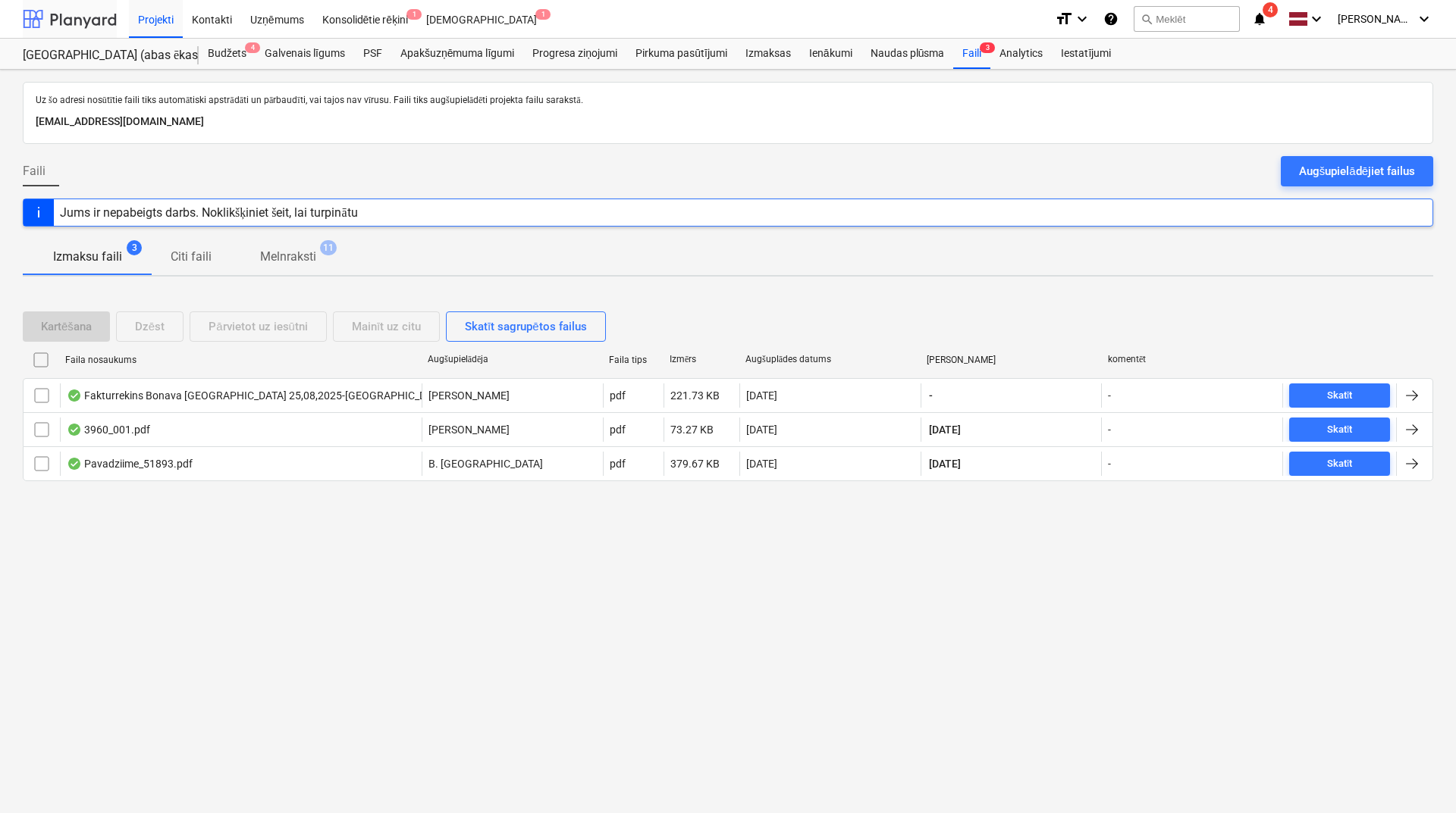
click at [80, 18] on div at bounding box center [69, 19] width 94 height 38
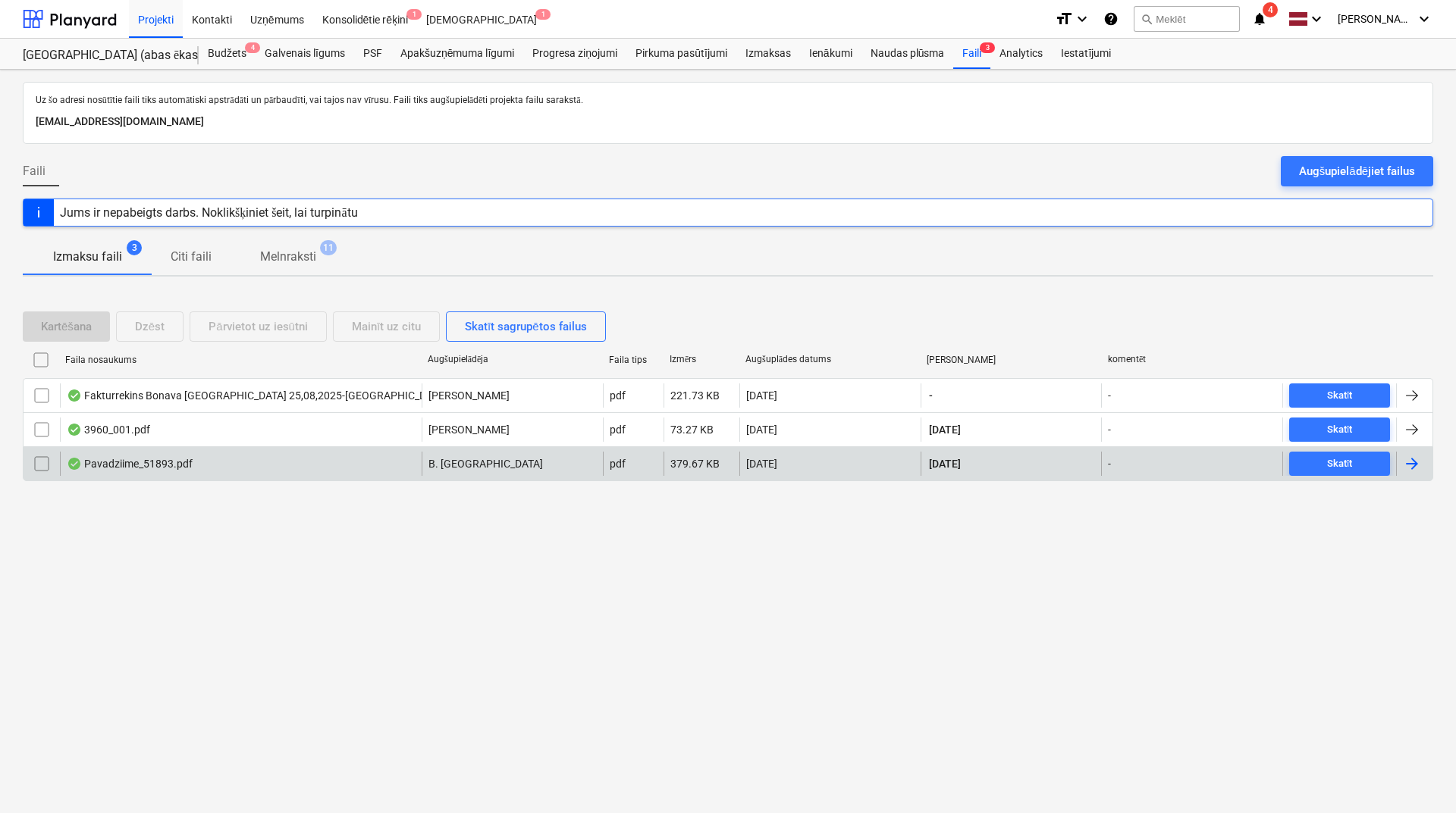
click at [1411, 463] on div at bounding box center [1412, 463] width 18 height 18
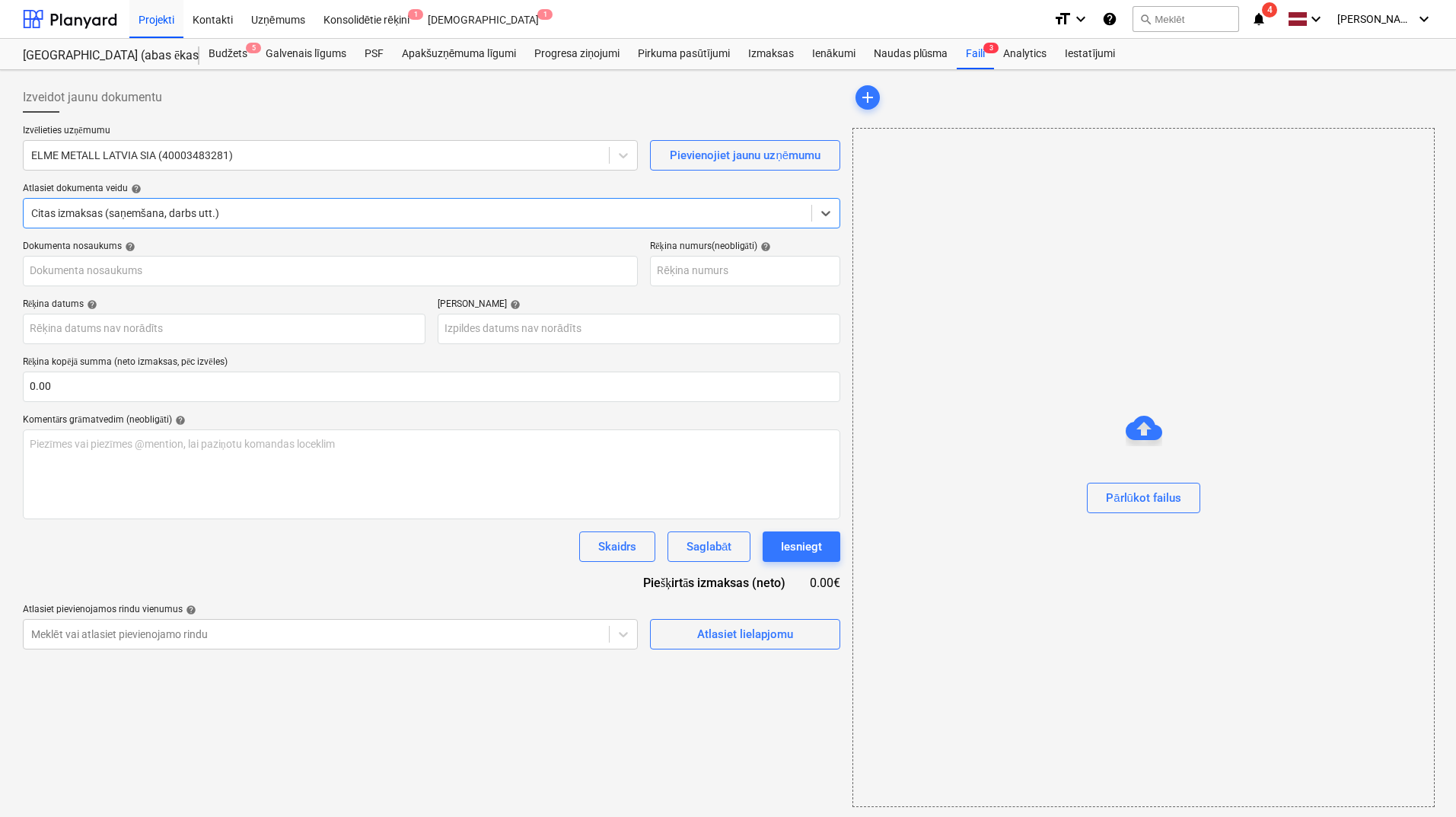
type input "51893"
type input "[DATE]"
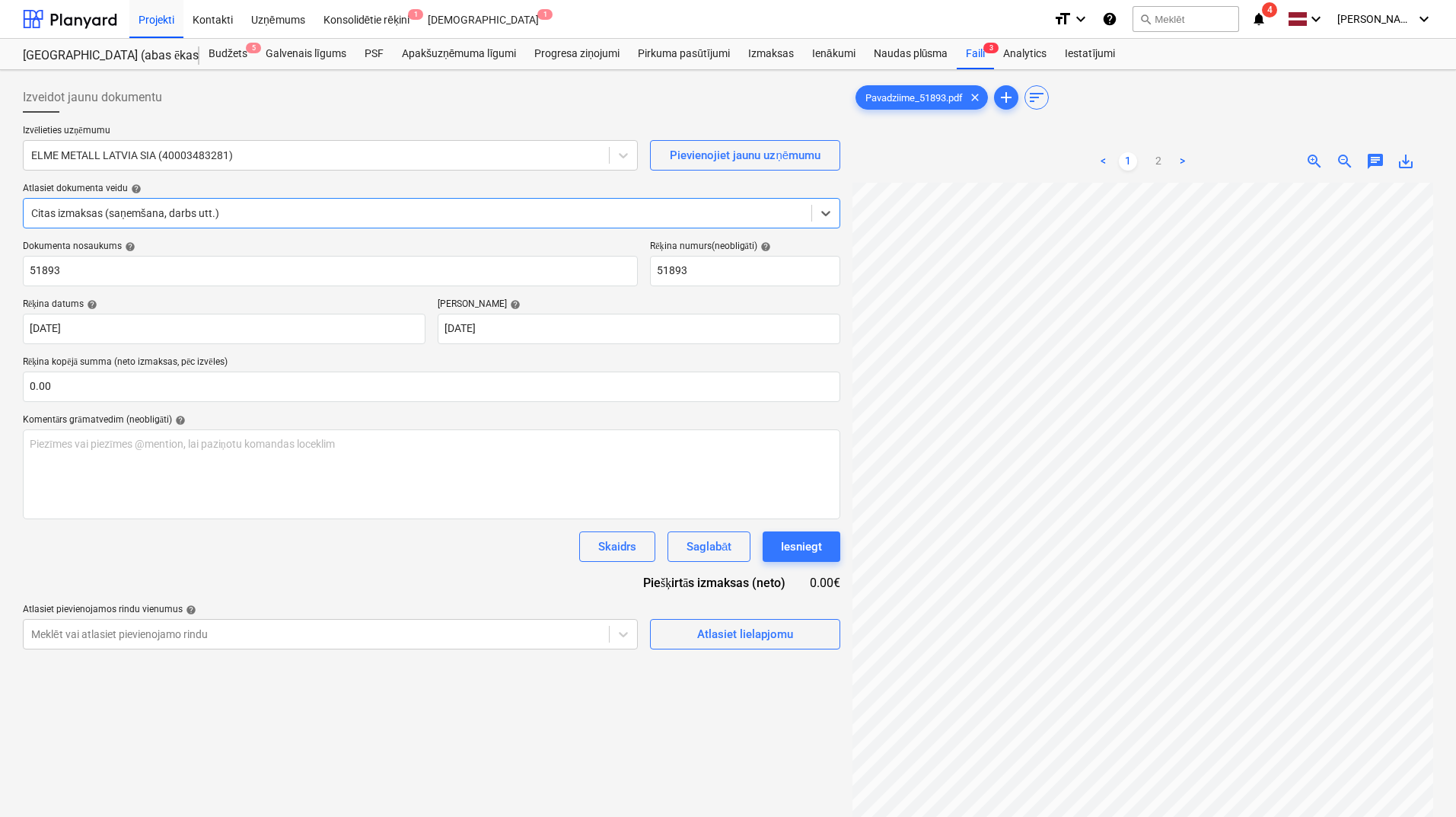
click at [530, 228] on div "Izvēlieties uzņēmumu ELME METALL LATVIA SIA (40003483281) Pievienojiet jaunu uz…" at bounding box center [431, 183] width 817 height 116
click at [531, 223] on div "Citas izmaksas (saņemšana, darbs utt.)" at bounding box center [417, 212] width 788 height 21
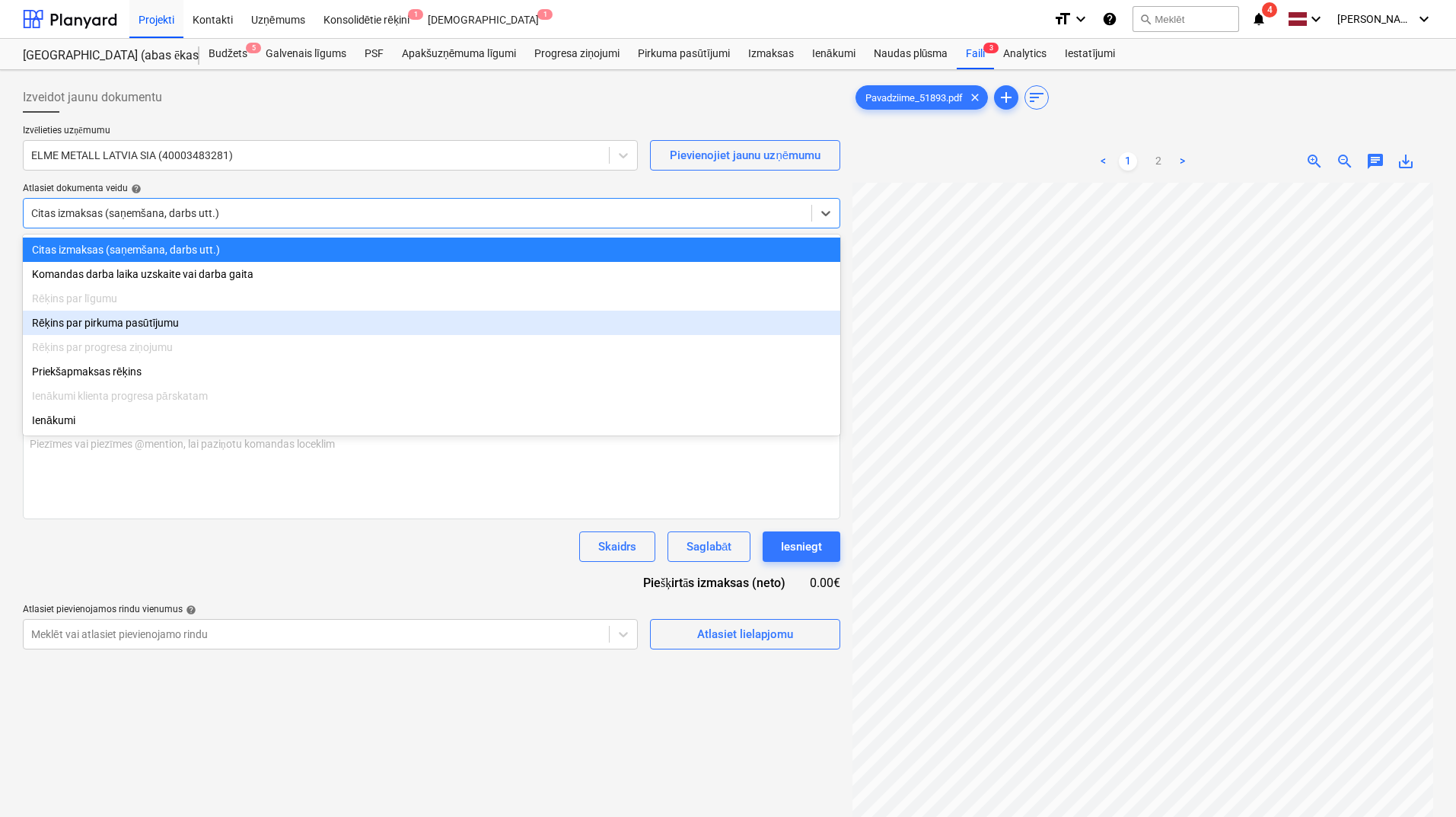
click at [490, 343] on div "Rēķins par progresa ziņojumu" at bounding box center [431, 347] width 817 height 24
click at [494, 325] on div "Rēķins par pirkuma pasūtījumu" at bounding box center [431, 322] width 817 height 24
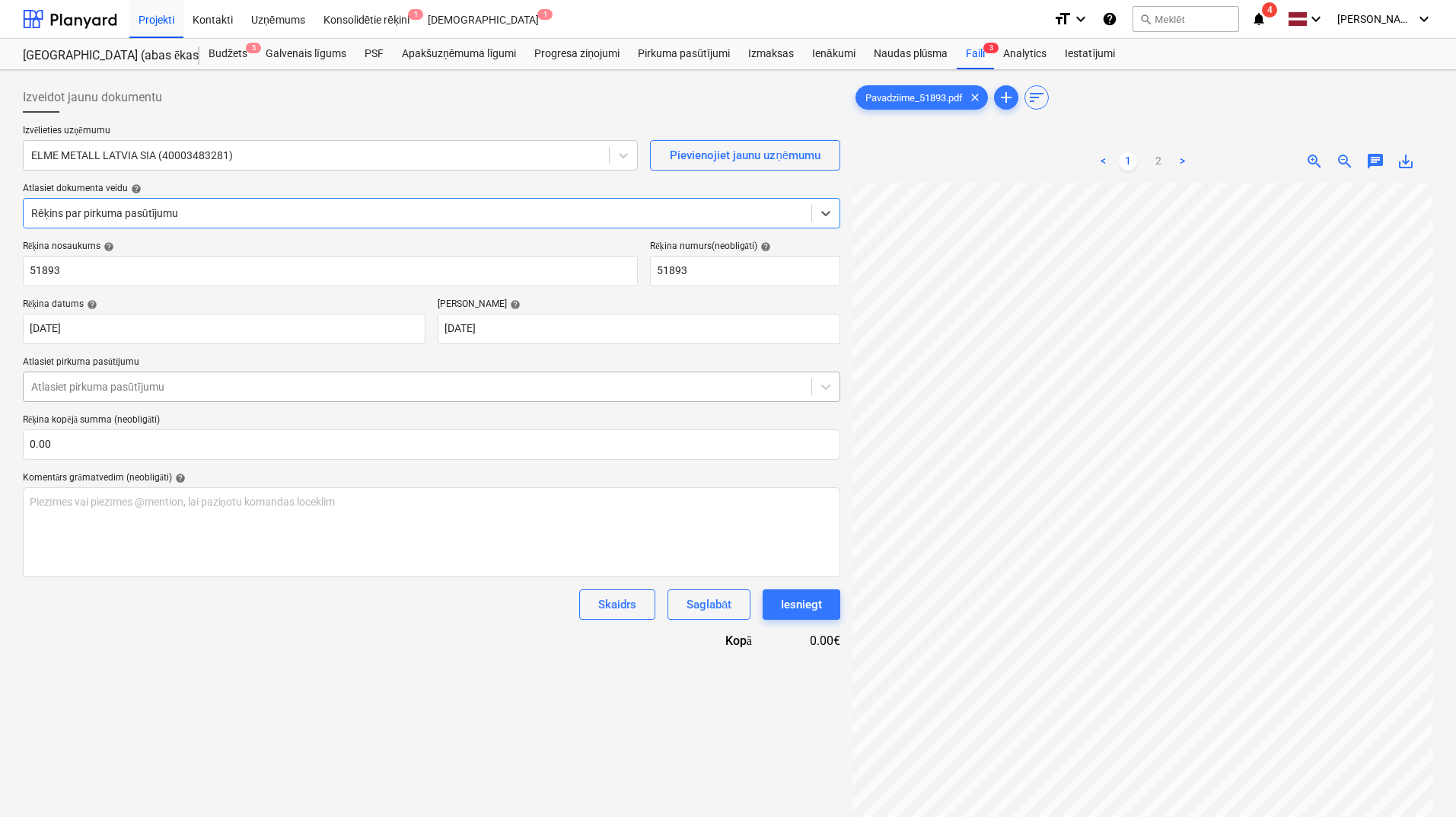
click at [486, 386] on div at bounding box center [418, 387] width 773 height 15
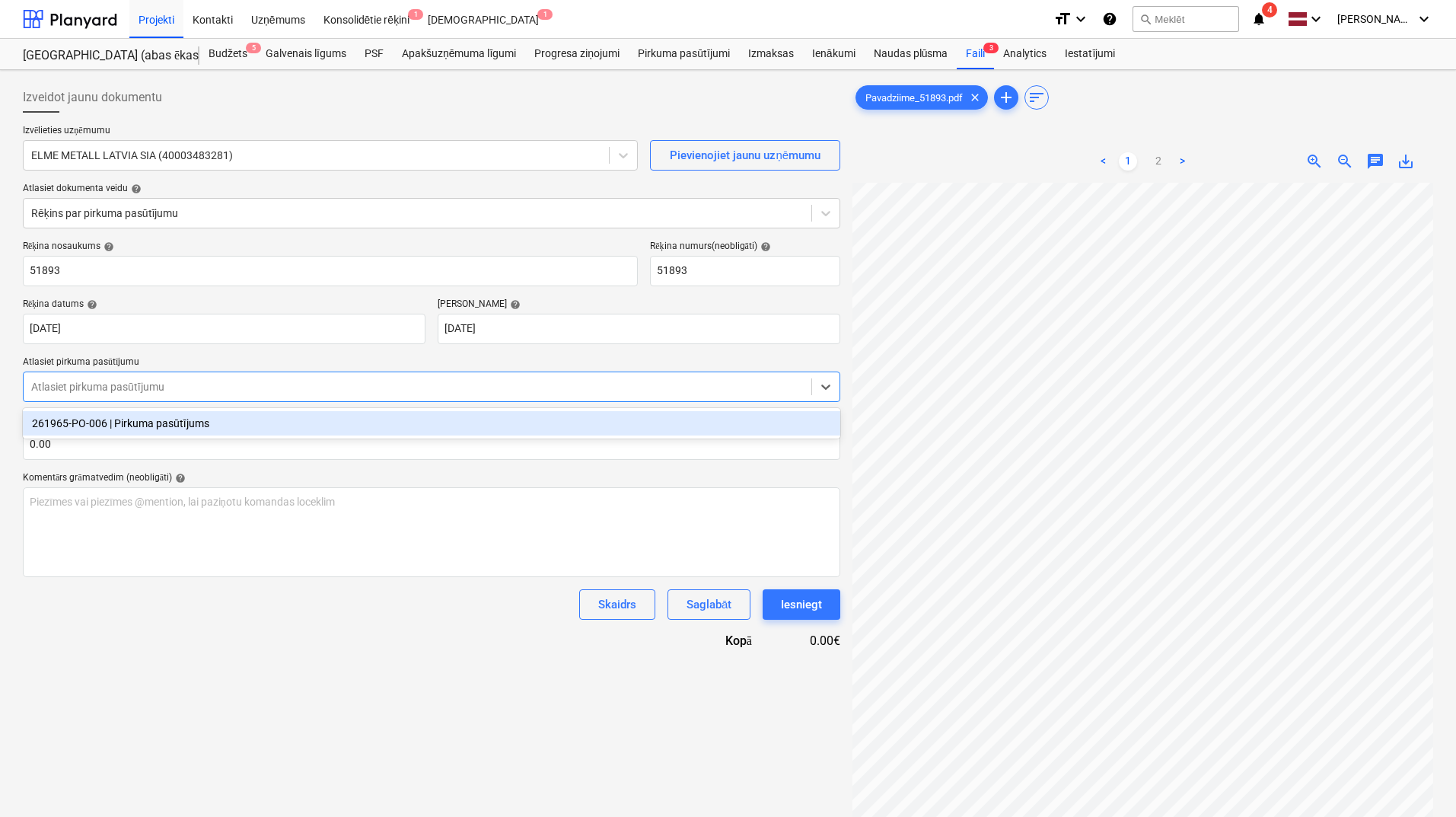
click at [462, 420] on div "261965-PO-006 | Pirkuma pasūtījums" at bounding box center [431, 423] width 817 height 24
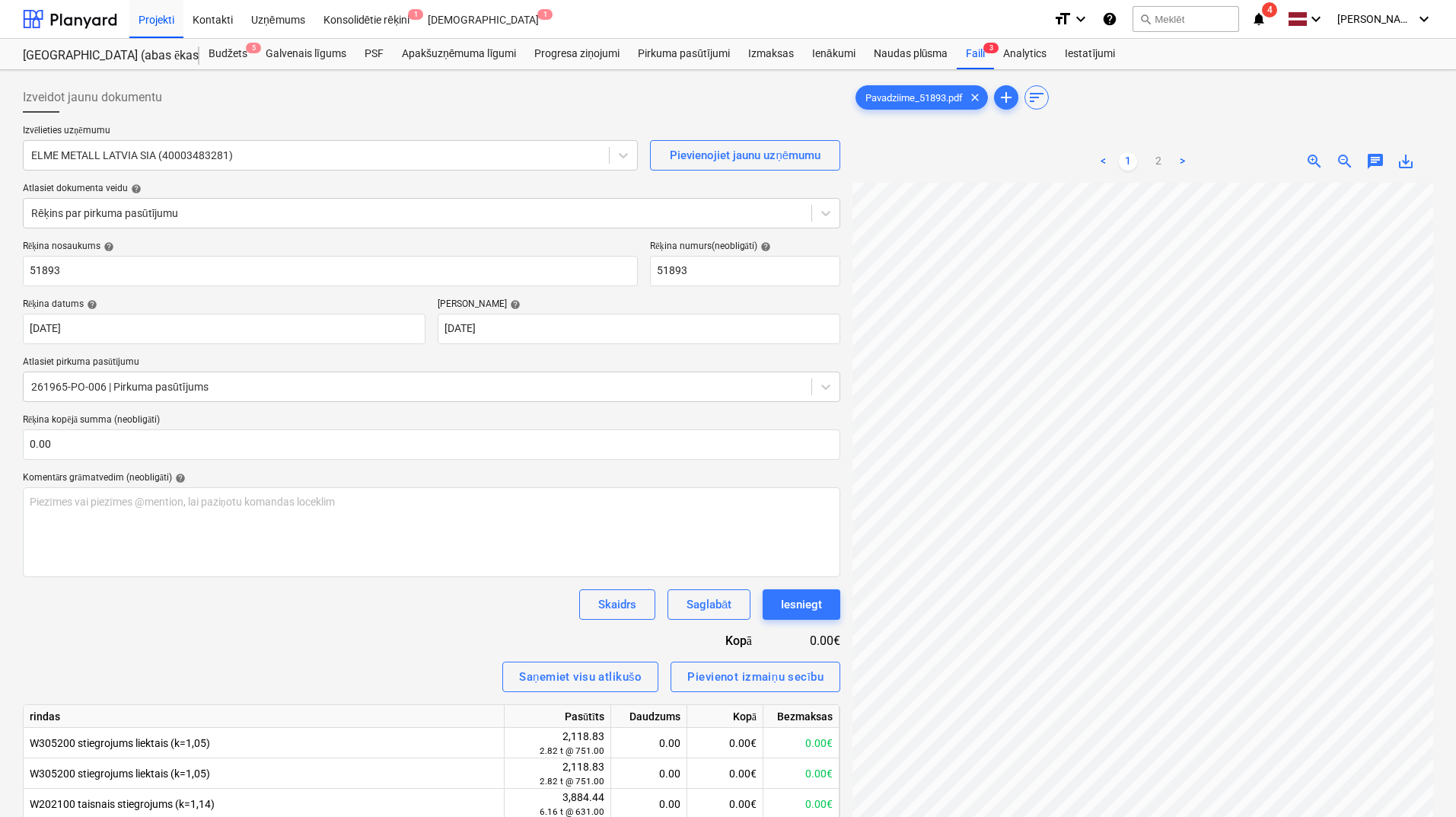
scroll to position [199, 107]
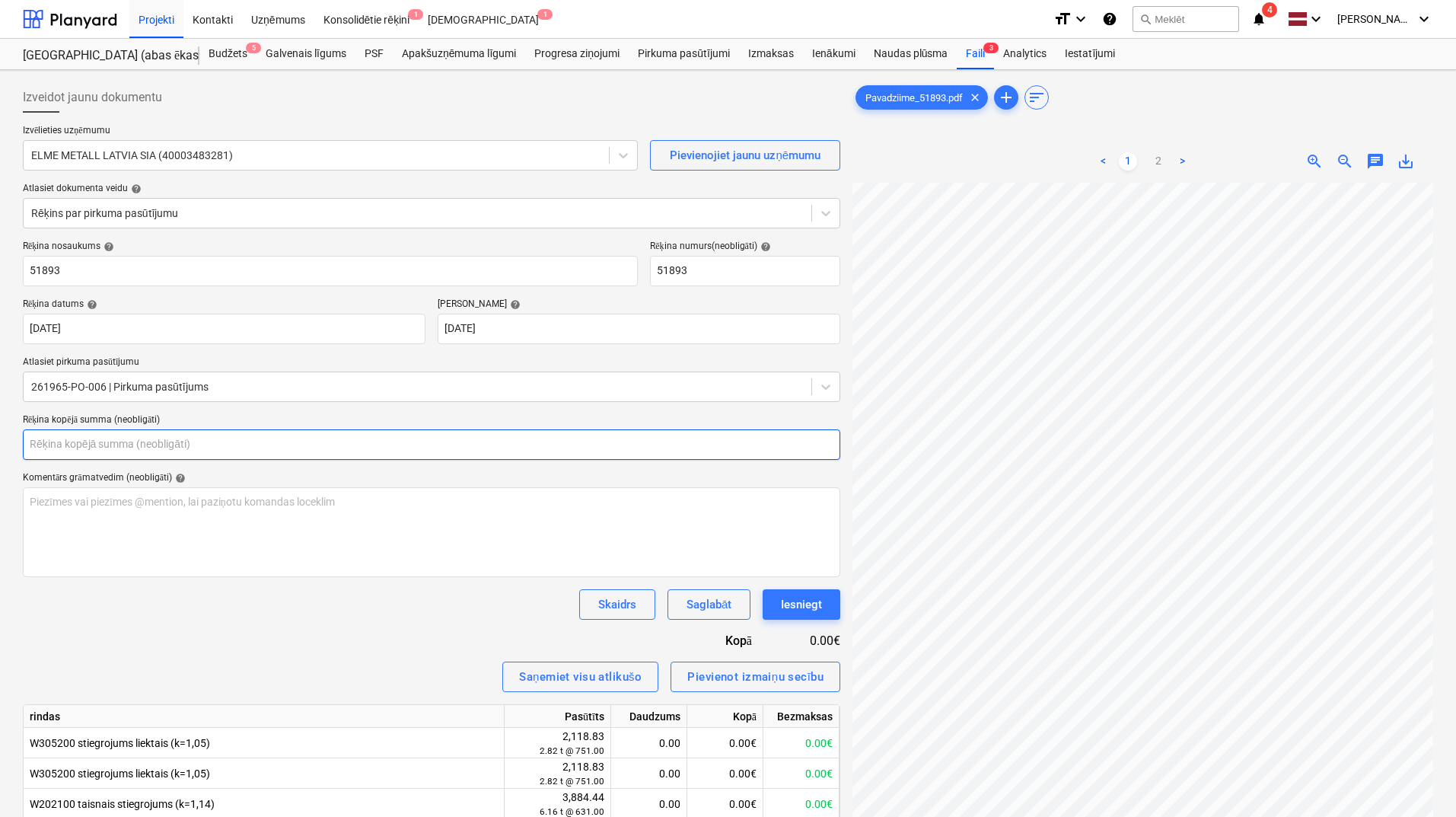
click at [166, 441] on input "text" at bounding box center [431, 445] width 817 height 31
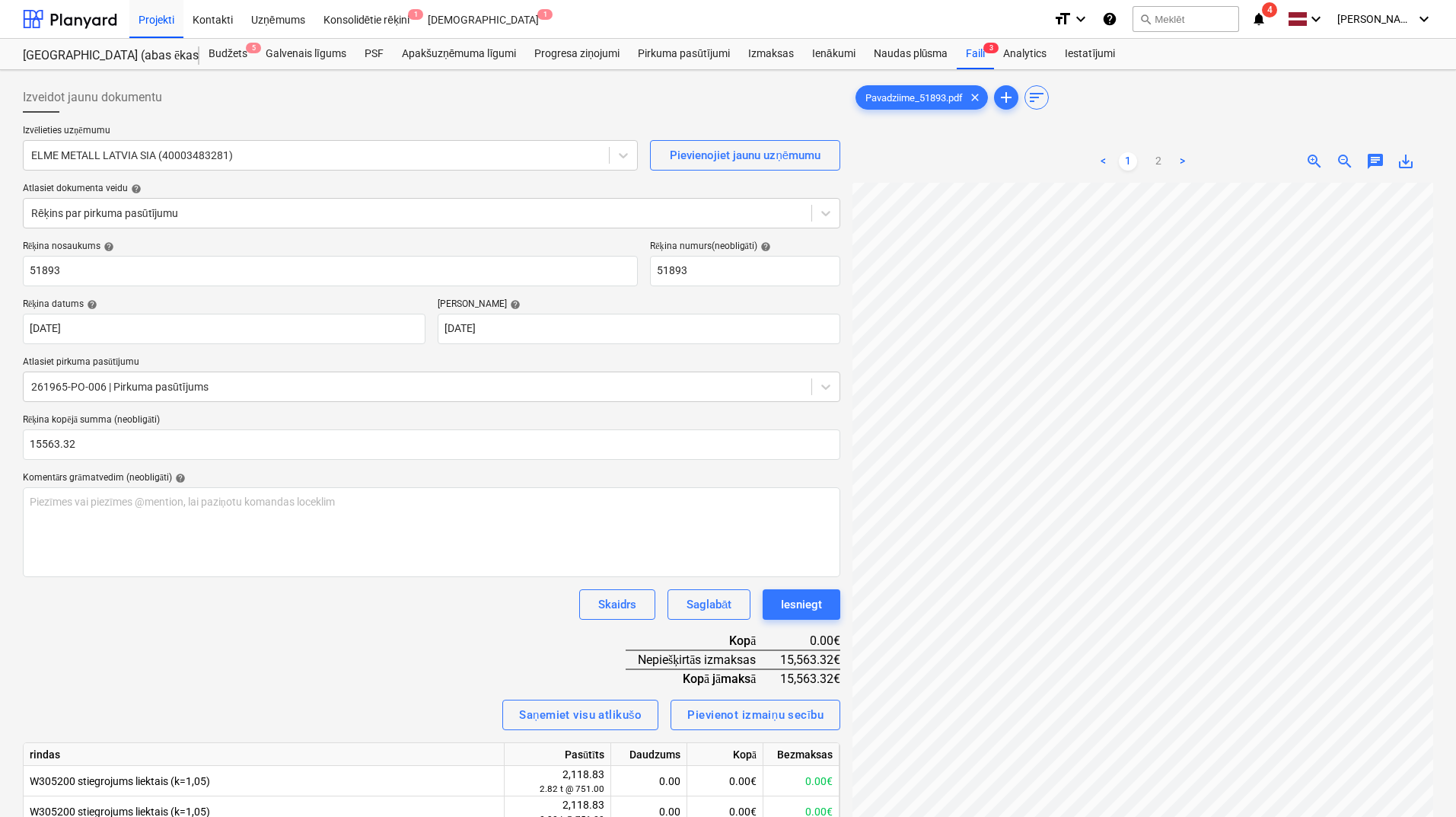
type input "15,563.32"
click at [204, 601] on div "Skaidrs Saglabāt Iesniegt" at bounding box center [431, 605] width 817 height 31
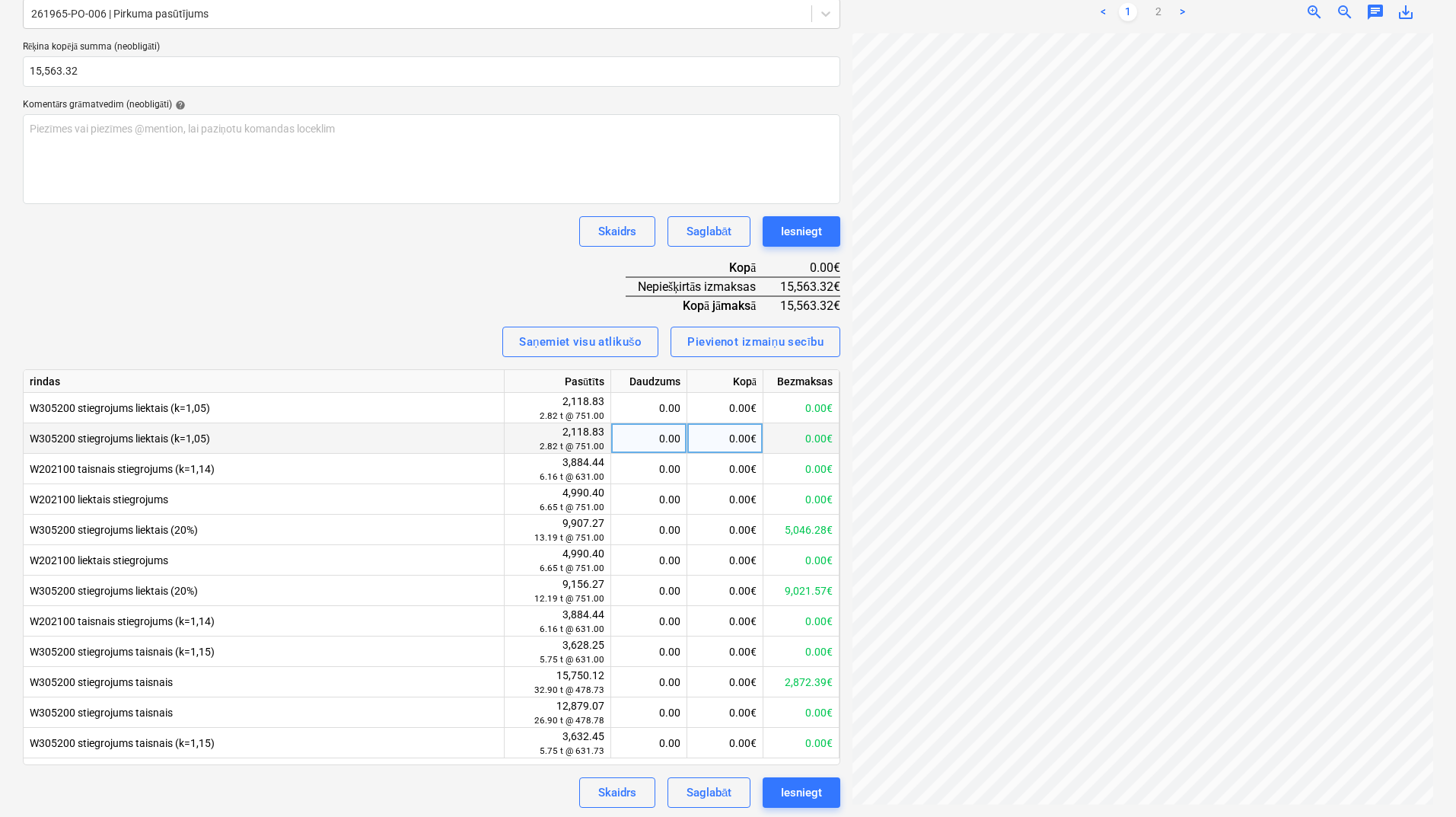
scroll to position [376, 0]
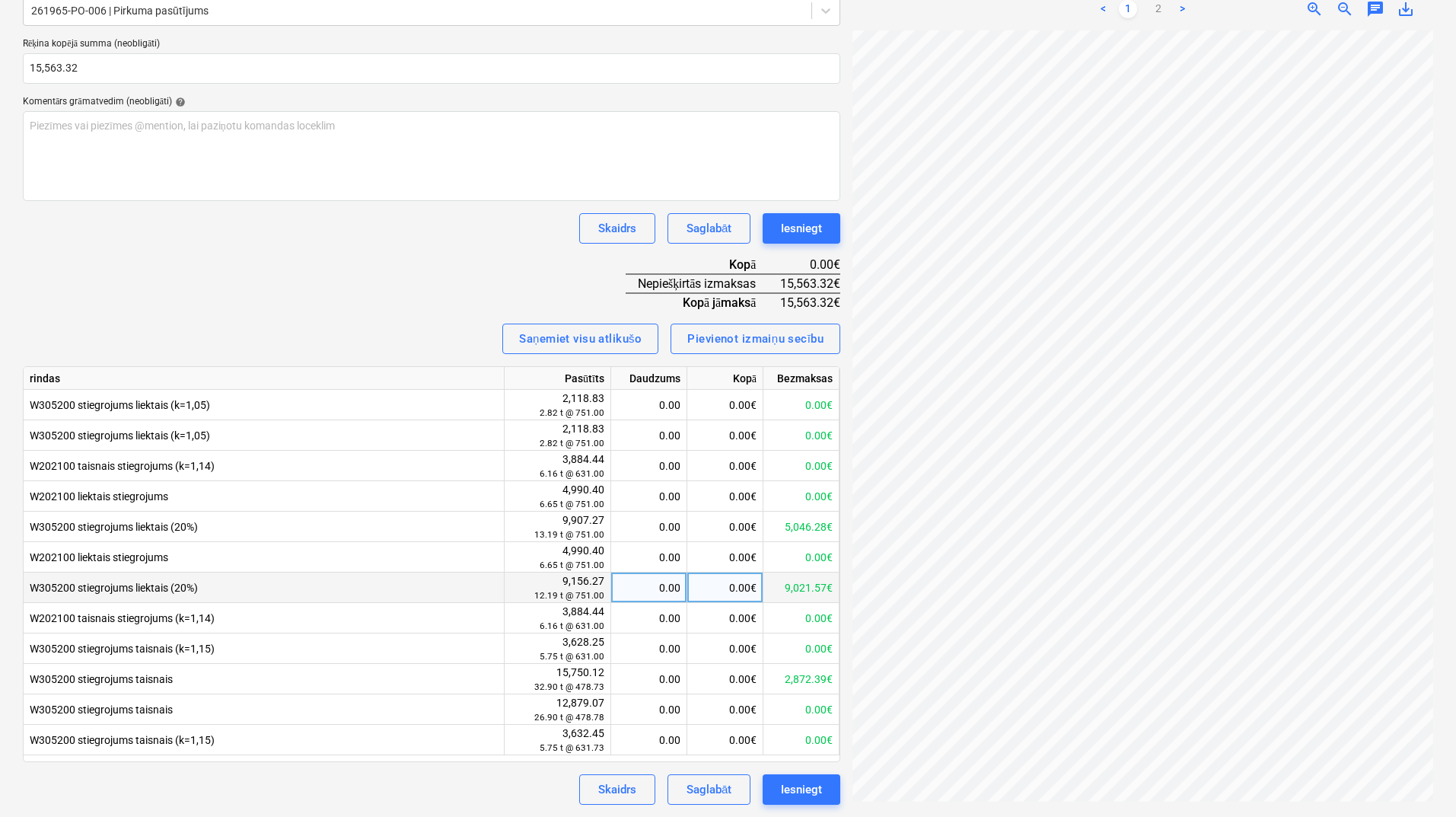
click at [668, 587] on div "0.00" at bounding box center [649, 587] width 63 height 31
type input "12.19"
click at [371, 284] on div "Rēķina nosaukums help 51893 Rēķina numurs (neobligāti) help 51893 Rēķina datums…" at bounding box center [431, 335] width 817 height 941
click at [645, 530] on div "0.00" at bounding box center [649, 527] width 63 height 31
type input "13.19"
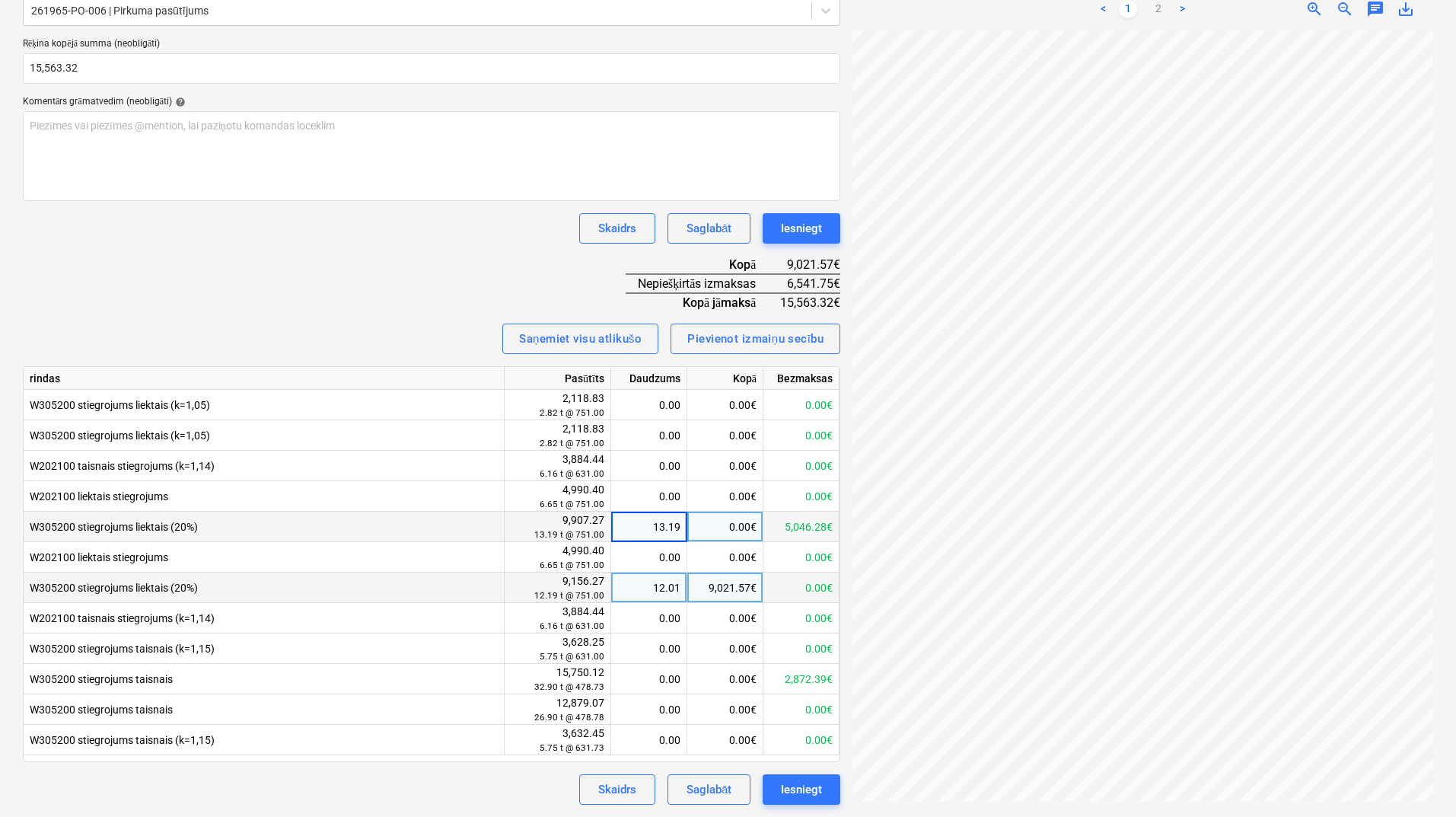
click at [424, 274] on div "Rēķina nosaukums help 51893 Rēķina numurs (neobligāti) help 51893 Rēķina datums…" at bounding box center [431, 335] width 817 height 941
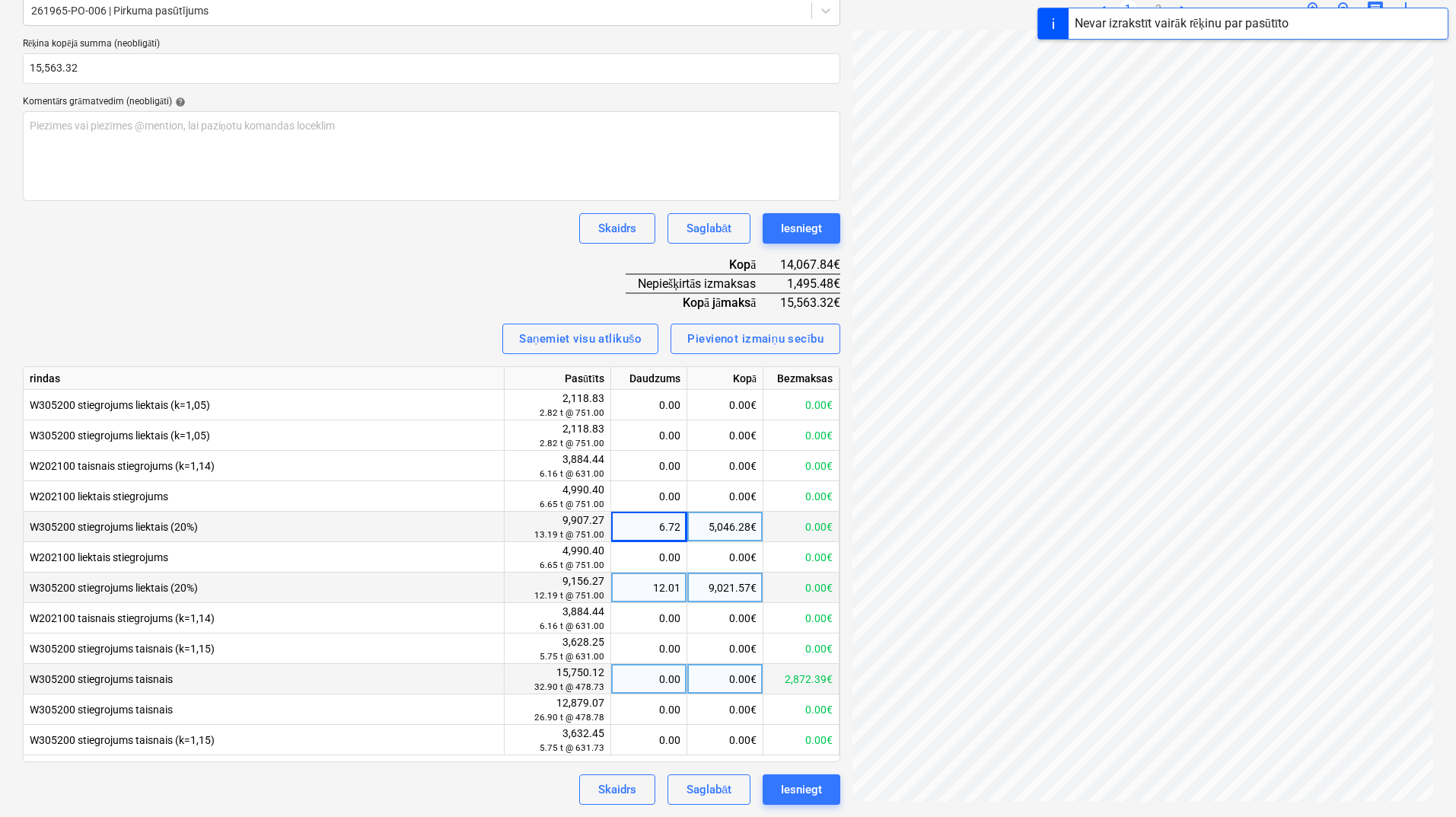
click at [633, 681] on div "0.00" at bounding box center [649, 679] width 63 height 31
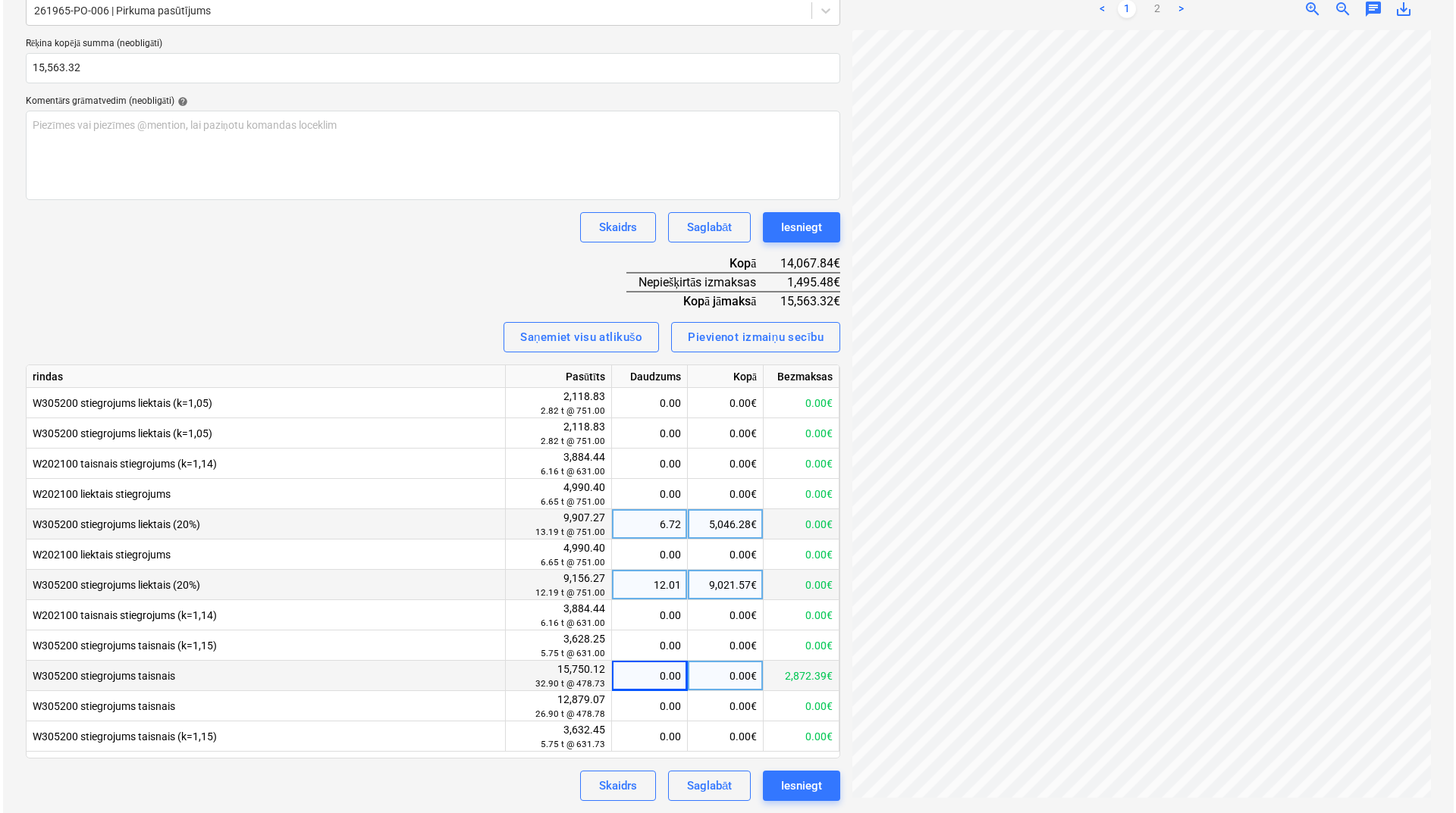
scroll to position [190, 107]
click at [654, 673] on div "0.00" at bounding box center [646, 676] width 63 height 30
type input "3.12352229"
click at [390, 276] on div "Rēķina nosaukums help 51893 Rēķina numurs (neobligāti) help 51893 Rēķina datums…" at bounding box center [429, 333] width 814 height 936
click at [655, 682] on div "3.12" at bounding box center [646, 676] width 63 height 30
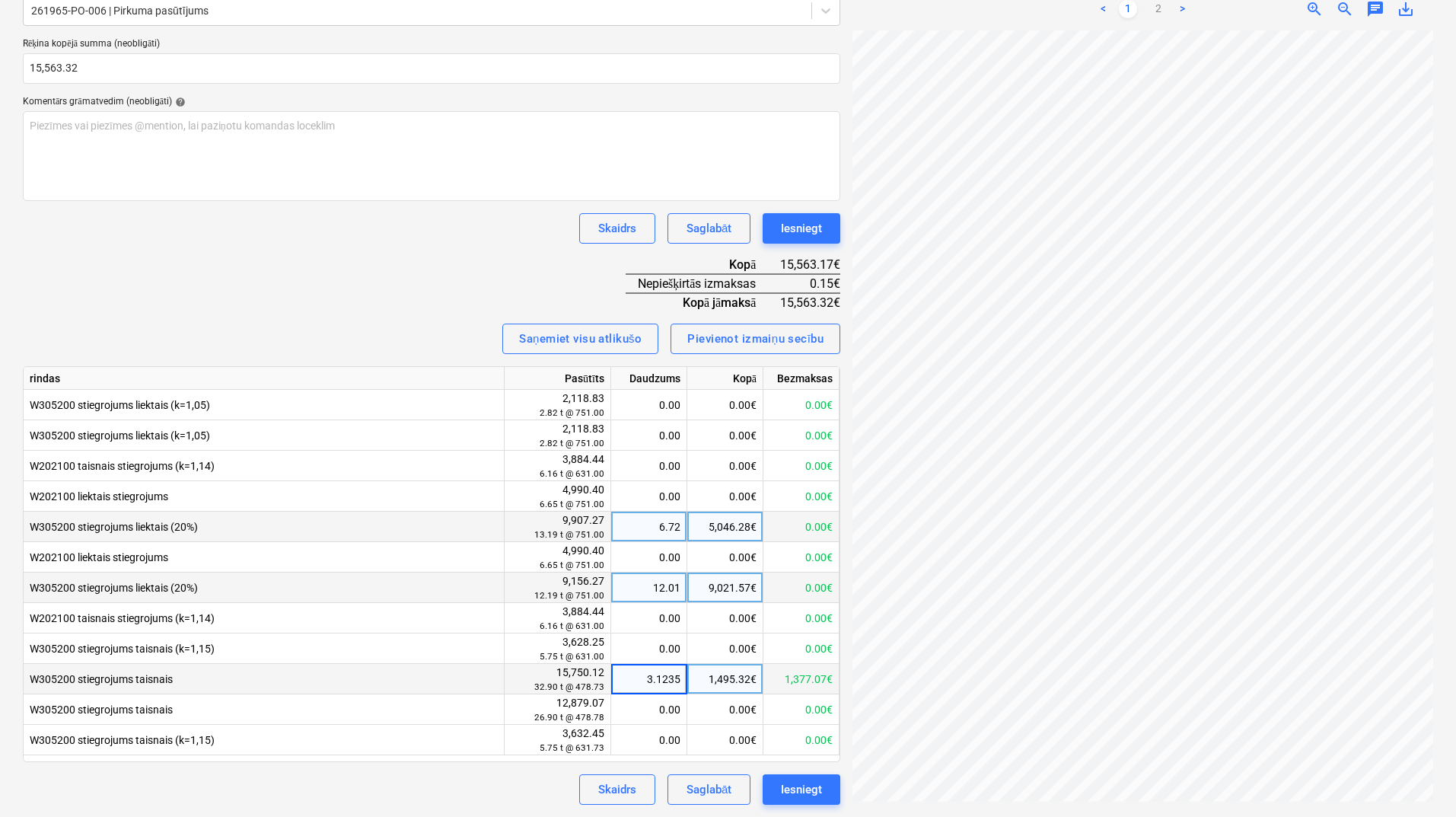
click at [678, 675] on input "3.1235" at bounding box center [649, 679] width 75 height 30
click at [679, 679] on div "3.12" at bounding box center [649, 679] width 63 height 31
click at [679, 679] on input "3.1235" at bounding box center [649, 679] width 75 height 30
type input "3.12352229"
click at [476, 270] on div "Rēķina nosaukums help 51893 Rēķina numurs (neobligāti) help 51893 Rēķina datums…" at bounding box center [431, 335] width 817 height 941
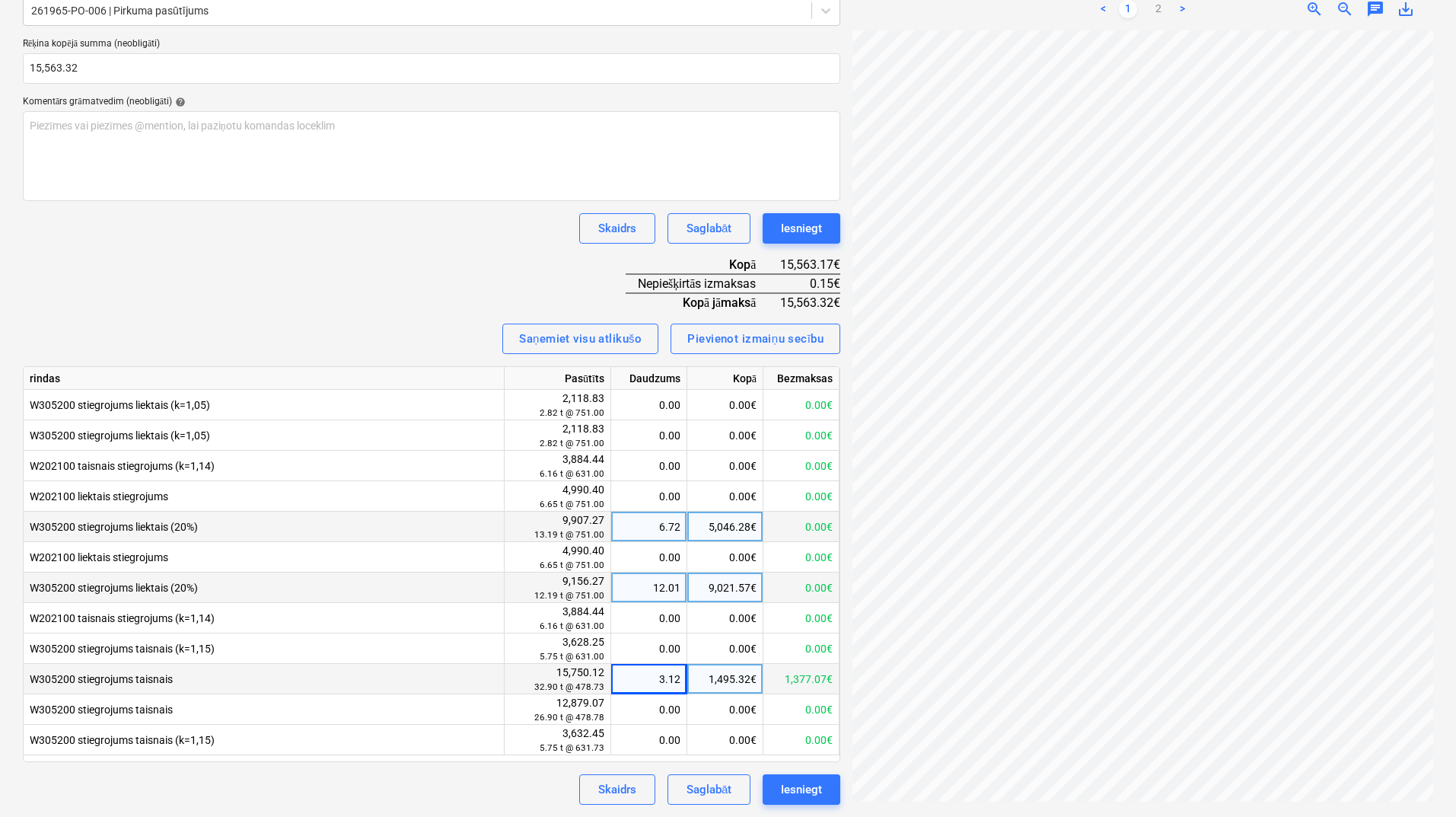
click at [476, 270] on div "Rēķina nosaukums help 51893 Rēķina numurs (neobligāti) help 51893 Rēķina datums…" at bounding box center [431, 335] width 817 height 941
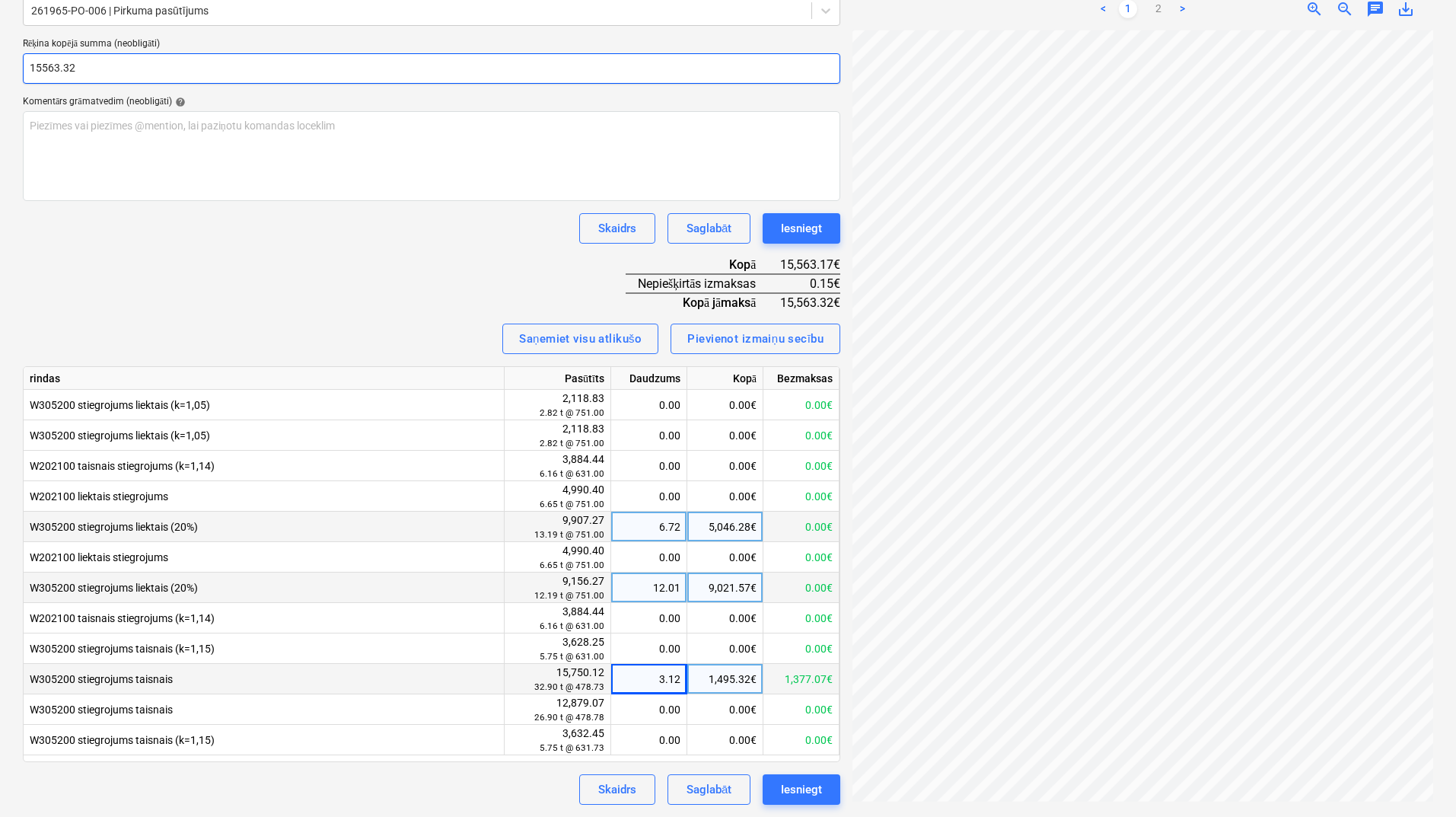
click at [97, 67] on input "15563.32" at bounding box center [431, 68] width 817 height 31
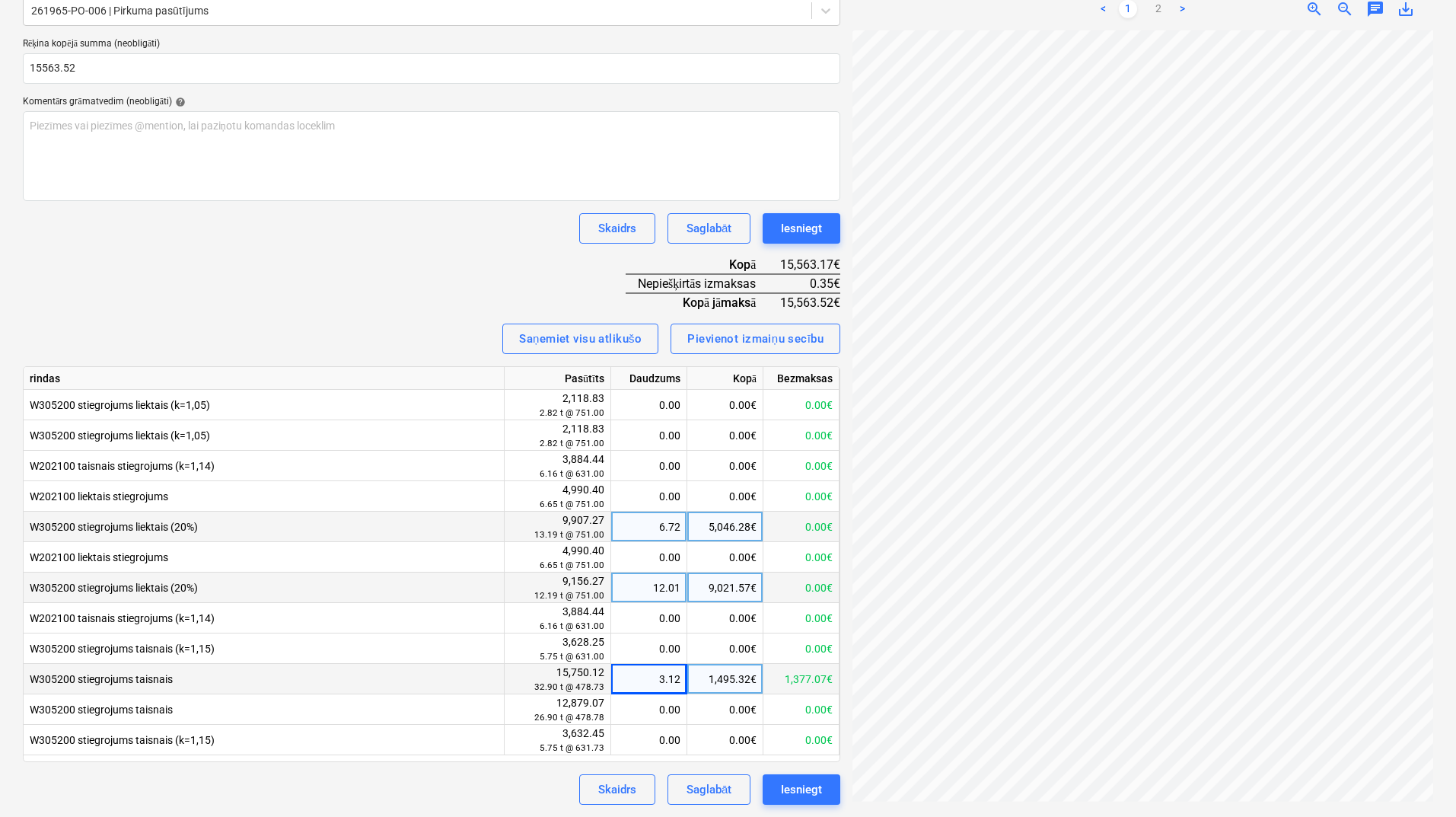
type input "15,563.52"
click at [187, 243] on div "Skaidrs Saglabāt Iesniegt" at bounding box center [431, 228] width 817 height 31
click at [397, 272] on div "Rēķina nosaukums help 51893 Rēķina numurs (neobligāti) help 51893 Rēķina datums…" at bounding box center [431, 335] width 817 height 941
click at [663, 688] on div "3.12" at bounding box center [649, 679] width 63 height 31
click at [673, 679] on input "3.1235" at bounding box center [649, 679] width 75 height 30
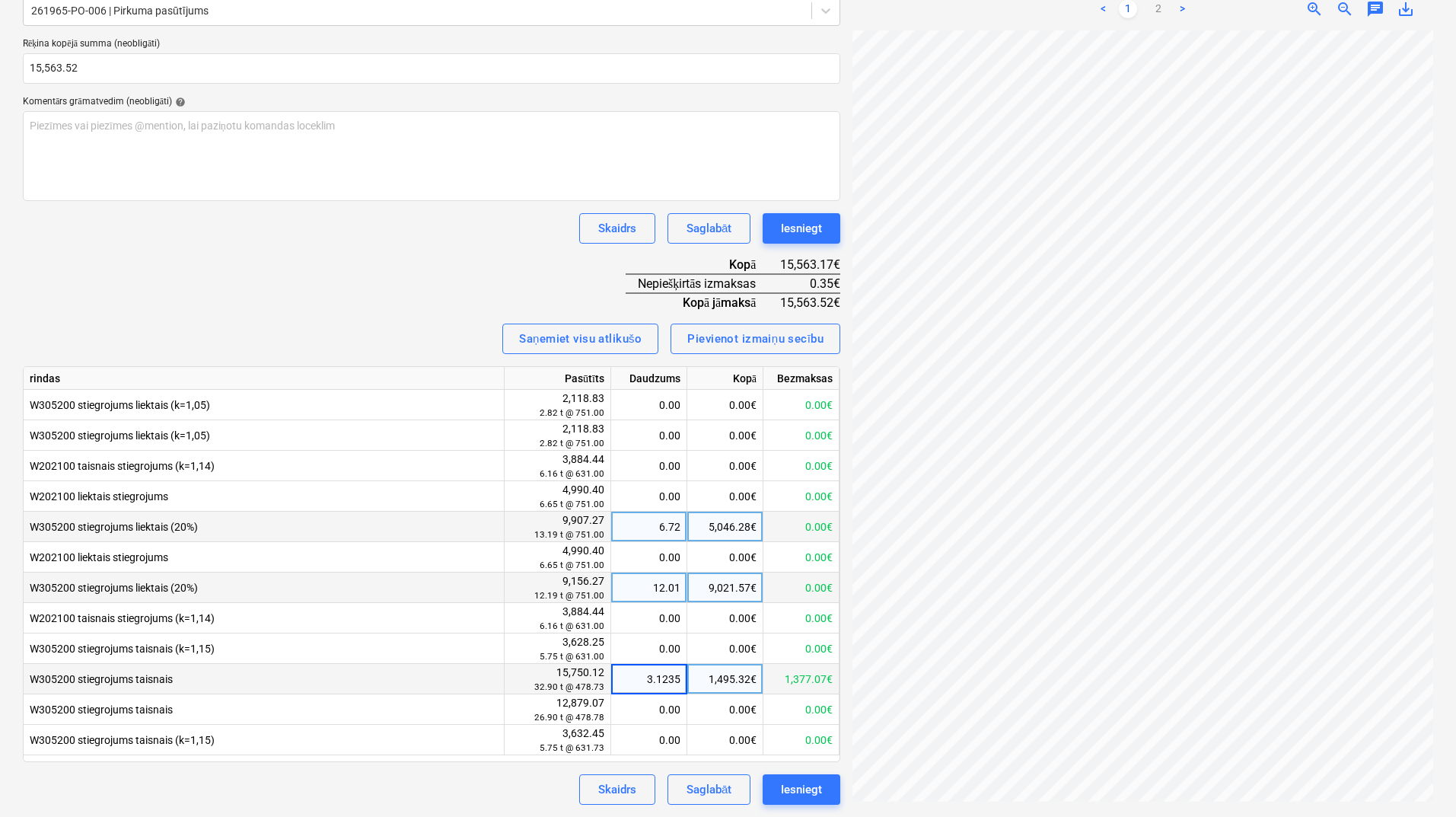
click at [680, 679] on input "3.1235" at bounding box center [649, 679] width 75 height 30
type input "3.12356"
click at [459, 218] on div "Skaidrs Saglabāt Iesniegt" at bounding box center [431, 228] width 817 height 31
click at [646, 683] on div "3.12" at bounding box center [649, 679] width 63 height 31
click at [679, 671] on input "3.1236" at bounding box center [649, 679] width 75 height 30
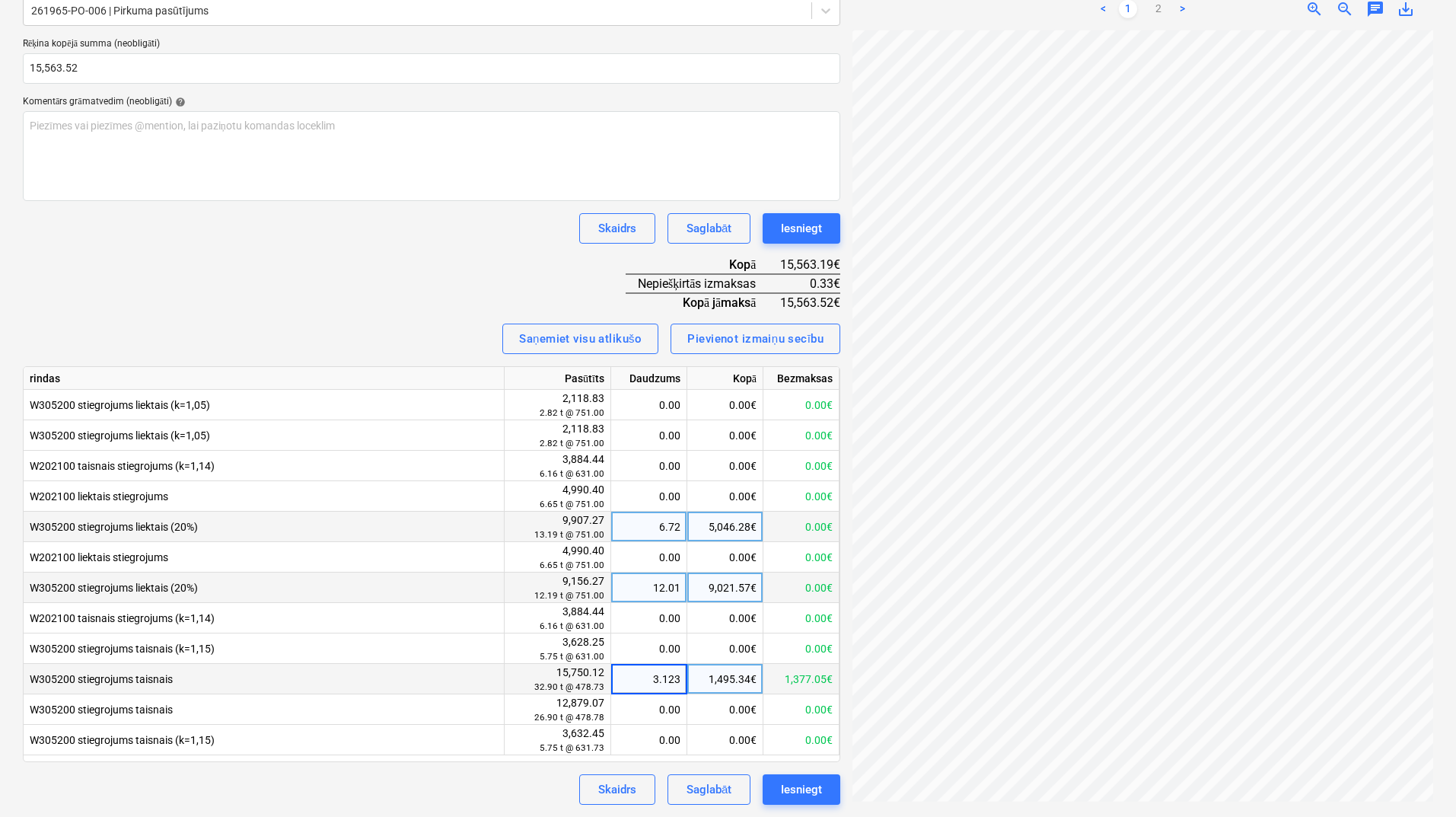
type input "3.1237"
click at [657, 666] on div "3.12" at bounding box center [649, 679] width 63 height 31
click at [681, 676] on input "3.1237" at bounding box center [649, 679] width 75 height 30
type input "3.1239"
click at [425, 212] on div "Rēķina nosaukums help 51893 Rēķina numurs (neobligāti) help 51893 Rēķina datums…" at bounding box center [431, 335] width 817 height 941
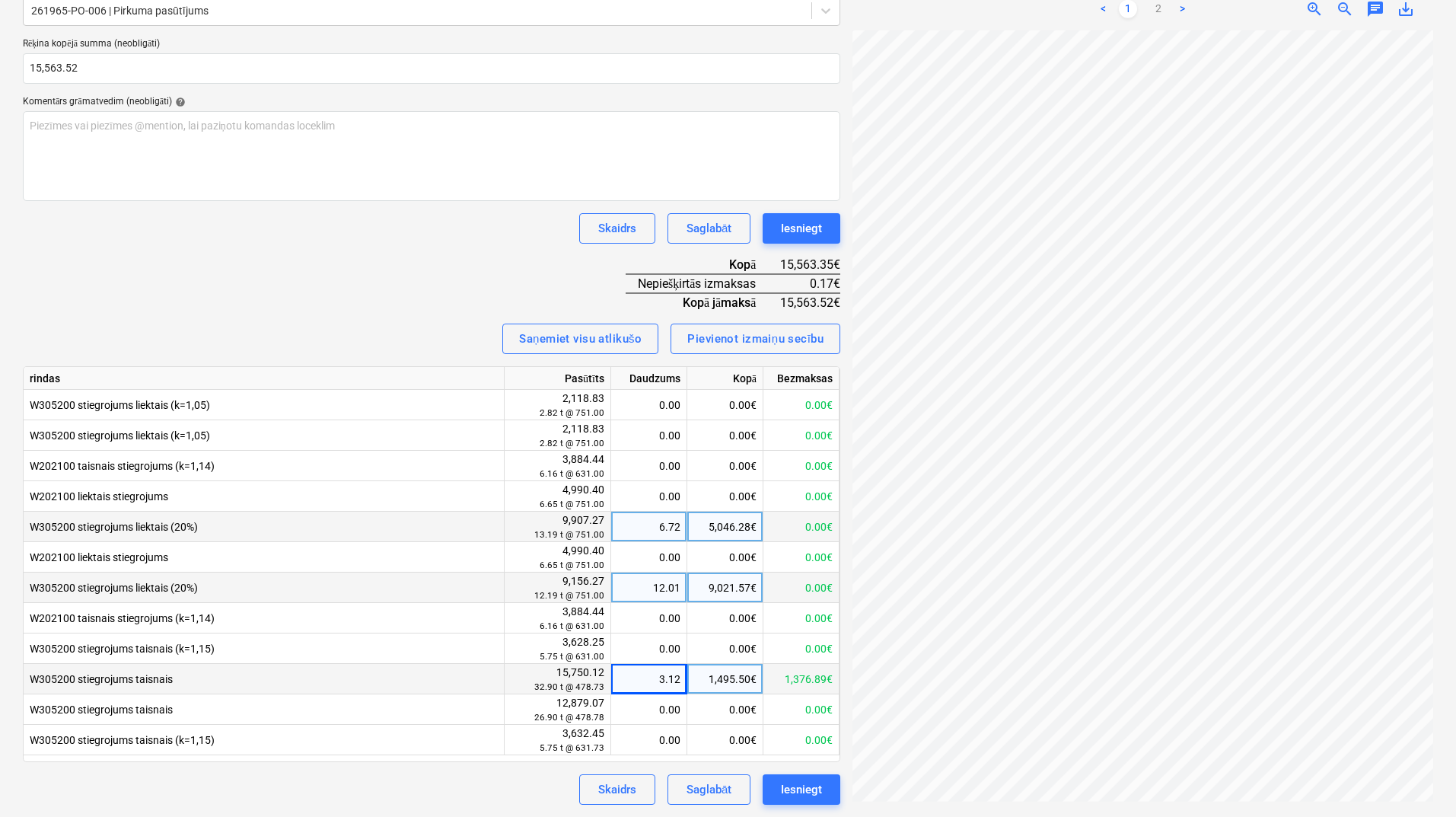
click at [667, 677] on div "3.12" at bounding box center [649, 679] width 63 height 31
click at [674, 683] on input "3.1239" at bounding box center [649, 679] width 75 height 30
click at [681, 682] on input "3.1239" at bounding box center [649, 679] width 75 height 30
click at [405, 269] on div "Rēķina nosaukums help 51893 Rēķina numurs (neobligāti) help 51893 Rēķina datums…" at bounding box center [431, 335] width 817 height 941
click at [639, 679] on div "3.12" at bounding box center [649, 679] width 63 height 31
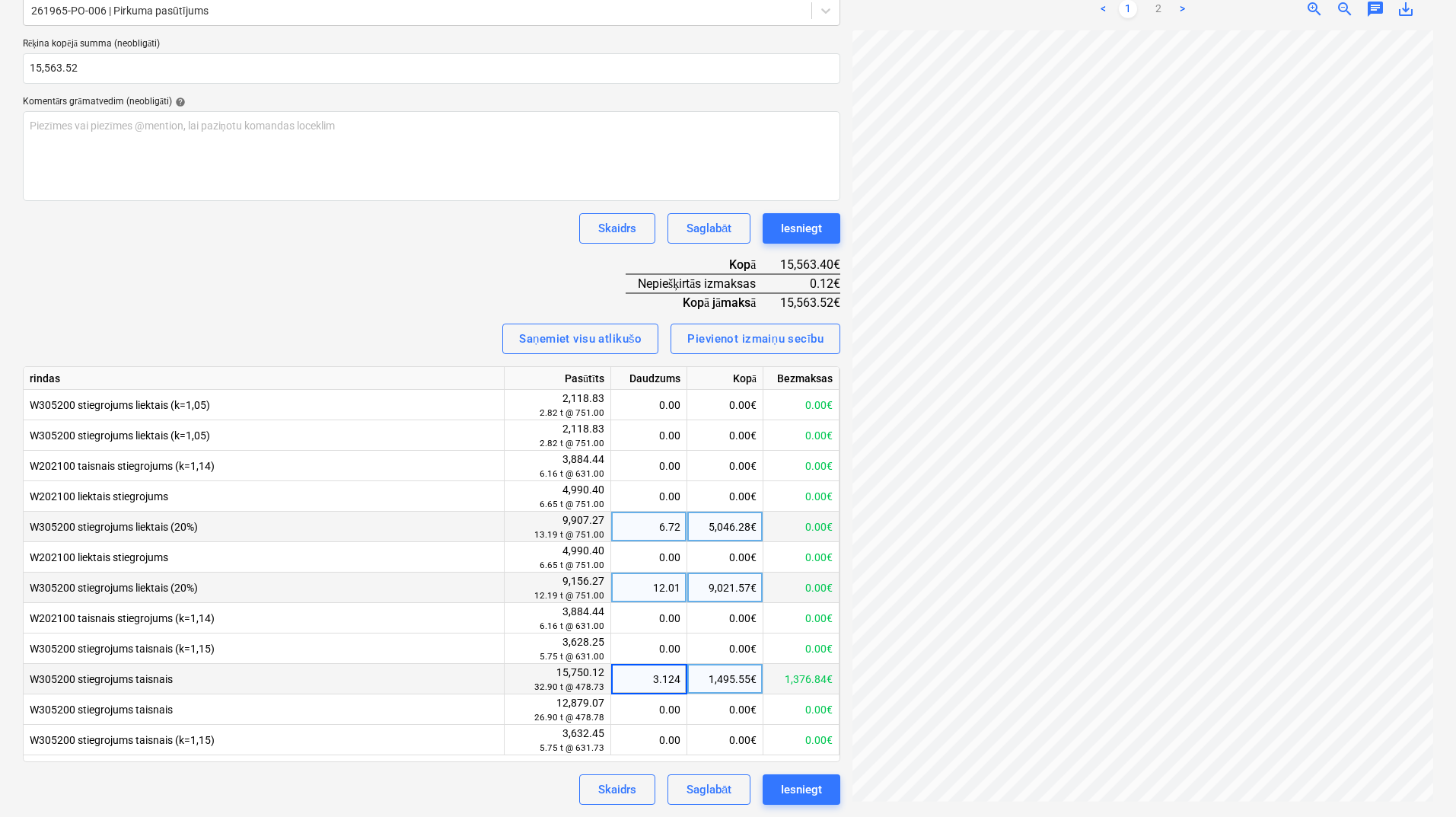
click at [678, 681] on input "3.124" at bounding box center [649, 679] width 75 height 30
click at [683, 681] on input "3.124" at bounding box center [649, 679] width 75 height 30
click at [467, 303] on div "Rēķina nosaukums help 51893 Rēķina numurs (neobligāti) help 51893 Rēķina datums…" at bounding box center [431, 335] width 817 height 941
click at [672, 677] on div "3.12" at bounding box center [649, 679] width 63 height 31
click at [678, 677] on input "3.1242" at bounding box center [649, 679] width 75 height 30
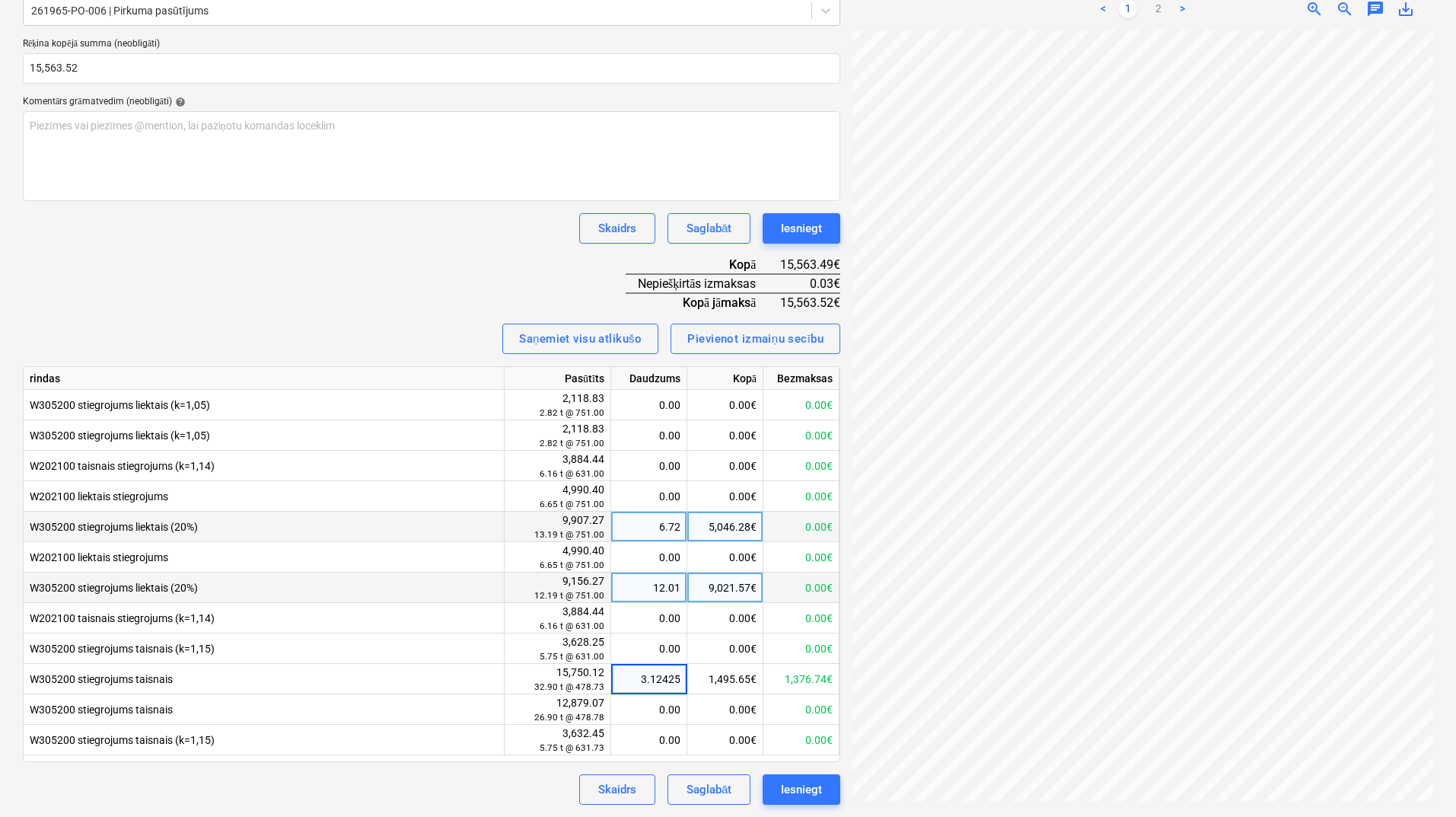
click at [350, 247] on div "Rēķina nosaukums help 51893 Rēķina numurs (neobligāti) help 51893 Rēķina datums…" at bounding box center [431, 335] width 817 height 941
click at [807, 784] on div "Iesniegt" at bounding box center [802, 790] width 41 height 20
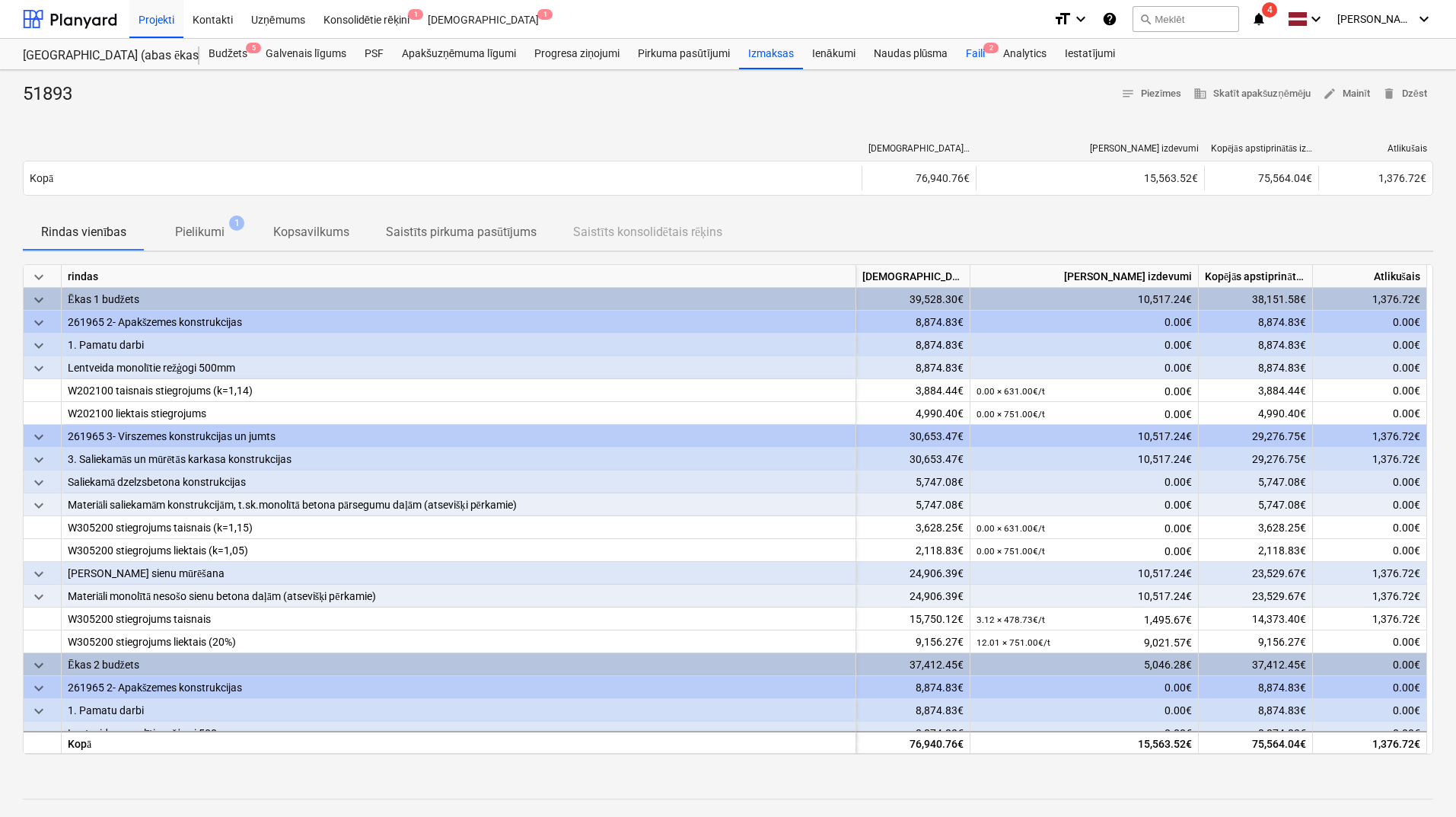
click at [975, 56] on div "Faili 2" at bounding box center [976, 54] width 38 height 31
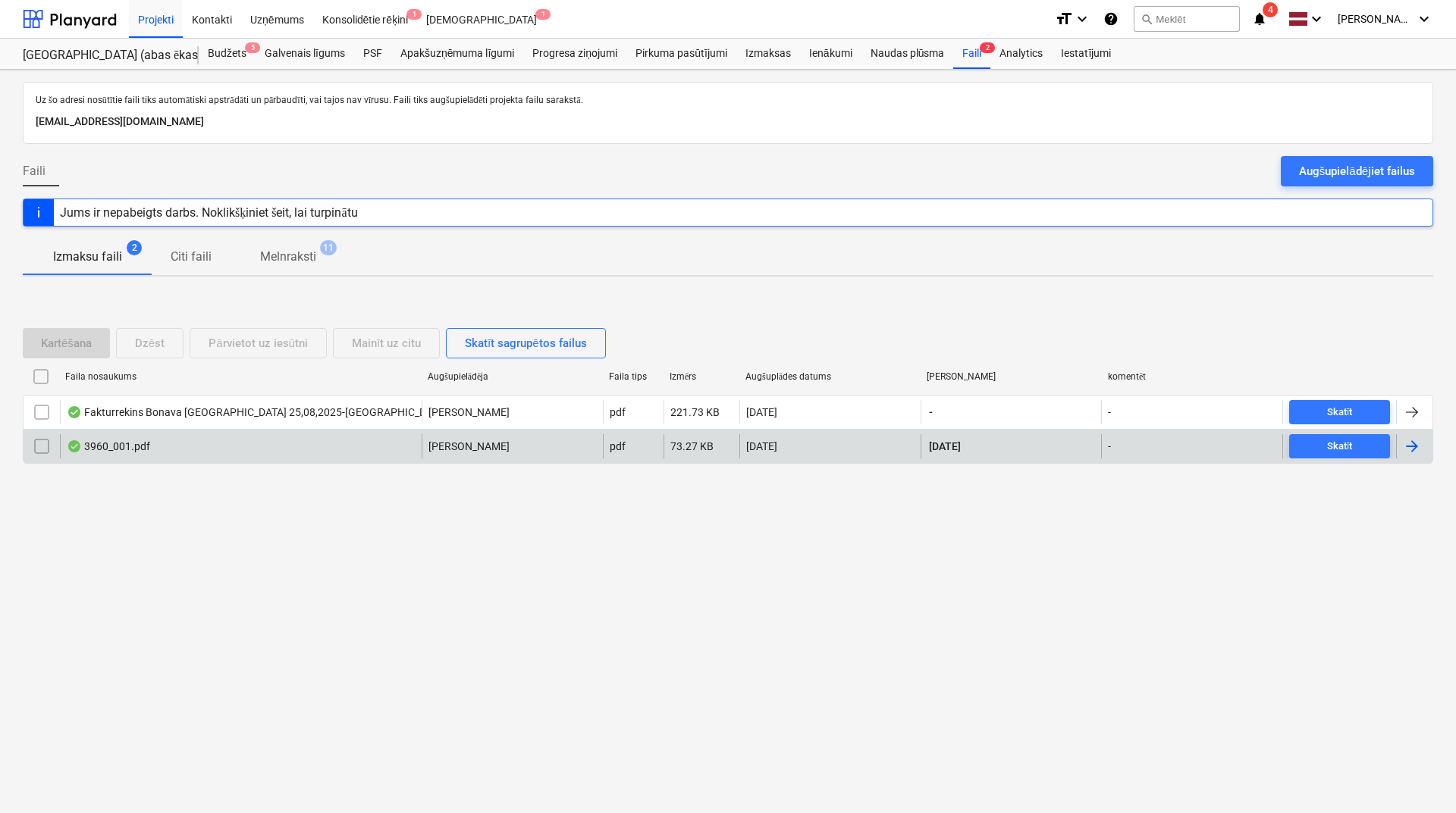
click at [1424, 446] on div at bounding box center [1414, 446] width 37 height 24
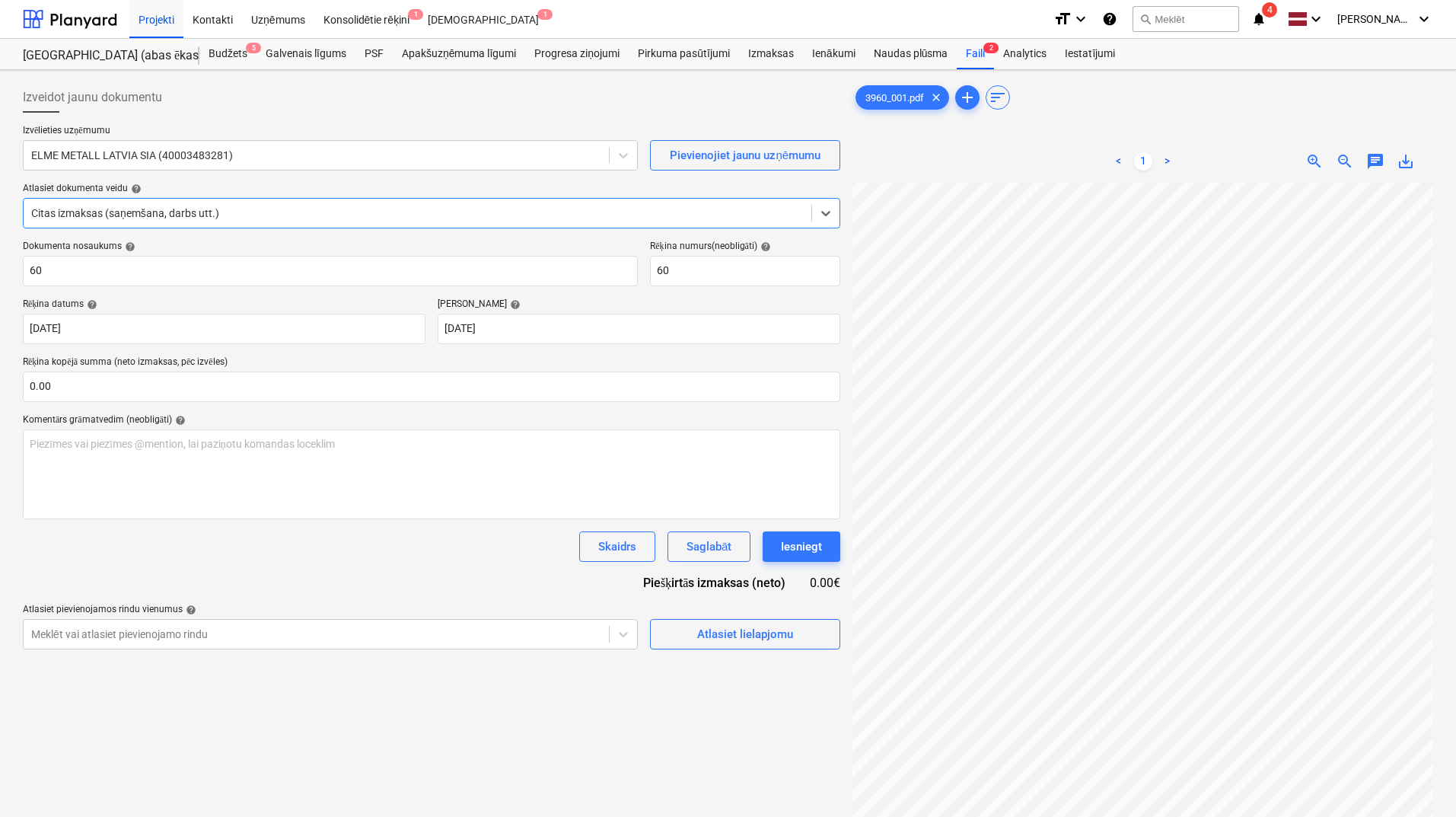
scroll to position [199, 107]
click at [394, 220] on div at bounding box center [418, 212] width 773 height 15
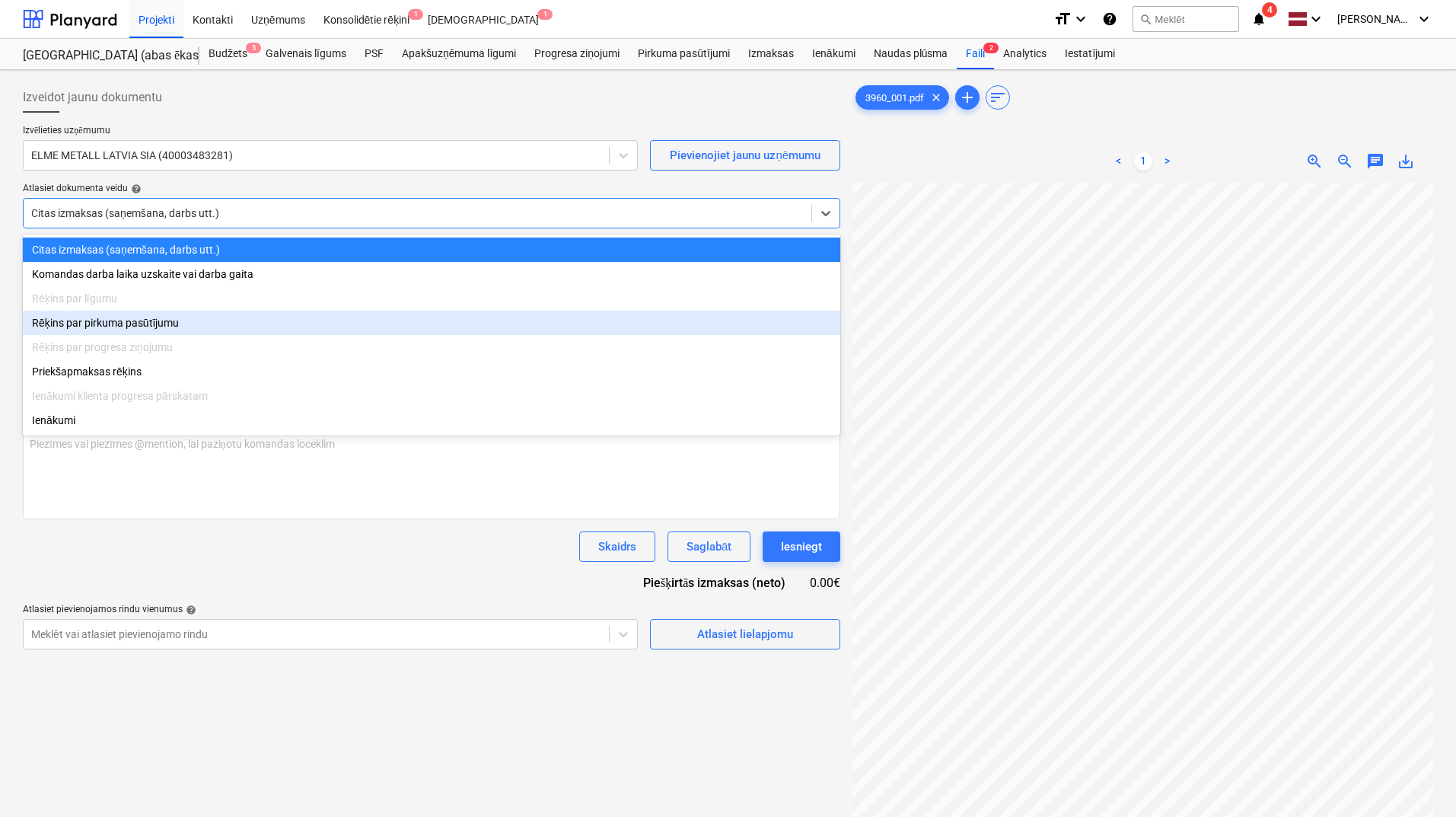
click at [384, 327] on div "Rēķins par pirkuma pasūtījumu" at bounding box center [431, 322] width 817 height 24
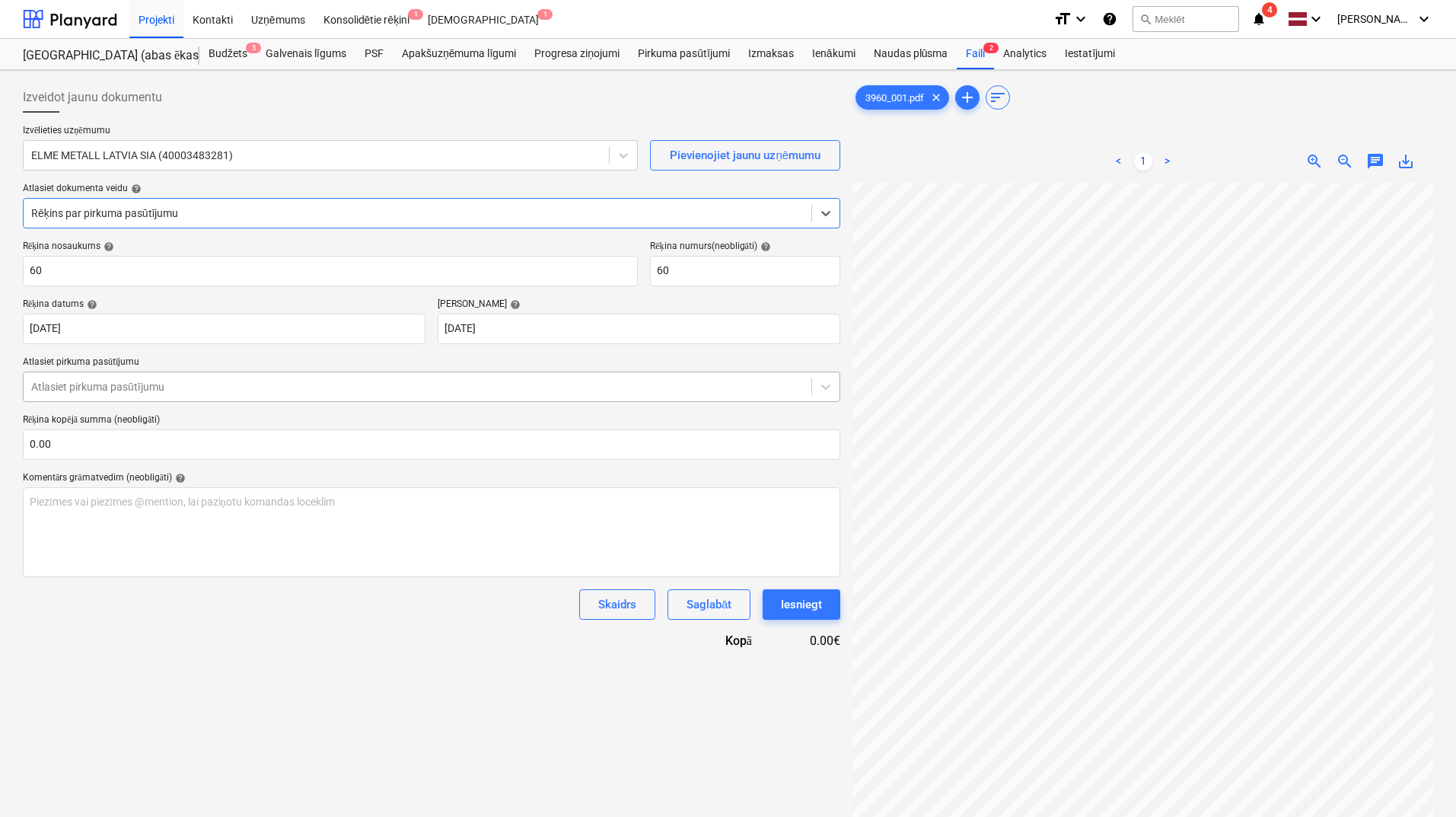
click at [382, 382] on div at bounding box center [418, 387] width 773 height 15
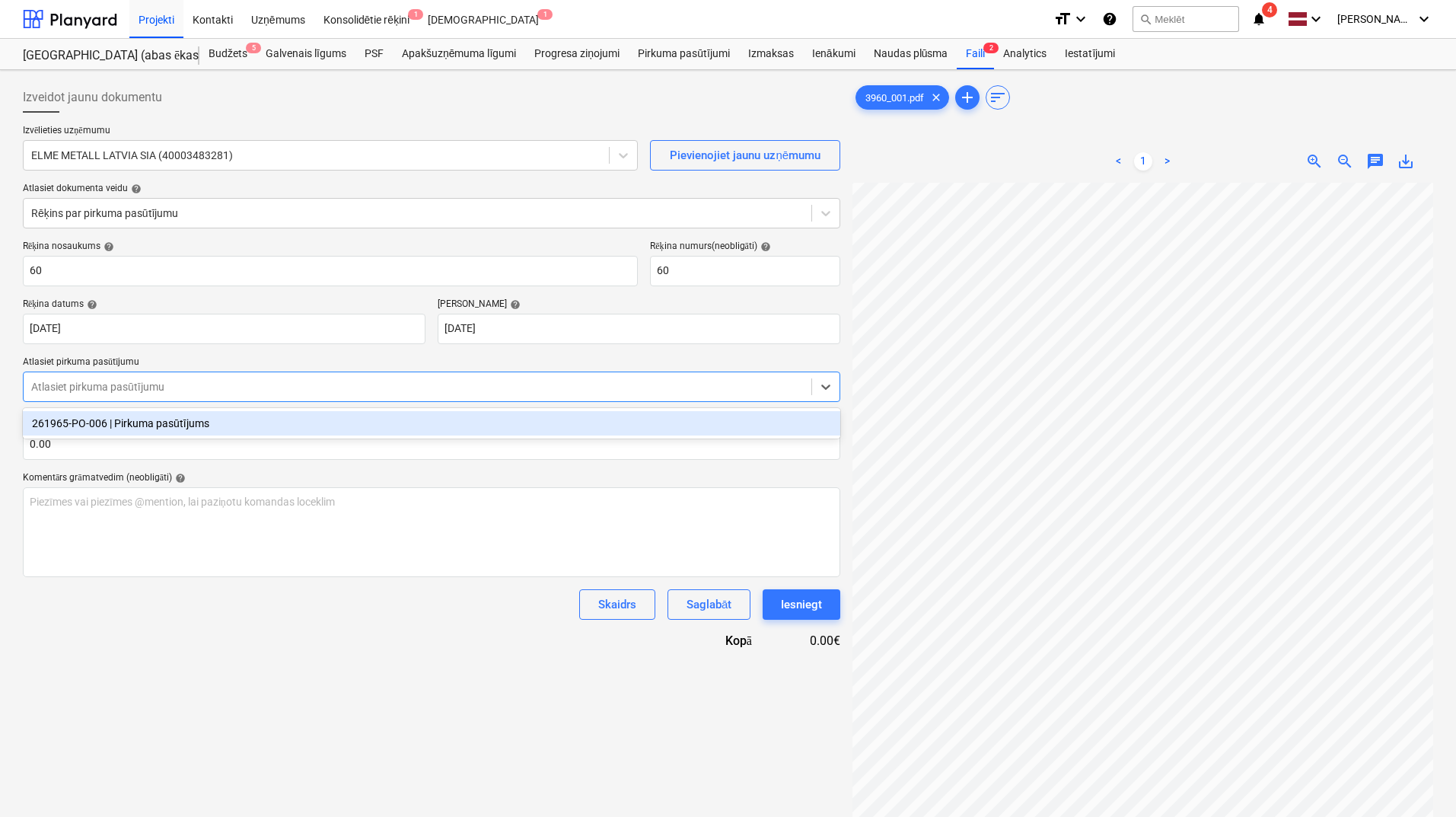
click at [378, 422] on div "261965-PO-006 | Pirkuma pasūtījums" at bounding box center [431, 423] width 817 height 24
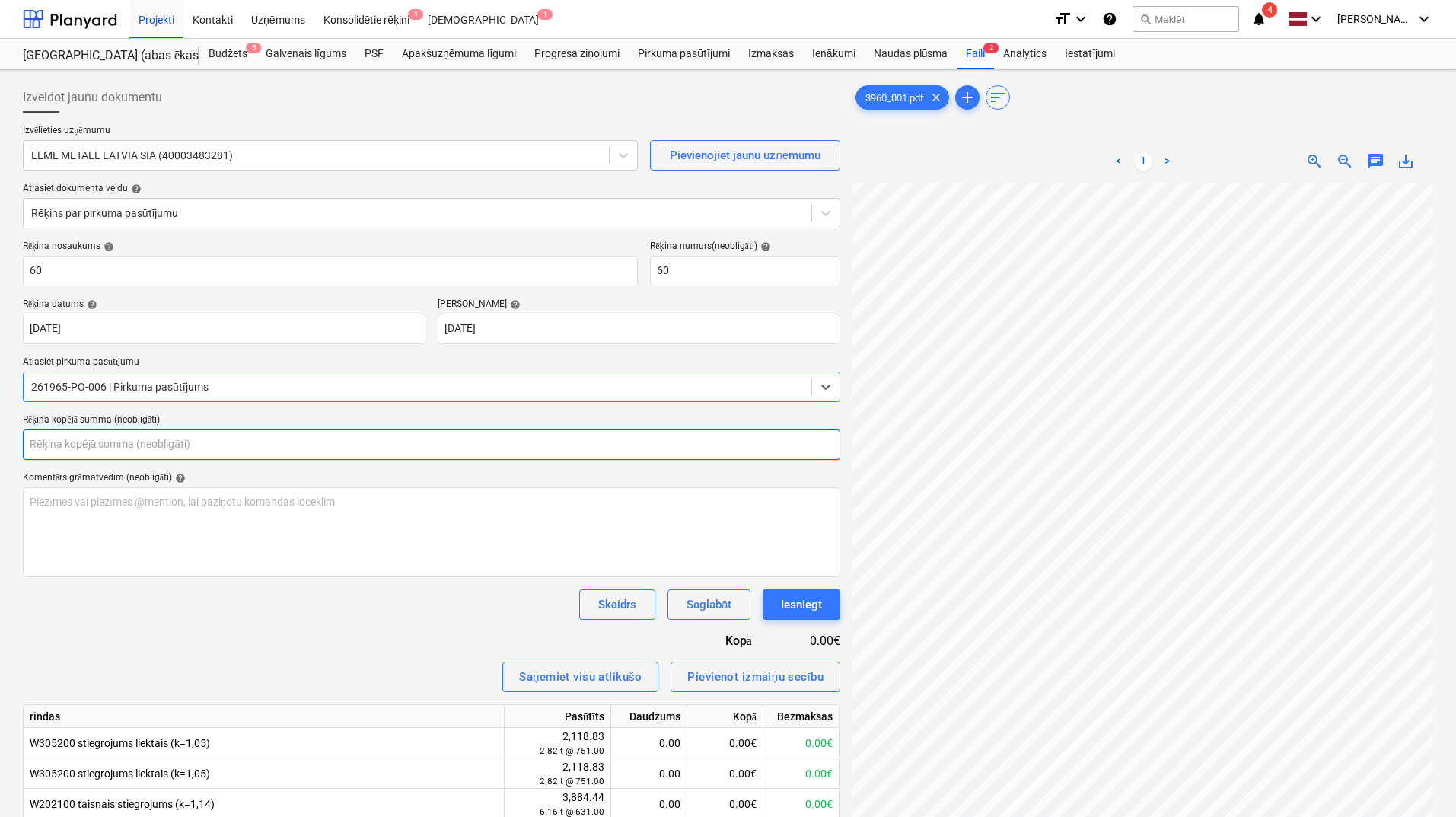
click at [380, 445] on input "text" at bounding box center [431, 445] width 817 height 31
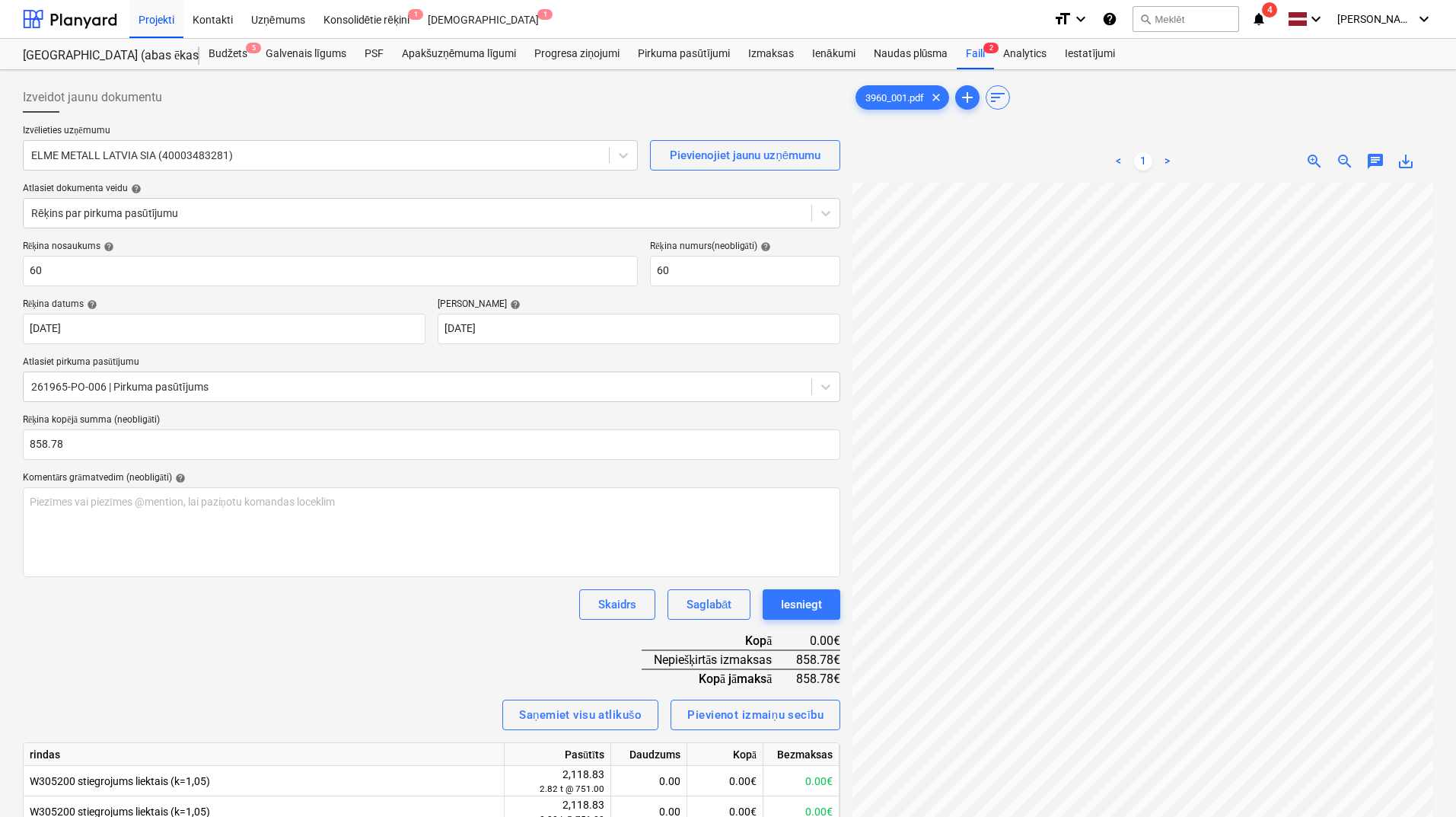
click at [331, 603] on div "Skaidrs Saglabāt Iesniegt" at bounding box center [431, 605] width 817 height 31
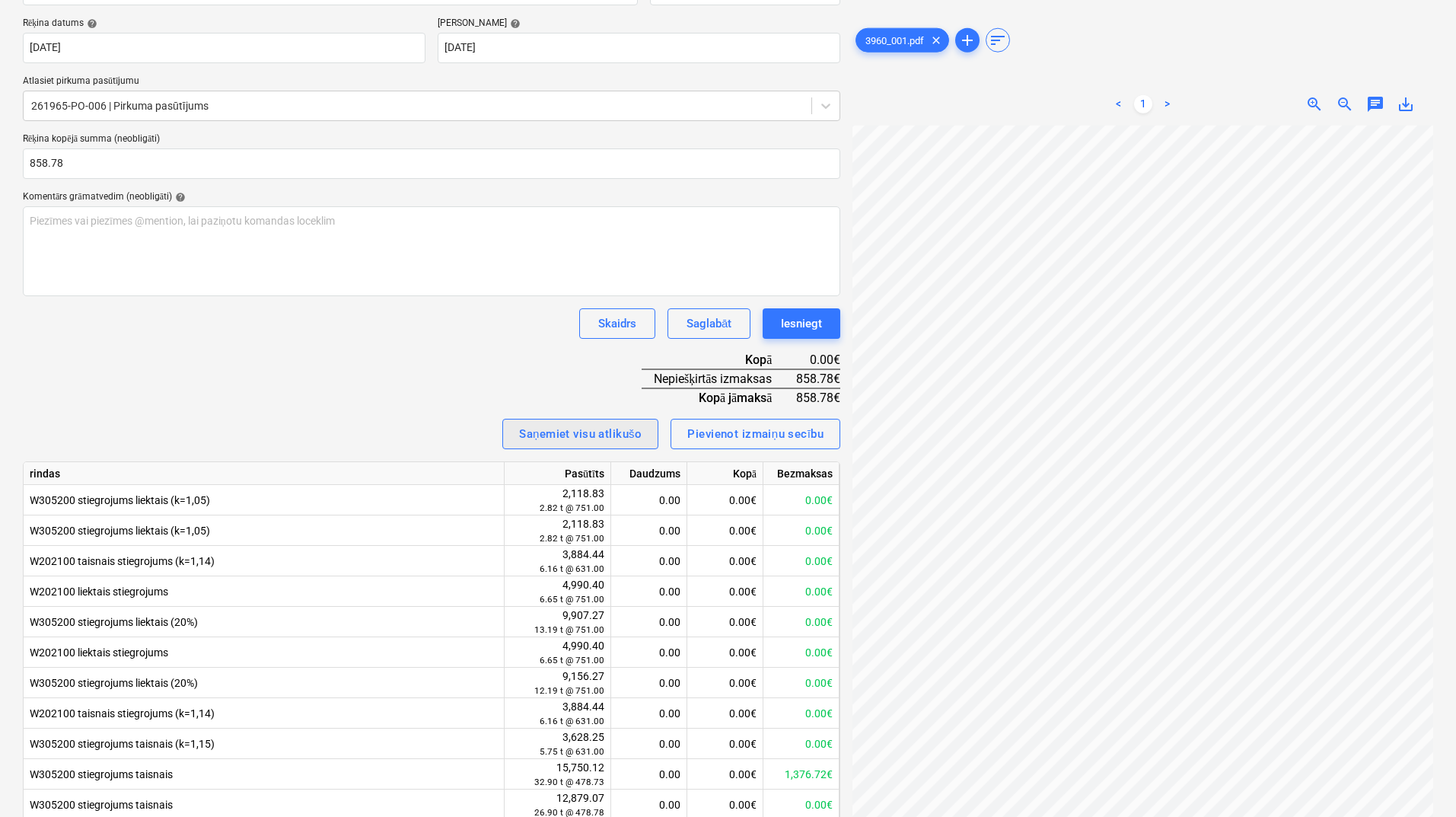
scroll to position [376, 0]
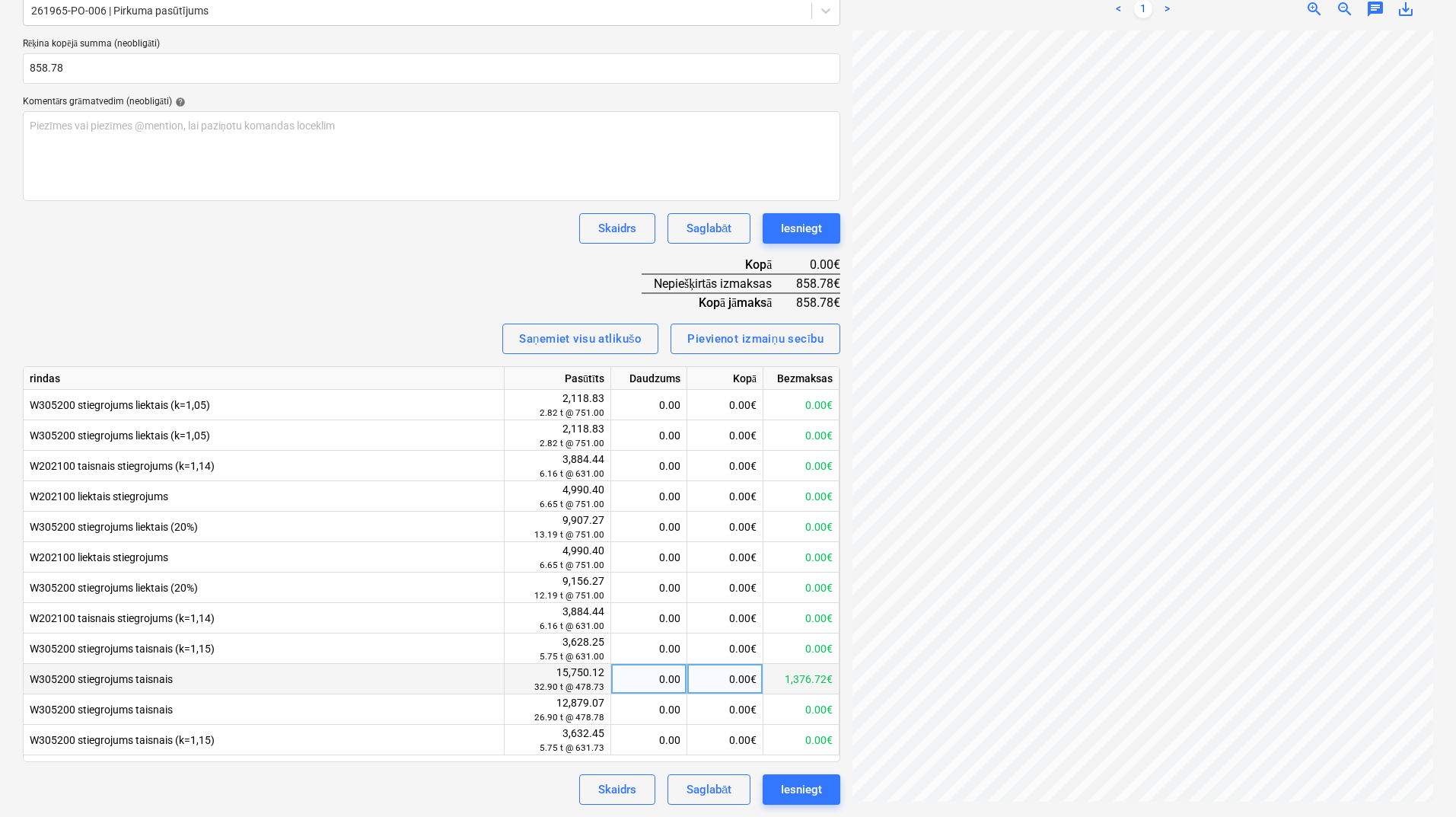
click at [646, 683] on div "0.00" at bounding box center [649, 679] width 63 height 31
click at [434, 306] on div "Rēķina nosaukums help 60 Rēķina numurs (neobligāti) help 60 Rēķina datums help …" at bounding box center [431, 335] width 817 height 941
click at [674, 685] on div "1.79" at bounding box center [649, 679] width 63 height 31
click at [674, 683] on input "1.7937" at bounding box center [649, 679] width 75 height 30
click at [682, 682] on input "1.7937" at bounding box center [649, 679] width 75 height 30
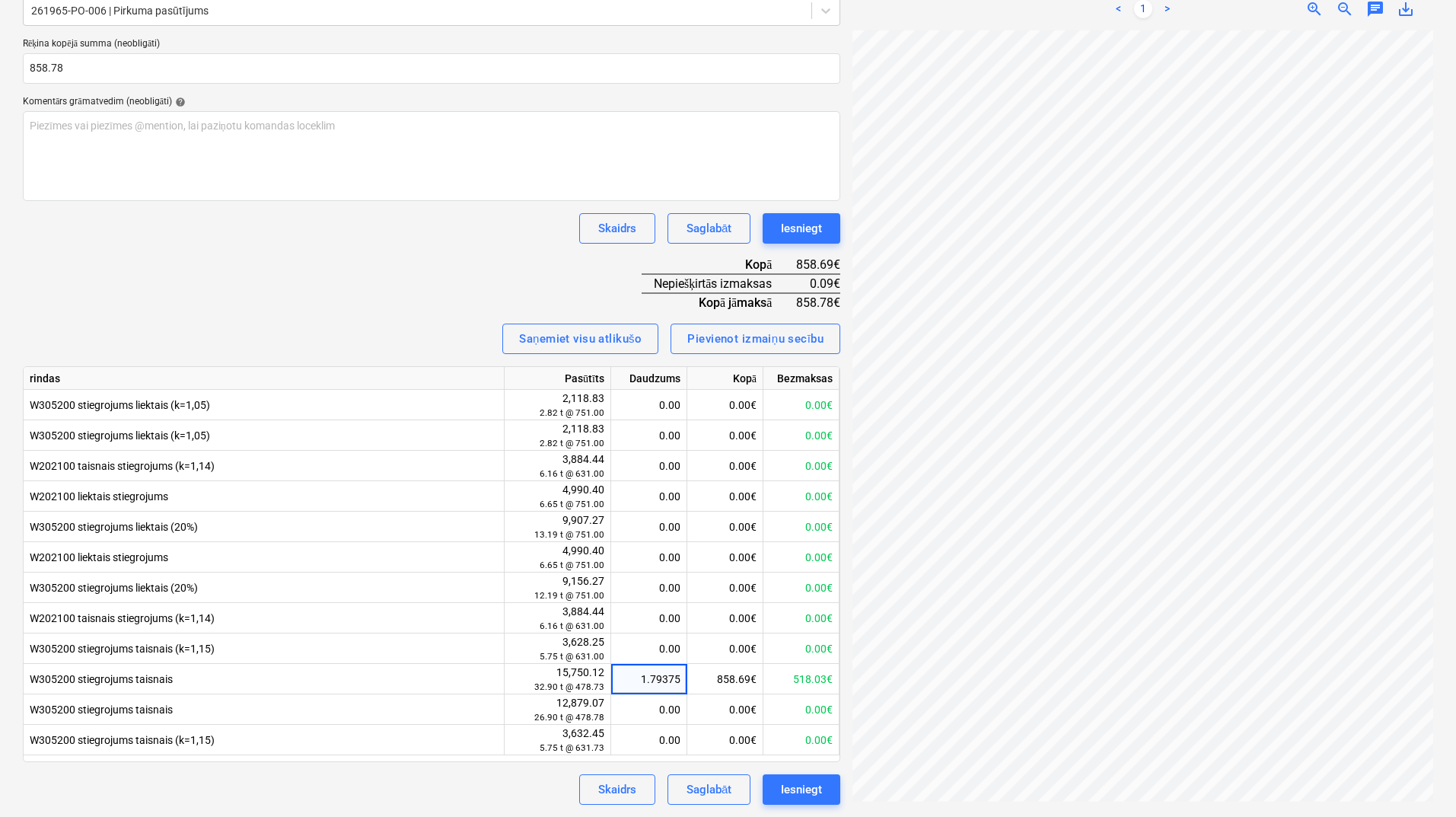
click at [540, 241] on div "Skaidrs Saglabāt Iesniegt" at bounding box center [431, 228] width 817 height 31
click at [650, 681] on div "1.79" at bounding box center [649, 679] width 63 height 31
click at [678, 680] on input "1.7938" at bounding box center [649, 679] width 75 height 30
click at [684, 681] on input "1.7938" at bounding box center [649, 679] width 75 height 30
click at [413, 268] on div "Rēķina nosaukums help 60 Rēķina numurs (neobligāti) help 60 Rēķina datums help …" at bounding box center [431, 335] width 817 height 941
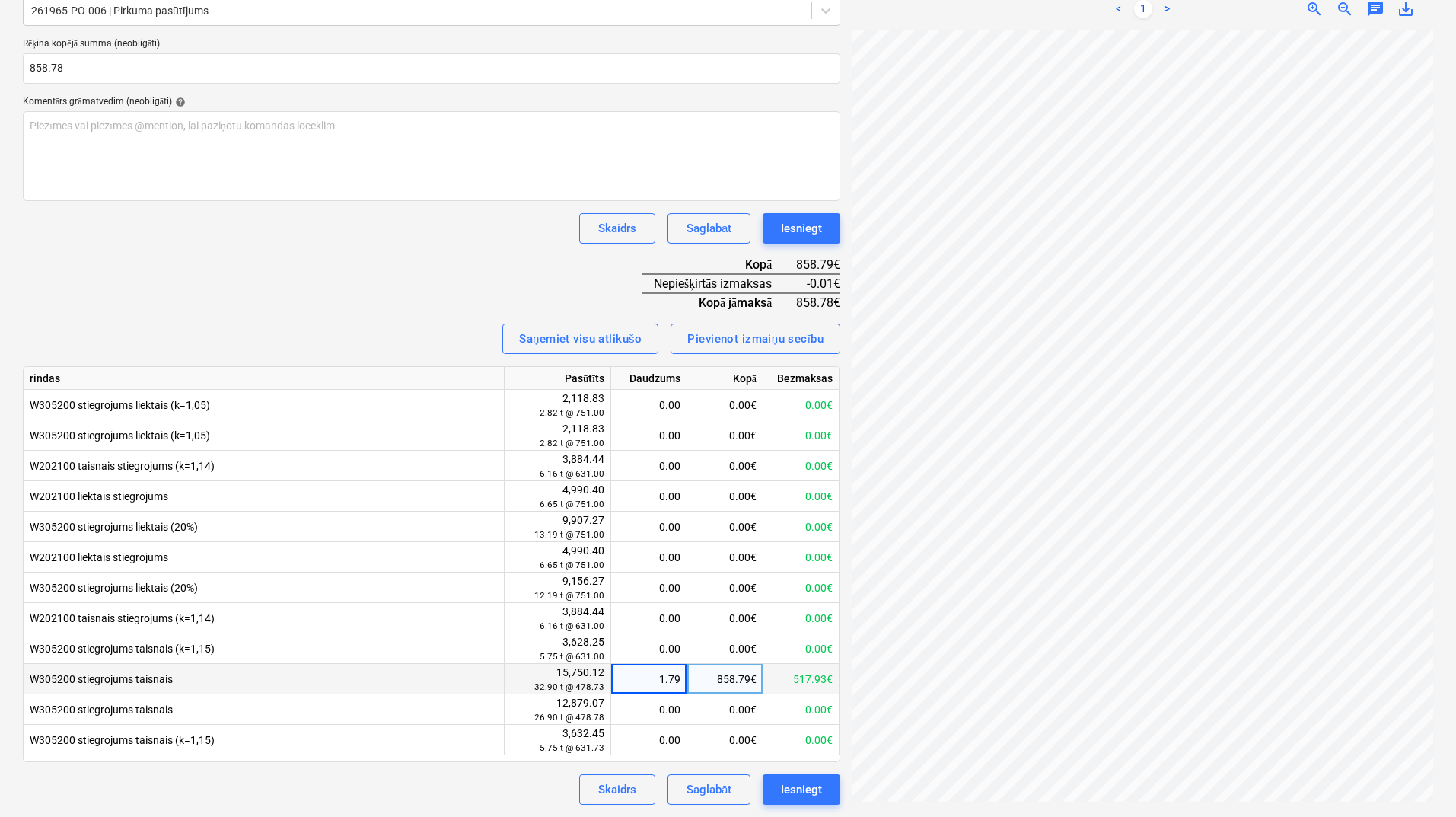
click at [662, 680] on div "1.79" at bounding box center [649, 679] width 63 height 31
click at [679, 677] on input "1.7939" at bounding box center [649, 679] width 75 height 30
click at [392, 277] on div "Rēķina nosaukums help 60 Rēķina numurs (neobligāti) help 60 Rēķina datums help …" at bounding box center [431, 335] width 817 height 941
click at [643, 681] on div "1.79" at bounding box center [649, 679] width 63 height 31
click at [678, 678] on input "1.7939" at bounding box center [649, 679] width 75 height 30
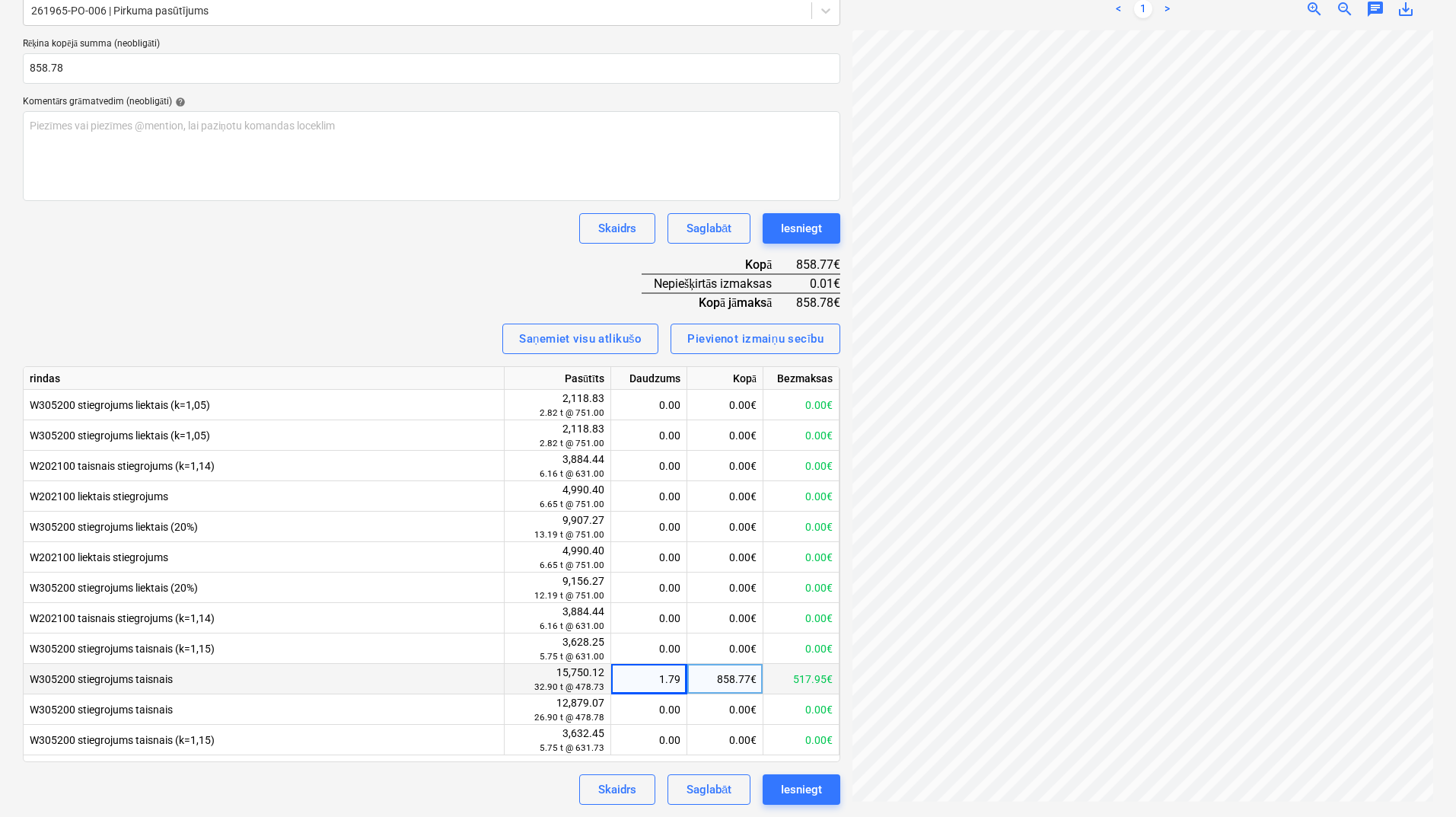
click at [415, 241] on div "Skaidrs Saglabāt Iesniegt" at bounding box center [431, 228] width 817 height 31
click at [643, 684] on div "1.79" at bounding box center [649, 679] width 63 height 31
click at [680, 677] on input "1.7939" at bounding box center [649, 679] width 75 height 30
click at [451, 229] on div "Skaidrs Saglabāt Iesniegt" at bounding box center [431, 228] width 817 height 31
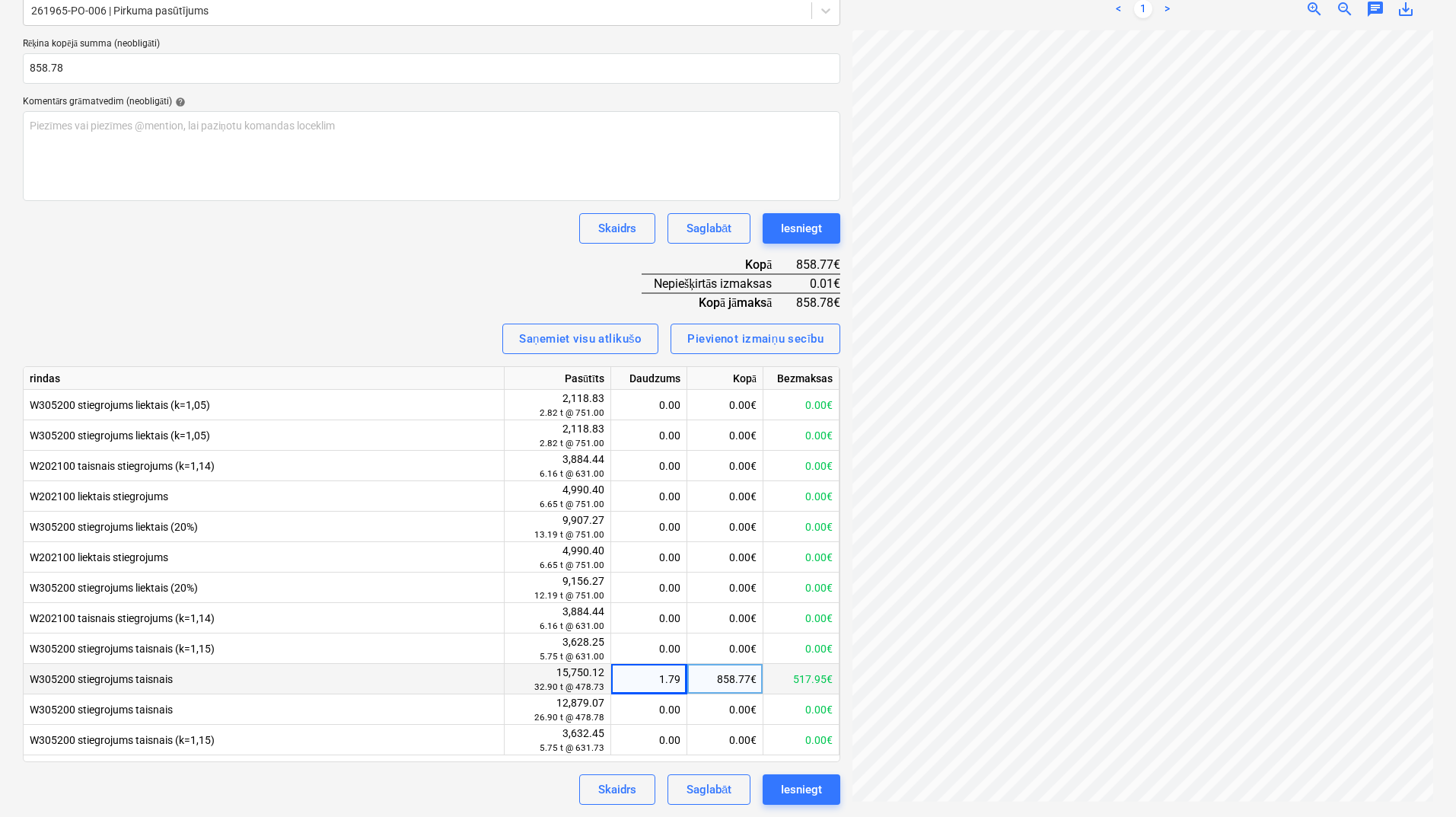
click at [670, 681] on div "1.79" at bounding box center [649, 679] width 63 height 31
click at [680, 676] on input "1.7938" at bounding box center [649, 679] width 75 height 30
click at [361, 272] on div "Rēķina nosaukums help 60 Rēķina numurs (neobligāti) help 60 Rēķina datums help …" at bounding box center [431, 335] width 817 height 941
click at [657, 680] on div "1.79" at bounding box center [649, 679] width 63 height 31
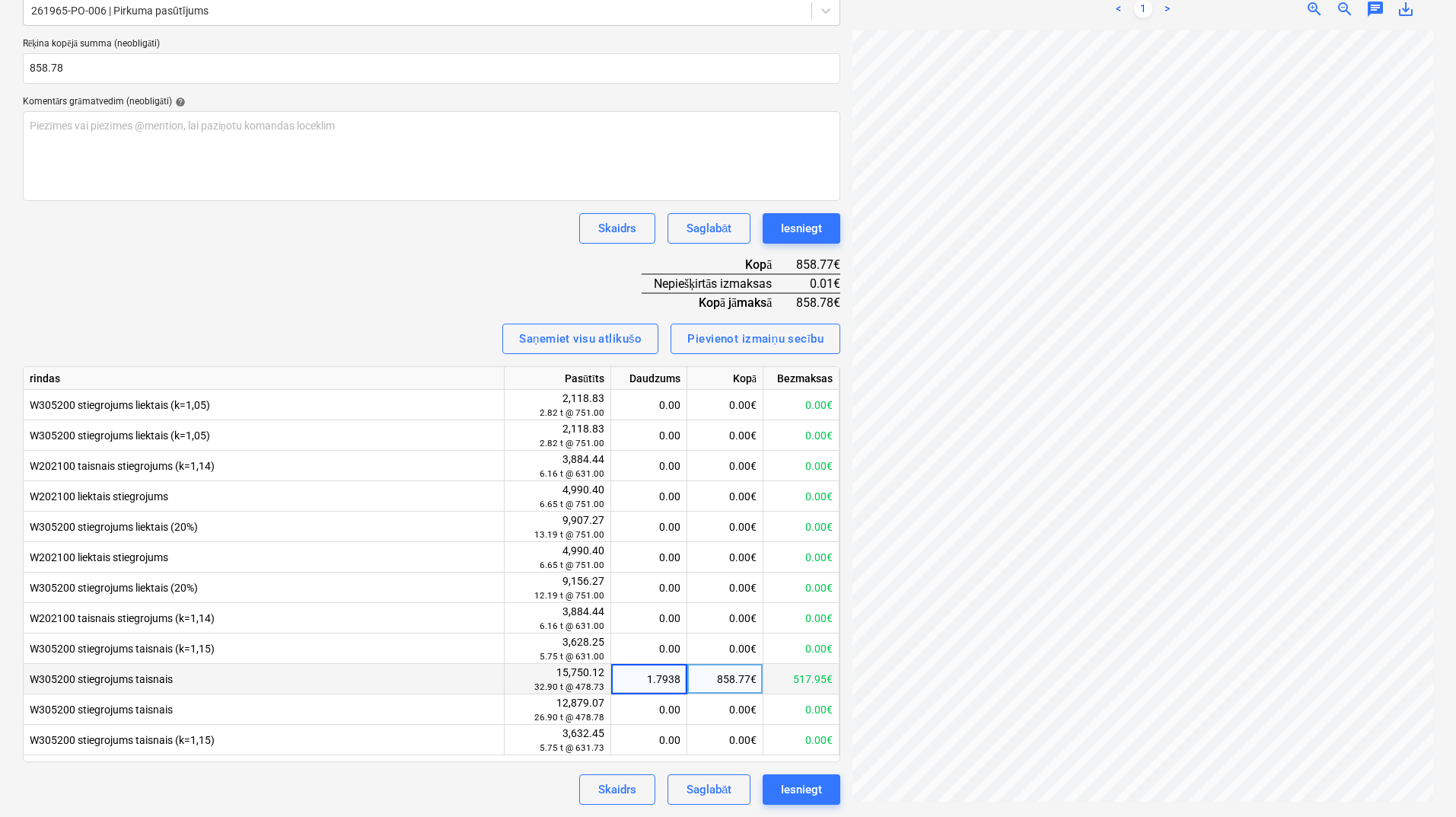
click at [683, 678] on input "1.7938" at bounding box center [649, 679] width 75 height 30
click at [487, 271] on div "Rēķina nosaukums help 60 Rēķina numurs (neobligāti) help 60 Rēķina datums help …" at bounding box center [431, 335] width 817 height 941
click at [653, 679] on div "1.79" at bounding box center [649, 679] width 63 height 31
click at [683, 677] on input "1.7938" at bounding box center [649, 679] width 75 height 30
click at [430, 227] on div "Skaidrs Saglabāt Iesniegt" at bounding box center [431, 228] width 817 height 31
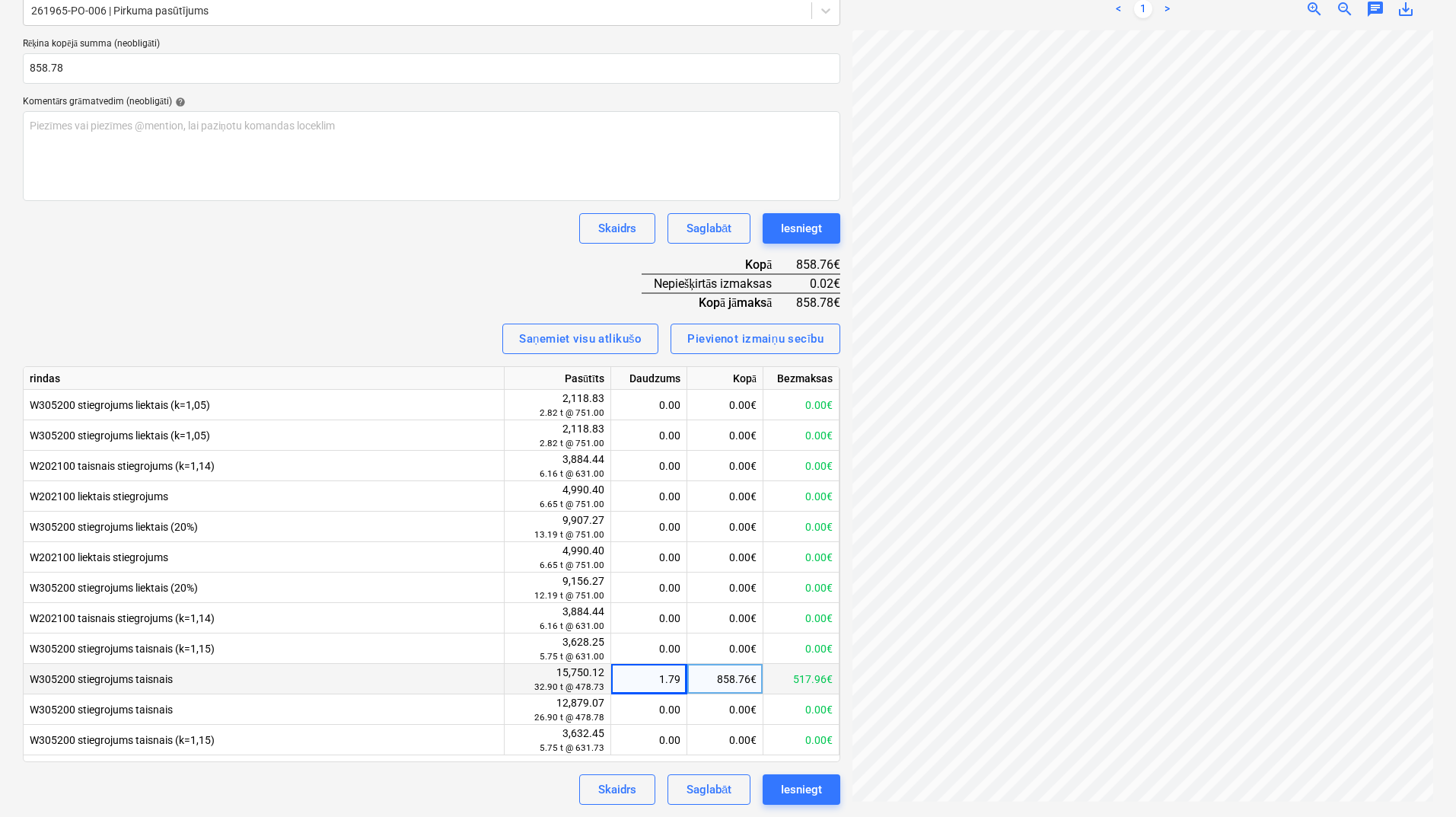
click at [639, 682] on div "1.79" at bounding box center [649, 679] width 63 height 31
click at [678, 680] on input "1.7938" at bounding box center [649, 679] width 75 height 30
click at [679, 680] on input "1.7938" at bounding box center [649, 679] width 75 height 30
click at [435, 278] on div "Rēķina nosaukums help 60 Rēķina numurs (neobligāti) help 60 Rēķina datums help …" at bounding box center [431, 335] width 817 height 941
click at [670, 674] on div "1.79" at bounding box center [649, 679] width 63 height 31
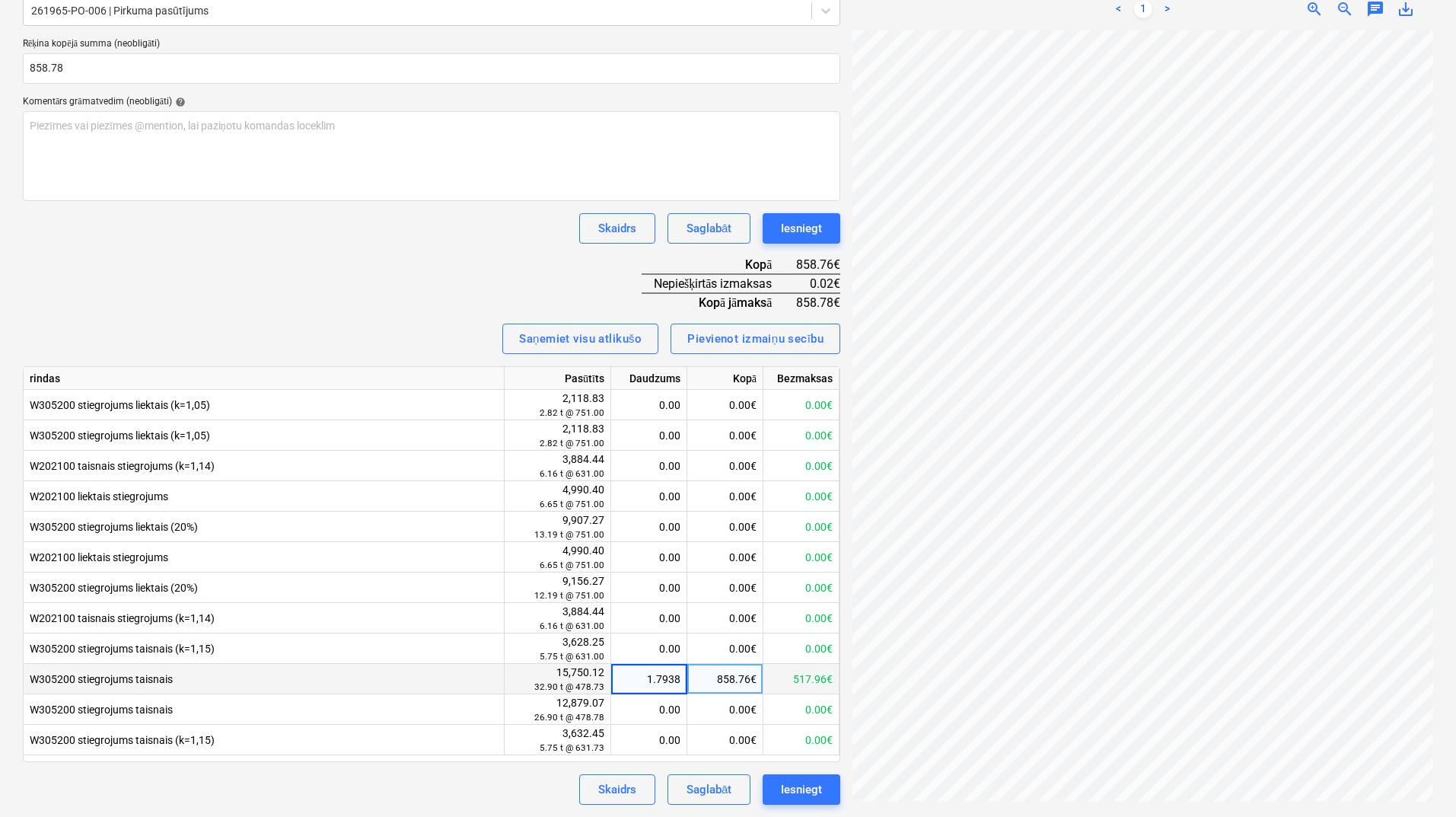
click at [680, 681] on input "1.7938" at bounding box center [649, 679] width 75 height 30
click at [341, 253] on div "Rēķina nosaukums help 60 Rēķina numurs (neobligāti) help 60 Rēķina datums help …" at bounding box center [431, 335] width 817 height 941
click at [665, 688] on div "1.79" at bounding box center [649, 679] width 63 height 31
click at [665, 678] on input "1.7938" at bounding box center [649, 679] width 75 height 30
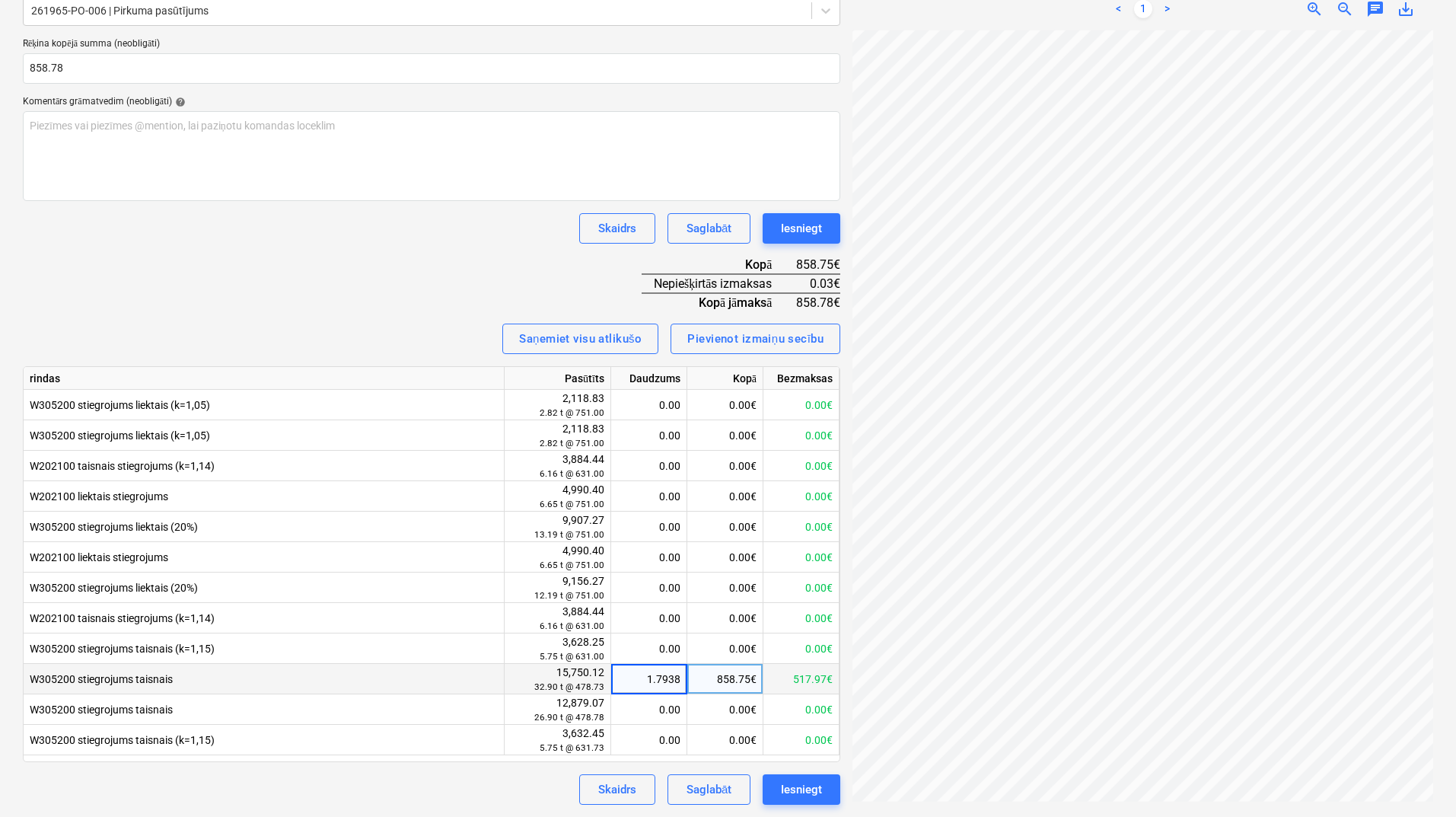
click at [682, 679] on input "1.7938" at bounding box center [649, 679] width 75 height 30
click at [386, 239] on div "Skaidrs Saglabāt Iesniegt" at bounding box center [431, 228] width 817 height 31
click at [651, 680] on div "1.79" at bounding box center [649, 679] width 63 height 31
click at [682, 674] on input "1.7938" at bounding box center [649, 679] width 75 height 30
click at [677, 681] on div "1.79" at bounding box center [649, 679] width 63 height 31
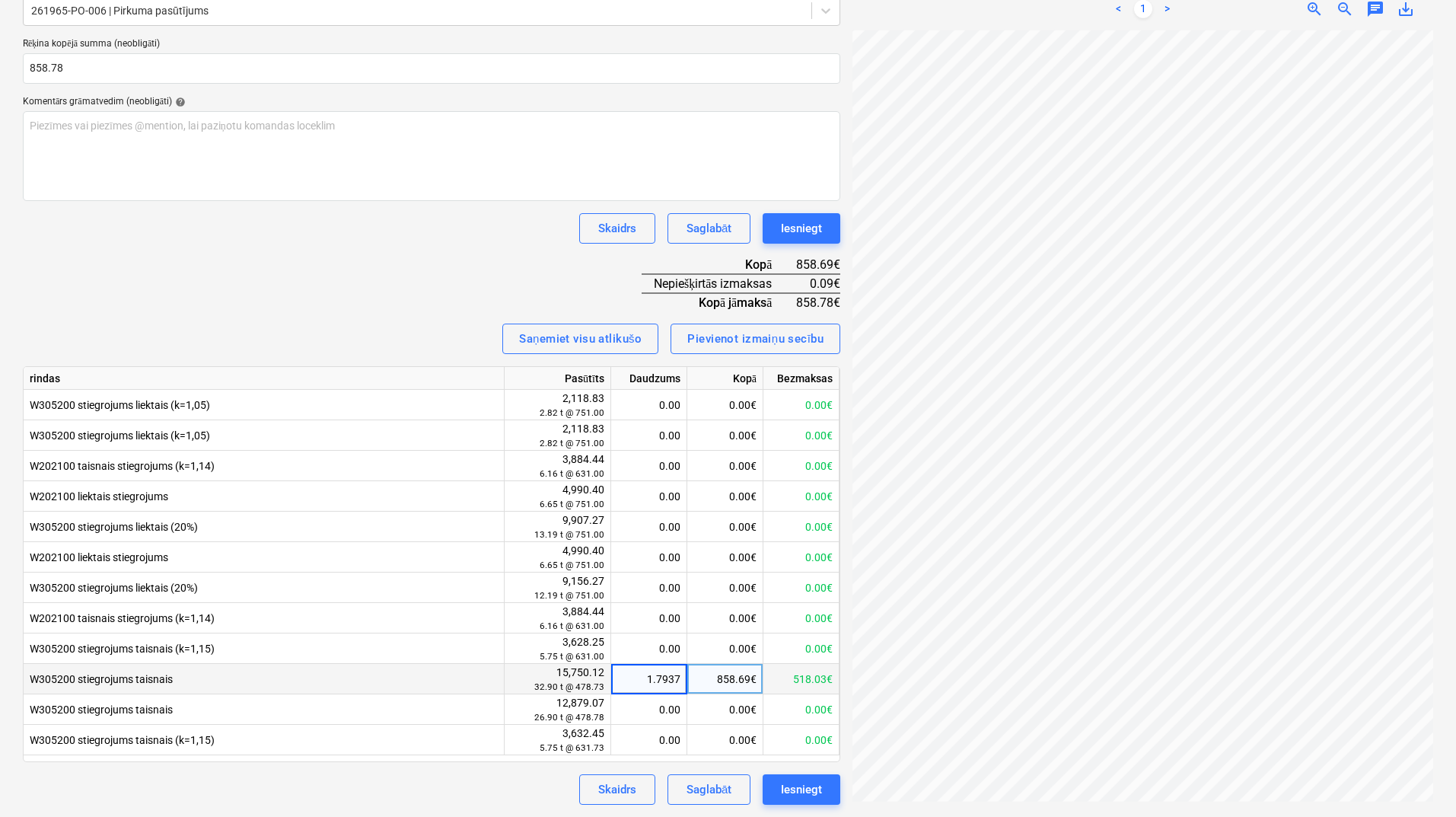
click at [680, 681] on input "1.7937" at bounding box center [649, 679] width 75 height 30
click at [493, 220] on div "Skaidrs Saglabāt Iesniegt" at bounding box center [431, 228] width 817 height 31
click at [656, 687] on div "1.79" at bounding box center [649, 679] width 63 height 31
click at [679, 675] on input "1.7938" at bounding box center [649, 679] width 75 height 30
click at [462, 274] on div "Rēķina nosaukums help 60 Rēķina numurs (neobligāti) help 60 Rēķina datums help …" at bounding box center [431, 335] width 817 height 941
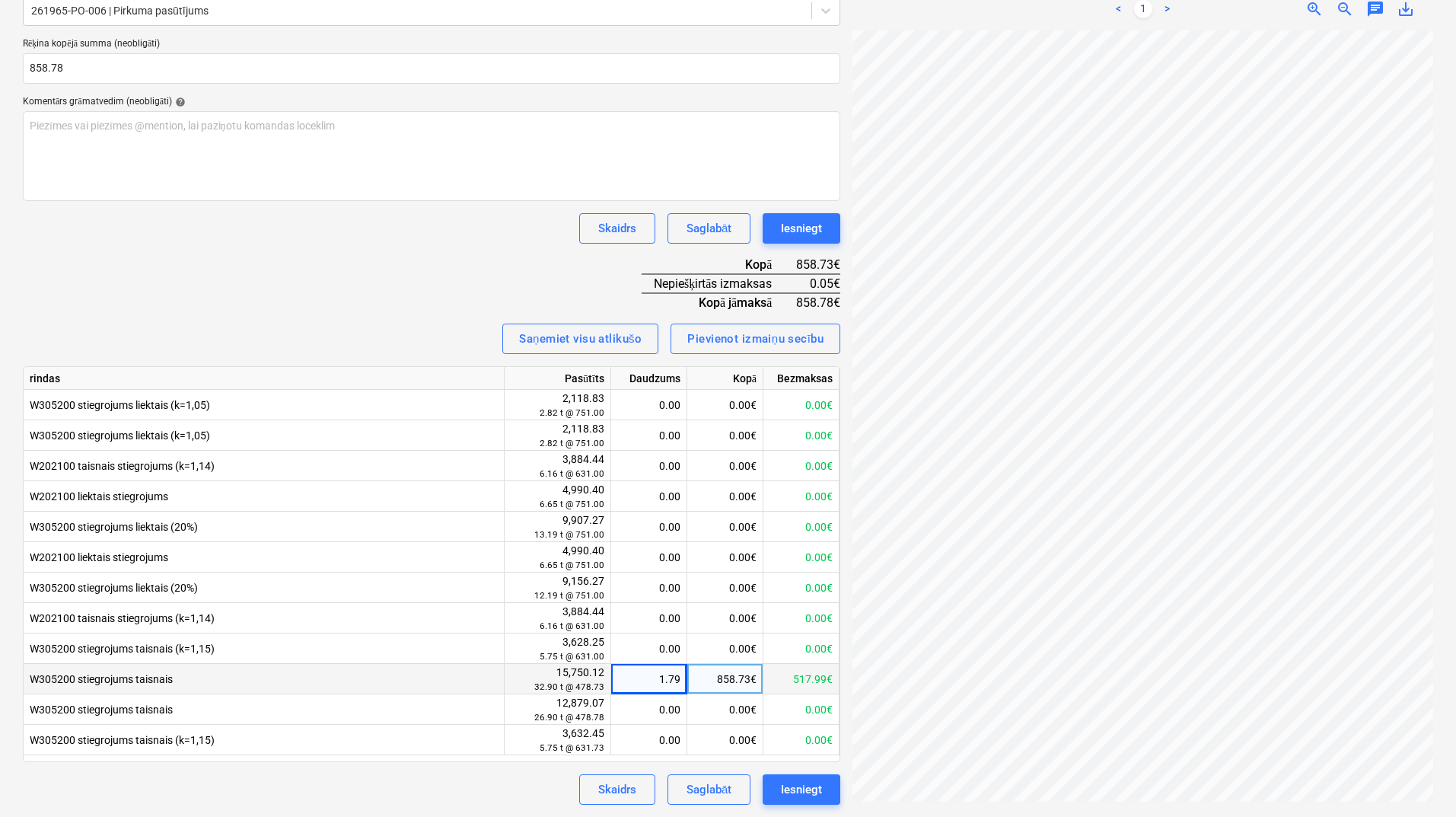
click at [657, 692] on div "1.79" at bounding box center [649, 679] width 63 height 31
click at [661, 688] on input "1.7938" at bounding box center [649, 679] width 75 height 30
click at [673, 683] on input "1.7938" at bounding box center [649, 679] width 75 height 30
click at [681, 681] on input "1.7938" at bounding box center [649, 679] width 75 height 30
click at [432, 226] on div "Skaidrs Saglabāt Iesniegt" at bounding box center [431, 228] width 817 height 31
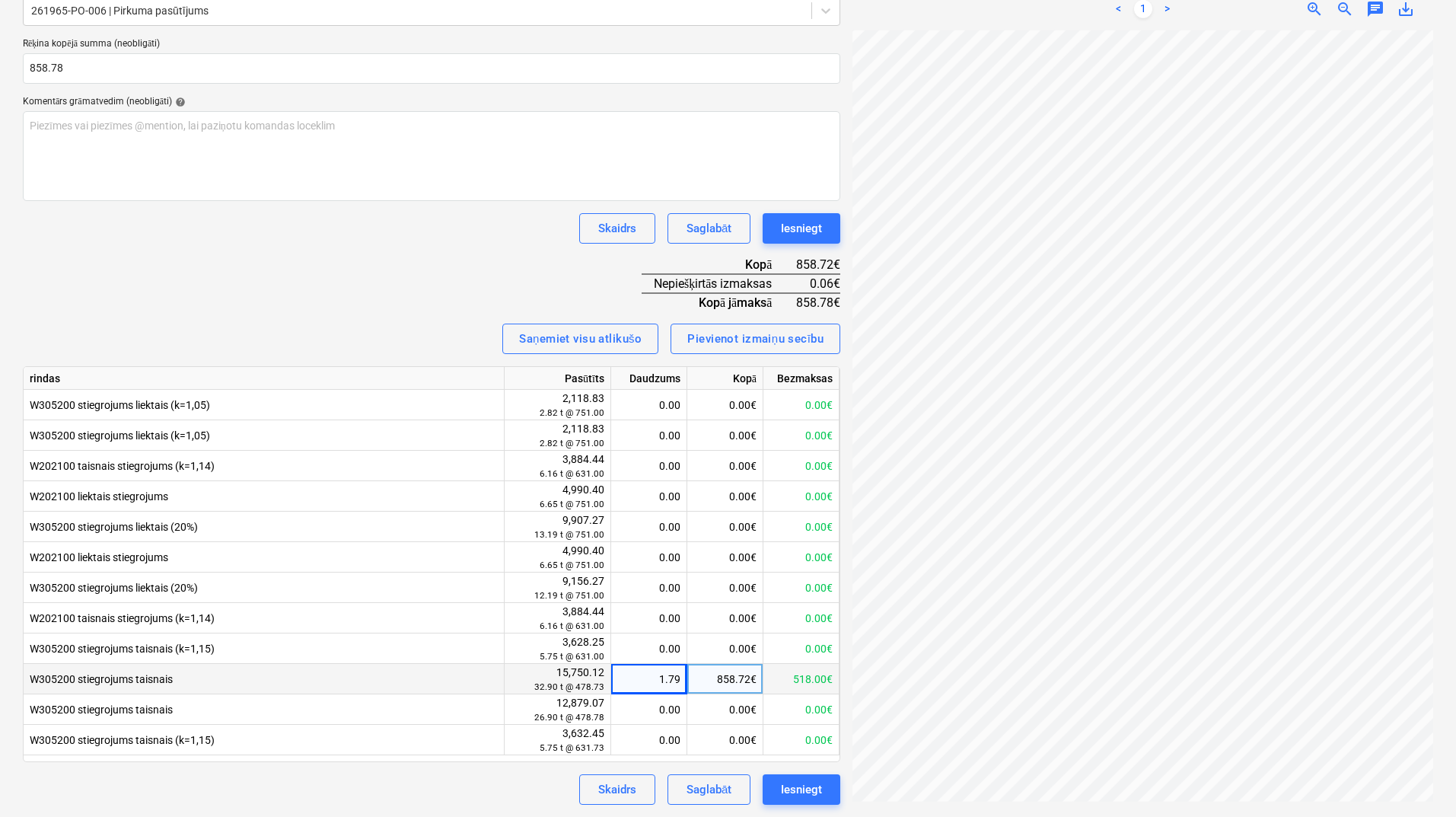
click at [650, 674] on div "1.79" at bounding box center [649, 679] width 63 height 31
click at [679, 679] on input "1.7937" at bounding box center [649, 679] width 75 height 30
click at [376, 260] on div "Rēķina nosaukums help 60 Rēķina numurs (neobligāti) help 60 Rēķina datums help …" at bounding box center [431, 335] width 817 height 941
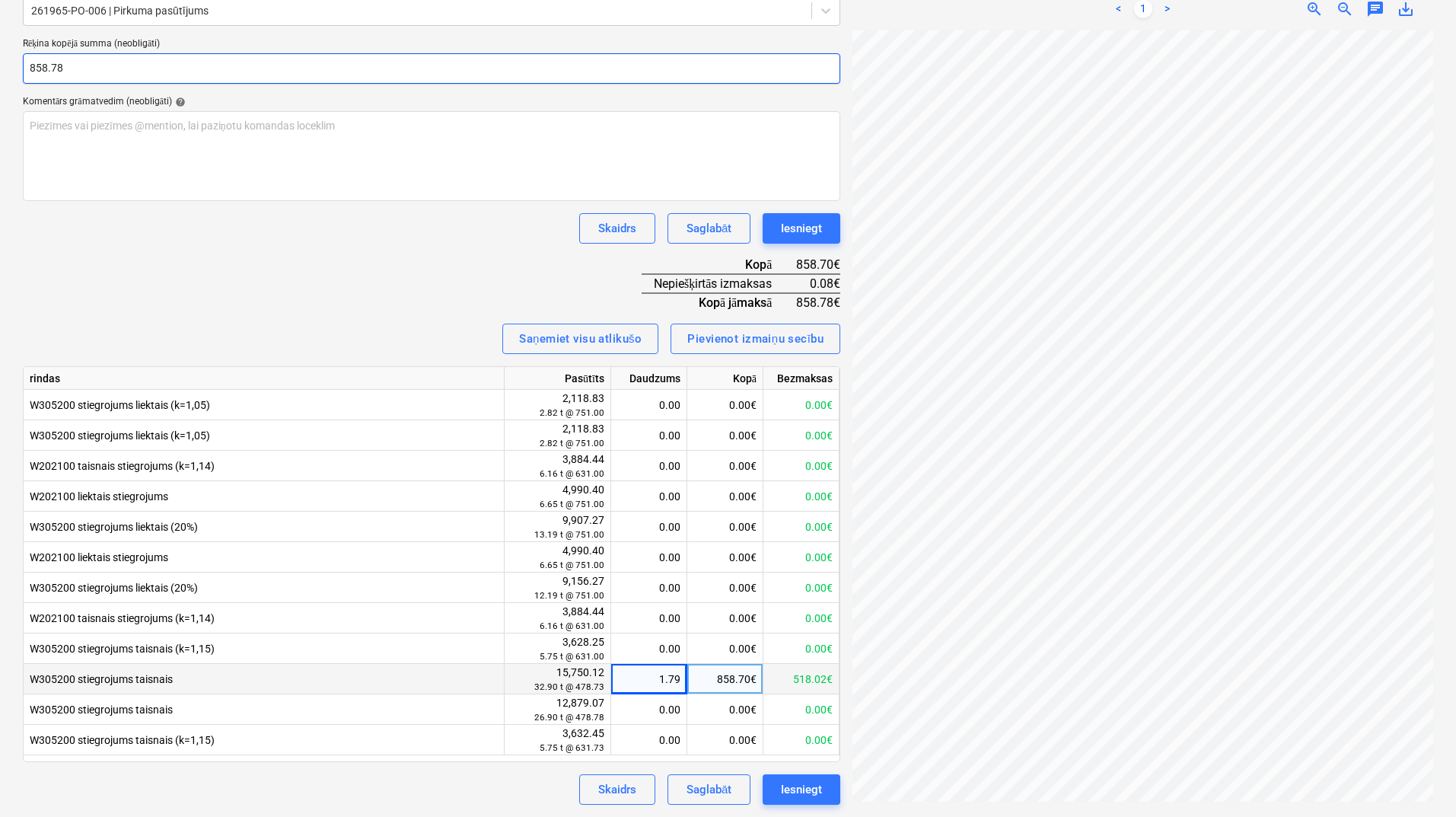
click at [85, 71] on input "858.78" at bounding box center [431, 68] width 817 height 31
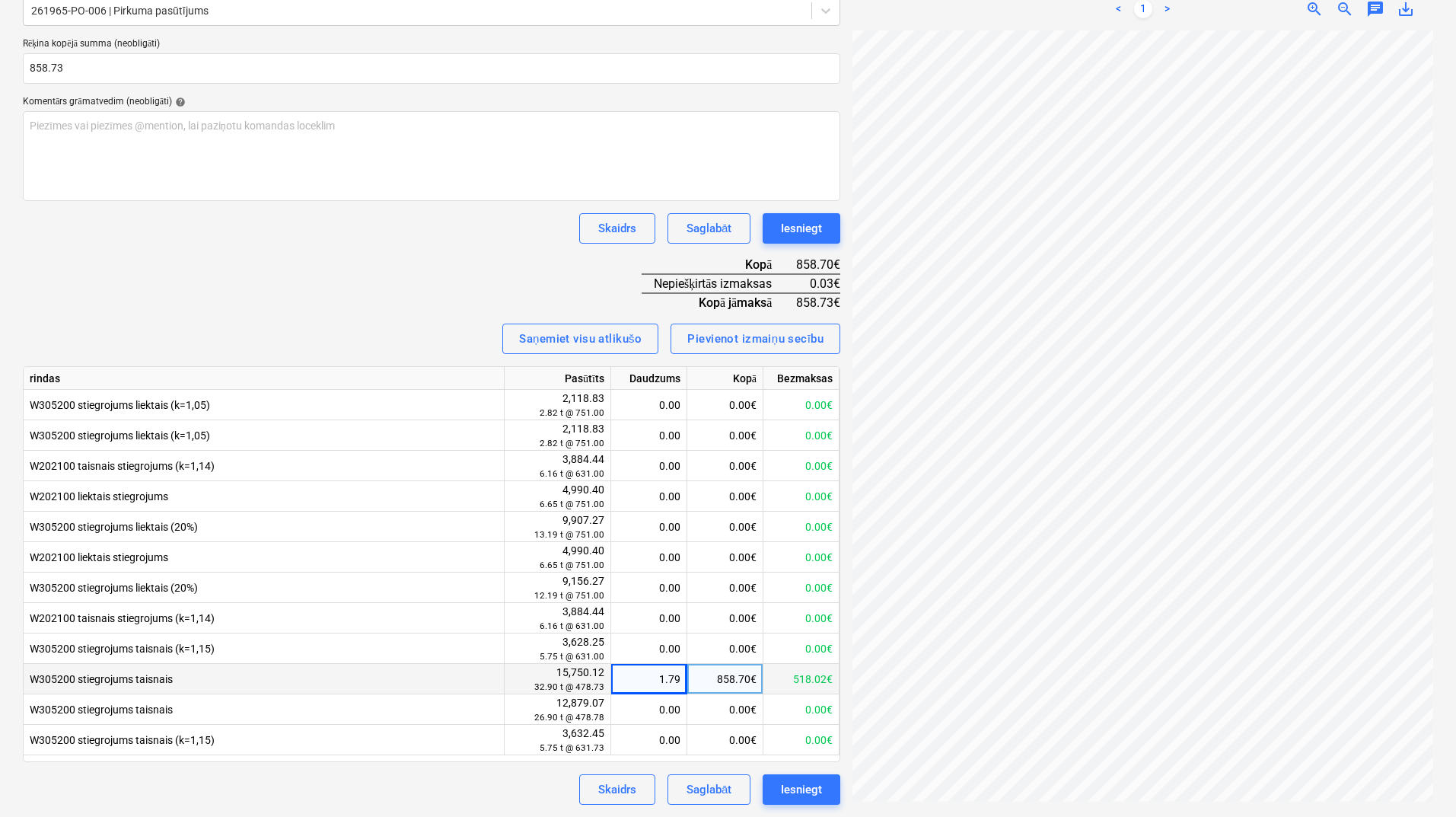
click at [295, 269] on div "Rēķina nosaukums help 60 Rēķina numurs (neobligāti) help 60 Rēķina datums help …" at bounding box center [431, 335] width 817 height 941
click at [666, 678] on div "1.79" at bounding box center [649, 679] width 63 height 31
click at [671, 678] on input "1.7937" at bounding box center [649, 679] width 75 height 30
click at [681, 676] on input "1.7937" at bounding box center [649, 679] width 75 height 30
click at [543, 779] on div "Skaidrs Saglabāt Iesniegt" at bounding box center [431, 790] width 817 height 31
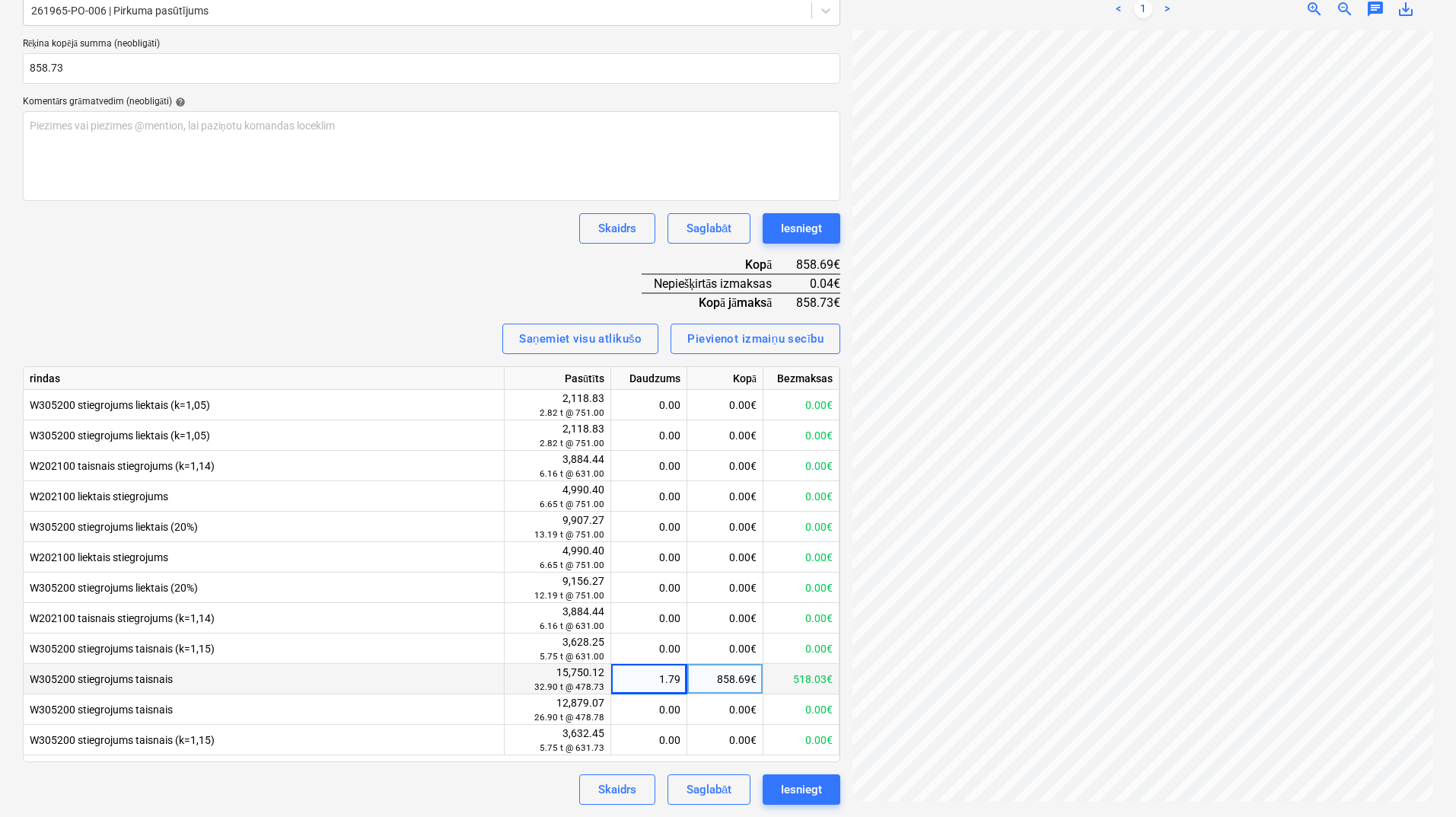
click at [641, 685] on div "1.79" at bounding box center [649, 679] width 63 height 31
click at [686, 673] on input "1.7937" at bounding box center [649, 679] width 75 height 30
click at [486, 260] on div "Rēķina nosaukums help 60 Rēķina numurs (neobligāti) help 60 Rēķina datums help …" at bounding box center [431, 335] width 817 height 941
click at [671, 684] on div "1.79" at bounding box center [649, 679] width 63 height 31
click at [672, 683] on input "1.7937" at bounding box center [649, 679] width 75 height 30
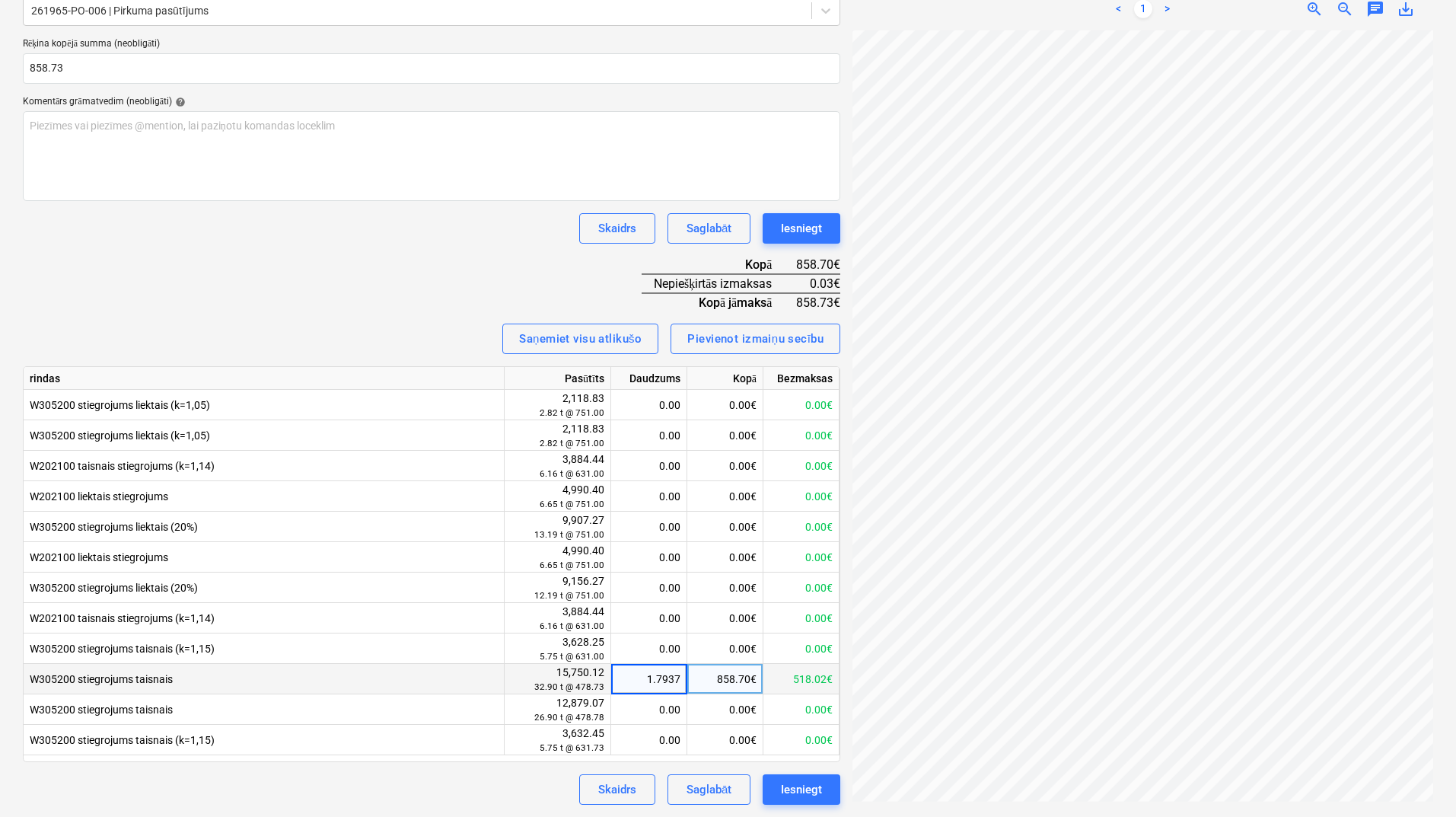
click at [680, 681] on input "1.7937" at bounding box center [649, 679] width 75 height 30
click at [338, 228] on div "Skaidrs Saglabāt Iesniegt" at bounding box center [431, 228] width 817 height 31
click at [672, 671] on div "1.79" at bounding box center [649, 679] width 63 height 31
click at [674, 674] on input "1.7938" at bounding box center [649, 679] width 75 height 30
click at [680, 677] on input "1.7938" at bounding box center [649, 679] width 75 height 30
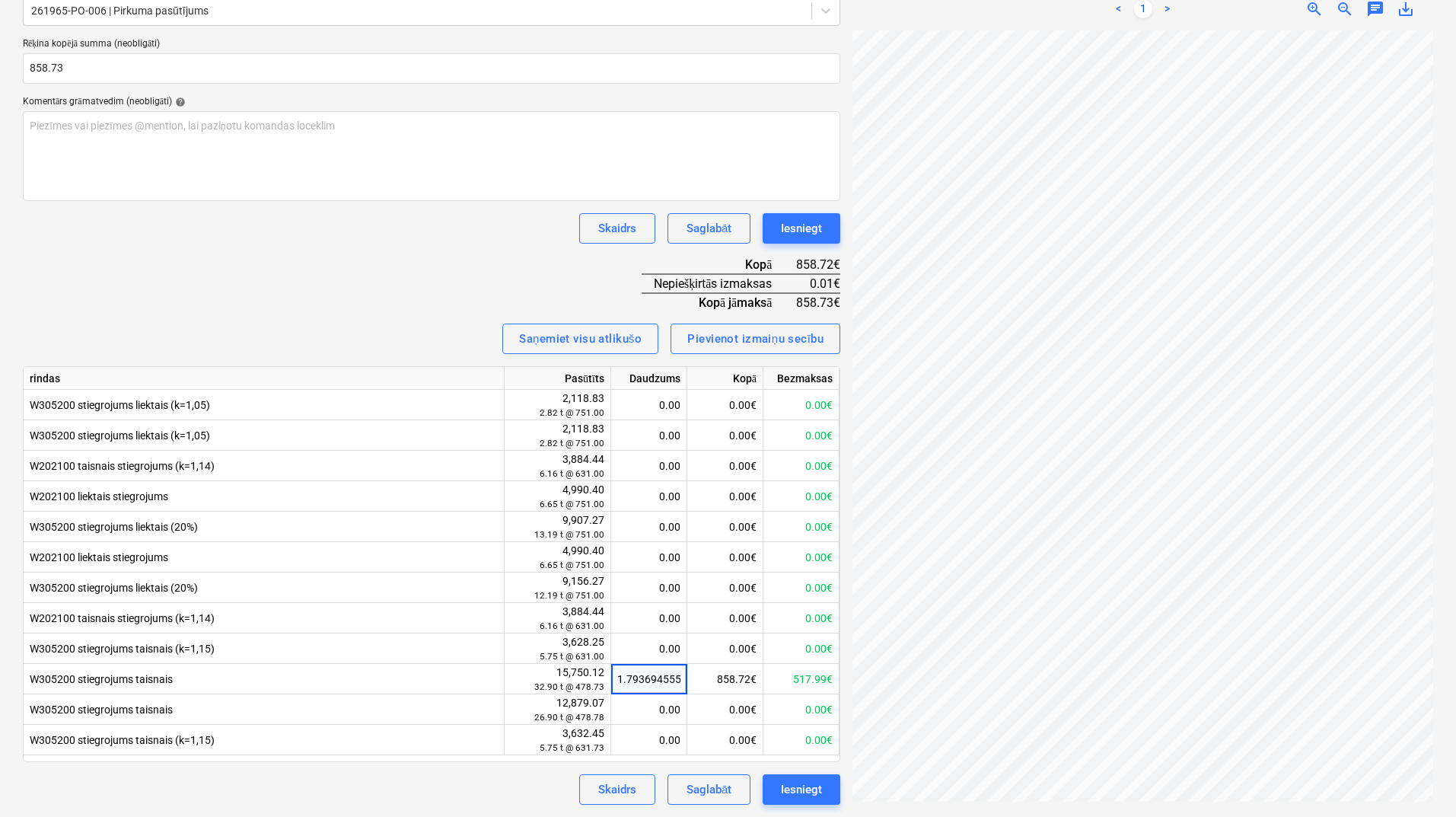
click at [378, 263] on div "Rēķina nosaukums help 60 Rēķina numurs (neobligāti) help 60 Rēķina datums help …" at bounding box center [431, 335] width 817 height 941
click at [668, 684] on div "1.79" at bounding box center [649, 679] width 63 height 31
click at [668, 684] on input "1.7937" at bounding box center [649, 679] width 75 height 30
click at [678, 681] on input "1.7937" at bounding box center [649, 679] width 75 height 30
click at [683, 681] on input "1.7937" at bounding box center [649, 679] width 75 height 30
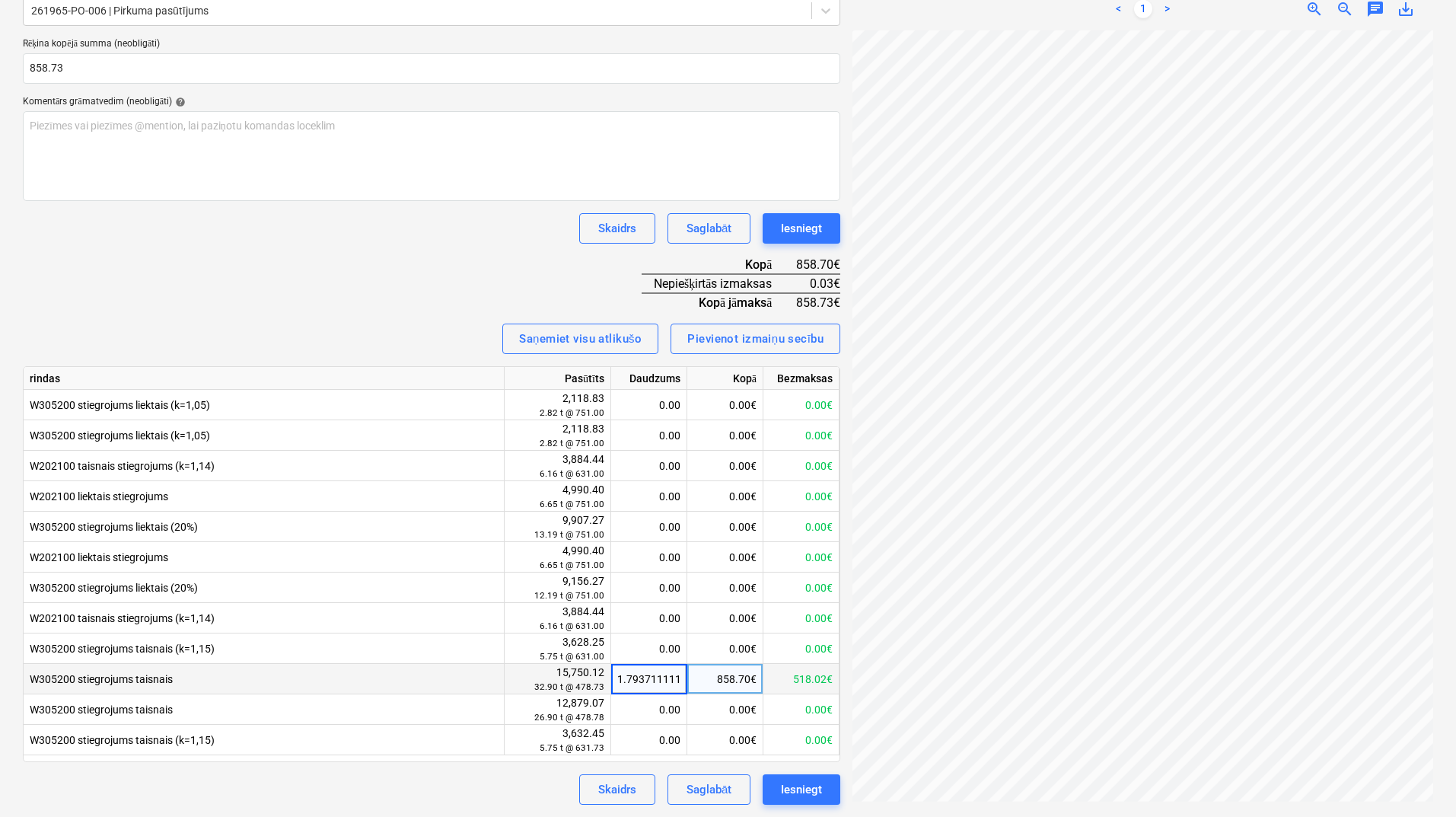
scroll to position [0, 5]
click at [290, 278] on div "Rēķina nosaukums help 60 Rēķina numurs (neobligāti) help 60 Rēķina datums help …" at bounding box center [431, 335] width 817 height 941
click at [670, 681] on div "1.79" at bounding box center [649, 679] width 63 height 31
click at [679, 681] on input "1.7937" at bounding box center [649, 679] width 75 height 30
click at [680, 681] on input "1.7937" at bounding box center [649, 679] width 75 height 30
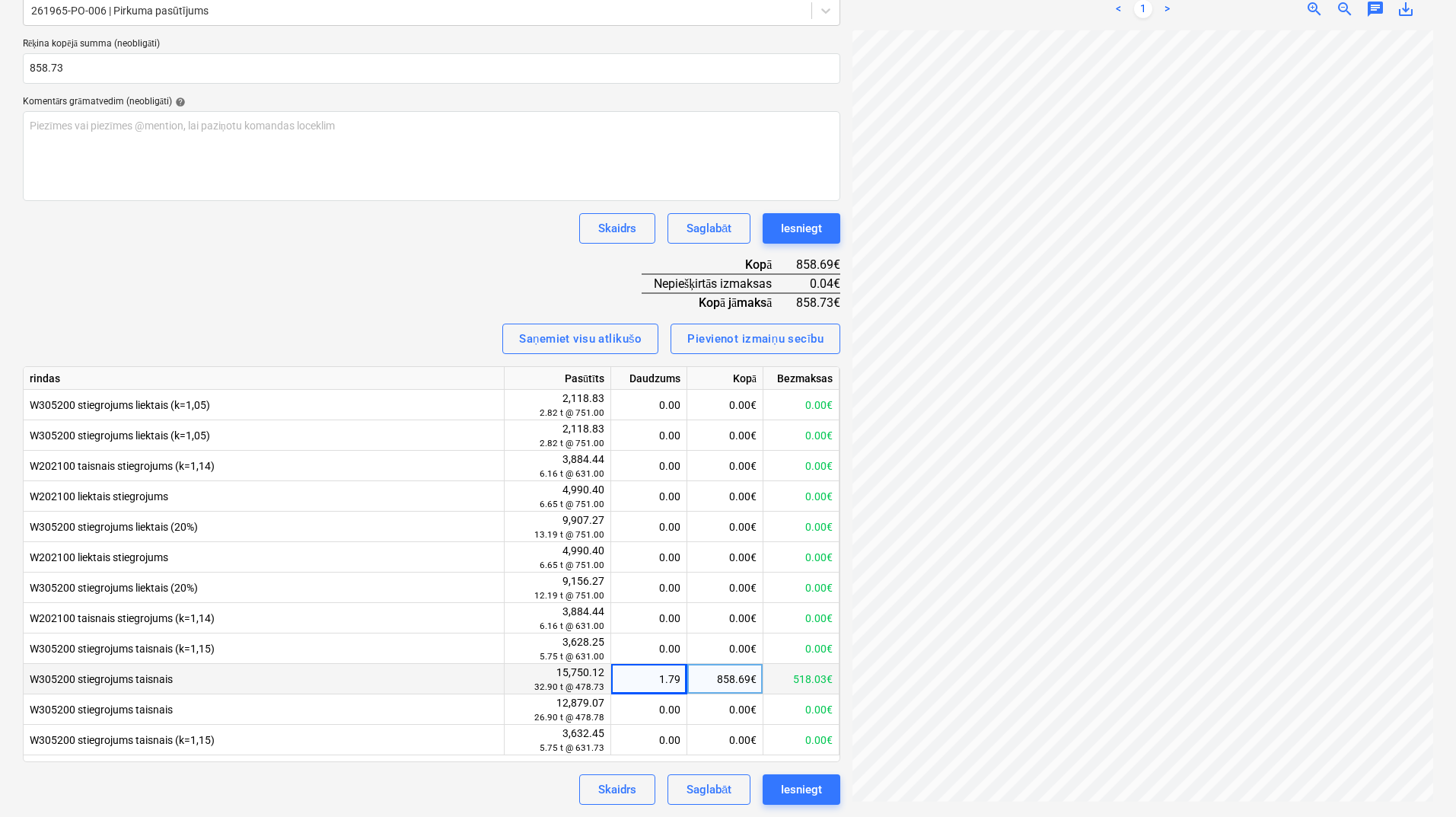
click at [442, 275] on div "Rēķina nosaukums help 60 Rēķina numurs (neobligāti) help 60 Rēķina datums help …" at bounding box center [431, 335] width 817 height 941
click at [654, 677] on div "1.79" at bounding box center [649, 679] width 63 height 31
click at [679, 677] on input "1.7937" at bounding box center [649, 679] width 75 height 30
click at [343, 285] on div "Rēķina nosaukums help 60 Rēķina numurs (neobligāti) help 60 Rēķina datums help …" at bounding box center [431, 335] width 817 height 941
click at [674, 678] on div "1.79" at bounding box center [649, 679] width 63 height 31
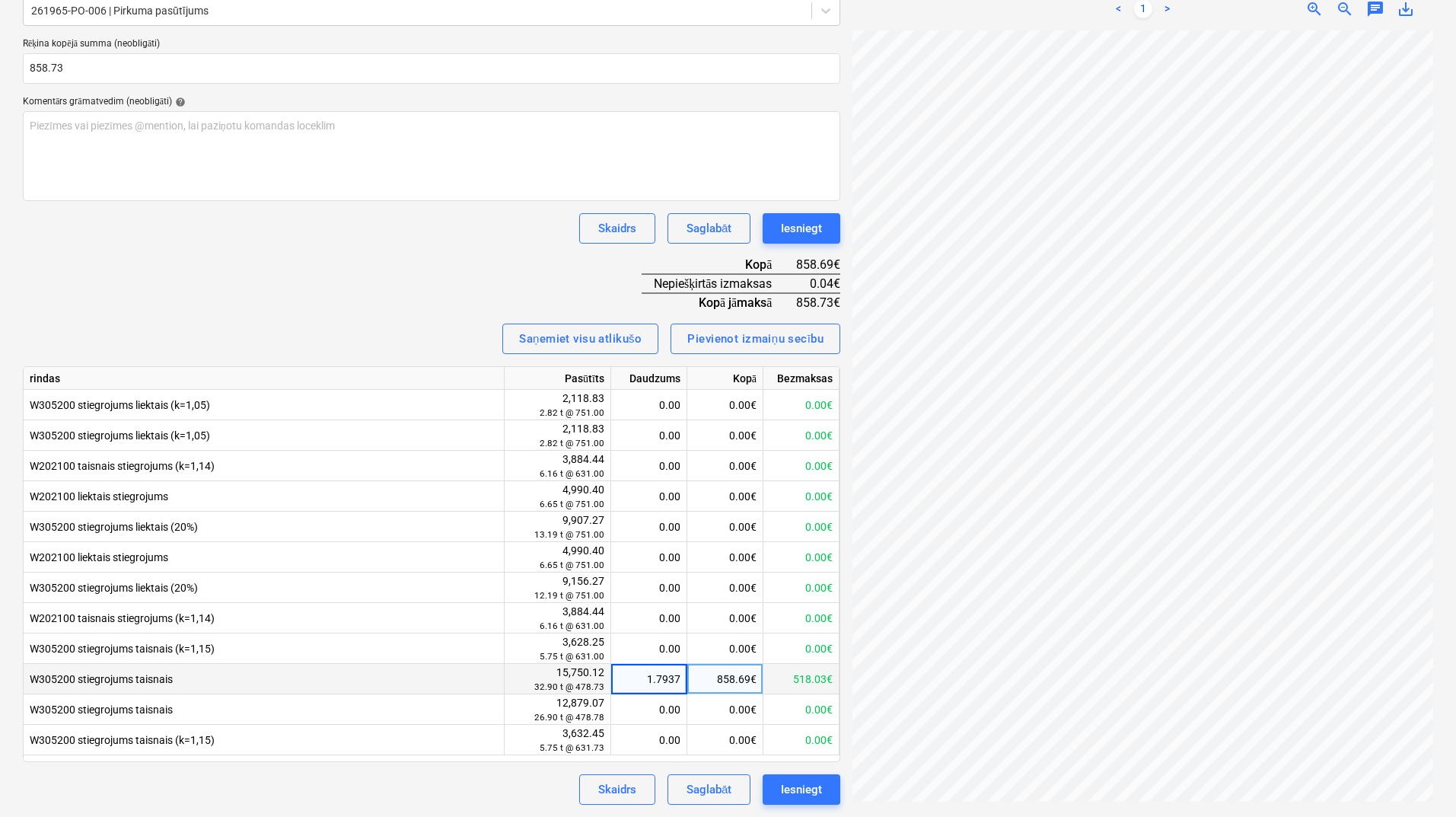
click at [682, 678] on input "1.7937" at bounding box center [649, 679] width 75 height 30
click at [398, 284] on div "Rēķina nosaukums help 60 Rēķina numurs (neobligāti) help 60 Rēķina datums help …" at bounding box center [431, 335] width 817 height 941
click at [650, 678] on div "1.79" at bounding box center [649, 679] width 63 height 31
click at [681, 679] on input "1.7936" at bounding box center [649, 679] width 75 height 30
click at [370, 273] on div "Rēķina nosaukums help 60 Rēķina numurs (neobligāti) help 60 Rēķina datums help …" at bounding box center [431, 335] width 817 height 941
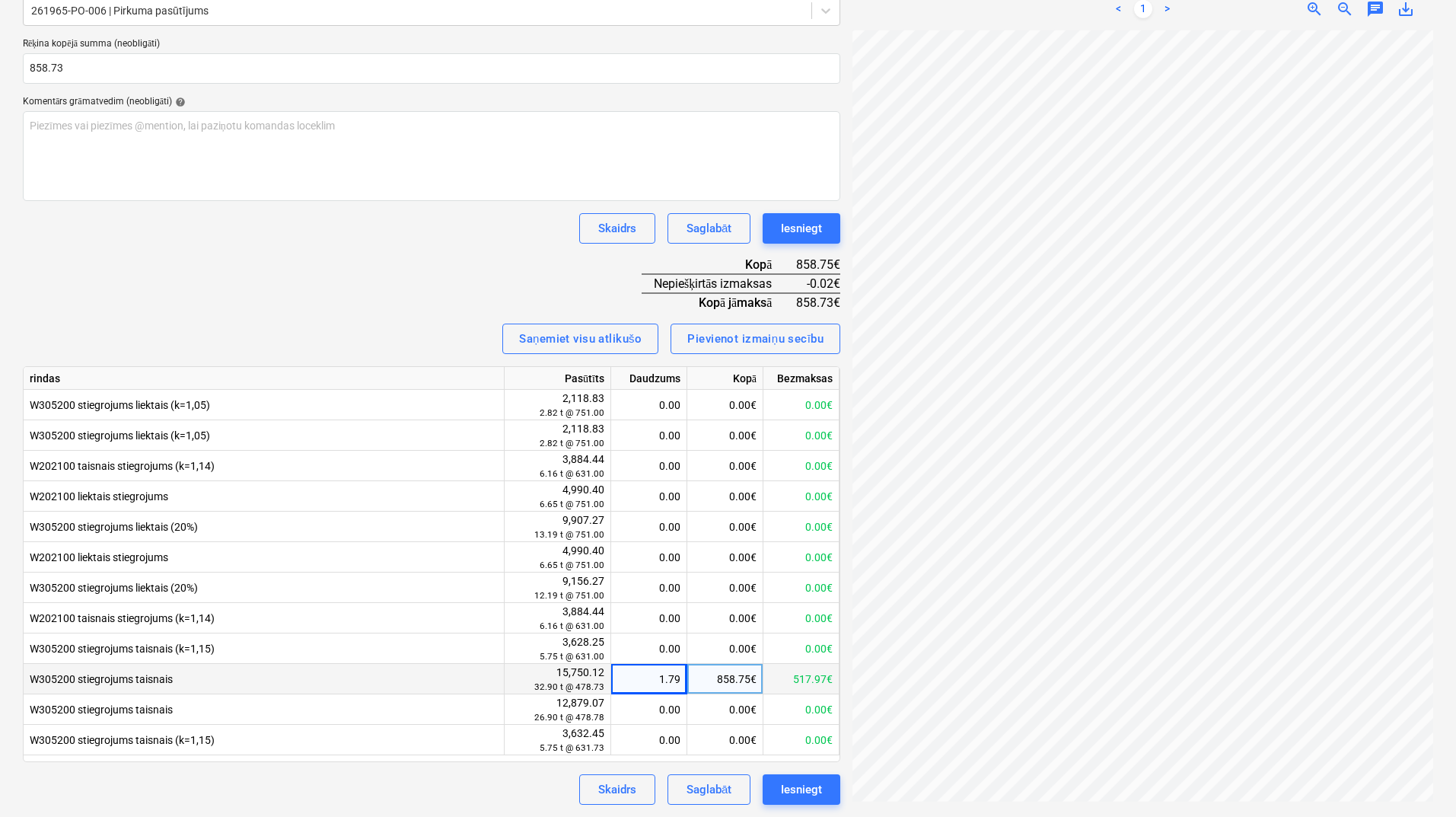
click at [661, 684] on div "1.79" at bounding box center [649, 679] width 63 height 31
click at [680, 677] on input "1.7938" at bounding box center [649, 679] width 75 height 30
click at [430, 238] on div "Skaidrs Saglabāt Iesniegt" at bounding box center [431, 228] width 817 height 31
click at [651, 685] on div "1.79" at bounding box center [649, 679] width 63 height 31
click at [683, 677] on input "1.7938" at bounding box center [649, 679] width 75 height 30
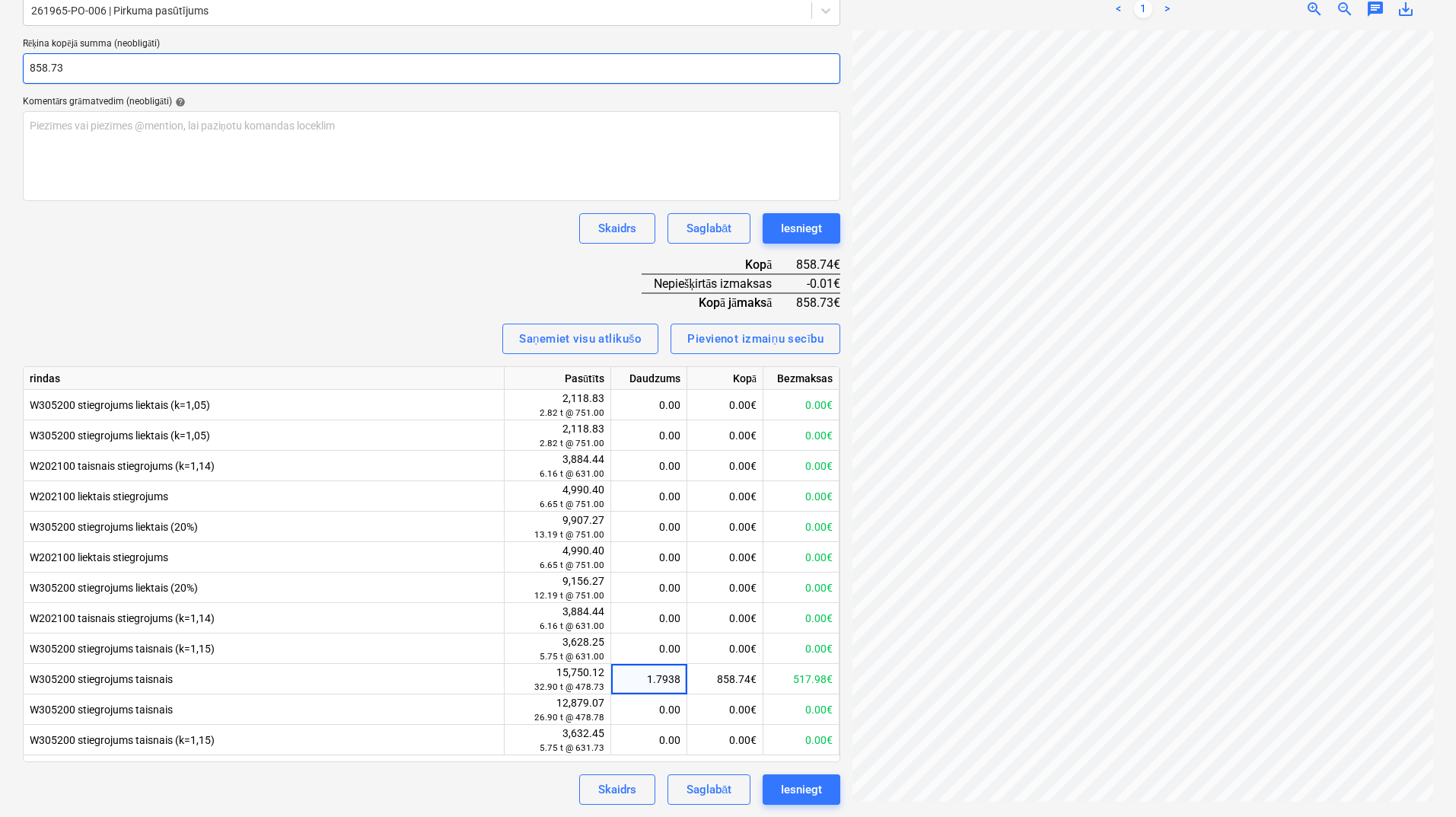
click at [96, 71] on input "858.73" at bounding box center [431, 68] width 817 height 31
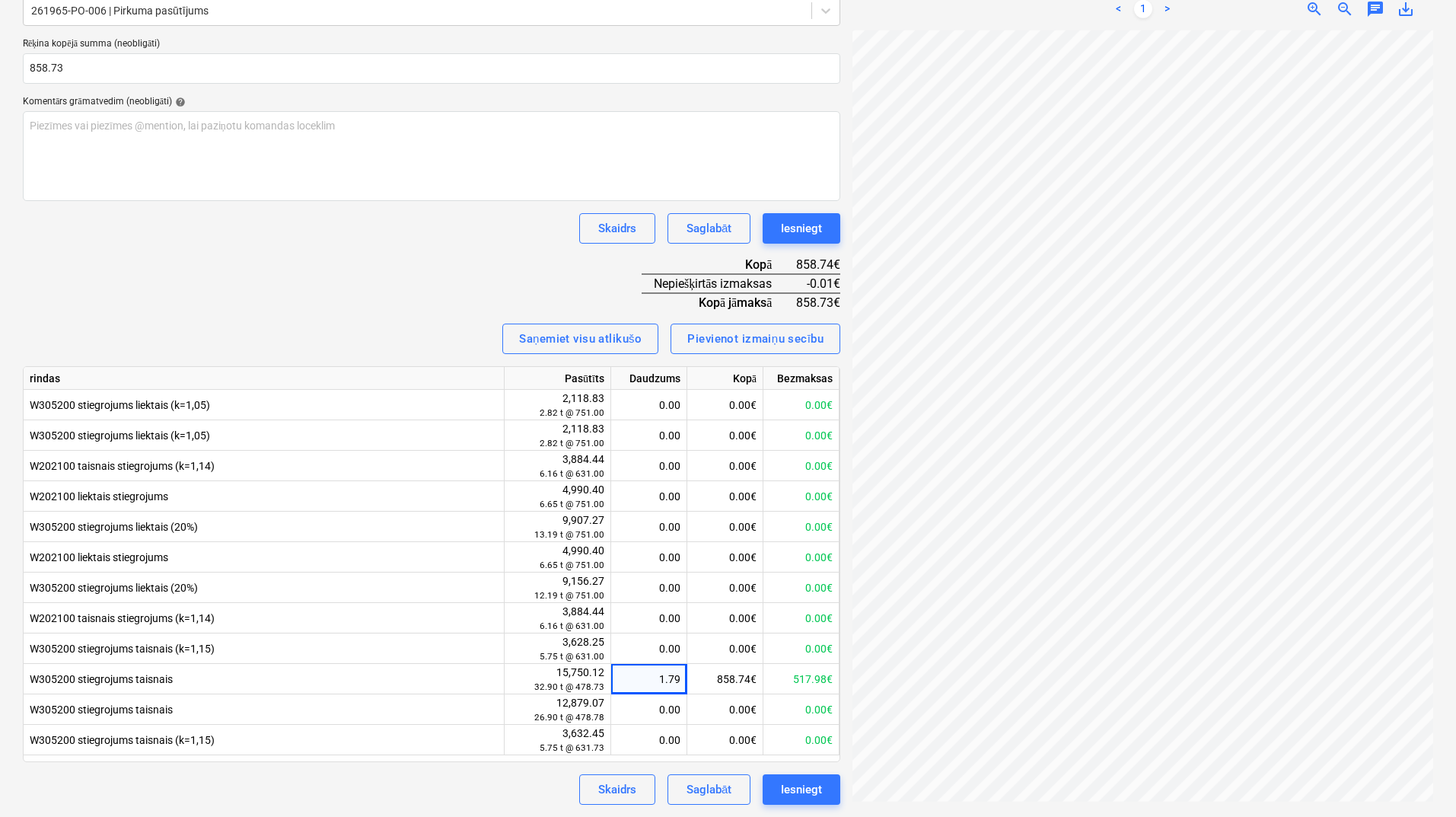
click at [49, 47] on p "Rēķina kopējā summa (neobligāti)" at bounding box center [431, 45] width 817 height 15
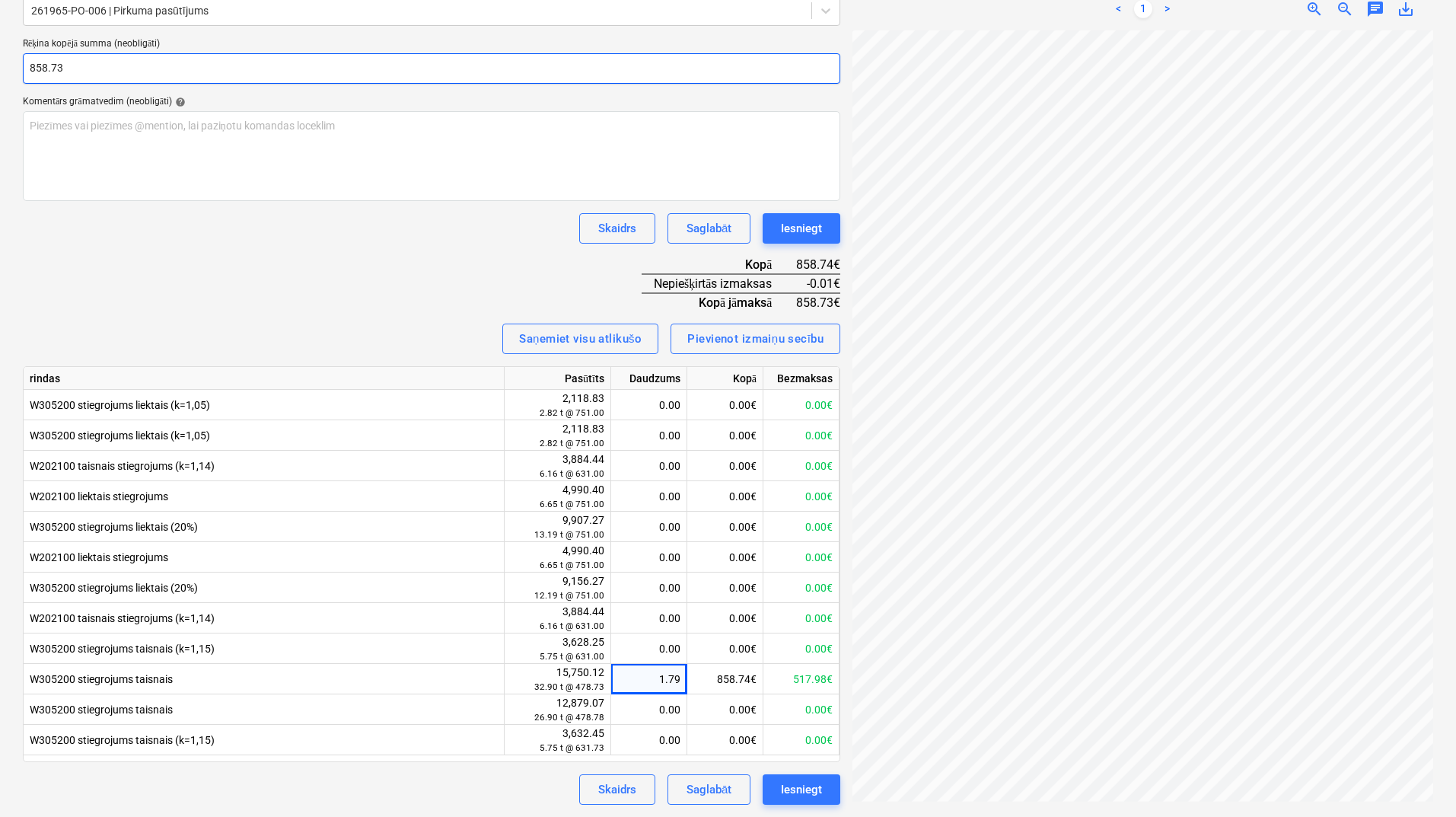
click at [67, 64] on input "858.73" at bounding box center [431, 68] width 817 height 31
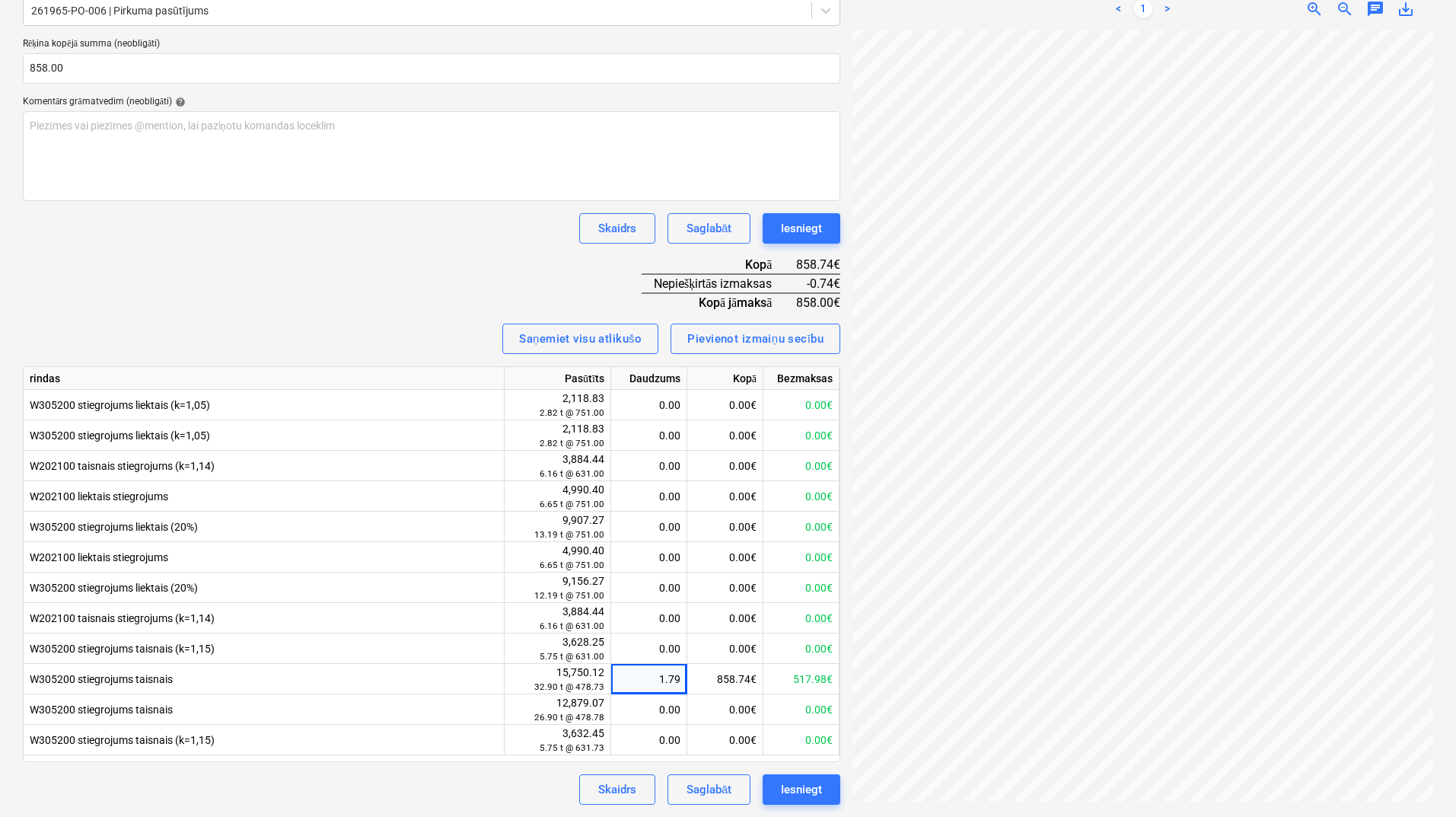
click at [137, 290] on div "Rēķina nosaukums help 60 Rēķina numurs (neobligāti) help 60 Rēķina datums help …" at bounding box center [431, 335] width 817 height 941
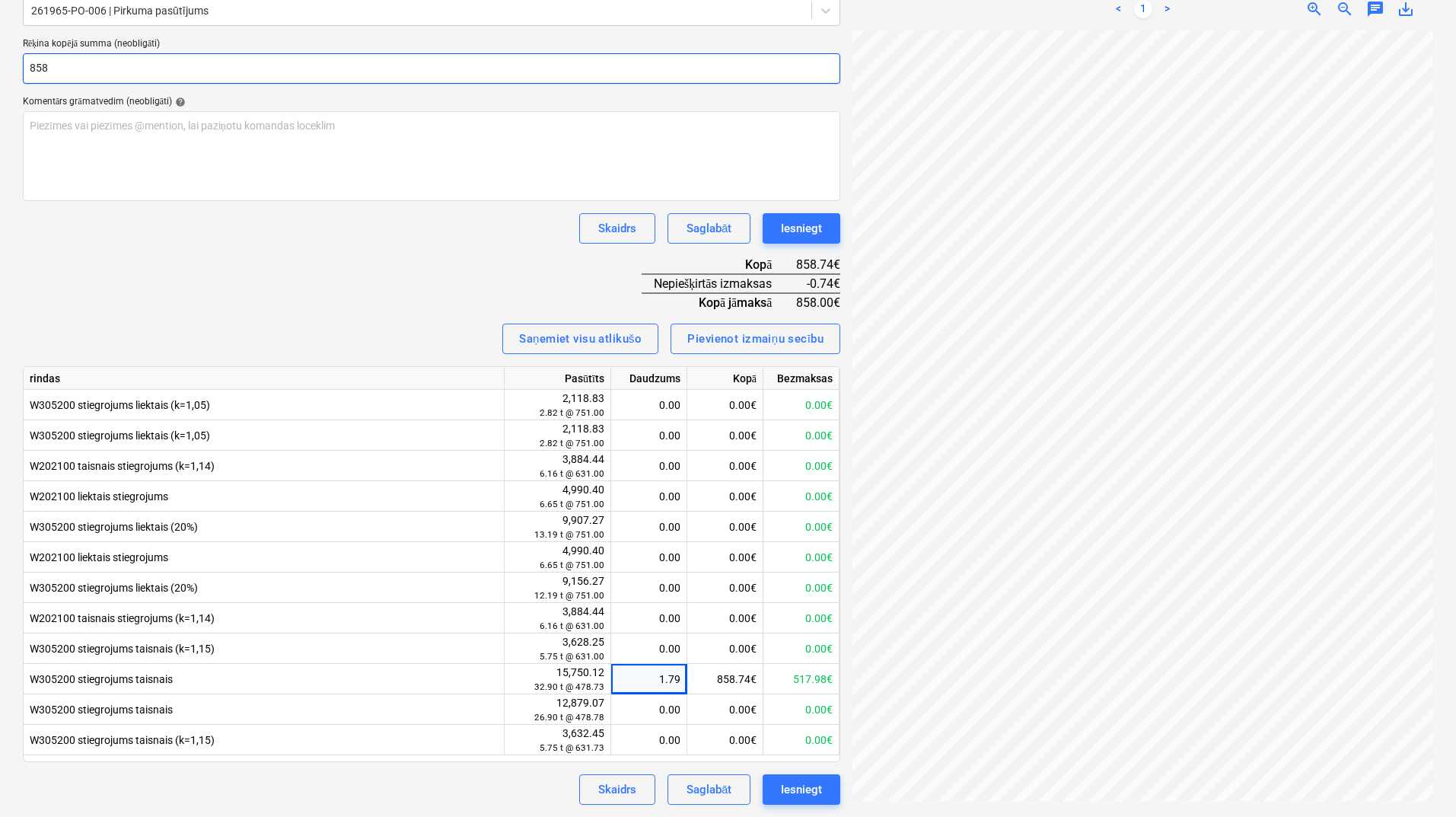
click at [85, 65] on input "858" at bounding box center [431, 68] width 817 height 31
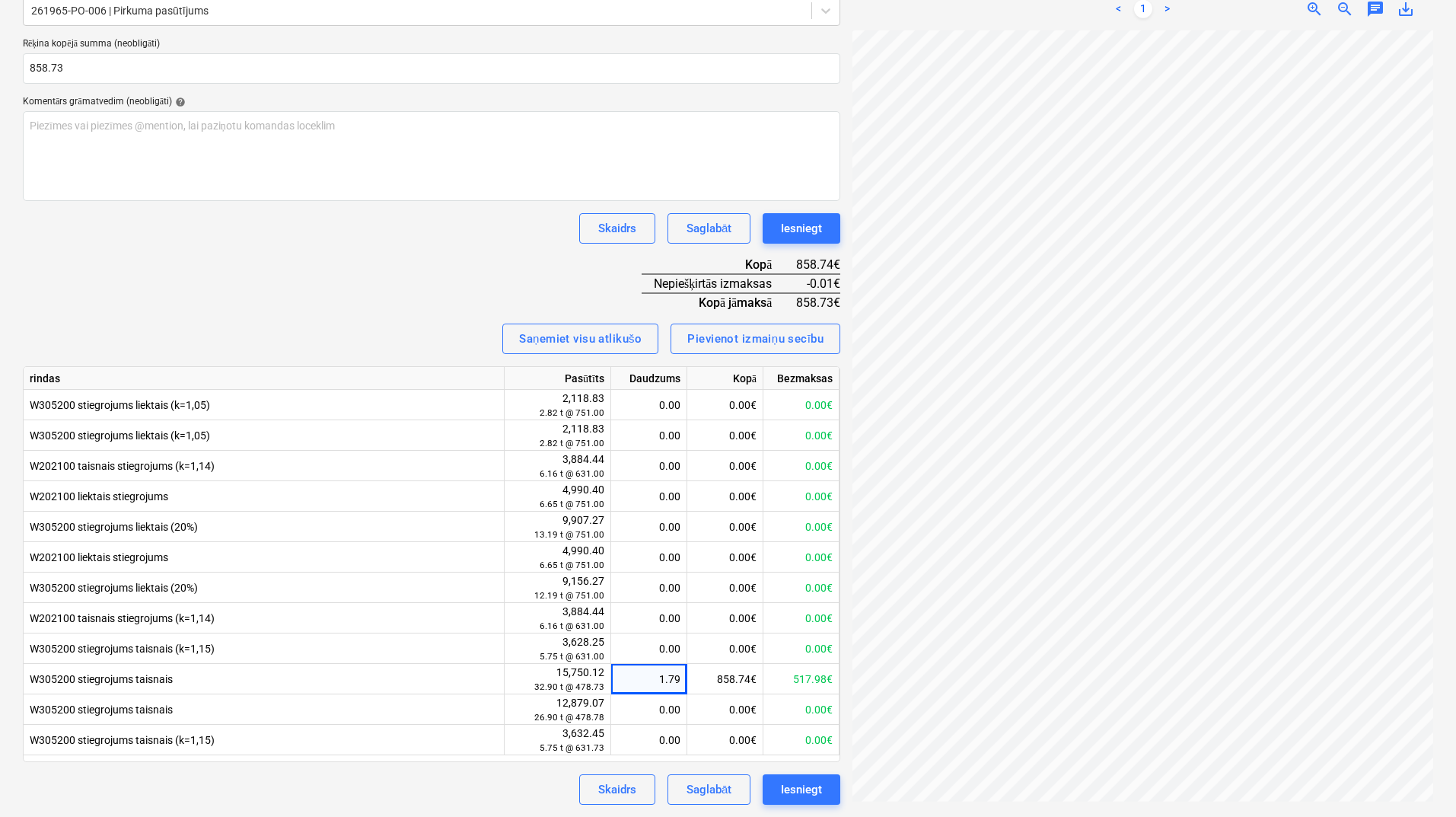
click at [354, 282] on div "Rēķina nosaukums help 60 Rēķina numurs (neobligāti) help 60 Rēķina datums help …" at bounding box center [431, 335] width 817 height 941
click at [676, 683] on div "1.79" at bounding box center [649, 679] width 63 height 31
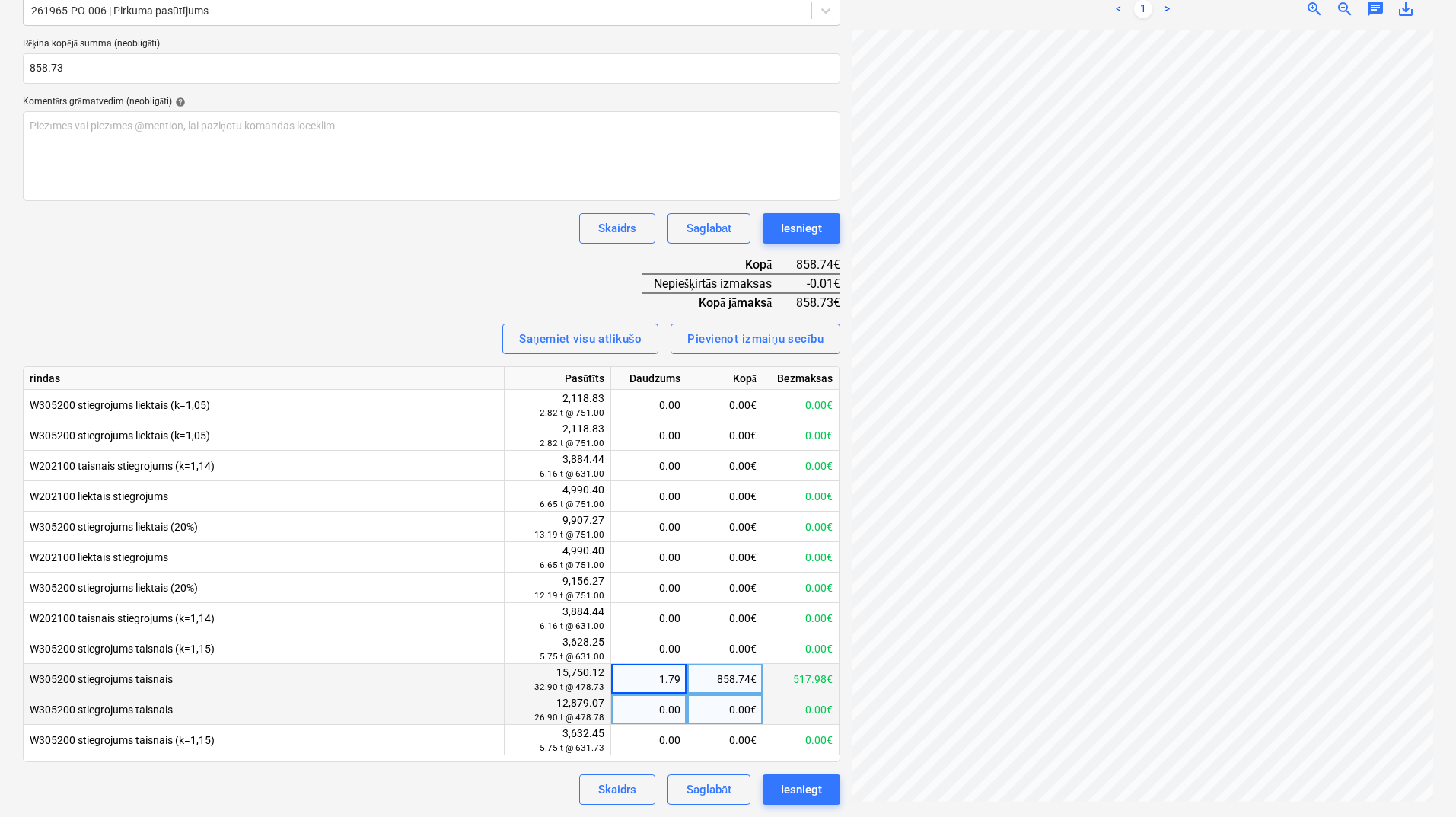
click at [682, 709] on div "0.00" at bounding box center [649, 710] width 76 height 31
click at [675, 680] on div "1.79" at bounding box center [649, 679] width 63 height 31
click at [683, 680] on input "1.7938" at bounding box center [649, 679] width 75 height 30
click at [448, 255] on div "Rēķina nosaukums help 60 Rēķina numurs (neobligāti) help 60 Rēķina datums help …" at bounding box center [431, 335] width 817 height 941
click at [641, 675] on div "1.79" at bounding box center [649, 679] width 63 height 31
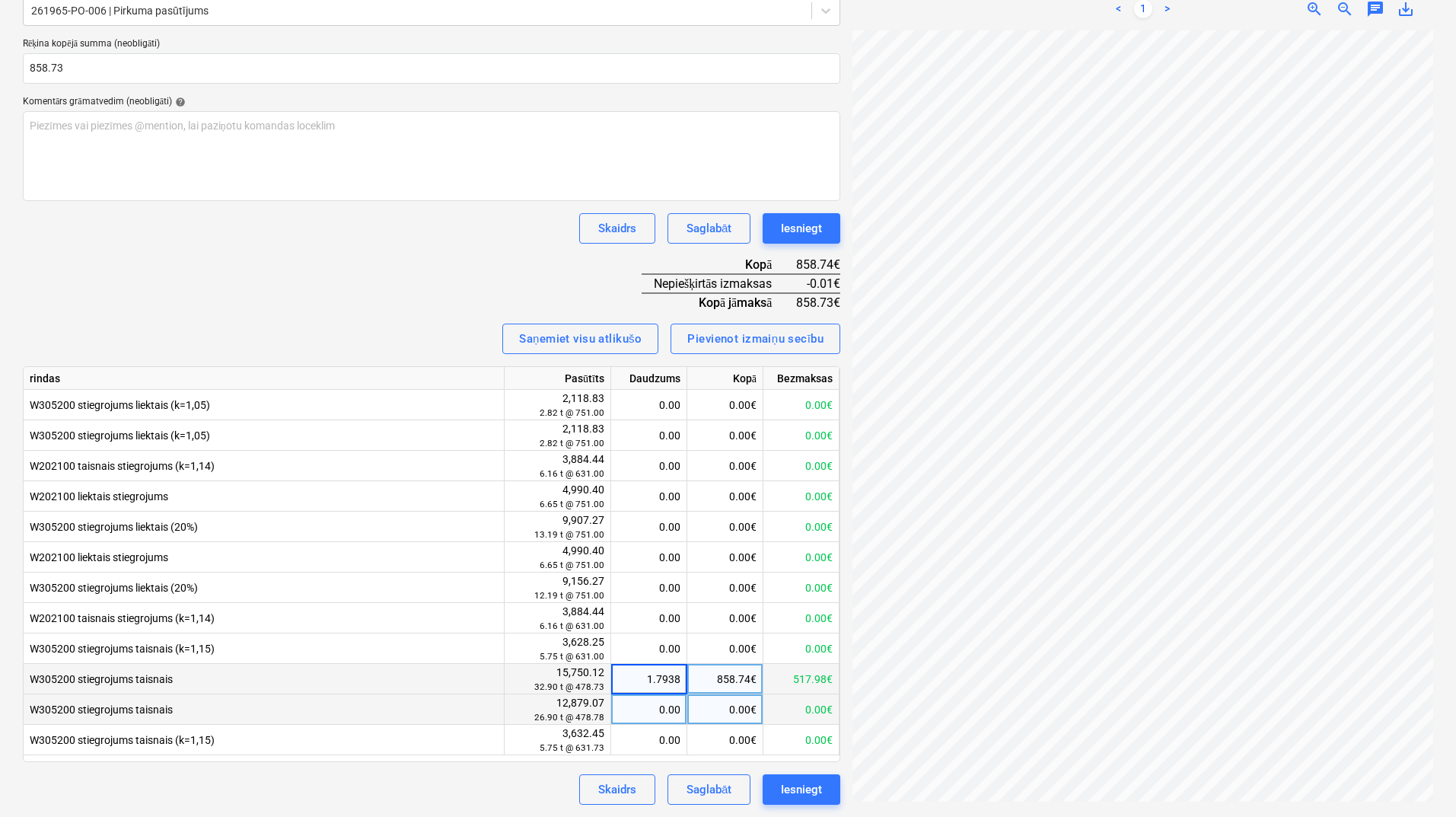
click at [652, 671] on input "1.7938" at bounding box center [649, 679] width 75 height 30
click at [675, 677] on input "1.7938" at bounding box center [649, 679] width 75 height 30
click at [678, 677] on input "1.7938" at bounding box center [649, 679] width 75 height 30
click at [454, 286] on div "Rēķina nosaukums help 60 Rēķina numurs (neobligāti) help 60 Rēķina datums help …" at bounding box center [431, 335] width 817 height 941
click at [439, 267] on div "Rēķina nosaukums help 60 Rēķina numurs (neobligāti) help 60 Rēķina datums help …" at bounding box center [431, 335] width 817 height 941
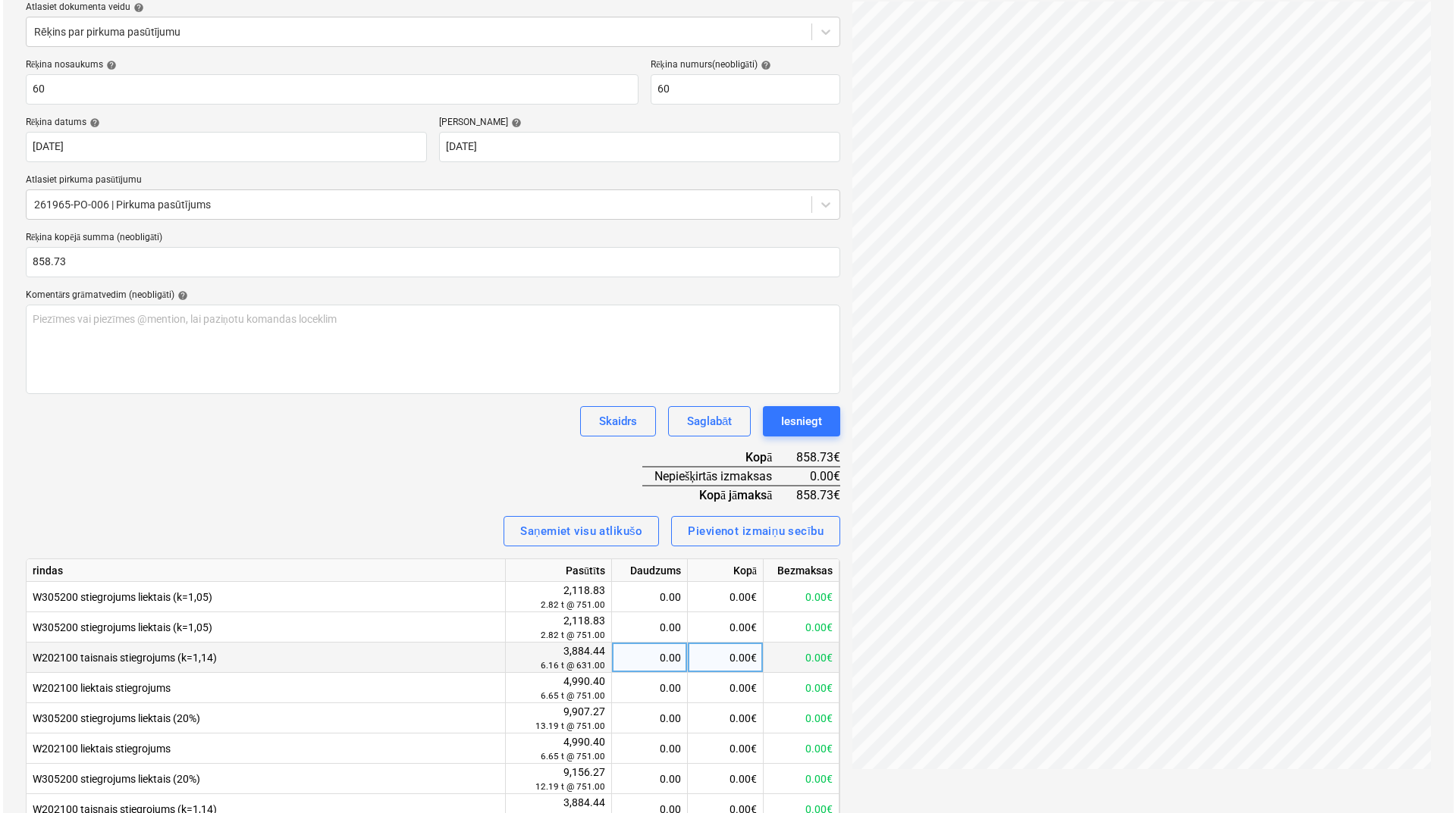
scroll to position [375, 0]
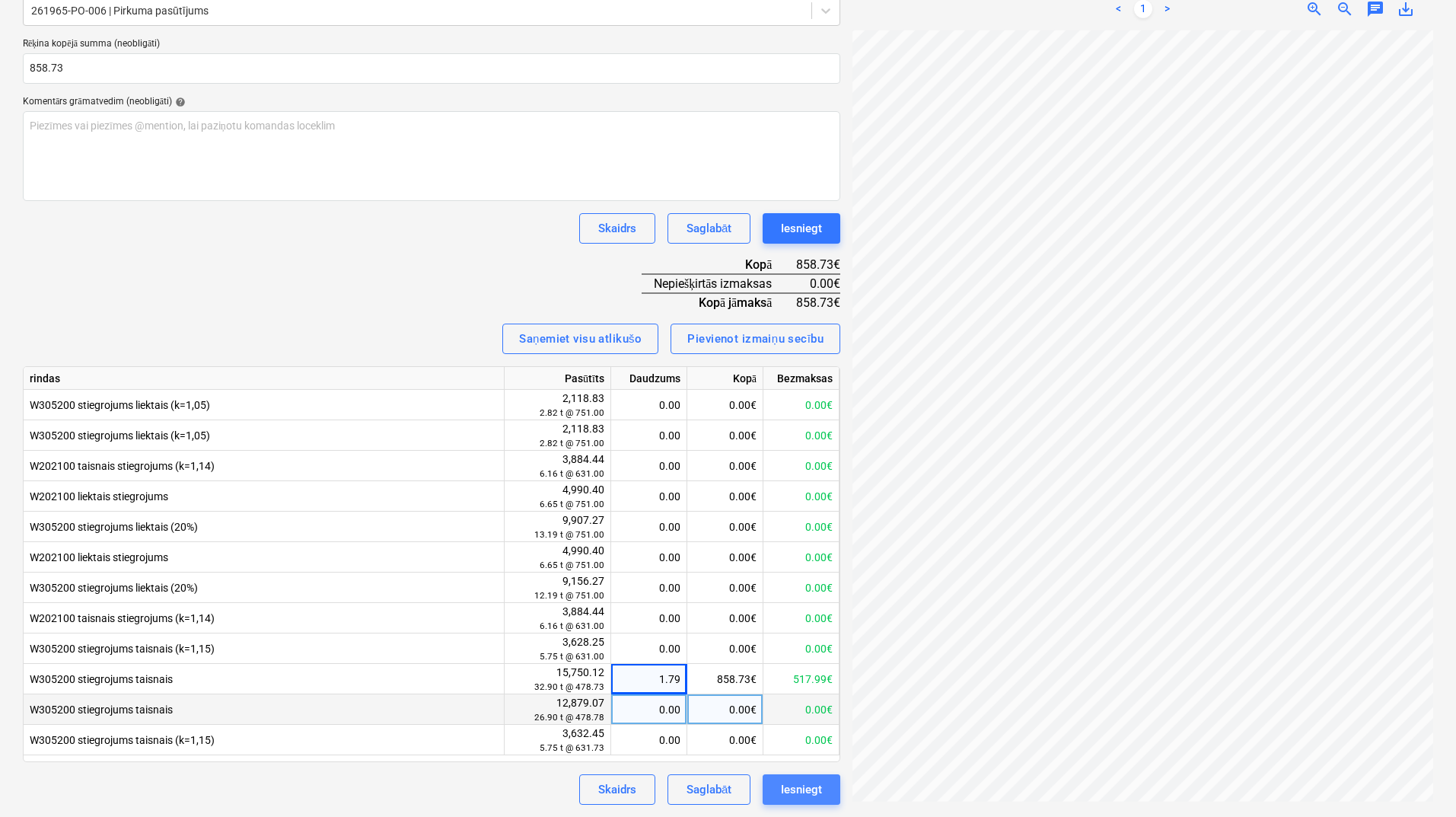
click at [817, 797] on div "Iesniegt" at bounding box center [802, 790] width 41 height 20
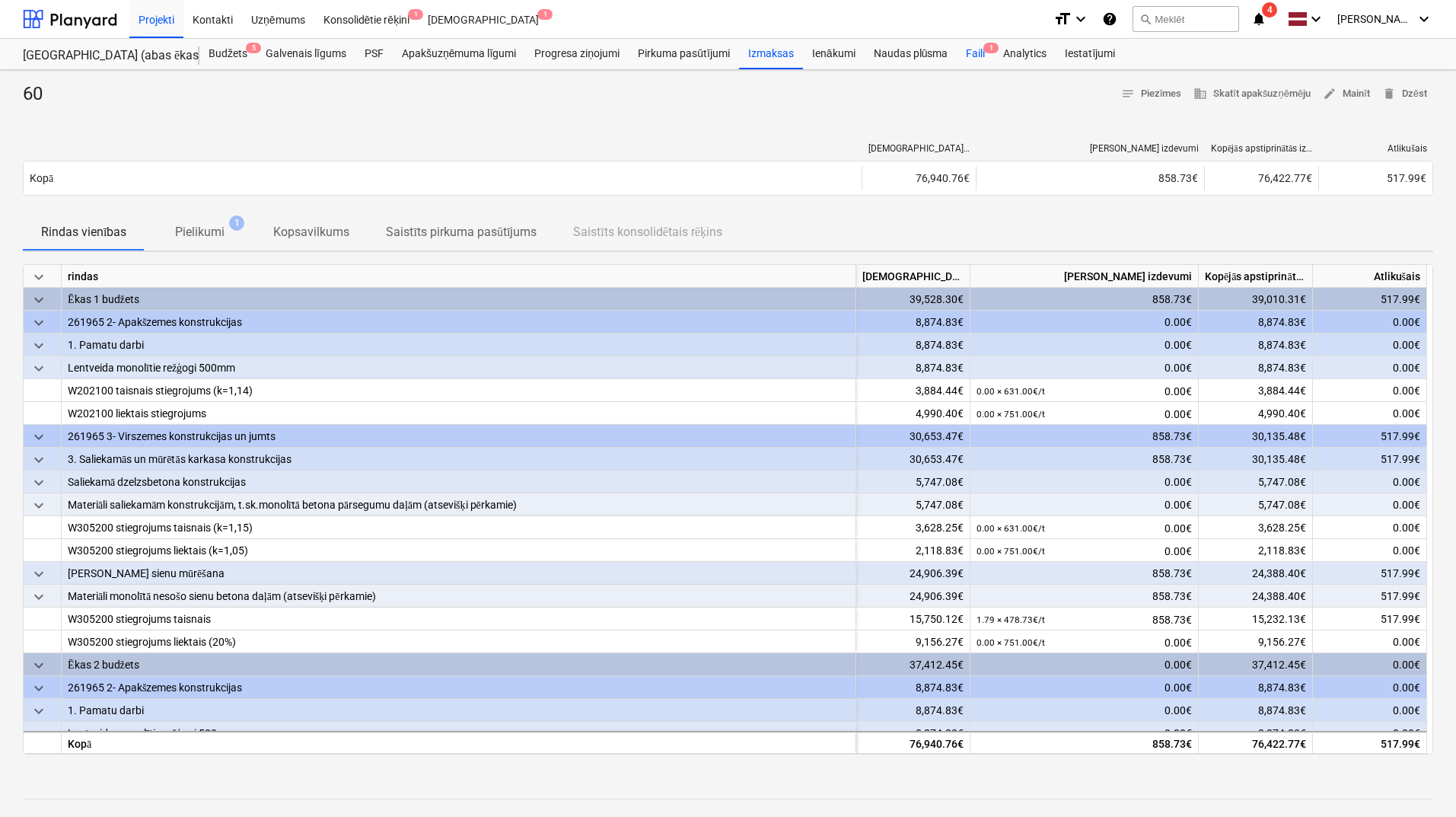
click at [971, 61] on div "Faili 1" at bounding box center [976, 54] width 38 height 31
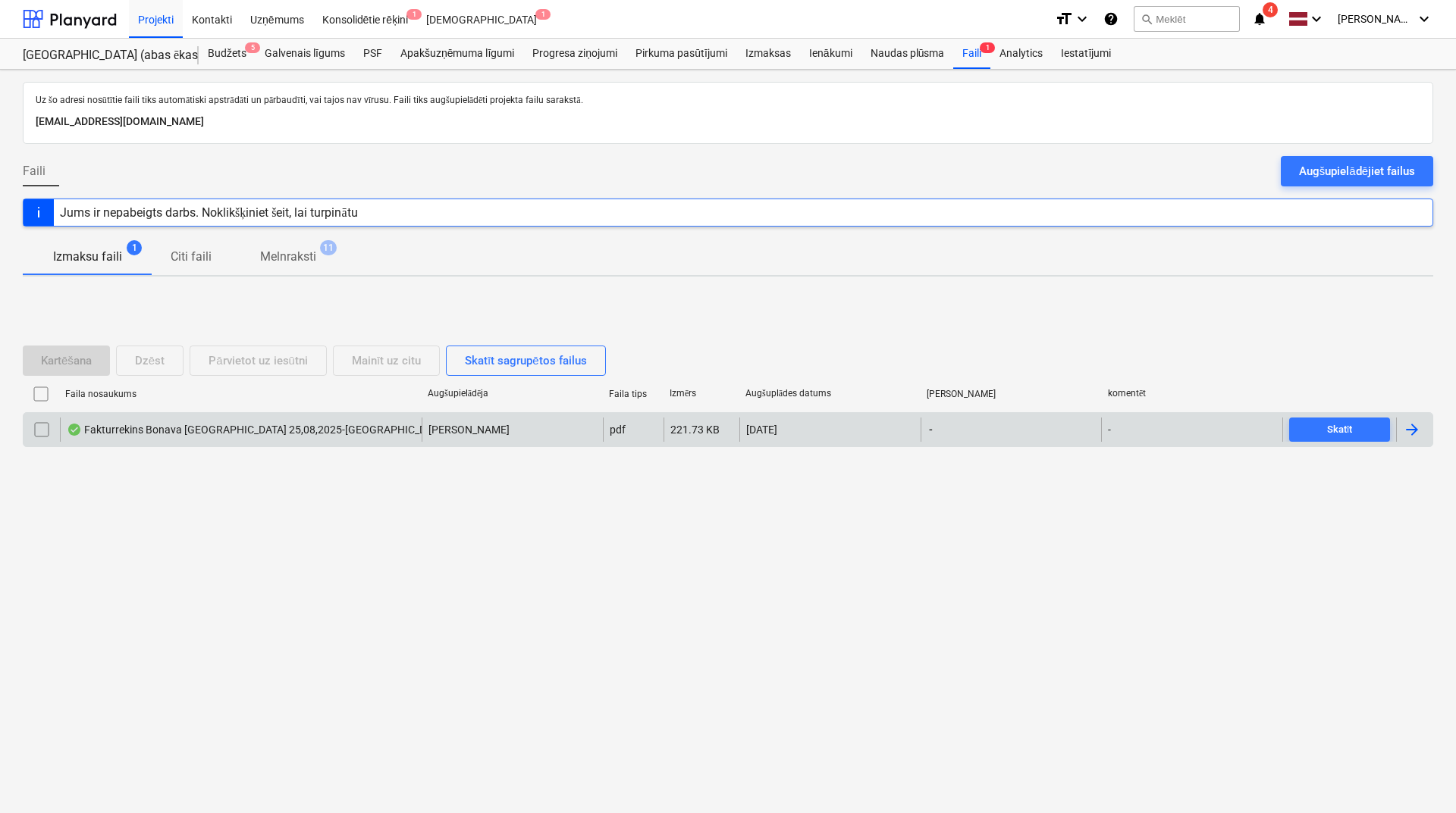
click at [1417, 426] on div at bounding box center [1412, 429] width 18 height 18
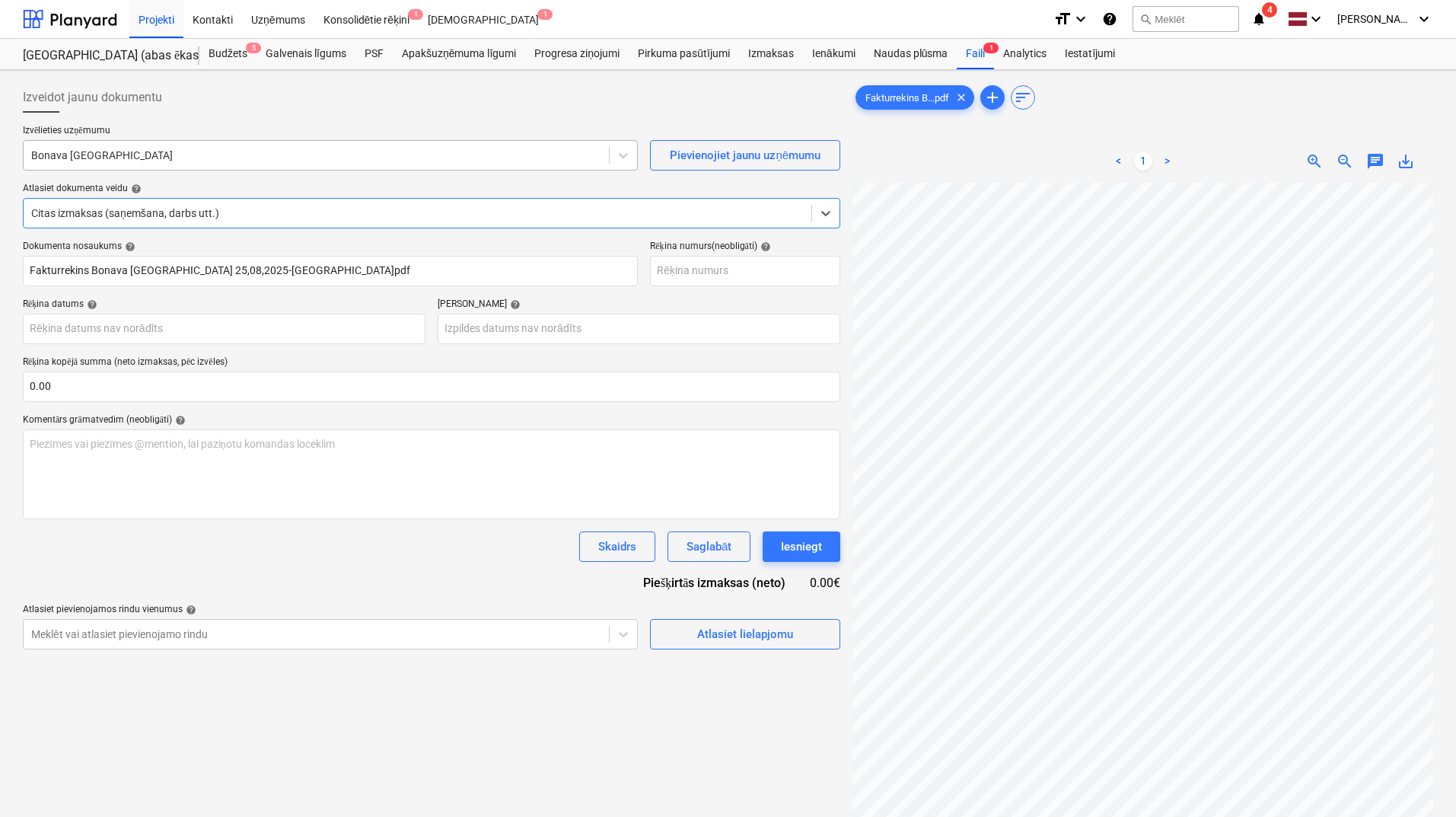
click at [439, 153] on div at bounding box center [317, 154] width 570 height 15
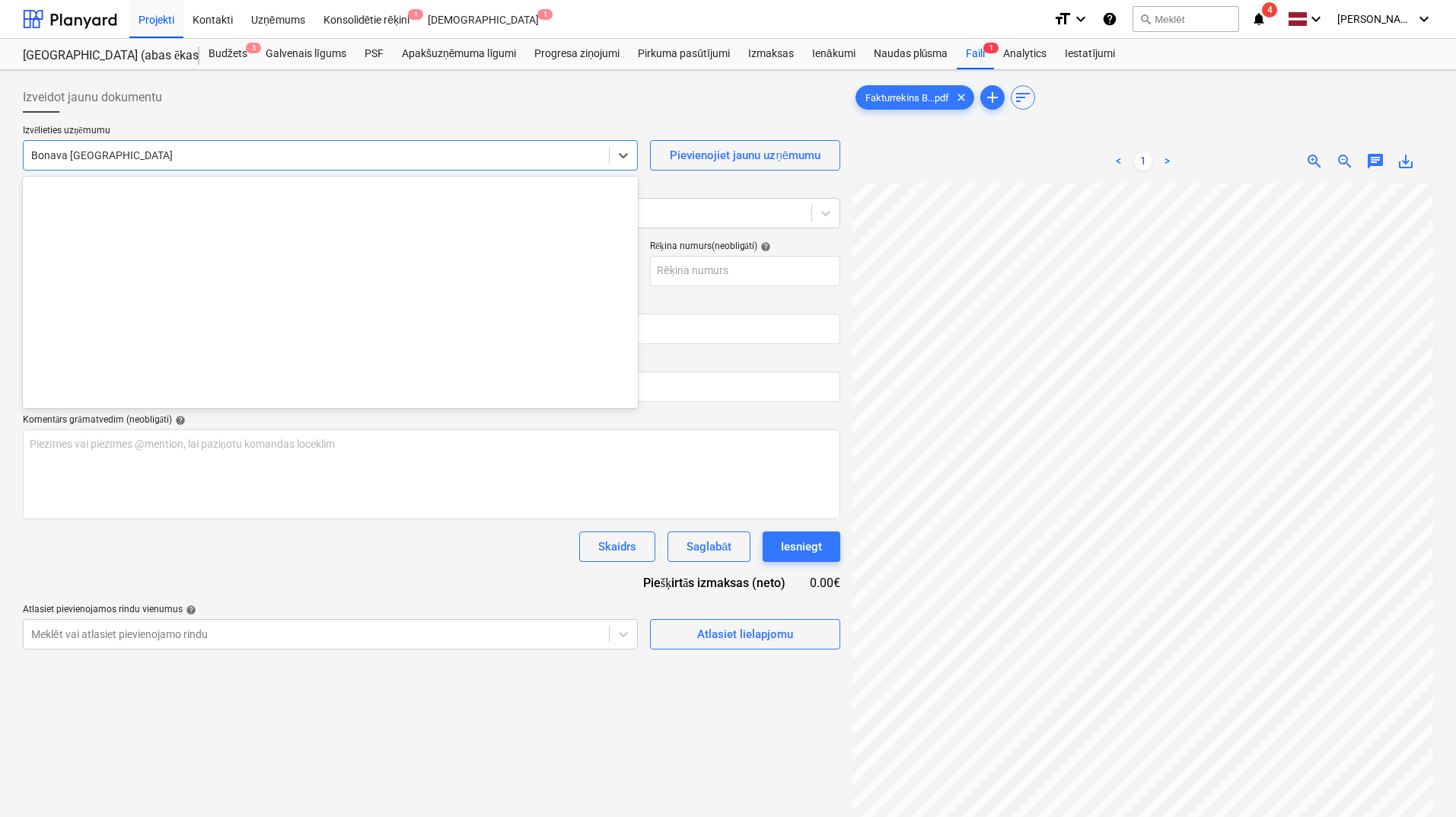
scroll to position [2746, 0]
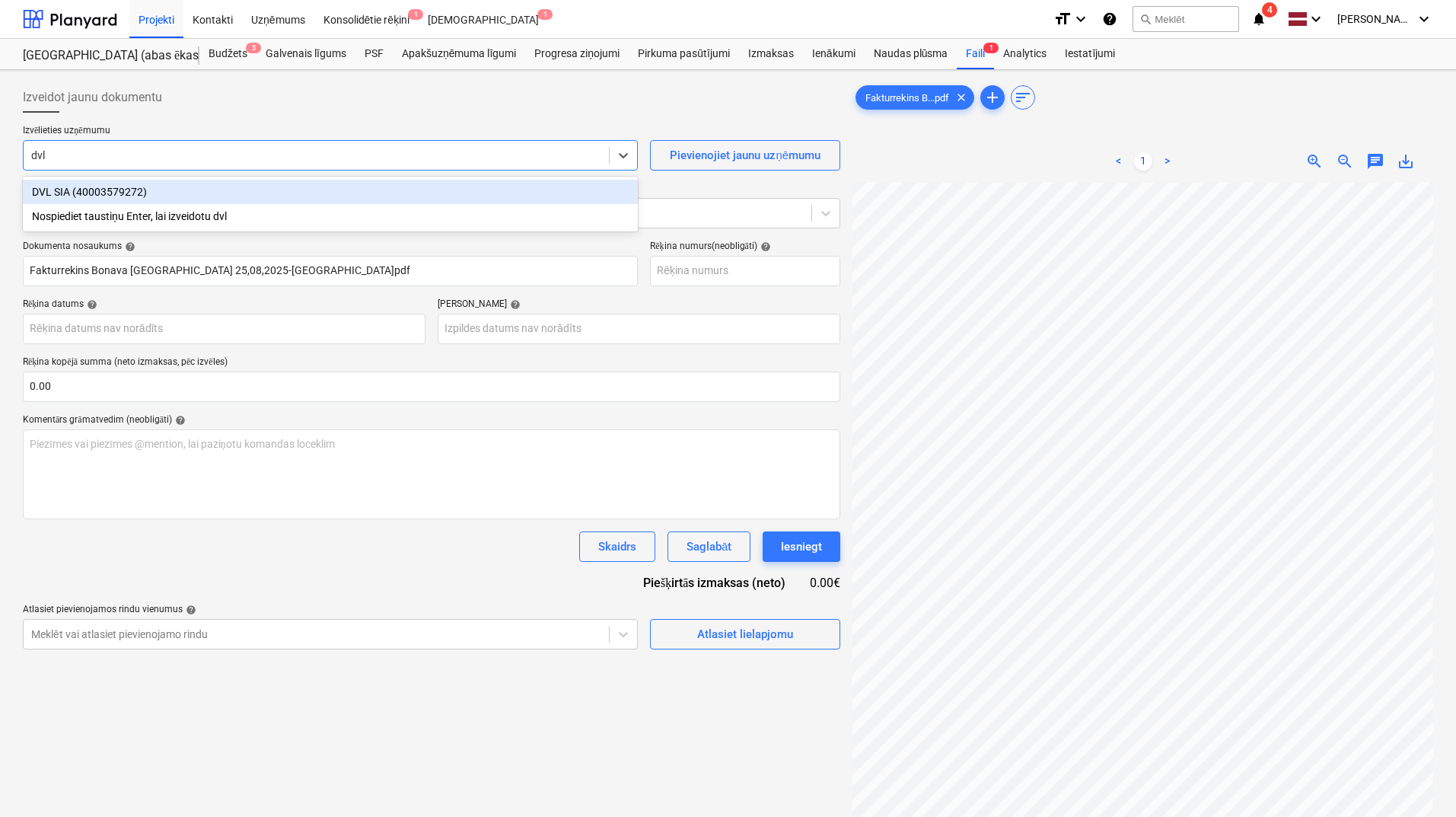
click at [415, 193] on div "DVL SIA (40003579272)" at bounding box center [330, 191] width 615 height 24
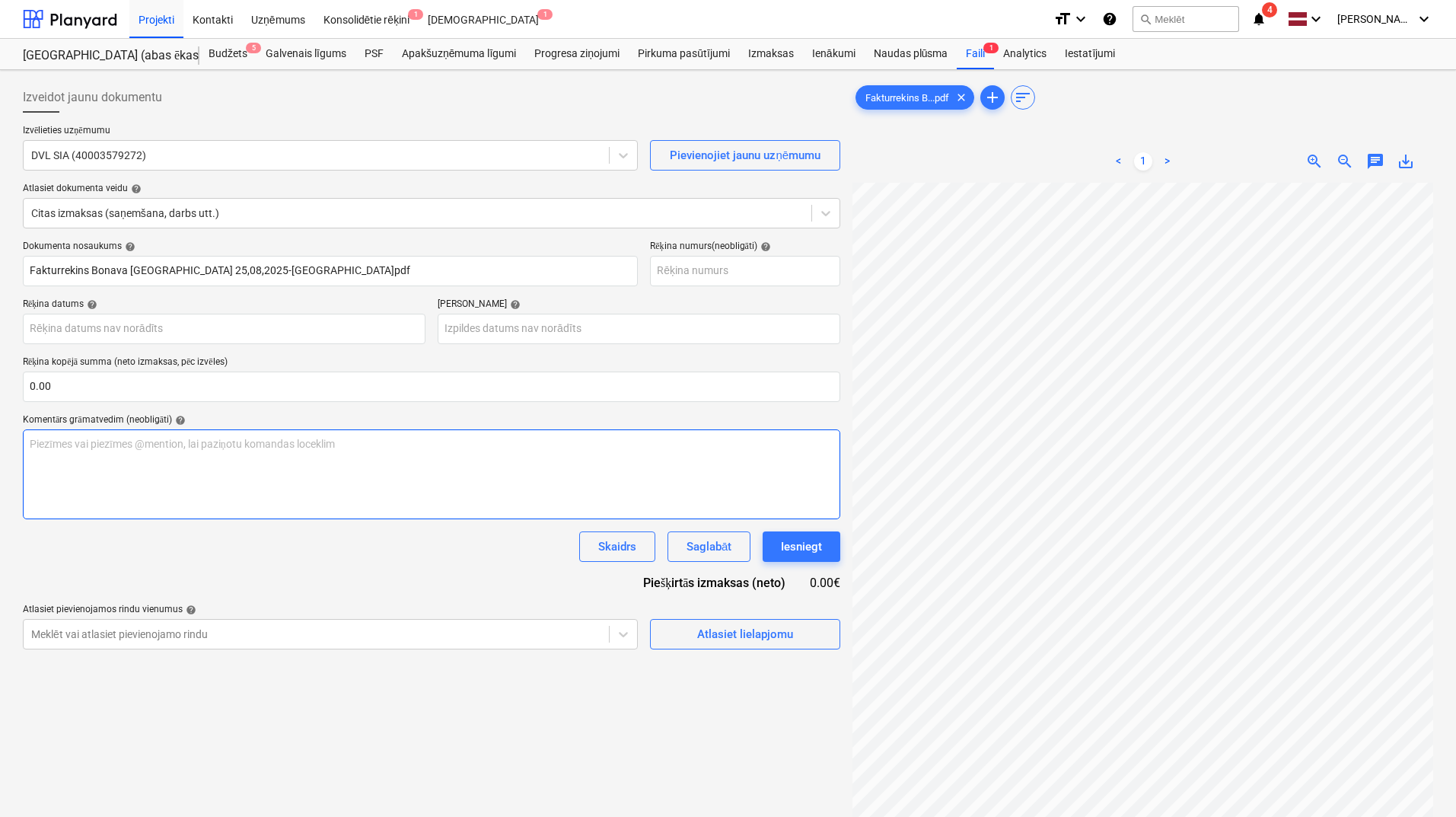
scroll to position [64, 90]
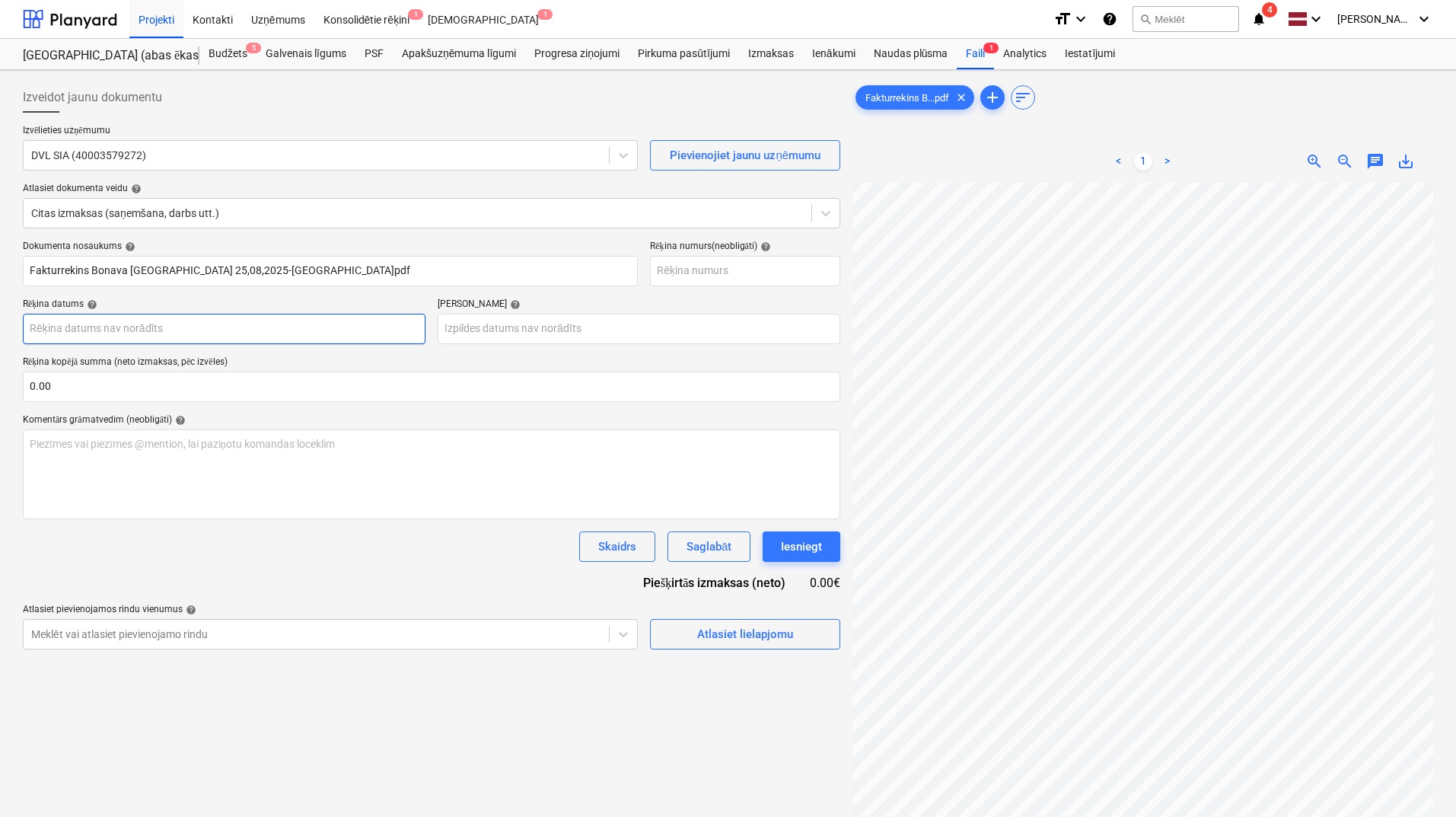
click at [170, 323] on body "Projekti Kontakti Uzņēmums Konsolidētie rēķini 1 Iesūtne 1 format_size keyboard…" at bounding box center [728, 408] width 1456 height 817
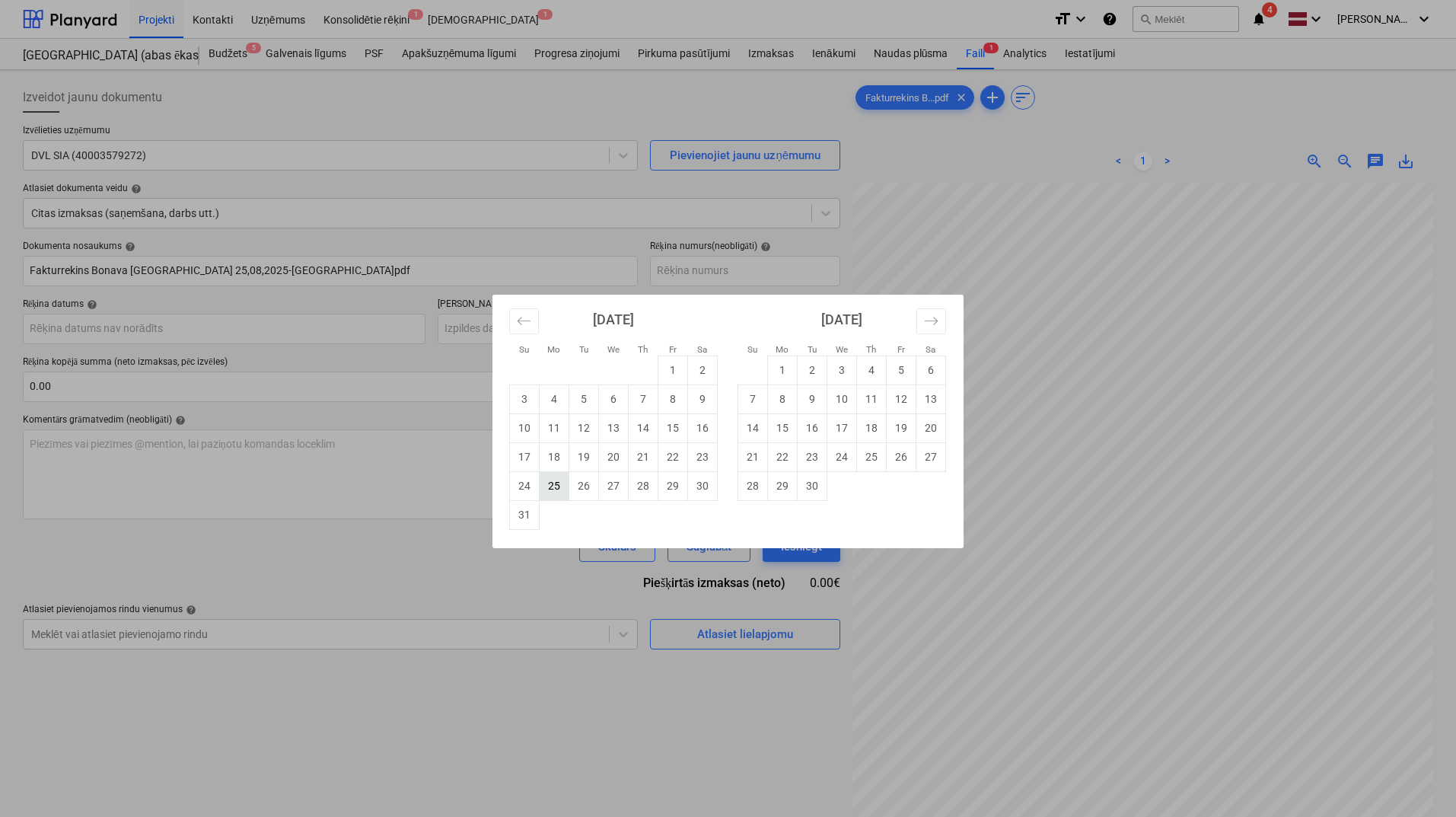
click at [565, 492] on td "25" at bounding box center [555, 485] width 30 height 29
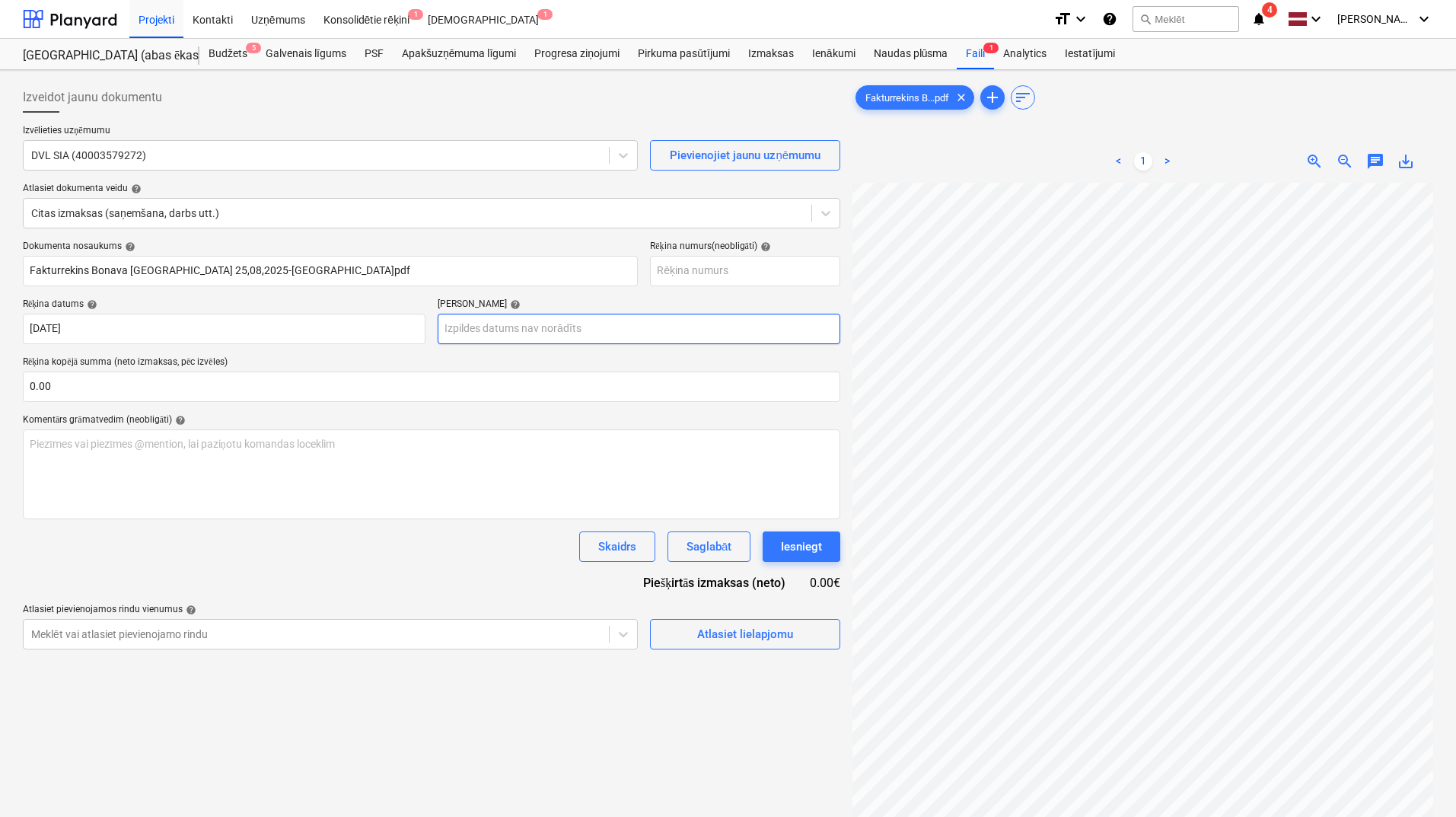
click at [545, 337] on body "Projekti Kontakti Uzņēmums Konsolidētie rēķini 1 Iesūtne 1 format_size keyboard…" at bounding box center [728, 408] width 1456 height 817
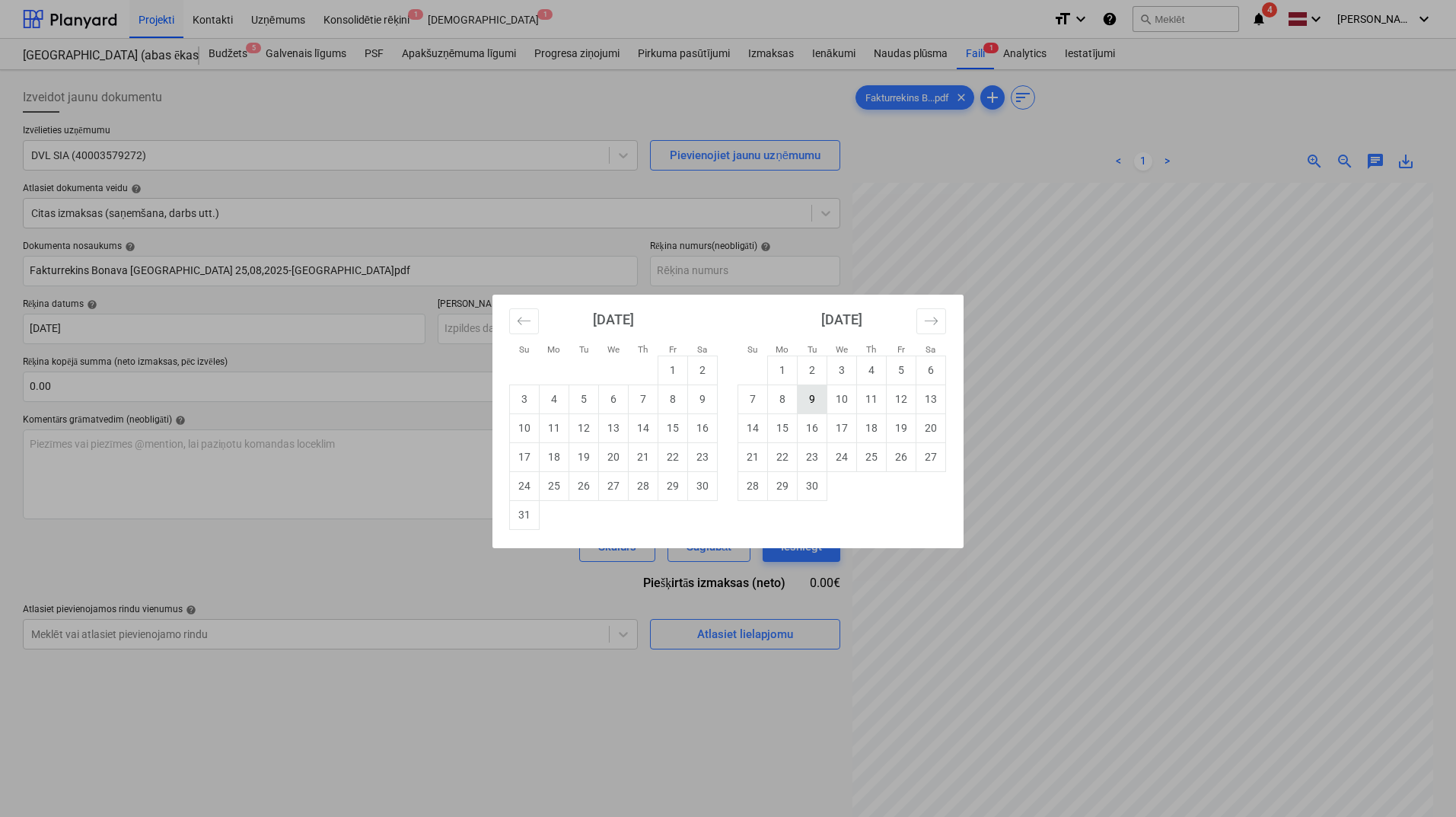
click at [810, 406] on td "9" at bounding box center [813, 399] width 30 height 29
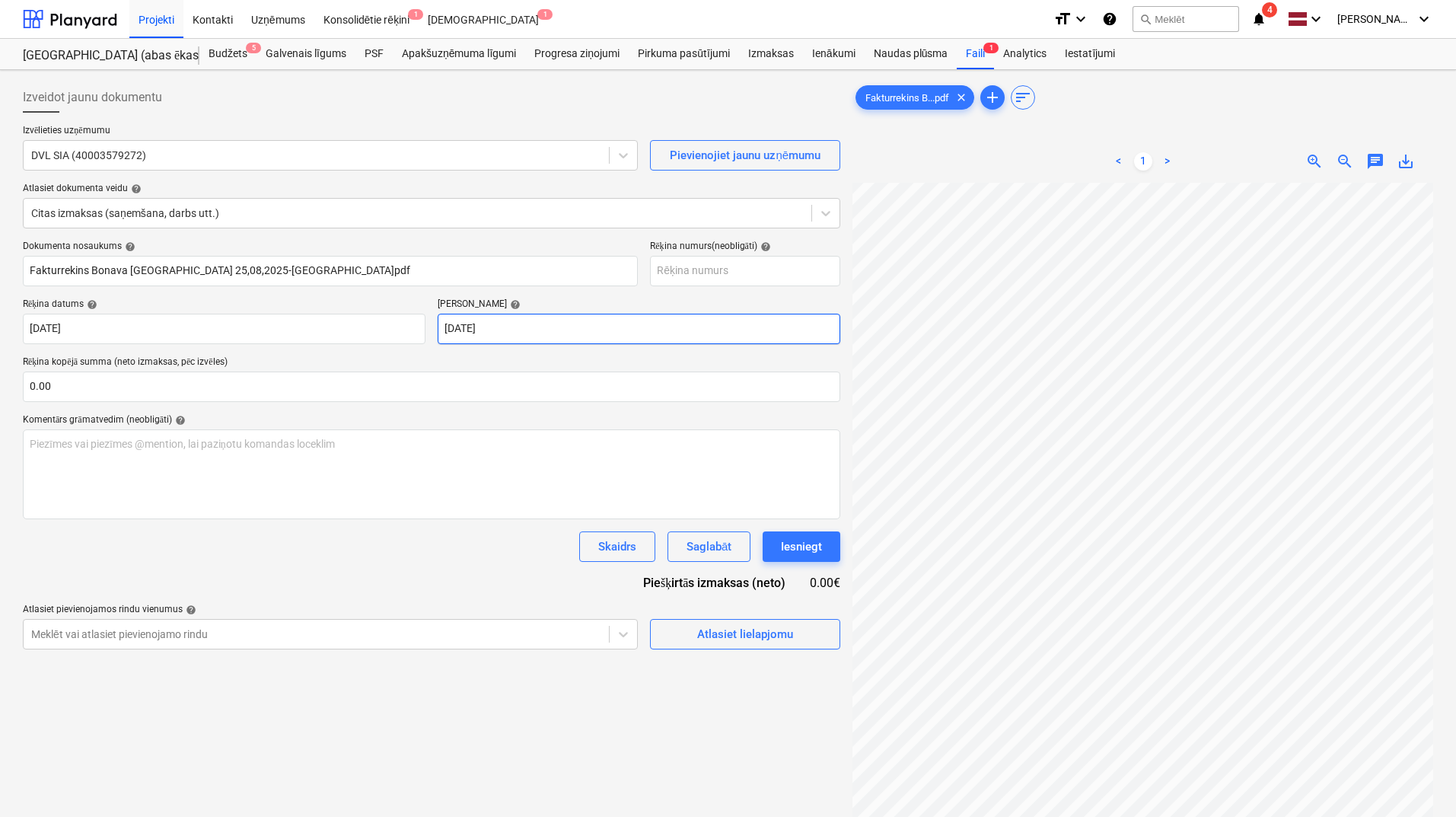
click at [582, 321] on body "Projekti Kontakti Uzņēmums Konsolidētie rēķini 1 Iesūtne 1 format_size keyboard…" at bounding box center [728, 408] width 1456 height 817
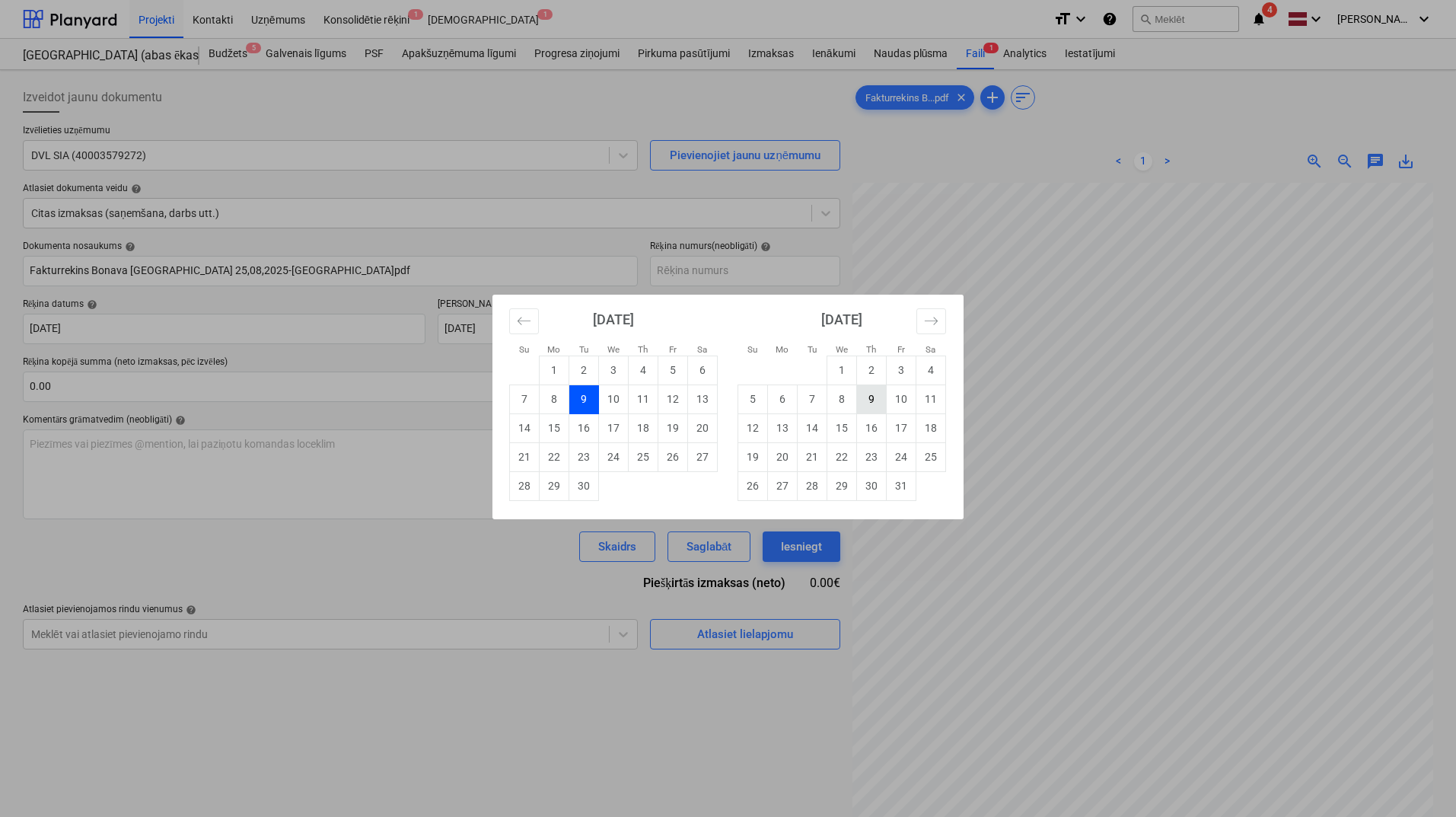
click at [871, 397] on td "9" at bounding box center [872, 399] width 30 height 29
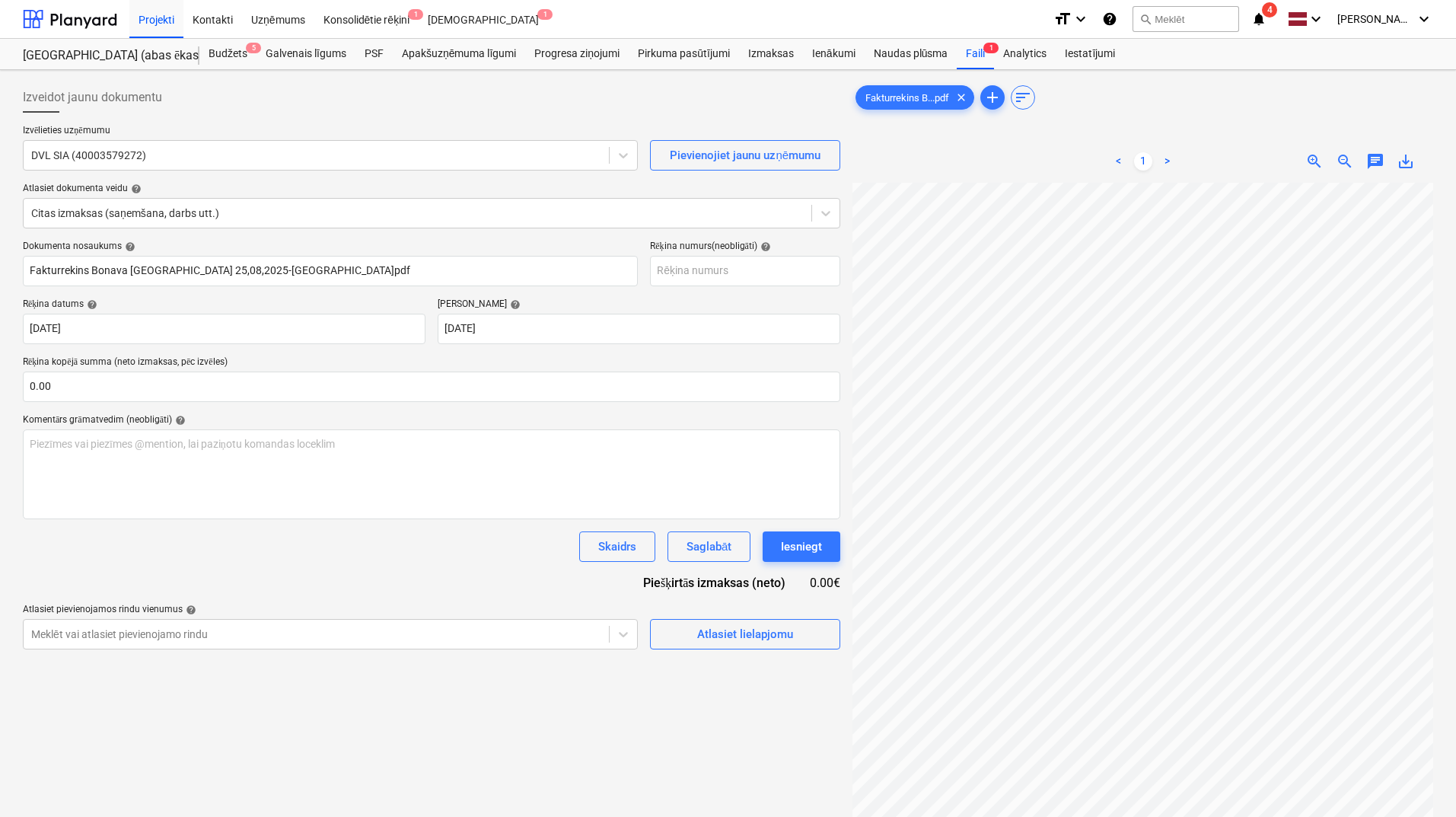
scroll to position [93, 107]
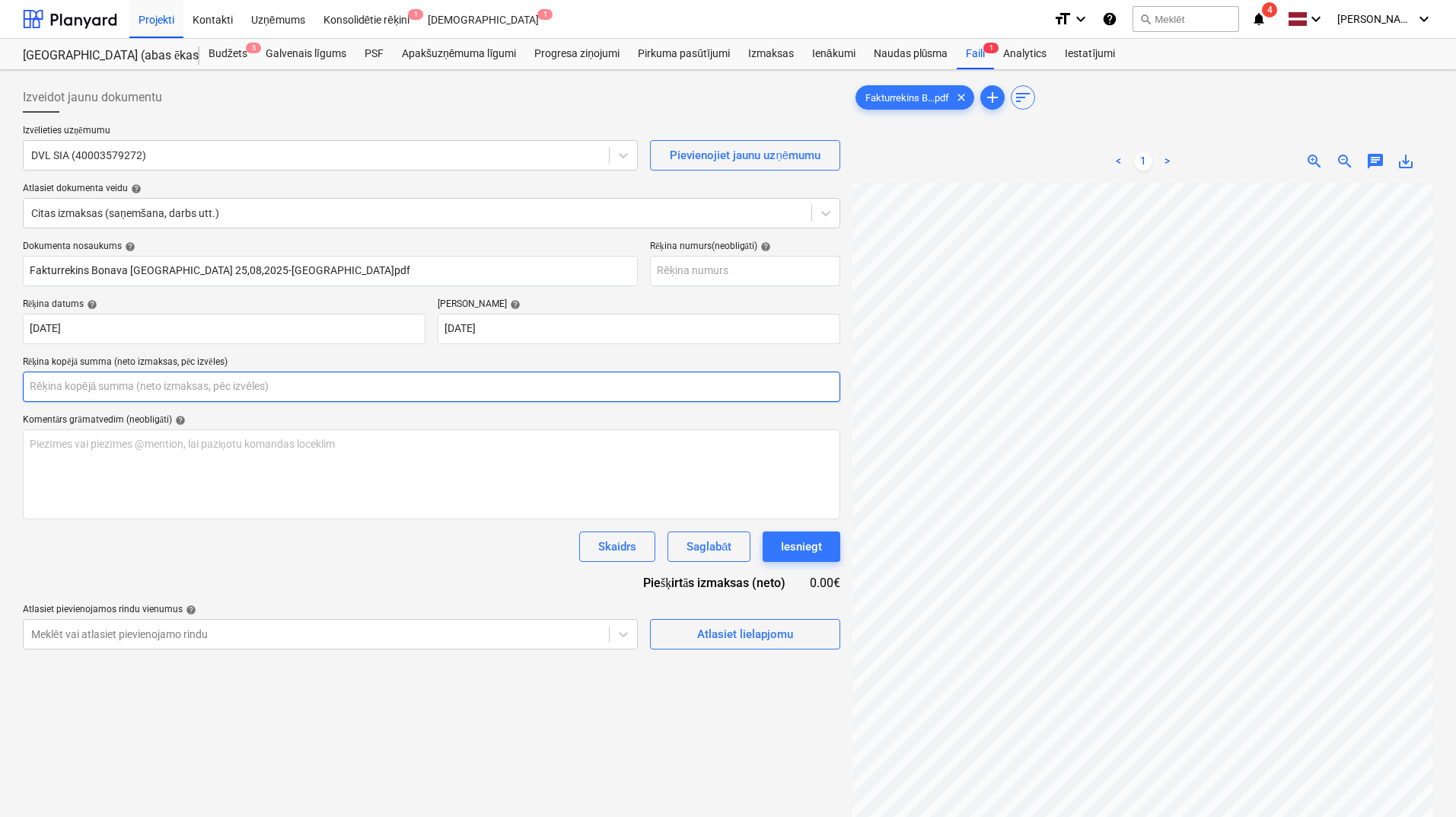
click at [128, 390] on input "text" at bounding box center [431, 387] width 817 height 31
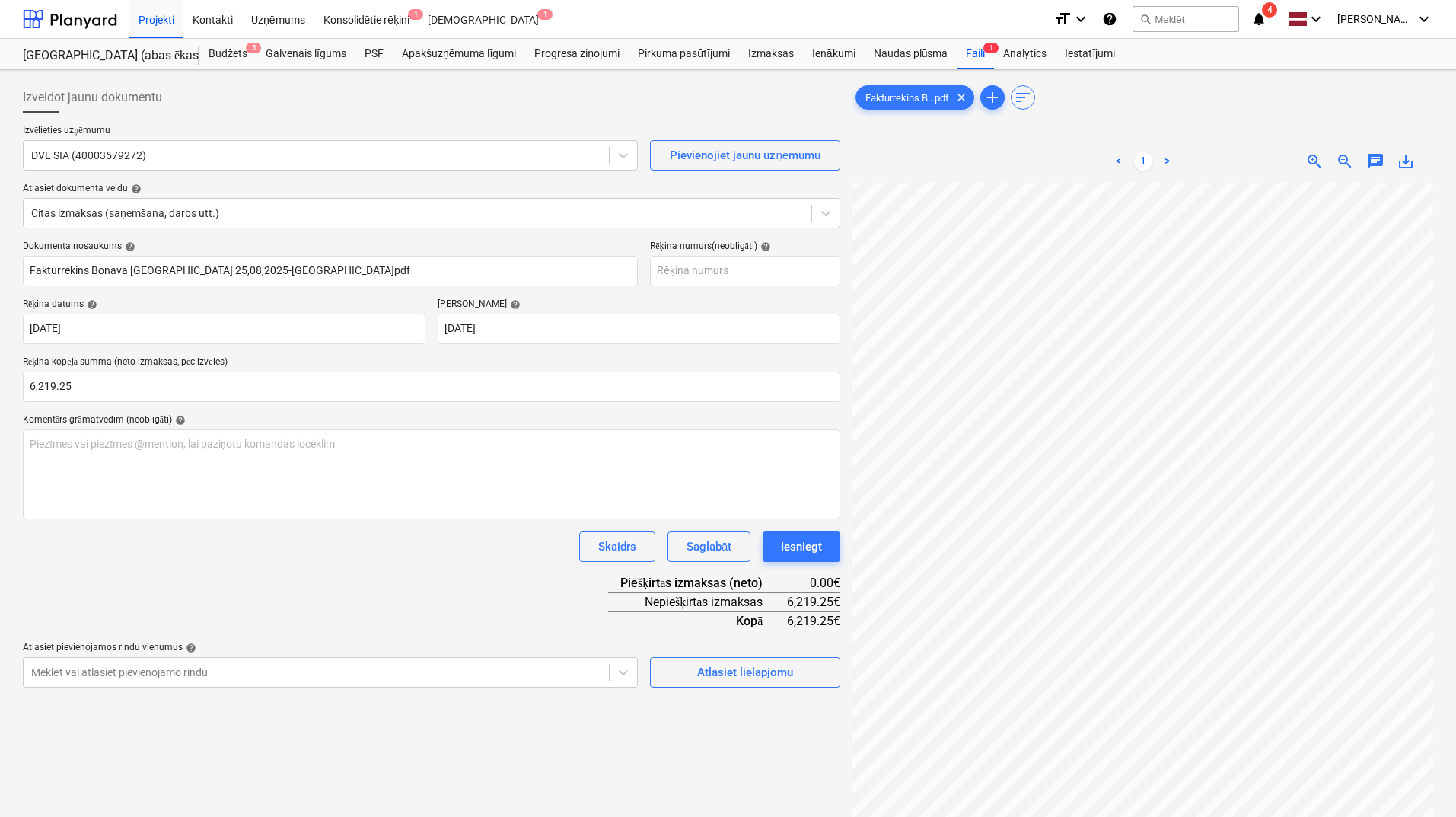
click at [271, 555] on div "Skaidrs Saglabāt Iesniegt" at bounding box center [431, 546] width 817 height 31
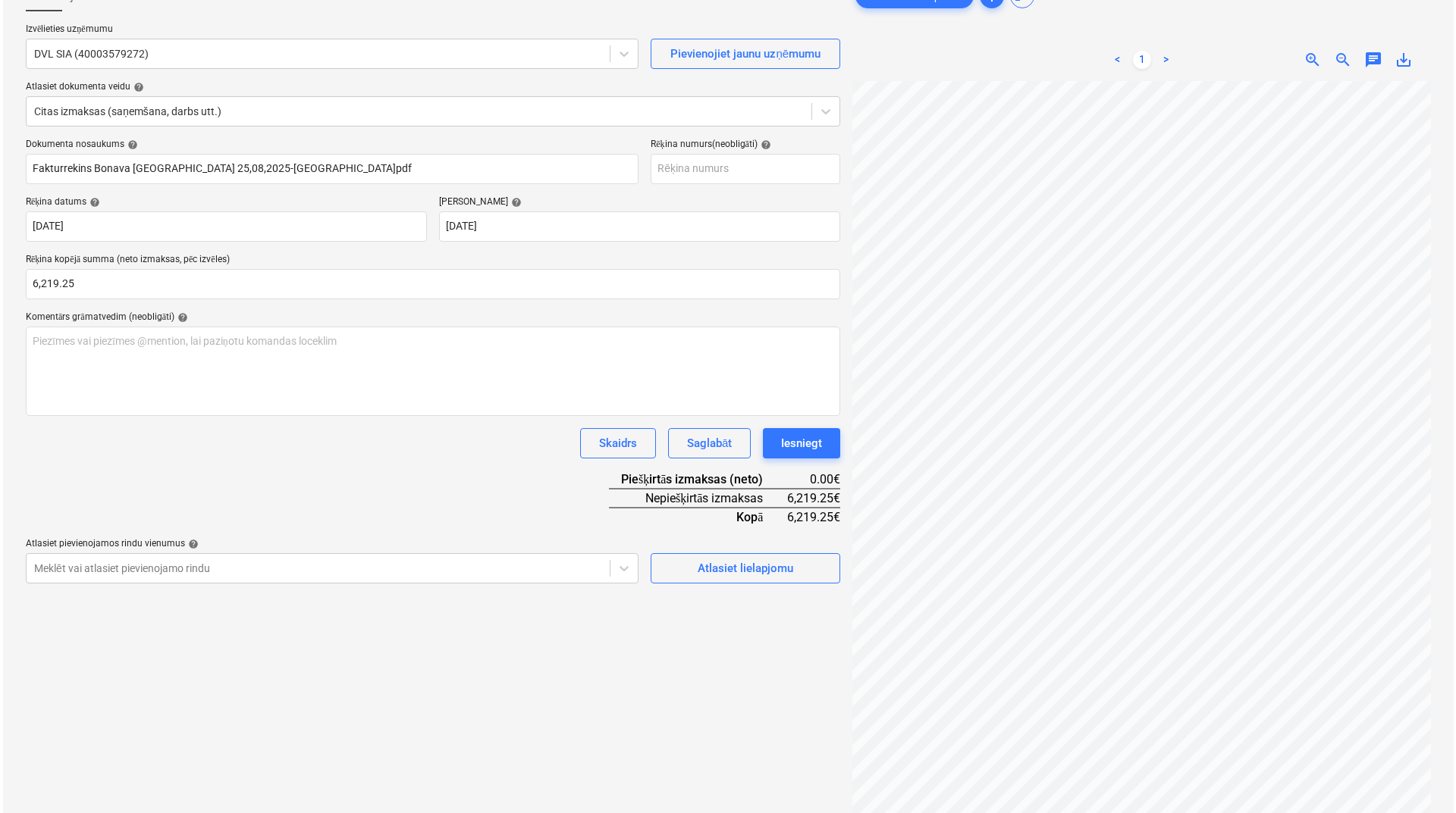
scroll to position [98, 72]
click at [722, 570] on div "Atlasiet lielapjomu" at bounding box center [742, 568] width 95 height 20
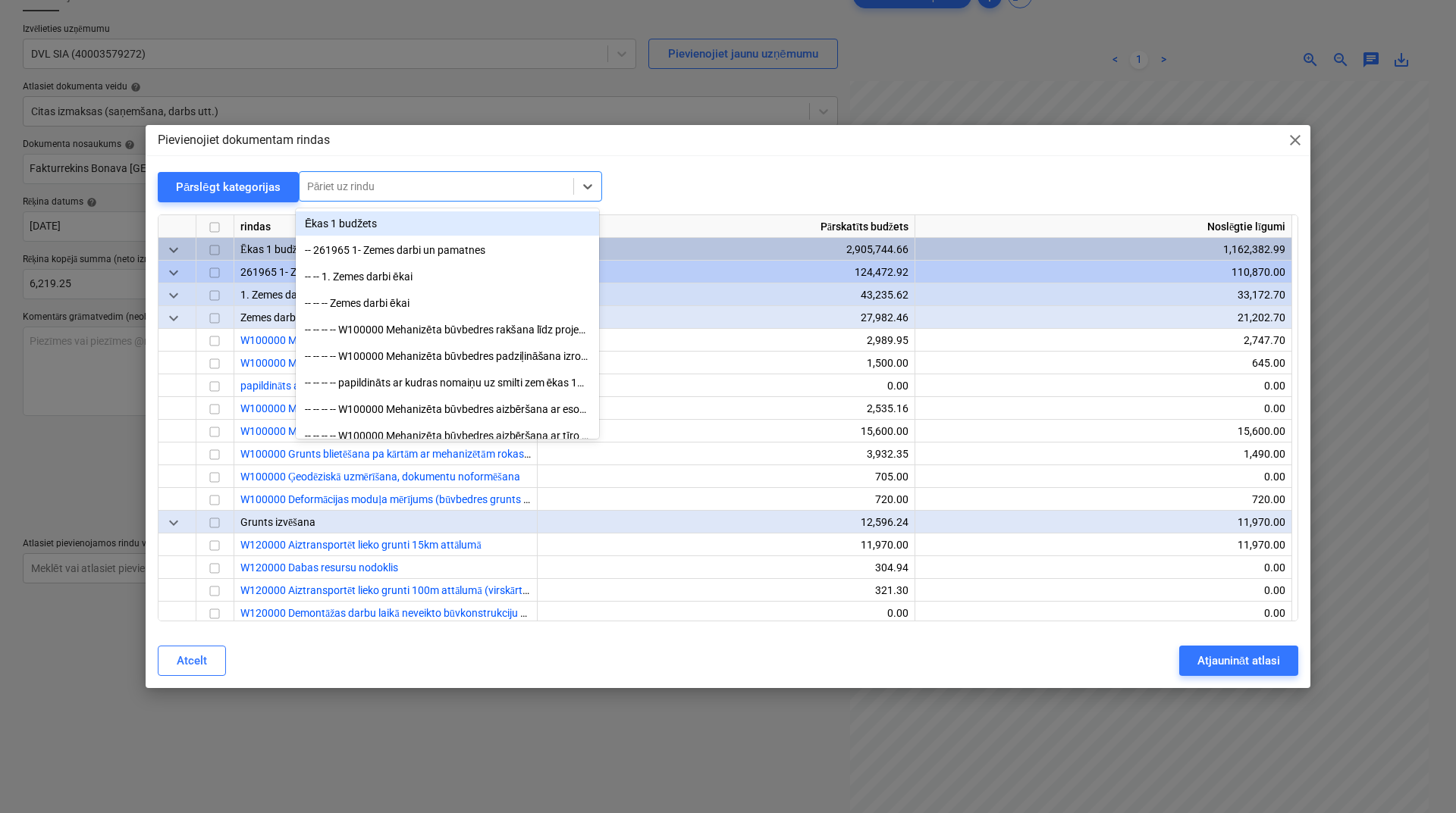
click at [380, 194] on div at bounding box center [436, 186] width 258 height 15
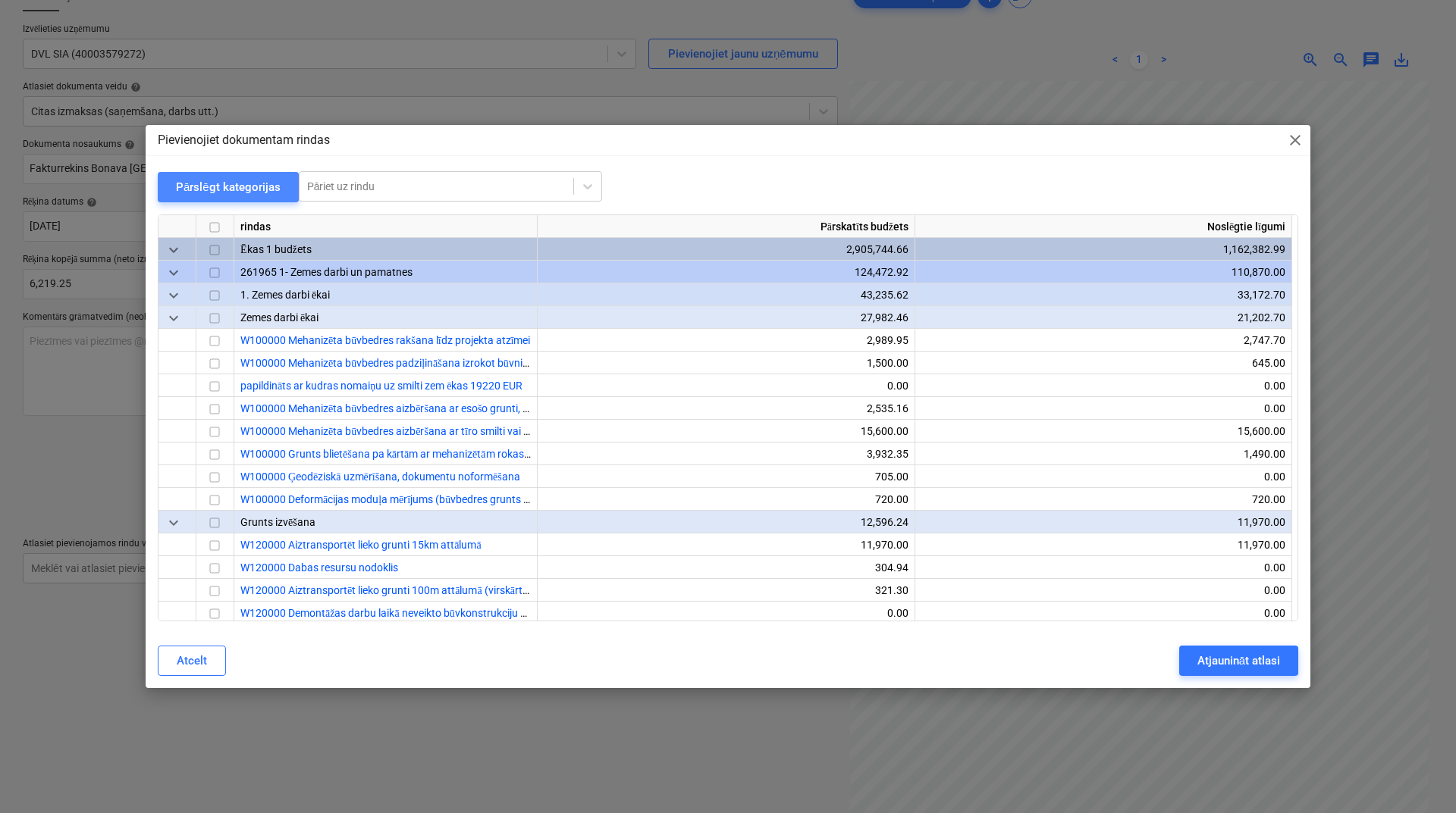
click at [259, 185] on div "Pārslēgt kategorijas" at bounding box center [228, 186] width 105 height 20
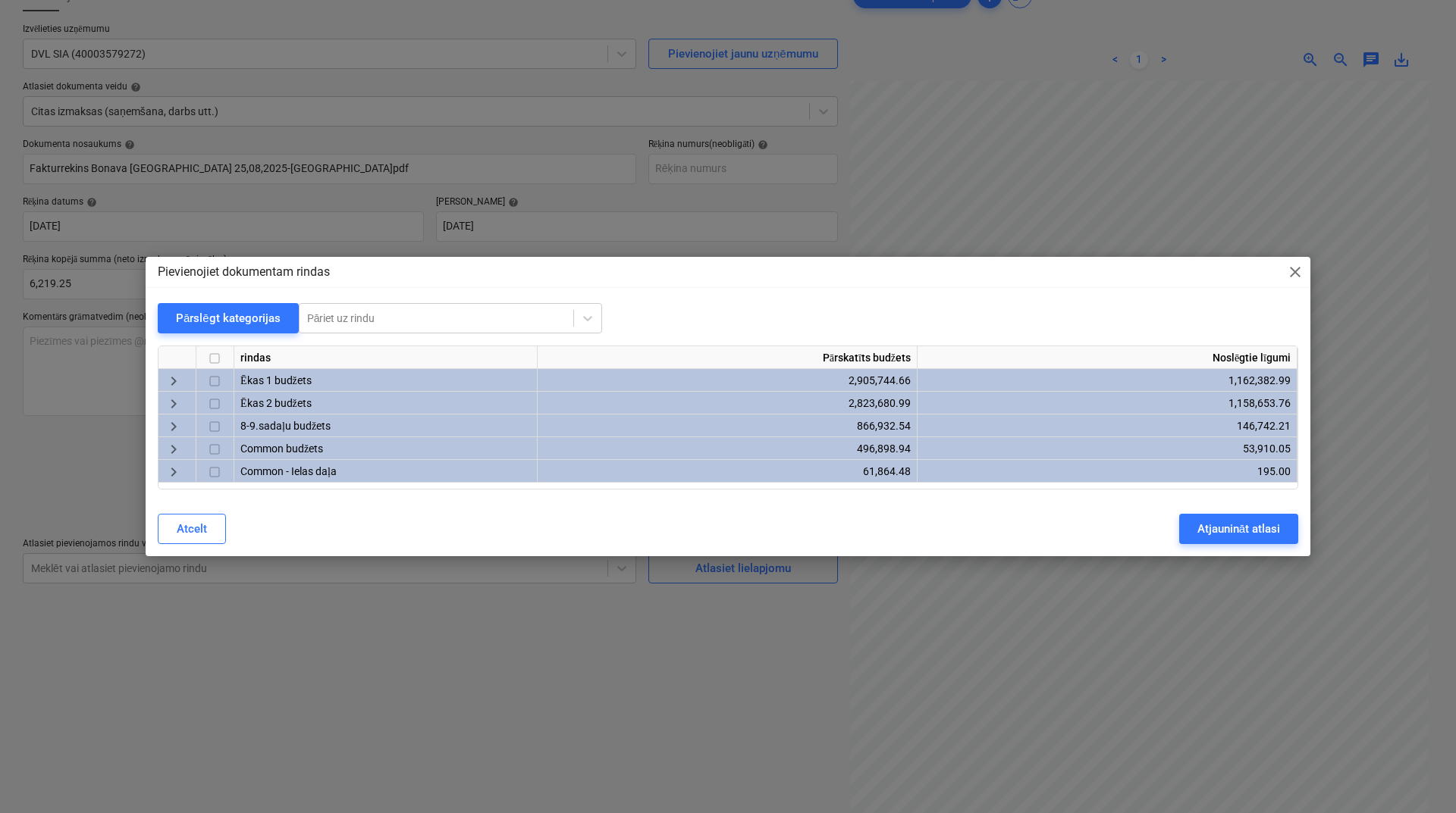
click at [165, 398] on span "keyboard_arrow_right" at bounding box center [173, 404] width 18 height 18
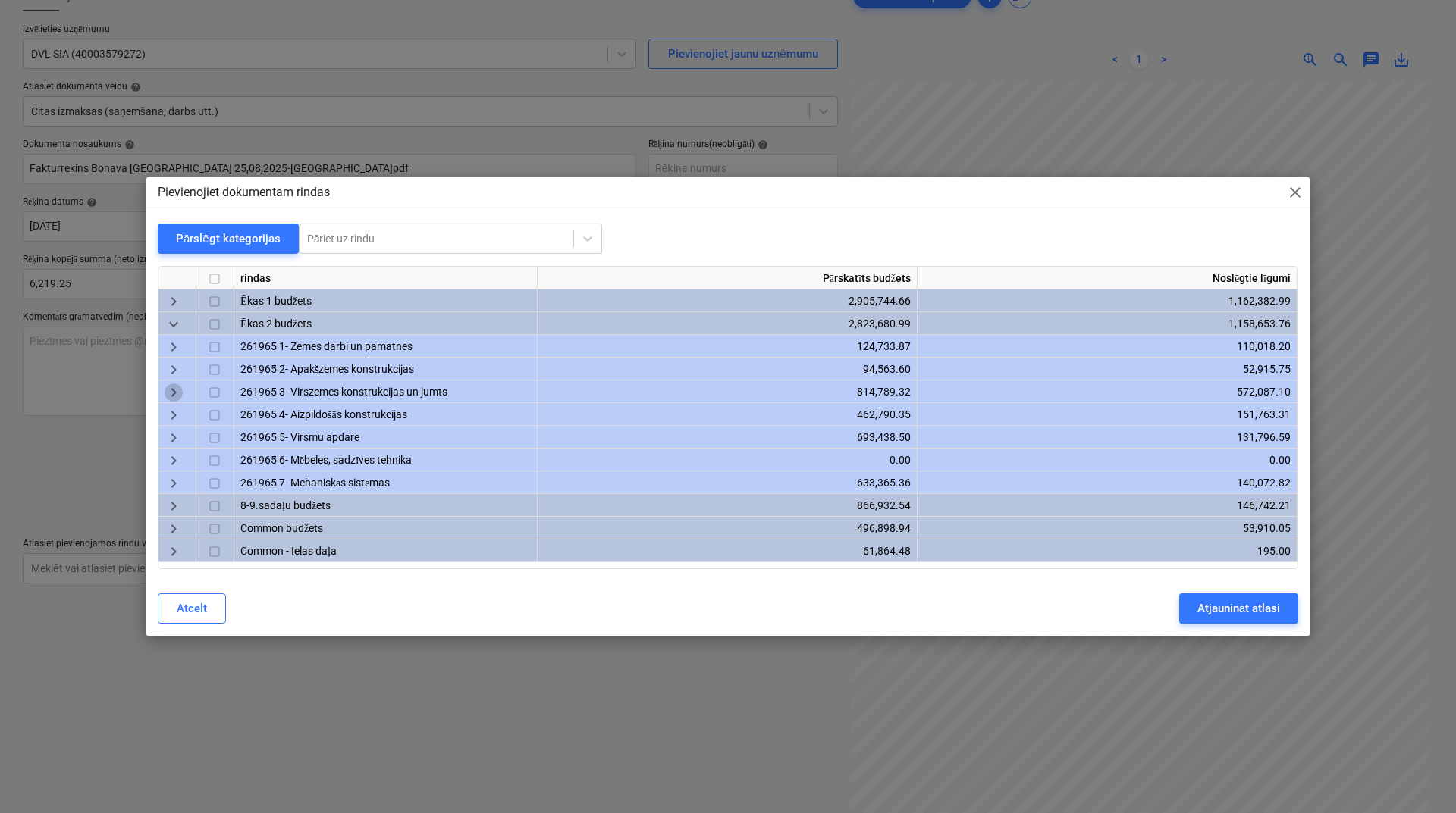
click at [176, 394] on span "keyboard_arrow_right" at bounding box center [173, 392] width 18 height 18
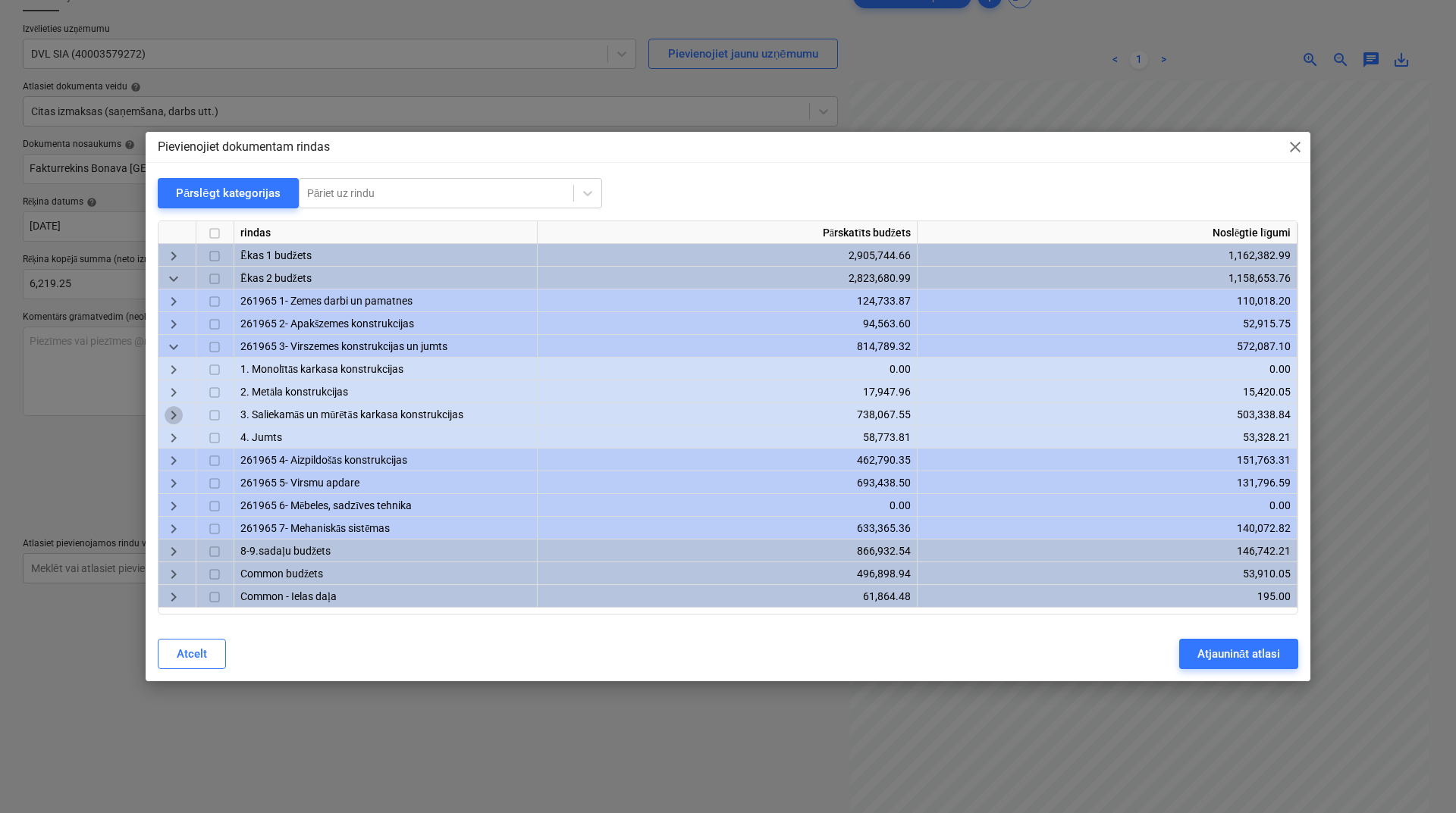
click at [173, 411] on span "keyboard_arrow_right" at bounding box center [173, 416] width 18 height 18
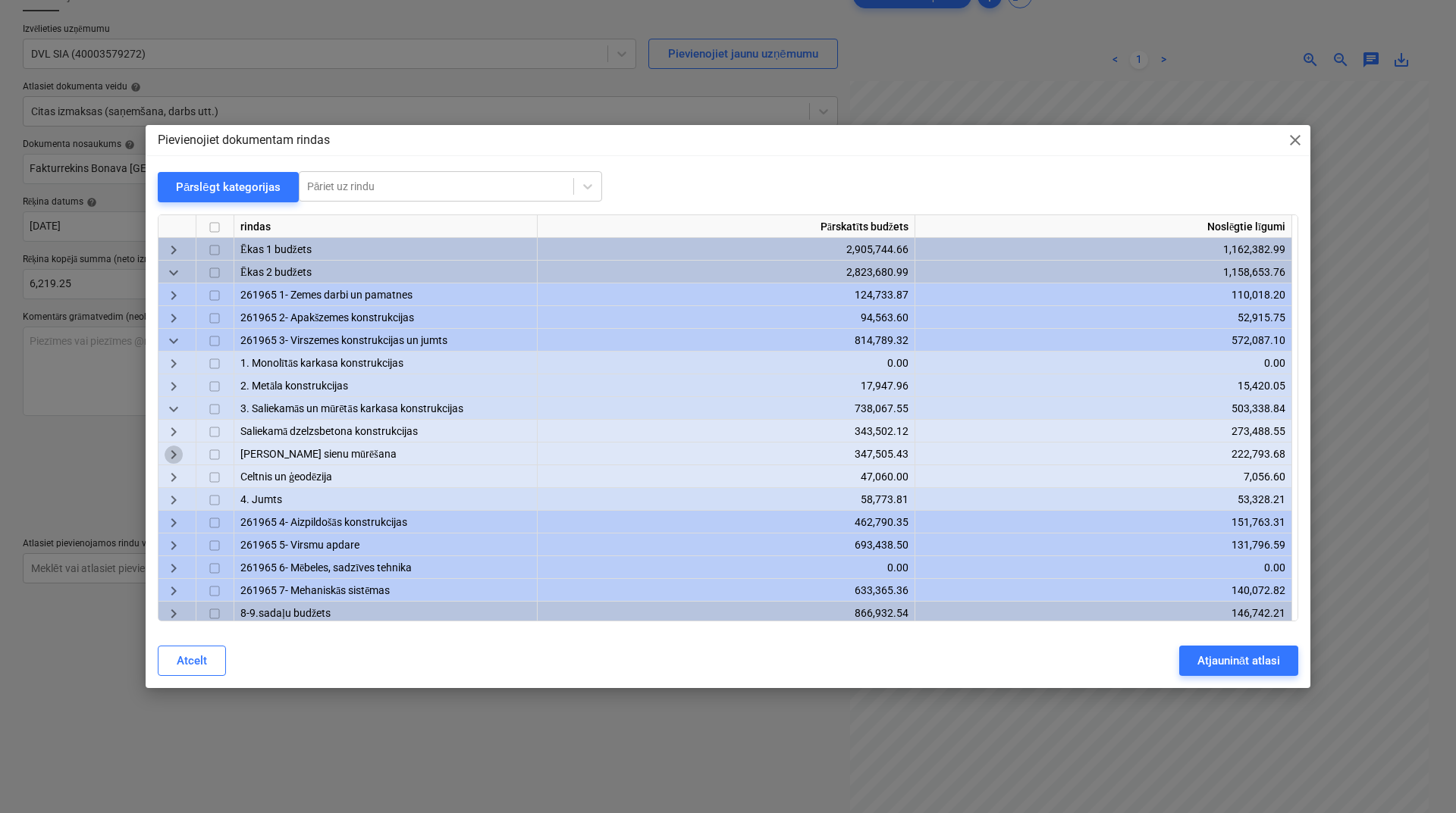
click at [180, 452] on span "keyboard_arrow_right" at bounding box center [173, 454] width 18 height 18
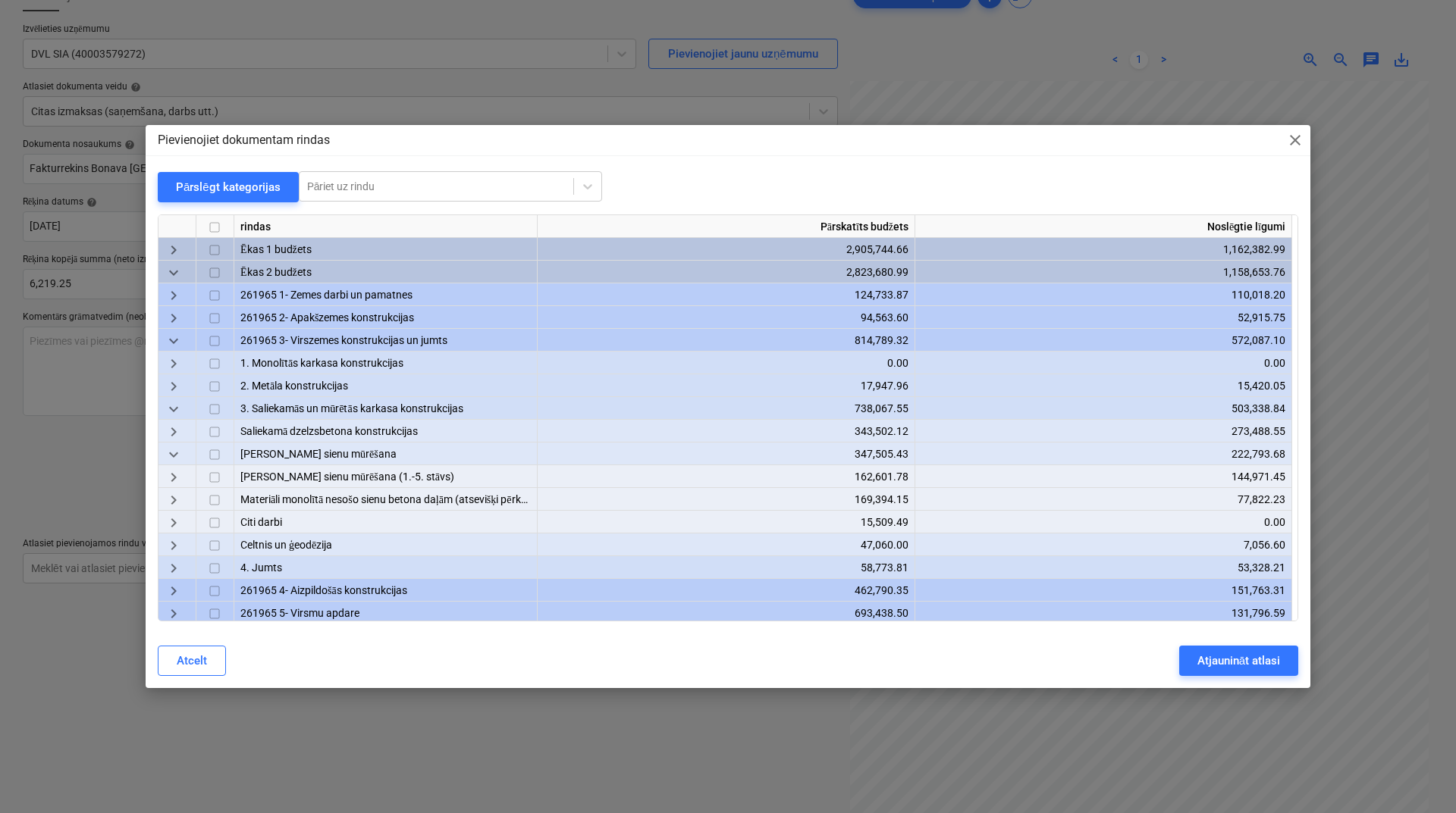
click at [173, 494] on span "keyboard_arrow_right" at bounding box center [173, 499] width 18 height 18
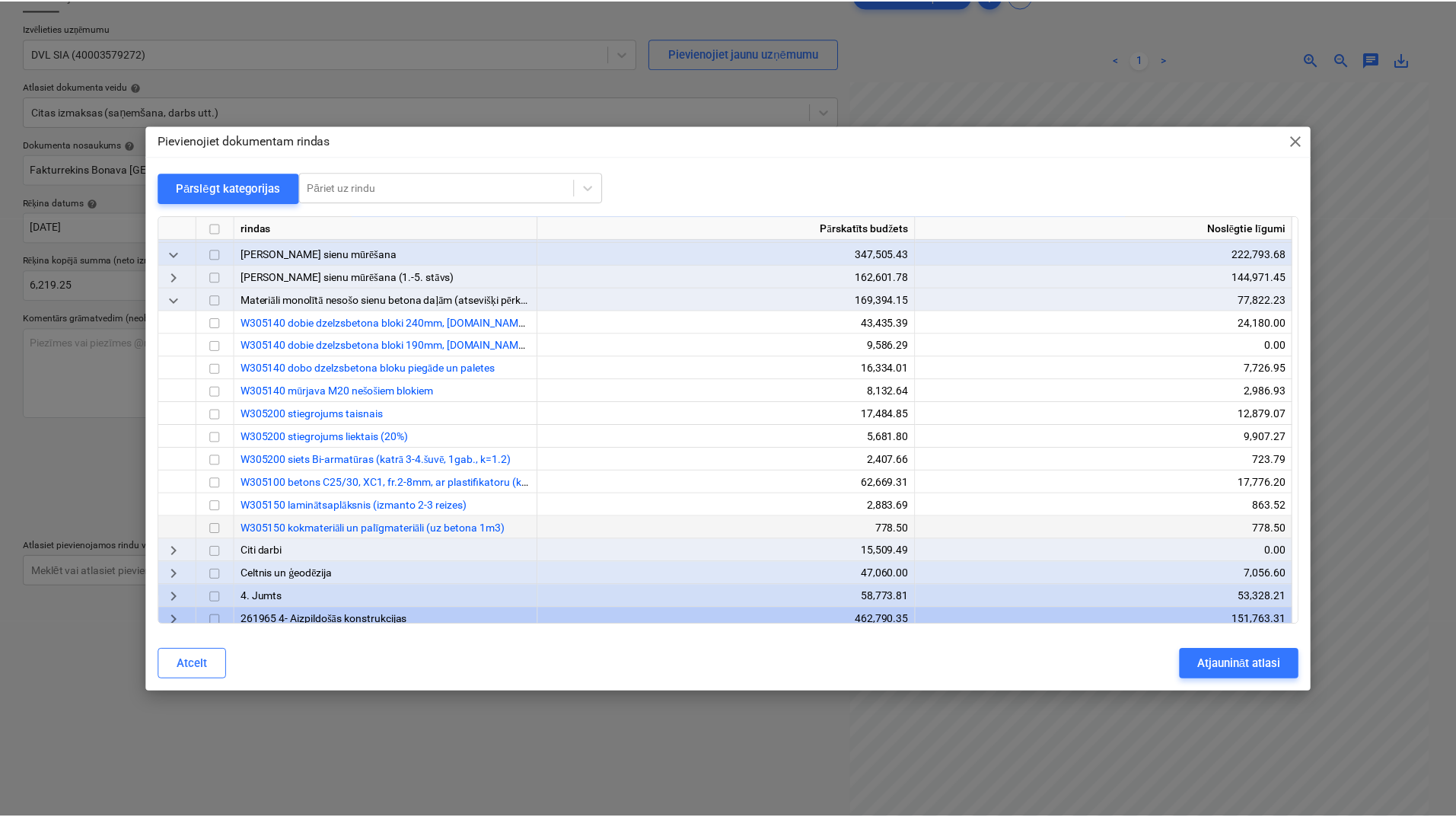
scroll to position [203, 0]
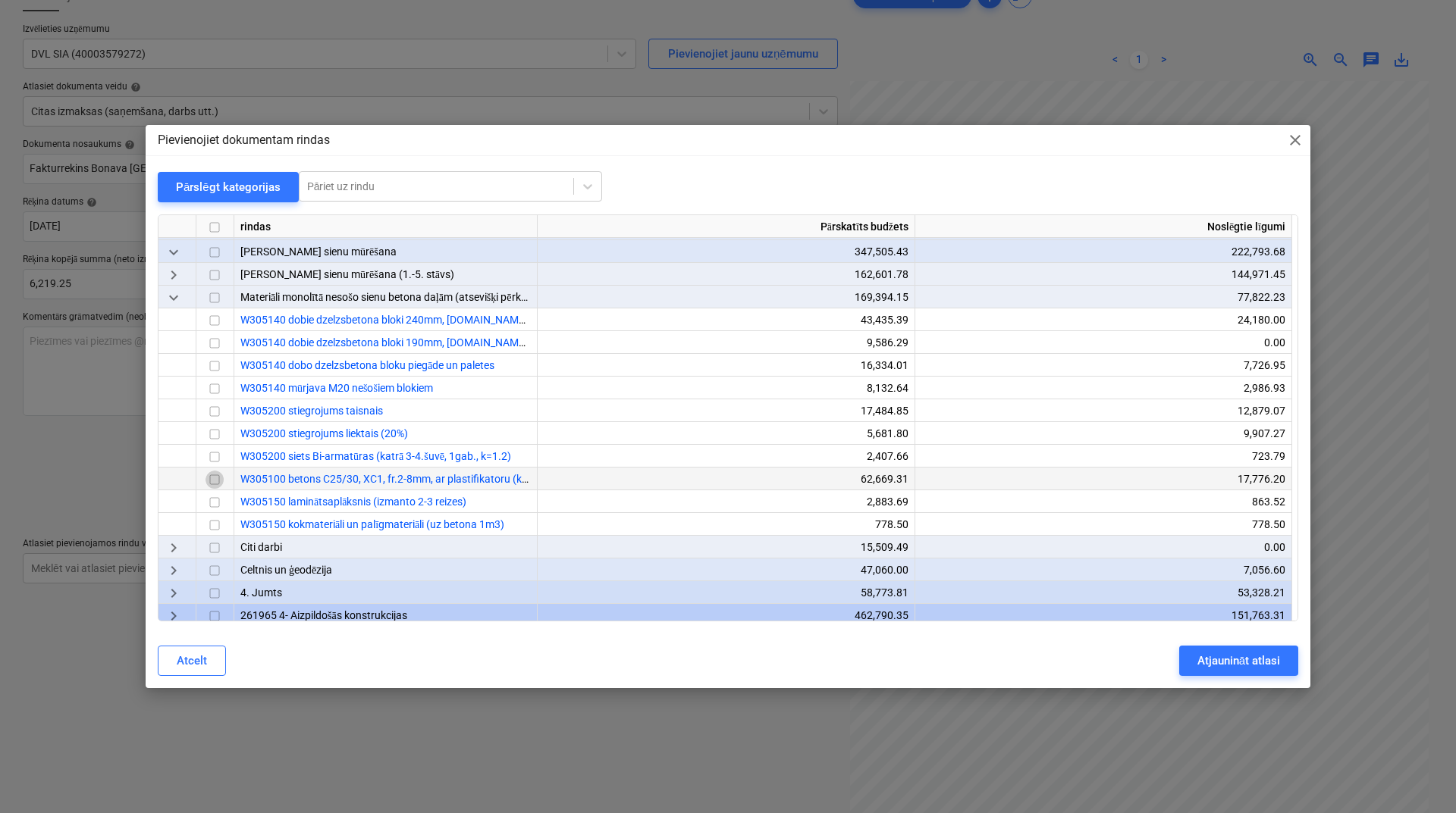
click at [208, 480] on input "checkbox" at bounding box center [214, 479] width 18 height 18
click at [1243, 658] on div "Atjaunināt atlasi" at bounding box center [1239, 660] width 83 height 20
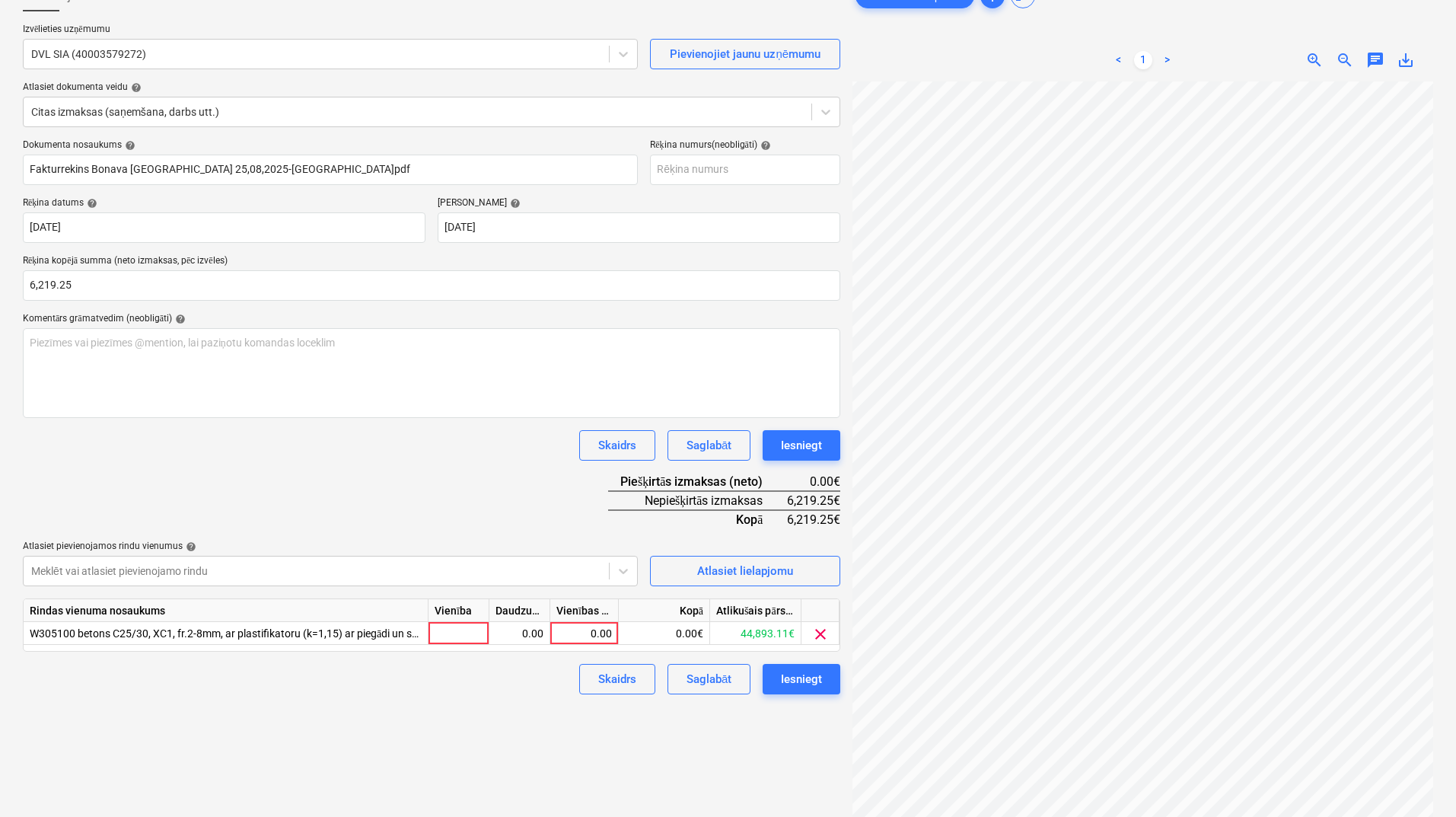
scroll to position [199, 72]
click at [578, 633] on div "0.00" at bounding box center [584, 634] width 56 height 23
click at [471, 491] on div "Dokumenta nosaukums help Fakturrekins Bonava [GEOGRAPHIC_DATA] 25,08,2025-[GEOG…" at bounding box center [431, 417] width 817 height 555
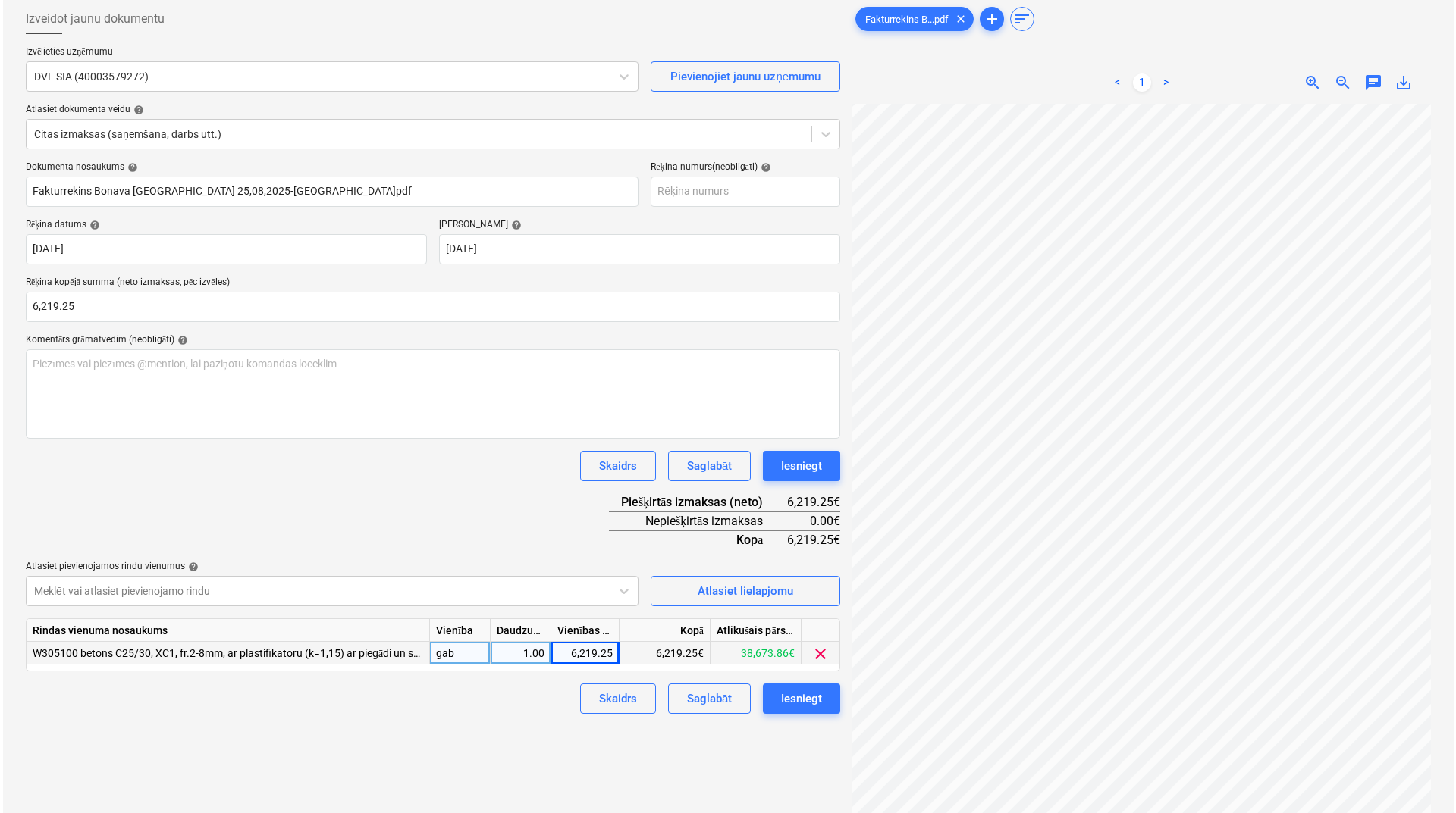
scroll to position [151, 0]
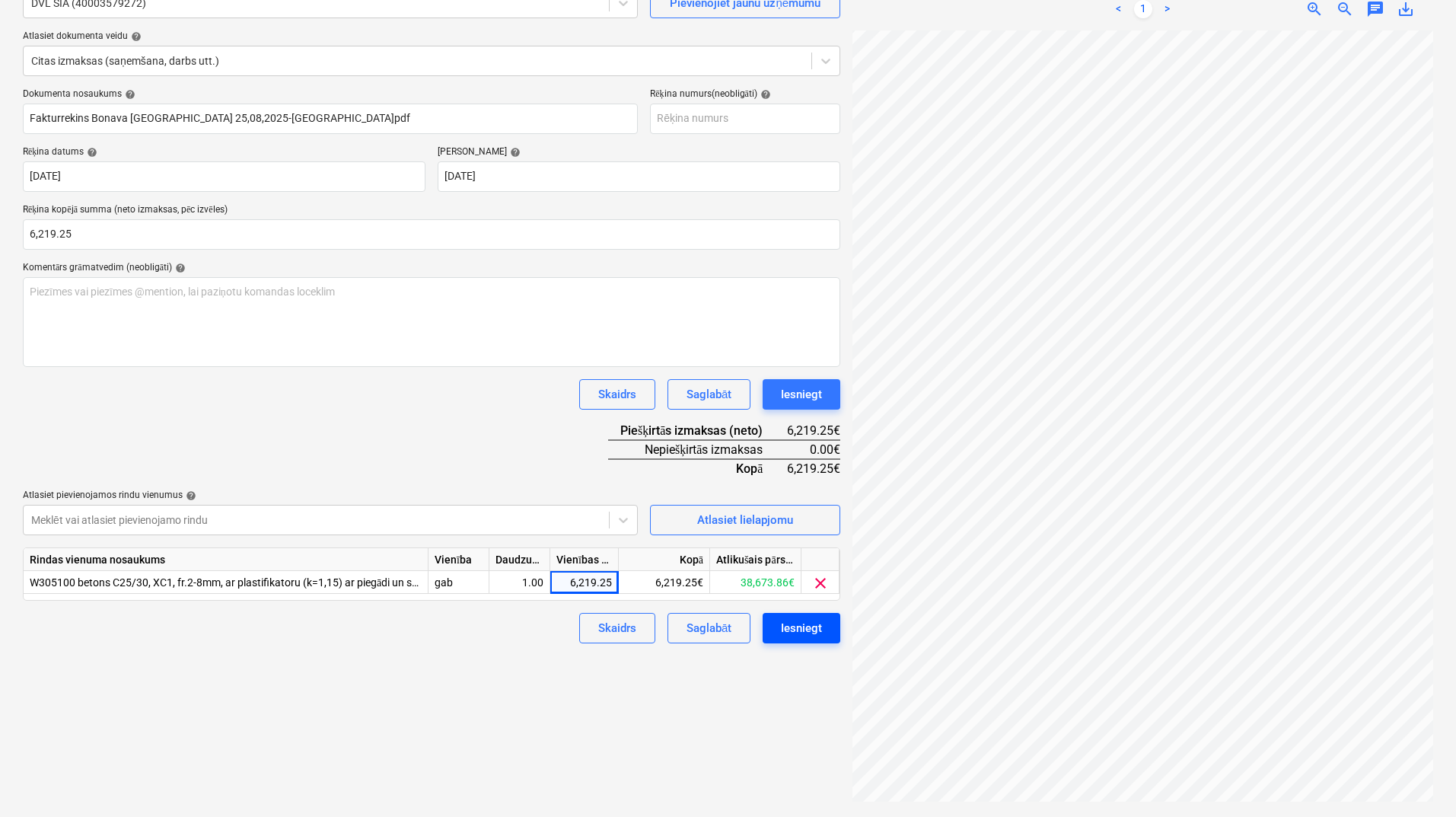
click at [795, 633] on div "Iesniegt" at bounding box center [802, 628] width 41 height 20
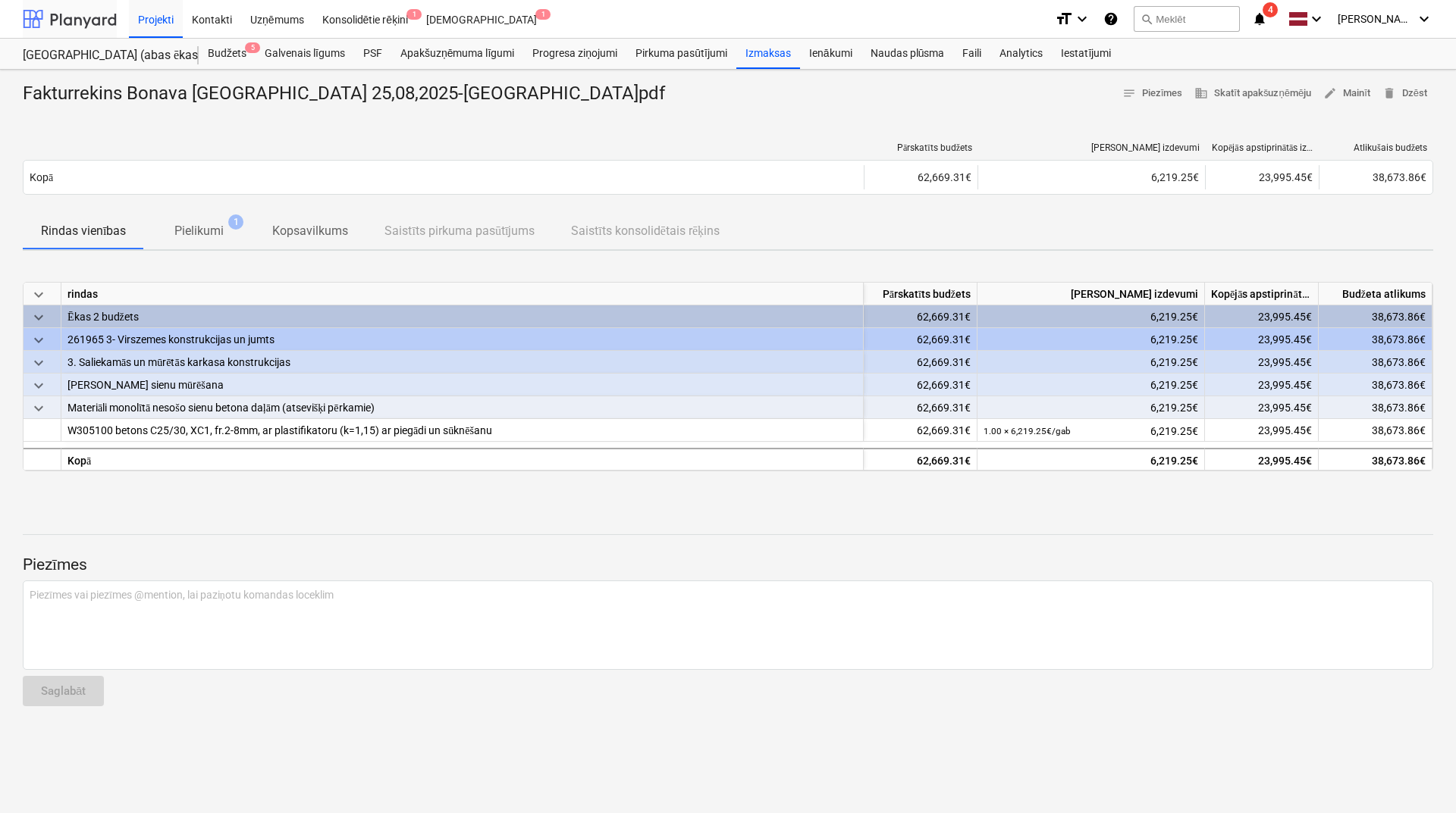
click at [93, 21] on div at bounding box center [69, 19] width 94 height 38
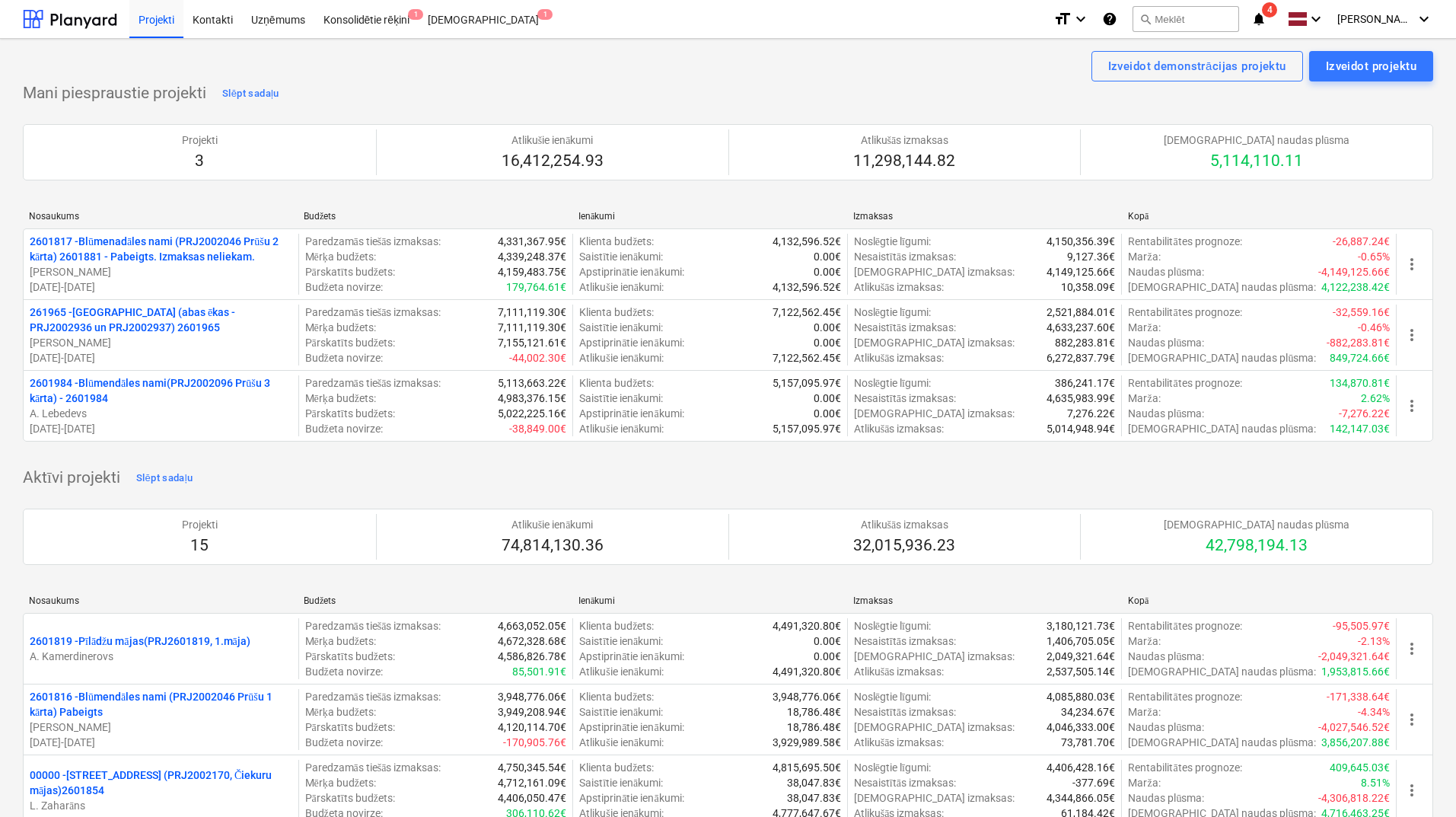
click at [1266, 21] on div "Faili augšupielādēti veiksmīgi" at bounding box center [1243, 16] width 411 height 32
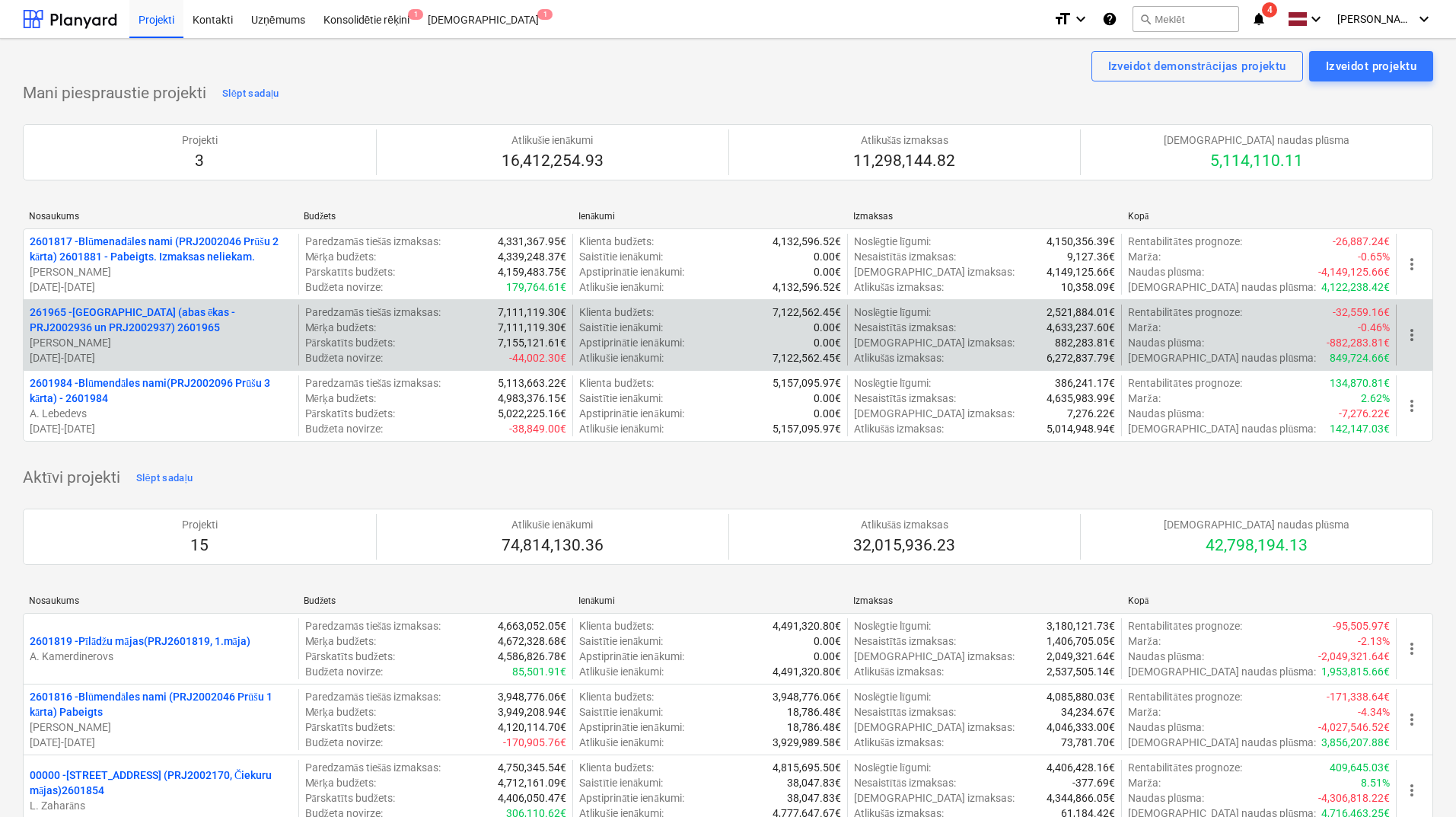
click at [161, 314] on p "261965 - [GEOGRAPHIC_DATA] (abas ēkas - PRJ2002936 un PRJ2002937) 2601965" at bounding box center [161, 320] width 263 height 31
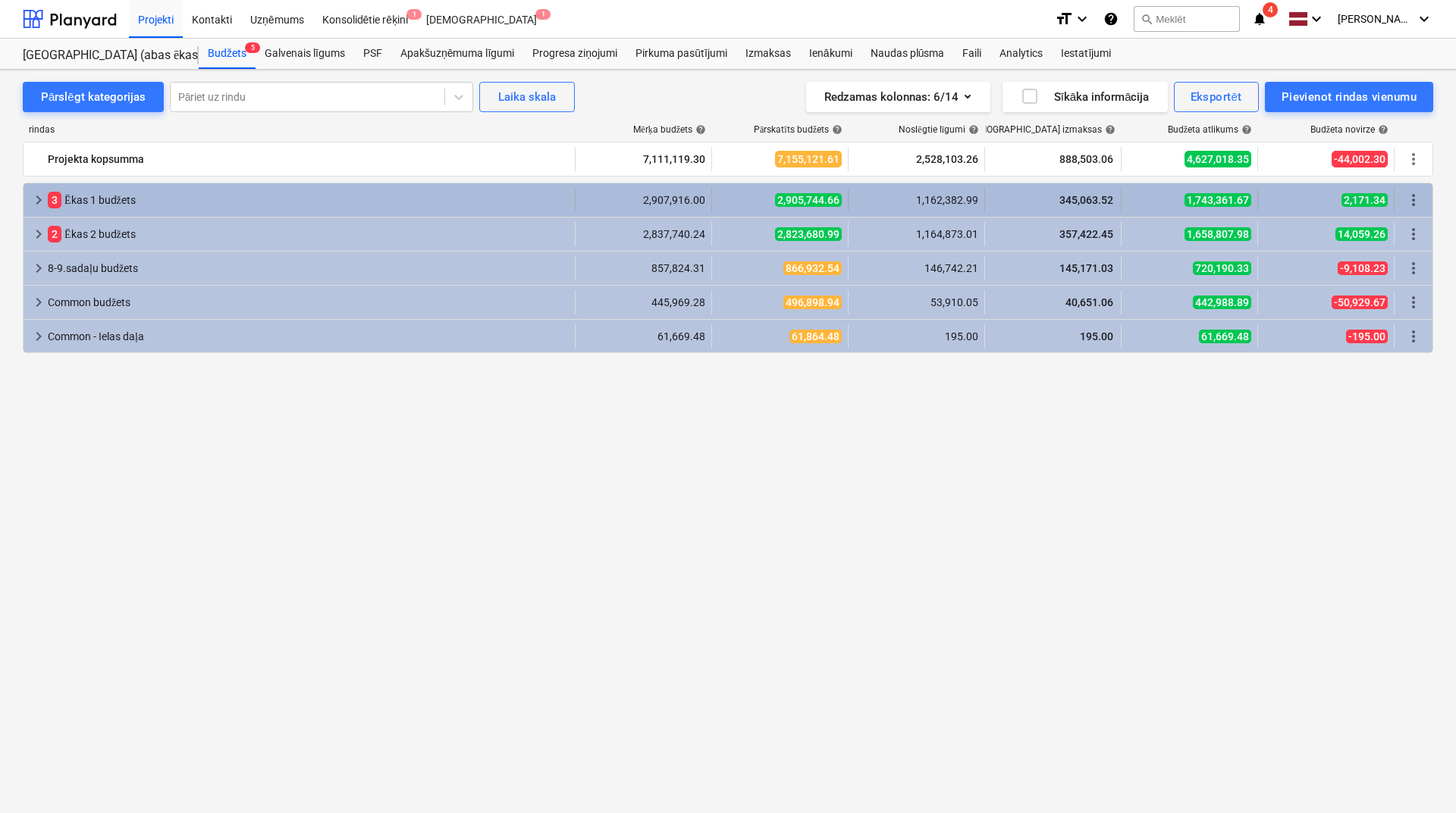
click at [40, 200] on span "keyboard_arrow_right" at bounding box center [38, 200] width 18 height 18
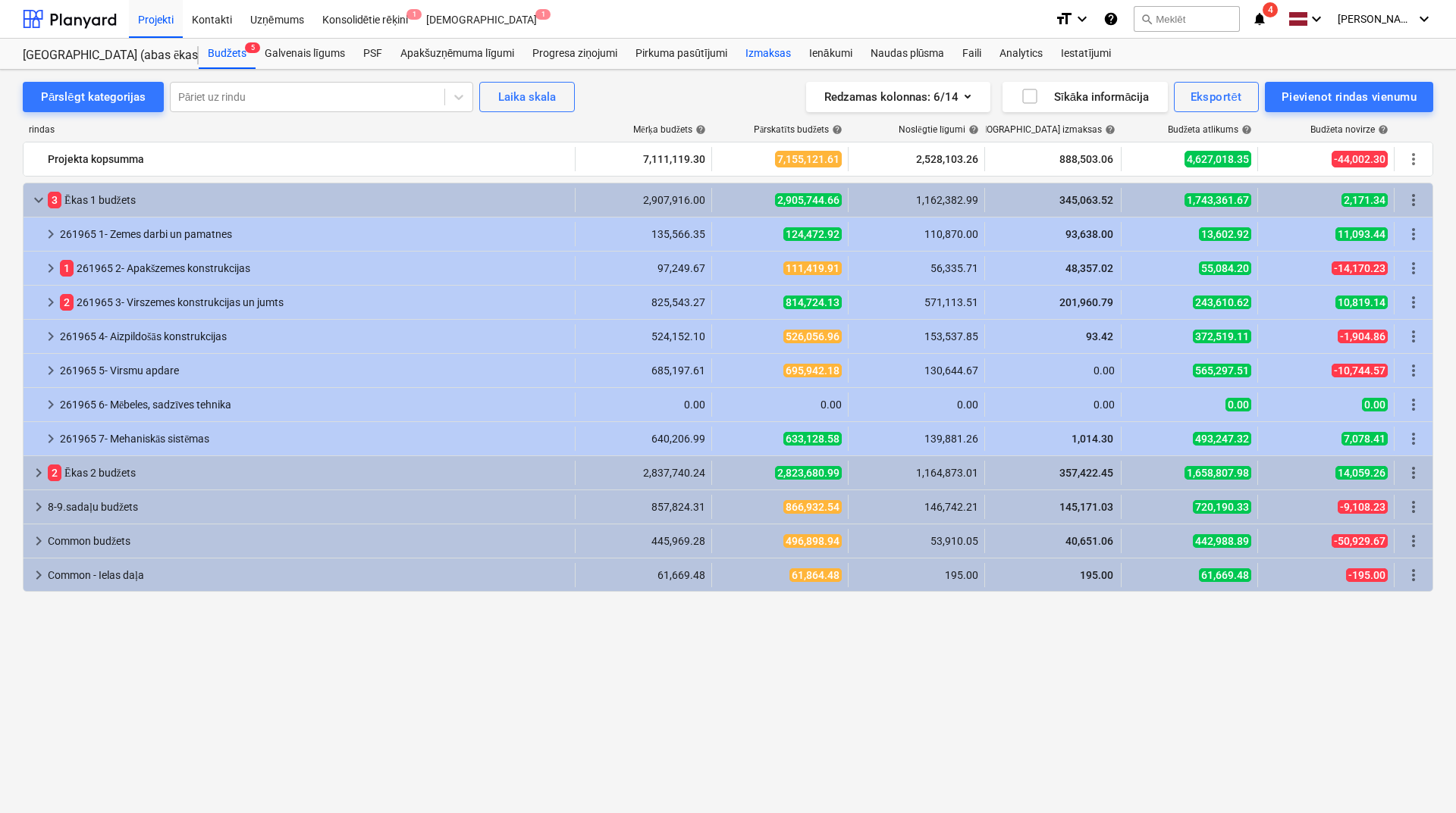
click at [761, 52] on div "Izmaksas" at bounding box center [768, 54] width 64 height 30
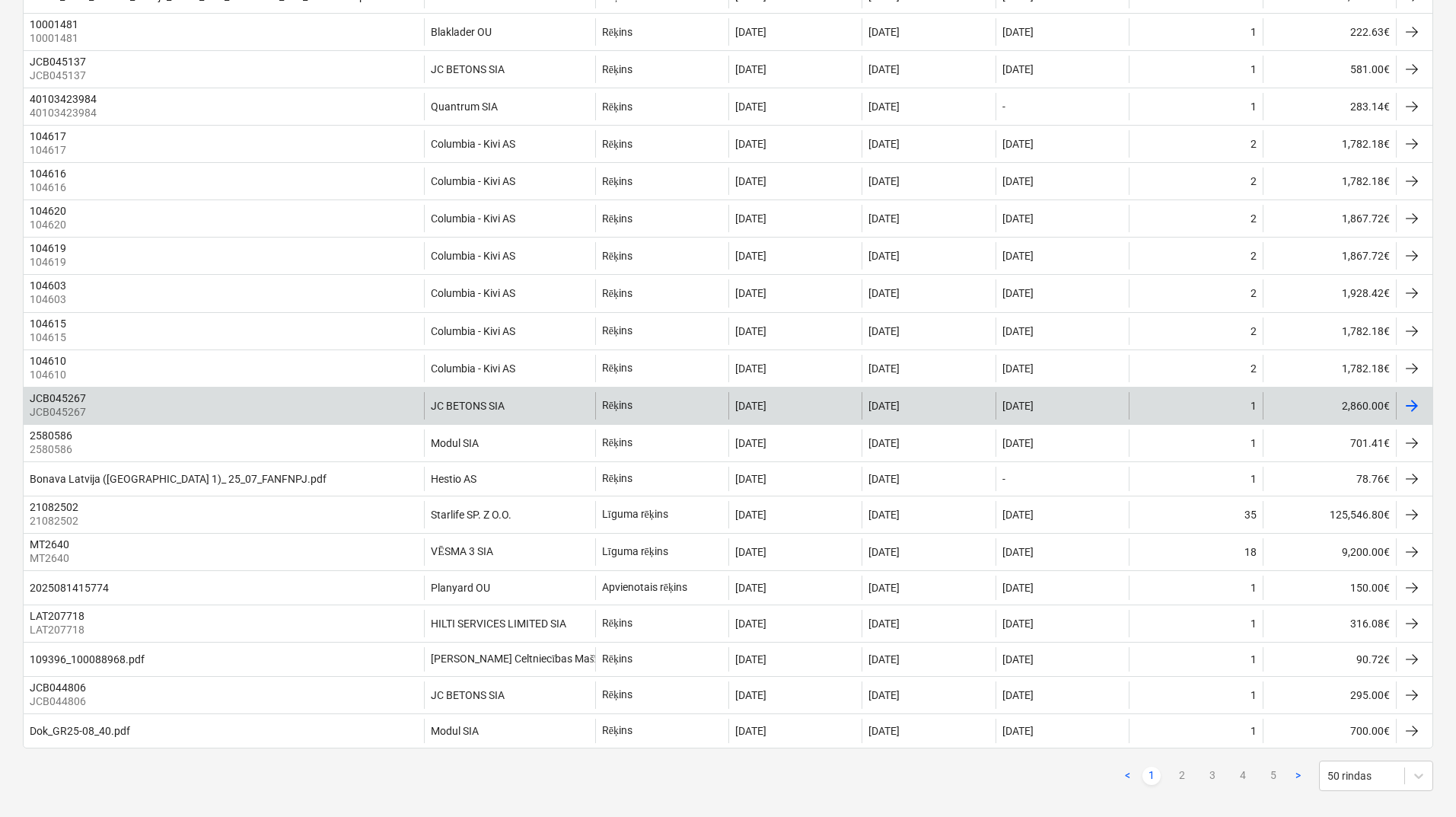
scroll to position [1422, 0]
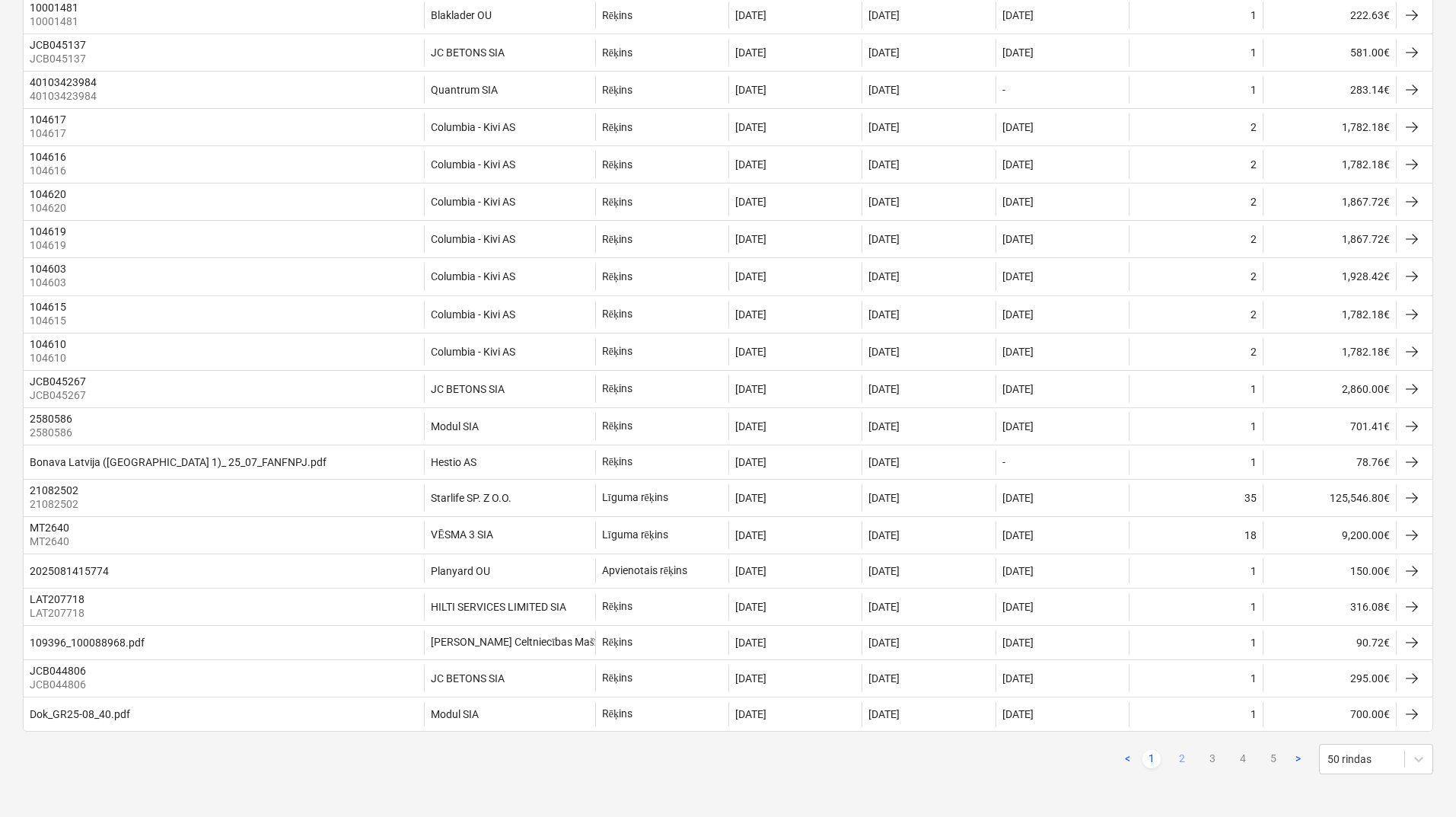
click at [1183, 754] on link "2" at bounding box center [1182, 759] width 18 height 18
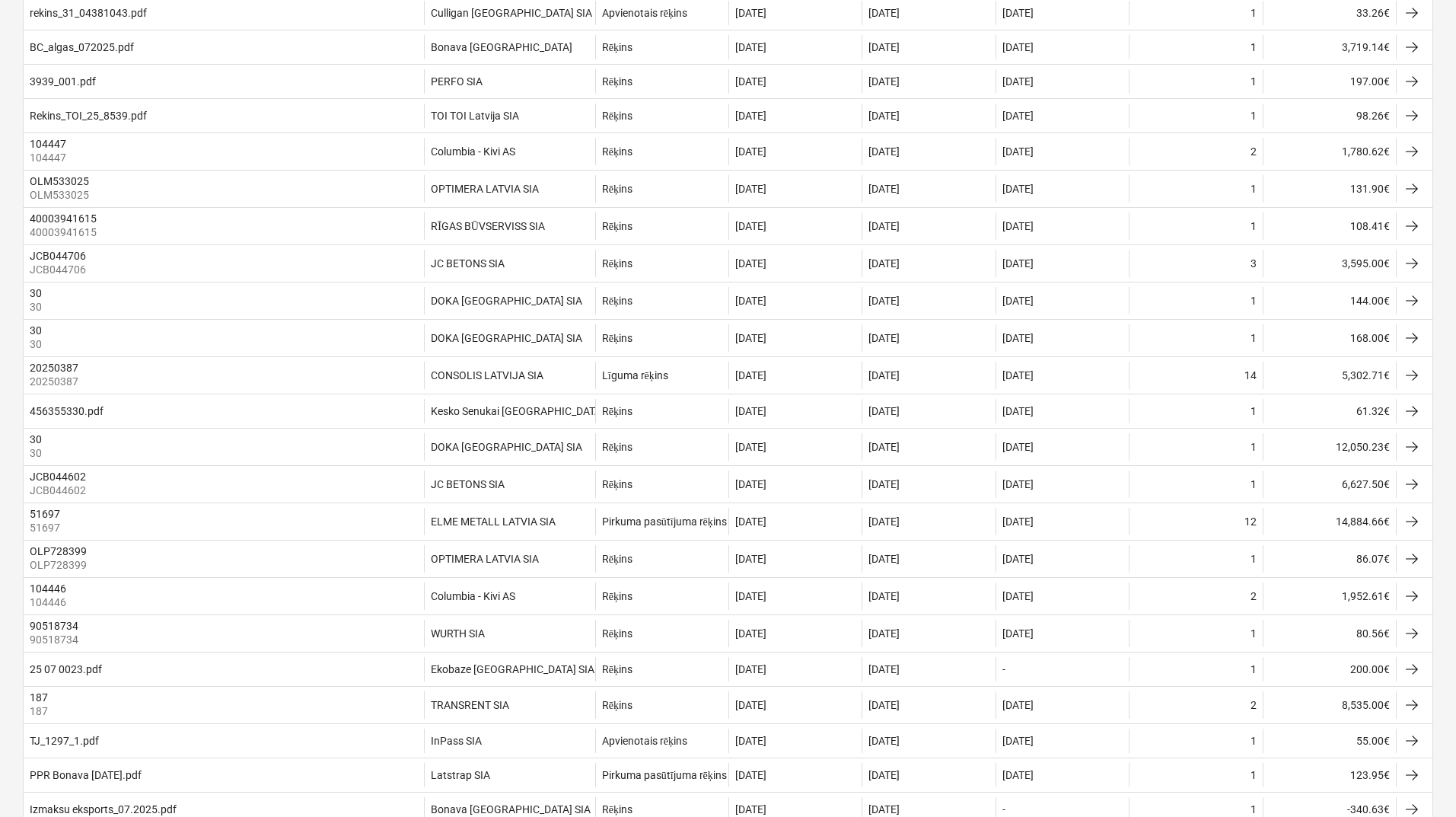
scroll to position [986, 0]
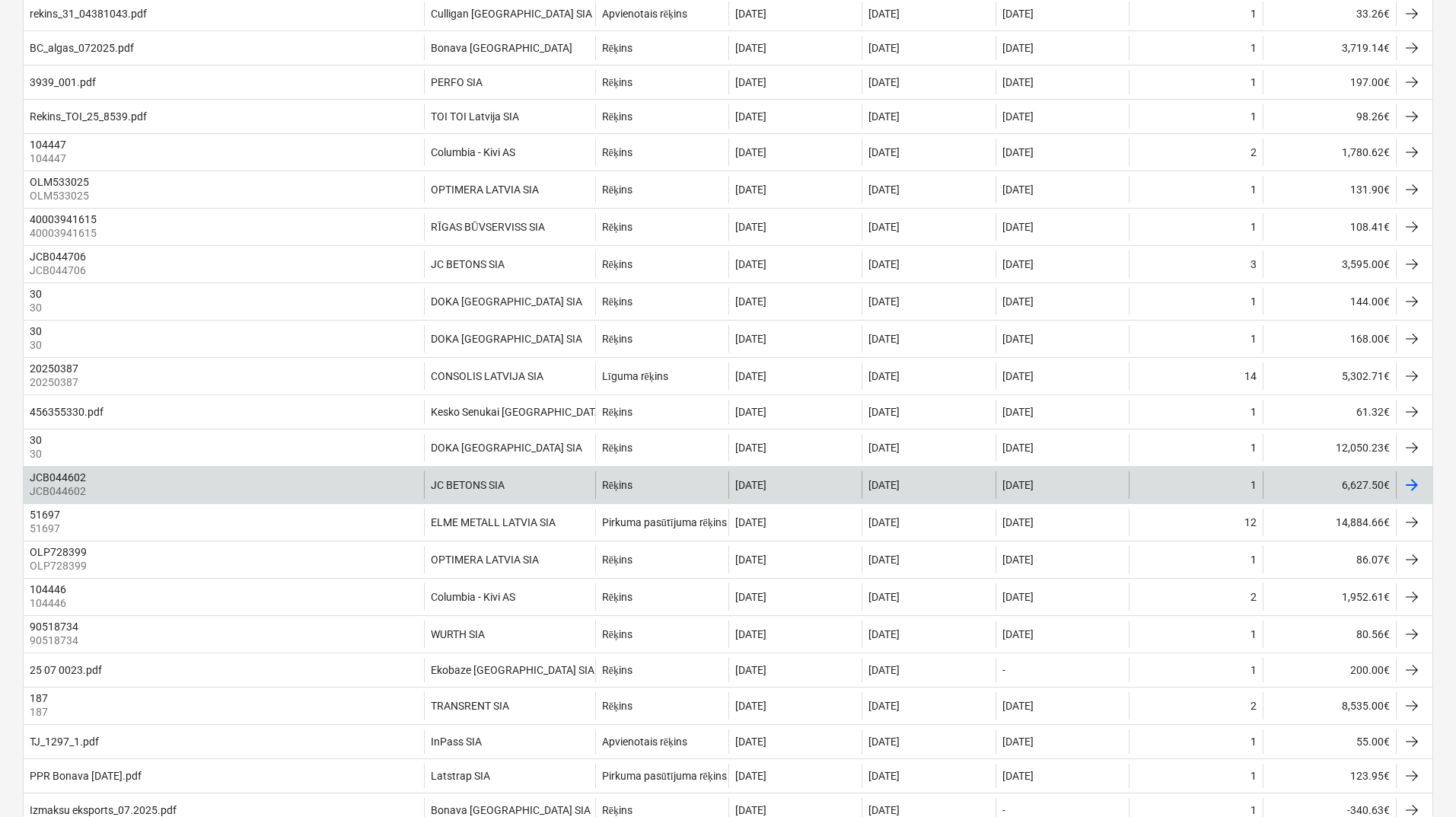
click at [1418, 494] on div at bounding box center [1411, 485] width 18 height 18
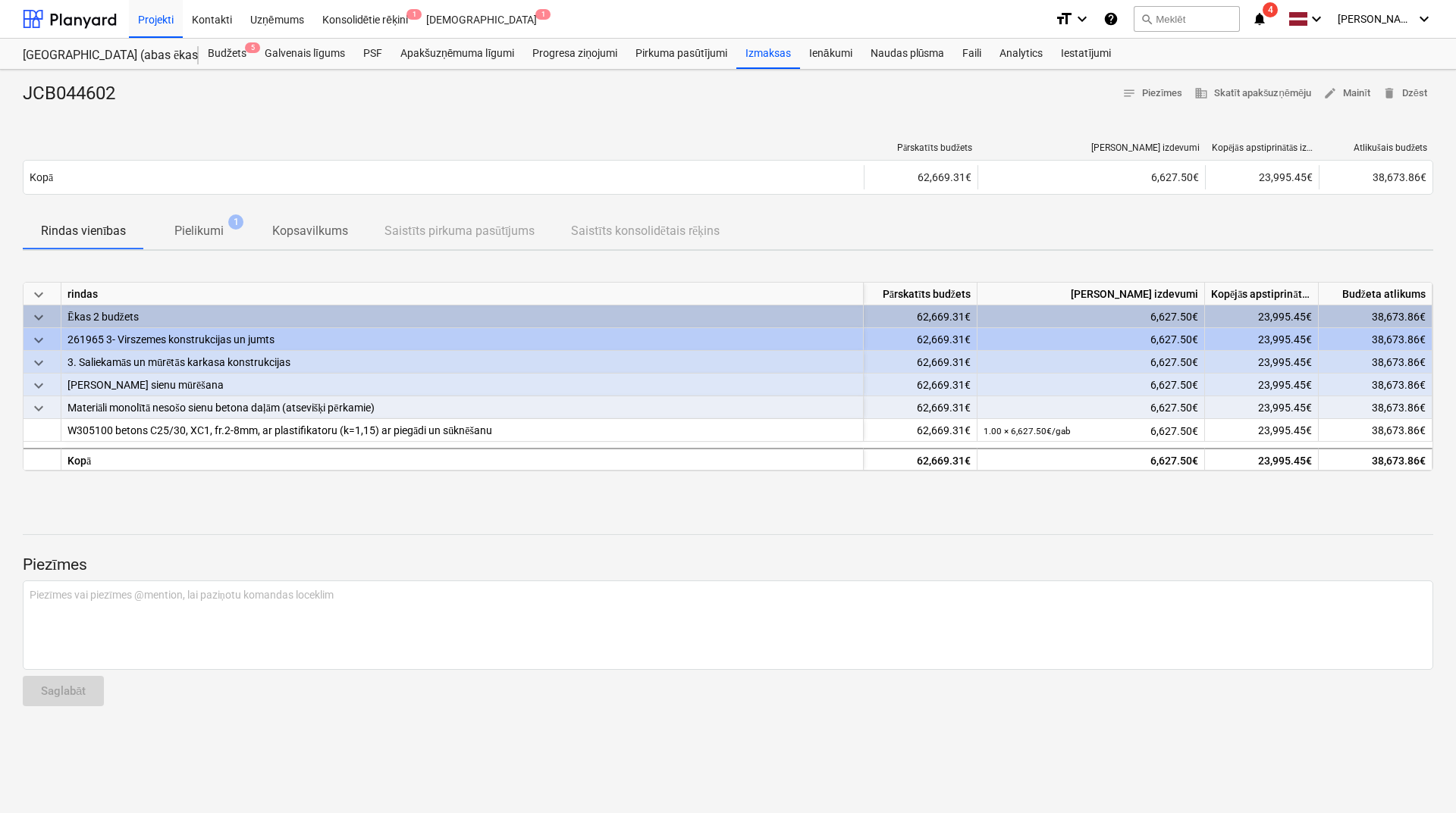
click at [212, 228] on p "Pielikumi" at bounding box center [198, 231] width 49 height 18
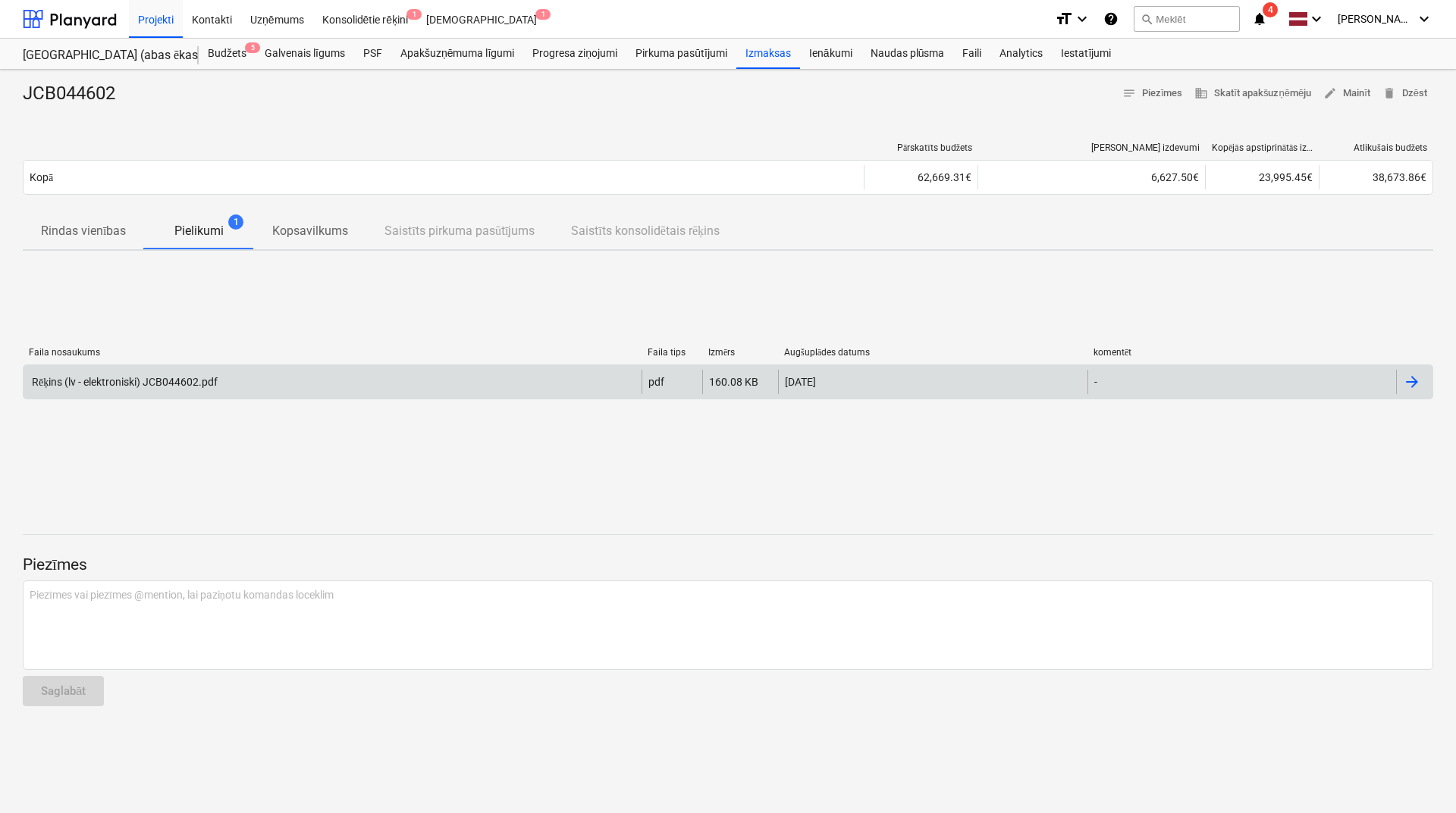
click at [1412, 385] on div at bounding box center [1412, 382] width 18 height 18
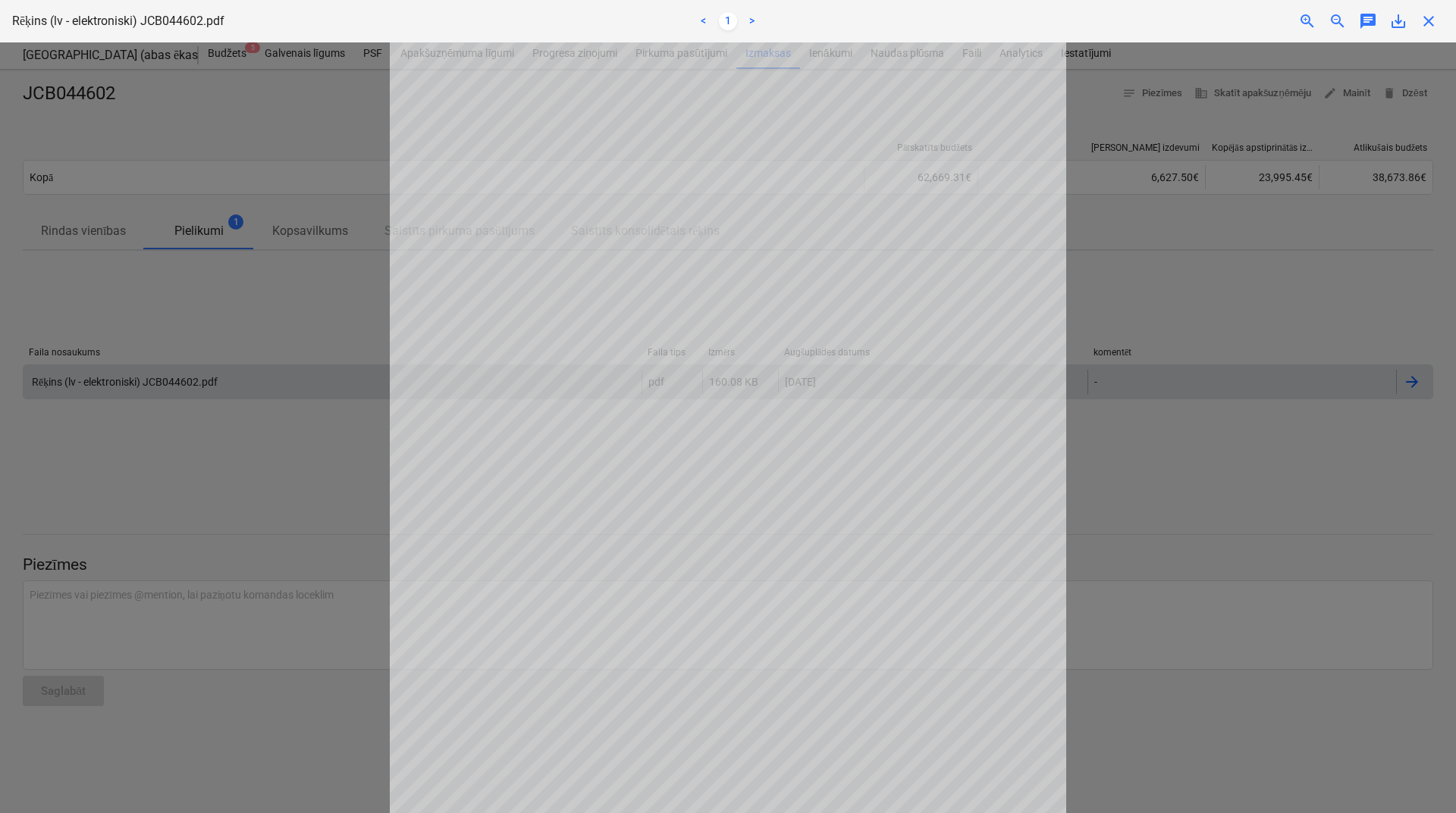
click at [1426, 23] on div "Faili augšupielādēti veiksmīgi" at bounding box center [1244, 16] width 410 height 32
click at [1429, 23] on div "Faili augšupielādēti veiksmīgi" at bounding box center [1244, 16] width 410 height 32
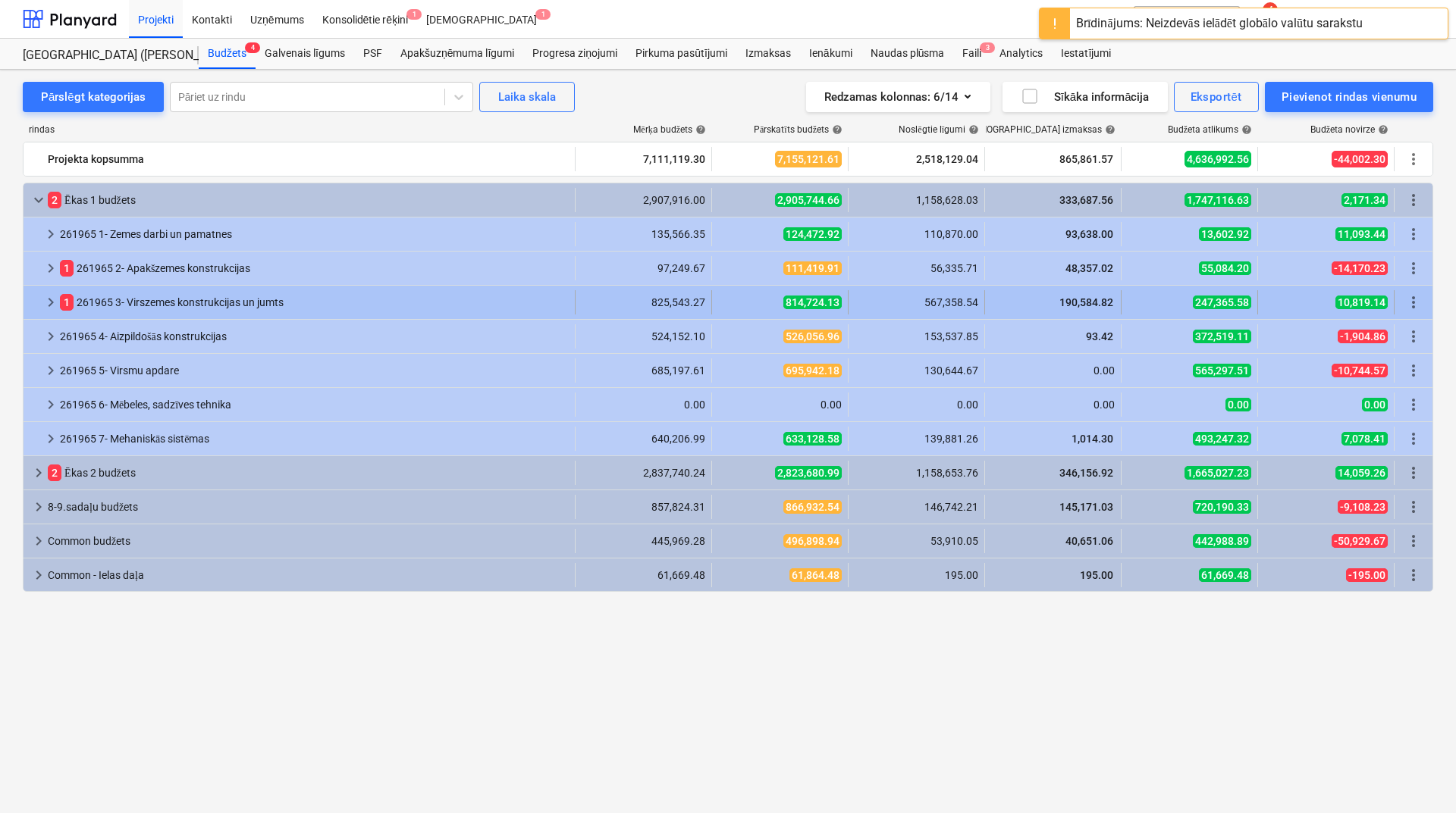
click at [51, 301] on span "keyboard_arrow_right" at bounding box center [50, 302] width 18 height 18
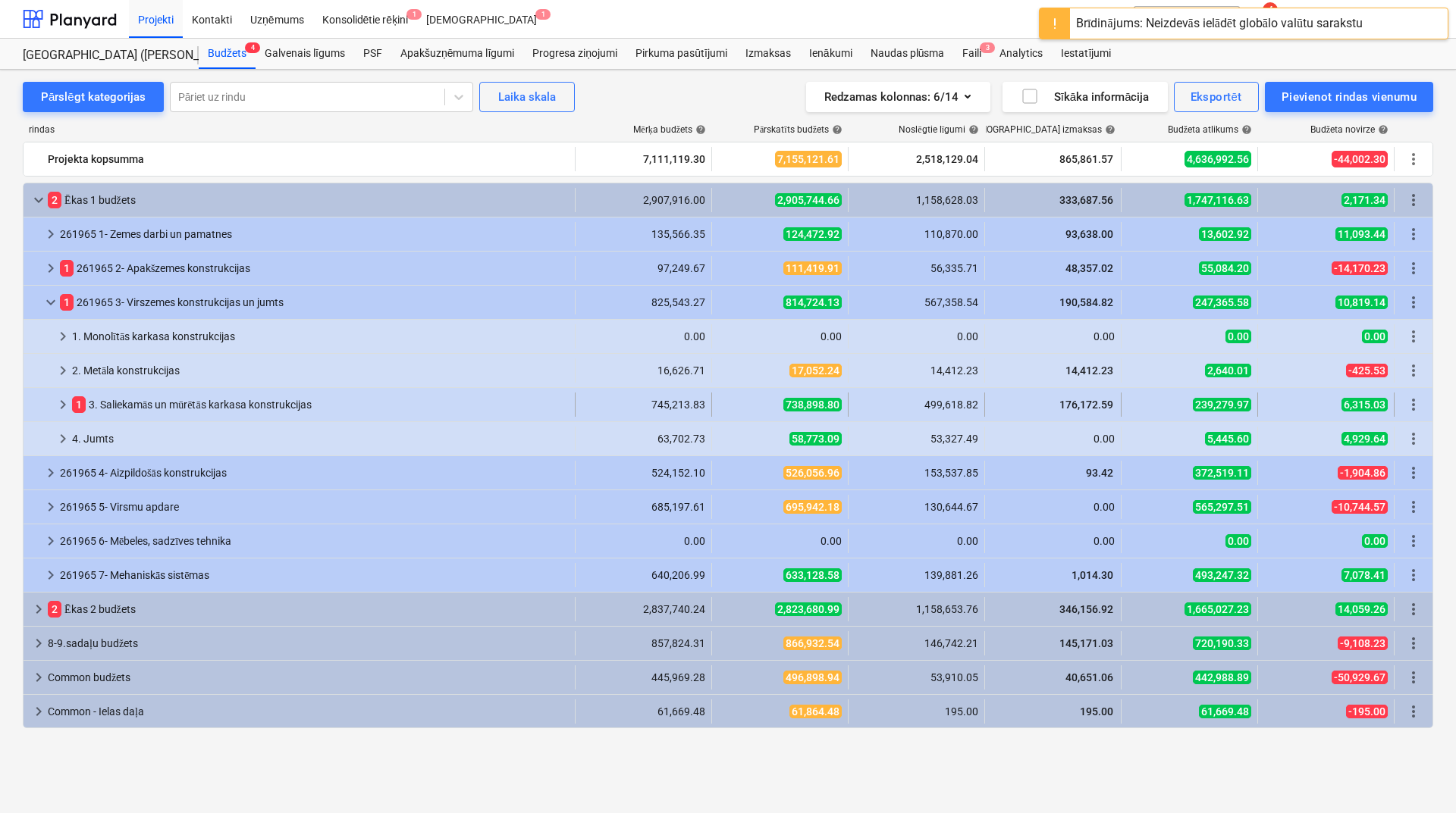
click at [55, 413] on div "keyboard_arrow_right" at bounding box center [62, 404] width 18 height 24
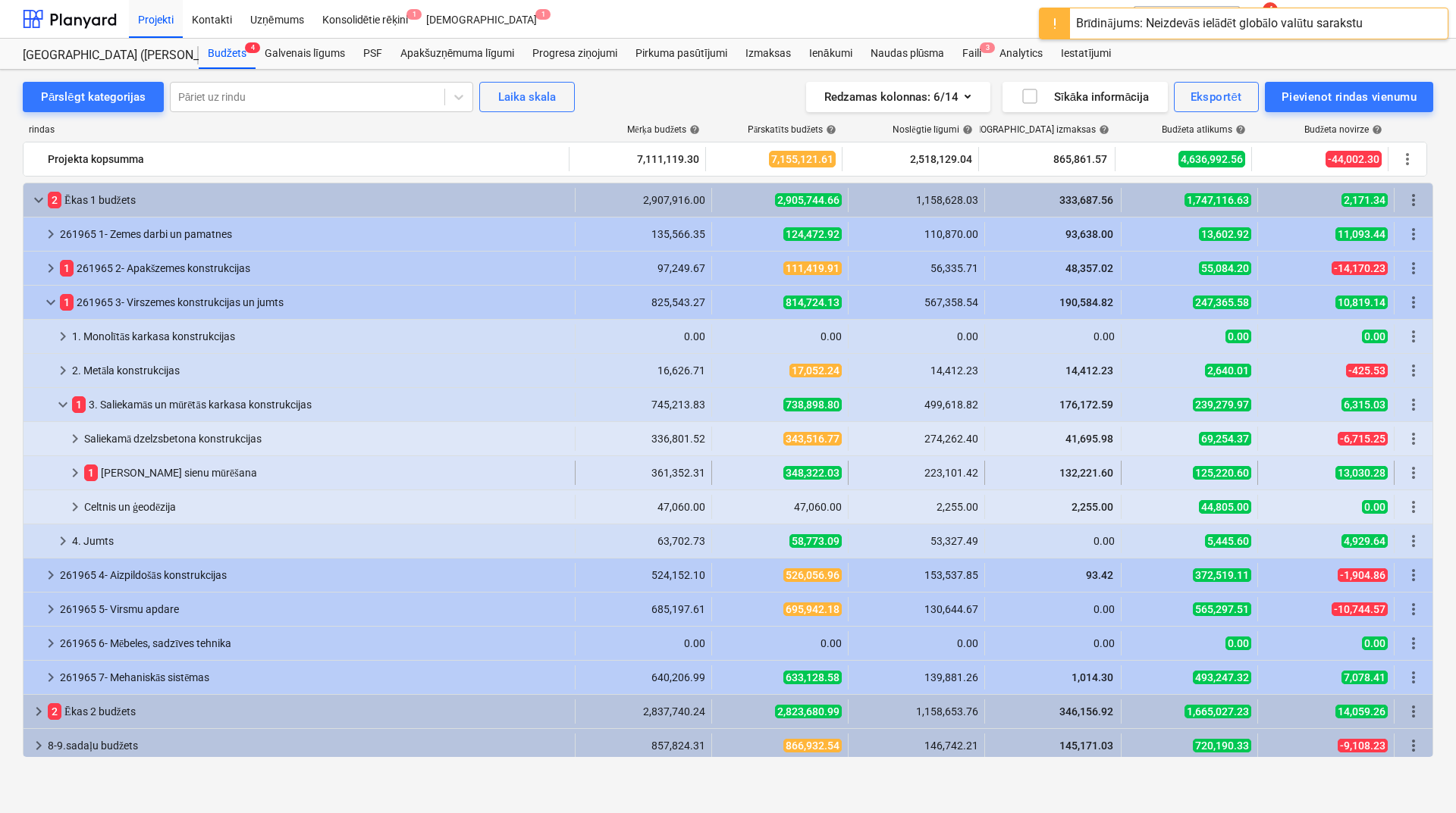
click at [69, 469] on span "keyboard_arrow_right" at bounding box center [75, 472] width 18 height 18
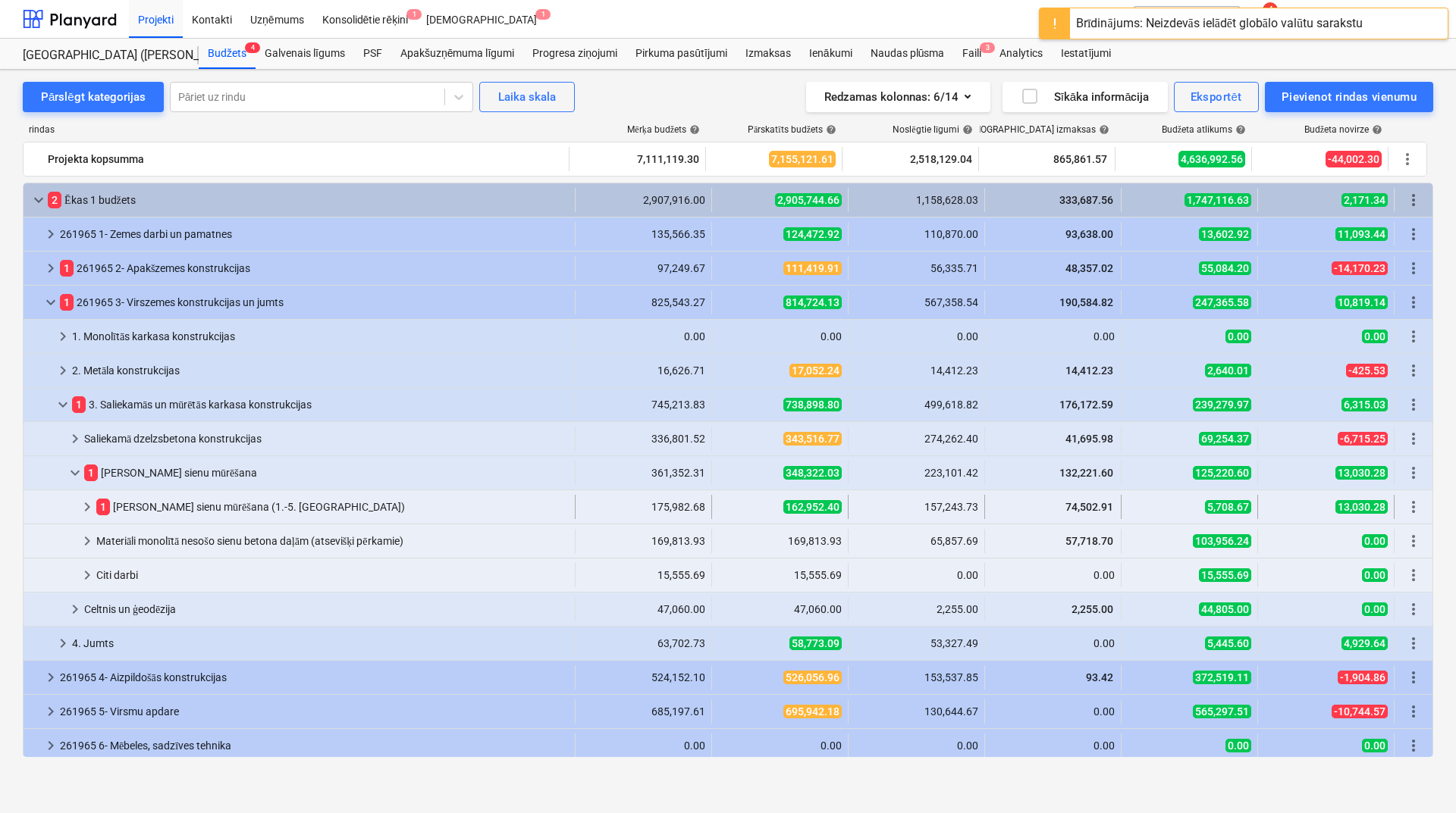
click at [92, 517] on div "keyboard_arrow_right" at bounding box center [87, 506] width 18 height 24
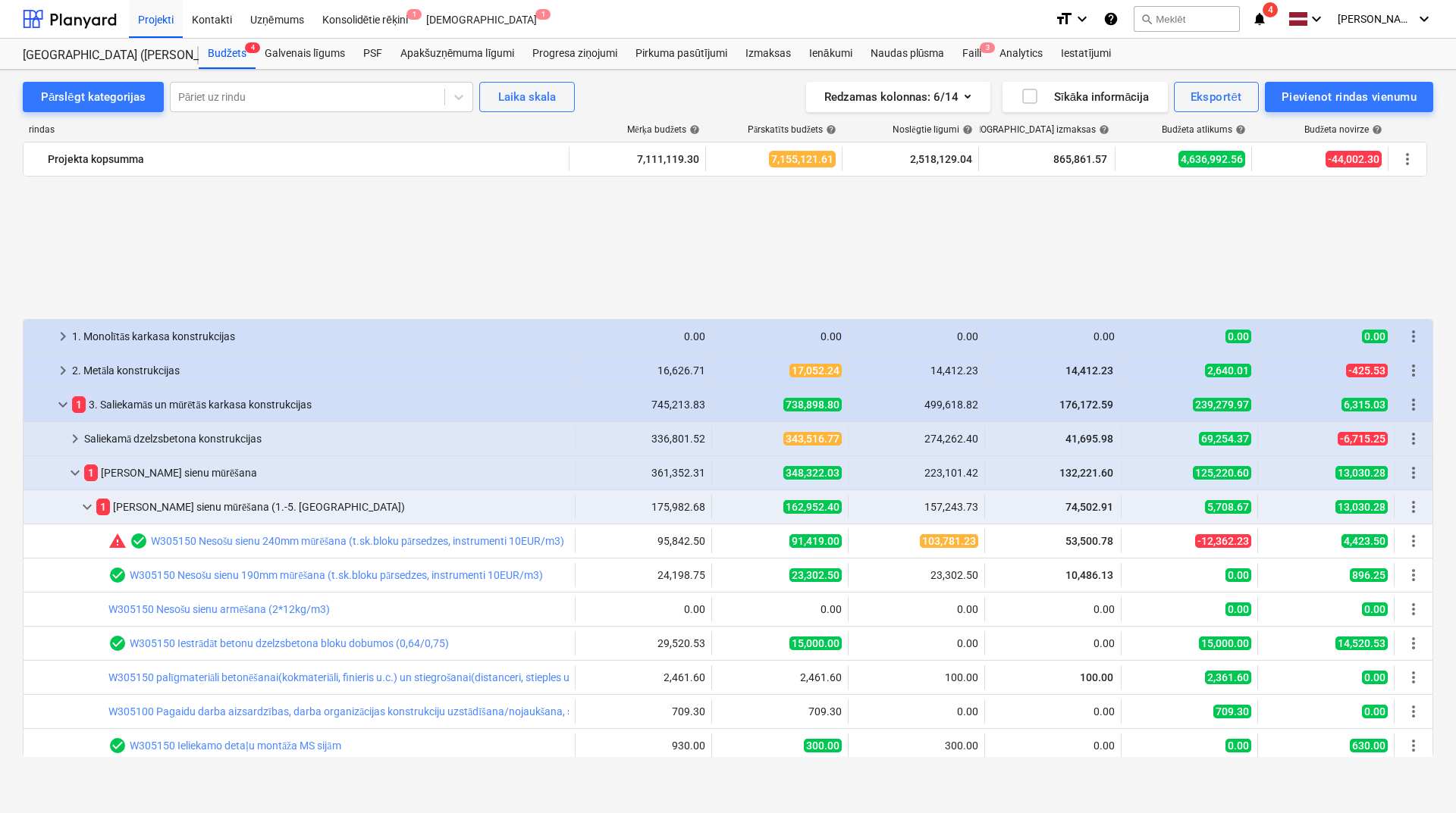
scroll to position [202, 0]
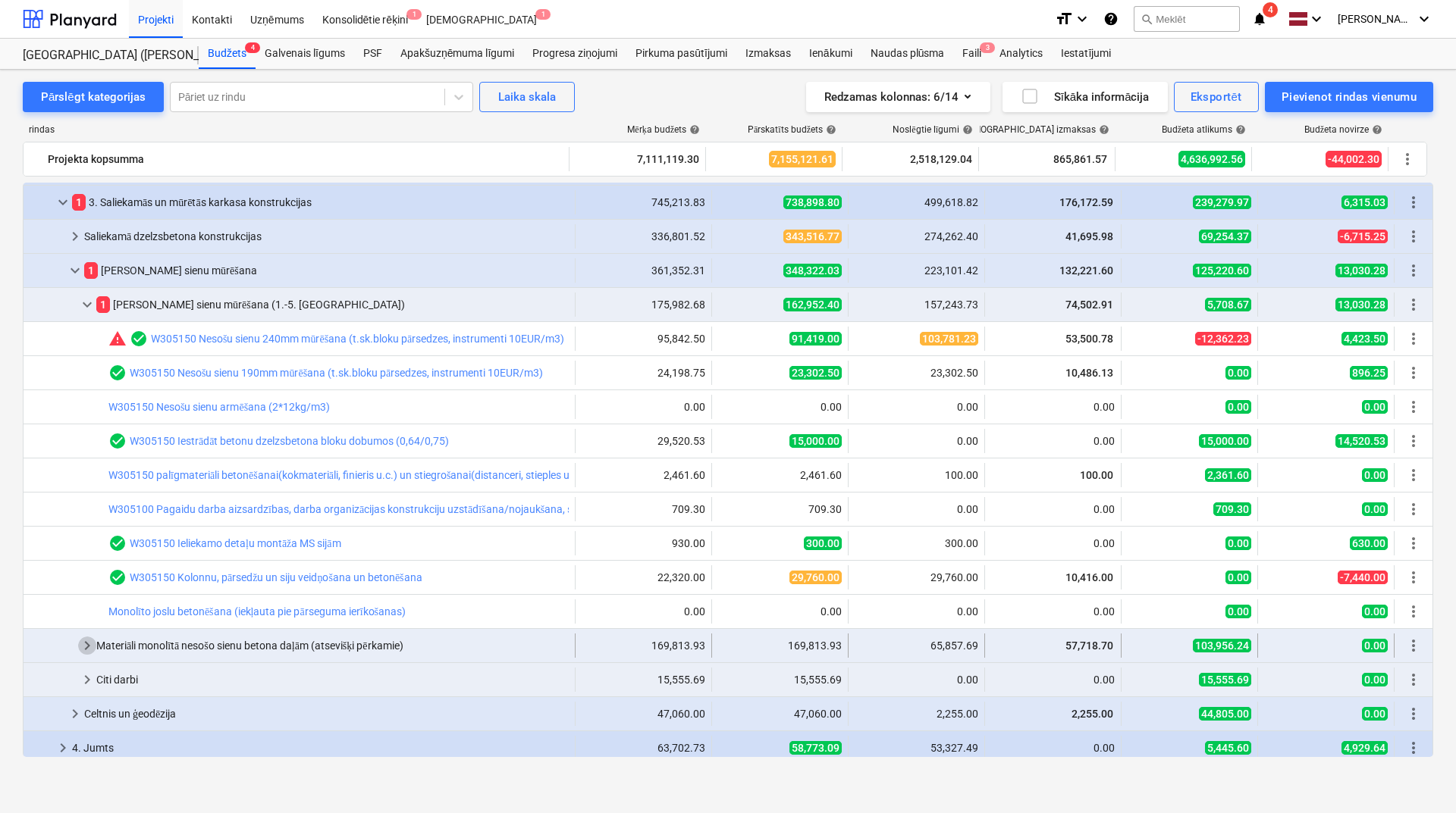
click at [89, 645] on span "keyboard_arrow_right" at bounding box center [87, 645] width 18 height 18
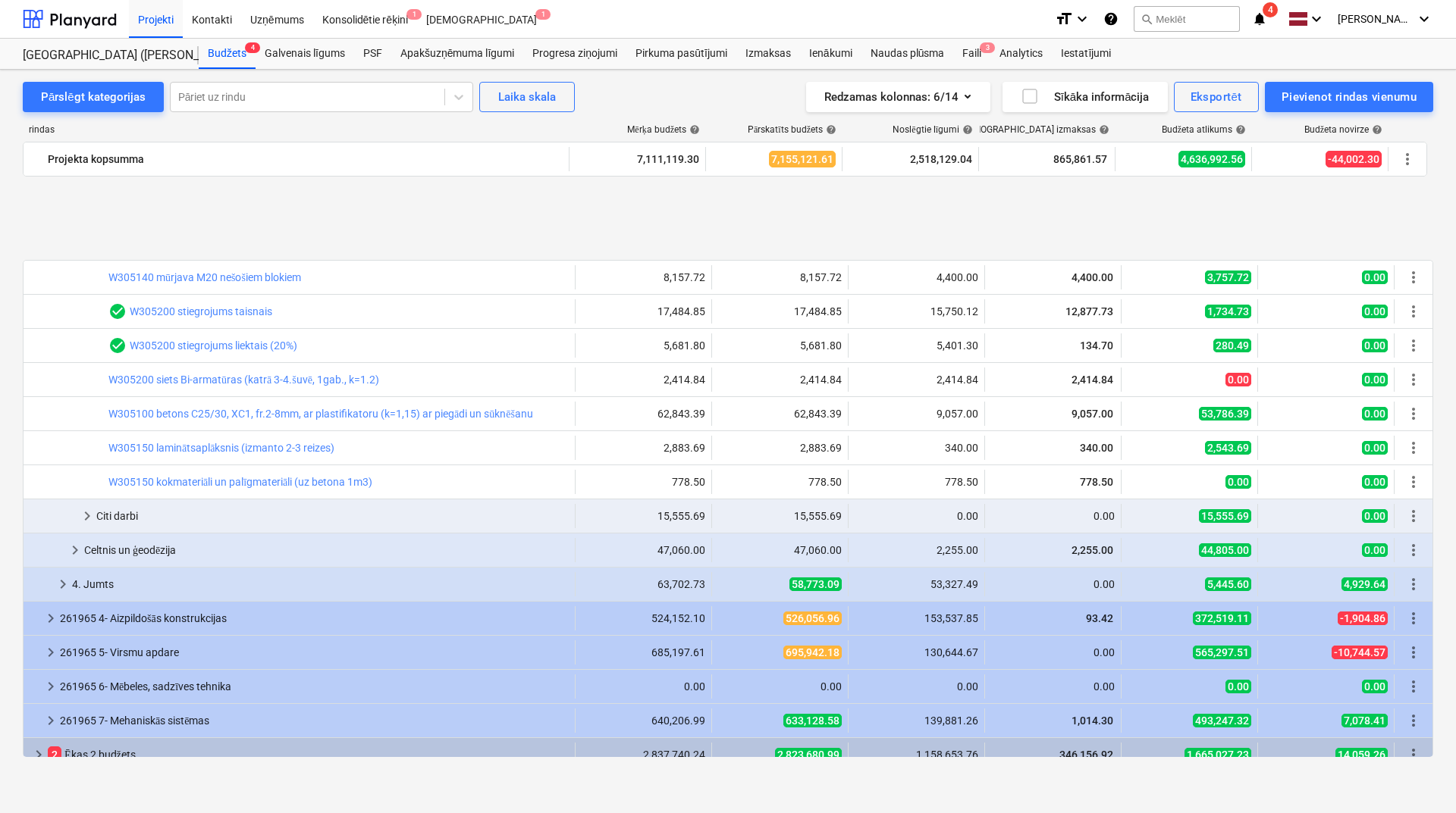
scroll to position [824, 0]
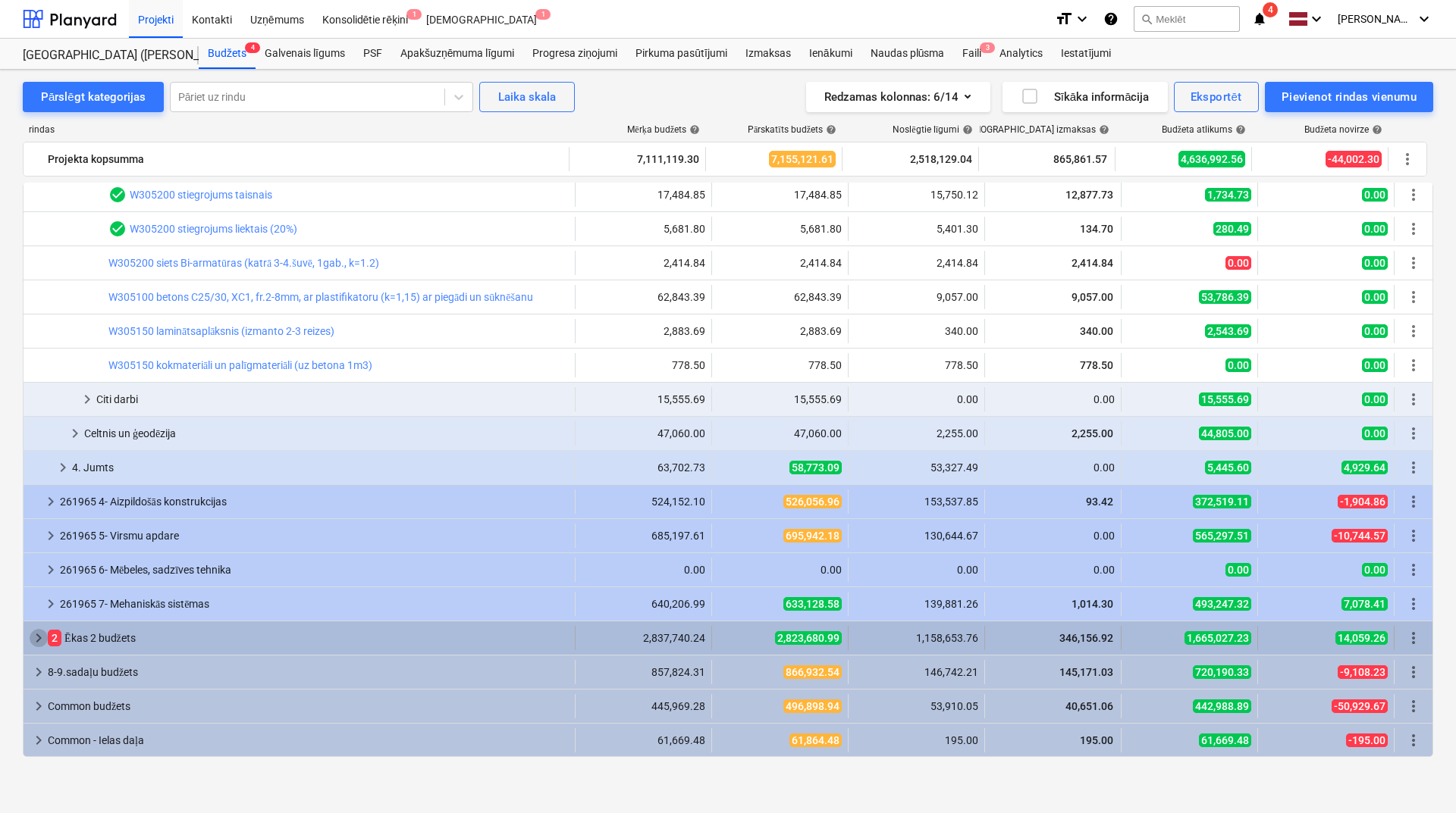
click at [38, 645] on span "keyboard_arrow_right" at bounding box center [38, 637] width 18 height 18
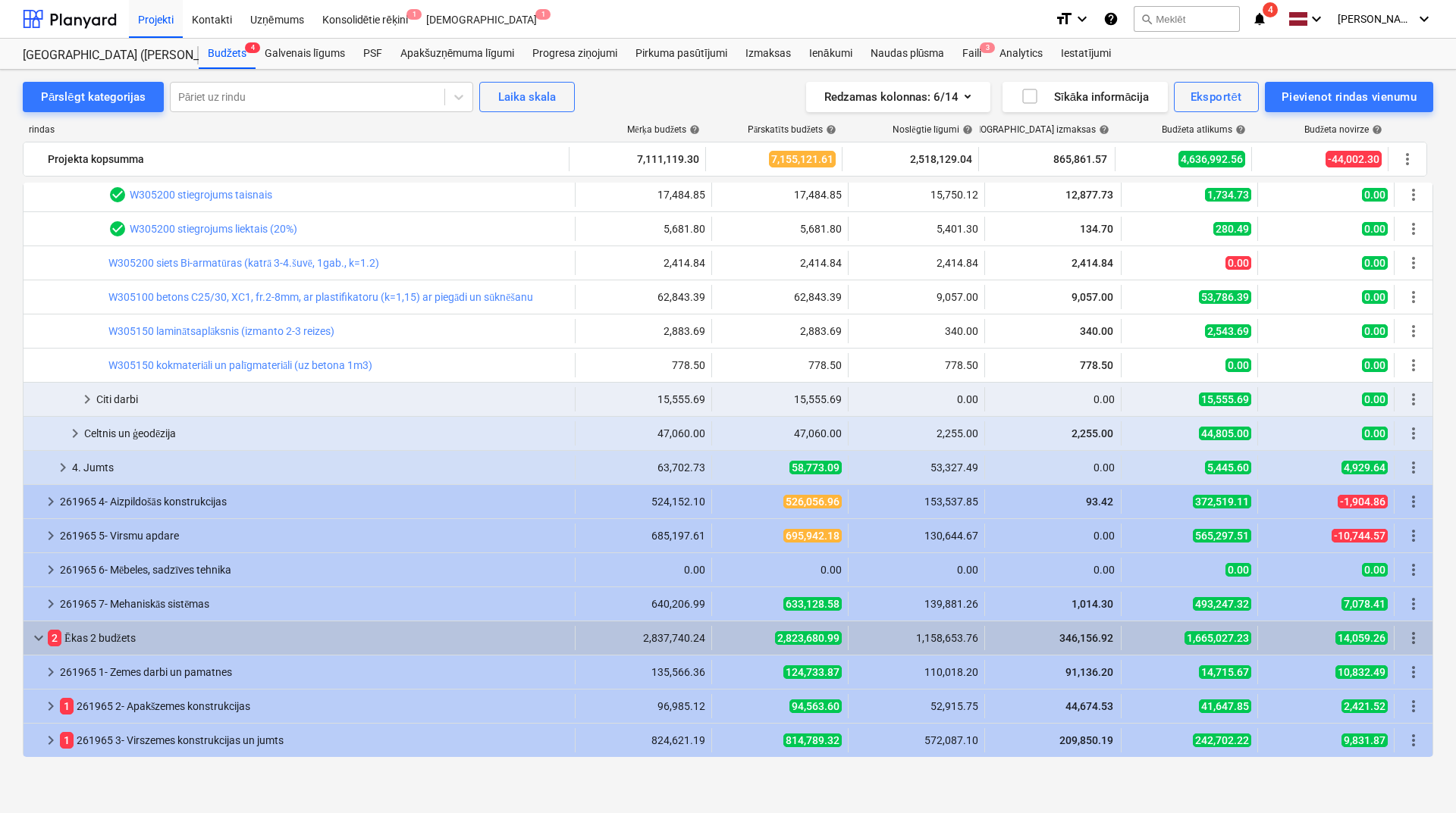
scroll to position [925, 0]
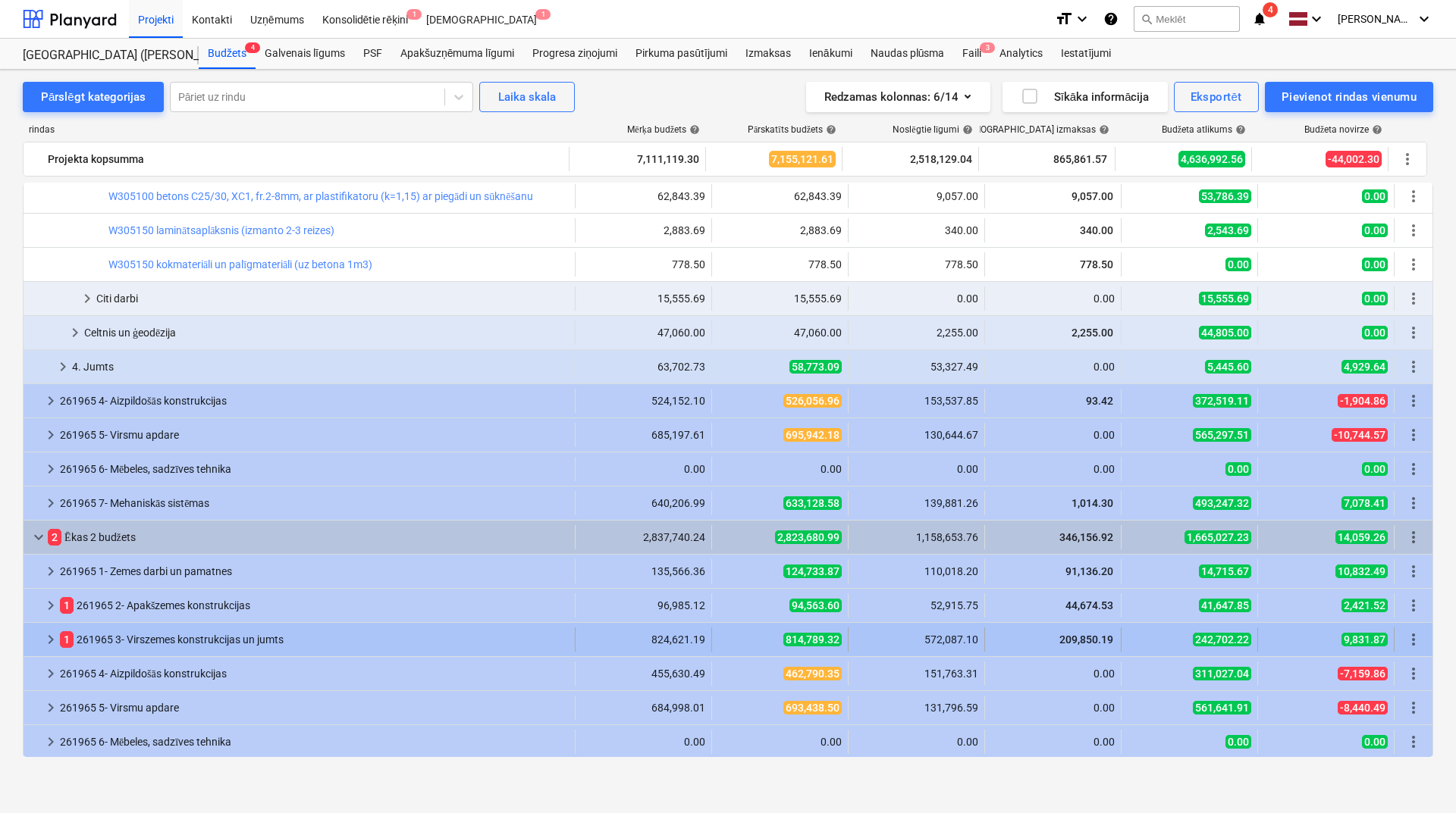
click at [44, 642] on span "keyboard_arrow_right" at bounding box center [50, 639] width 18 height 18
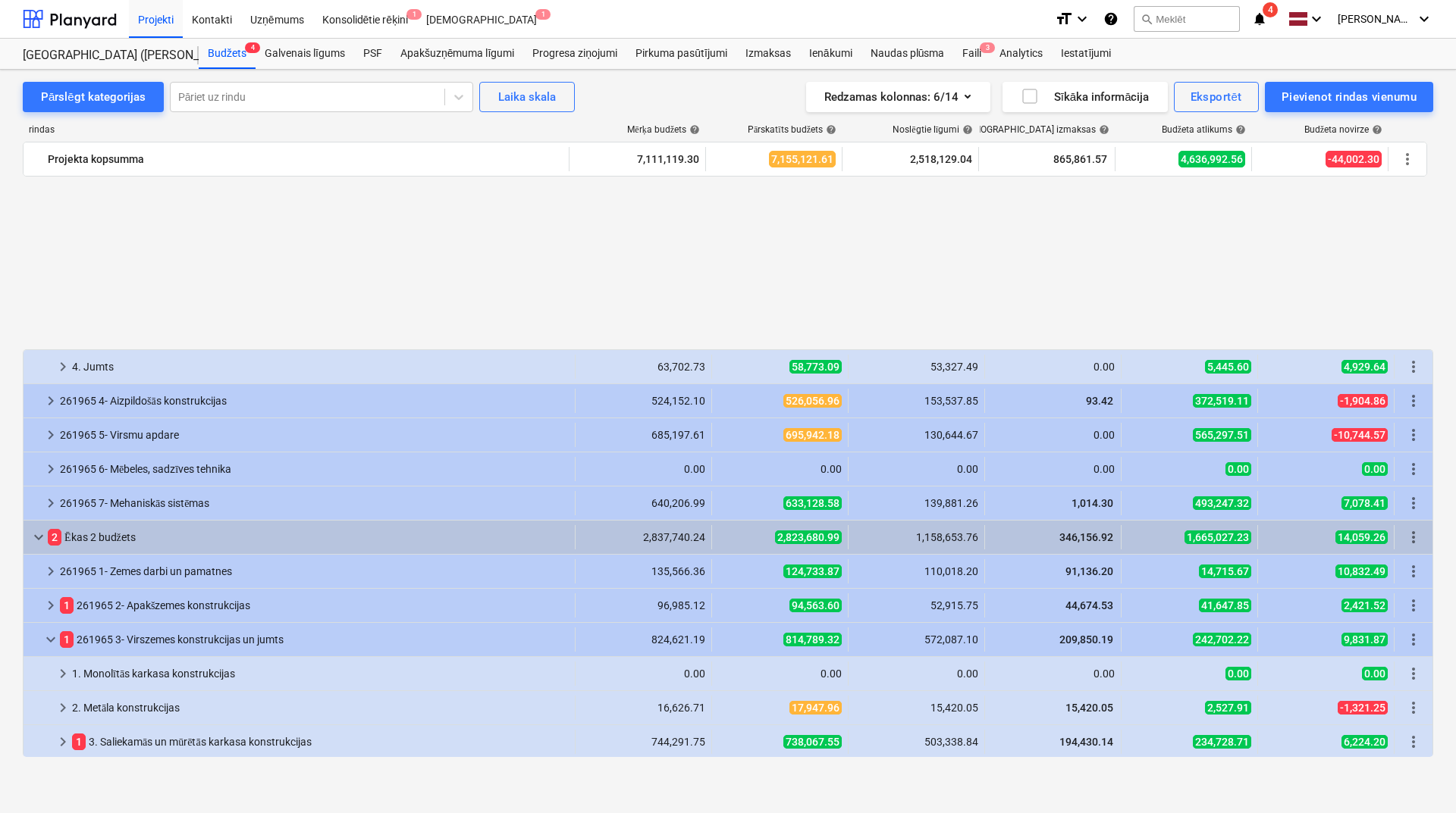
scroll to position [1127, 0]
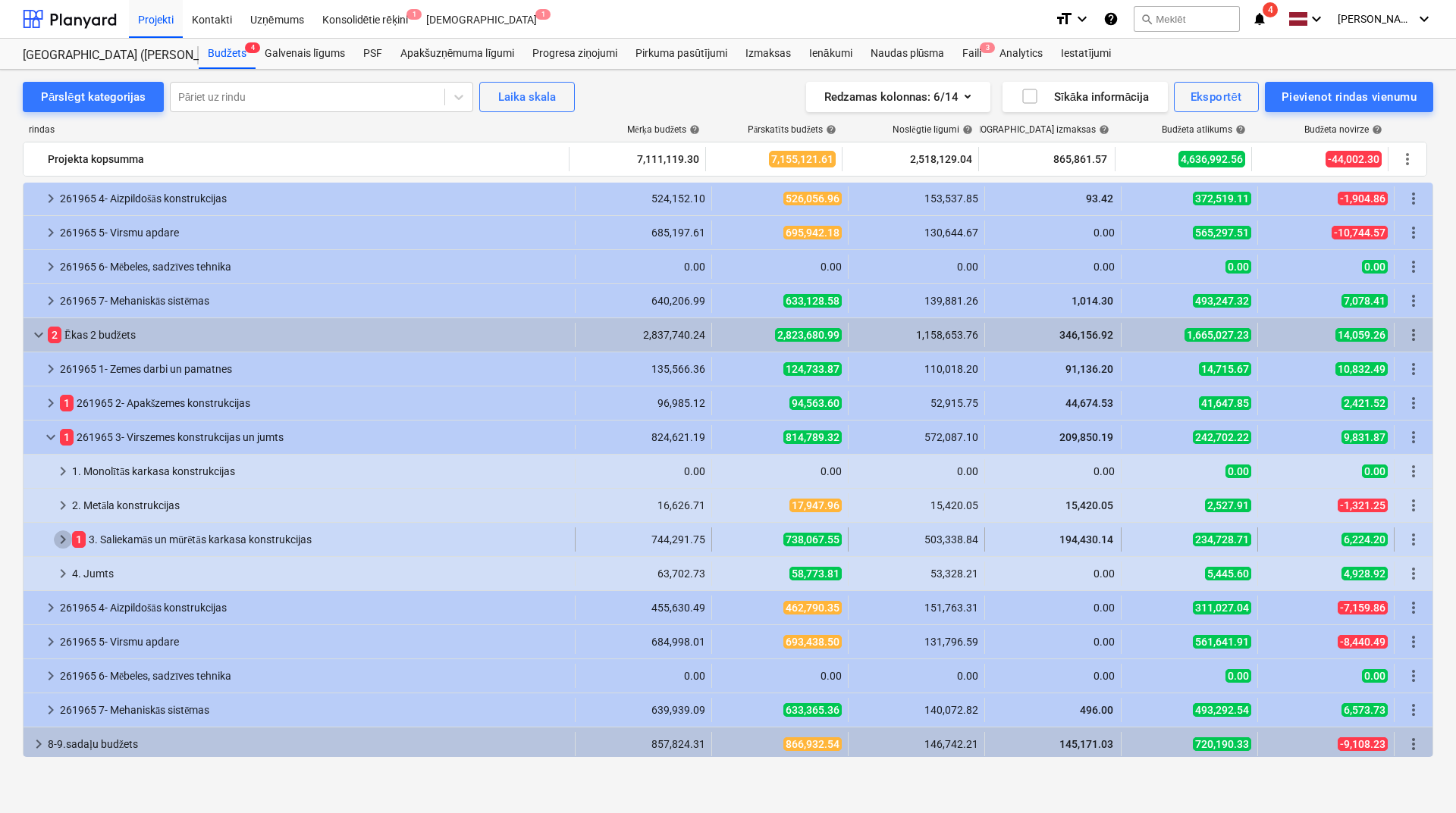
click at [64, 542] on span "keyboard_arrow_right" at bounding box center [62, 539] width 18 height 18
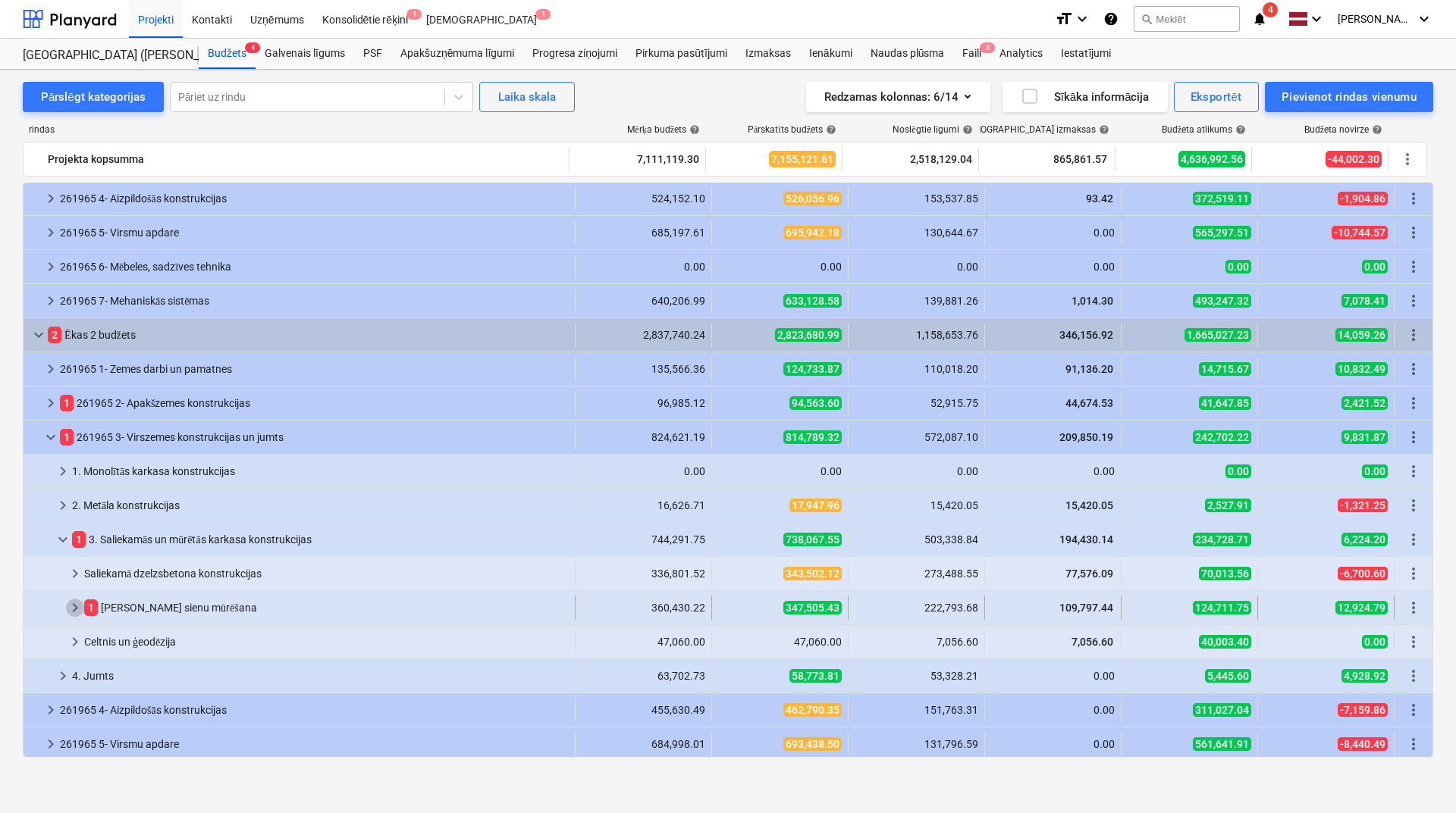
click at [78, 605] on span "keyboard_arrow_right" at bounding box center [75, 607] width 18 height 18
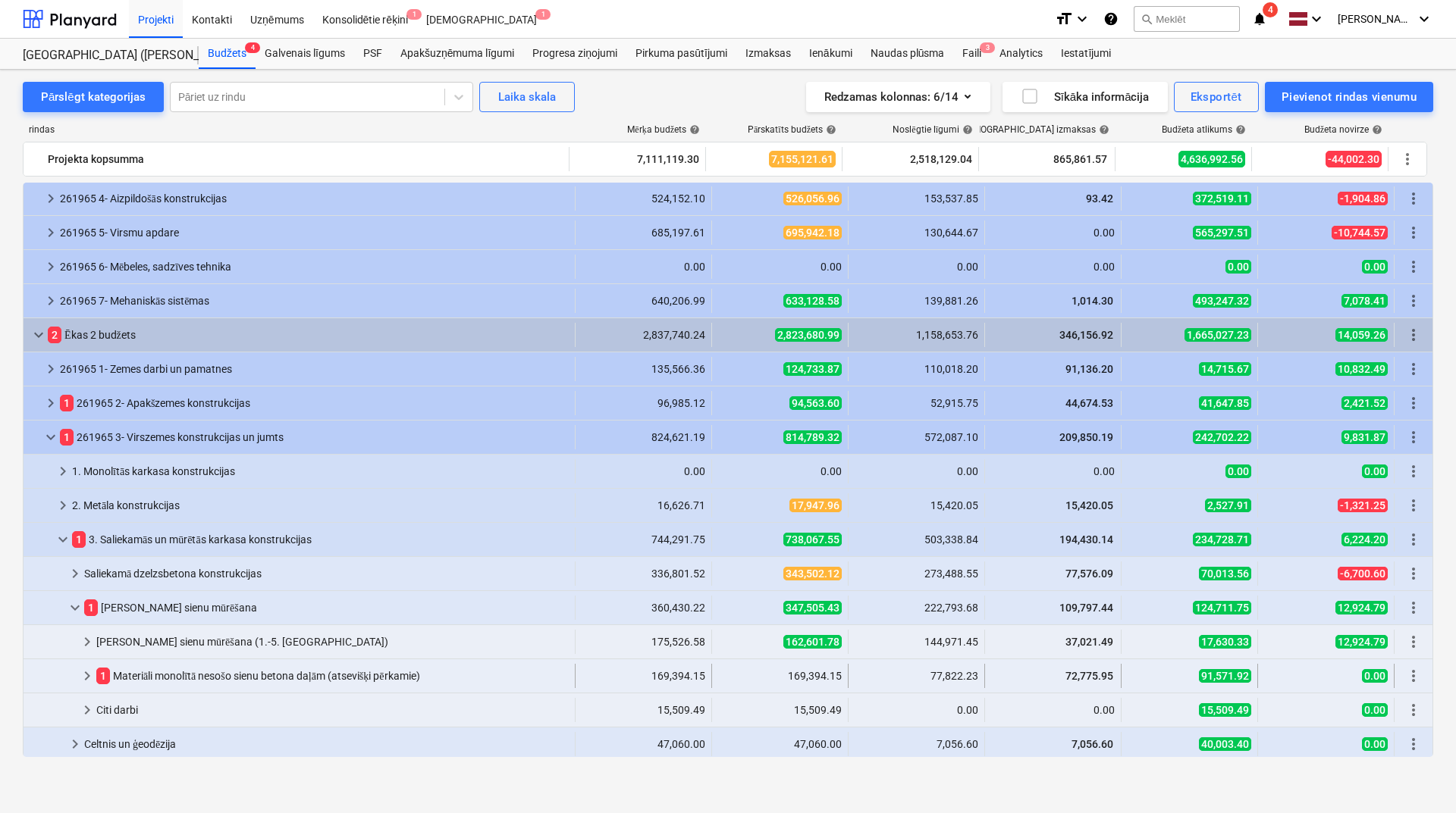
click at [83, 666] on div "keyboard_arrow_right" at bounding box center [87, 676] width 18 height 24
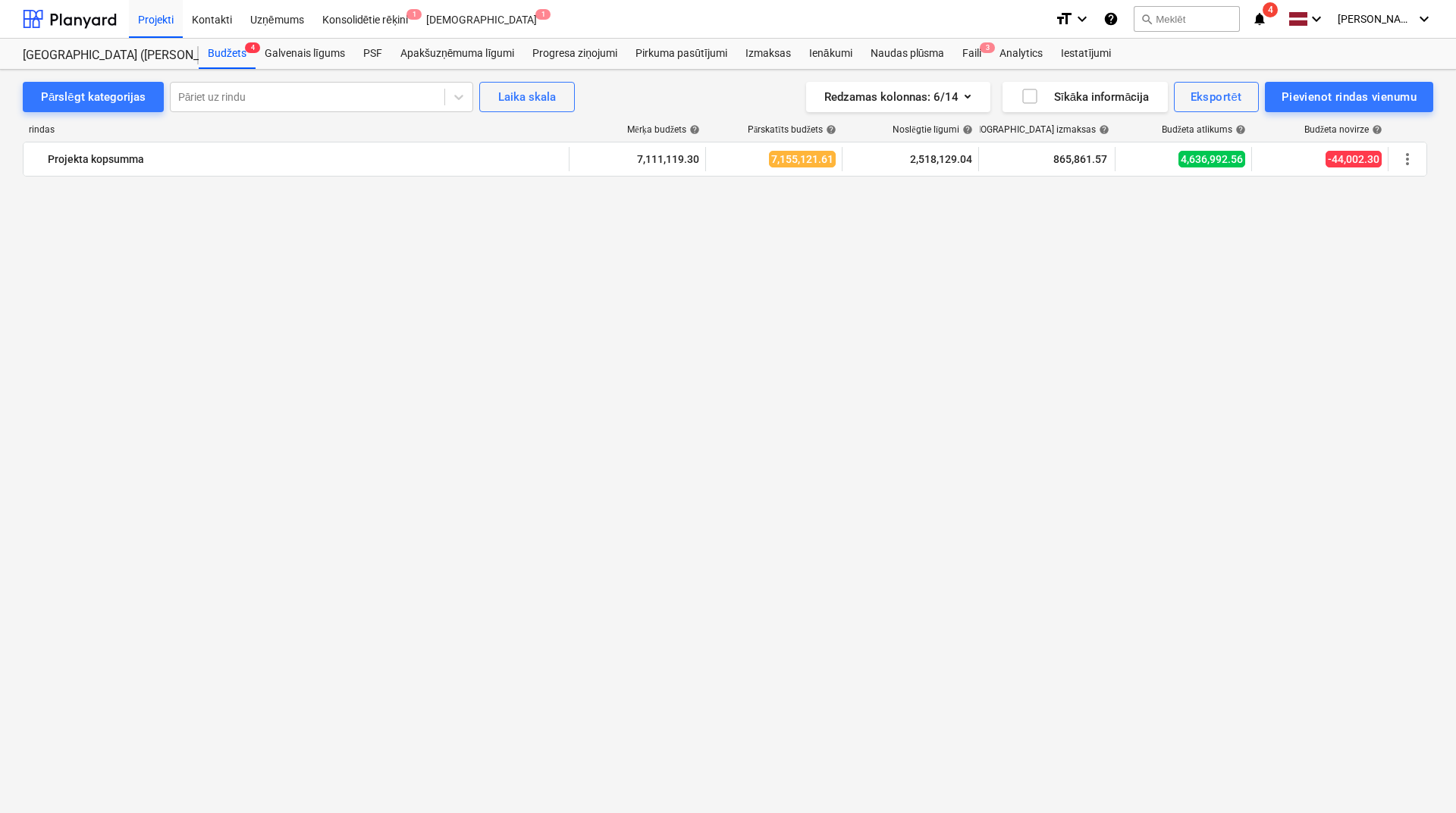
scroll to position [0, 0]
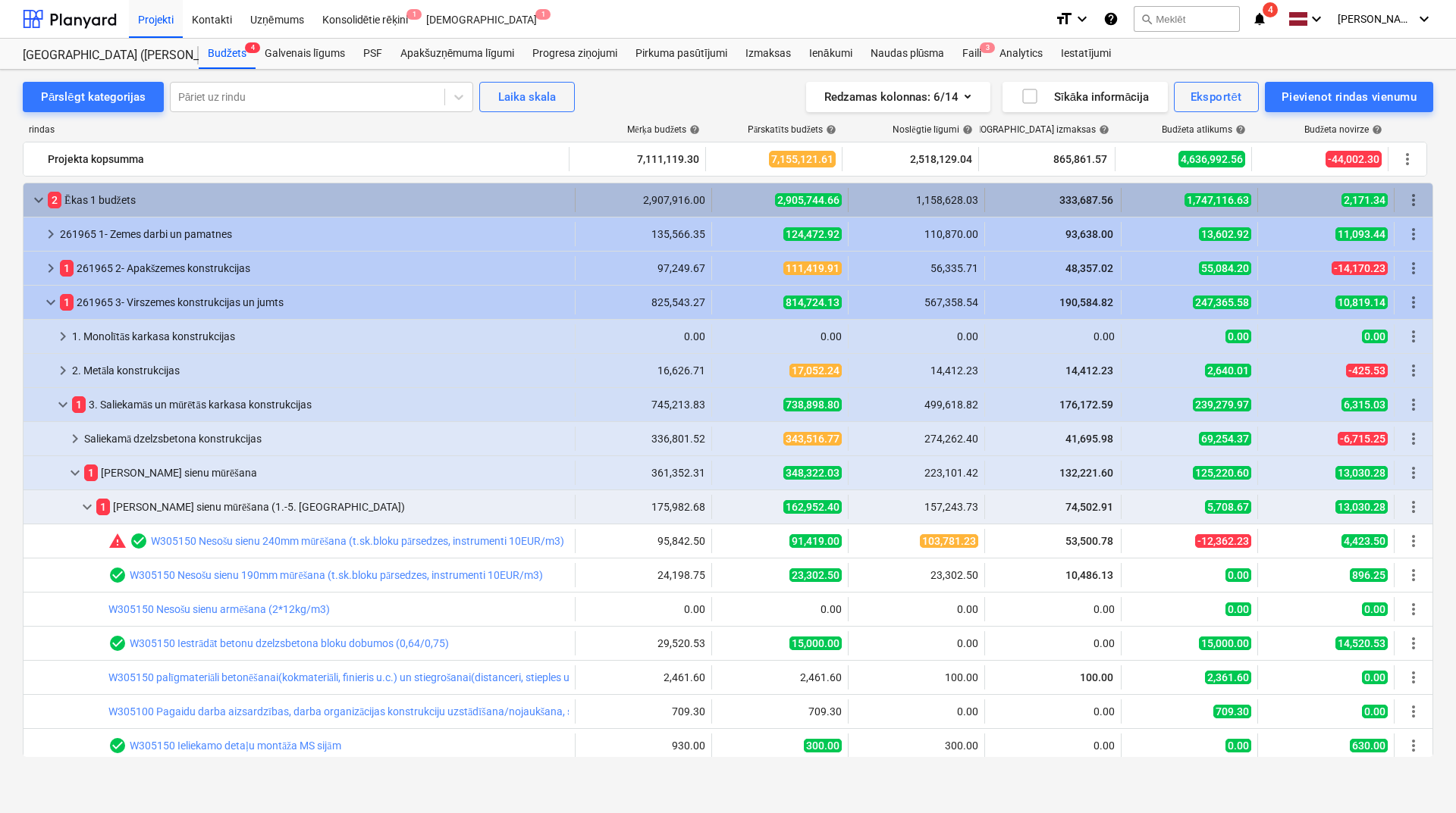
click at [42, 198] on span "keyboard_arrow_down" at bounding box center [38, 200] width 18 height 18
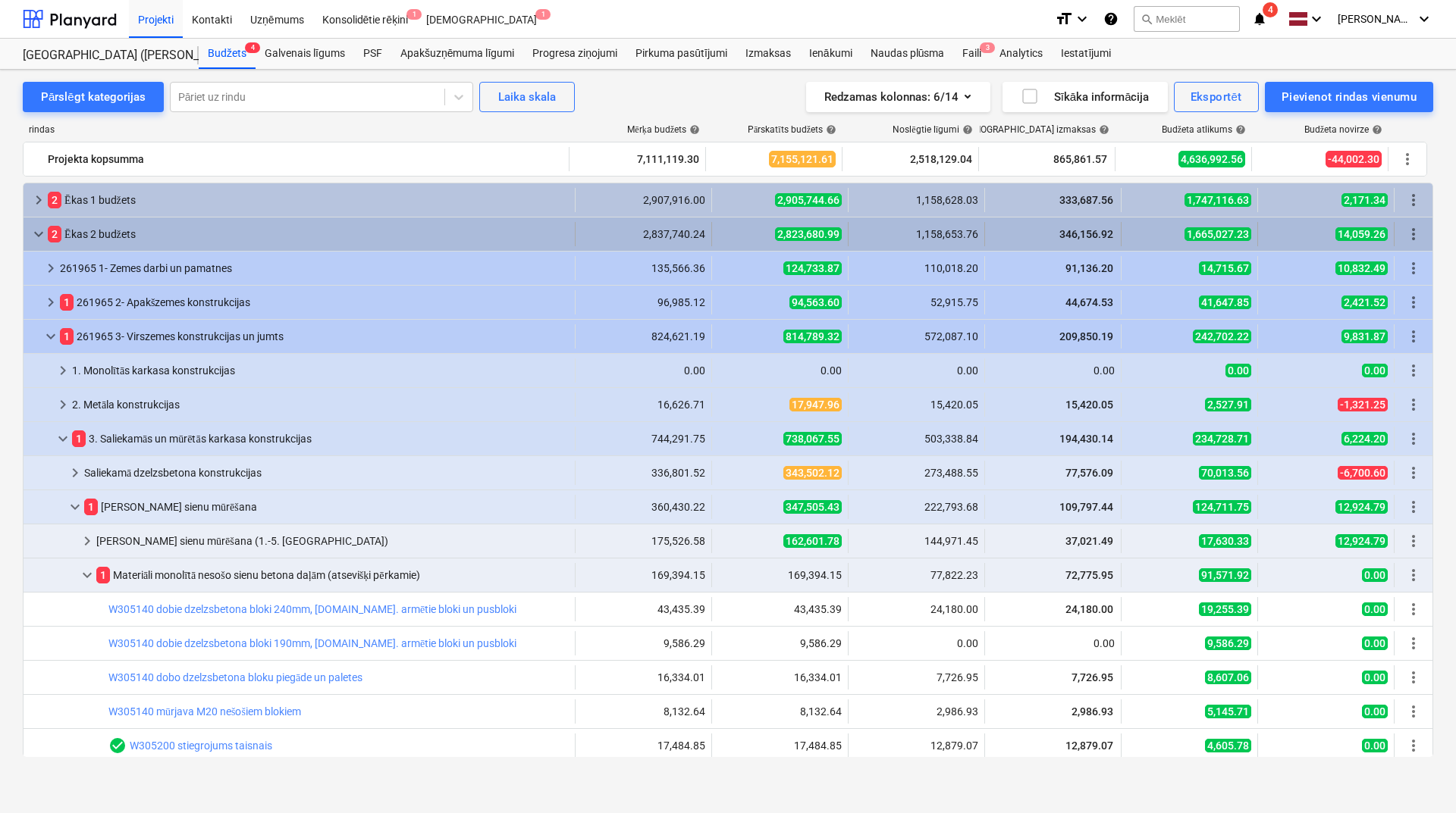
click at [40, 235] on span "keyboard_arrow_down" at bounding box center [38, 233] width 18 height 18
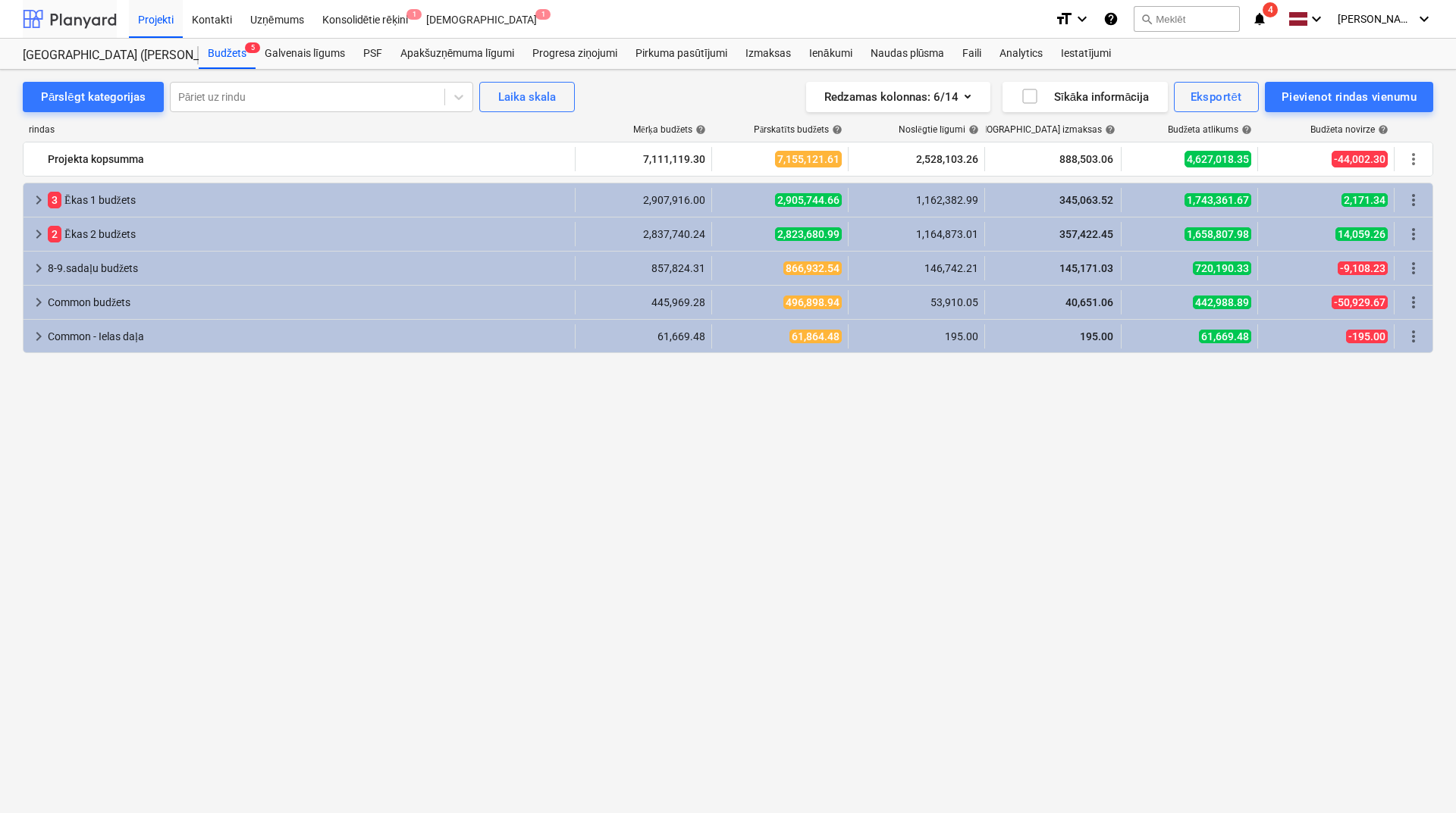
click at [73, 21] on div at bounding box center [69, 19] width 94 height 38
